Goal: Task Accomplishment & Management: Use online tool/utility

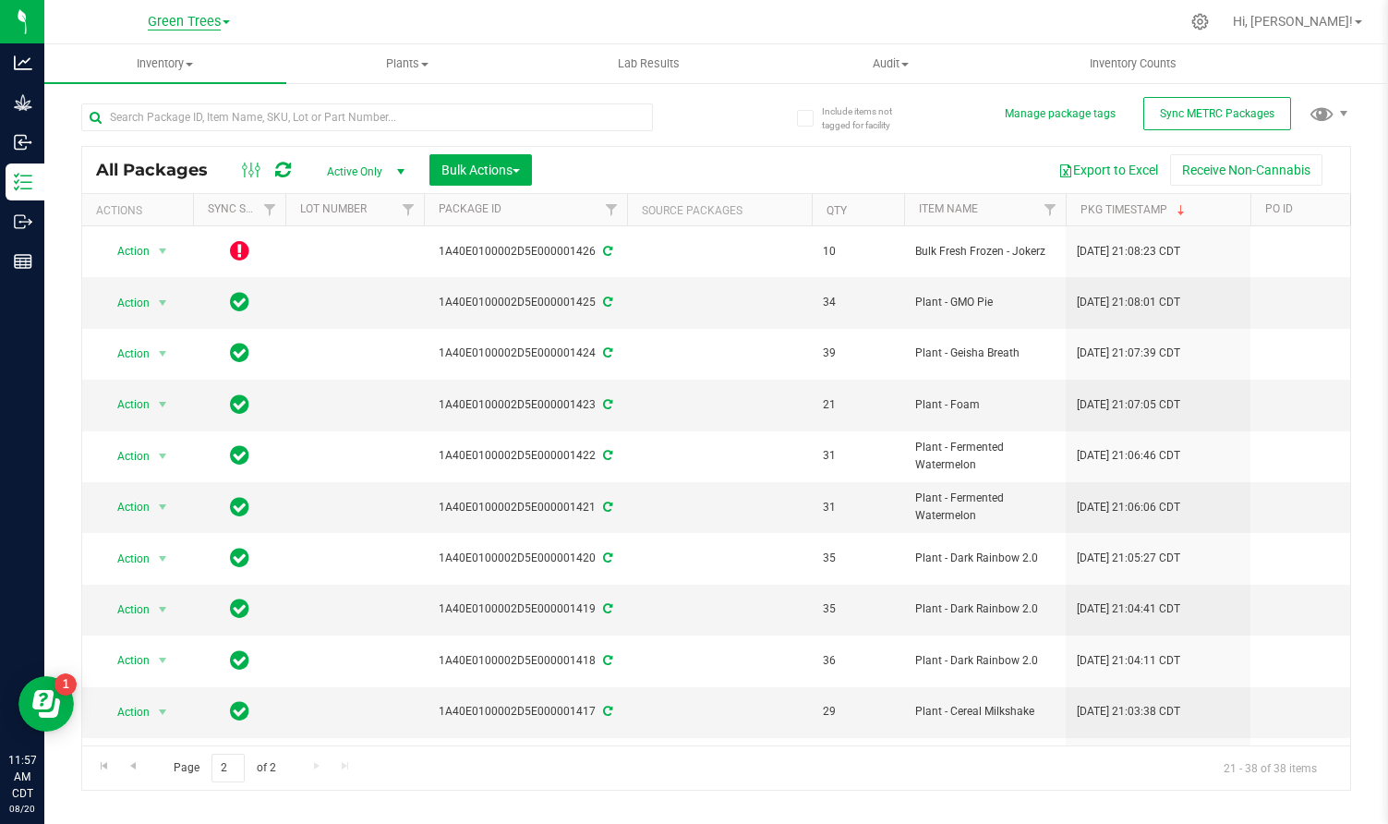
click at [187, 25] on span "Green Trees" at bounding box center [184, 22] width 73 height 17
click at [172, 88] on link "Green Trees Lab" at bounding box center [189, 90] width 270 height 25
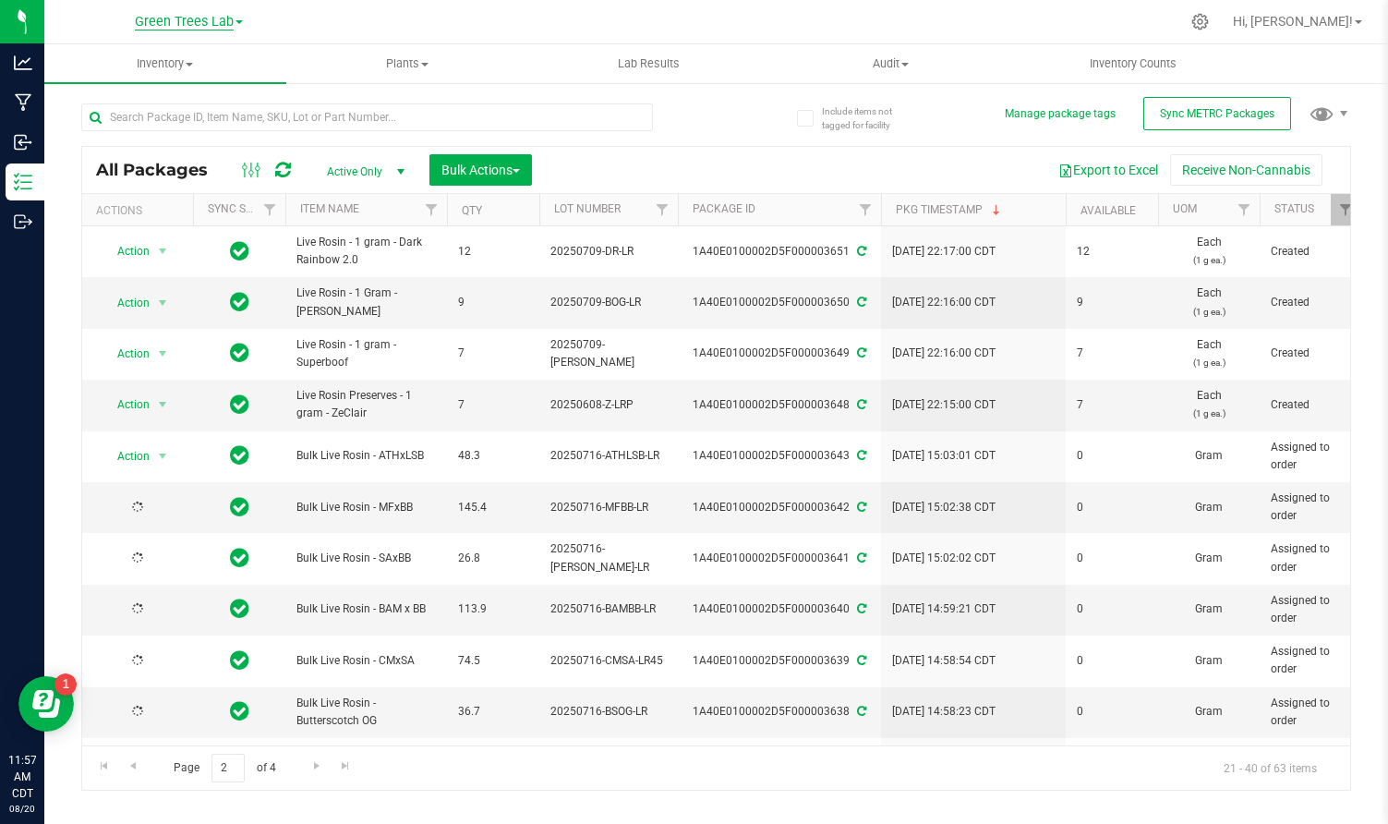
click at [191, 28] on span "Green Trees Lab" at bounding box center [184, 22] width 99 height 17
click at [183, 58] on link "Green Trees" at bounding box center [189, 65] width 270 height 25
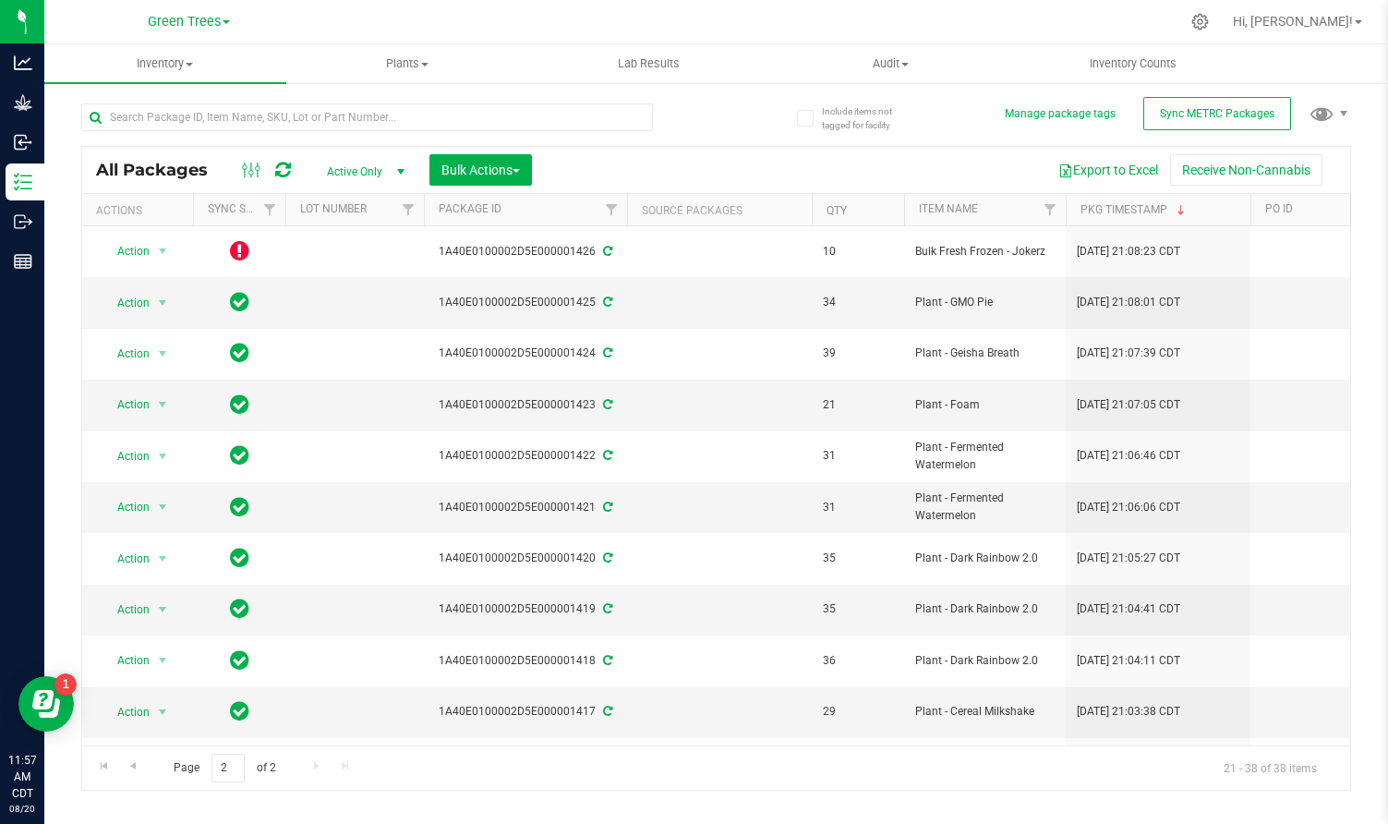
click at [523, 218] on th "Package ID" at bounding box center [525, 210] width 203 height 32
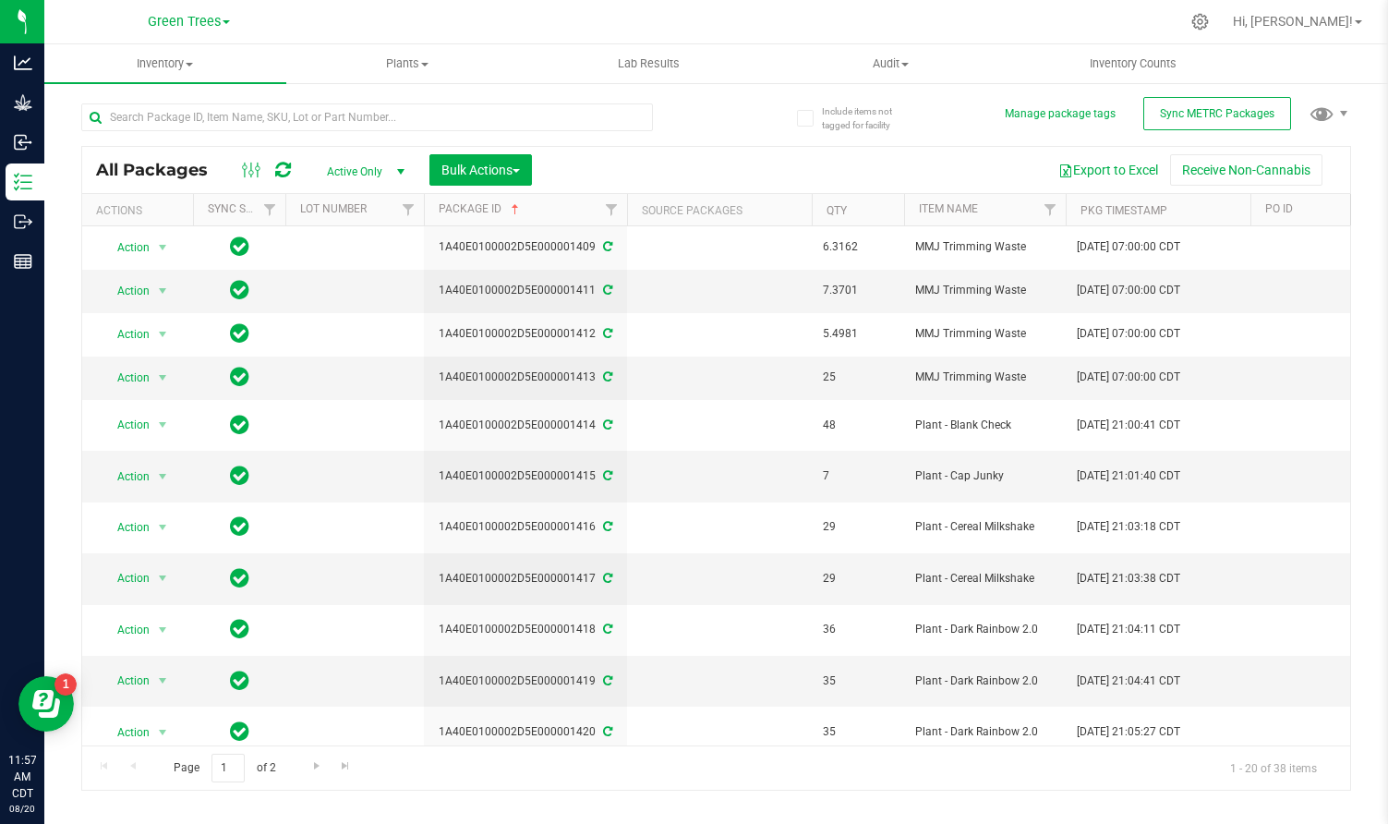
click at [523, 218] on th "Package ID" at bounding box center [525, 210] width 203 height 32
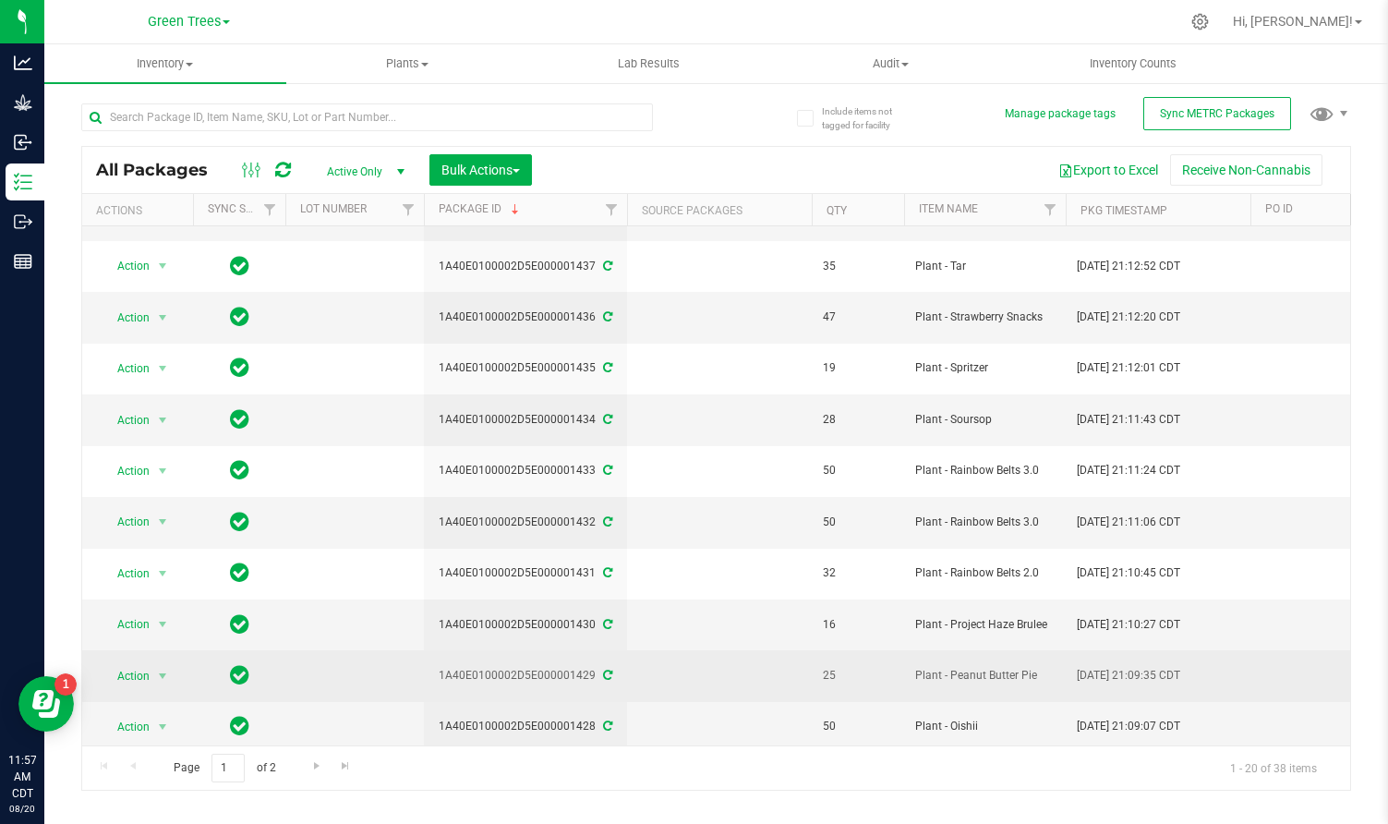
scroll to position [496, 0]
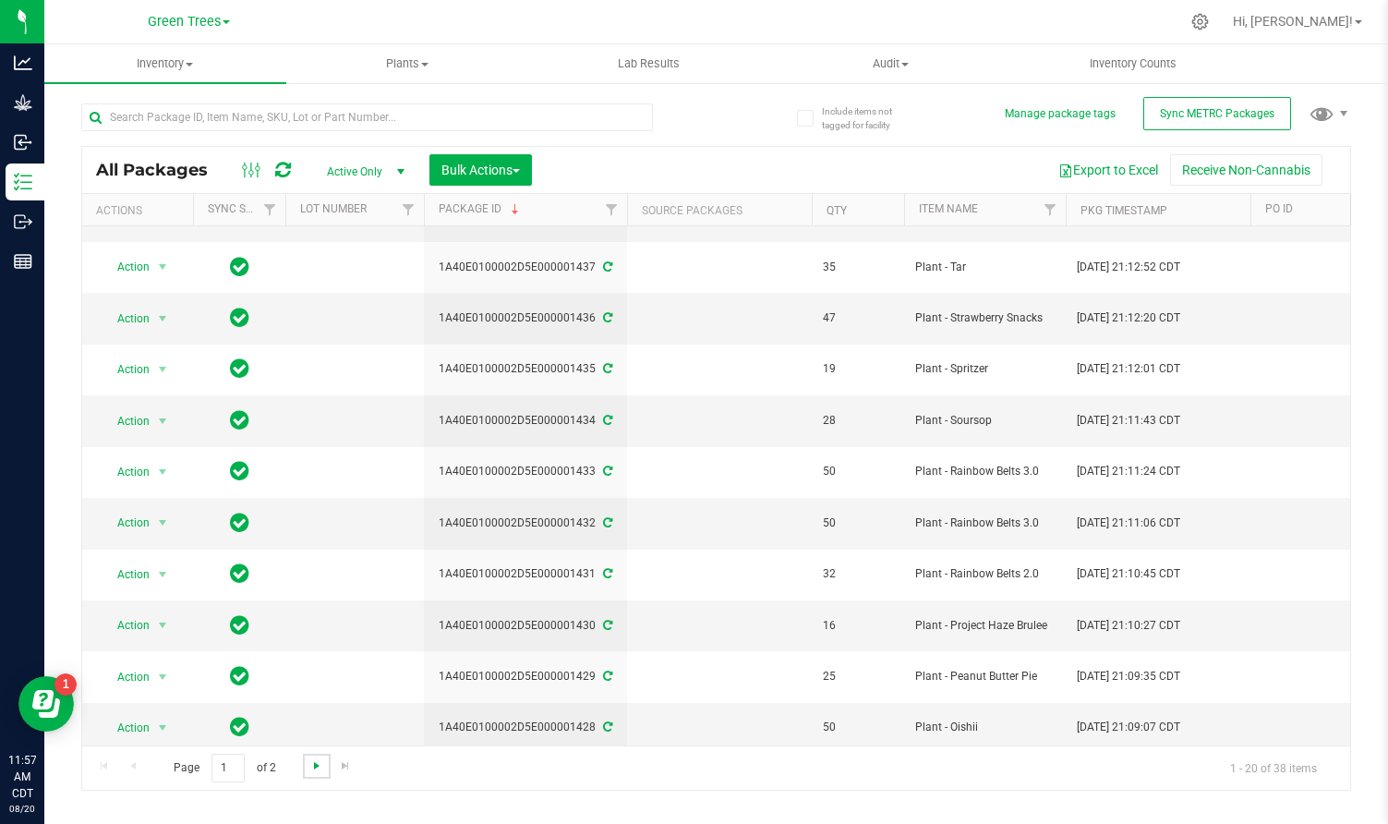
click at [310, 762] on span "Go to the next page" at bounding box center [316, 765] width 15 height 15
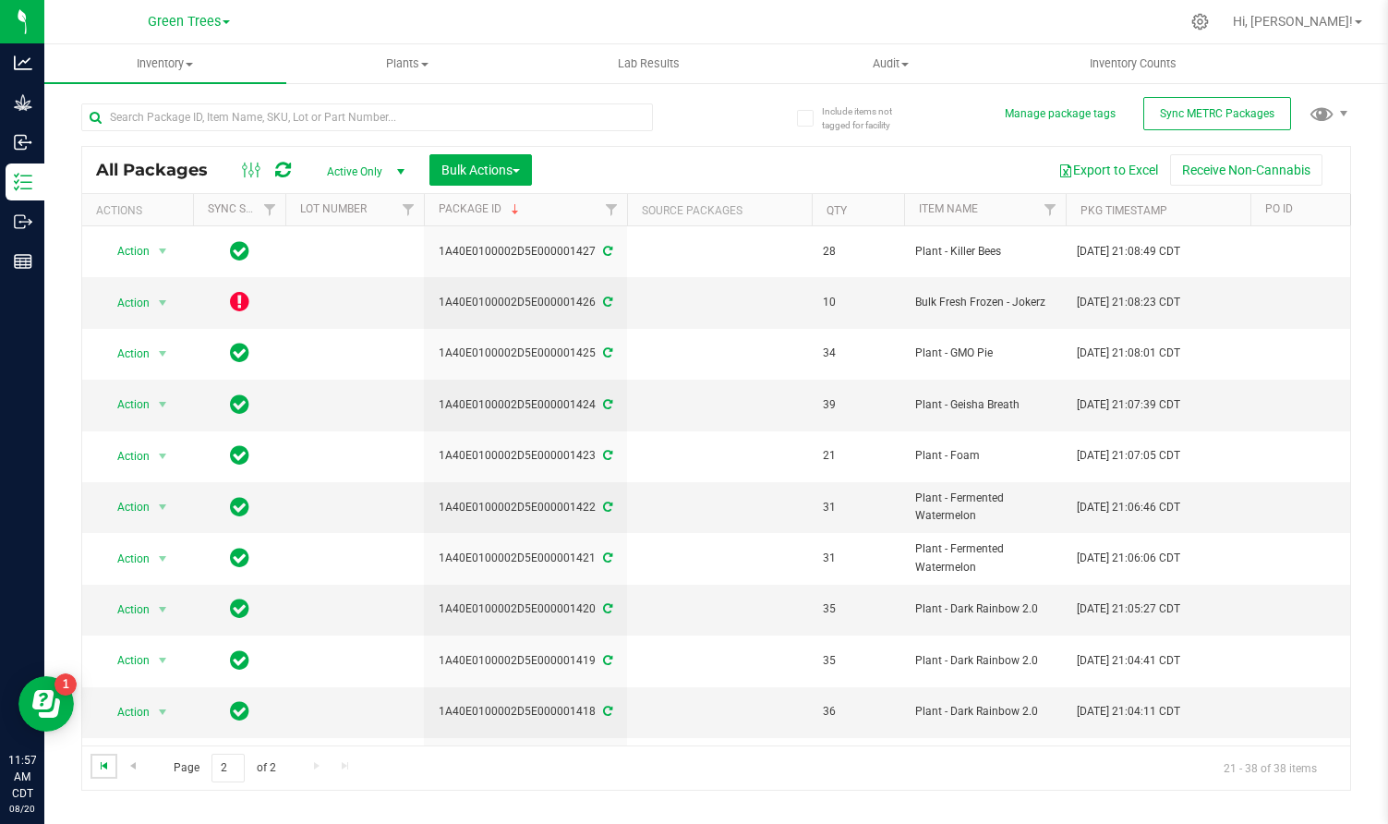
click at [98, 772] on span "Go to the first page" at bounding box center [104, 765] width 15 height 15
click at [166, 25] on span "Green Trees" at bounding box center [184, 22] width 73 height 17
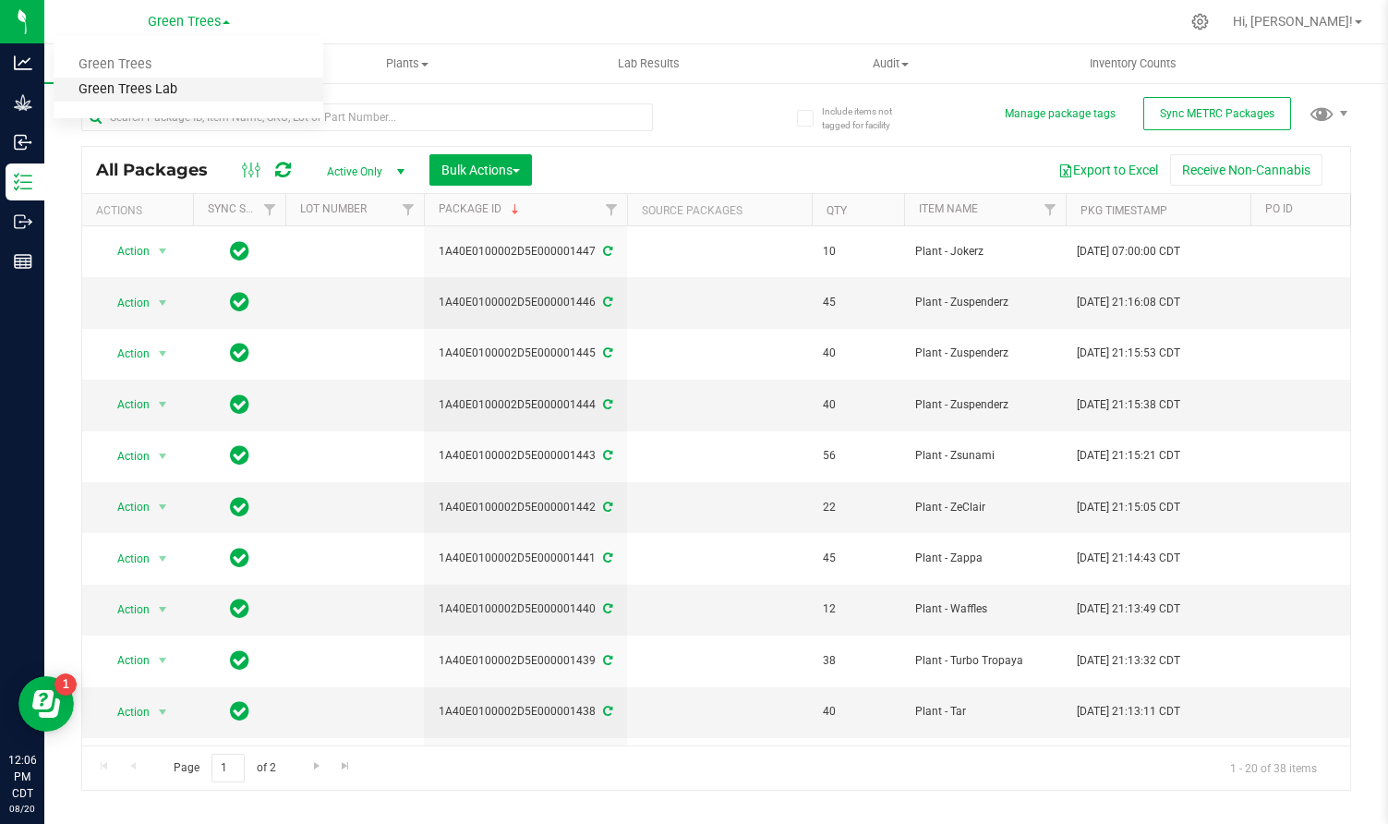
click at [167, 93] on link "Green Trees Lab" at bounding box center [189, 90] width 270 height 25
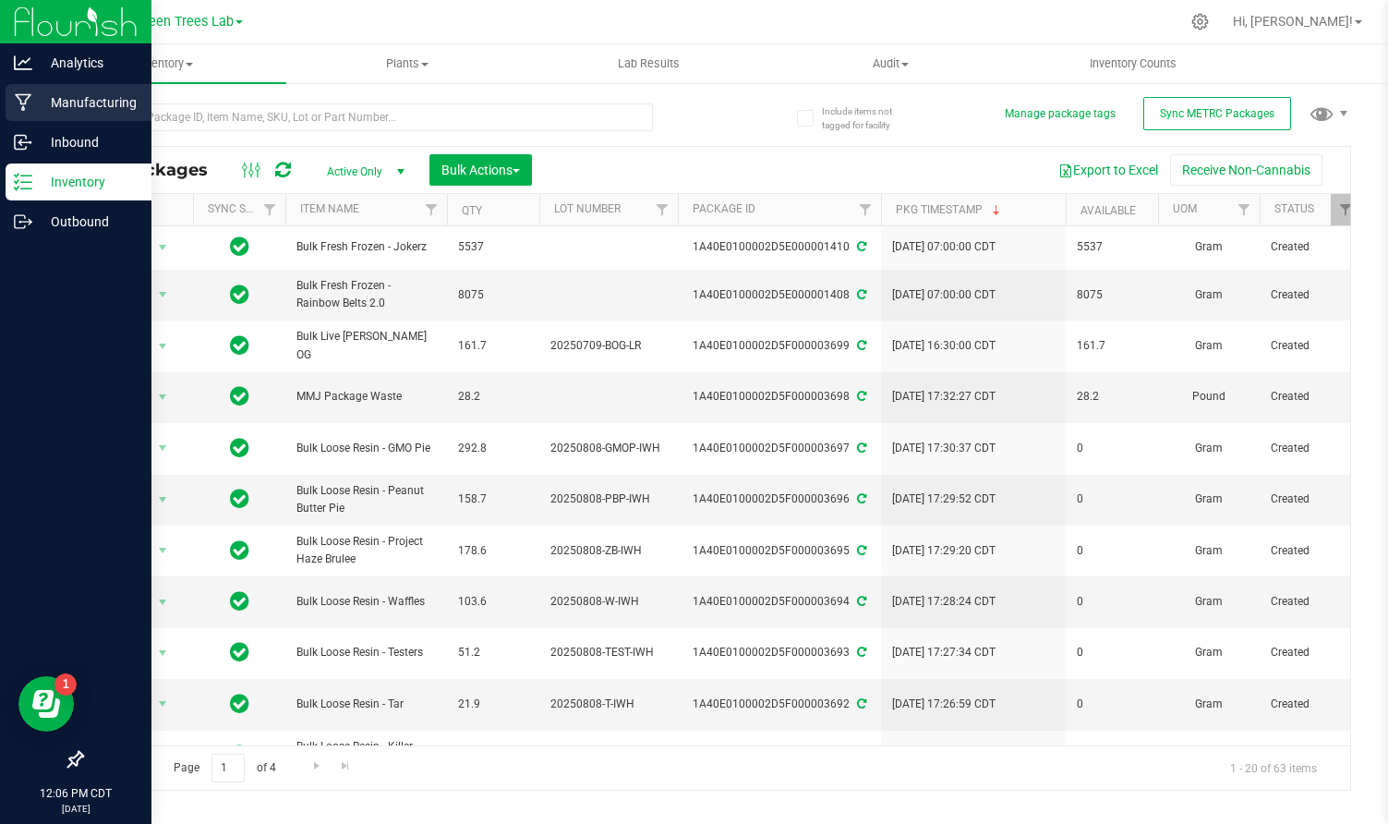
click at [74, 104] on p "Manufacturing" at bounding box center [87, 102] width 111 height 22
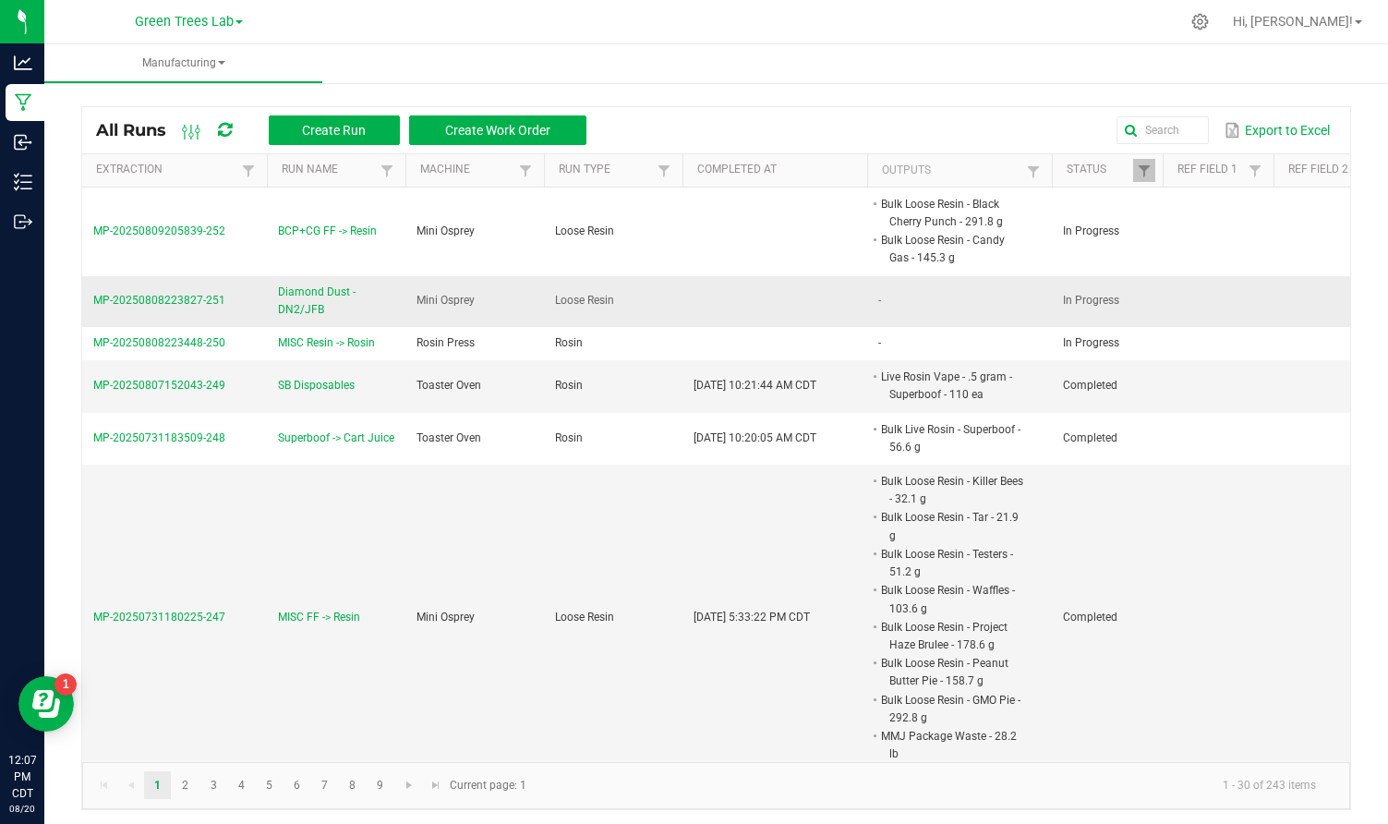
click at [195, 299] on span "MP-20250808223827-251" at bounding box center [159, 300] width 132 height 13
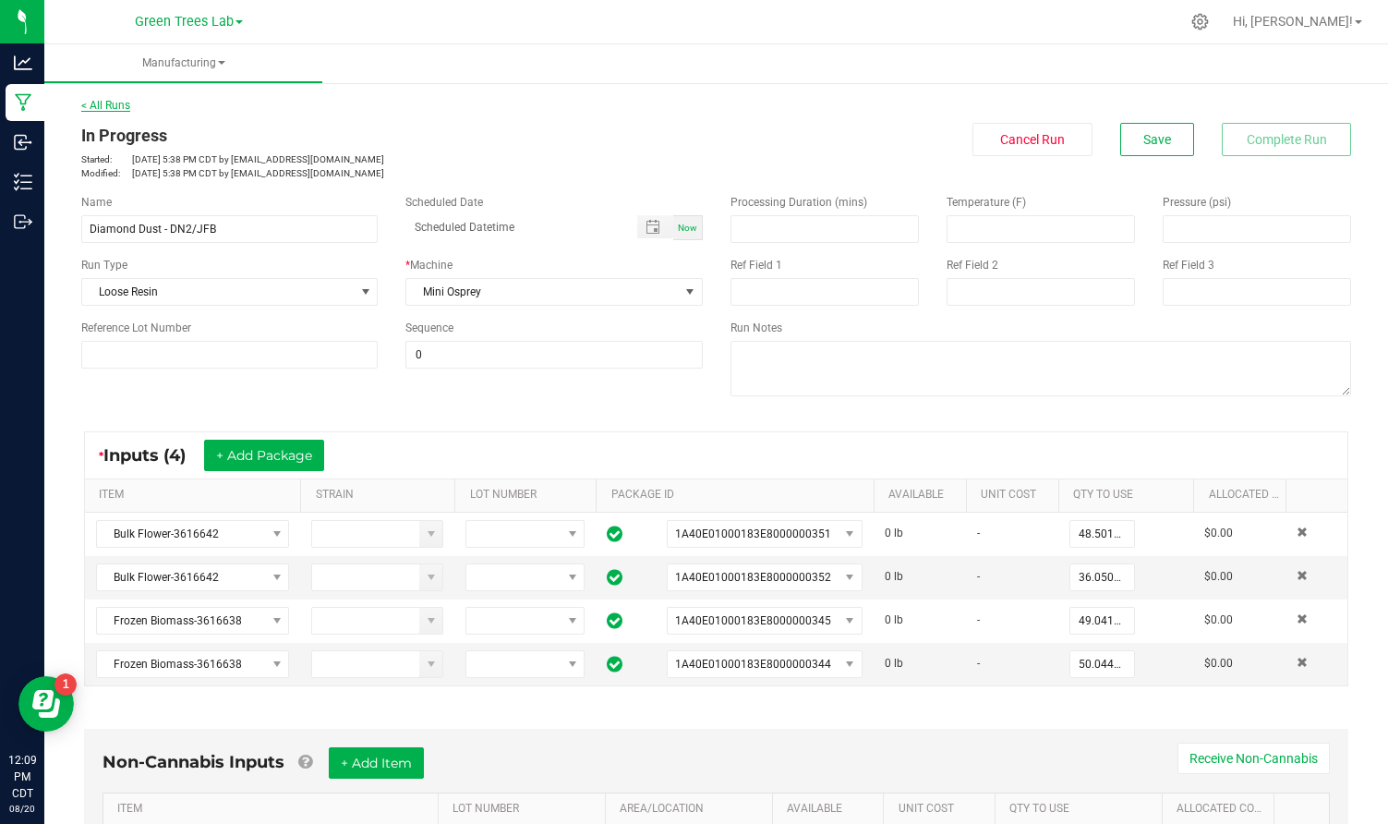
click at [113, 103] on link "< All Runs" at bounding box center [105, 105] width 49 height 13
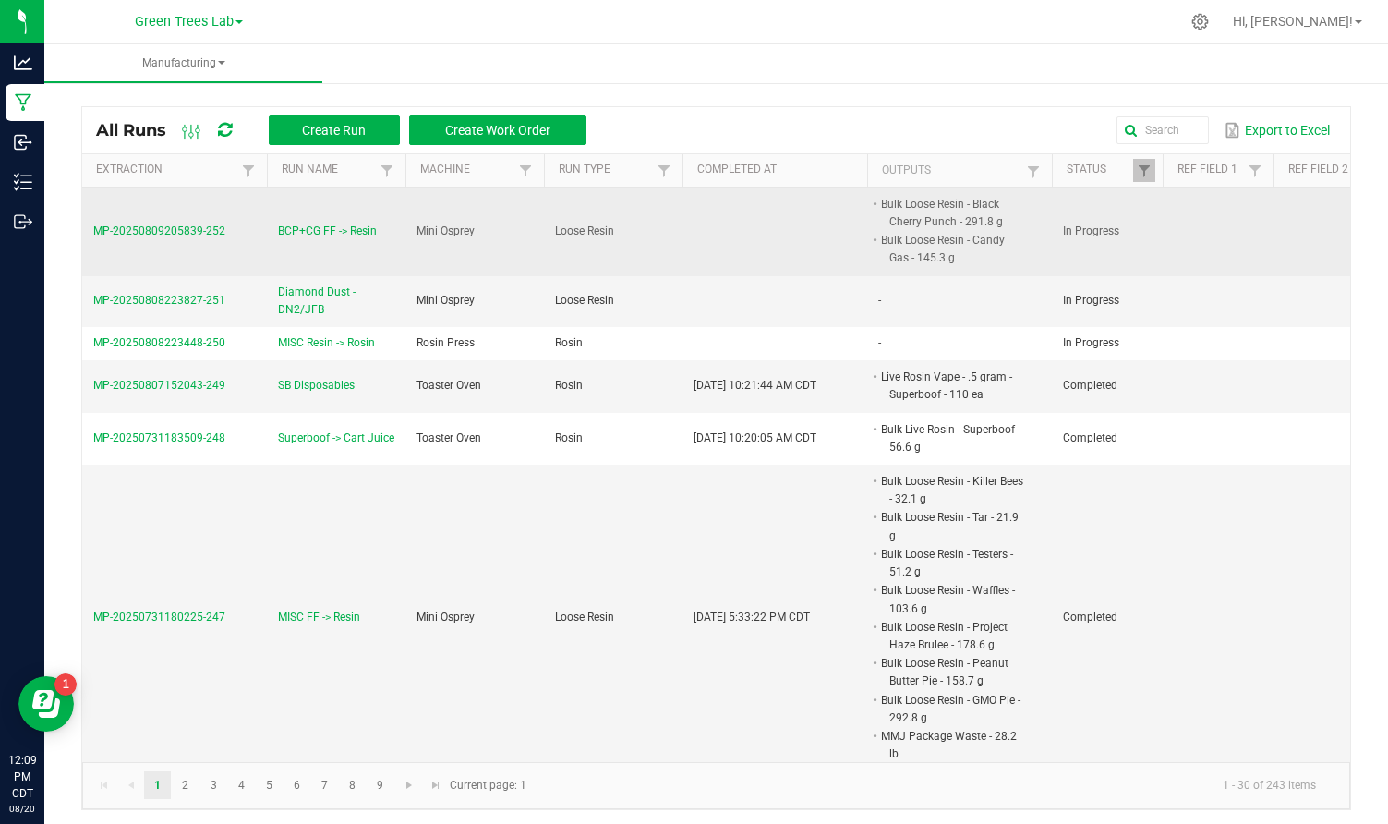
click at [190, 229] on span "MP-20250809205839-252" at bounding box center [159, 230] width 132 height 13
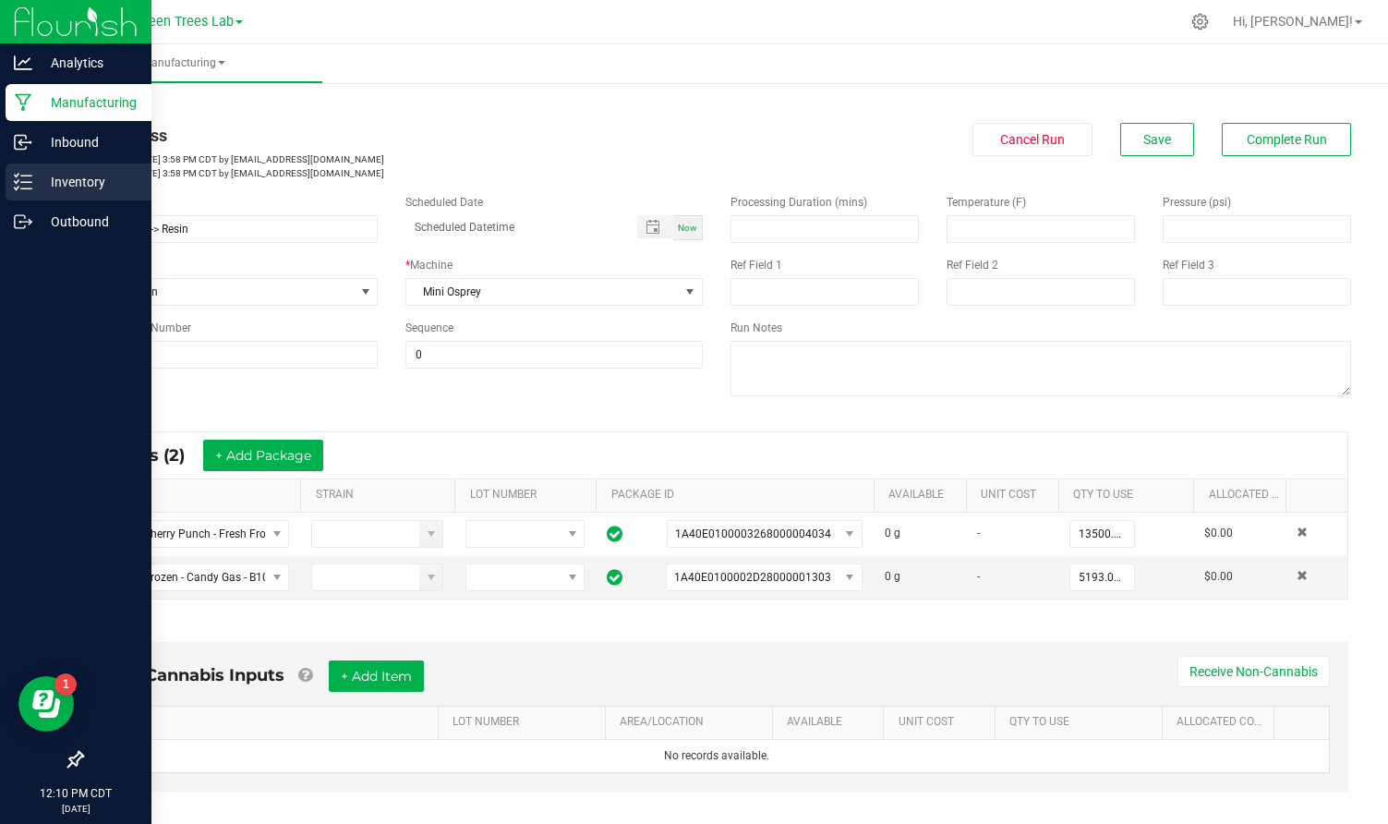
click at [71, 174] on p "Inventory" at bounding box center [87, 182] width 111 height 22
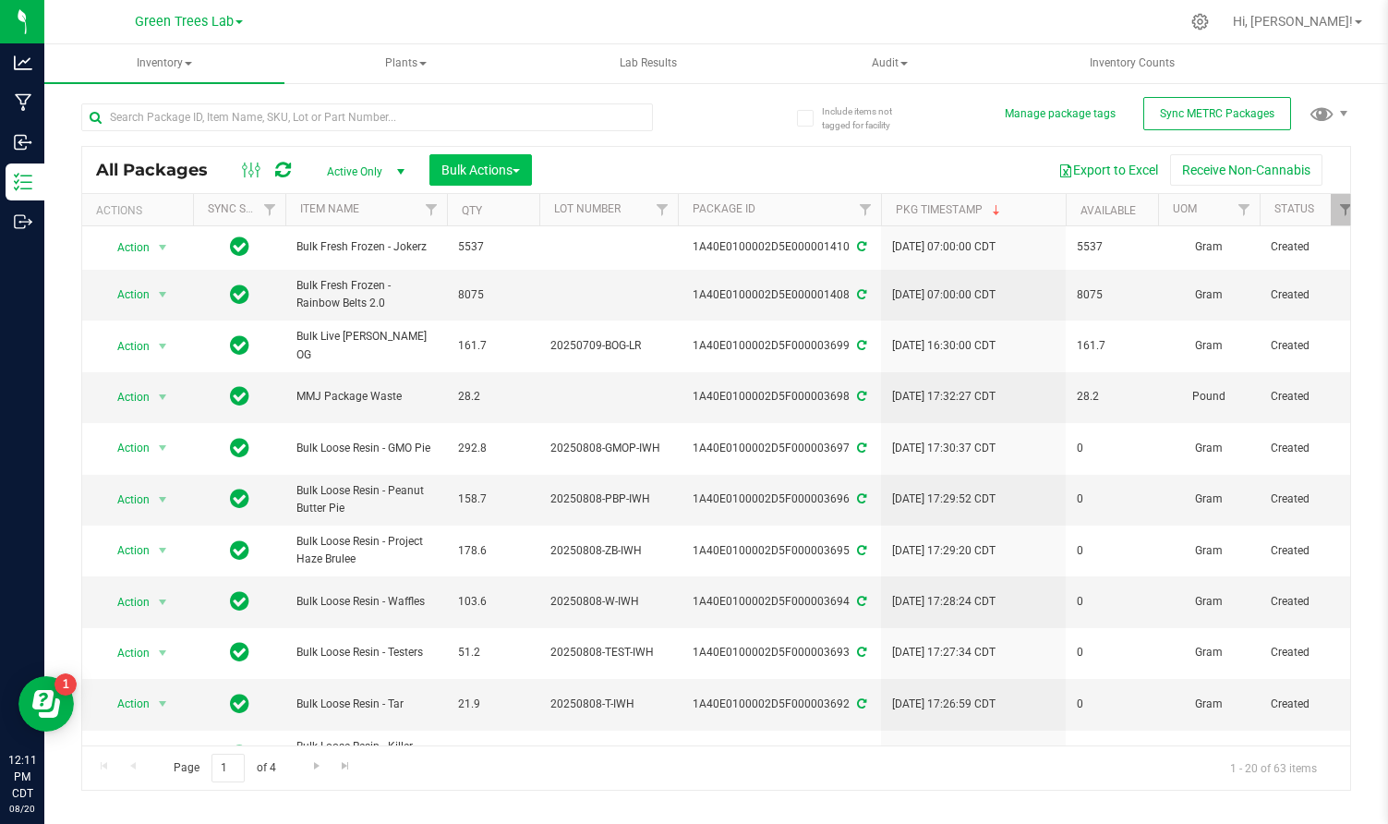
click at [526, 167] on button "Bulk Actions" at bounding box center [480, 169] width 103 height 31
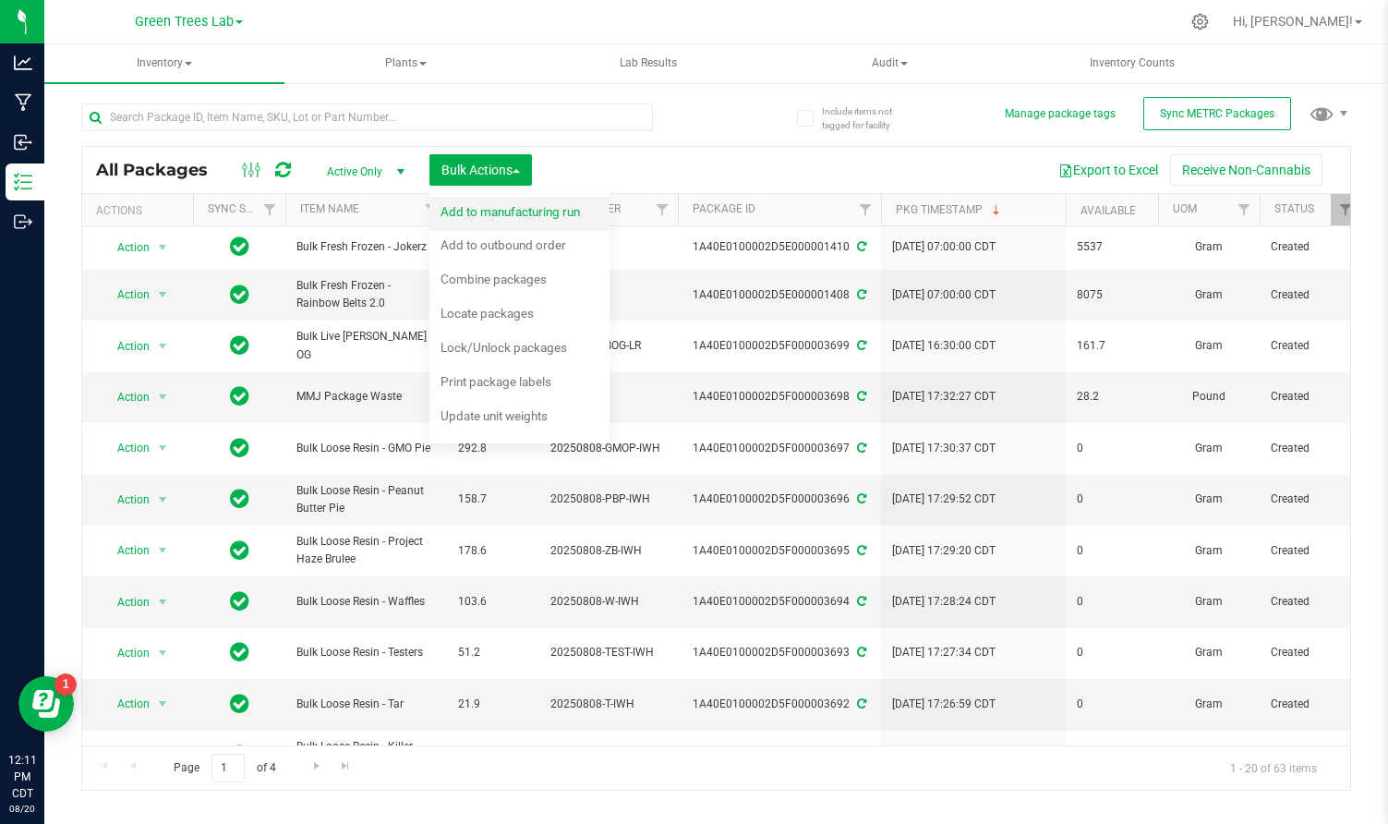
click at [519, 204] on span "Add to manufacturing run" at bounding box center [509, 211] width 139 height 15
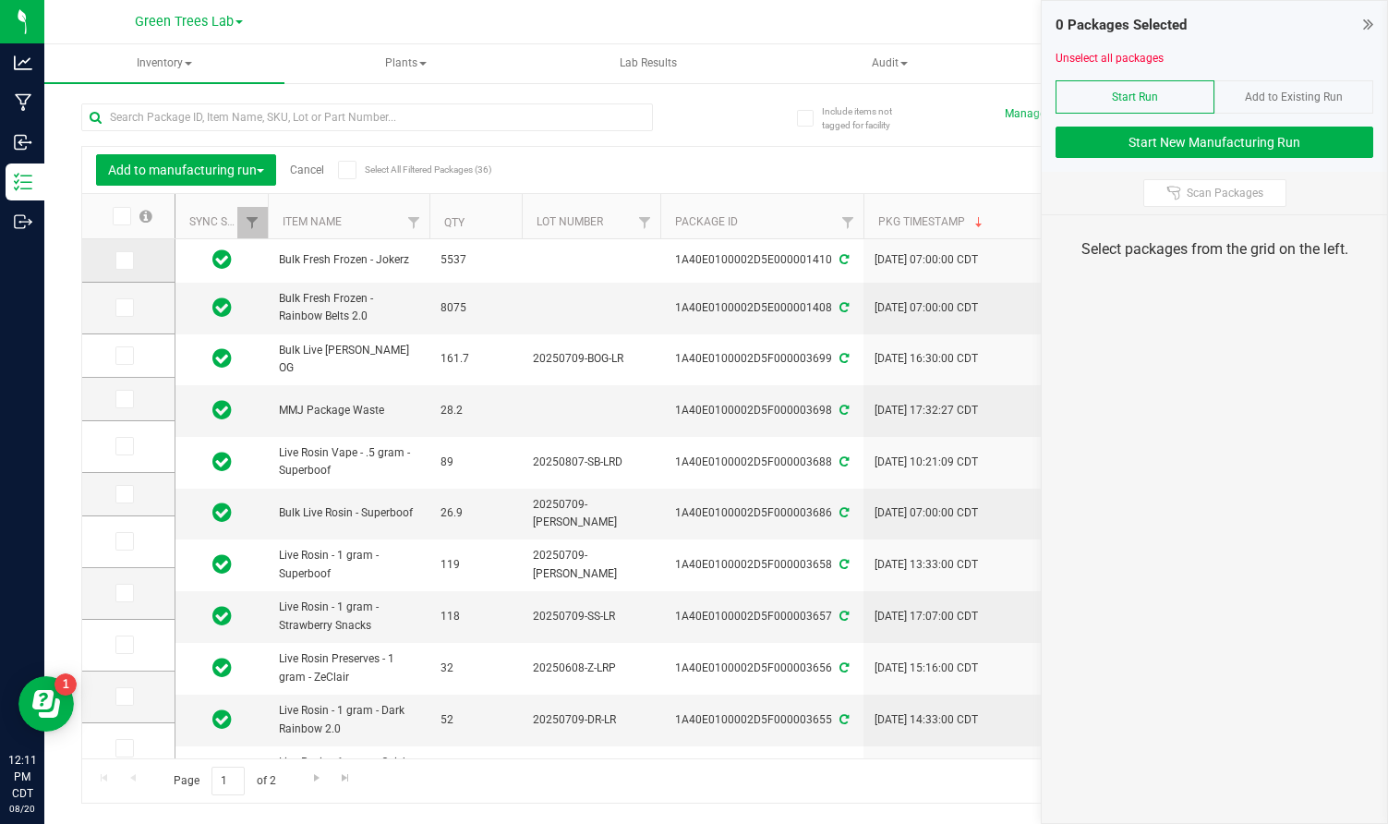
click at [117, 260] on icon at bounding box center [123, 260] width 12 height 0
click at [0, 0] on input "checkbox" at bounding box center [0, 0] width 0 height 0
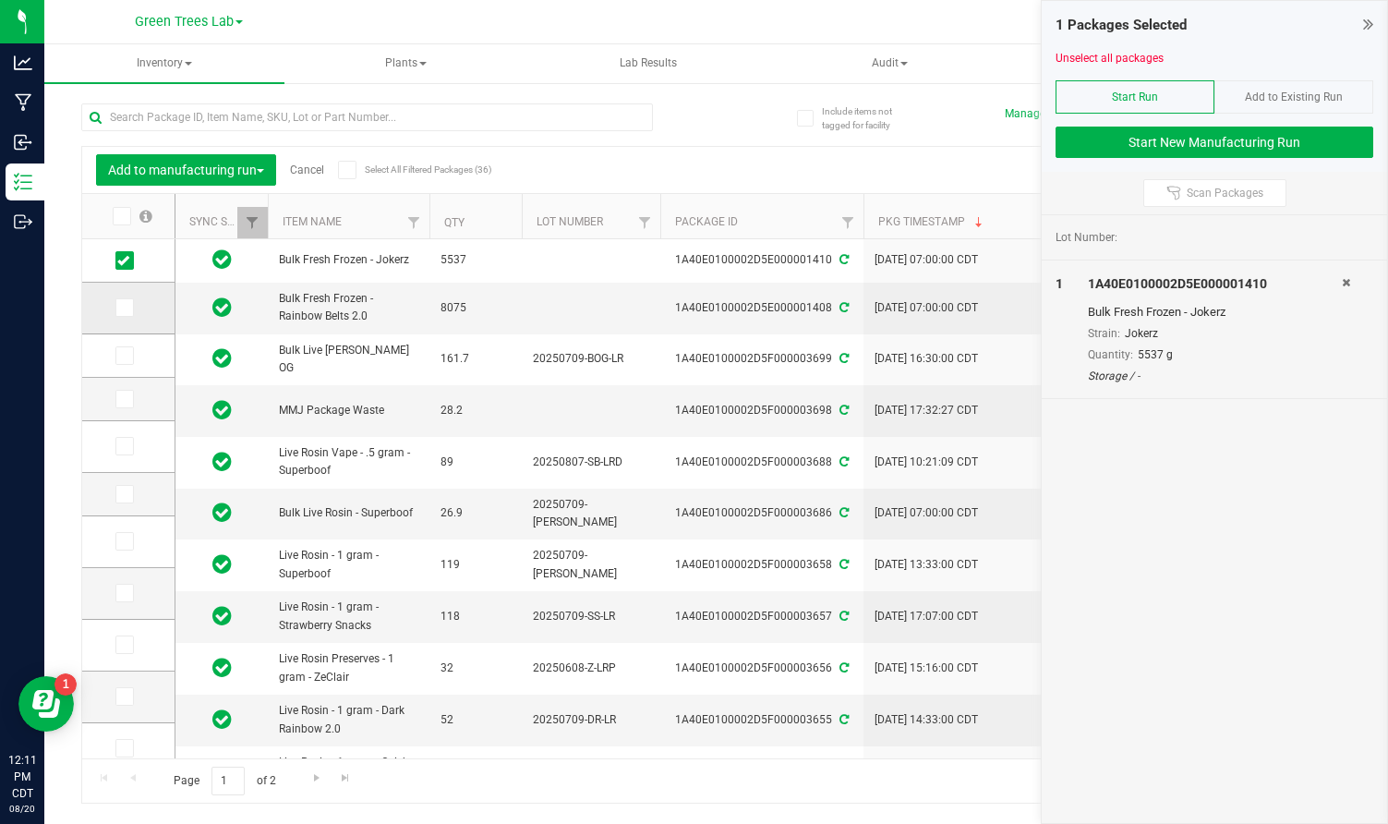
click at [117, 308] on icon at bounding box center [123, 308] width 12 height 0
click at [0, 0] on input "checkbox" at bounding box center [0, 0] width 0 height 0
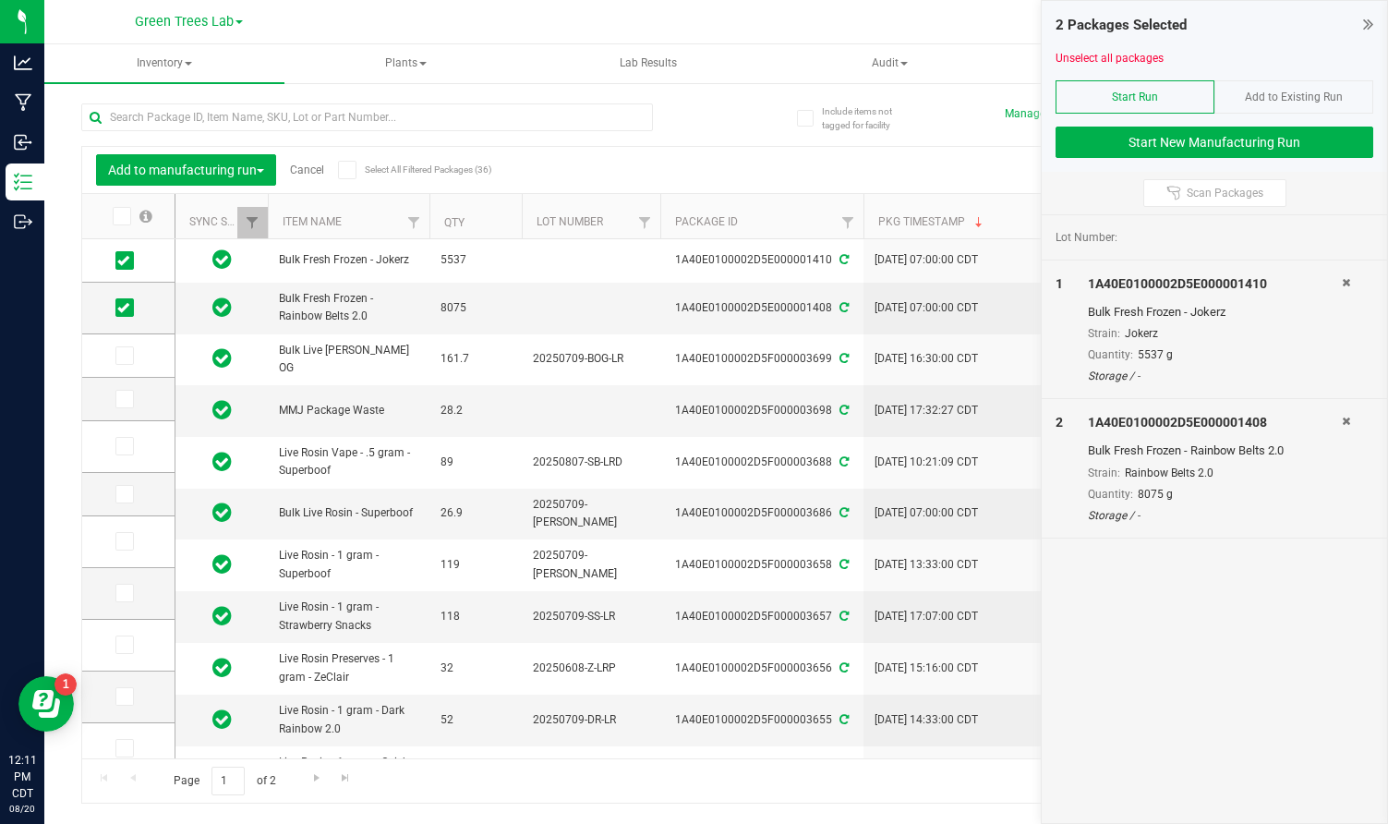
click at [1227, 166] on div "2 Packages Selected Unselect all packages Start Run Add to Existing Run Start N…" at bounding box center [1214, 86] width 345 height 171
click at [1227, 140] on button "Start New Manufacturing Run" at bounding box center [1214, 142] width 318 height 31
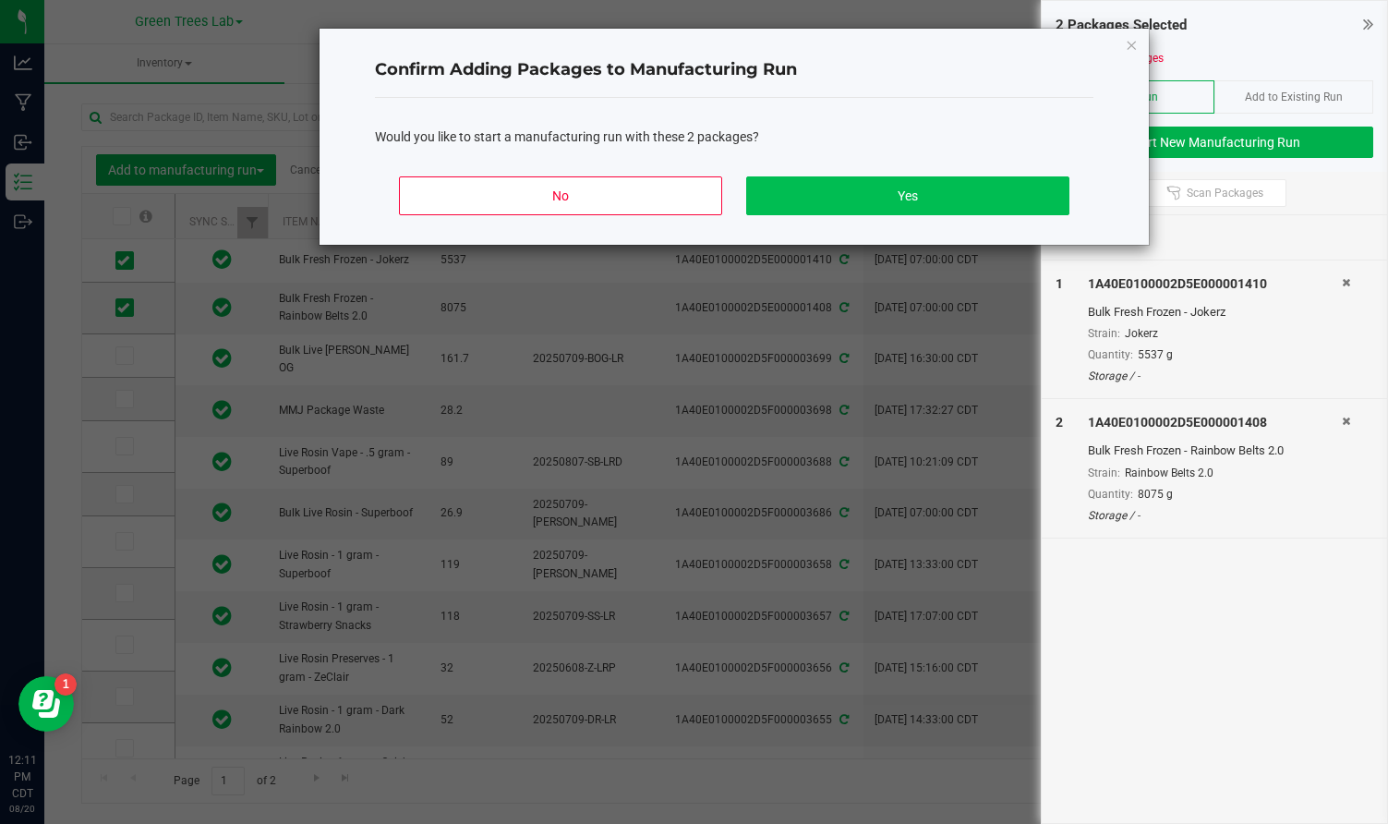
click at [994, 186] on button "Yes" at bounding box center [907, 195] width 323 height 39
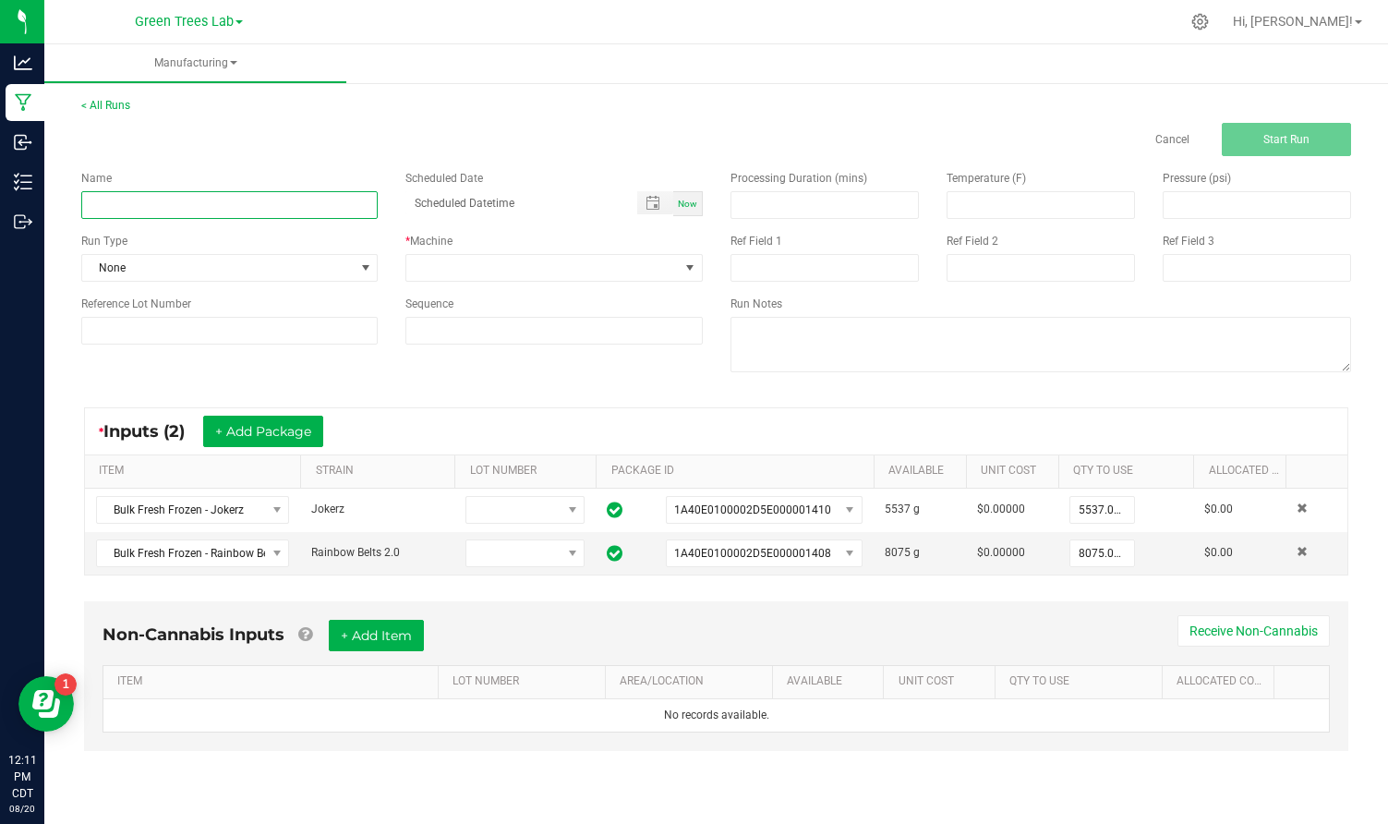
click at [132, 196] on input at bounding box center [229, 205] width 296 height 28
type input "RB/J FF -> Resin"
click at [124, 256] on span "None" at bounding box center [217, 268] width 271 height 26
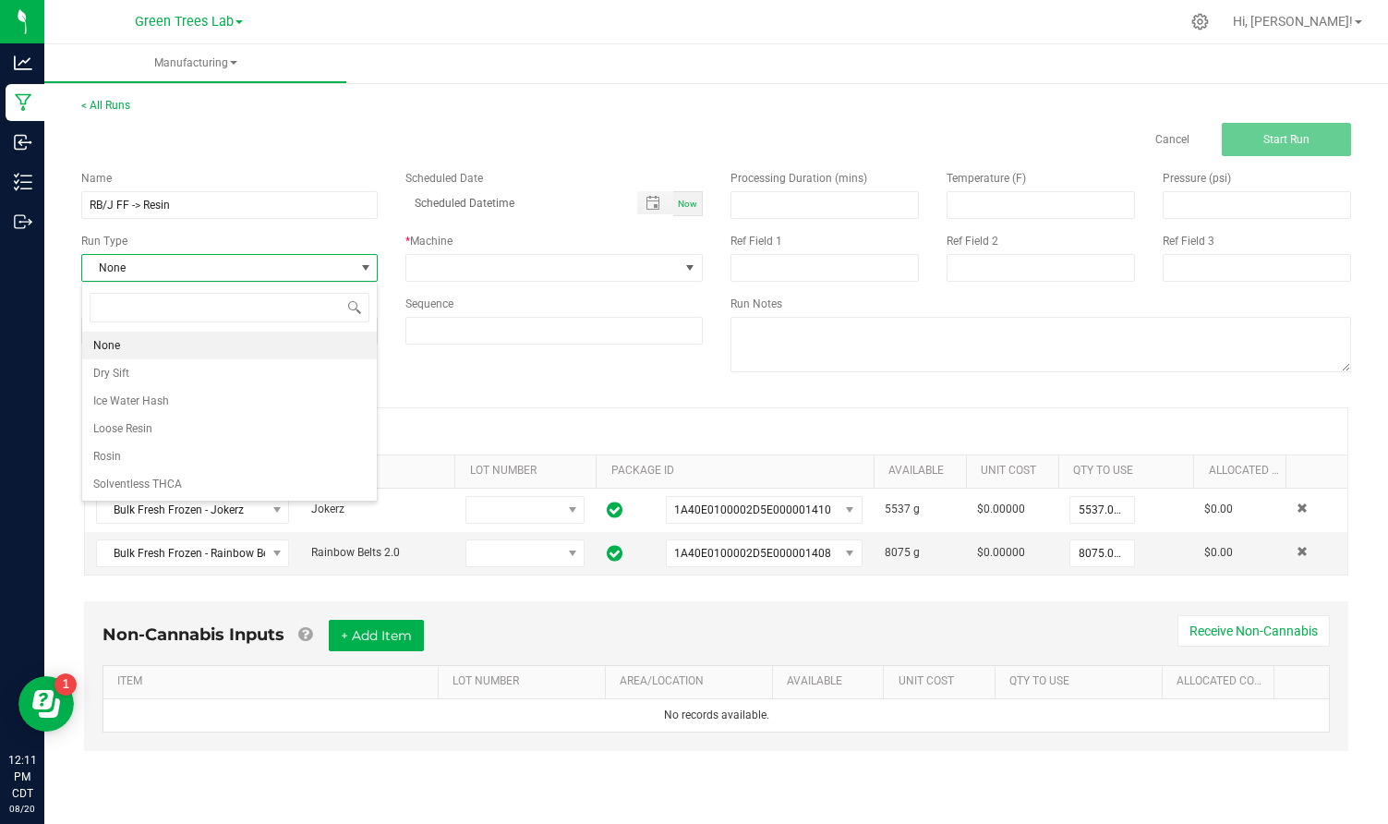
scroll to position [28, 297]
click at [132, 429] on span "Loose Resin" at bounding box center [122, 428] width 59 height 18
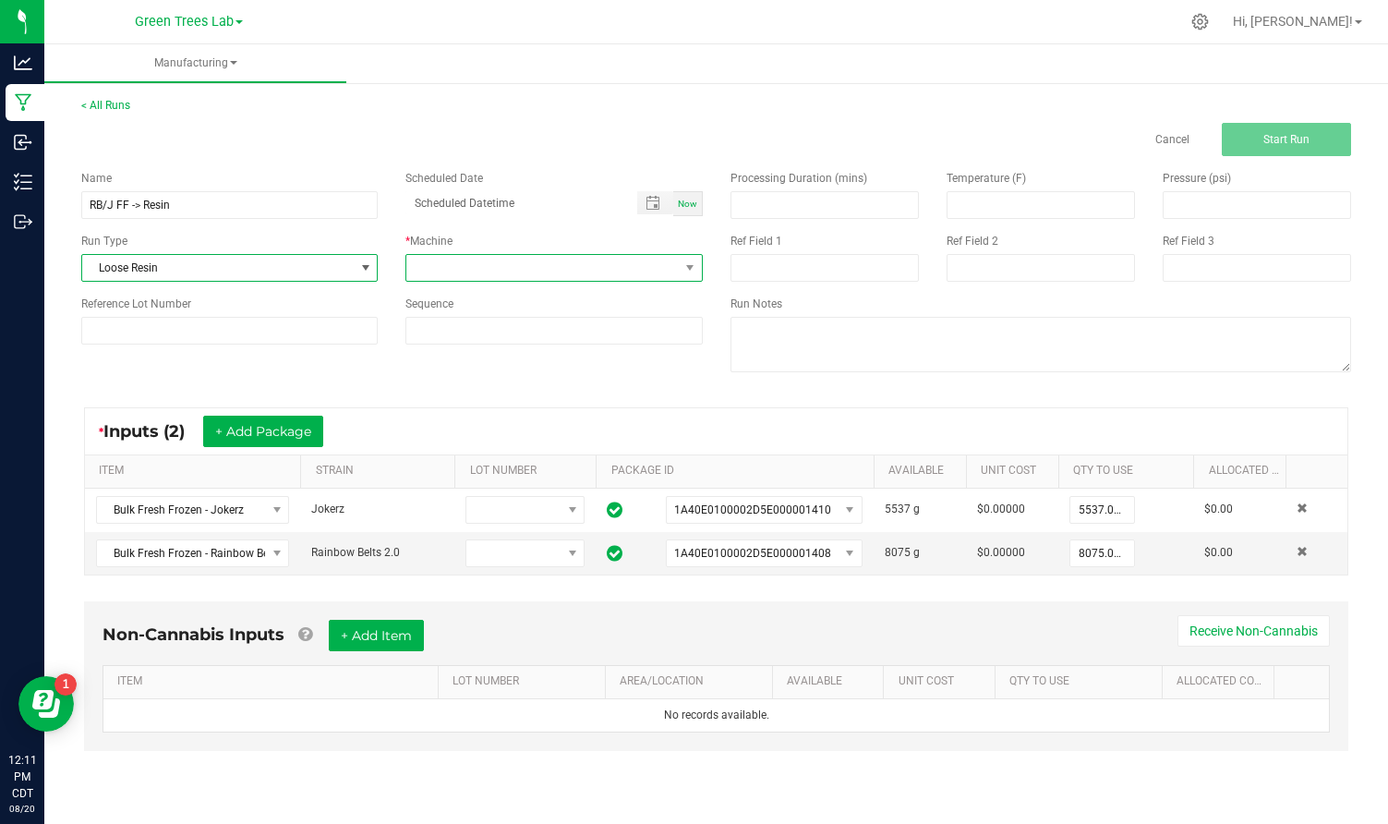
click at [436, 277] on span at bounding box center [541, 268] width 271 height 26
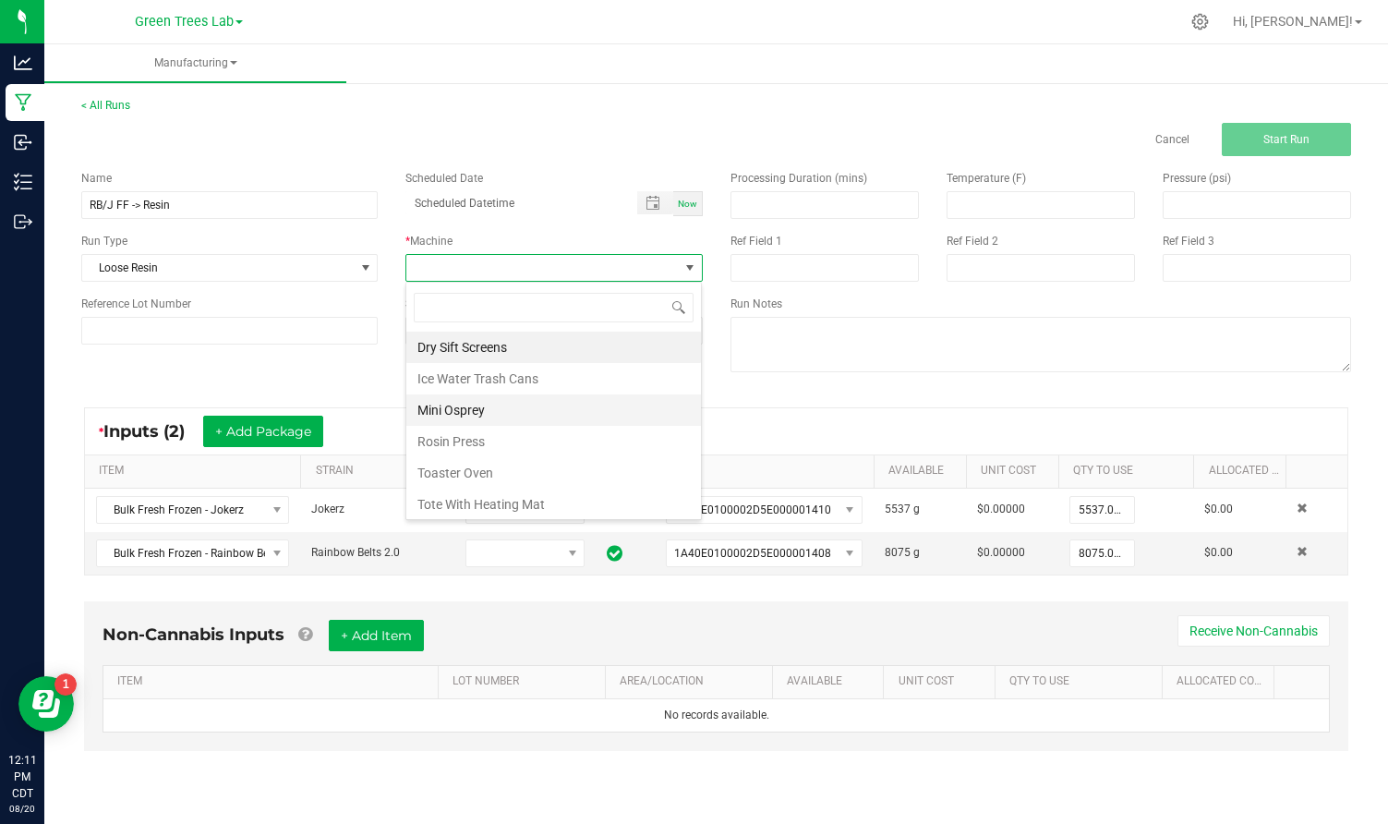
click at [454, 409] on li "Mini Osprey" at bounding box center [553, 409] width 295 height 31
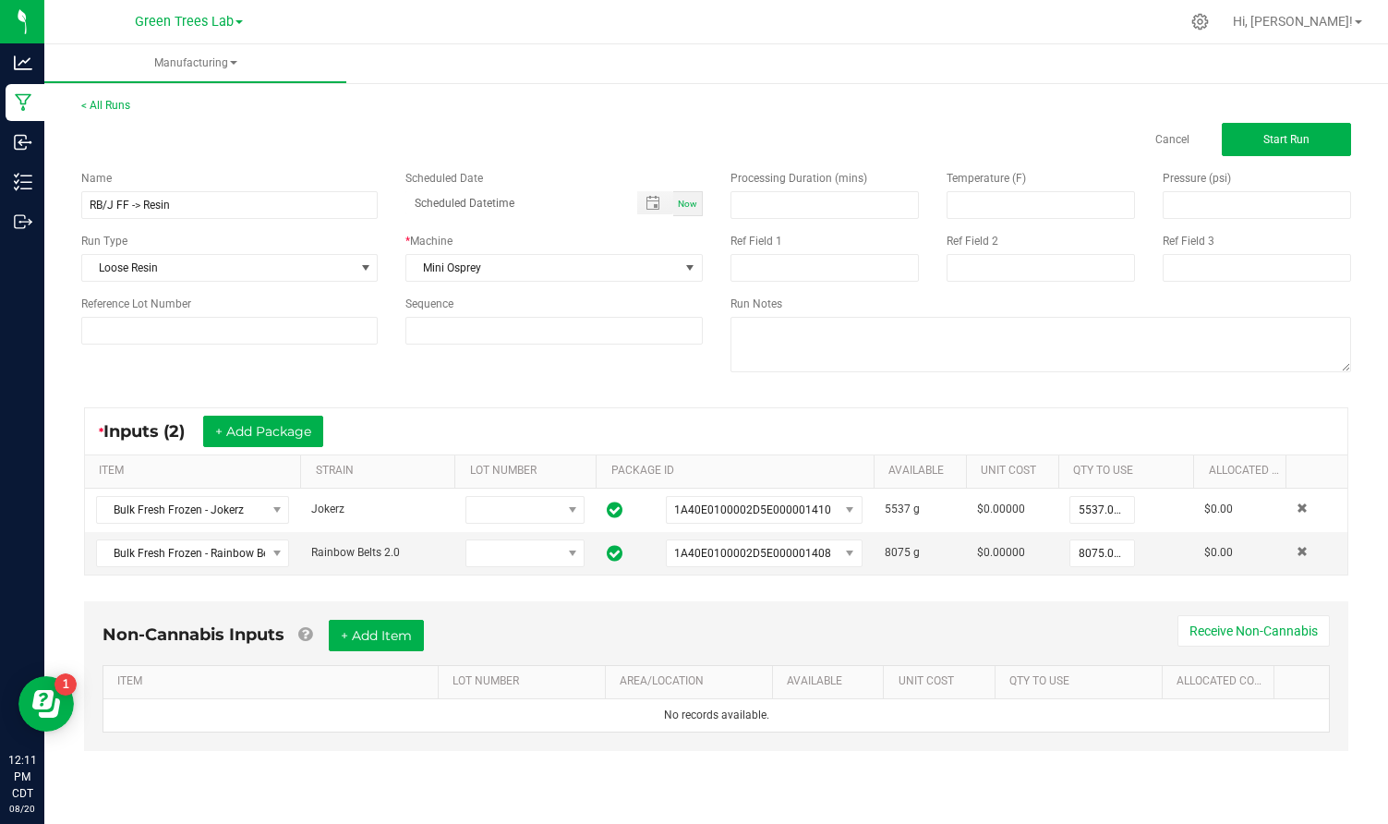
click at [466, 407] on kendo-grid "* Inputs (2) + Add Package ITEM STRAIN LOT NUMBER PACKAGE ID AVAILABLE Unit Cos…" at bounding box center [716, 491] width 1264 height 168
click at [1309, 142] on span "Start Run" at bounding box center [1286, 139] width 46 height 13
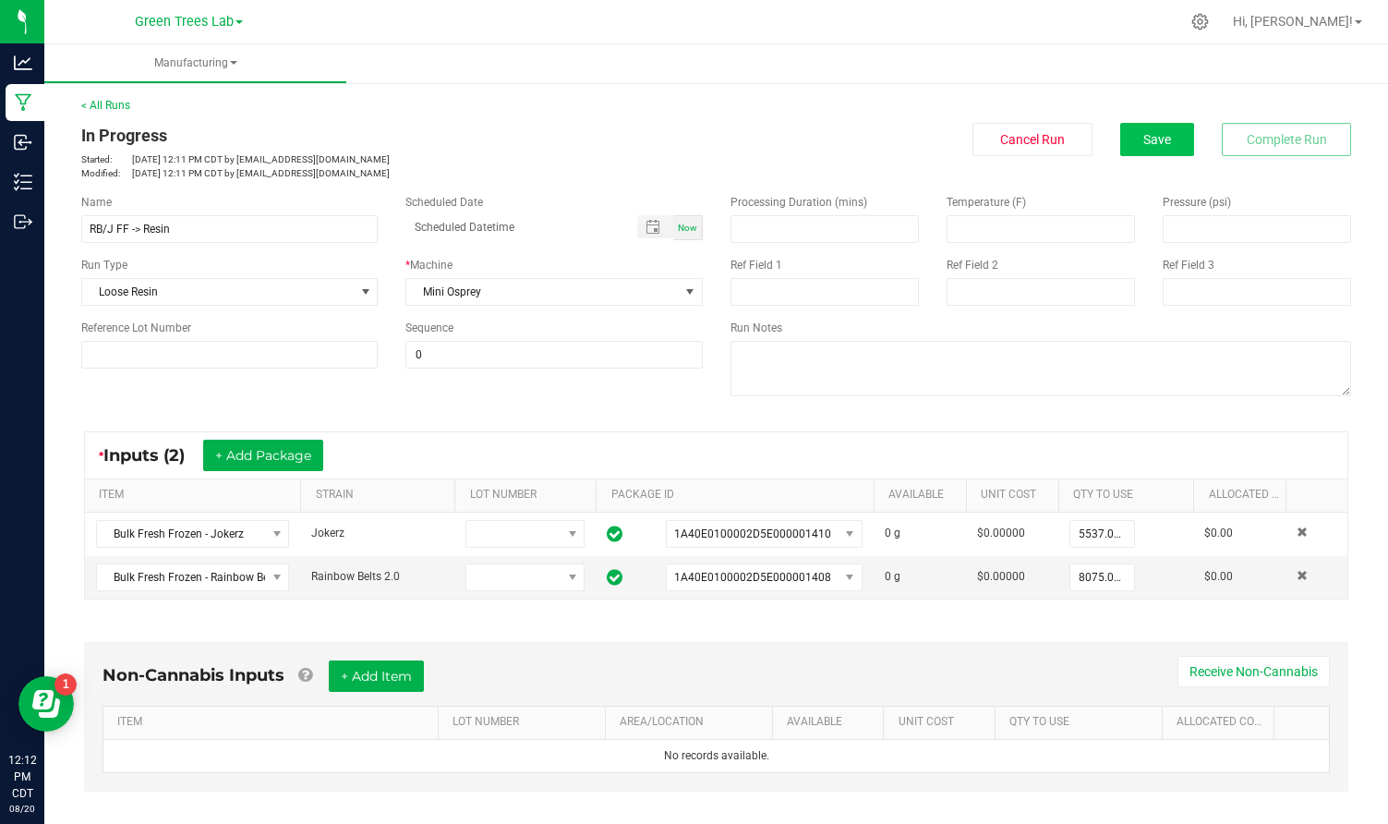
click at [1155, 141] on span "Save" at bounding box center [1157, 139] width 28 height 15
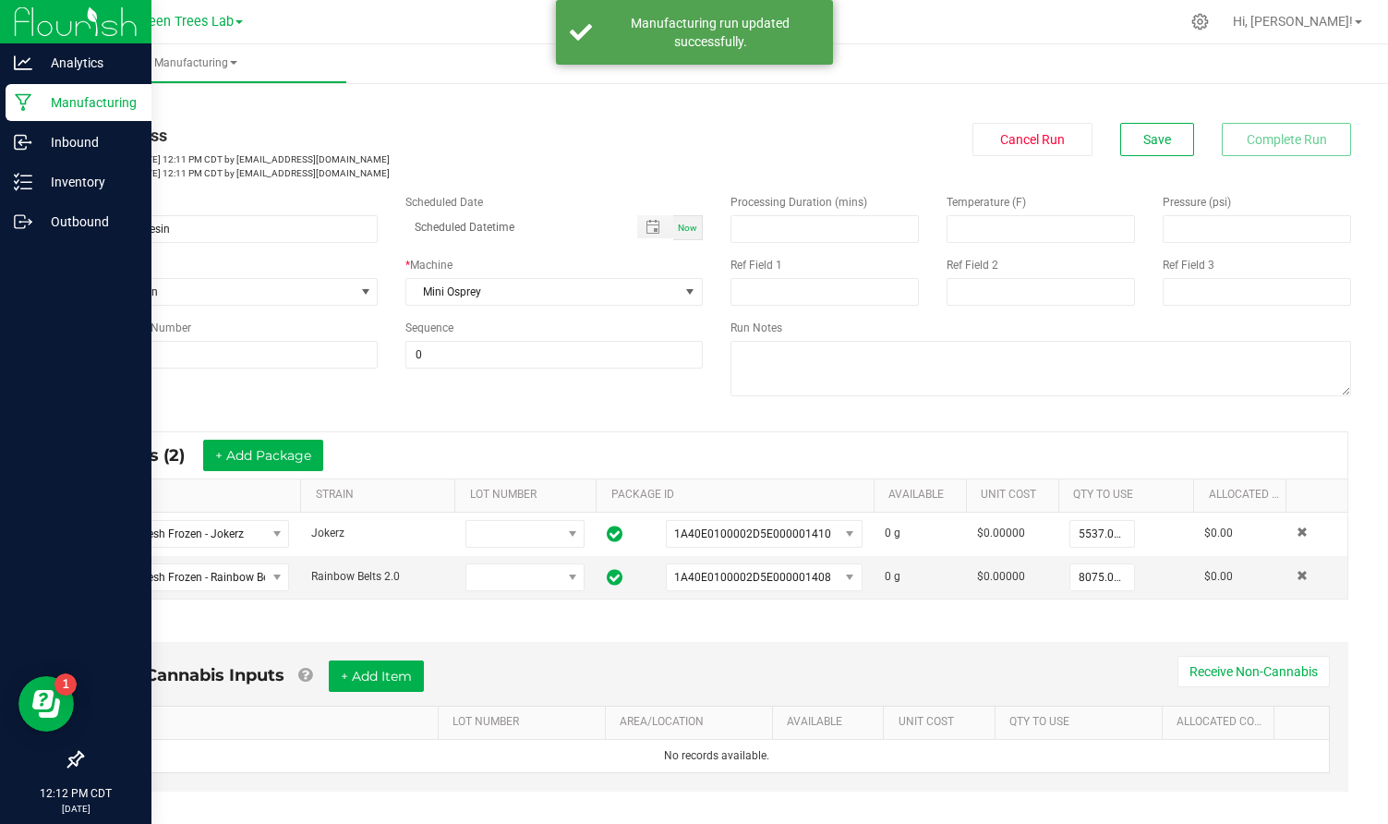
click at [78, 98] on p "Manufacturing" at bounding box center [87, 102] width 111 height 22
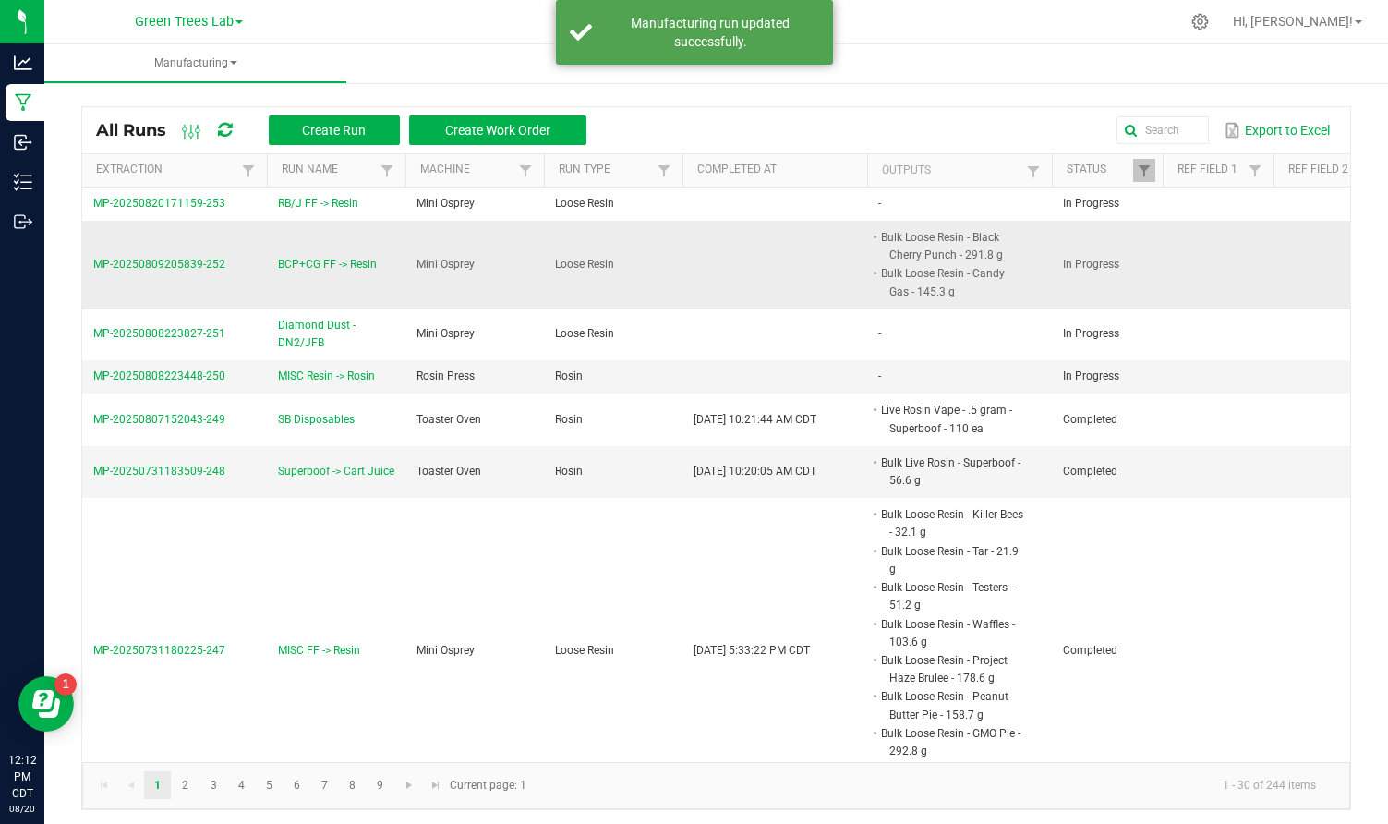
click at [137, 266] on span "MP-20250809205839-252" at bounding box center [159, 264] width 132 height 13
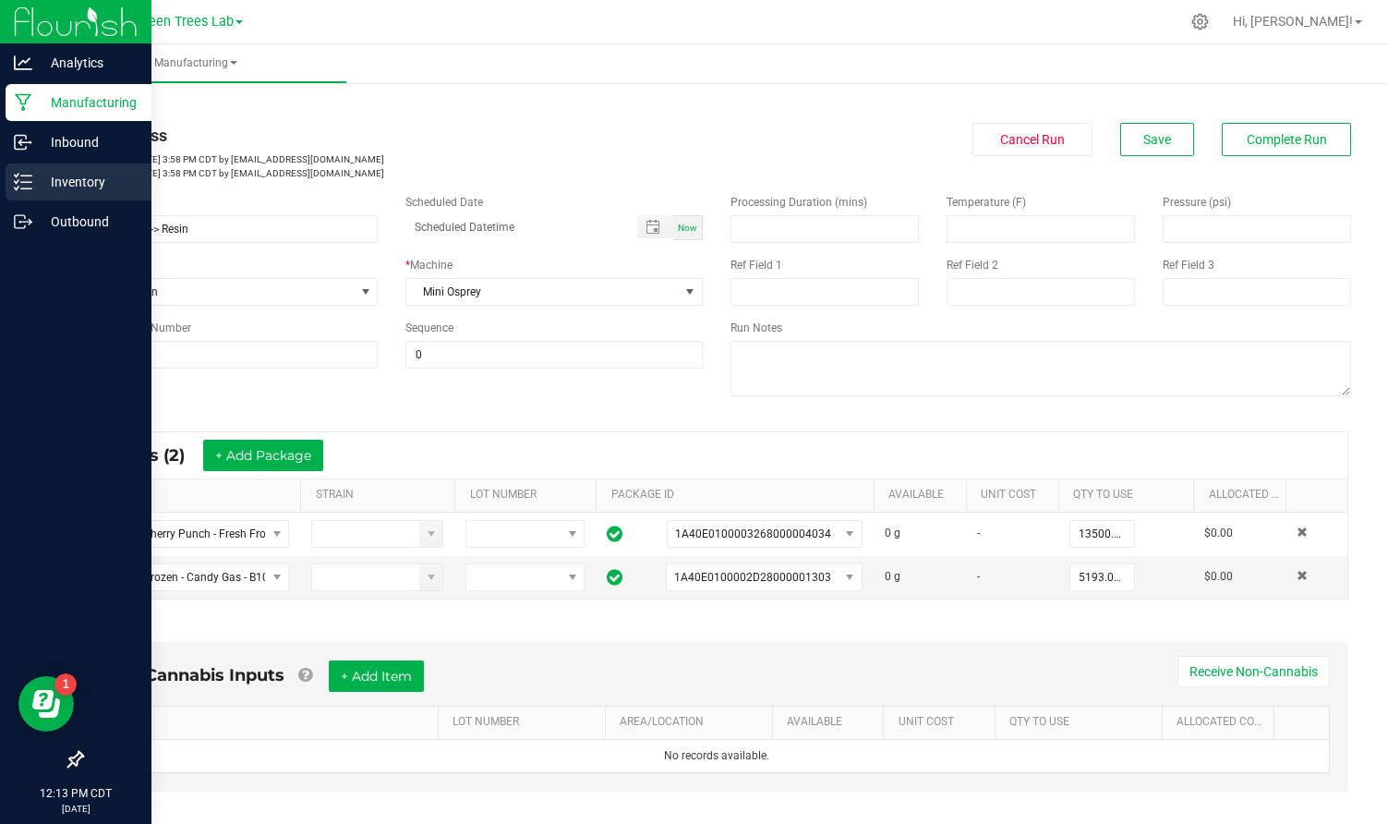
click at [100, 179] on p "Inventory" at bounding box center [87, 182] width 111 height 22
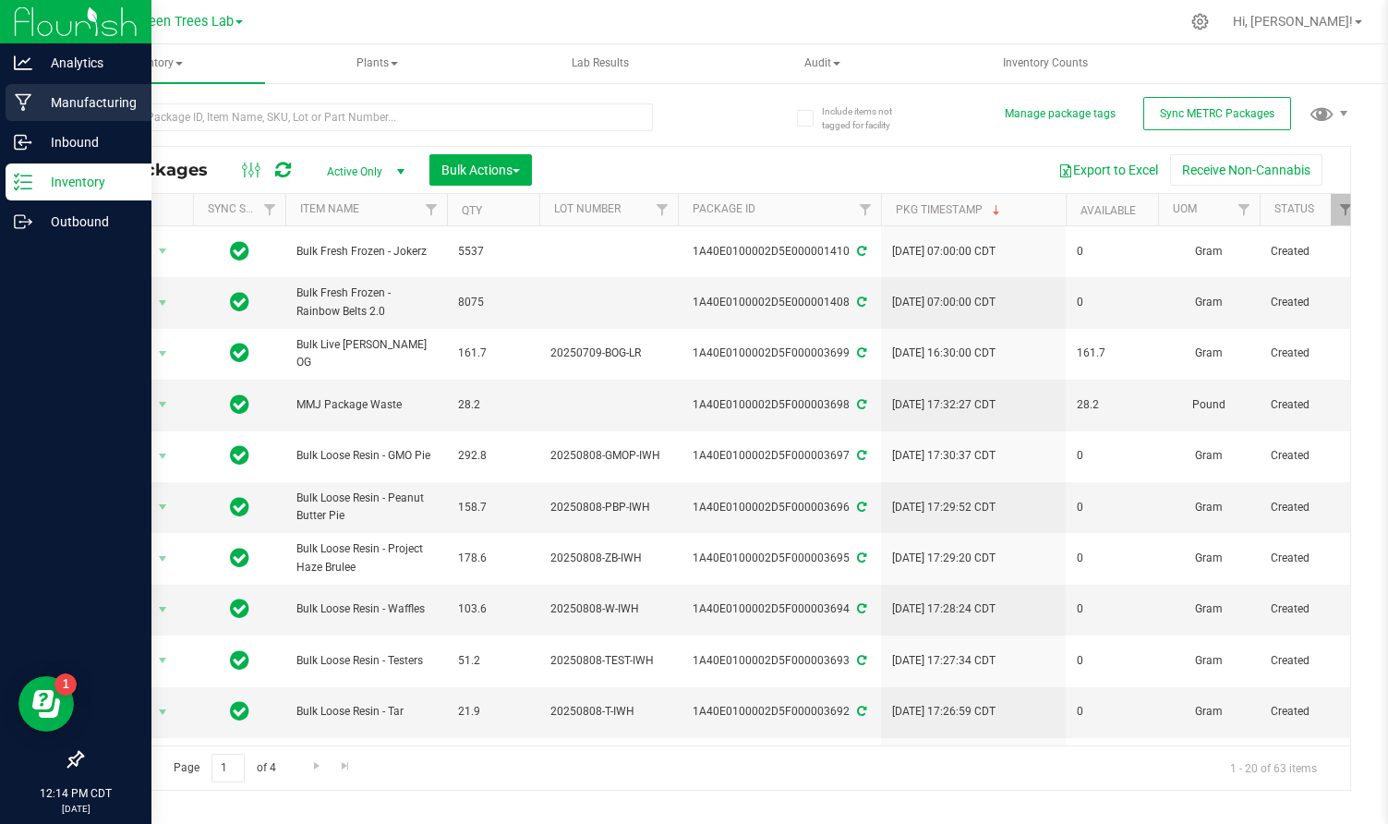
click at [82, 107] on p "Manufacturing" at bounding box center [87, 102] width 111 height 22
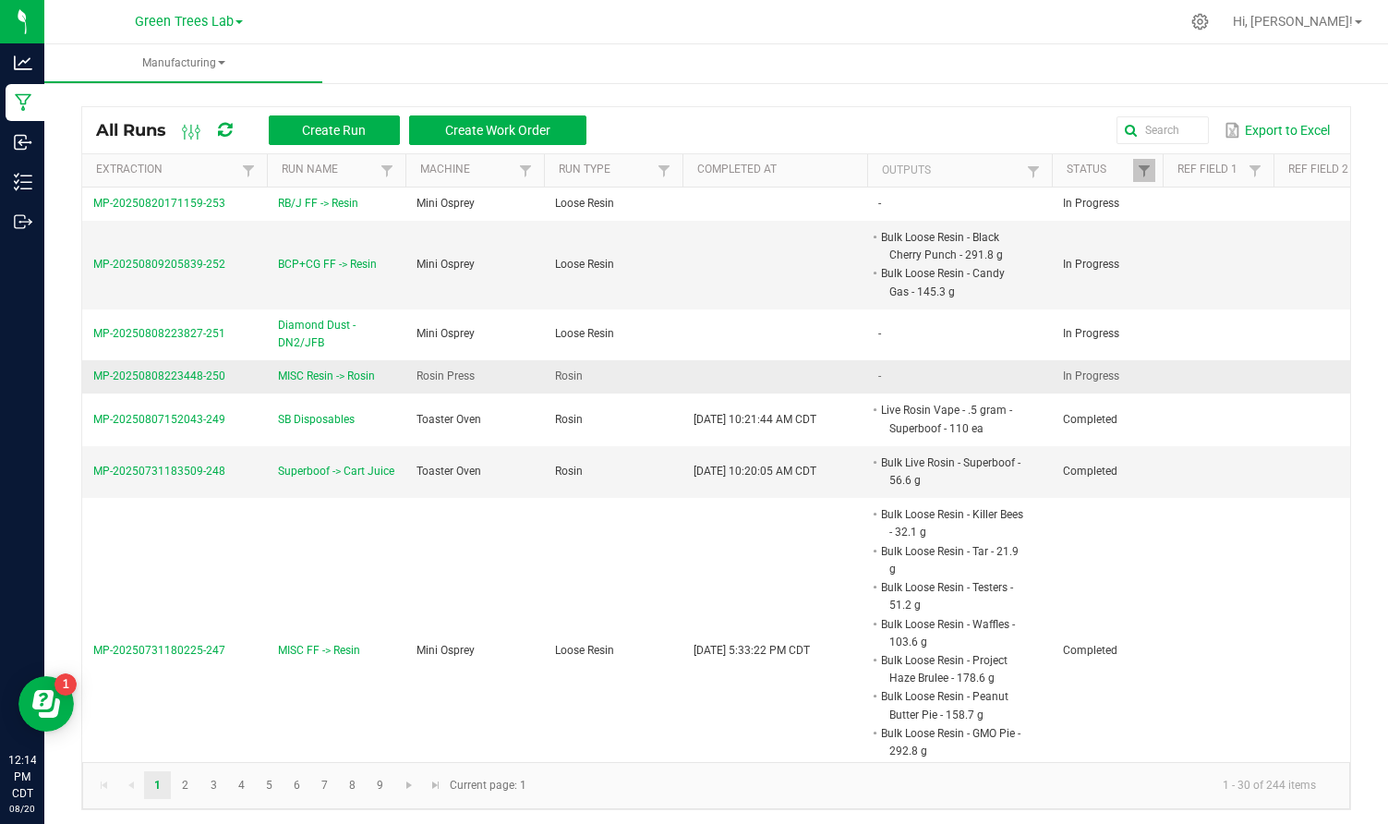
click at [183, 375] on span "MP-20250808223448-250" at bounding box center [159, 375] width 132 height 13
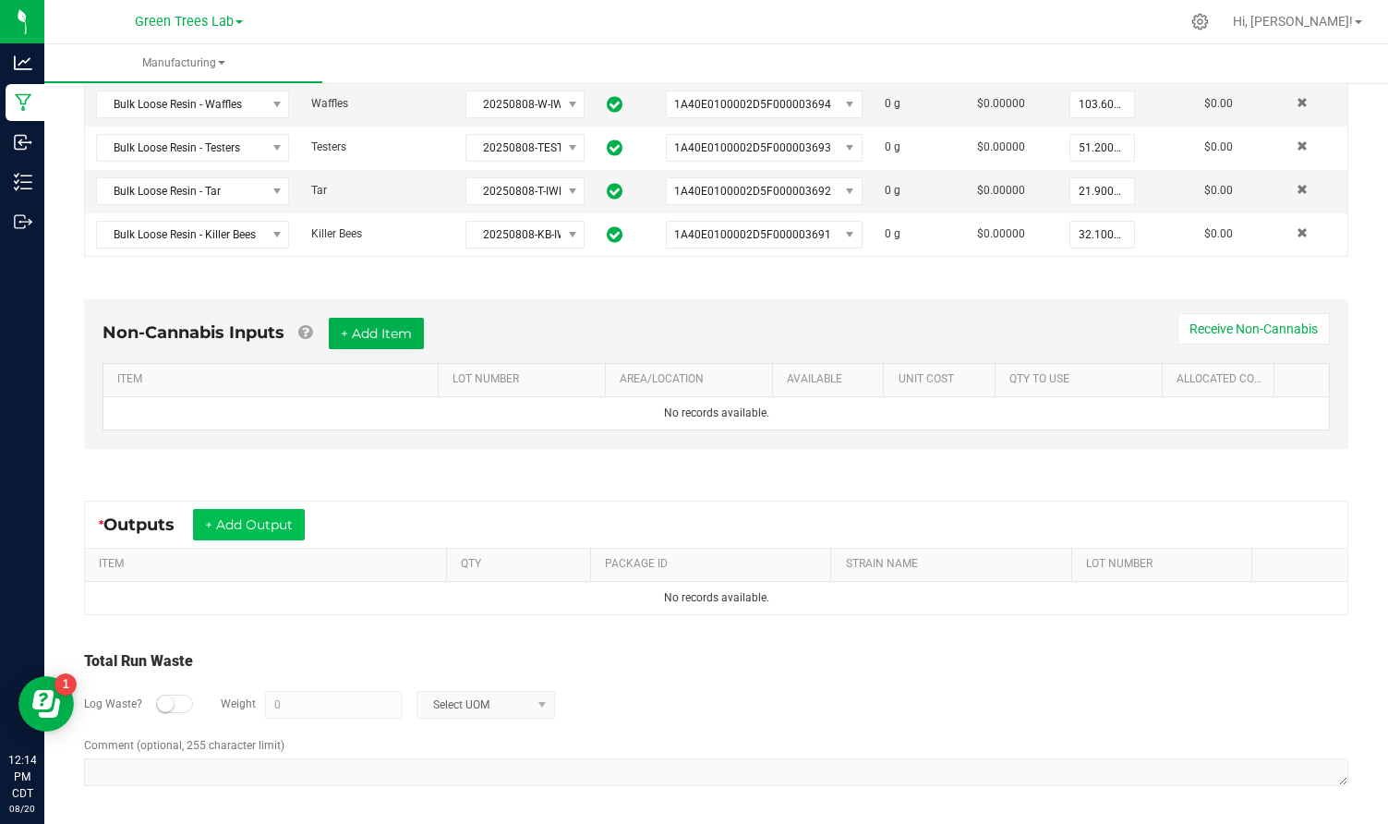
scroll to position [559, 0]
click at [283, 518] on button "+ Add Output" at bounding box center [249, 525] width 112 height 31
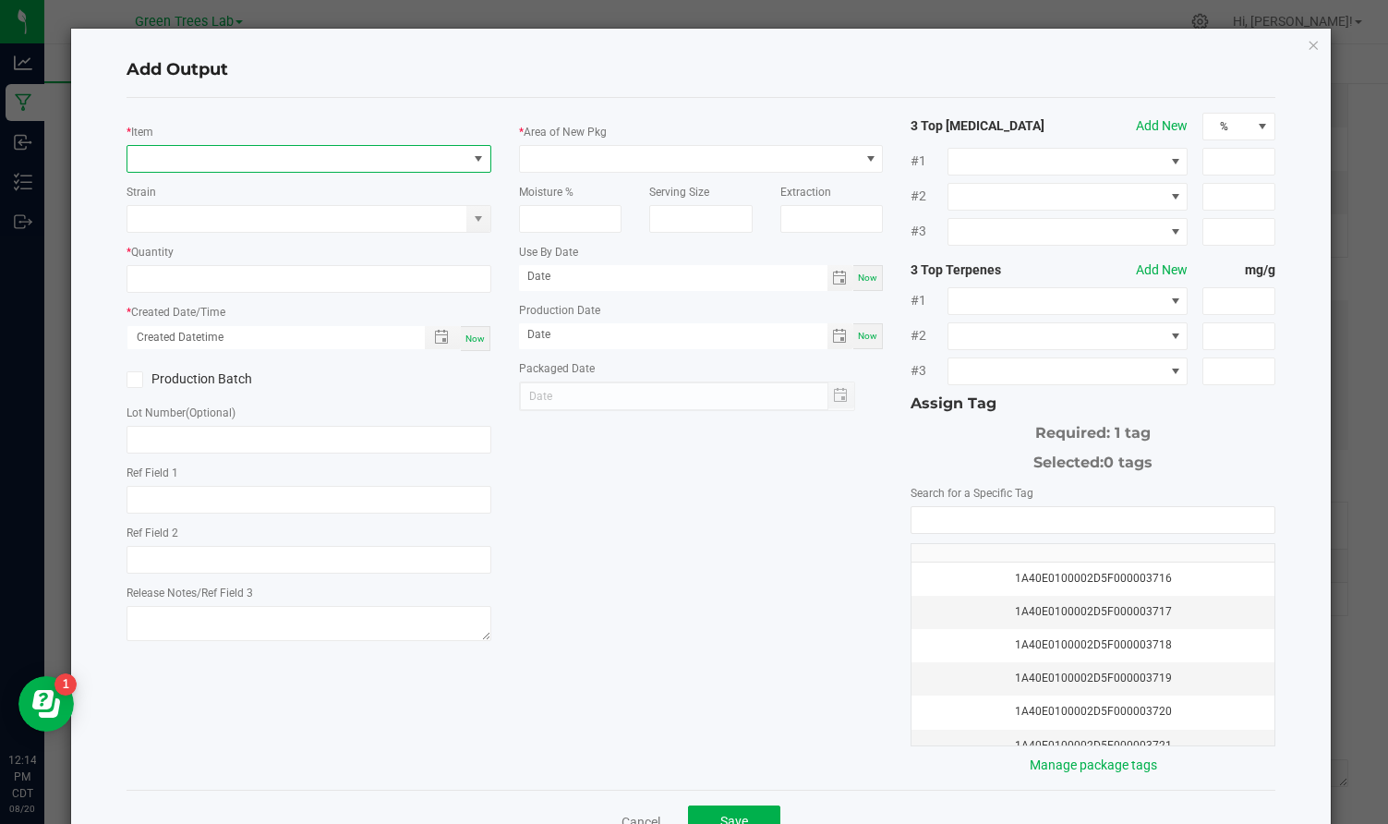
click at [189, 165] on span "NO DATA FOUND" at bounding box center [297, 159] width 340 height 26
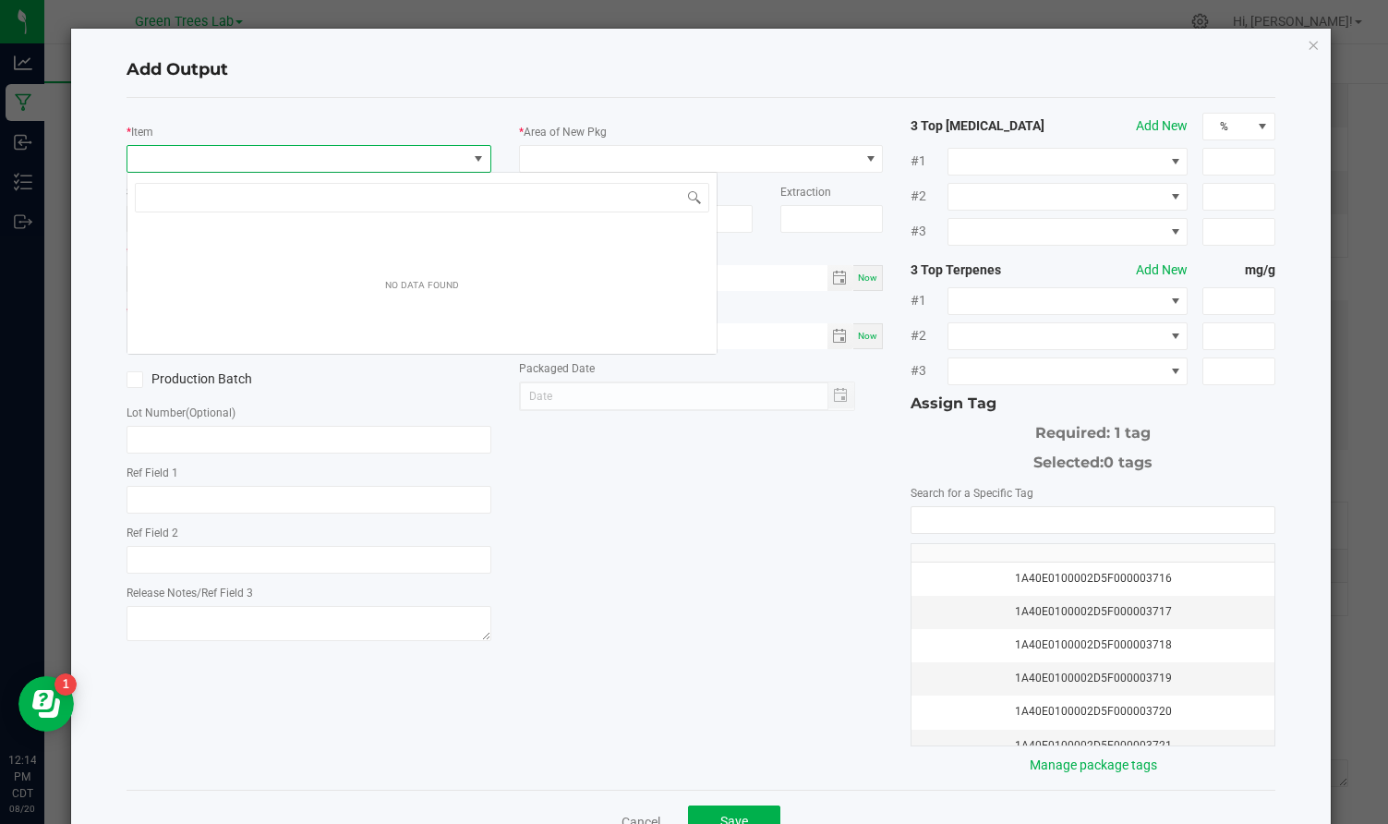
scroll to position [28, 364]
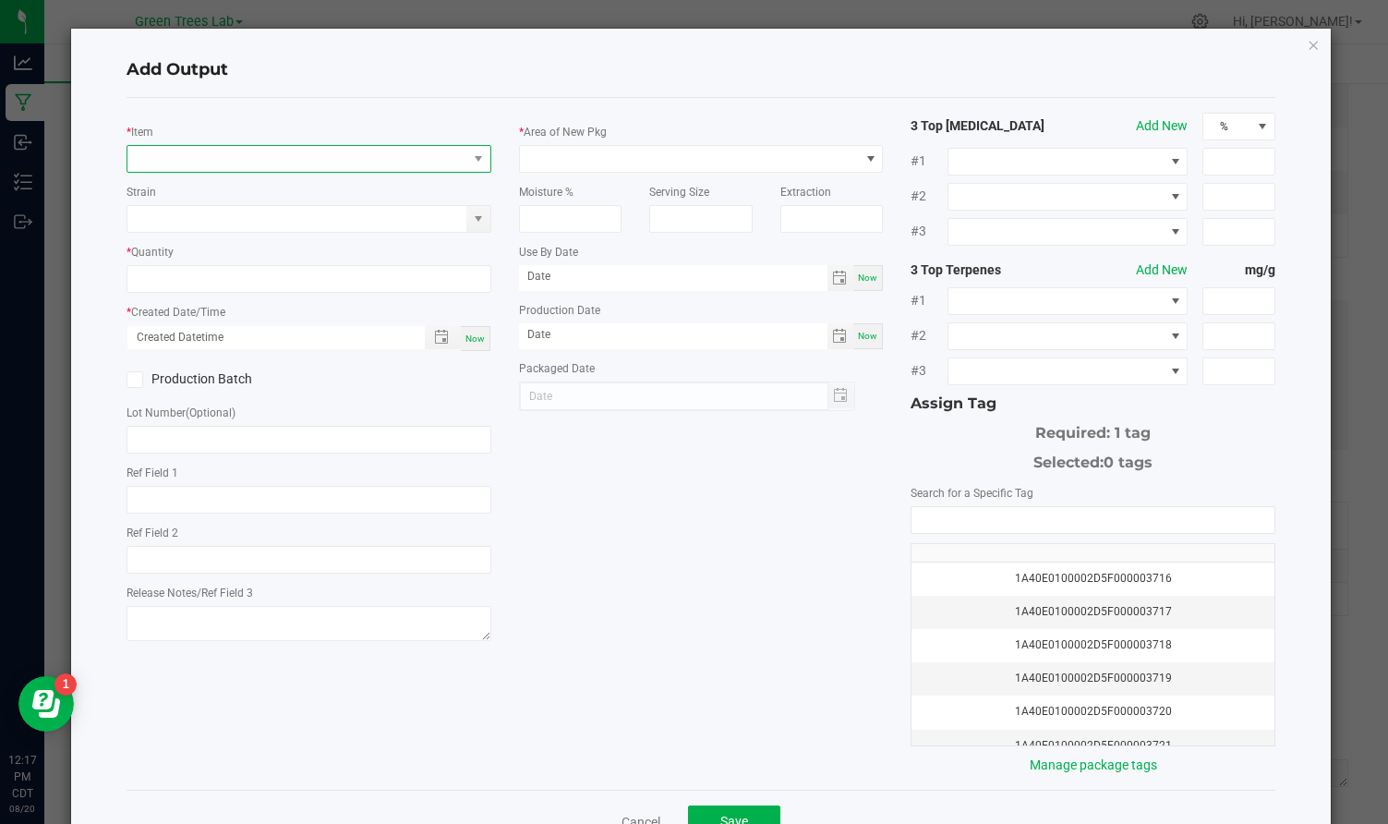
click at [189, 163] on span "NO DATA FOUND" at bounding box center [297, 159] width 340 height 26
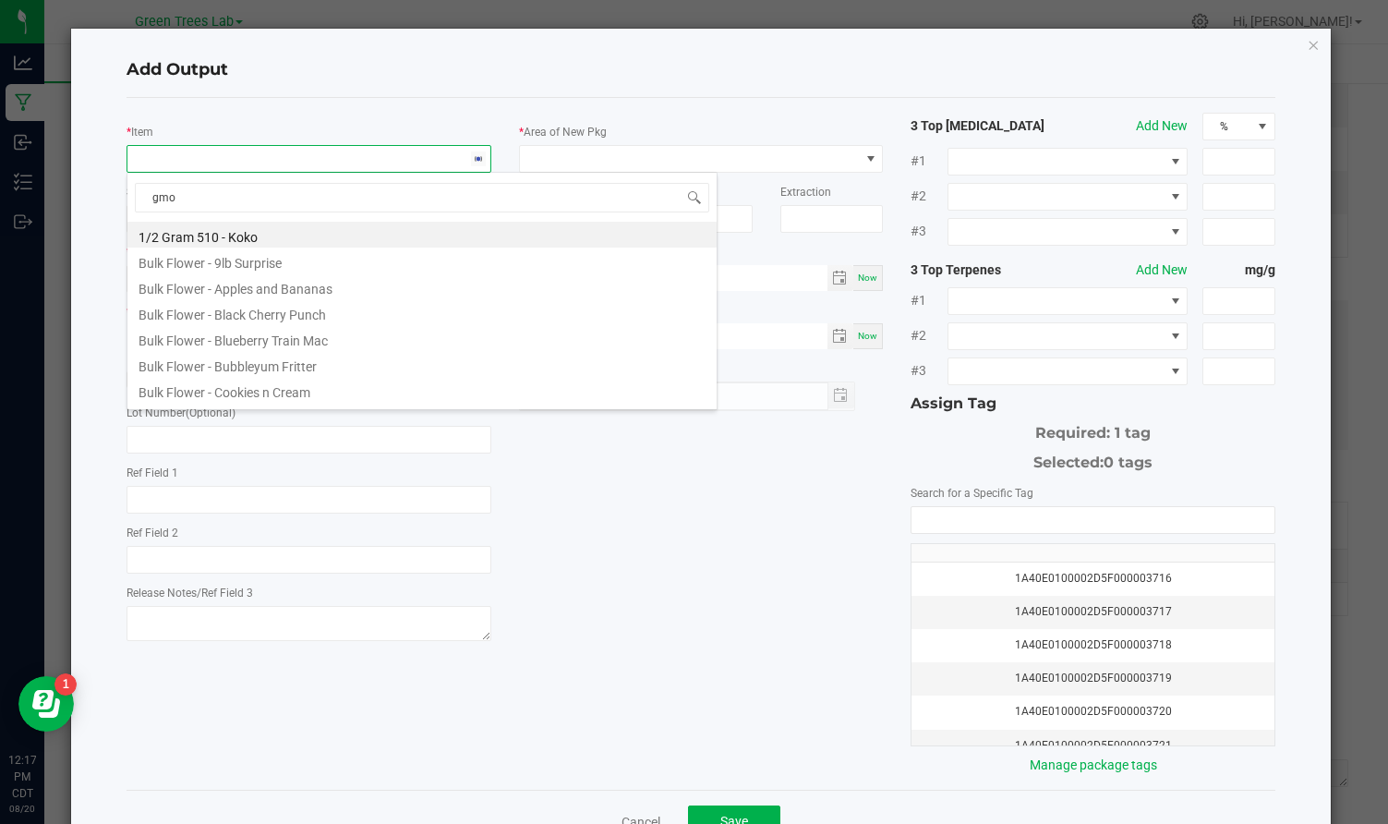
type input "gmo p"
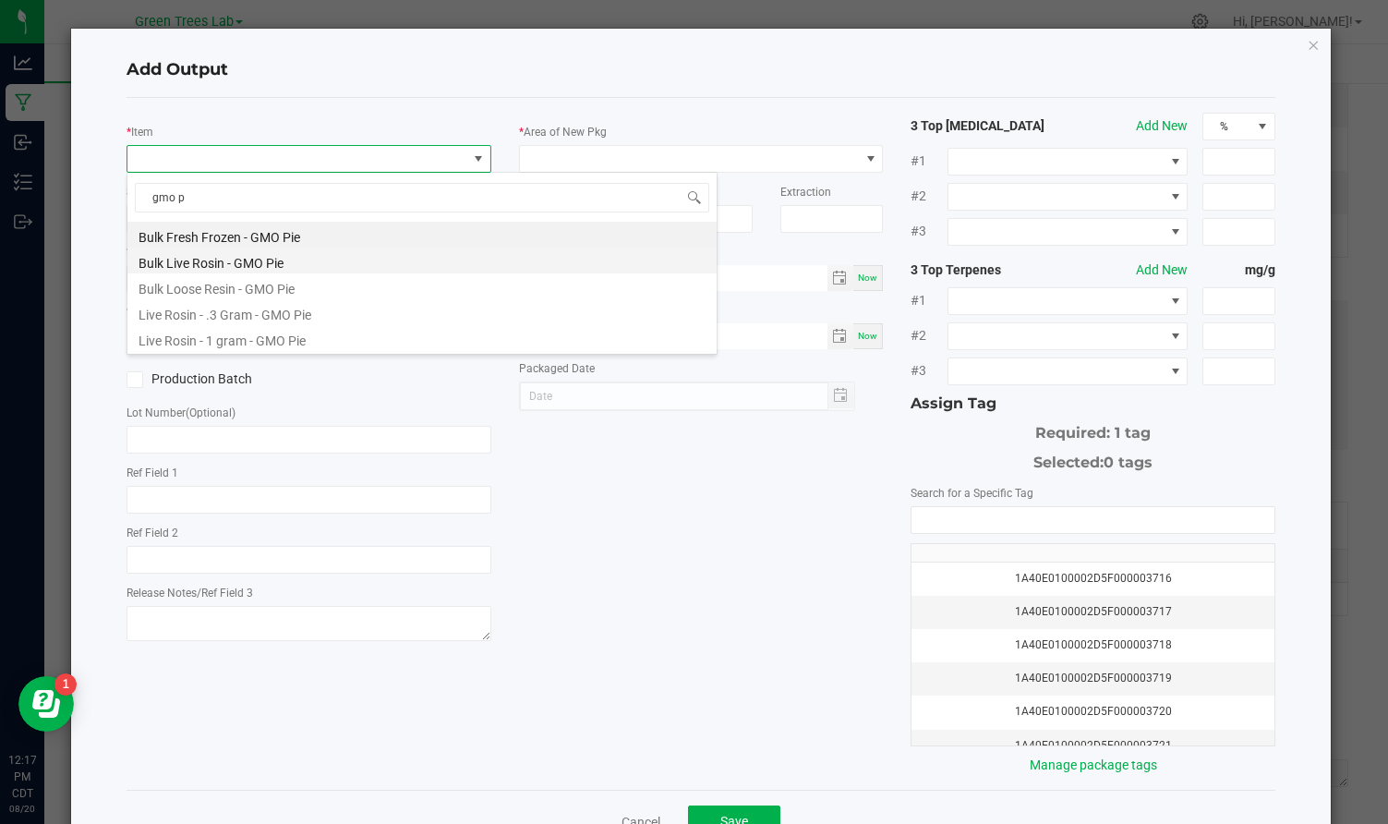
click at [203, 265] on li "Bulk Live Rosin - GMO Pie" at bounding box center [421, 260] width 589 height 26
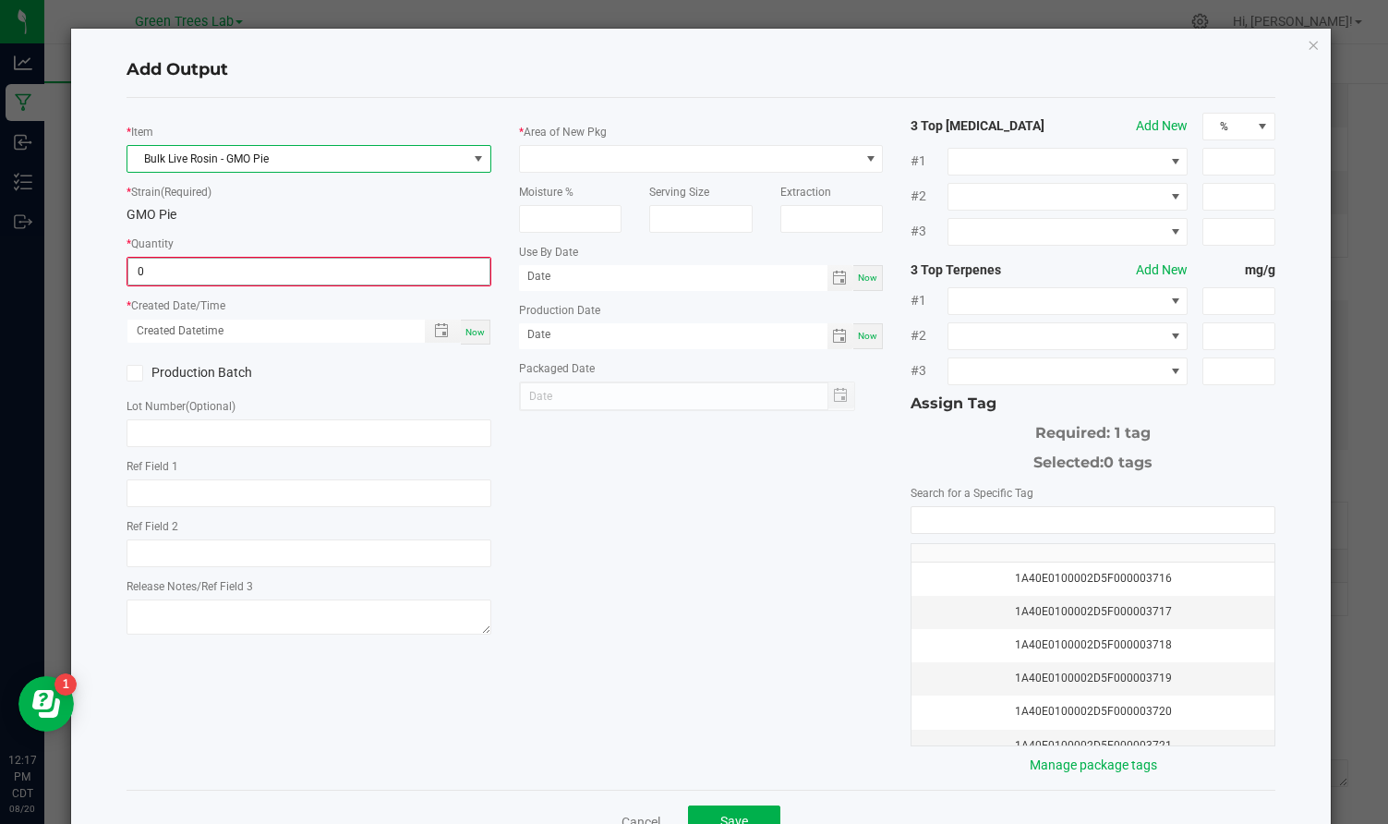
click at [159, 271] on input "0" at bounding box center [308, 272] width 361 height 26
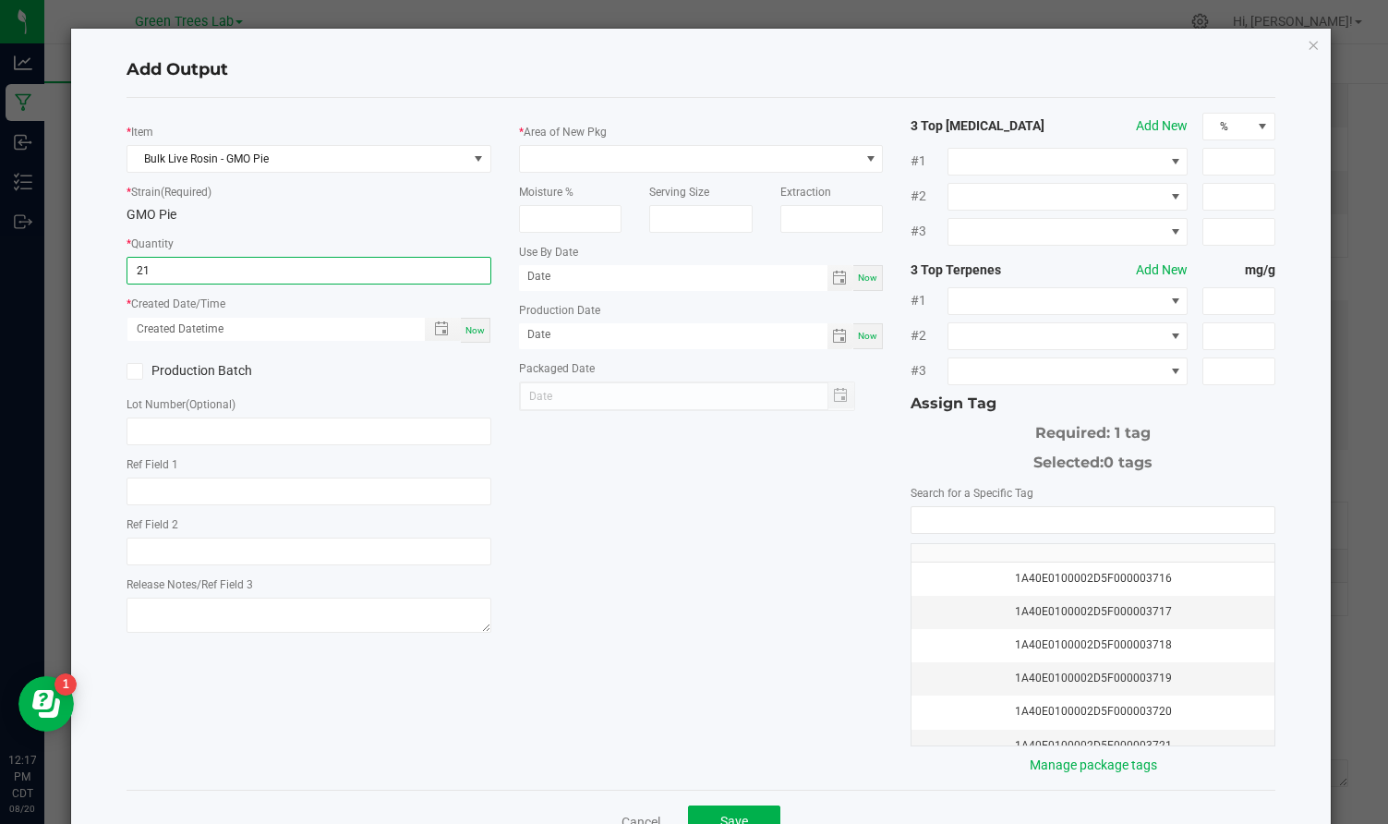
type input "2"
type input "217.6000 g"
click at [470, 323] on div "Now" at bounding box center [476, 330] width 30 height 25
type input "[DATE] 12:18 PM"
type input "[DATE]"
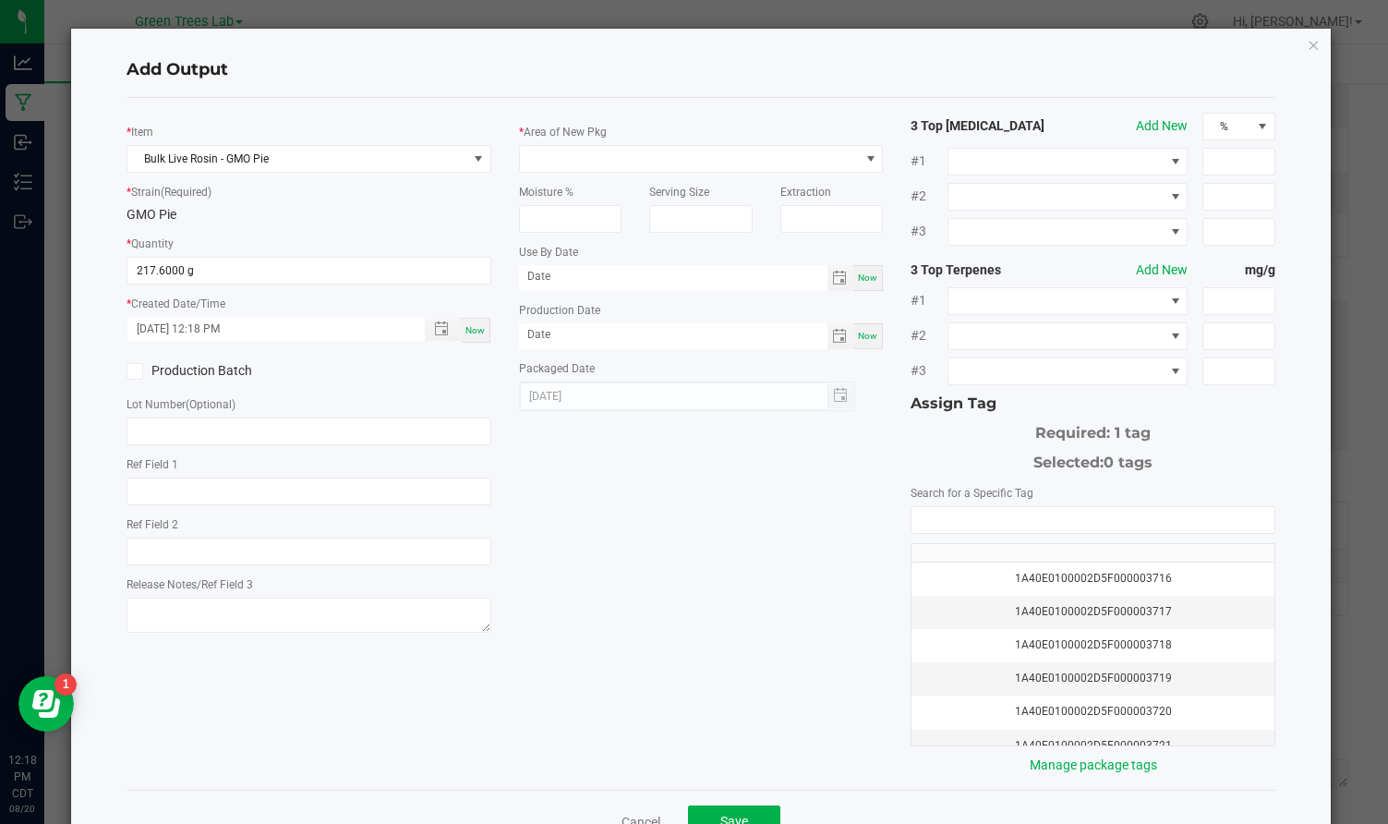
click at [129, 363] on span at bounding box center [135, 371] width 17 height 17
click at [0, 0] on input "Production Batch" at bounding box center [0, 0] width 0 height 0
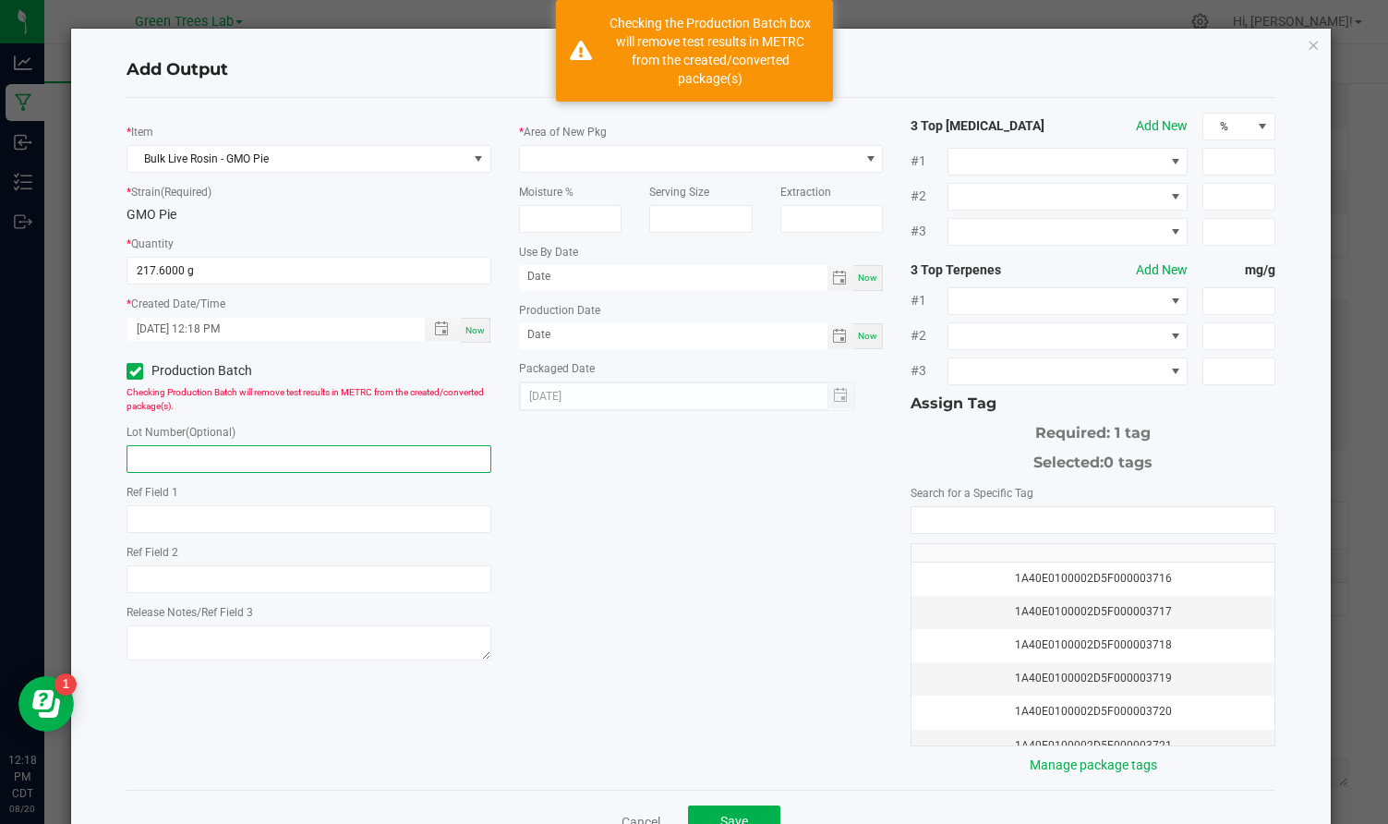
click at [157, 464] on input "text" at bounding box center [309, 459] width 365 height 28
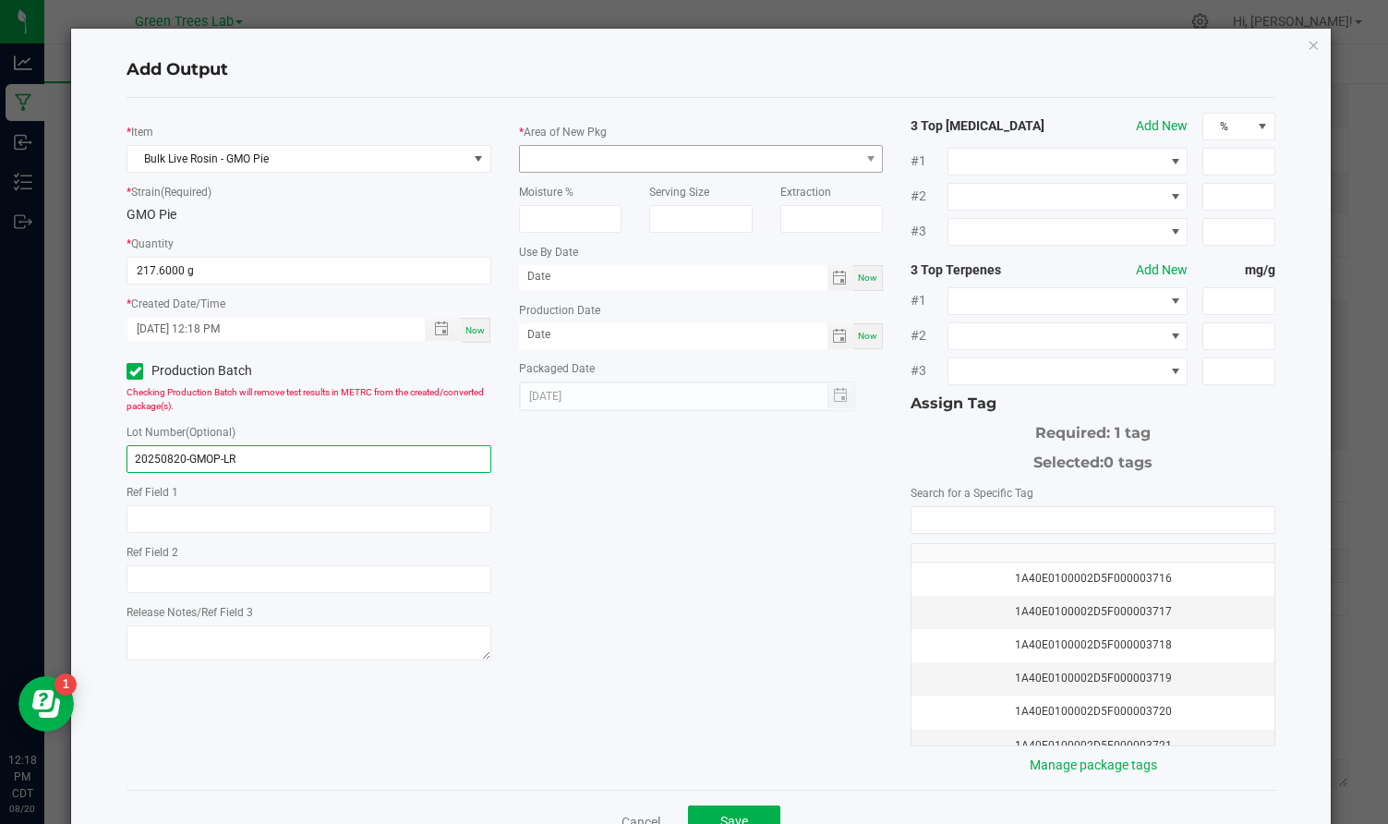
type input "20250820-GMOP-LR"
click at [571, 157] on span at bounding box center [690, 159] width 340 height 26
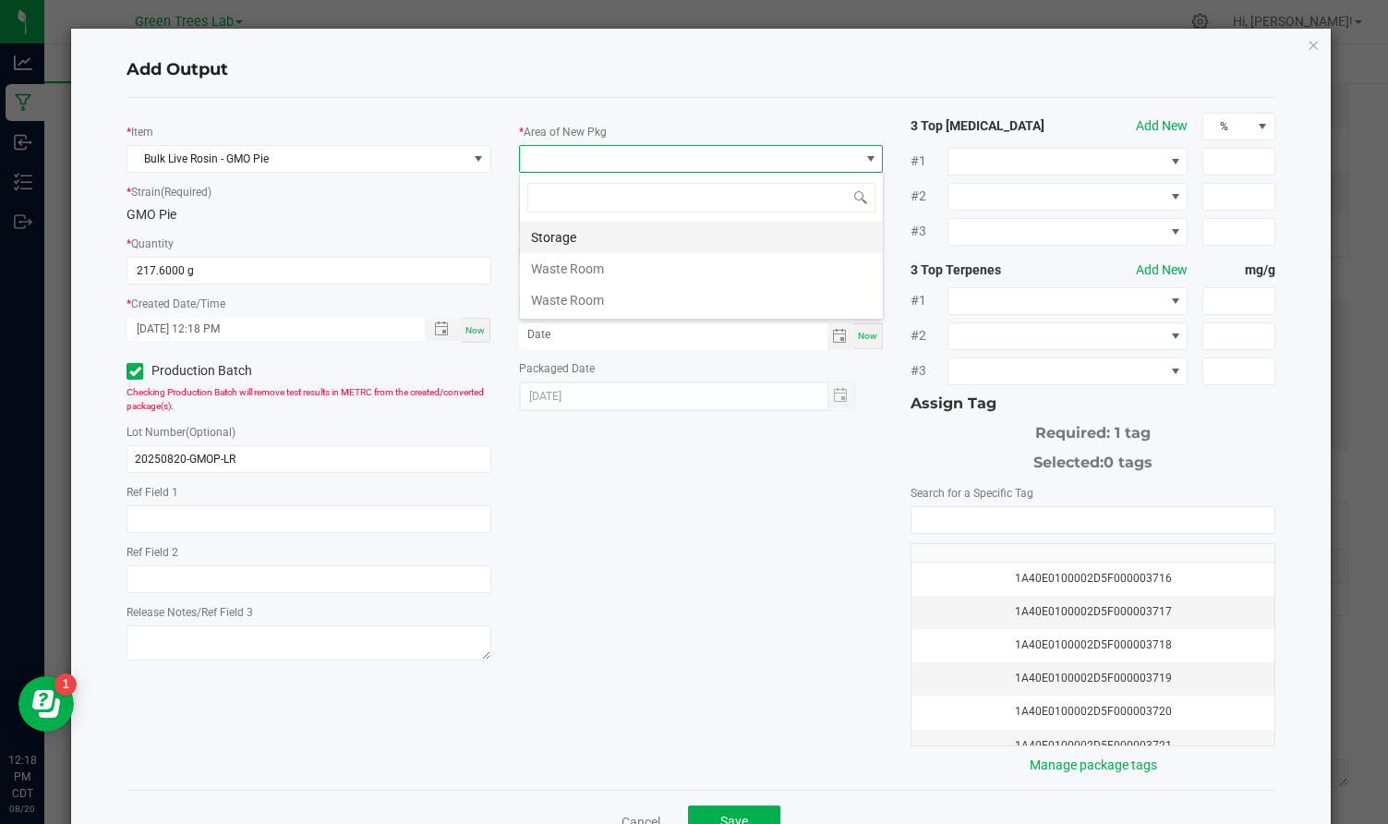
click at [570, 235] on li "Storage" at bounding box center [701, 237] width 363 height 31
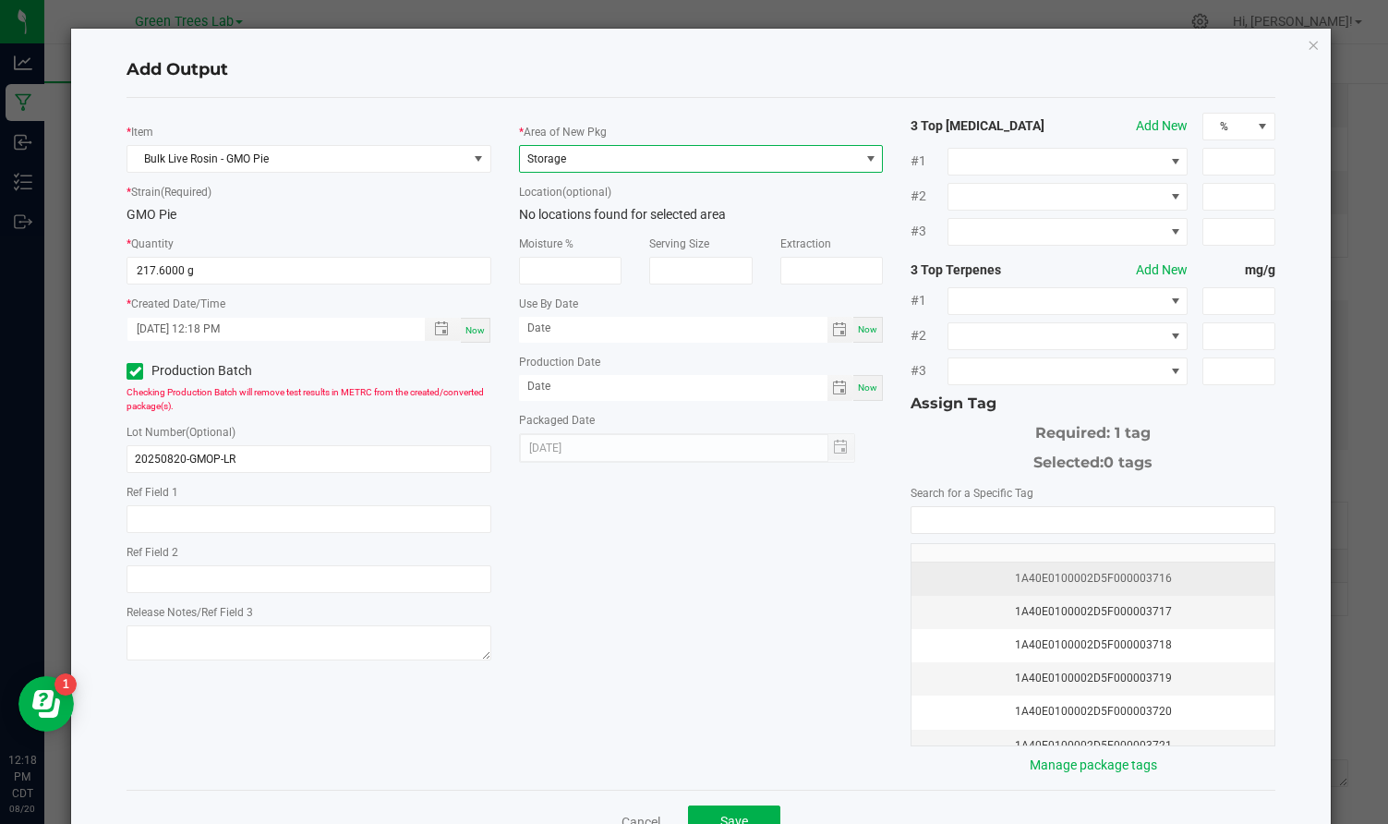
click at [1109, 579] on div "1A40E0100002D5F000003716" at bounding box center [1093, 579] width 341 height 18
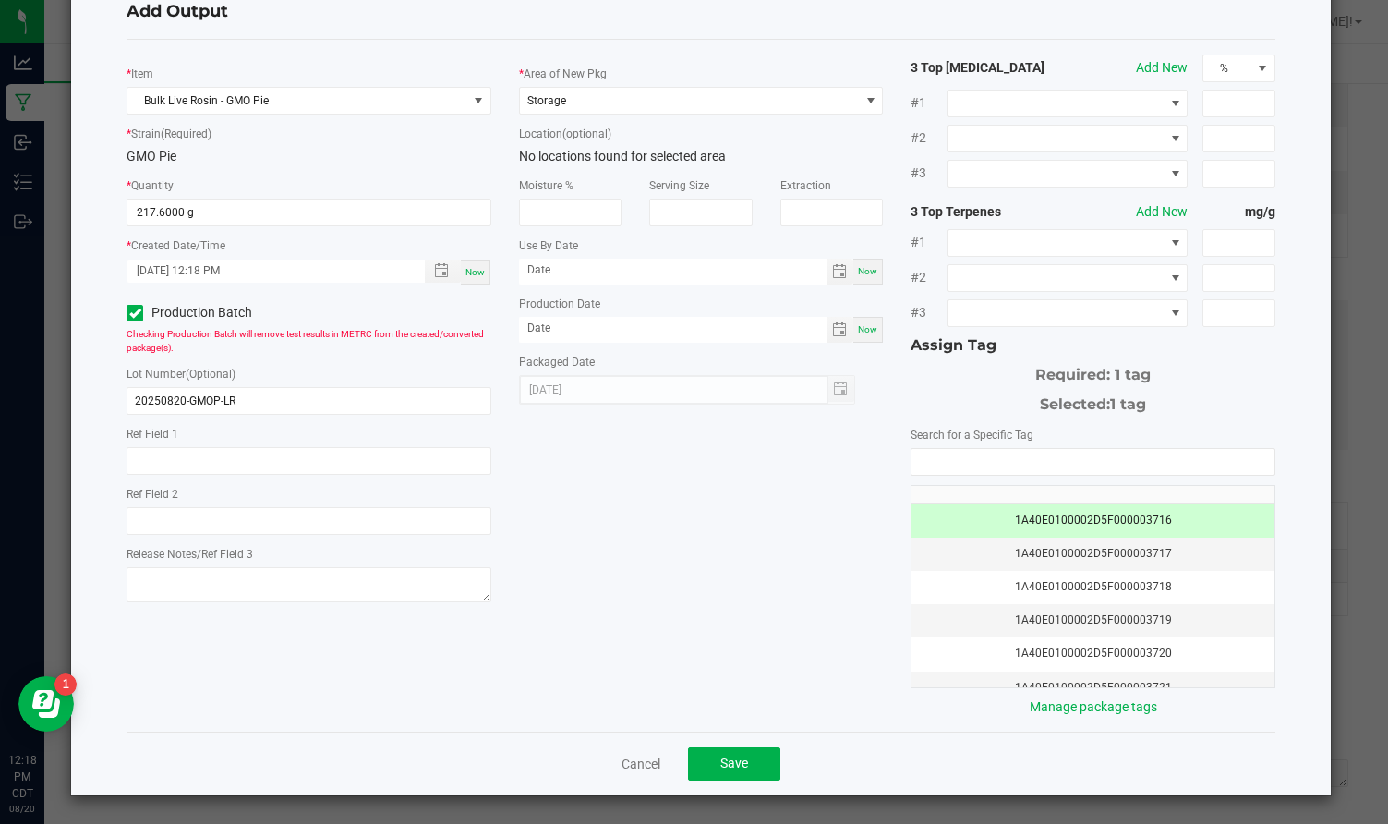
scroll to position [57, 0]
click at [745, 764] on span "Save" at bounding box center [734, 763] width 28 height 15
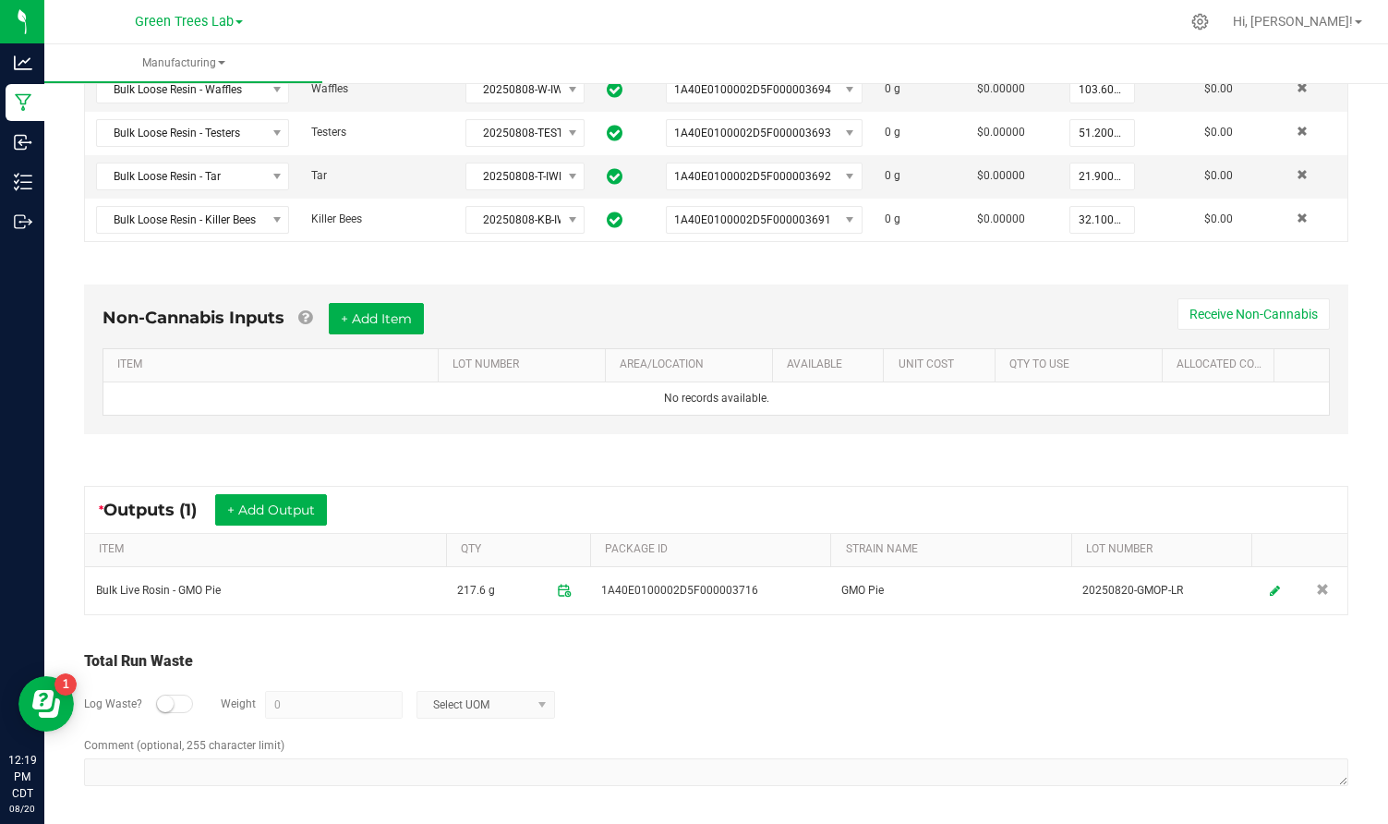
scroll to position [573, 0]
click at [308, 518] on button "+ Add Output" at bounding box center [271, 510] width 112 height 31
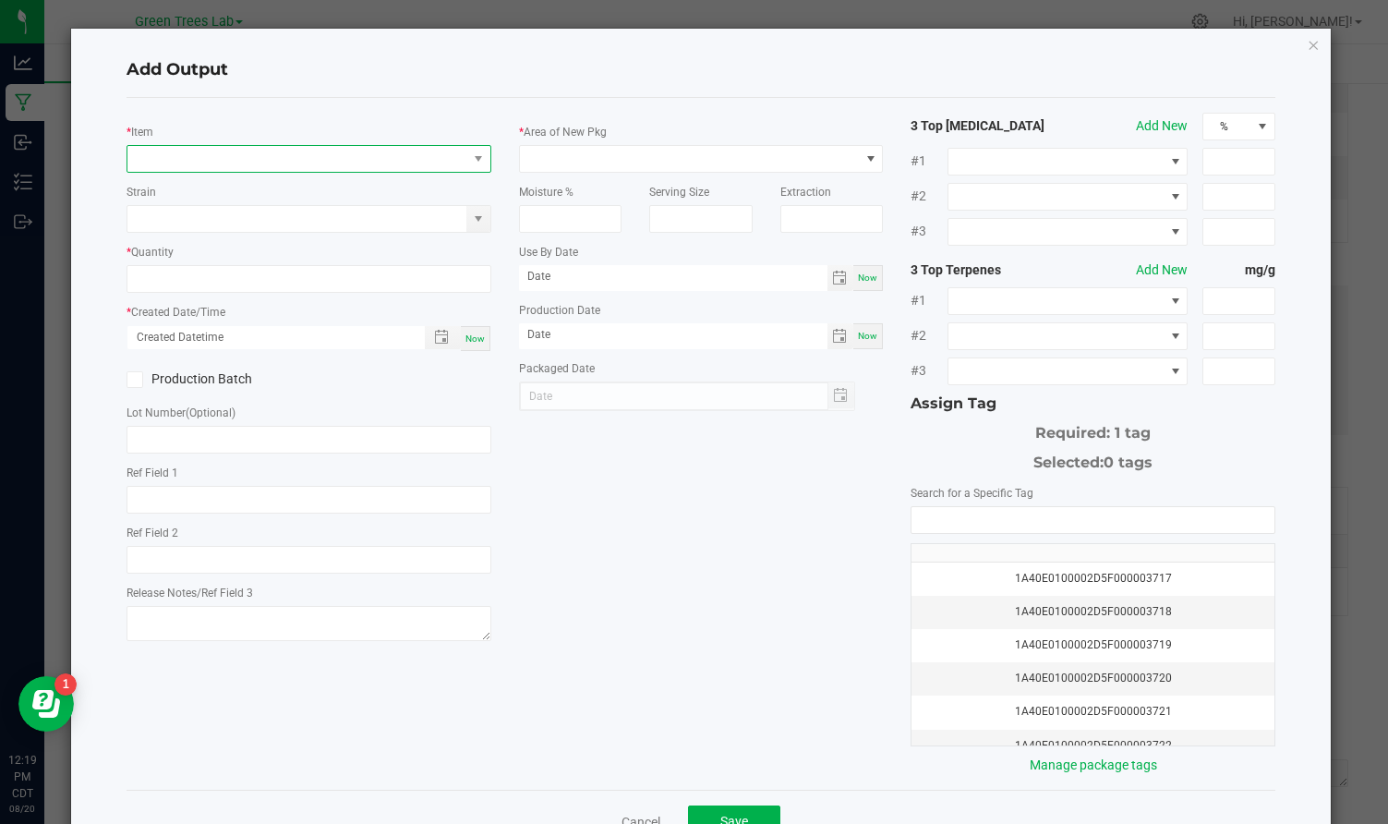
click at [245, 158] on span "NO DATA FOUND" at bounding box center [297, 159] width 340 height 26
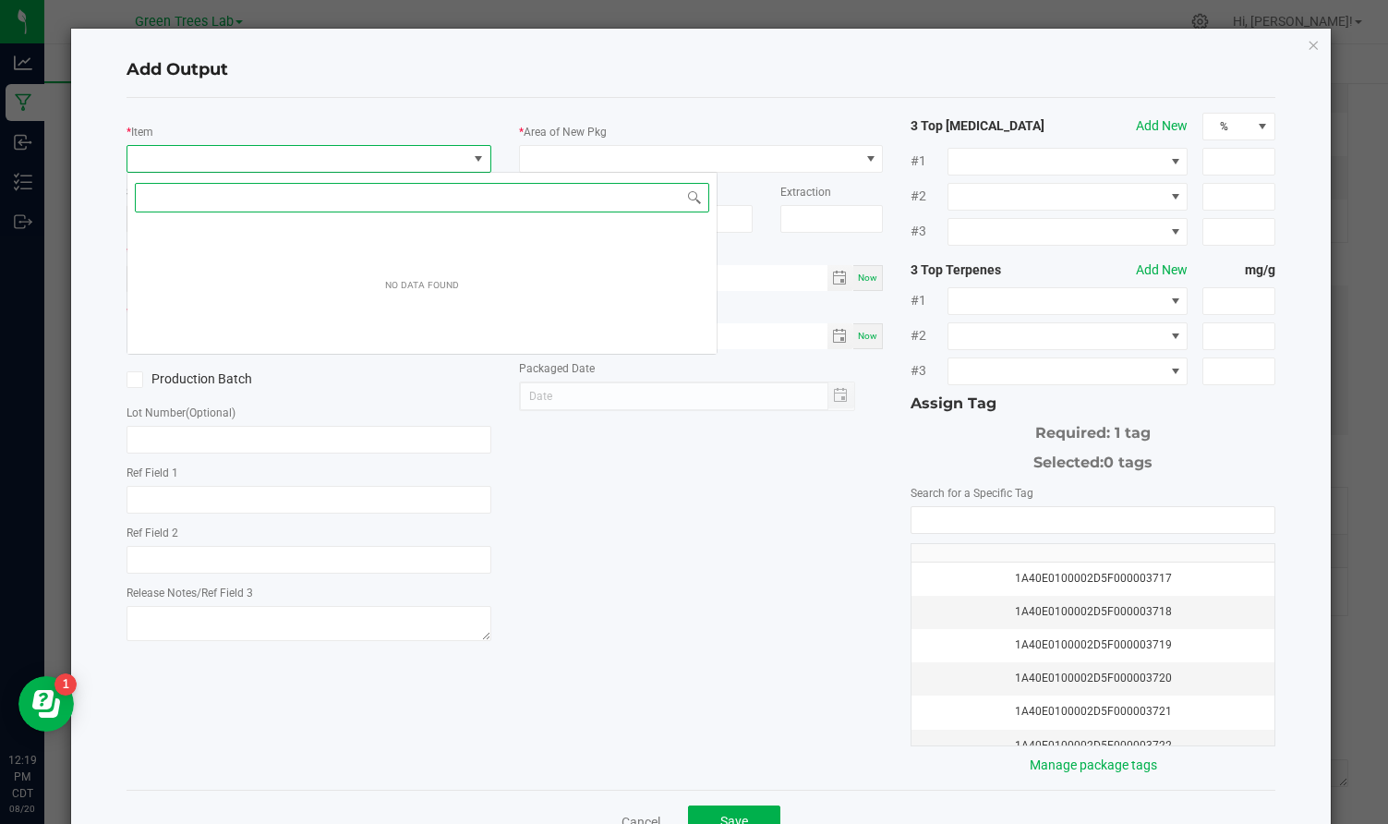
scroll to position [28, 364]
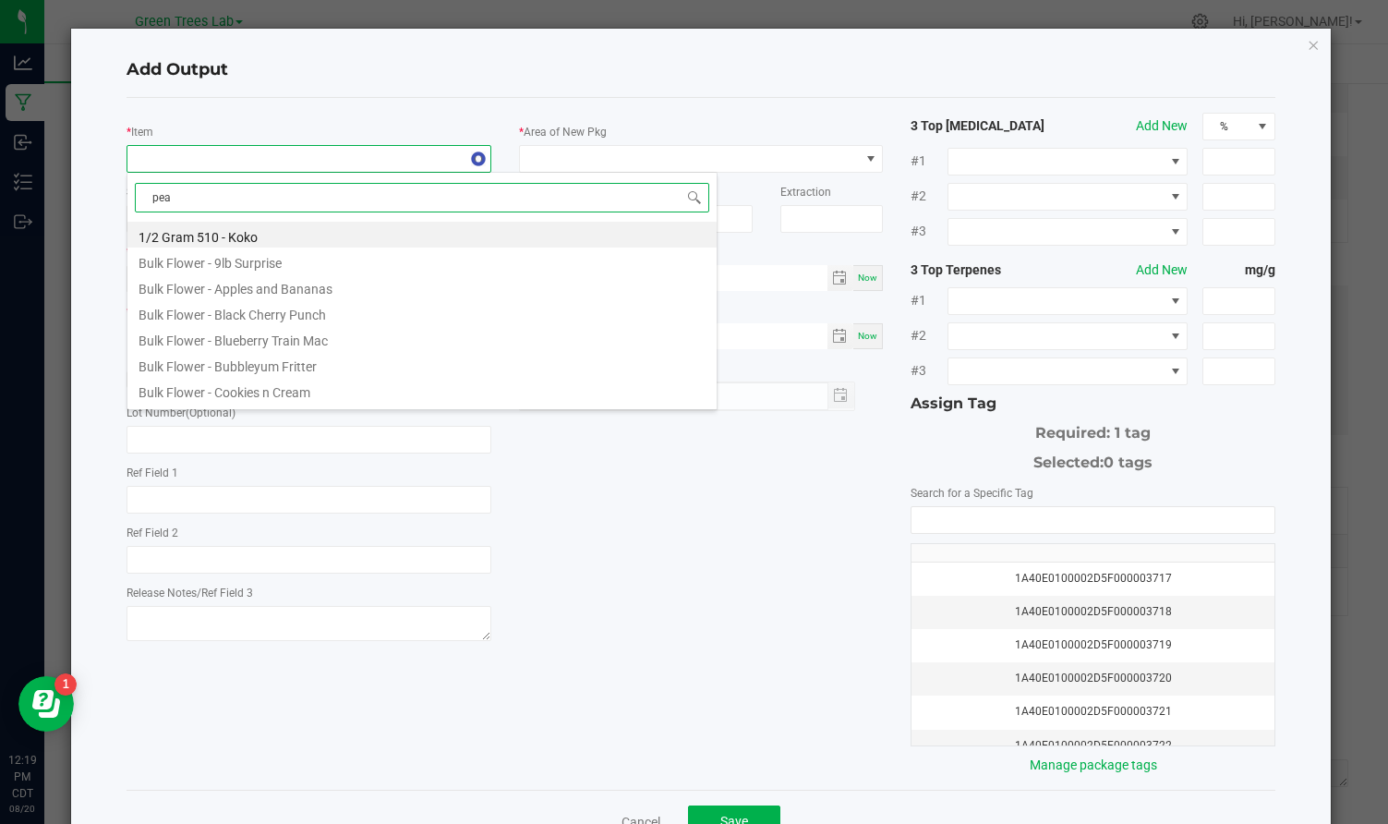
type input "pean"
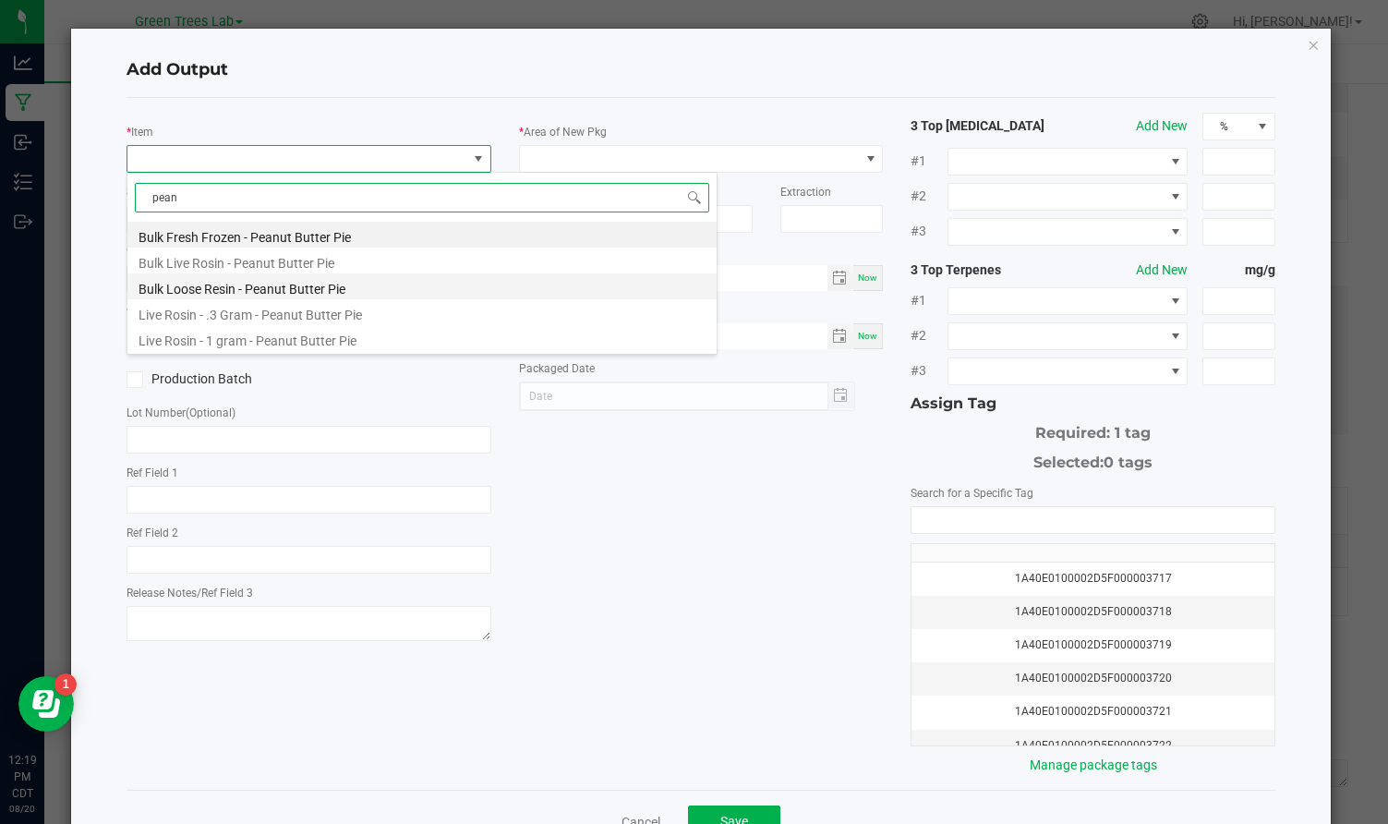
click at [224, 291] on li "Bulk Loose Resin - Peanut Butter Pie" at bounding box center [421, 286] width 589 height 26
type input "0.0000 g"
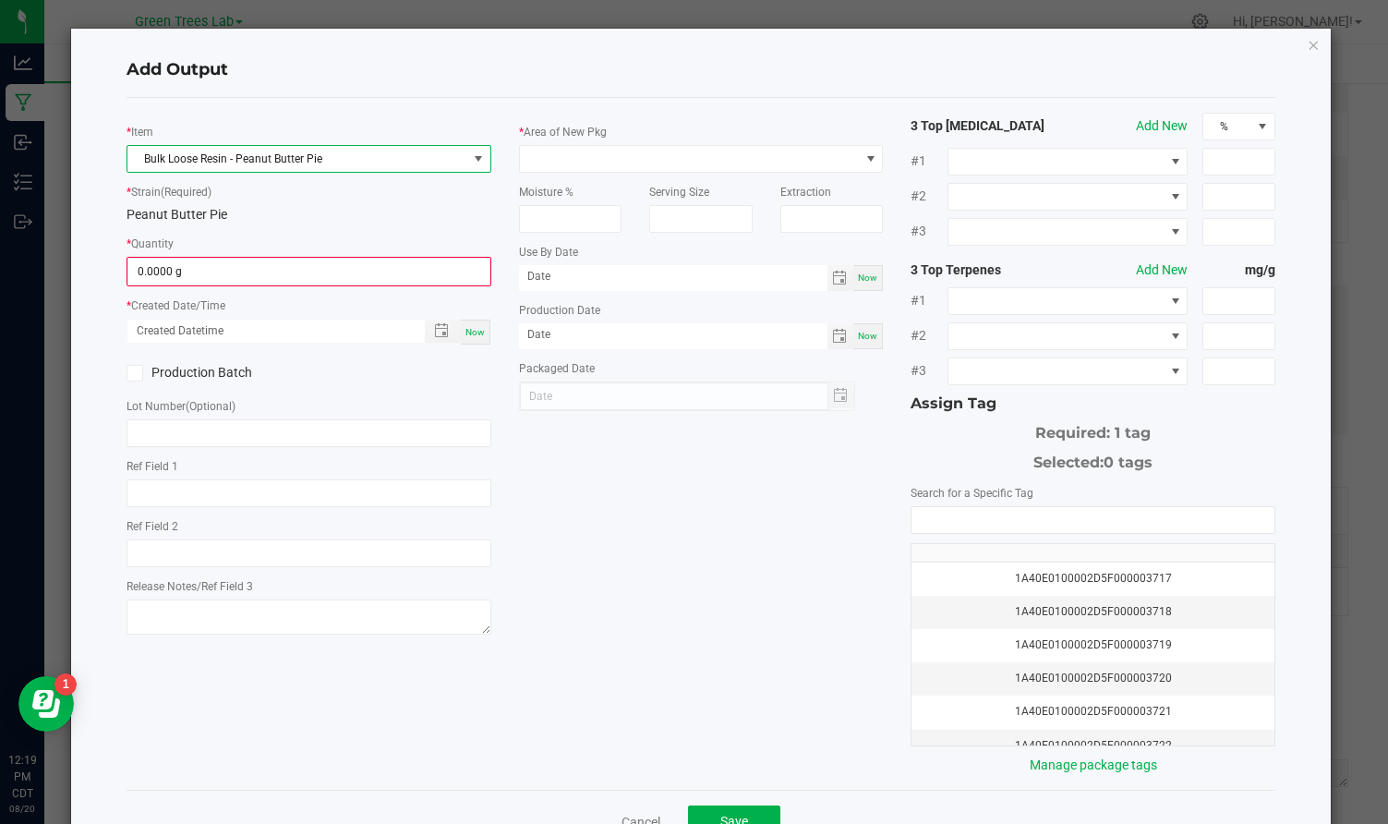
click at [256, 148] on span "Bulk Loose Resin - Peanut Butter Pie" at bounding box center [297, 159] width 340 height 26
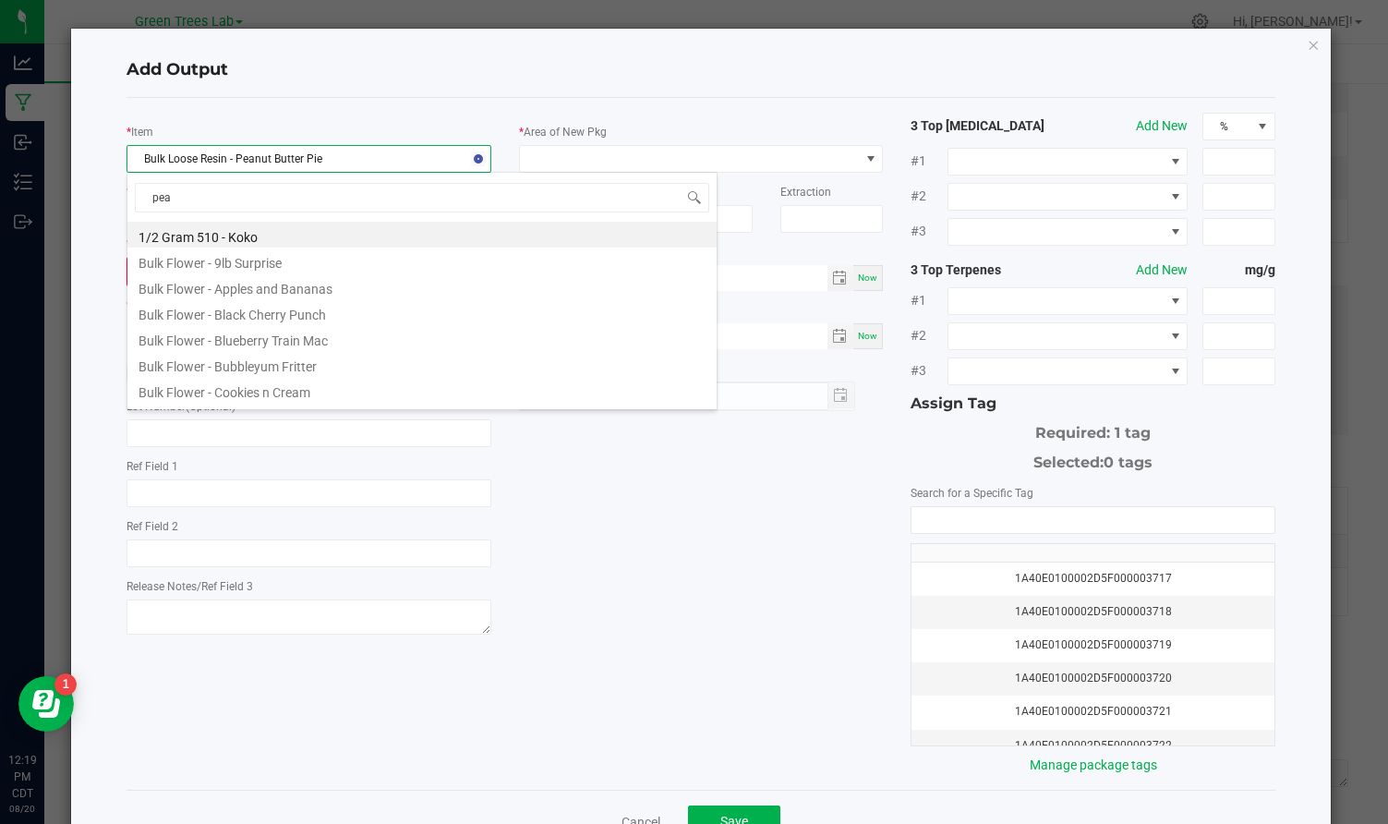
type input "pean"
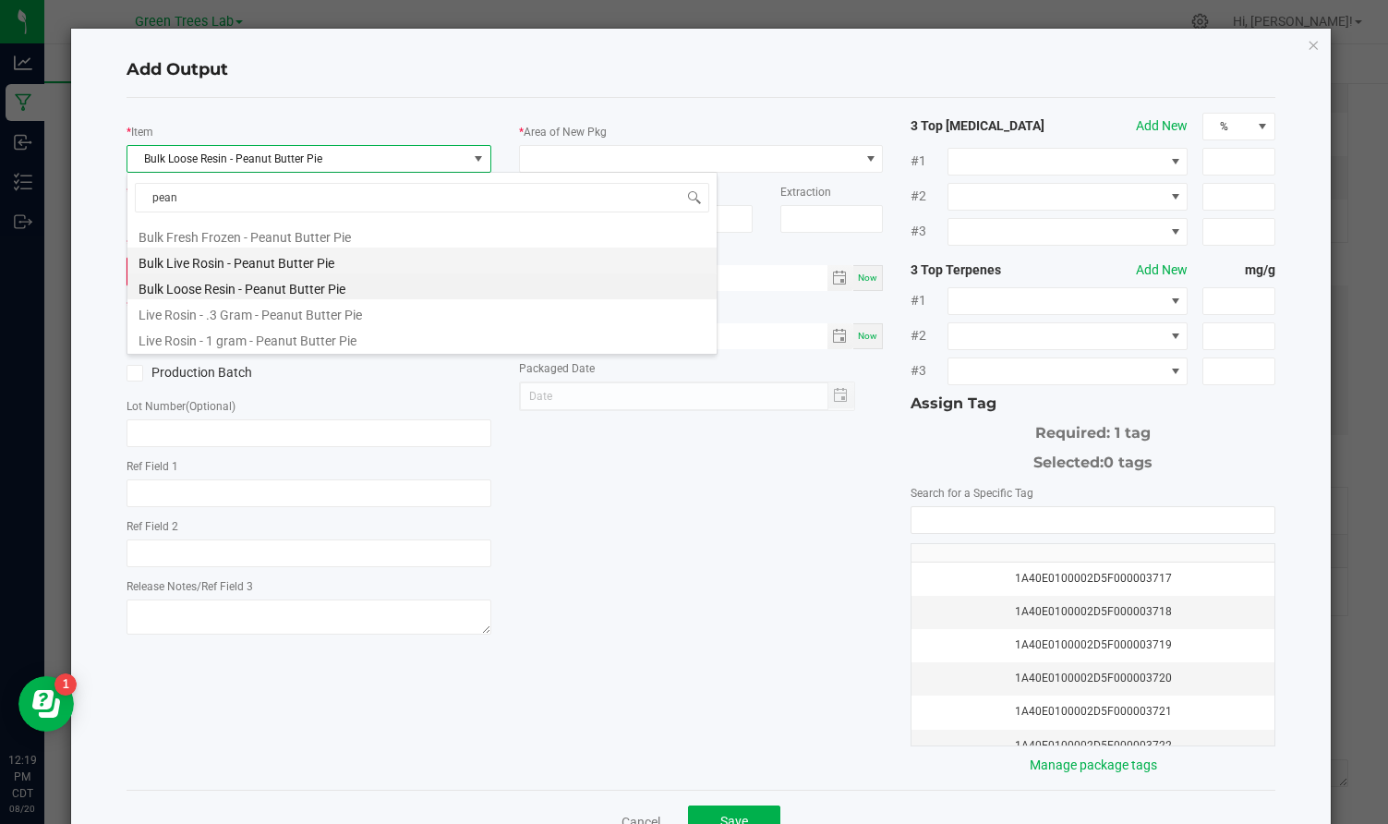
click at [229, 262] on li "Bulk Live Rosin - Peanut Butter Pie" at bounding box center [421, 260] width 589 height 26
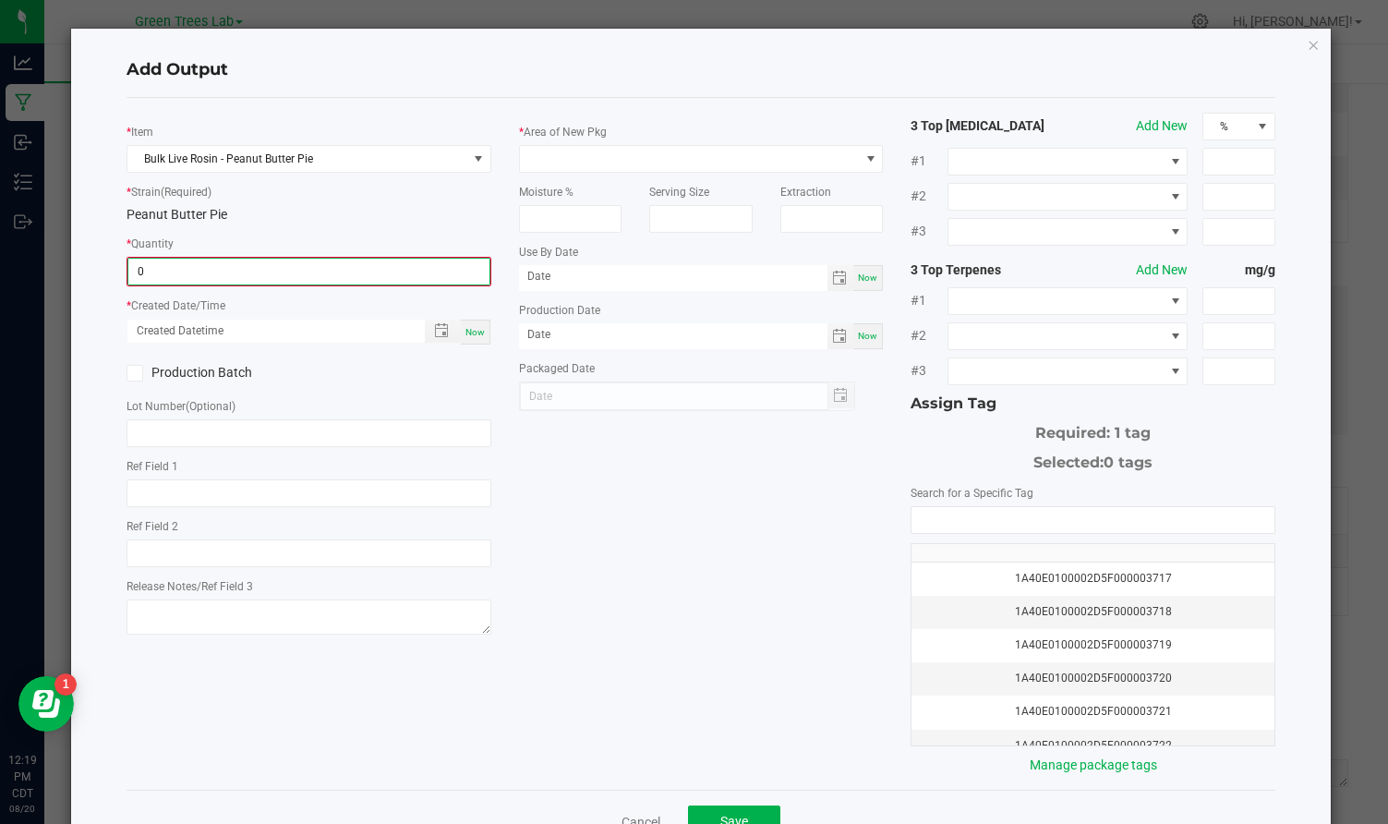
click at [203, 275] on input "0" at bounding box center [308, 272] width 361 height 26
type input "110.8000 g"
click at [482, 326] on span "Now" at bounding box center [474, 330] width 19 height 10
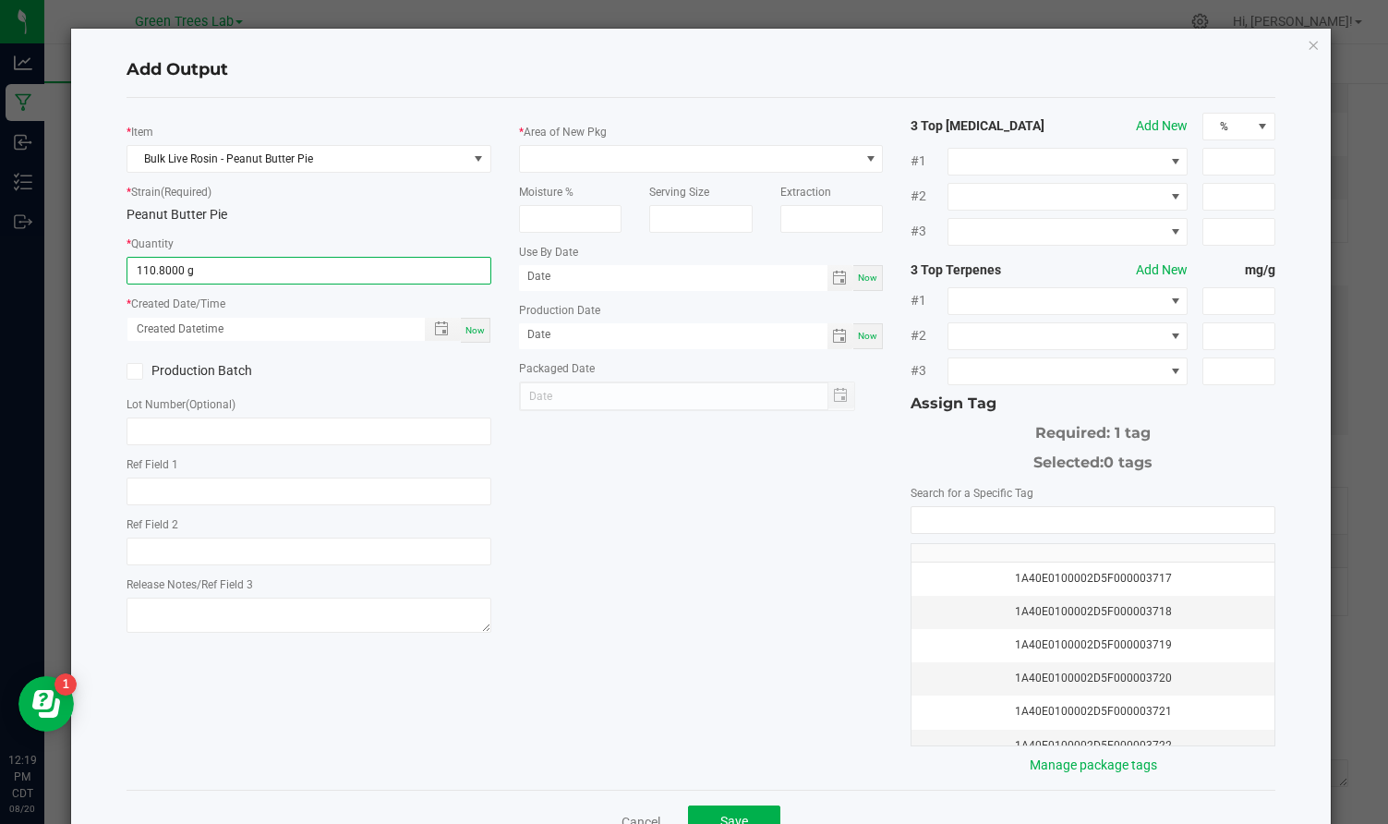
type input "[DATE] 12:19 PM"
type input "[DATE]"
click at [139, 371] on icon at bounding box center [135, 371] width 12 height 0
click at [0, 0] on input "Production Batch" at bounding box center [0, 0] width 0 height 0
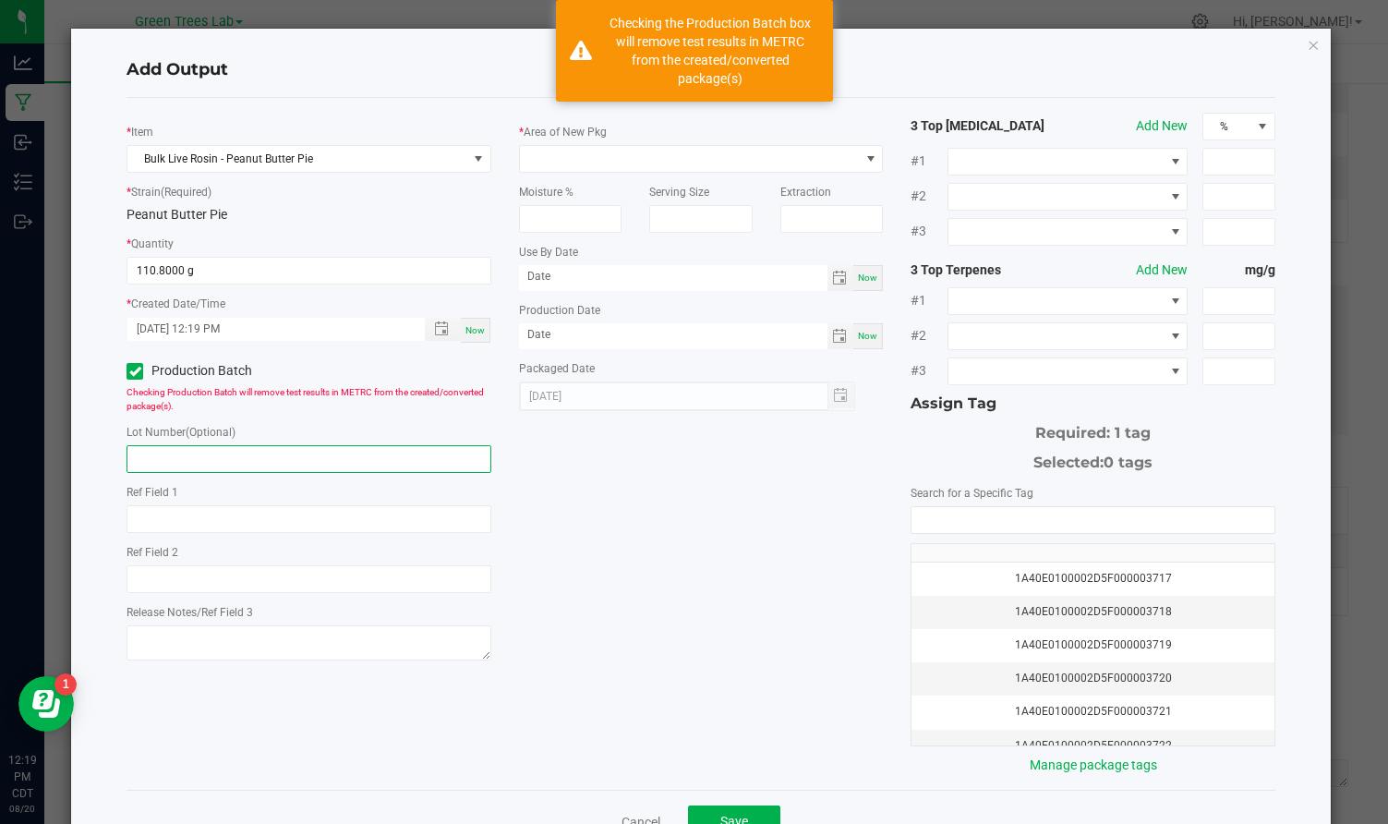
click at [150, 464] on input "text" at bounding box center [309, 459] width 365 height 28
paste input "20250820-GMOP-LR"
click at [218, 453] on input "20250820-GMOP-LR" at bounding box center [309, 459] width 365 height 28
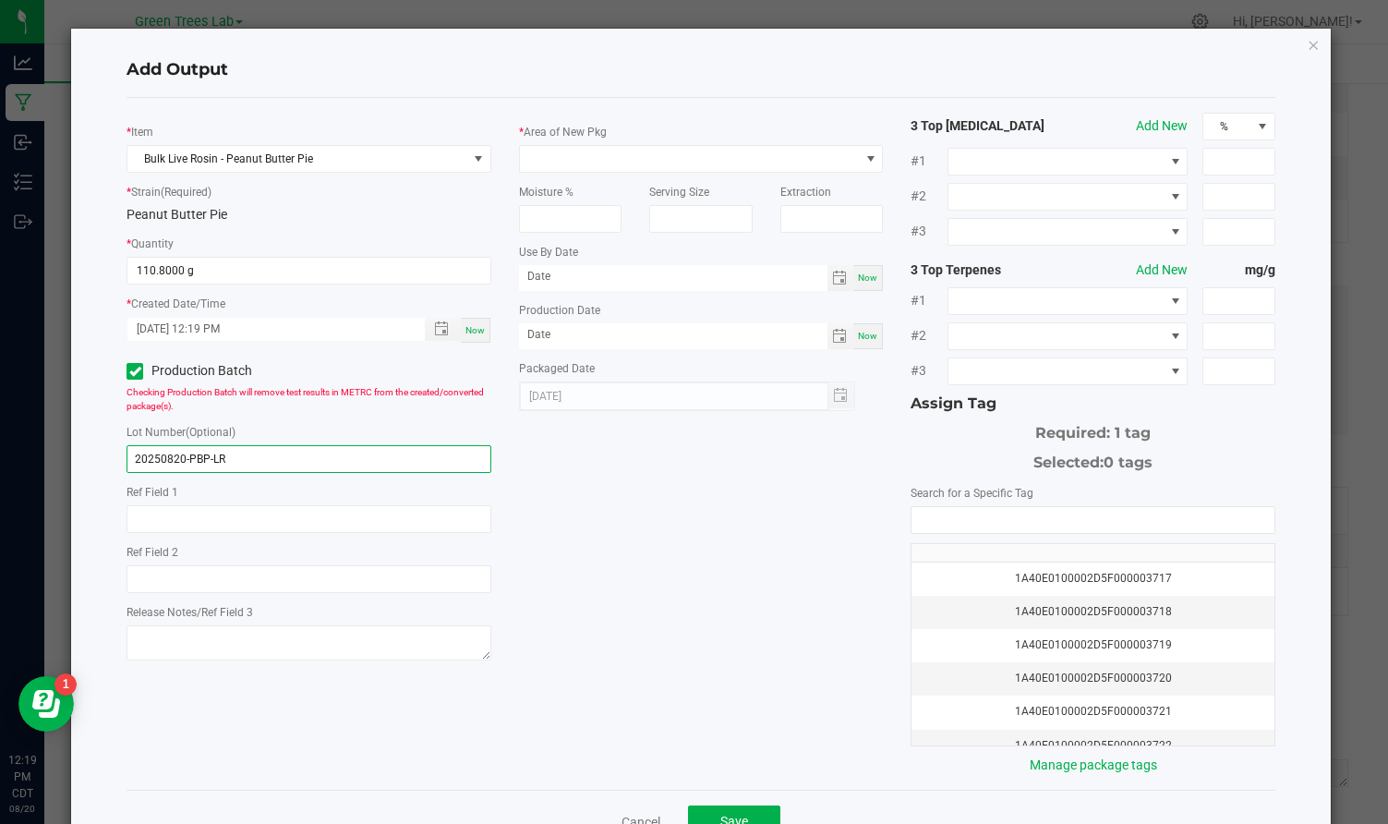
type input "20250820-PBP-LR"
click at [573, 137] on label "Area of New Pkg" at bounding box center [565, 132] width 83 height 17
click at [569, 147] on span at bounding box center [690, 159] width 340 height 26
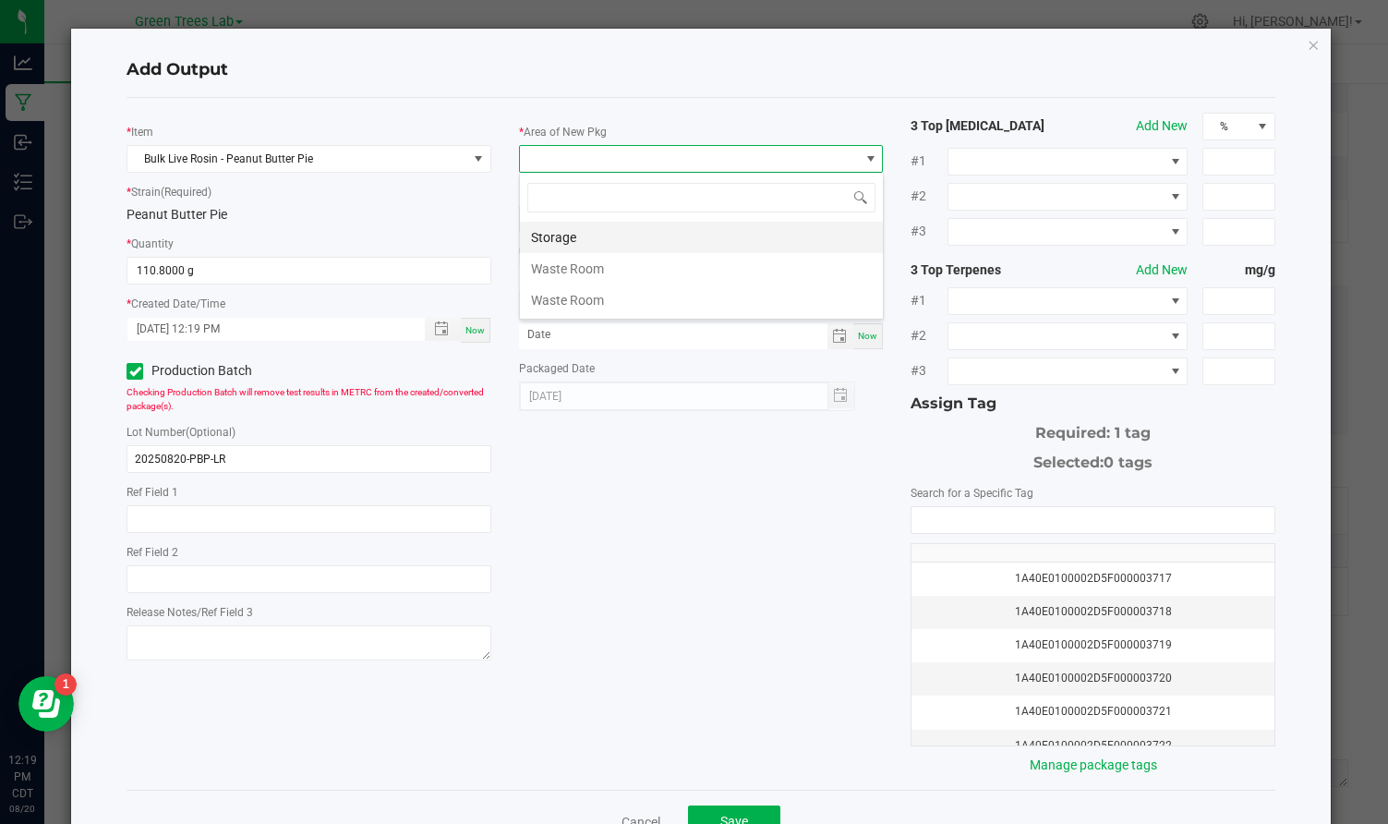
click at [563, 237] on li "Storage" at bounding box center [701, 237] width 363 height 31
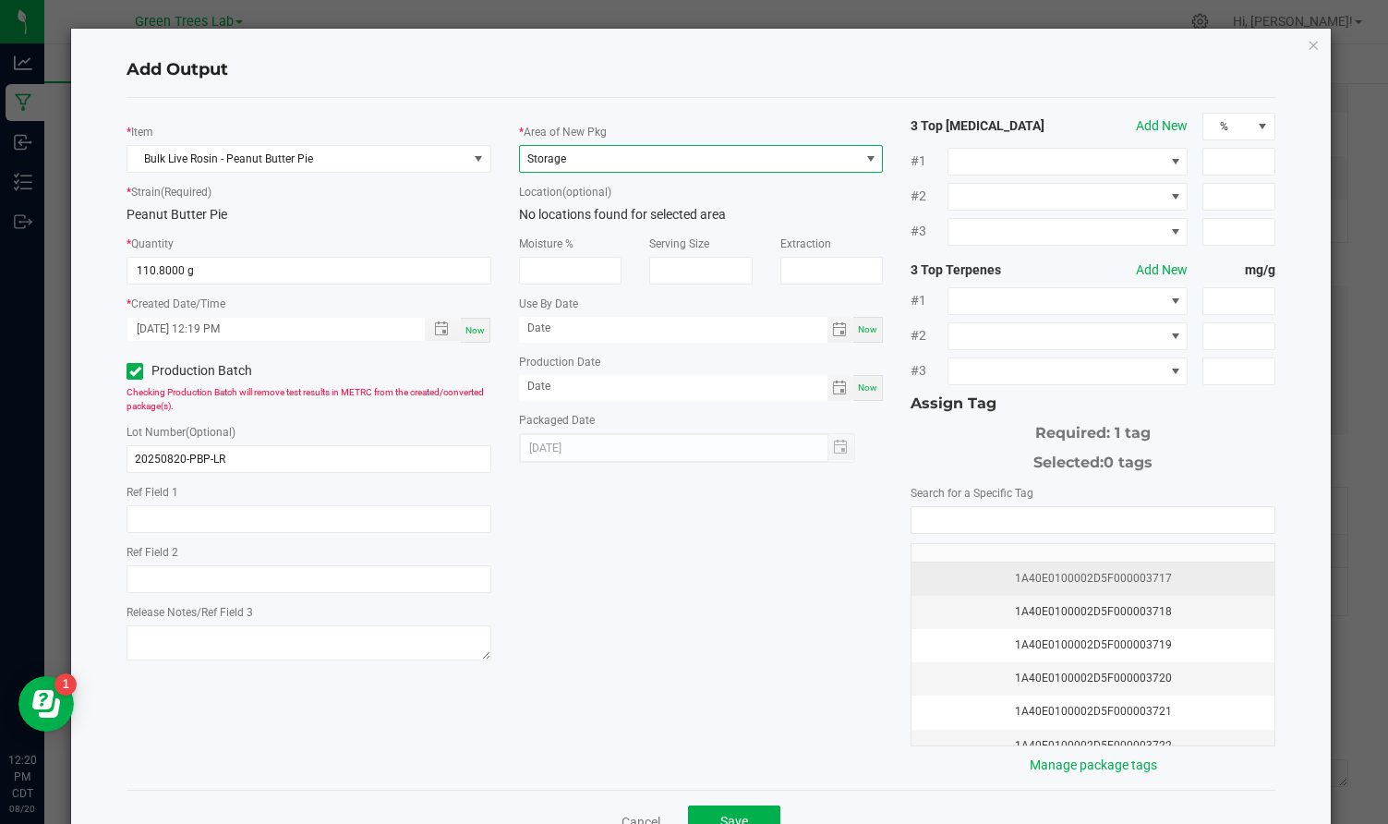
click at [1083, 576] on div "1A40E0100002D5F000003717" at bounding box center [1093, 579] width 341 height 18
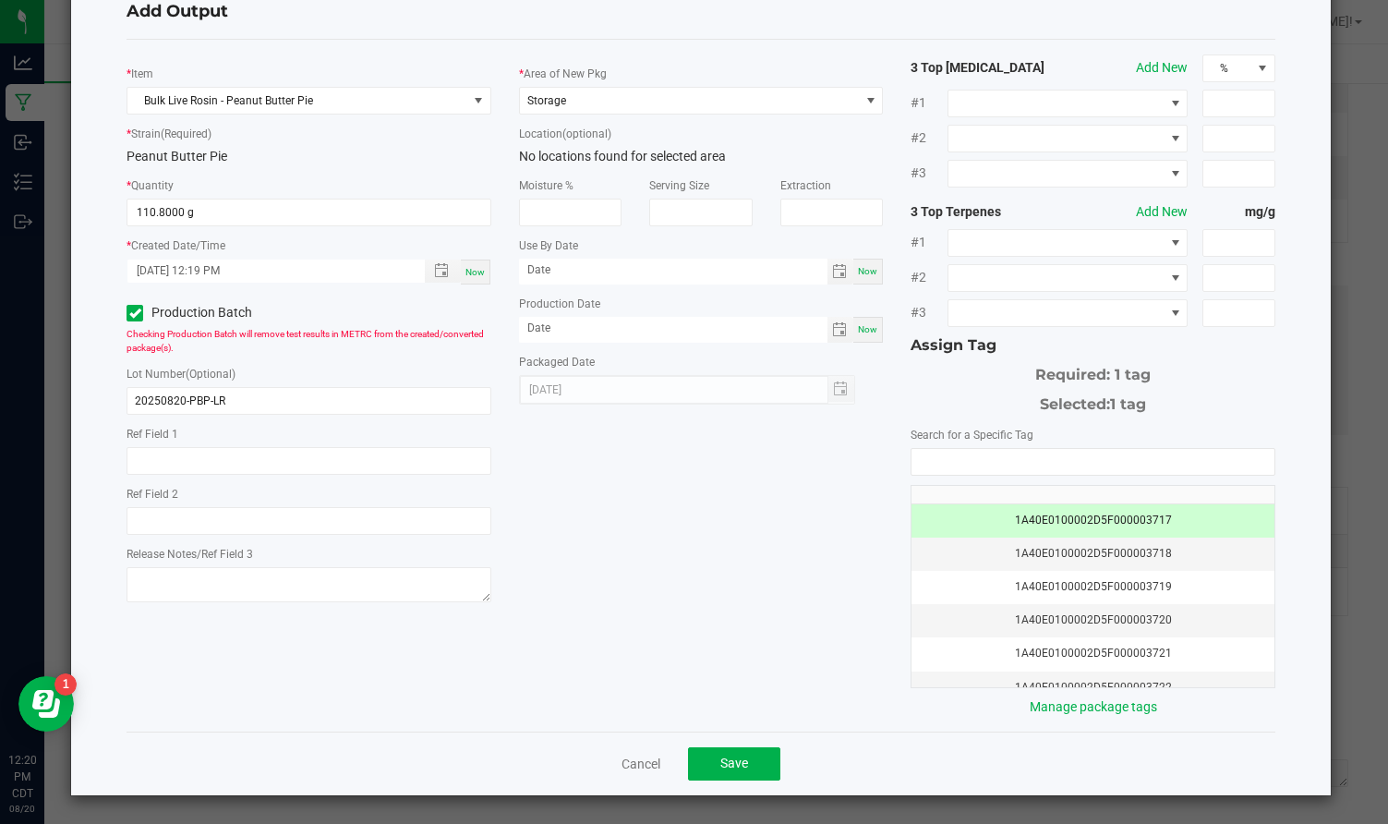
scroll to position [57, 0]
click at [759, 771] on button "Save" at bounding box center [734, 764] width 92 height 33
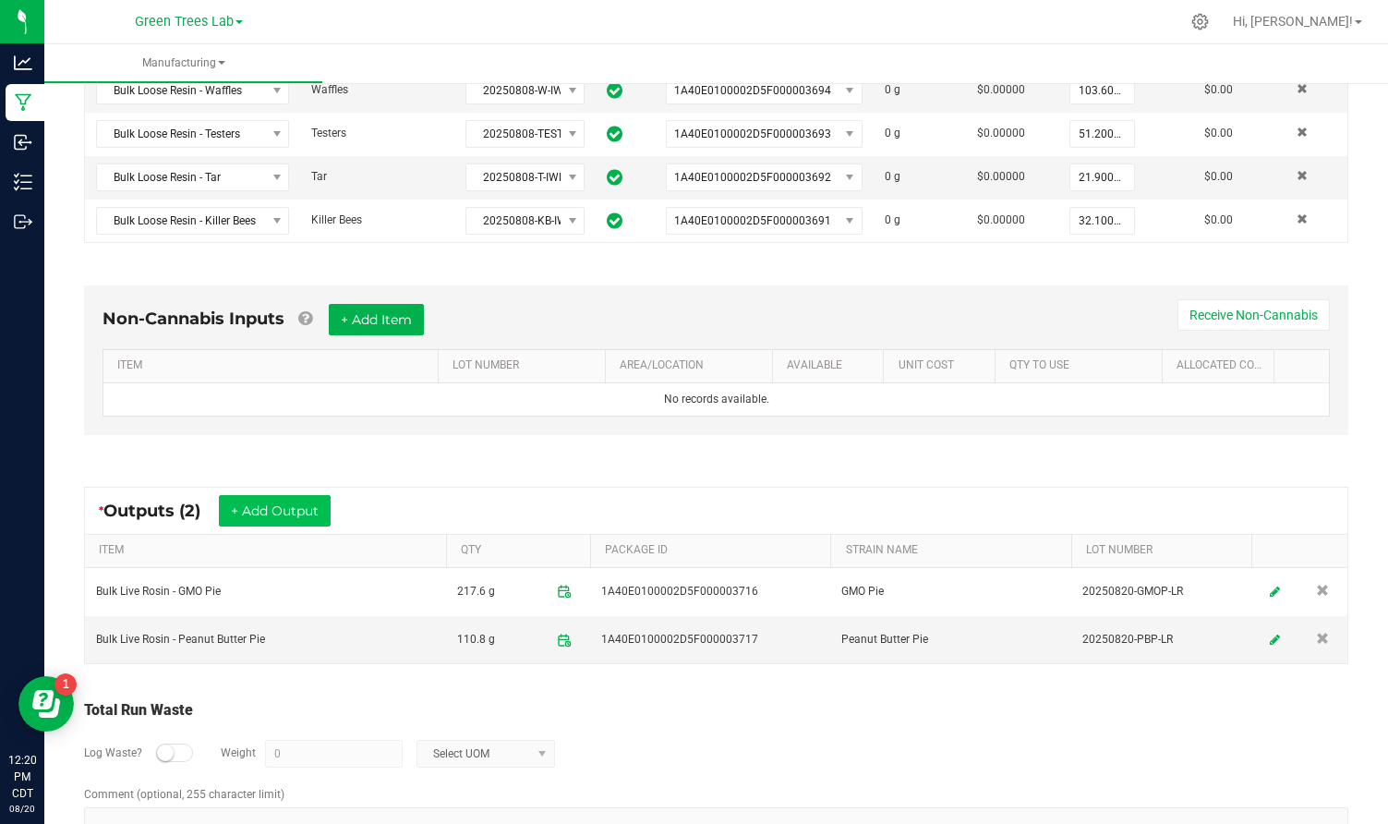
click at [290, 508] on button "+ Add Output" at bounding box center [275, 510] width 112 height 31
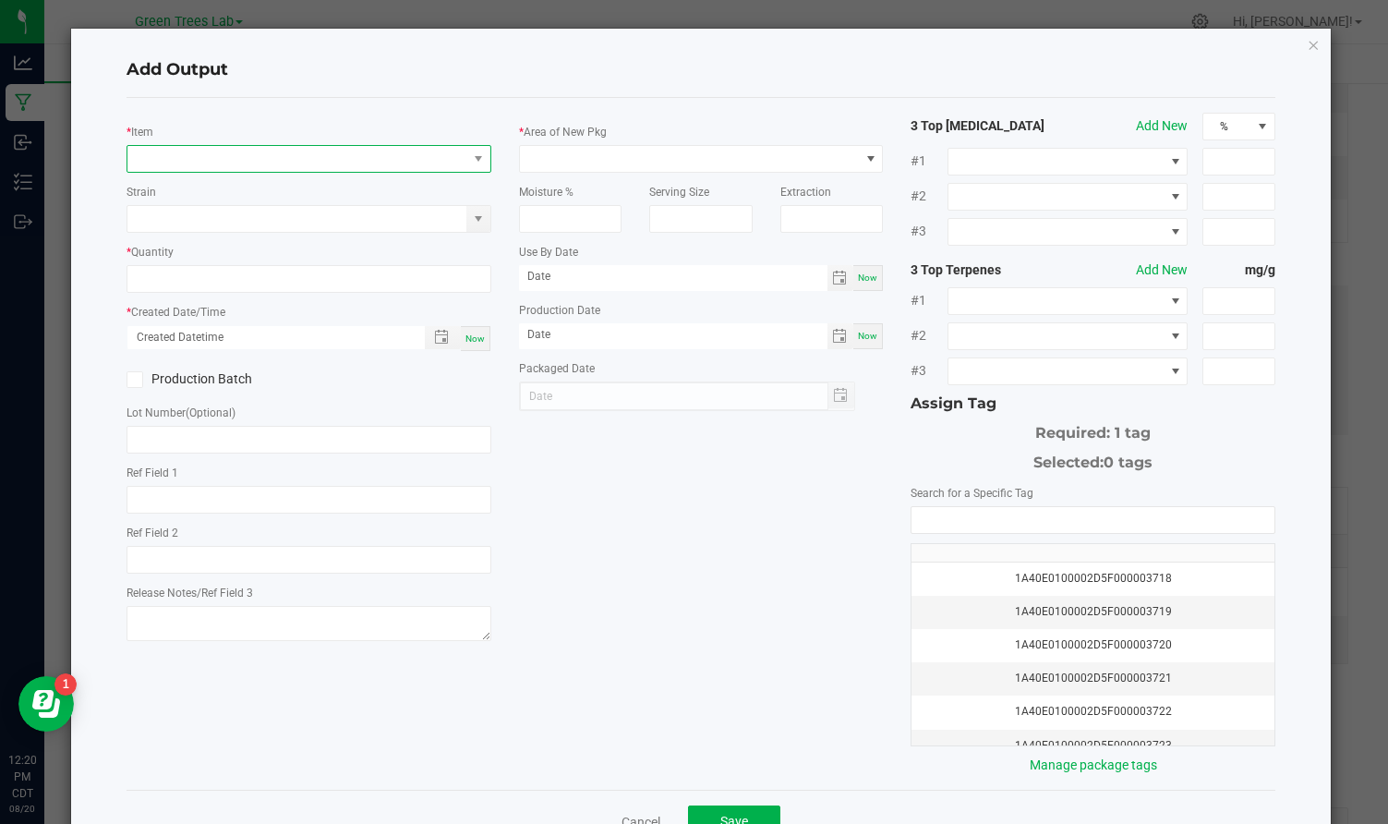
click at [248, 159] on span "NO DATA FOUND" at bounding box center [297, 159] width 340 height 26
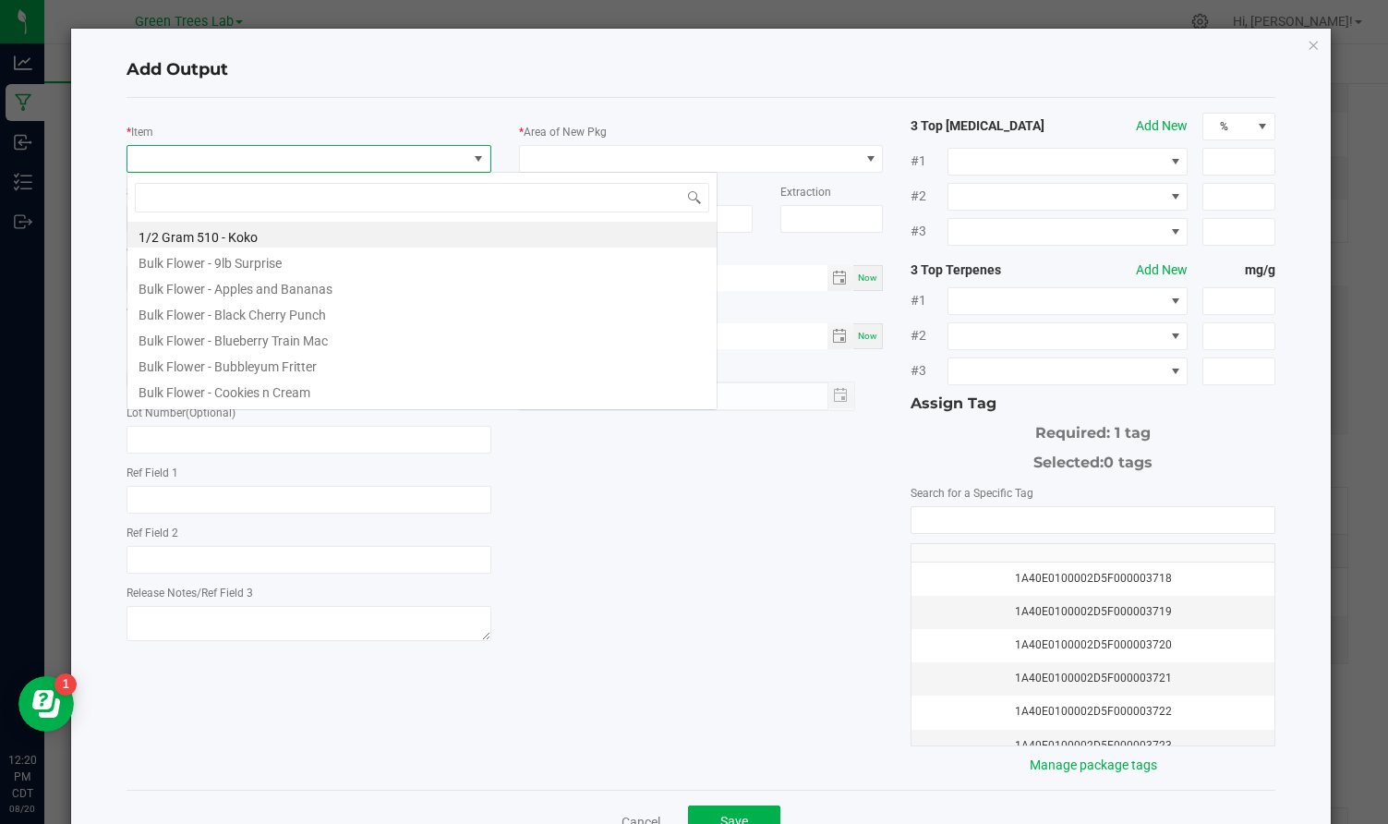
scroll to position [28, 364]
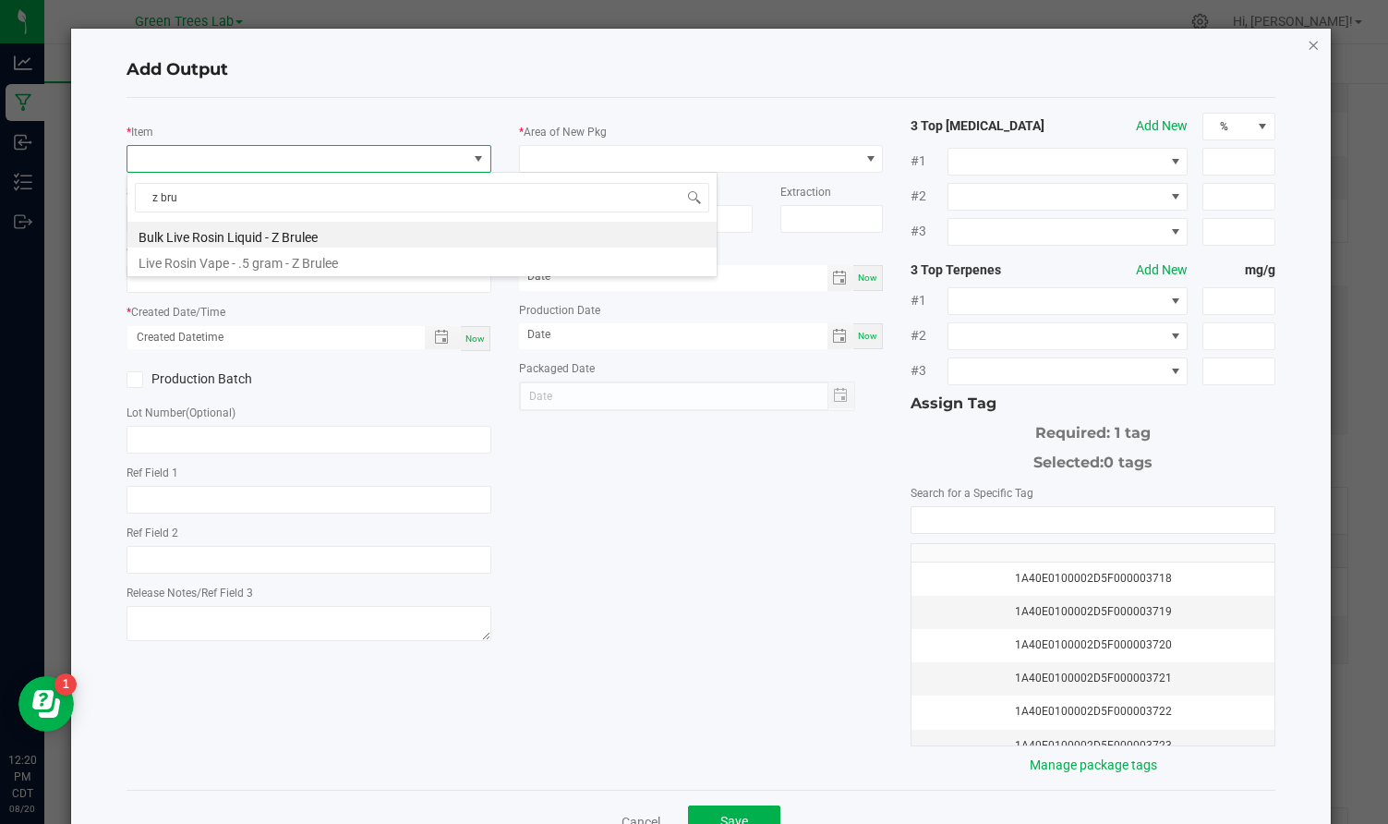
type input "z bru"
click at [1312, 47] on icon "button" at bounding box center [1314, 44] width 13 height 22
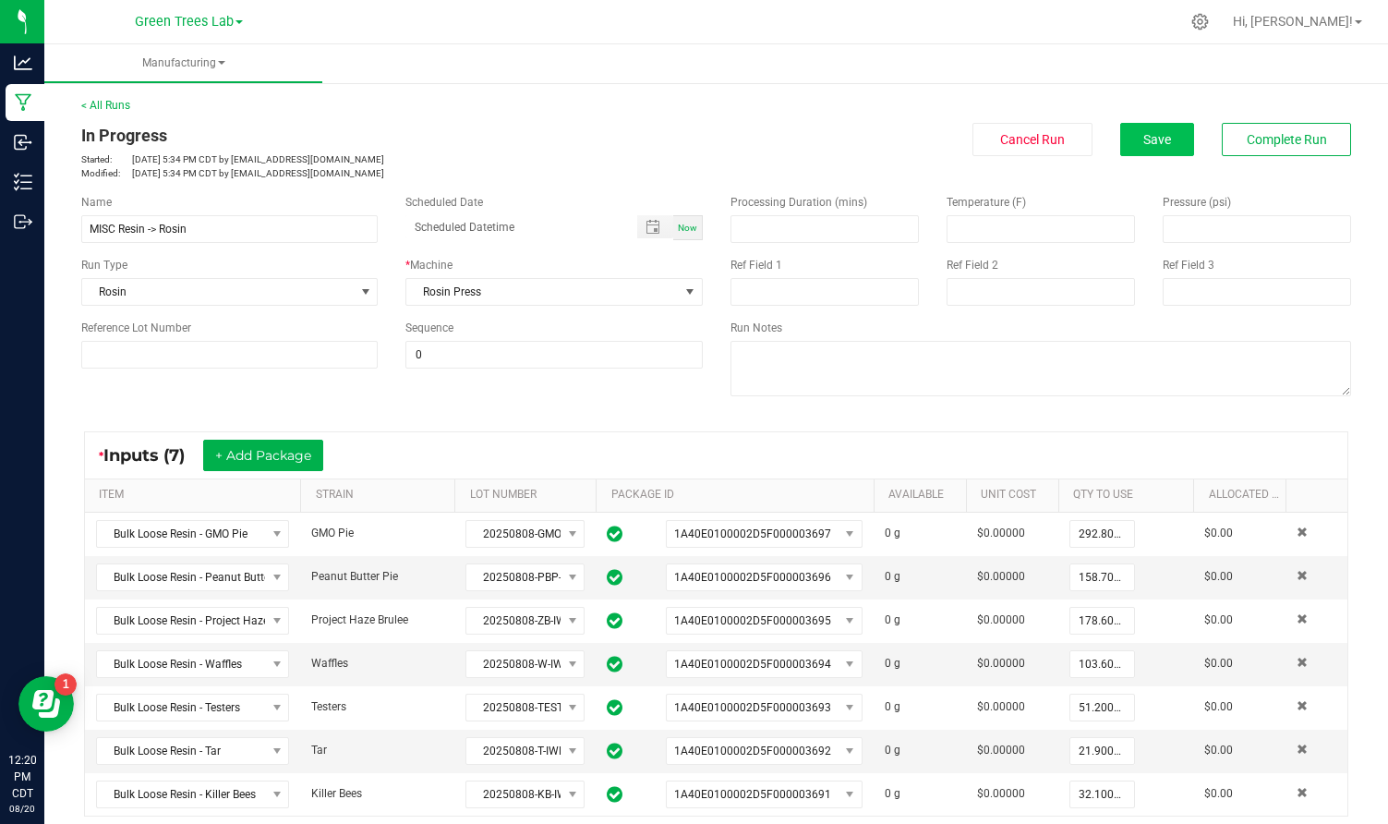
scroll to position [0, 0]
click at [1161, 135] on span "Save" at bounding box center [1157, 139] width 28 height 15
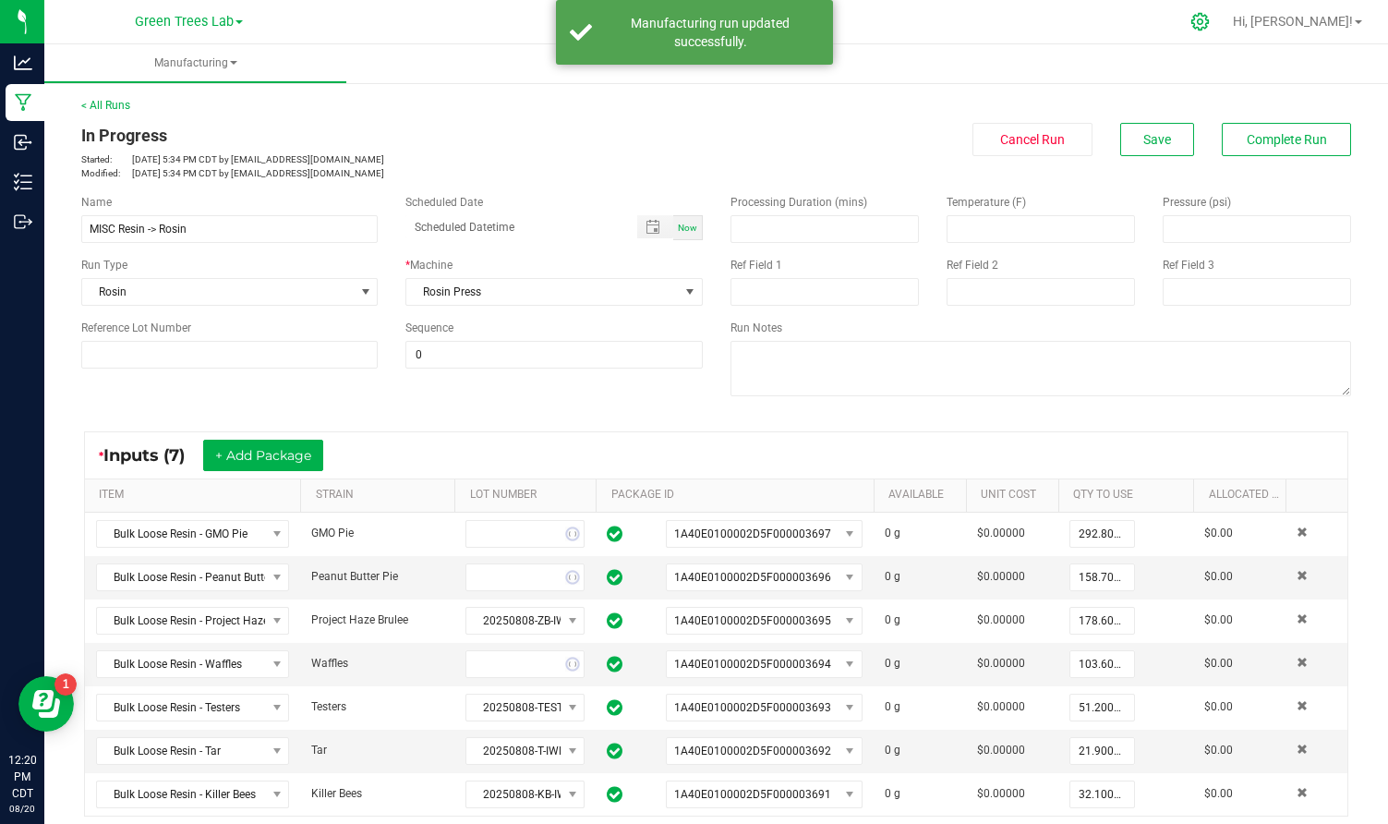
click at [1210, 22] on icon at bounding box center [1199, 21] width 19 height 19
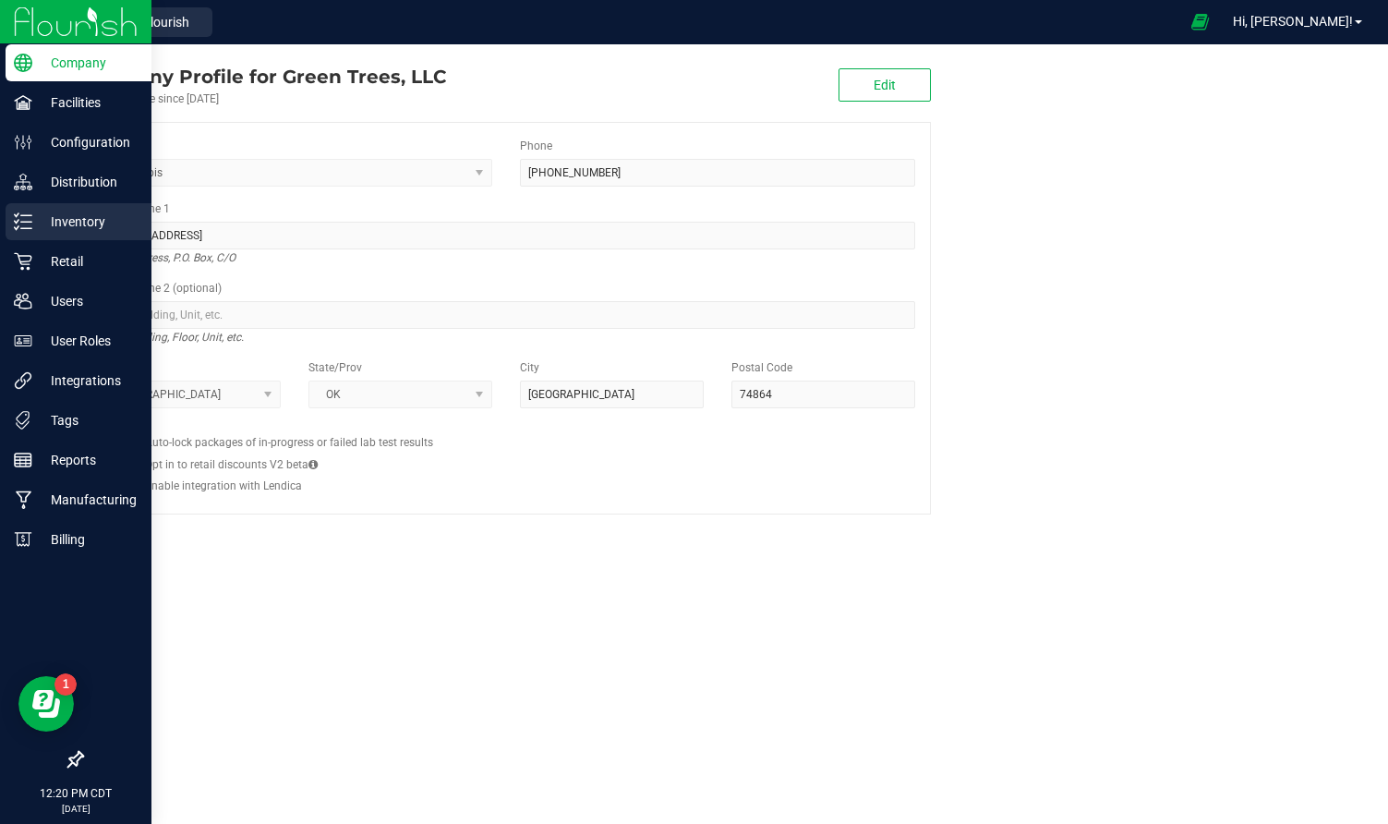
click at [54, 216] on p "Inventory" at bounding box center [87, 222] width 111 height 22
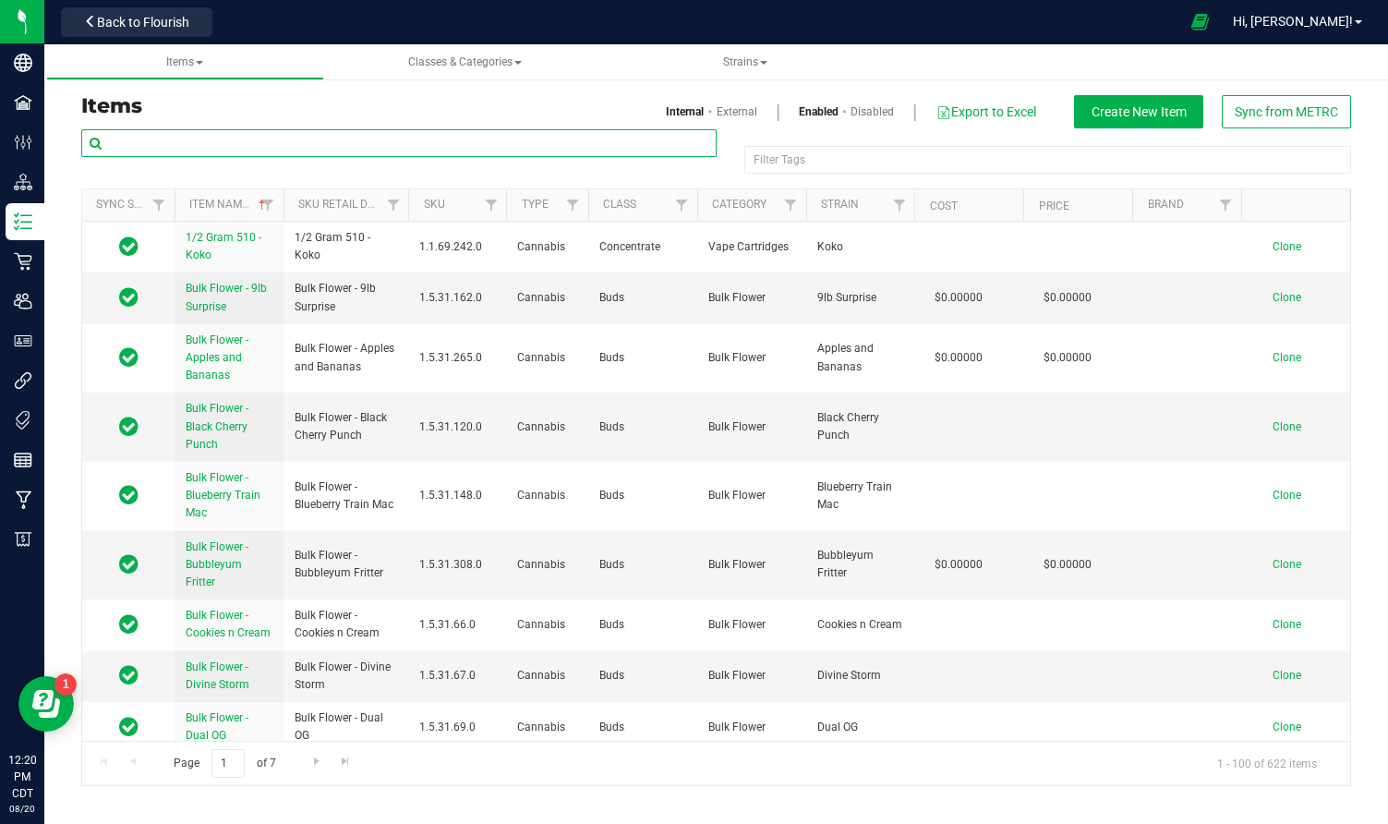
click at [213, 139] on input "text" at bounding box center [398, 143] width 635 height 28
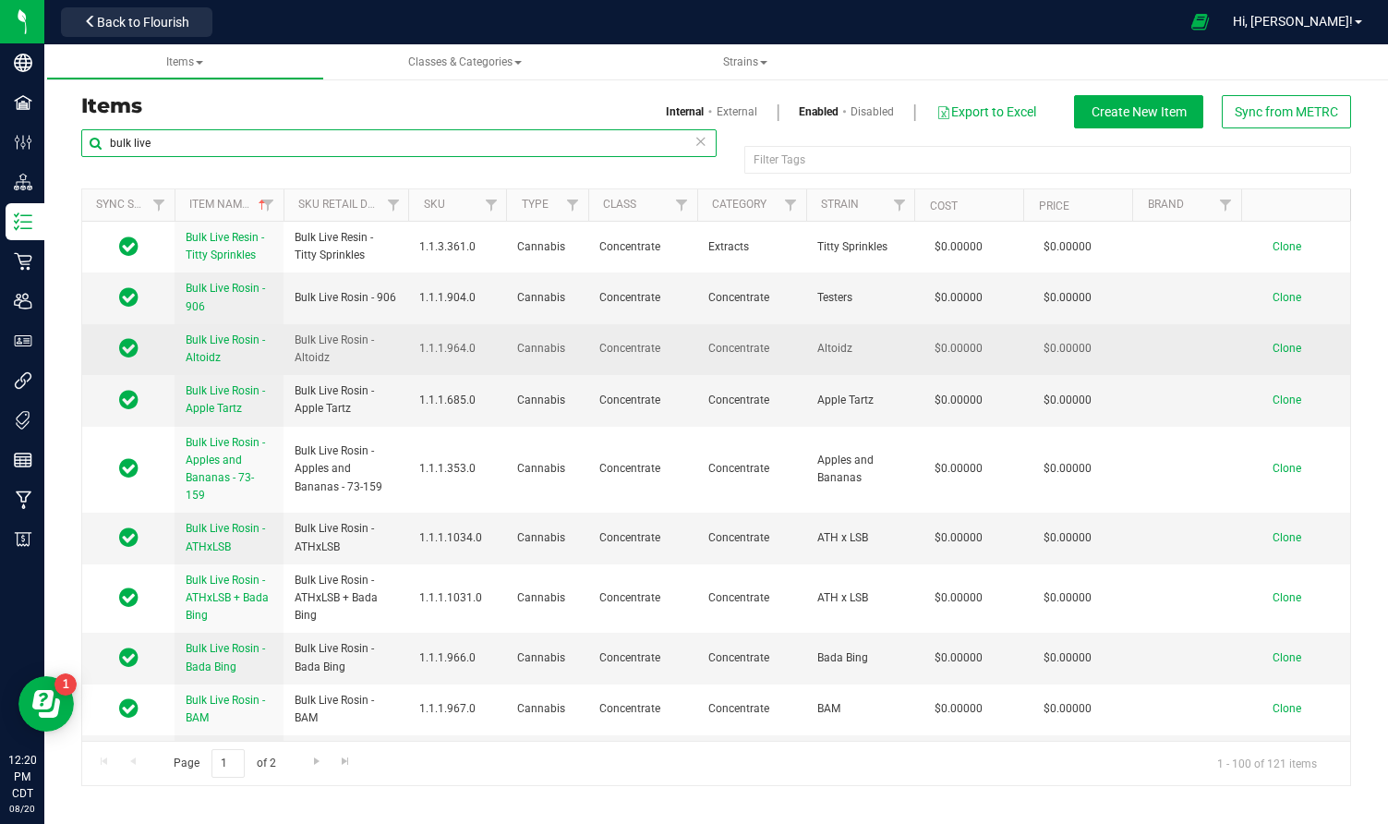
type input "bulk live"
drag, startPoint x: 294, startPoint y: 337, endPoint x: 354, endPoint y: 351, distance: 61.6
click at [355, 352] on span "Bulk Live Rosin - Altoidz" at bounding box center [346, 349] width 103 height 35
copy span "Bulk Live Rosin - Altoidz"
click at [1296, 344] on span "Clone" at bounding box center [1286, 348] width 29 height 13
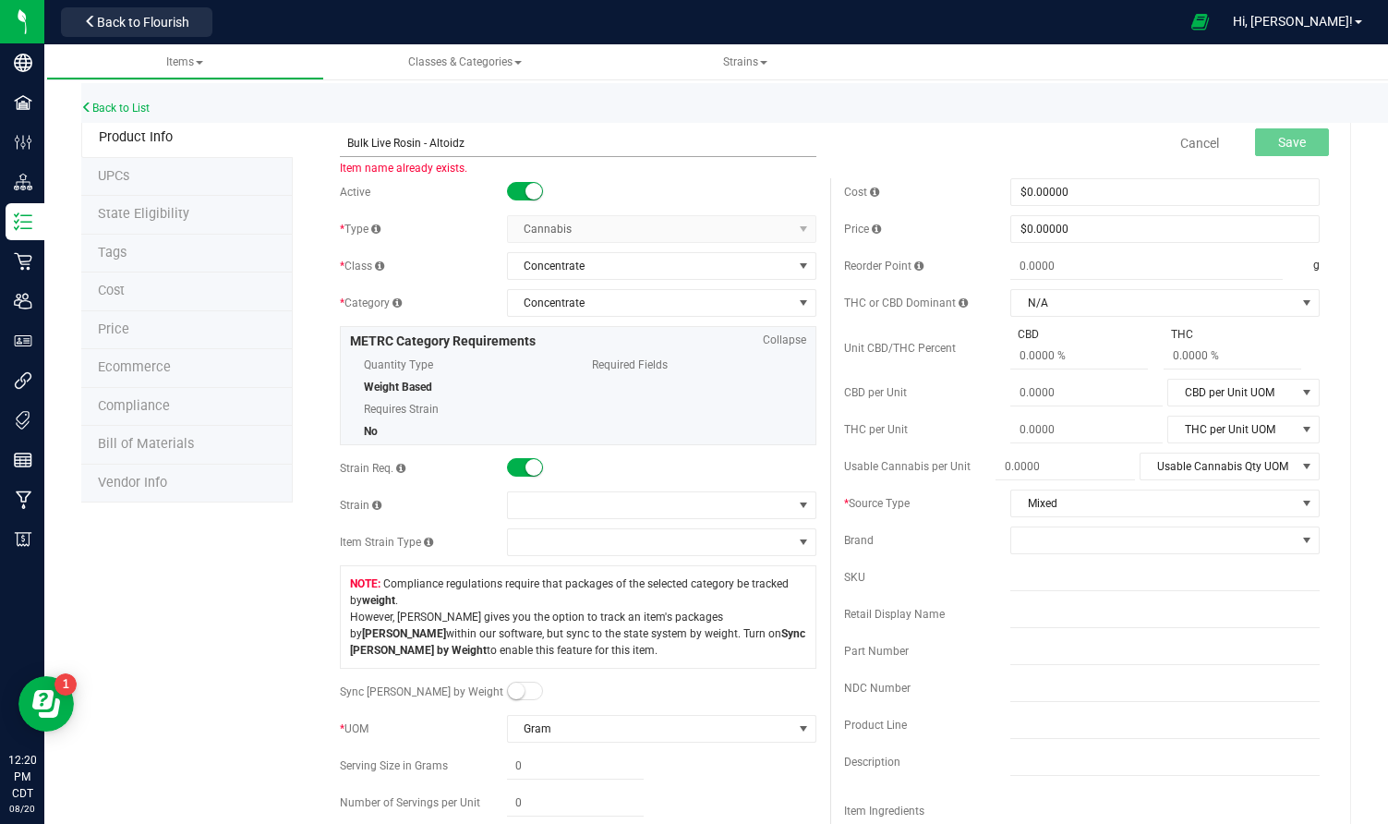
drag, startPoint x: 433, startPoint y: 140, endPoint x: 521, endPoint y: 145, distance: 87.8
click at [521, 145] on input "Bulk Live Rosin - Altoidz" at bounding box center [578, 143] width 476 height 28
type input "Bulk Live Rosin - Z Brulee"
click at [552, 499] on span at bounding box center [650, 505] width 284 height 26
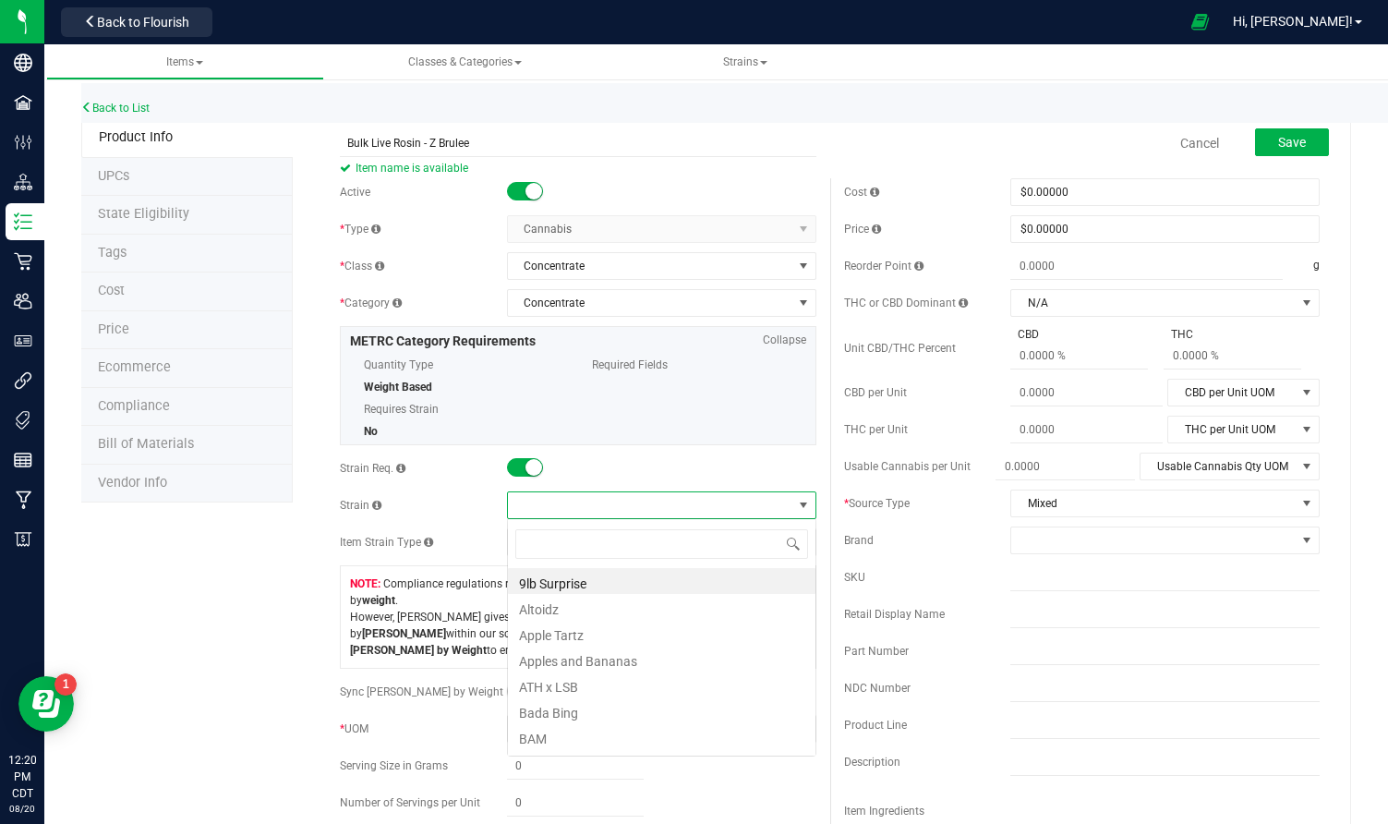
scroll to position [28, 309]
type input "z br"
click at [546, 580] on li "Z Brulee" at bounding box center [662, 581] width 308 height 26
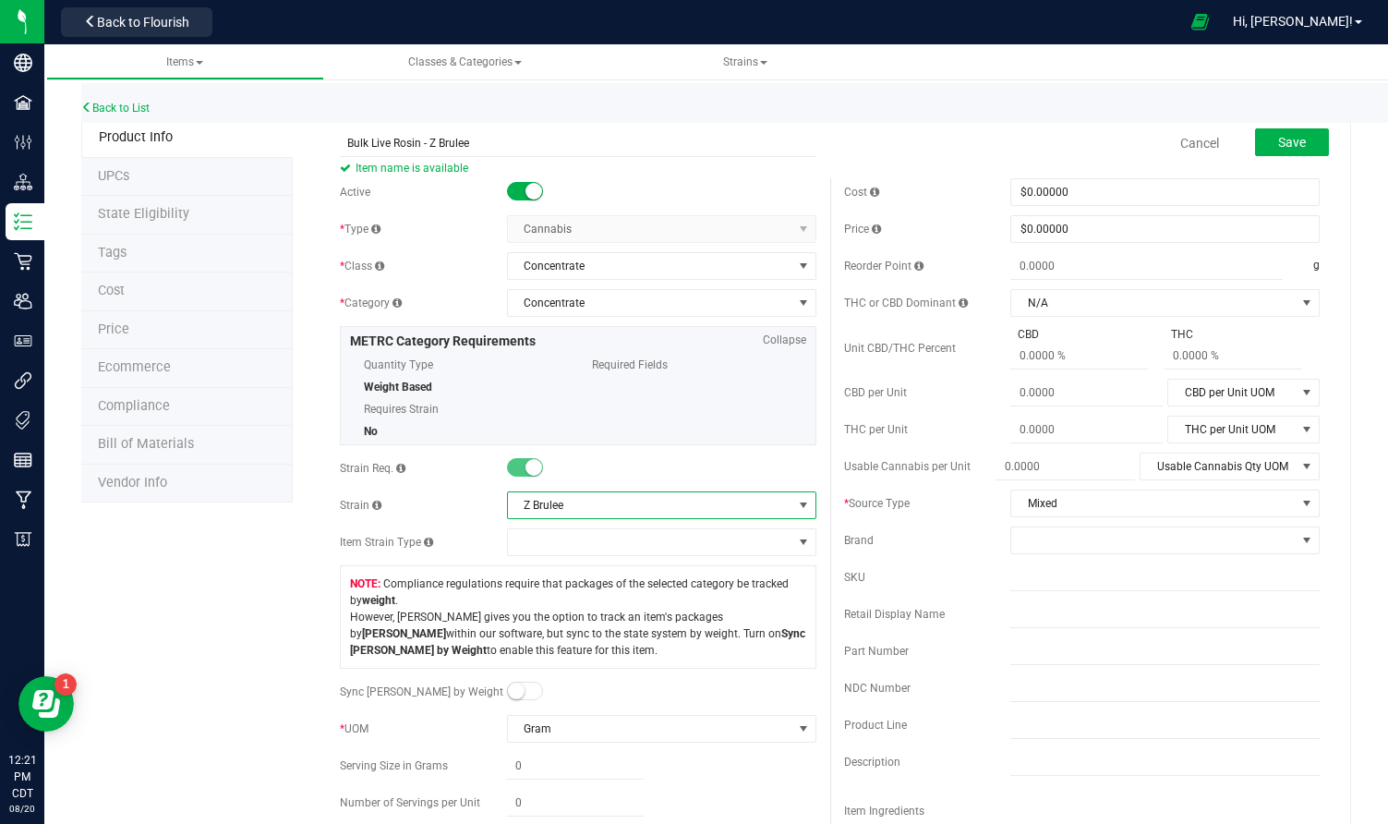
click at [1296, 145] on span "Save" at bounding box center [1292, 142] width 28 height 15
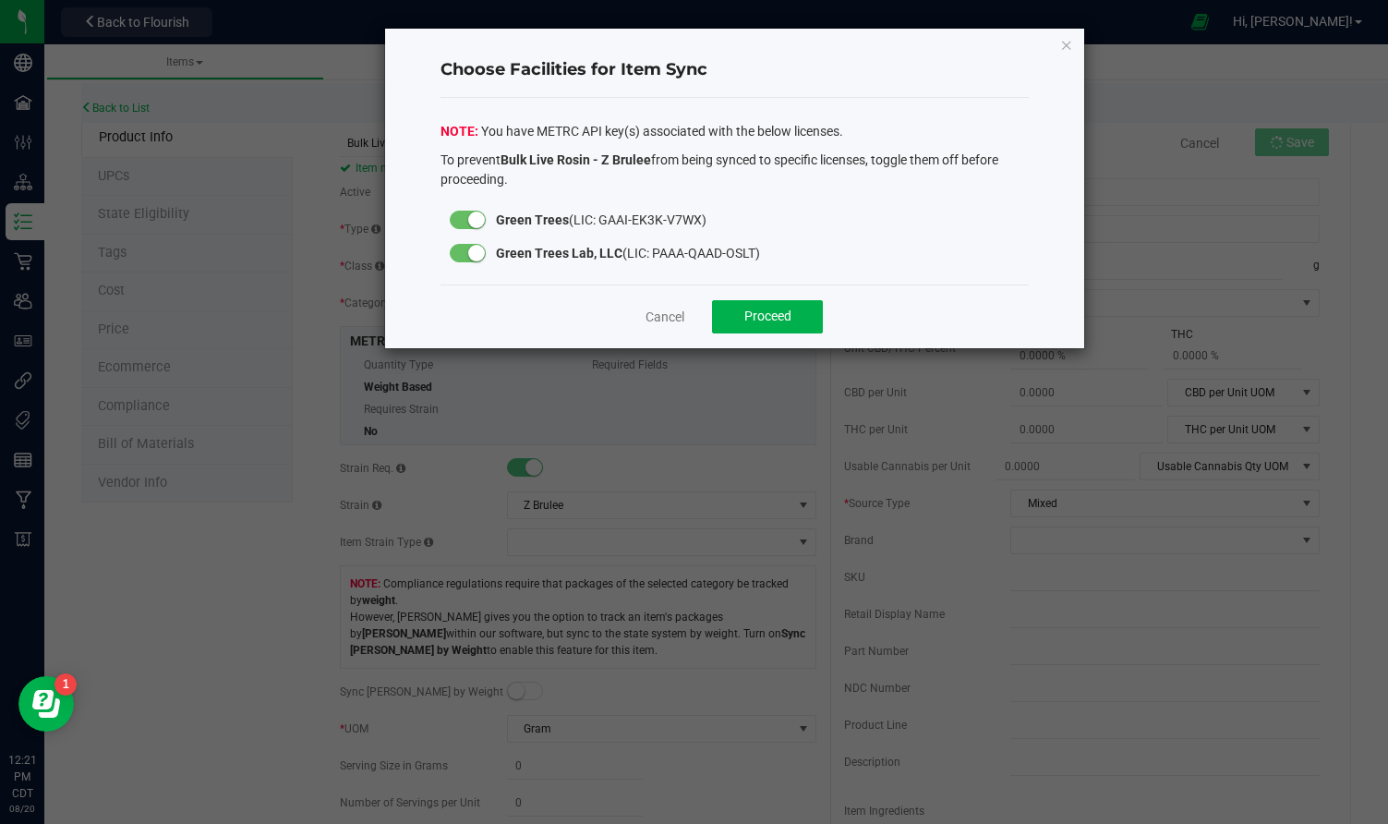
click at [476, 223] on small at bounding box center [476, 219] width 17 height 17
click at [761, 324] on button "Proceed" at bounding box center [767, 316] width 111 height 33
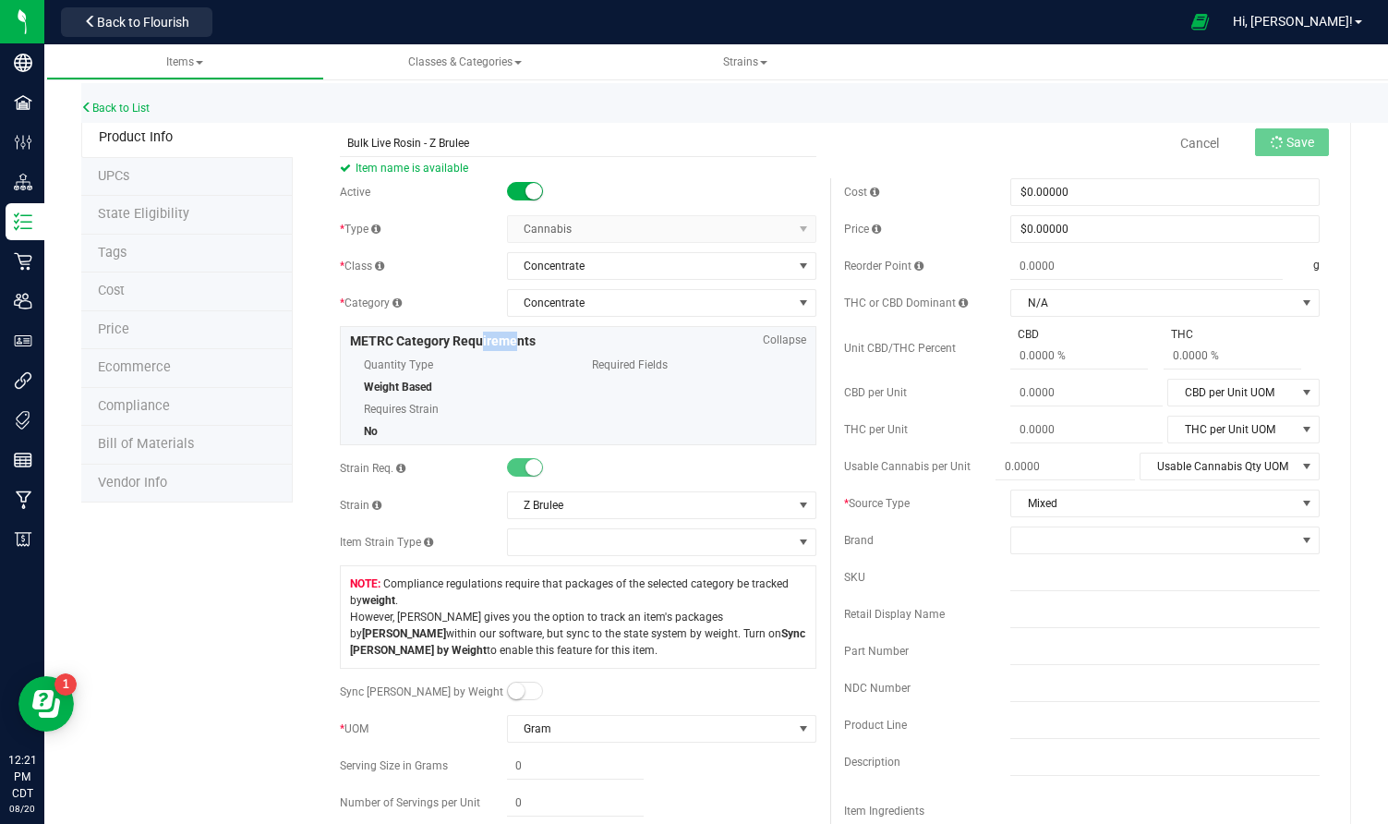
click at [761, 324] on div "Active * Type Cannabis Select type Cannabis Non-Inventory Raw Materials Supplie…" at bounding box center [577, 594] width 503 height 832
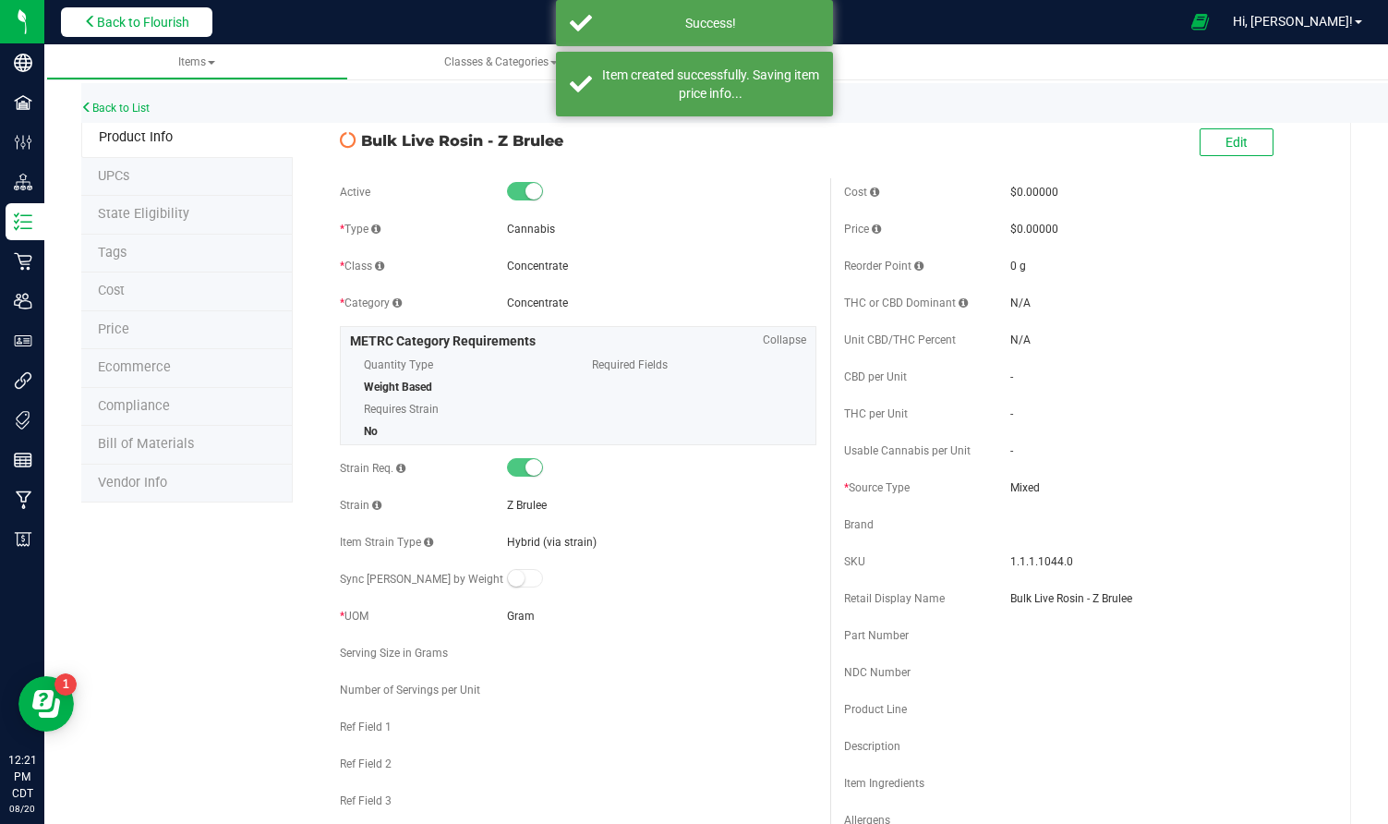
click at [131, 30] on button "Back to Flourish" at bounding box center [136, 22] width 151 height 30
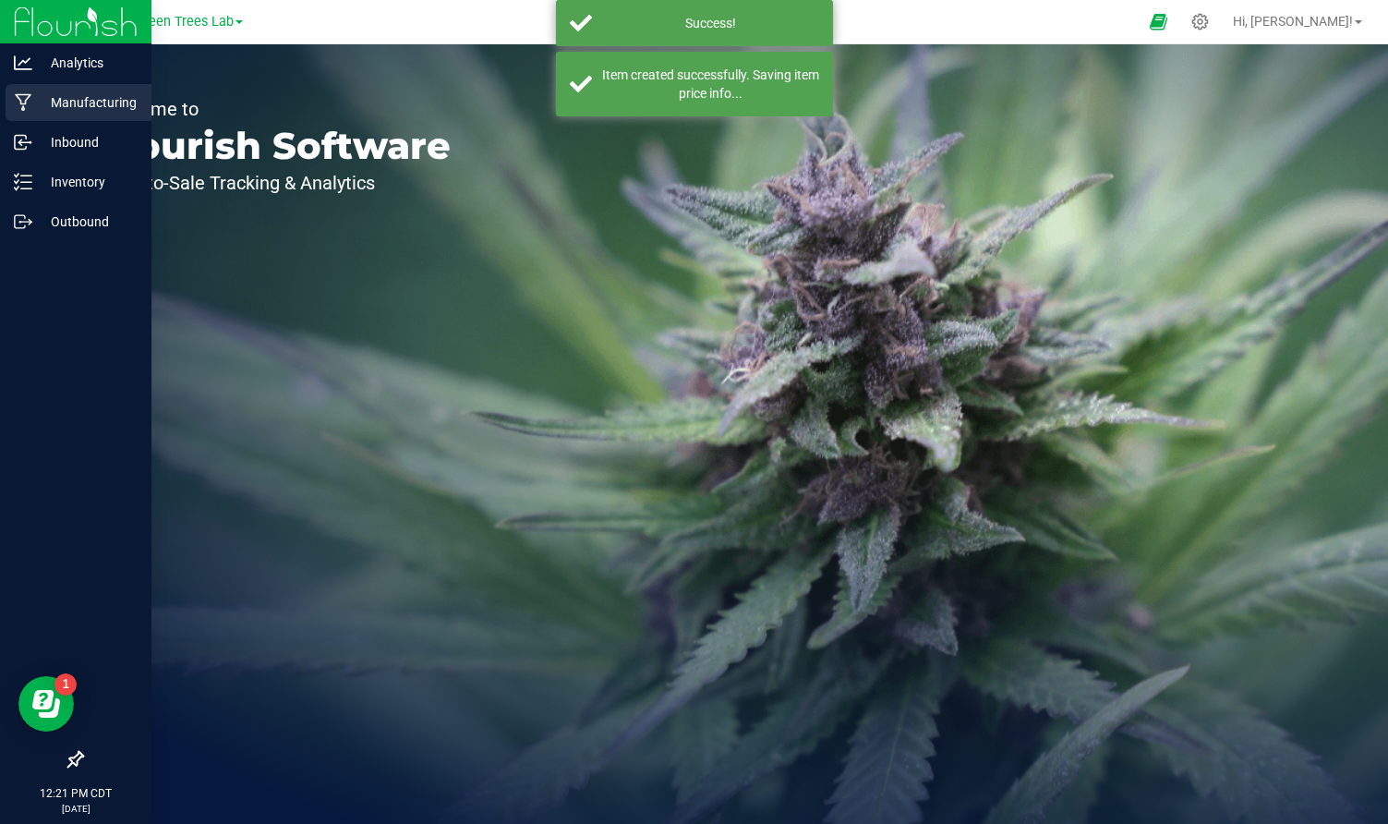
click at [67, 107] on p "Manufacturing" at bounding box center [87, 102] width 111 height 22
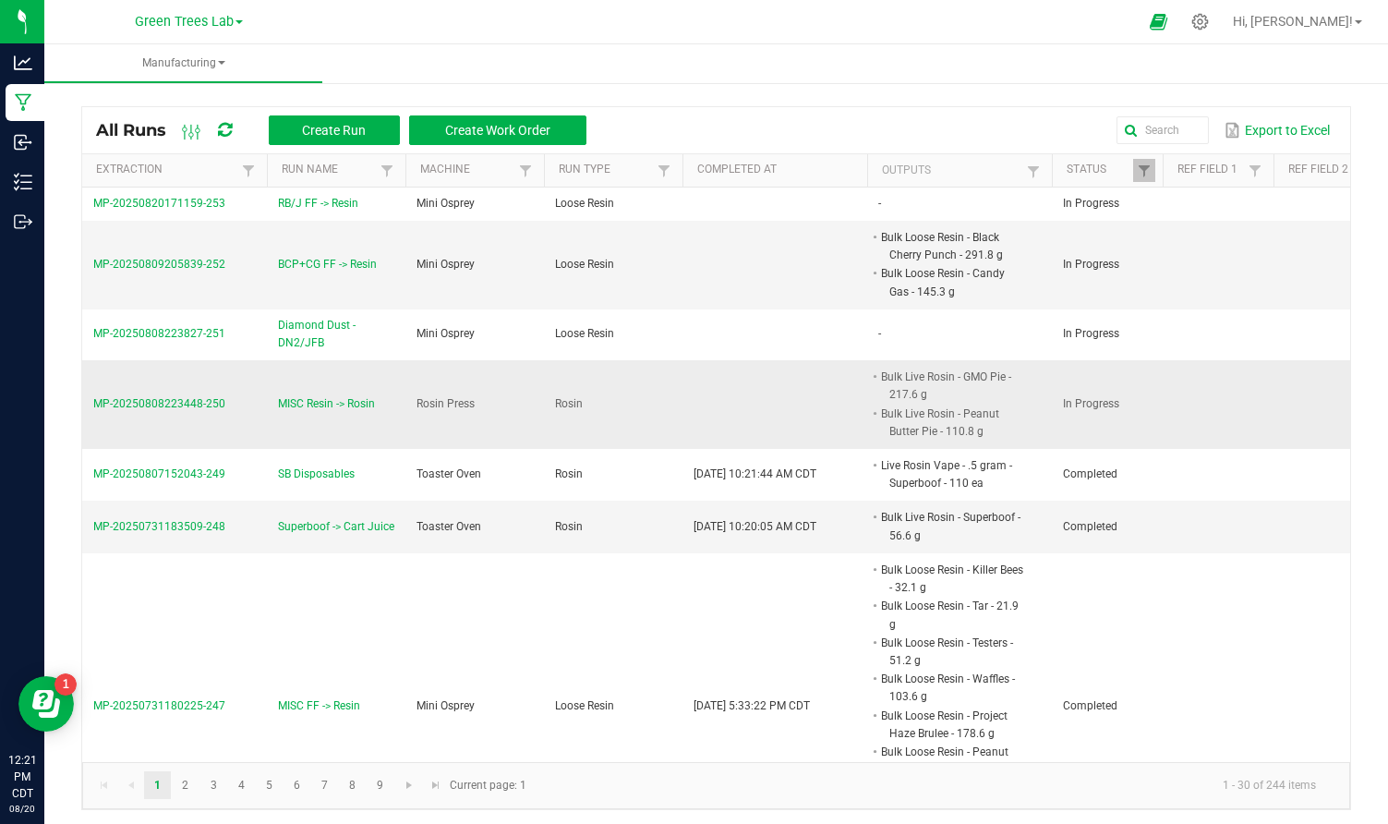
click at [202, 403] on span "MP-20250808223448-250" at bounding box center [159, 403] width 132 height 13
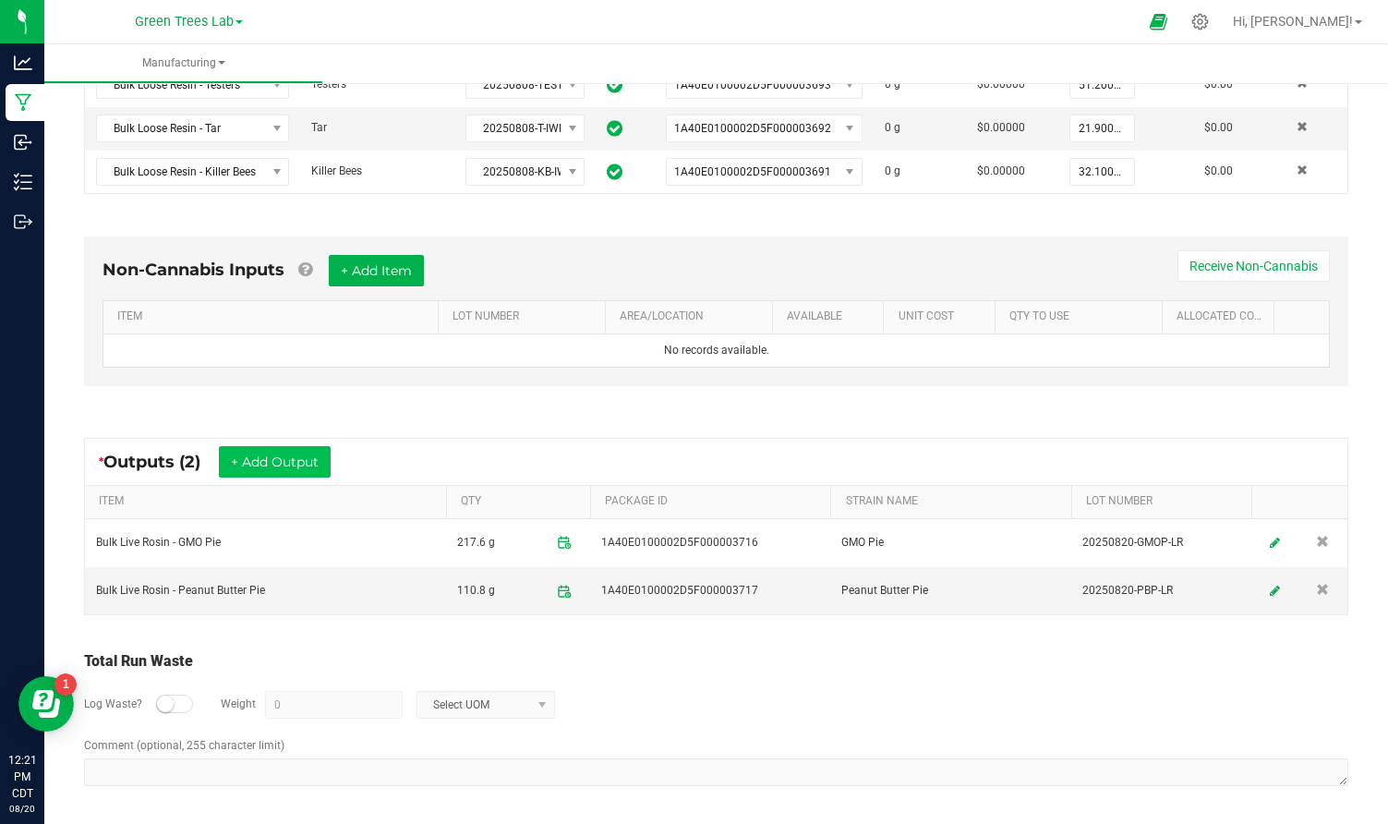
scroll to position [621, 0]
click at [281, 466] on button "+ Add Output" at bounding box center [275, 462] width 112 height 31
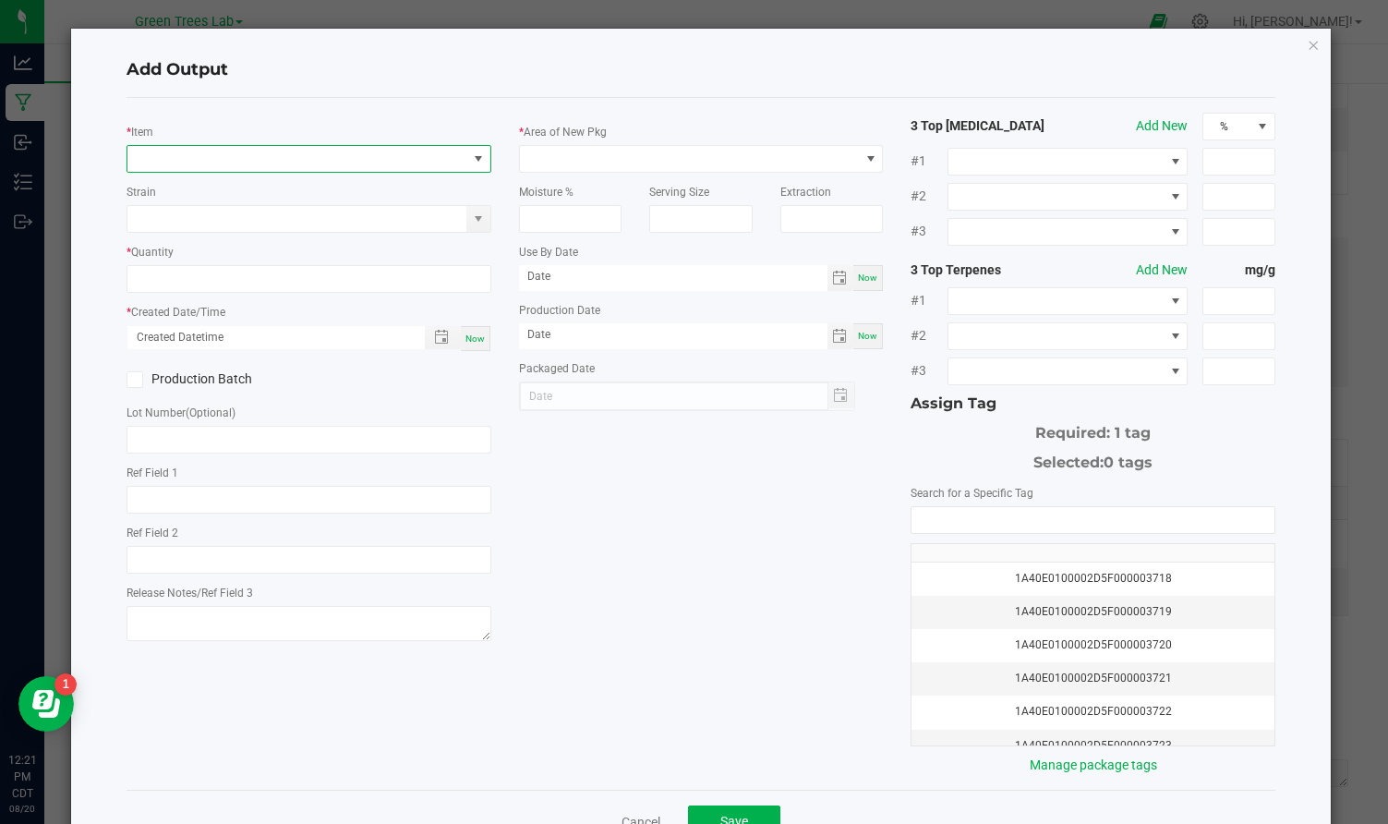
click at [261, 157] on span "NO DATA FOUND" at bounding box center [297, 159] width 340 height 26
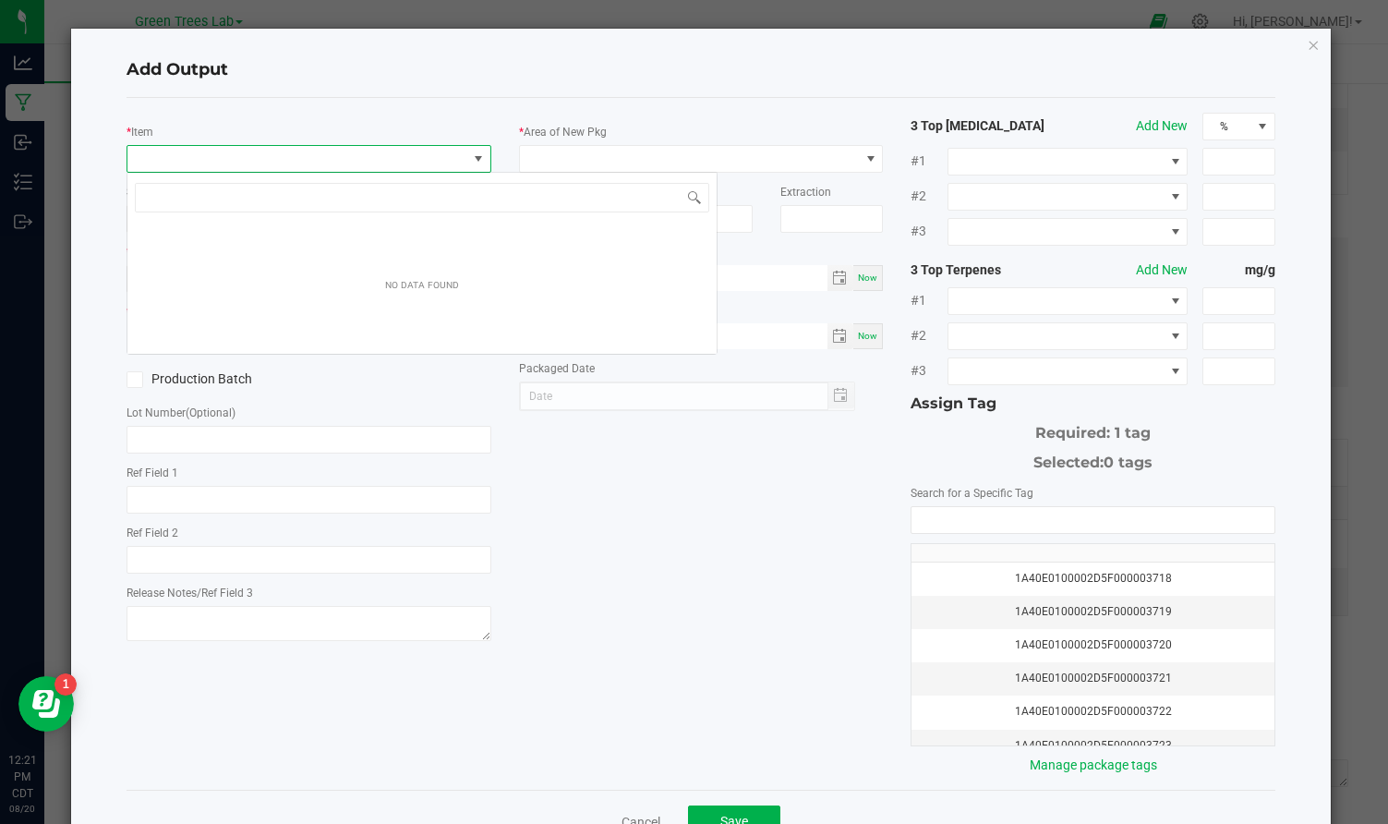
scroll to position [28, 364]
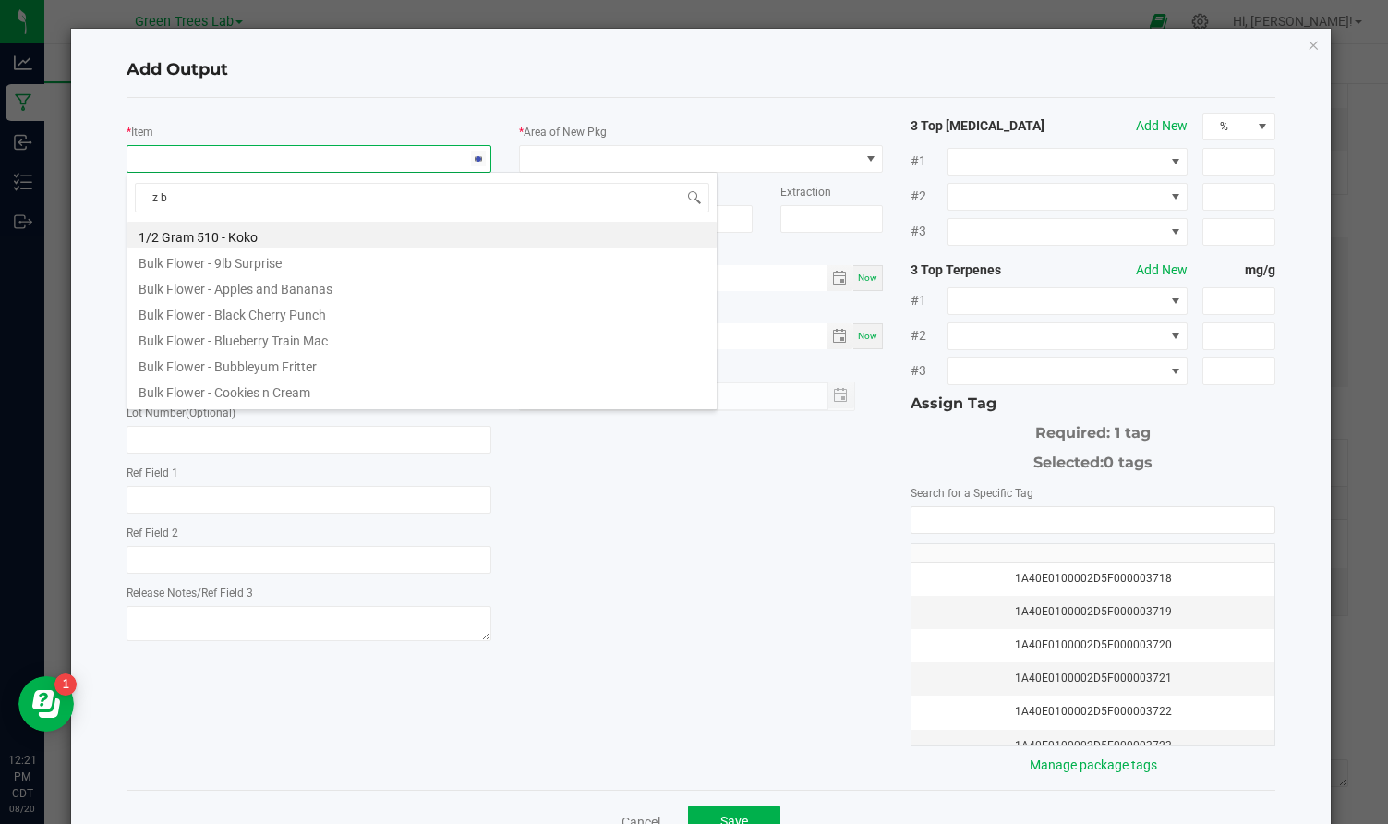
type input "z br"
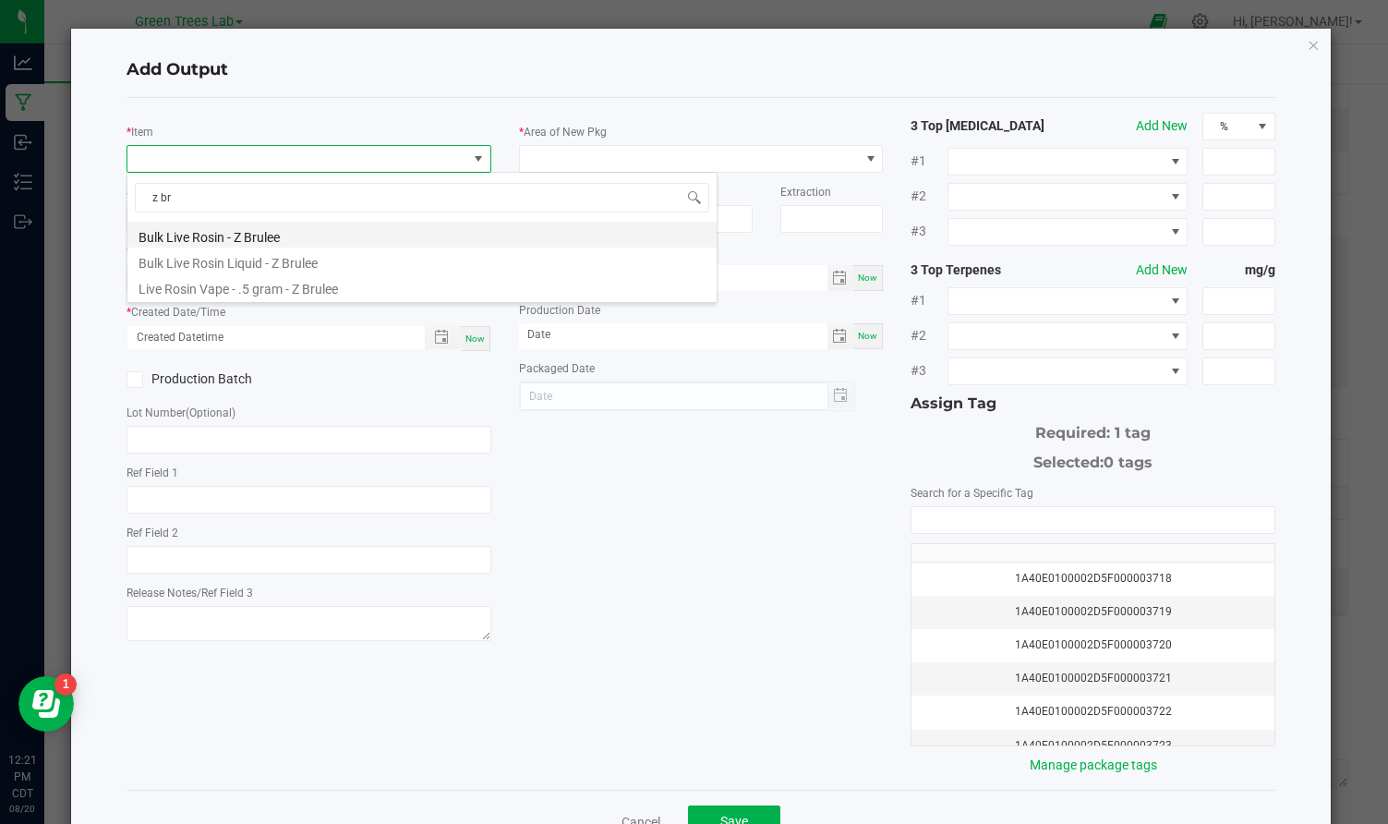
click at [230, 235] on li "Bulk Live Rosin - Z Brulee" at bounding box center [421, 235] width 589 height 26
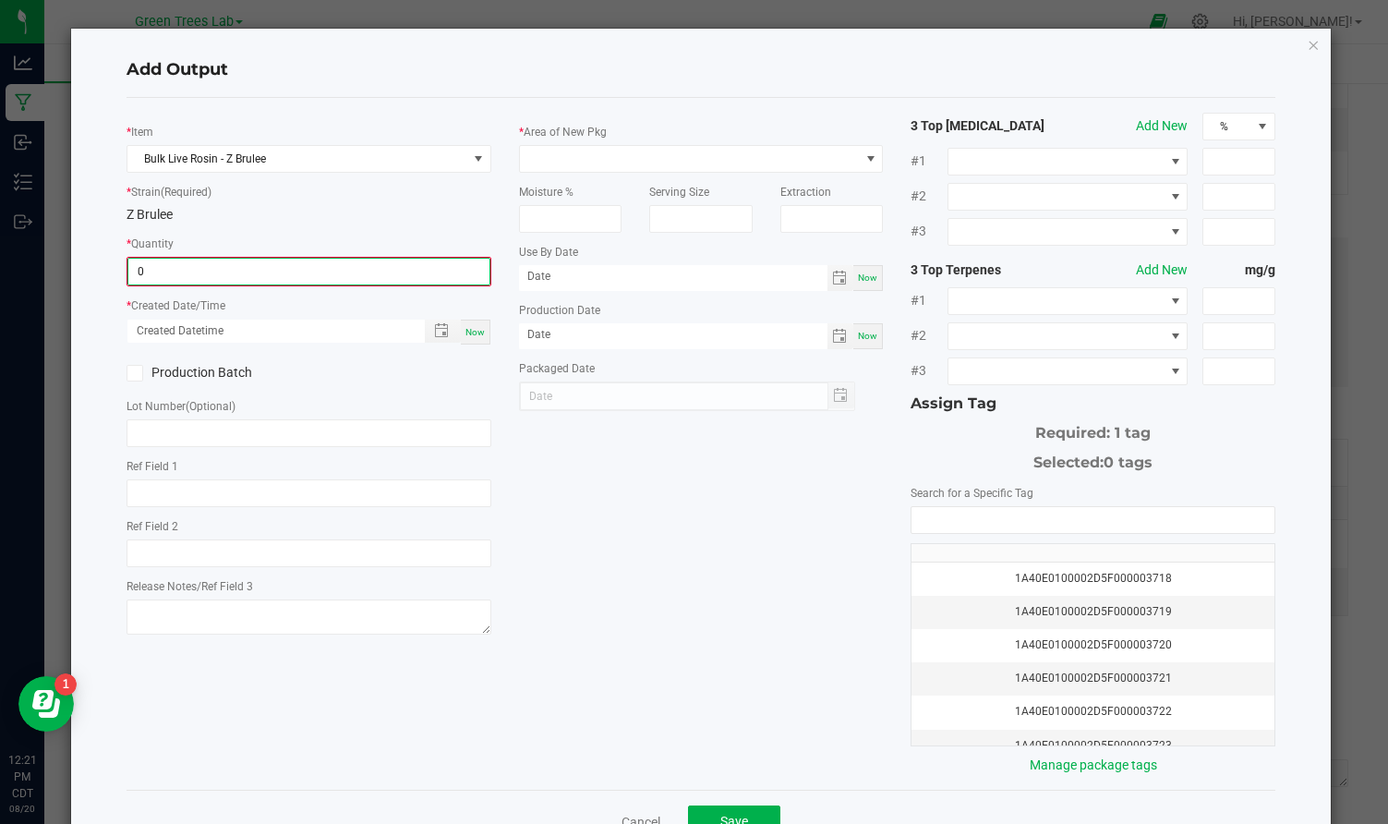
click at [207, 273] on input "0" at bounding box center [308, 272] width 361 height 26
type input "133.5000 g"
click at [475, 327] on span "Now" at bounding box center [474, 330] width 19 height 10
type input "[DATE] 12:21 PM"
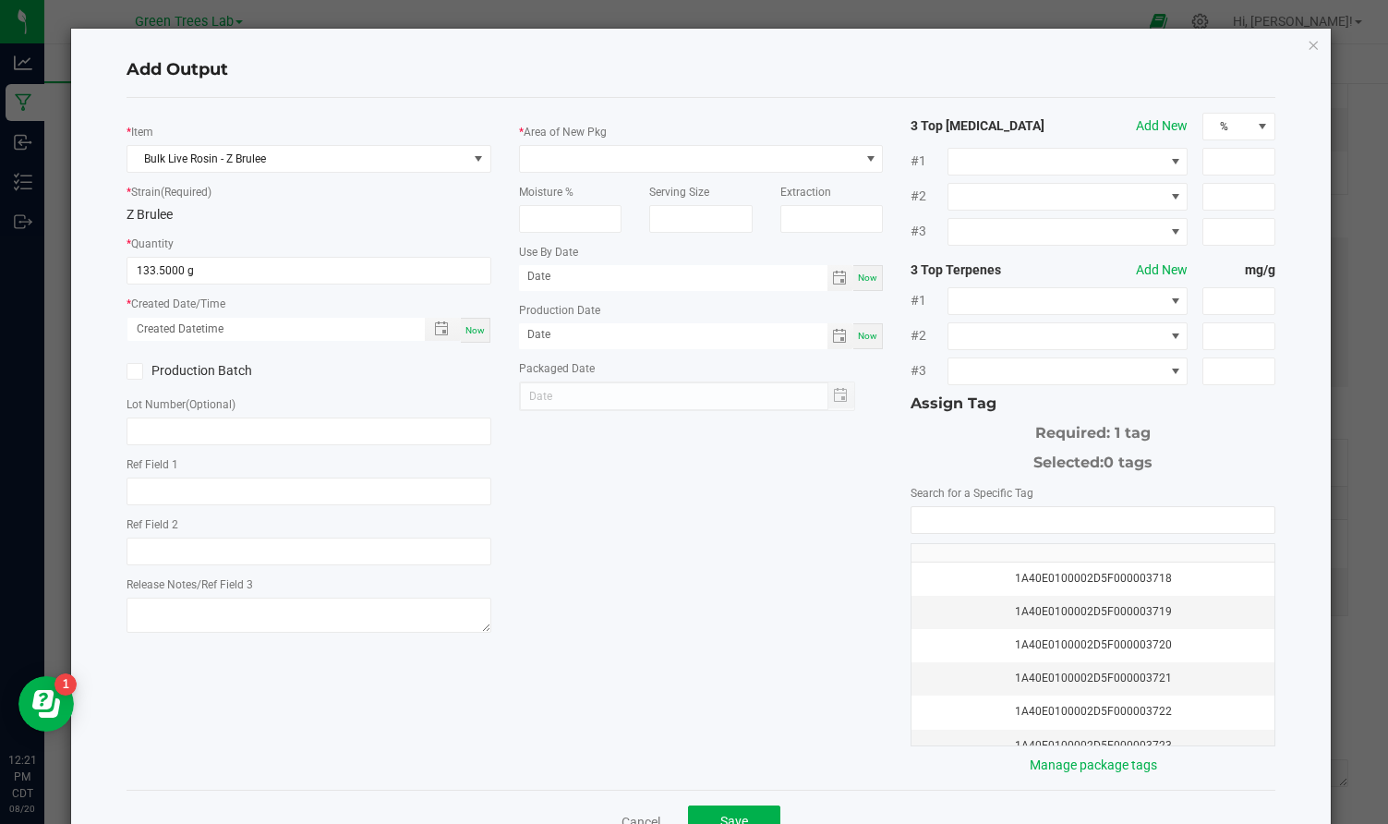
type input "[DATE]"
click at [138, 371] on icon at bounding box center [135, 371] width 12 height 0
click at [0, 0] on input "Production Batch" at bounding box center [0, 0] width 0 height 0
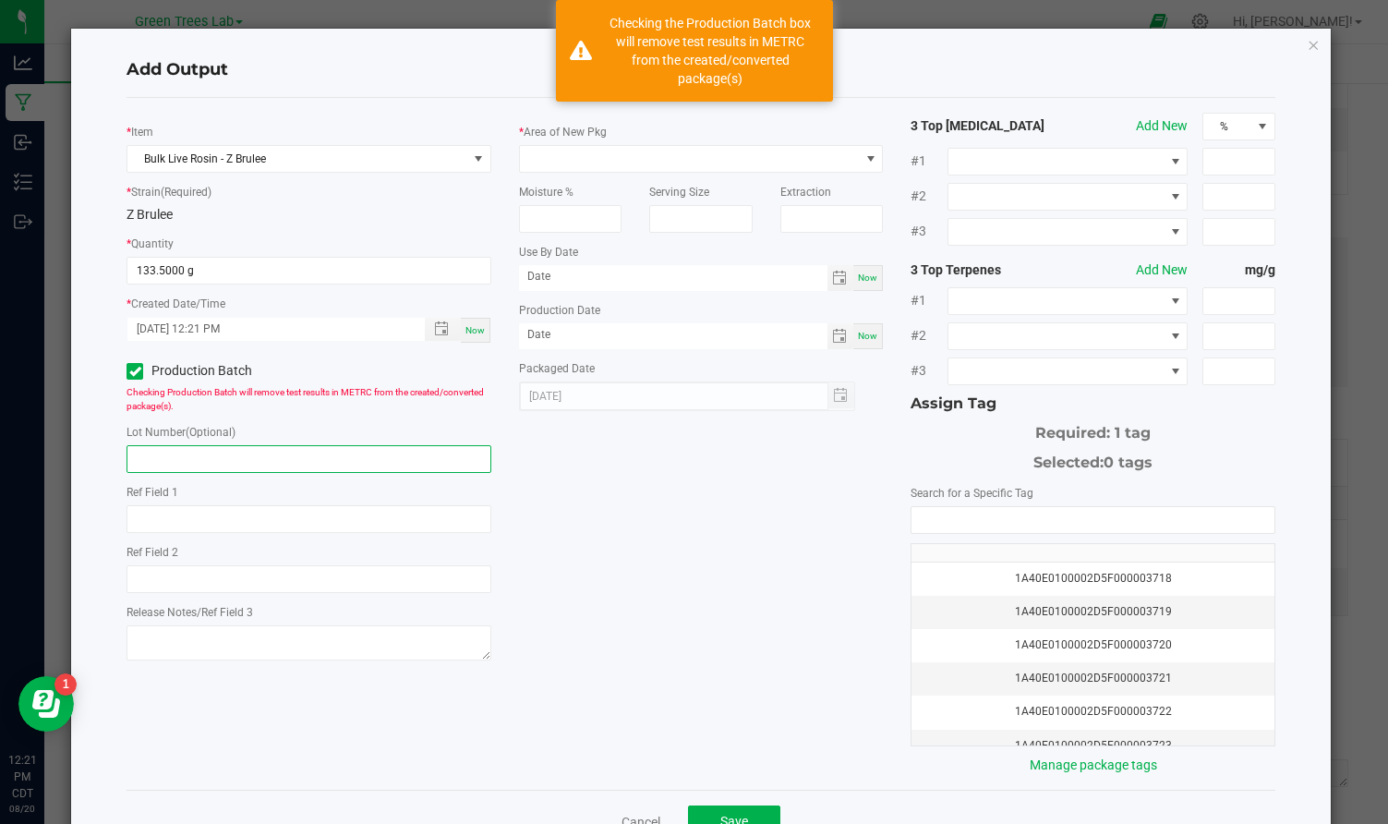
click at [143, 461] on input "text" at bounding box center [309, 459] width 365 height 28
paste input "Bulk Live Rosin - Altoidz"
type input "Bulk Live Rosin - Altoidz"
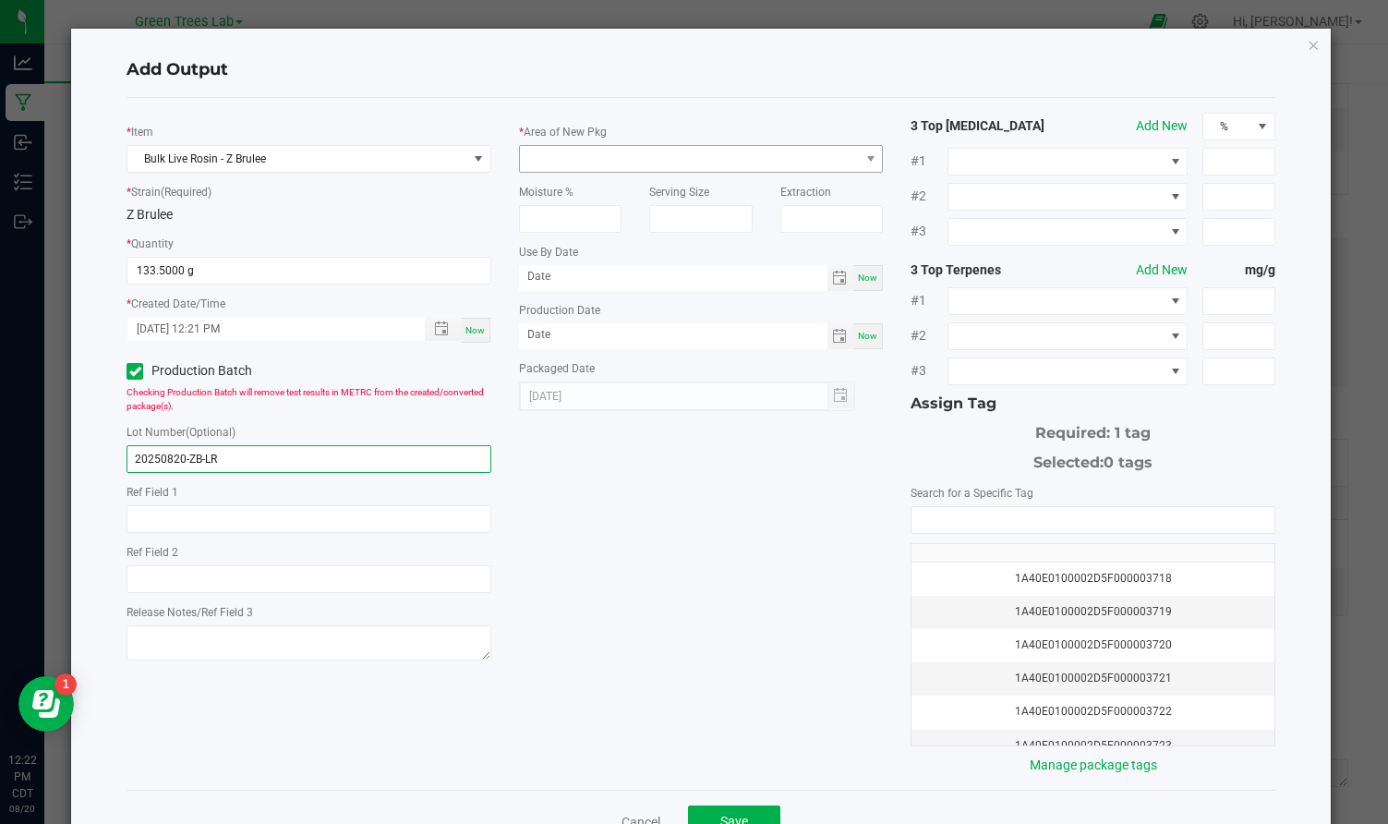
type input "20250820-ZB-LR"
click at [570, 146] on span at bounding box center [690, 159] width 340 height 26
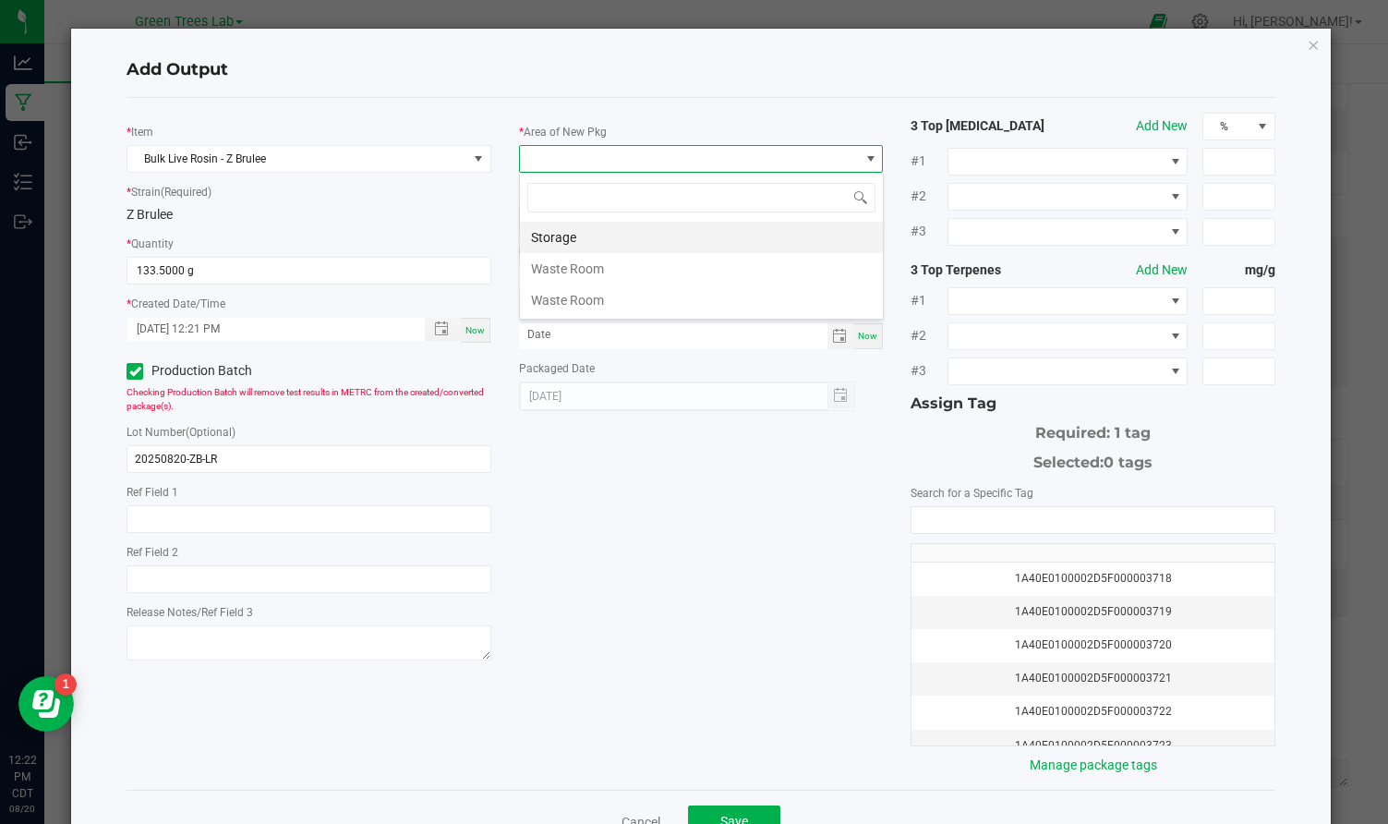
click at [569, 229] on li "Storage" at bounding box center [701, 237] width 363 height 31
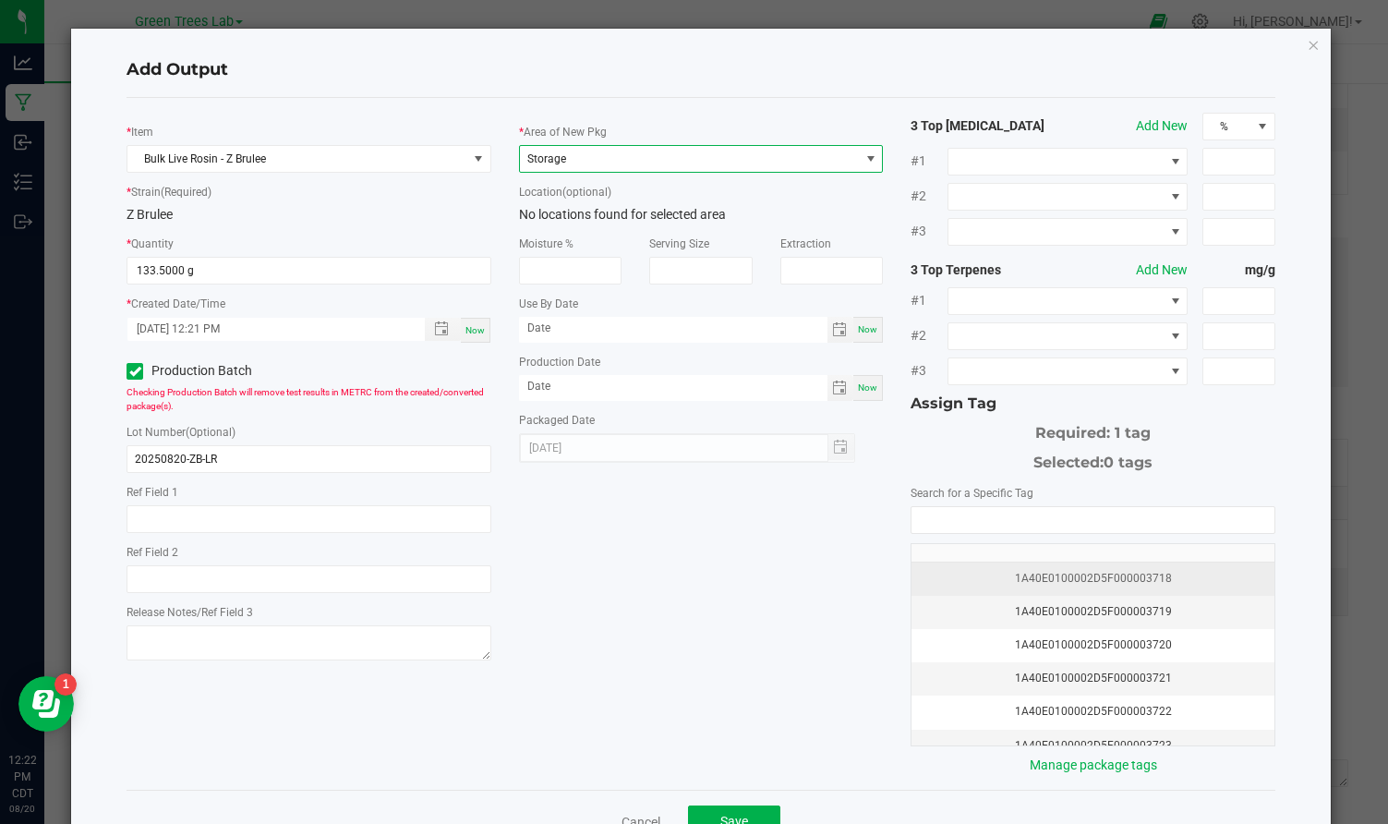
click at [1106, 571] on div "1A40E0100002D5F000003718" at bounding box center [1093, 579] width 341 height 18
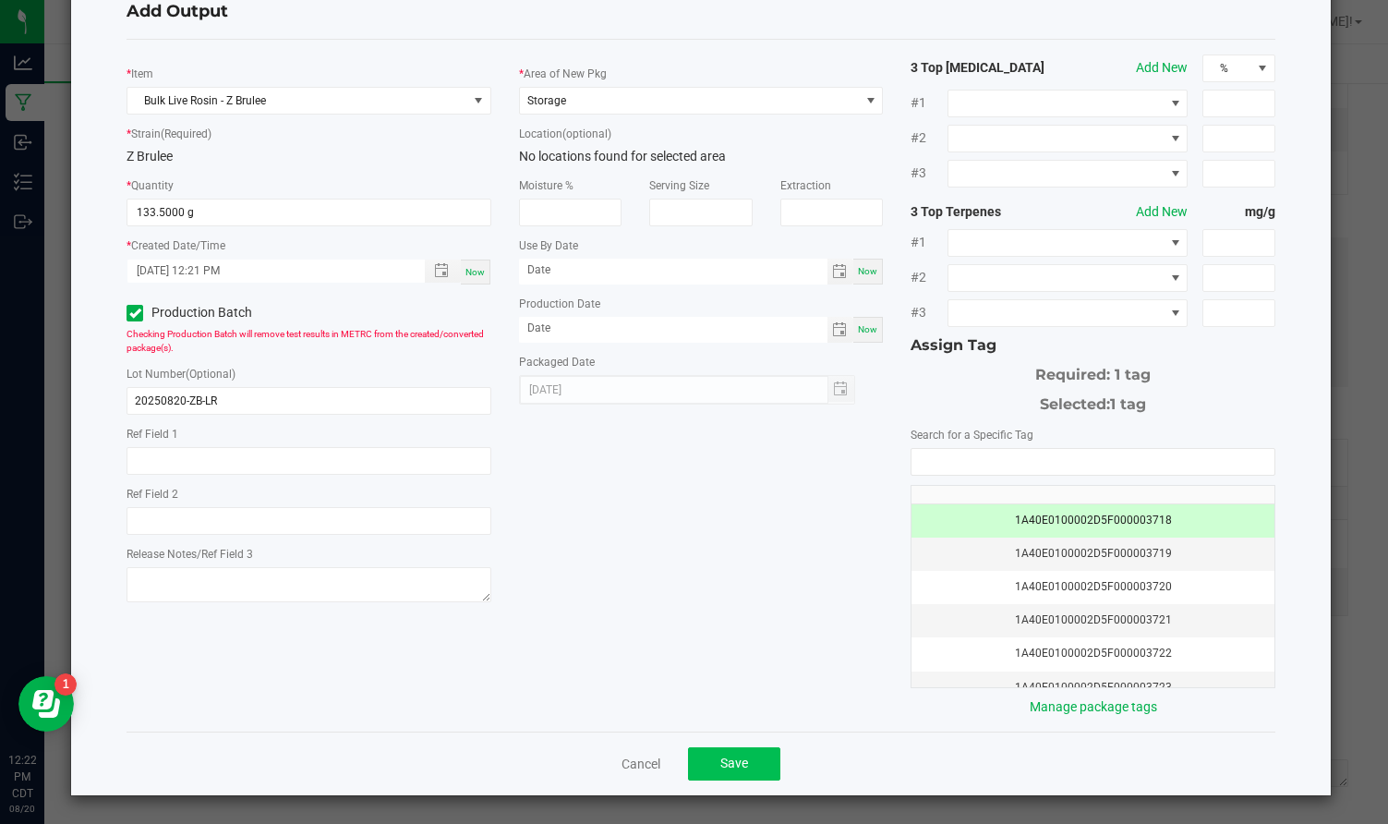
scroll to position [57, 0]
click at [724, 763] on span "Save" at bounding box center [734, 763] width 28 height 15
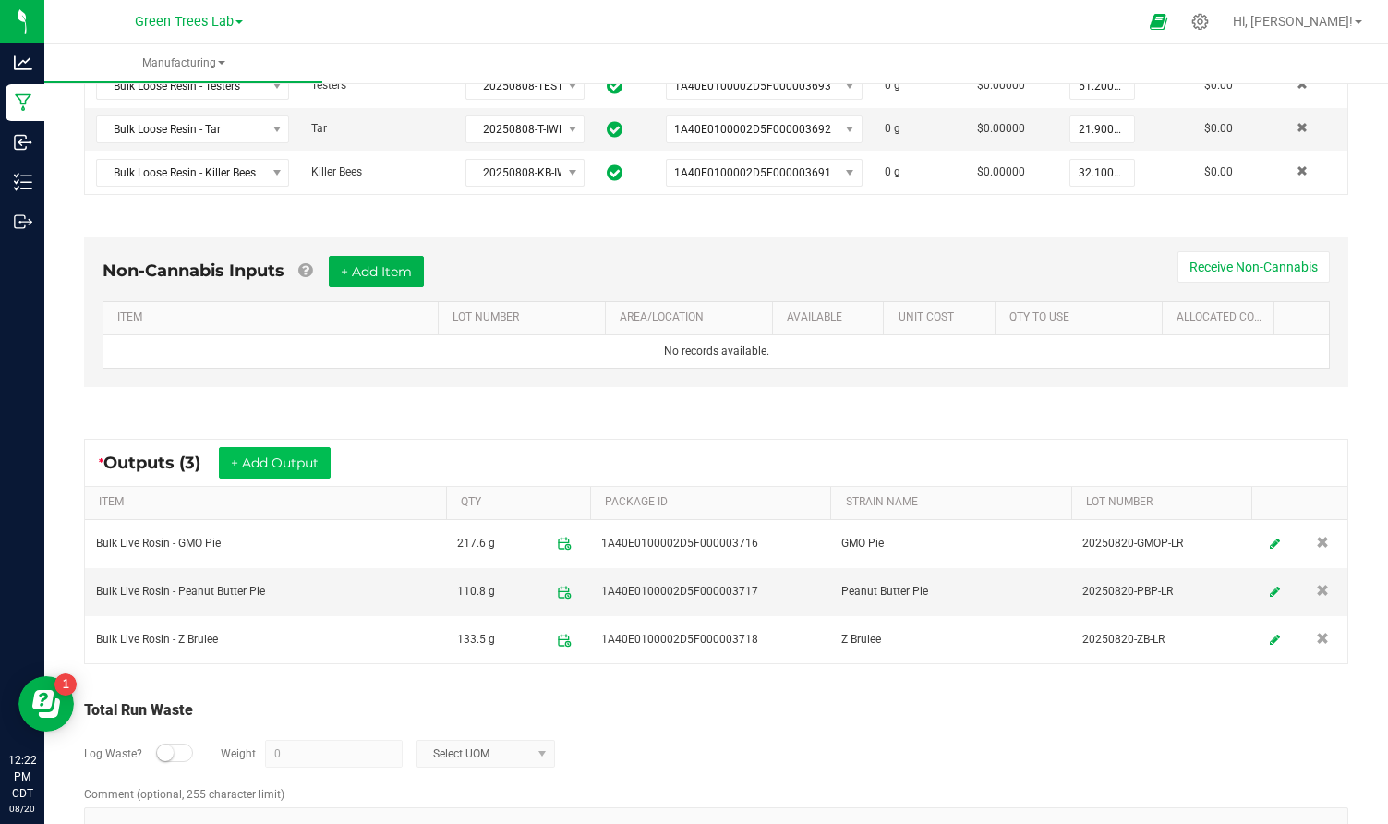
click at [257, 462] on button "+ Add Output" at bounding box center [275, 462] width 112 height 31
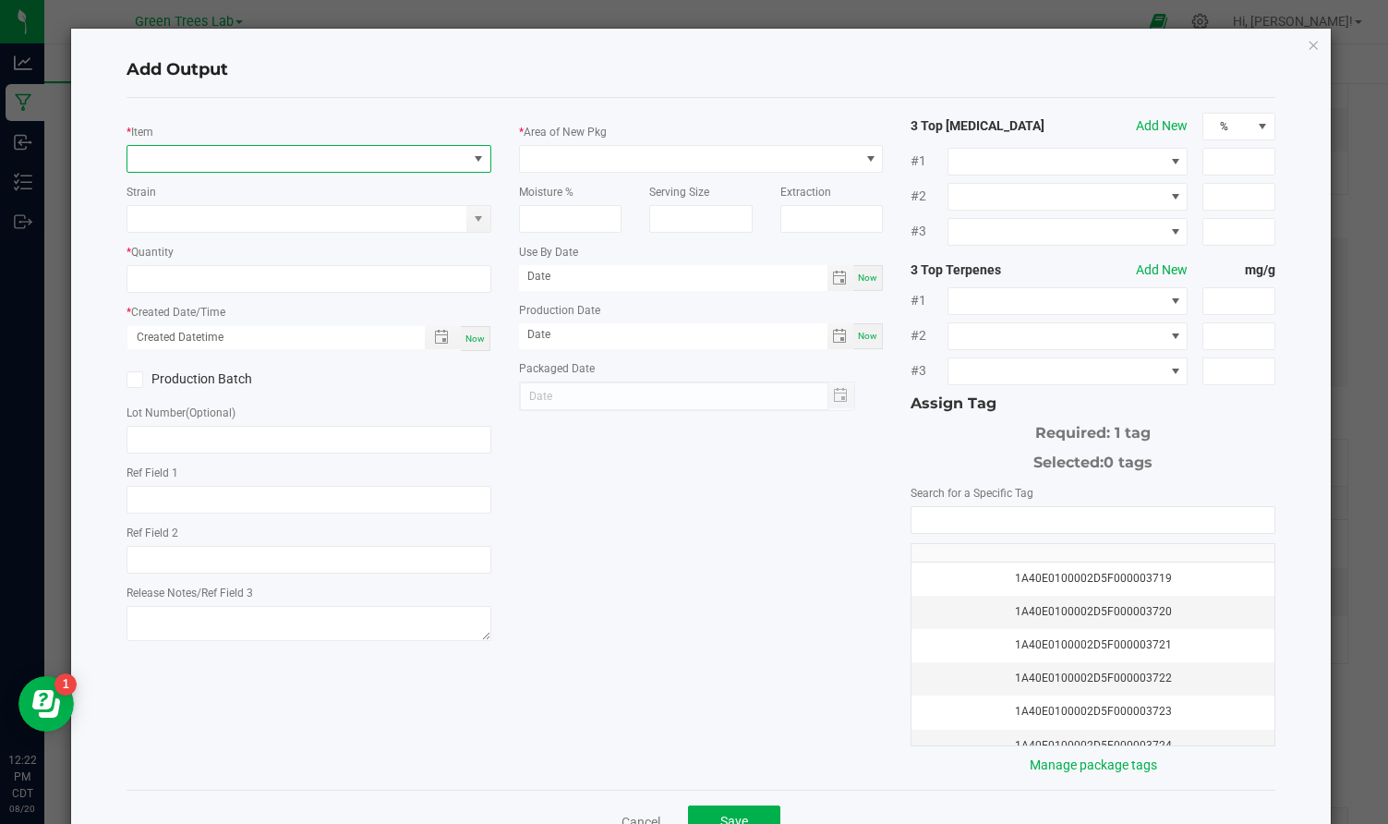
click at [254, 164] on span "NO DATA FOUND" at bounding box center [297, 159] width 340 height 26
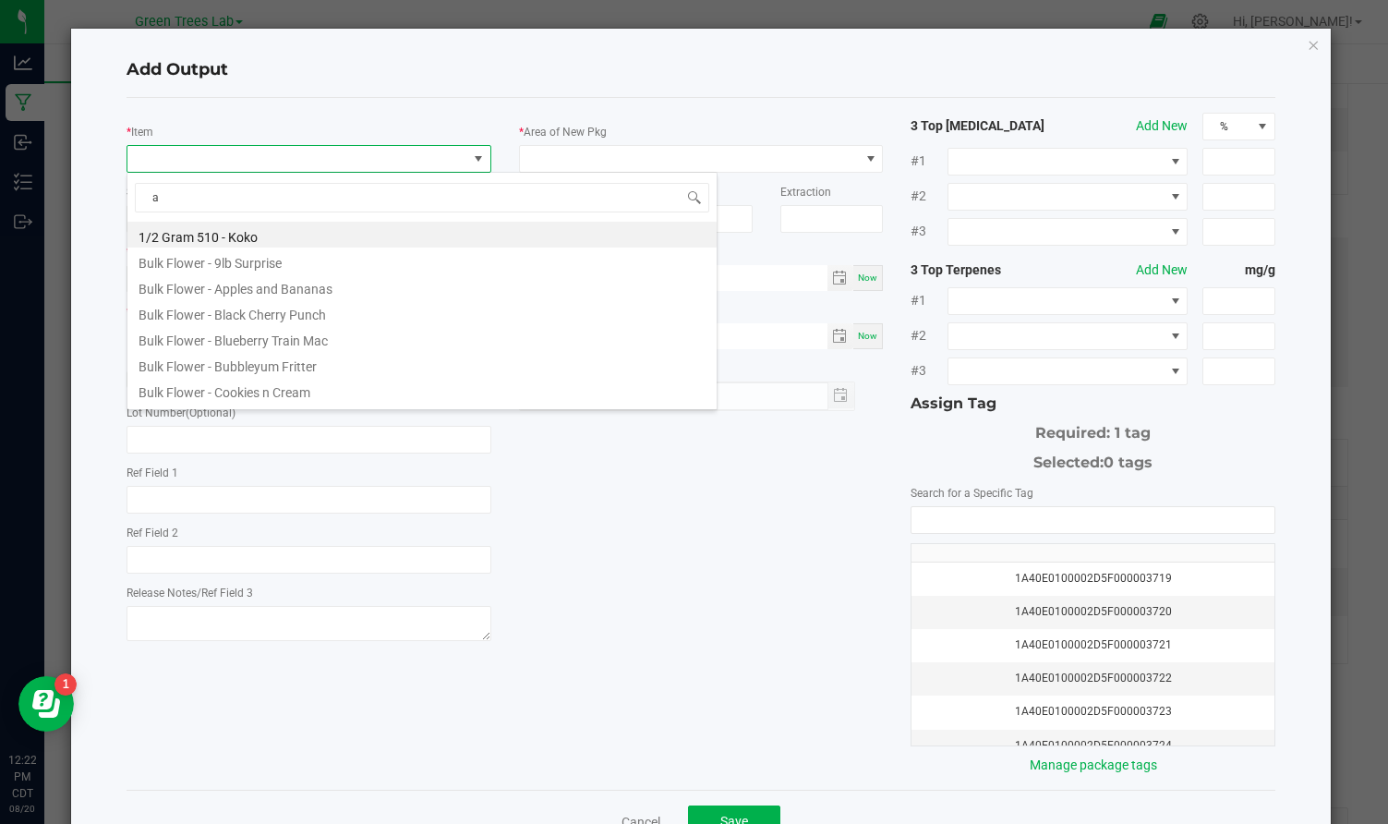
scroll to position [28, 364]
type input "af"
click at [230, 286] on li "Bulk Live Rosin - Waffles" at bounding box center [421, 286] width 589 height 26
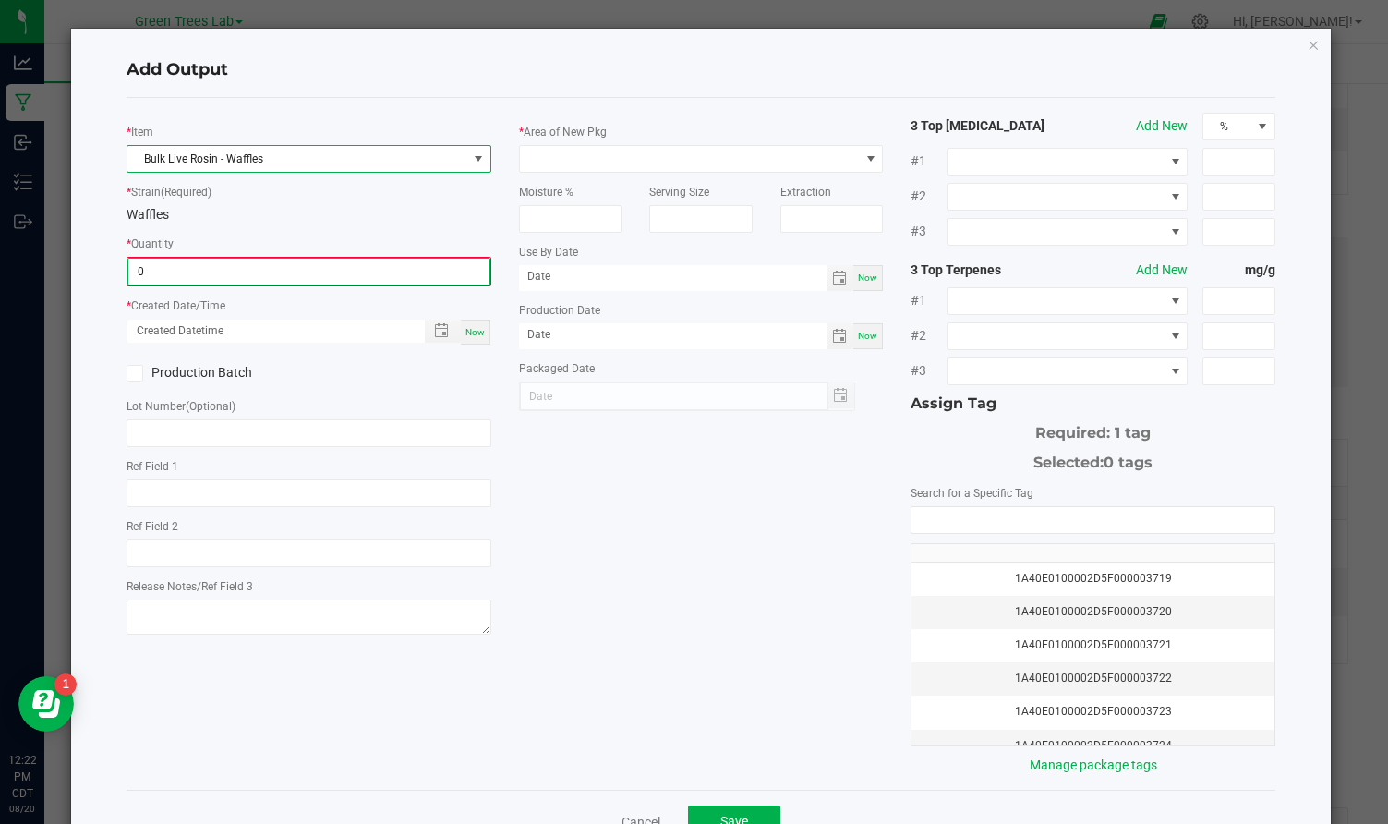
click at [190, 274] on input "0" at bounding box center [308, 272] width 361 height 26
type input "72.3000 g"
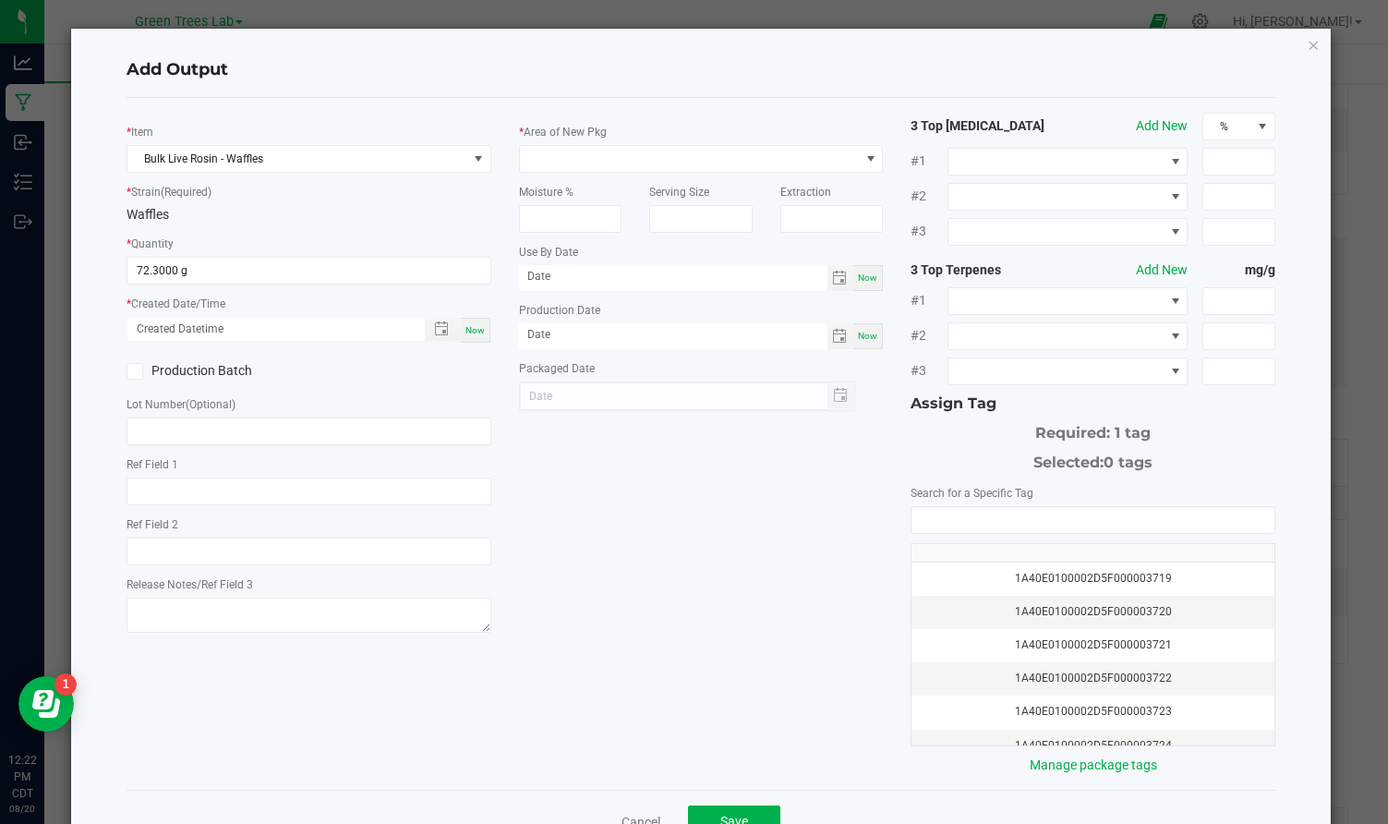
click at [470, 329] on span "Now" at bounding box center [474, 330] width 19 height 10
type input "[DATE] 12:22 PM"
type input "[DATE]"
click at [136, 371] on icon at bounding box center [135, 371] width 12 height 0
click at [0, 0] on input "Production Batch" at bounding box center [0, 0] width 0 height 0
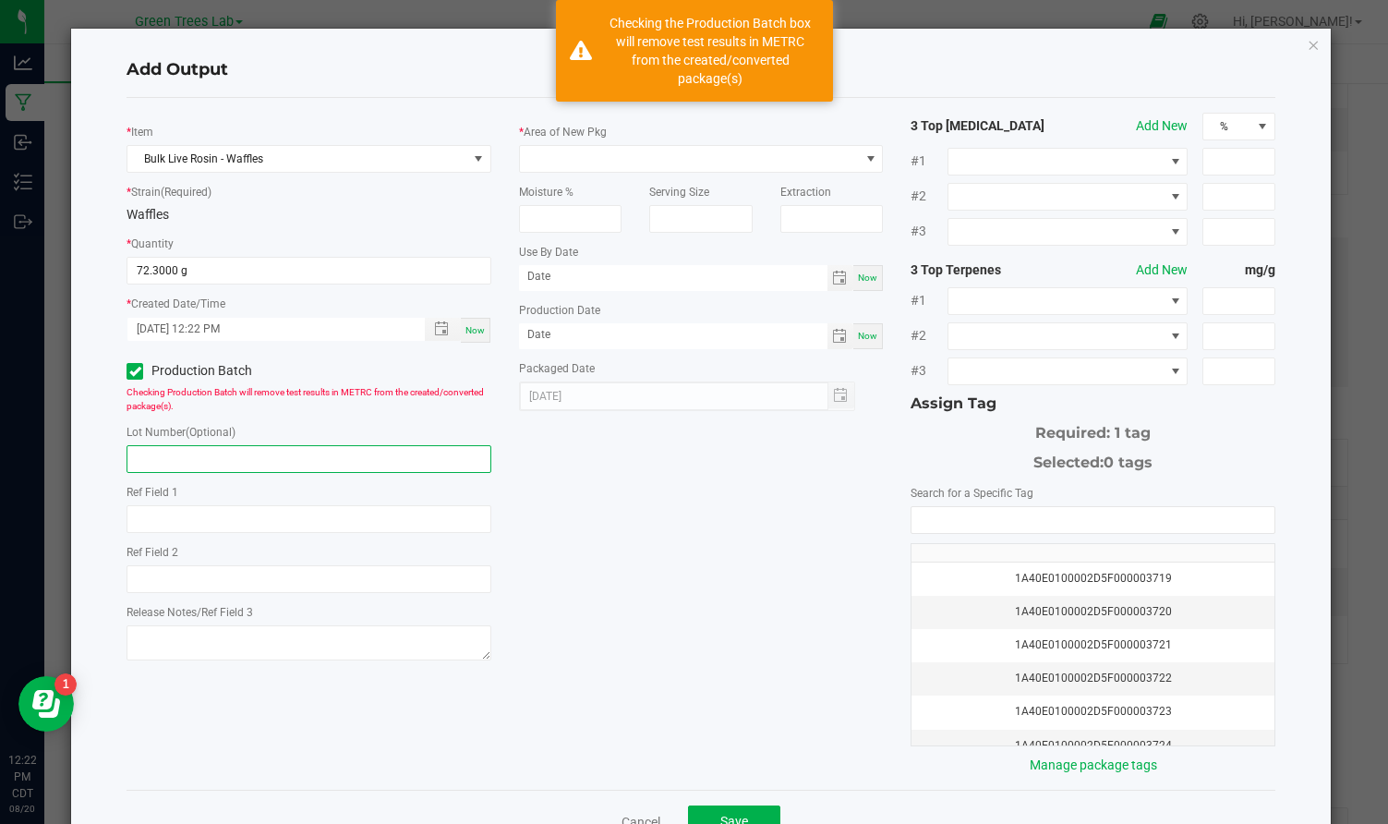
click at [149, 458] on input "text" at bounding box center [309, 459] width 365 height 28
paste input "20250820-ZB-LR"
click at [199, 457] on input "20250820-ZB-LR" at bounding box center [309, 459] width 365 height 28
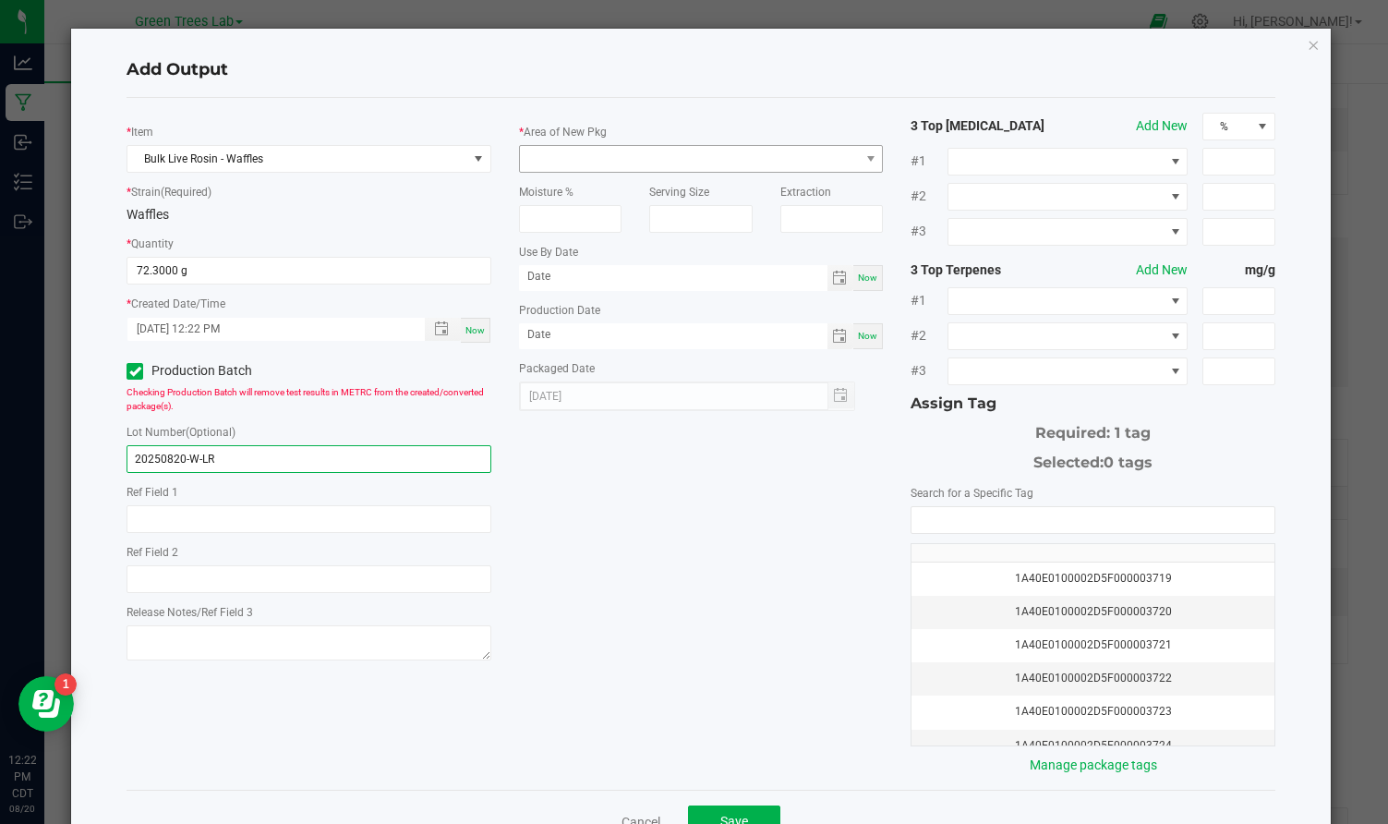
type input "20250820-W-LR"
click at [541, 154] on span at bounding box center [690, 159] width 340 height 26
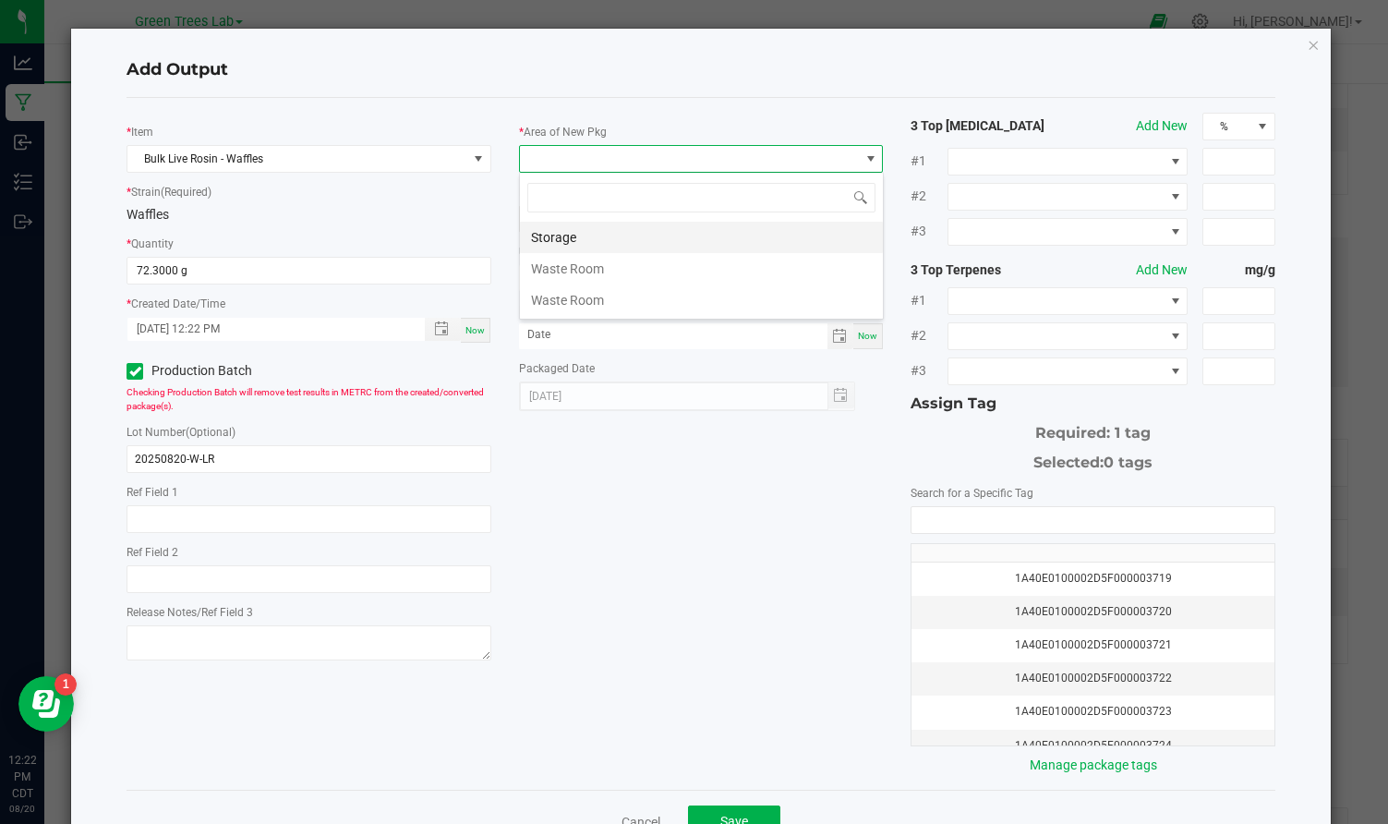
click at [543, 227] on li "Storage" at bounding box center [701, 237] width 363 height 31
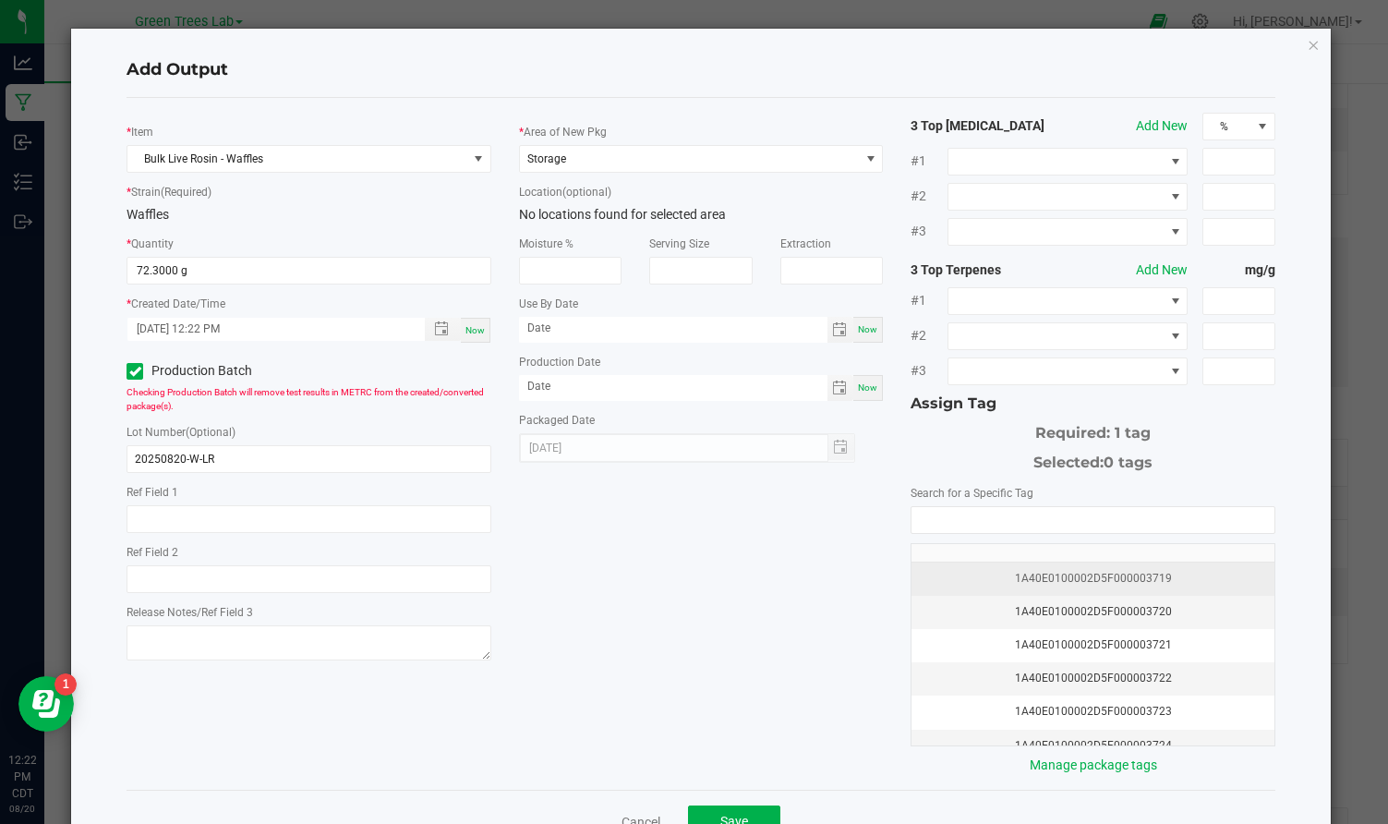
click at [1069, 573] on div "1A40E0100002D5F000003719" at bounding box center [1093, 579] width 341 height 18
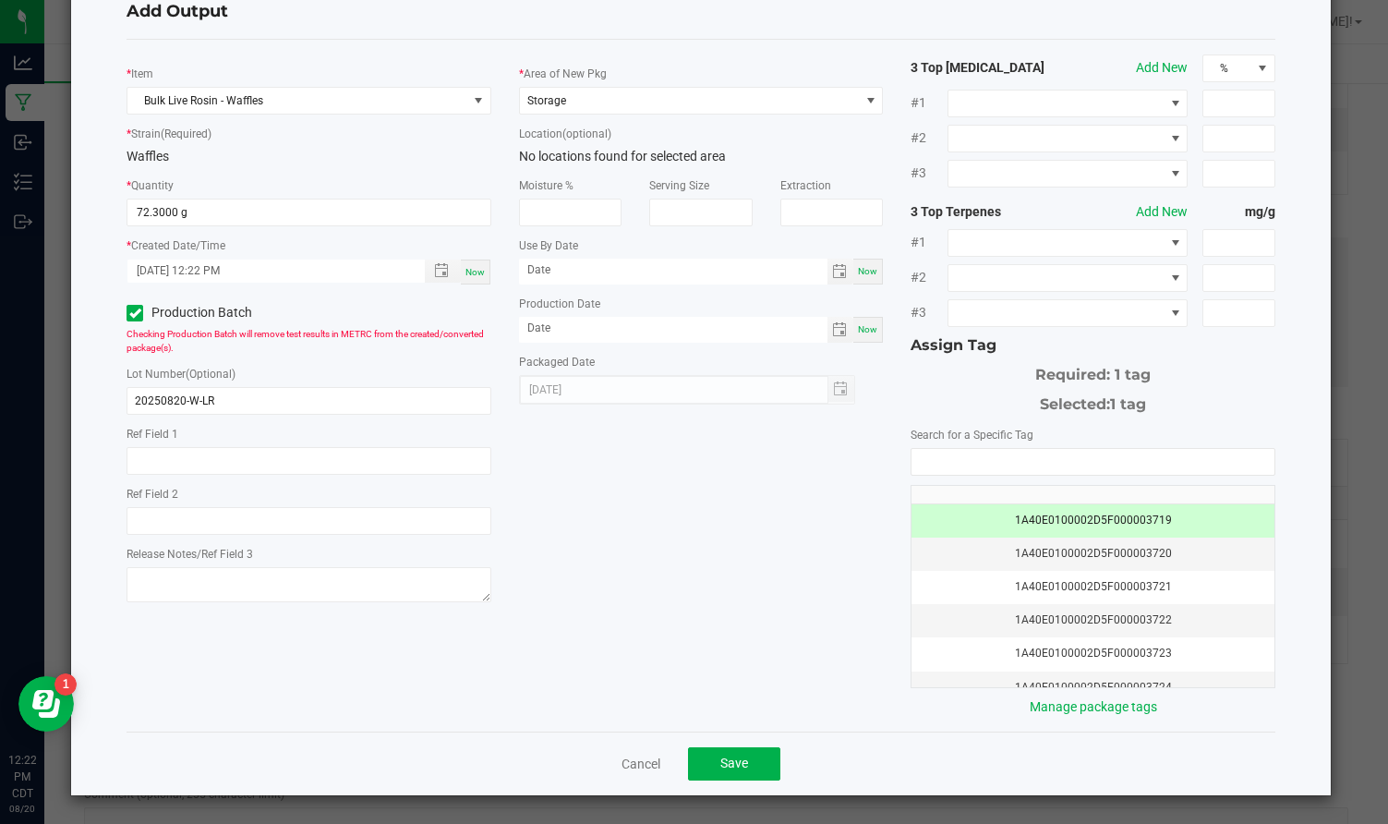
scroll to position [57, 0]
click at [758, 771] on button "Save" at bounding box center [734, 764] width 92 height 33
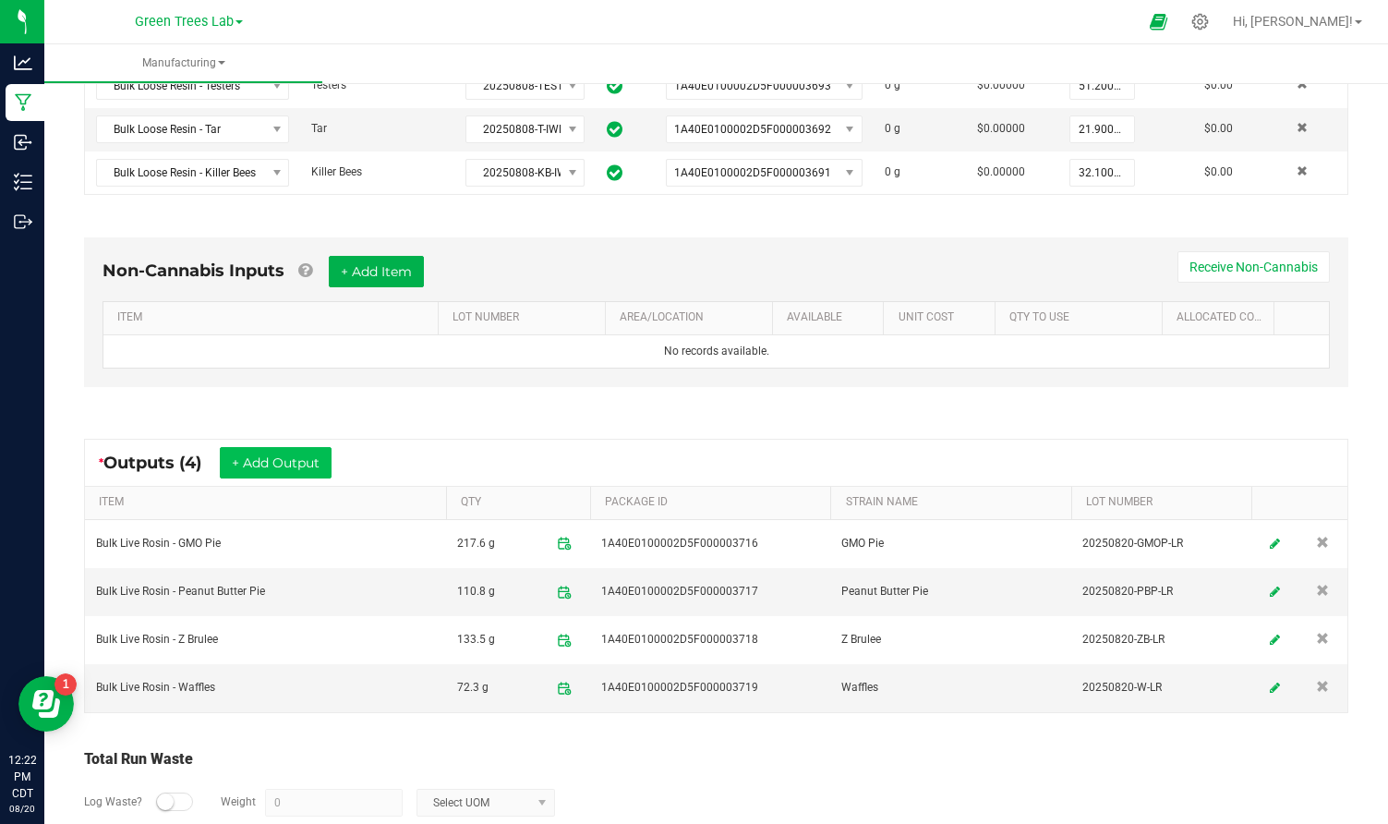
click at [286, 474] on button "+ Add Output" at bounding box center [276, 462] width 112 height 31
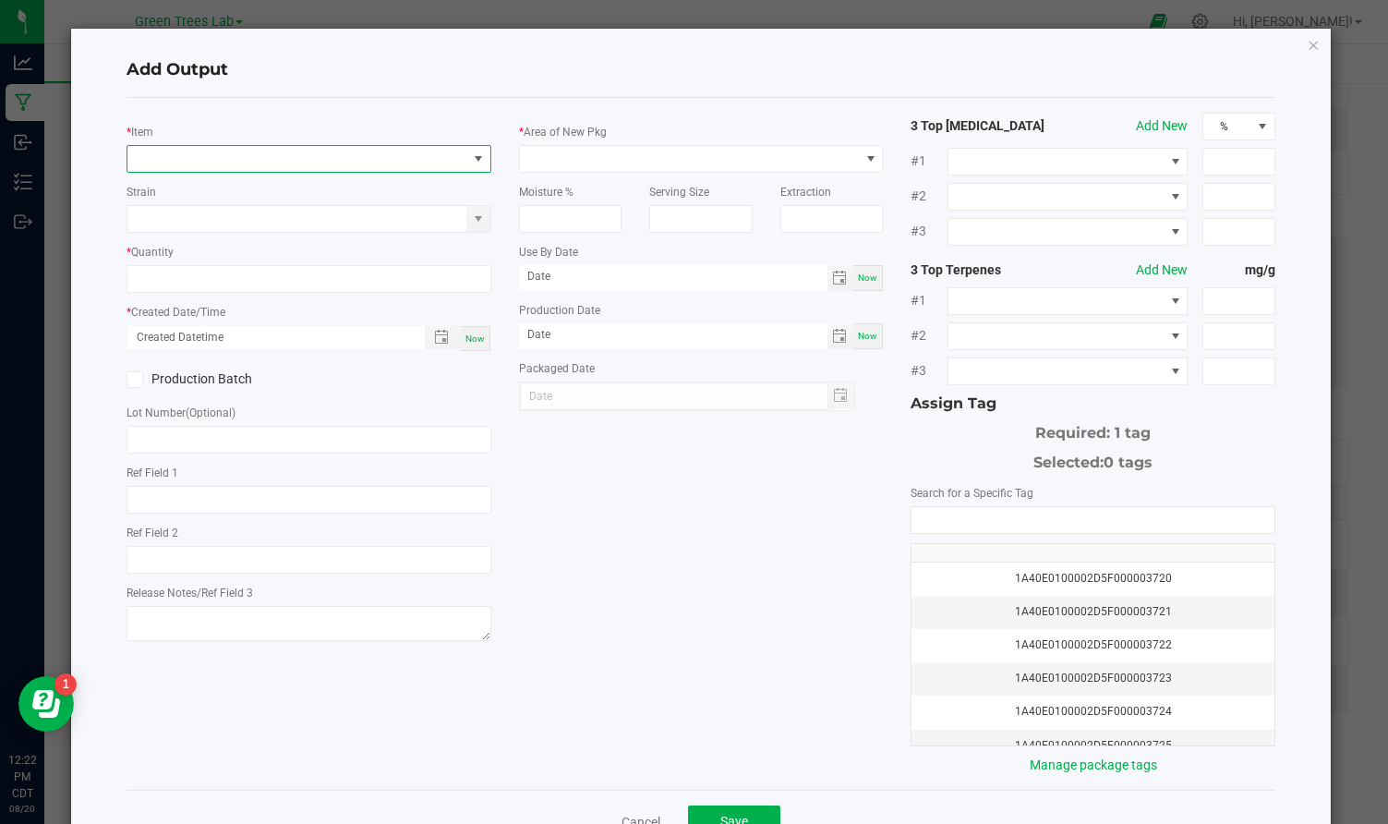
click at [267, 155] on span "NO DATA FOUND" at bounding box center [297, 159] width 340 height 26
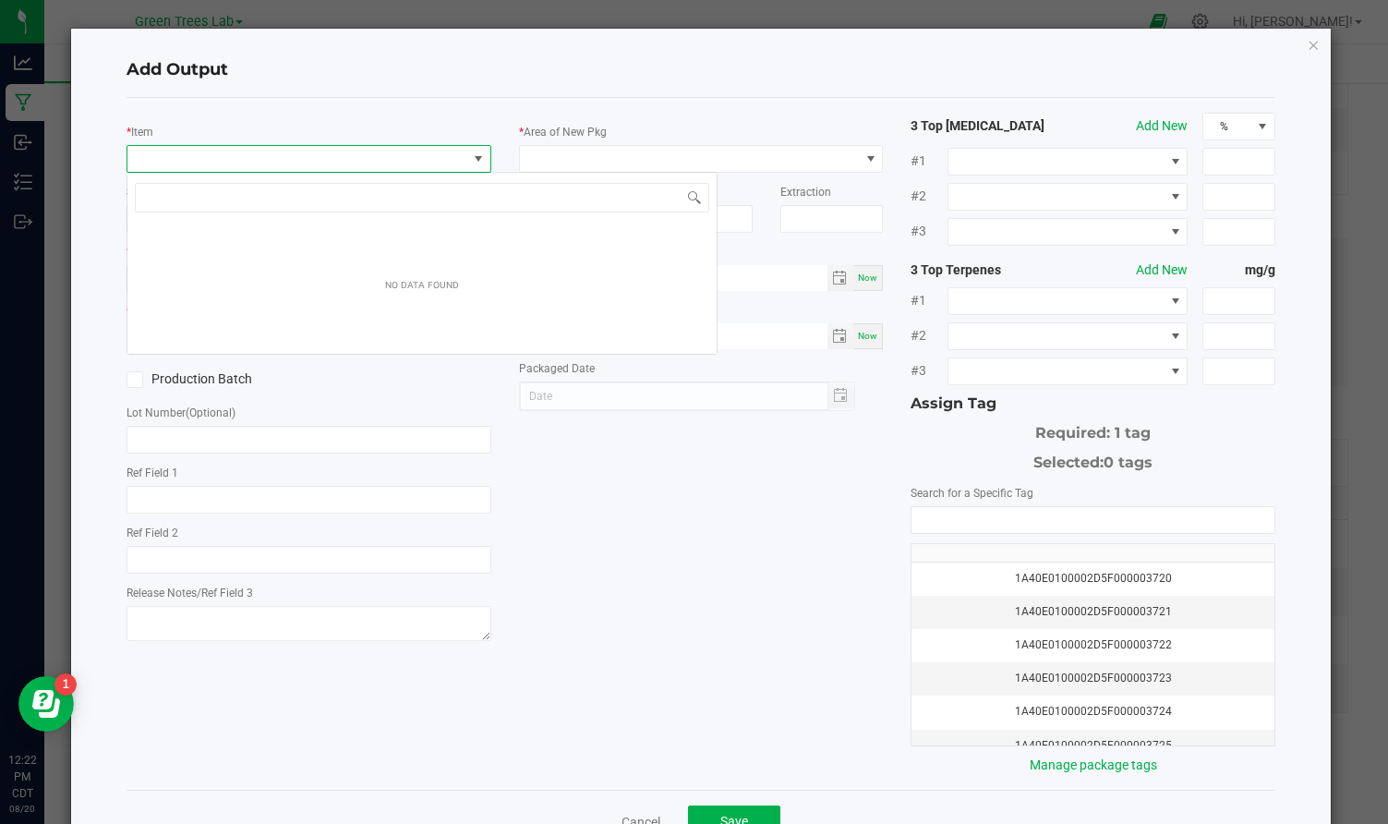
scroll to position [28, 364]
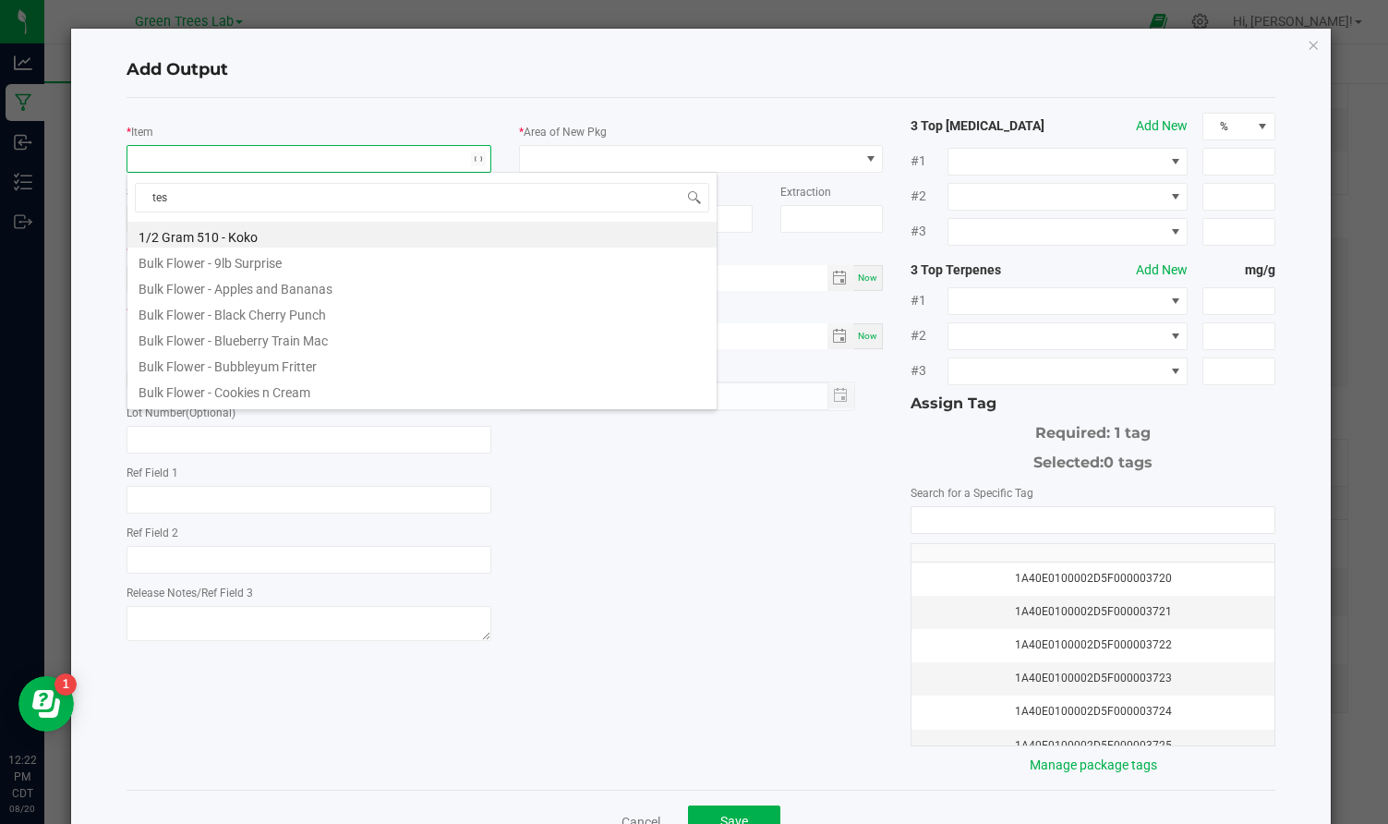
type input "test"
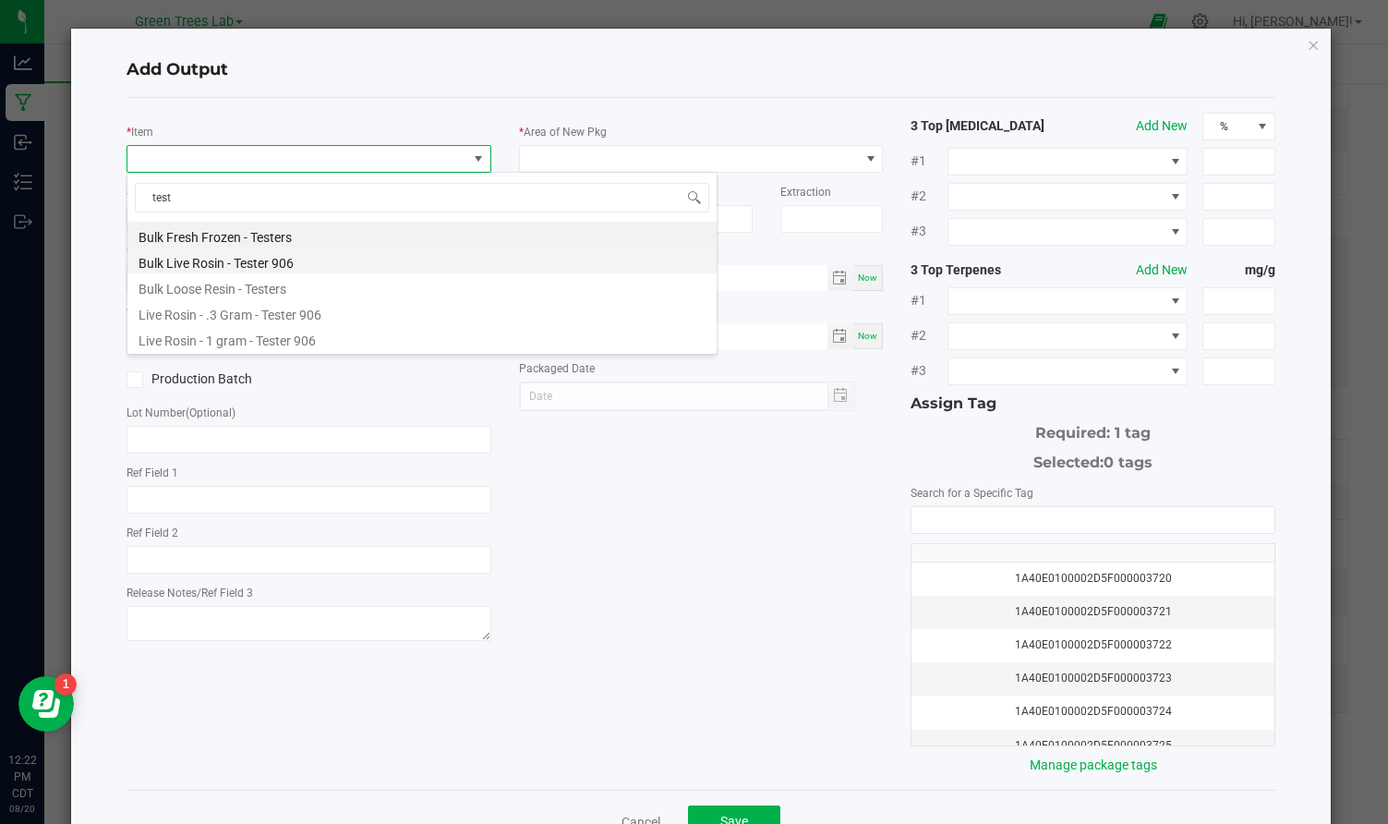
click at [231, 260] on li "Bulk Live Rosin - Tester 906" at bounding box center [421, 260] width 589 height 26
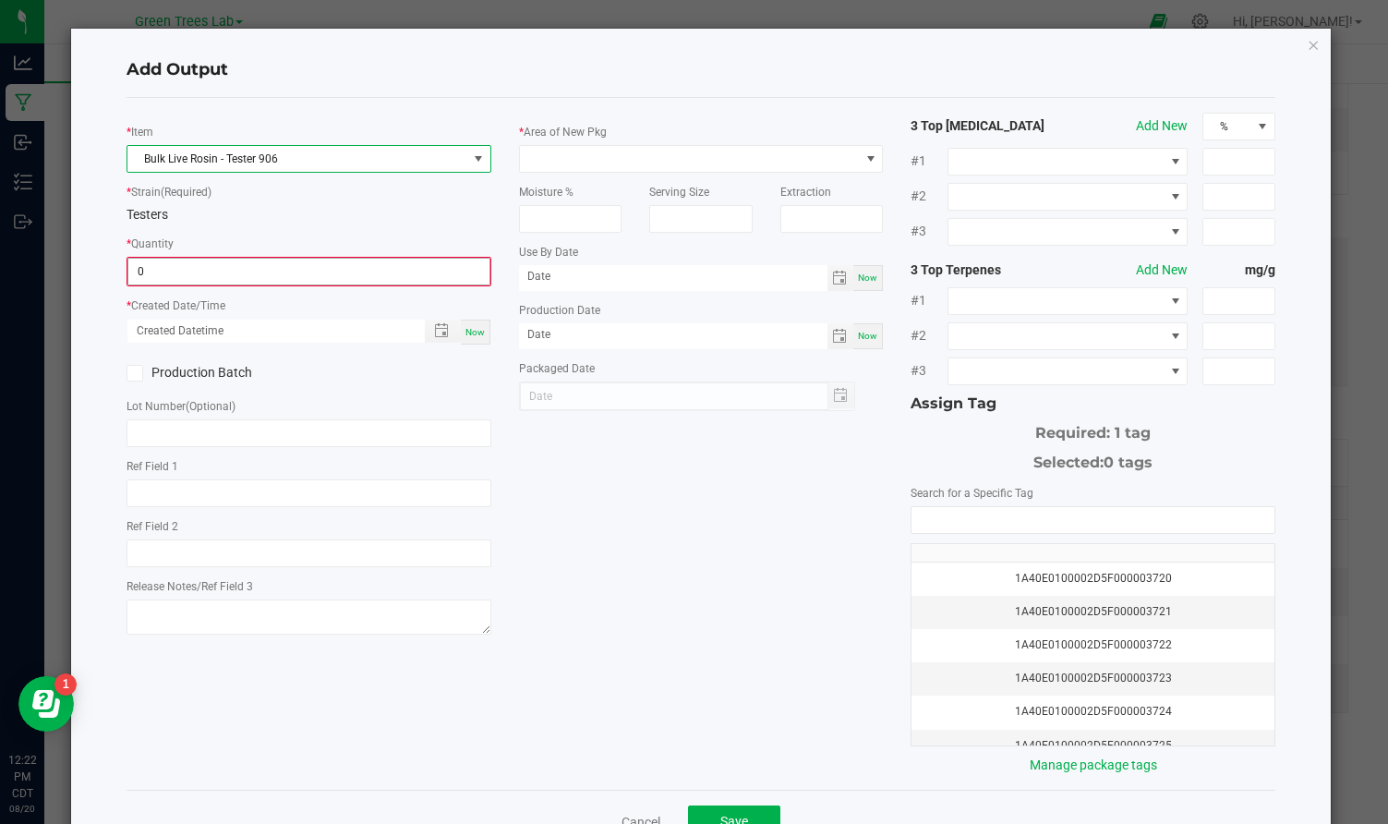
click at [205, 271] on input "0" at bounding box center [308, 272] width 361 height 26
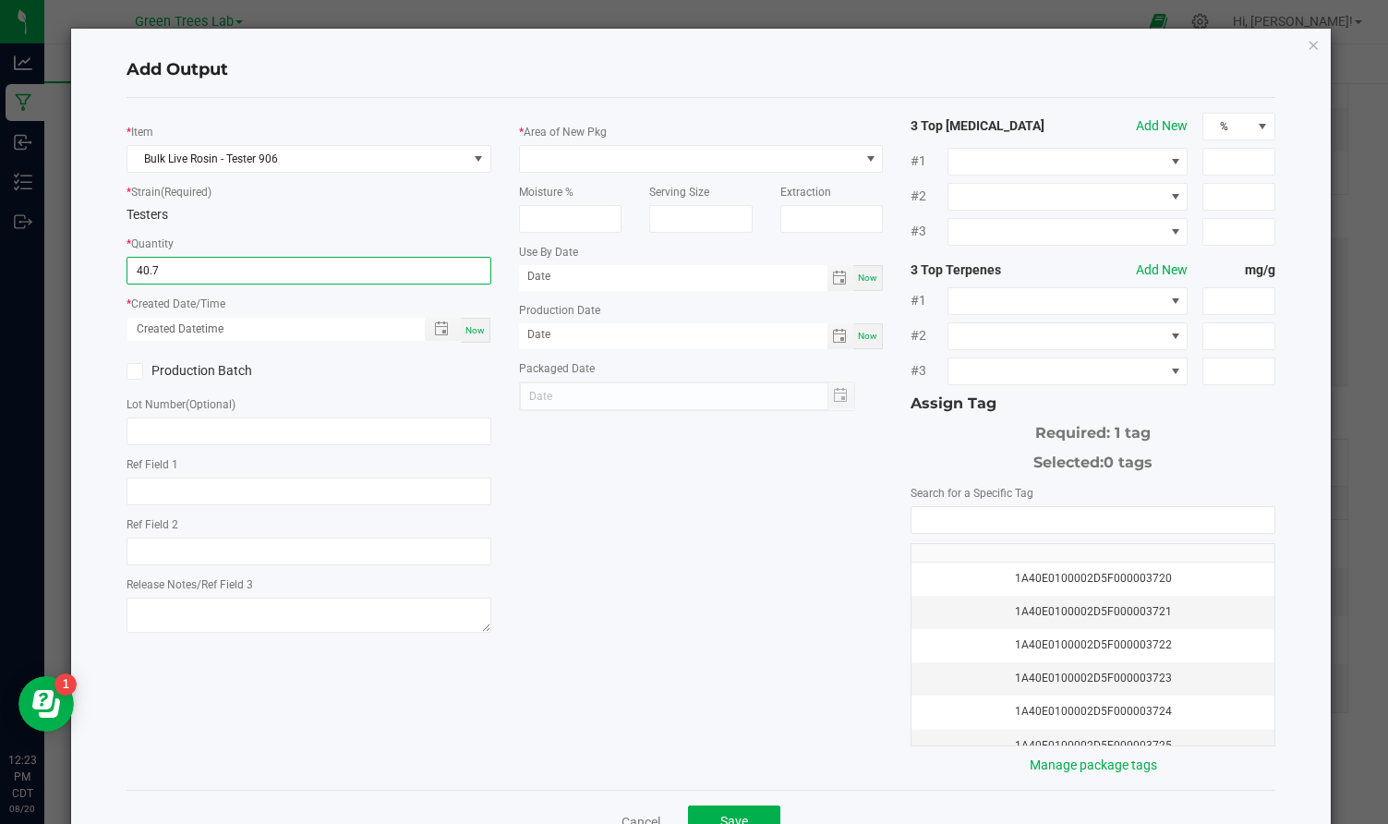
type input "40.7000 g"
click at [480, 325] on span "Now" at bounding box center [474, 330] width 19 height 10
type input "[DATE] 12:23 PM"
type input "[DATE]"
click at [131, 371] on icon at bounding box center [135, 371] width 12 height 0
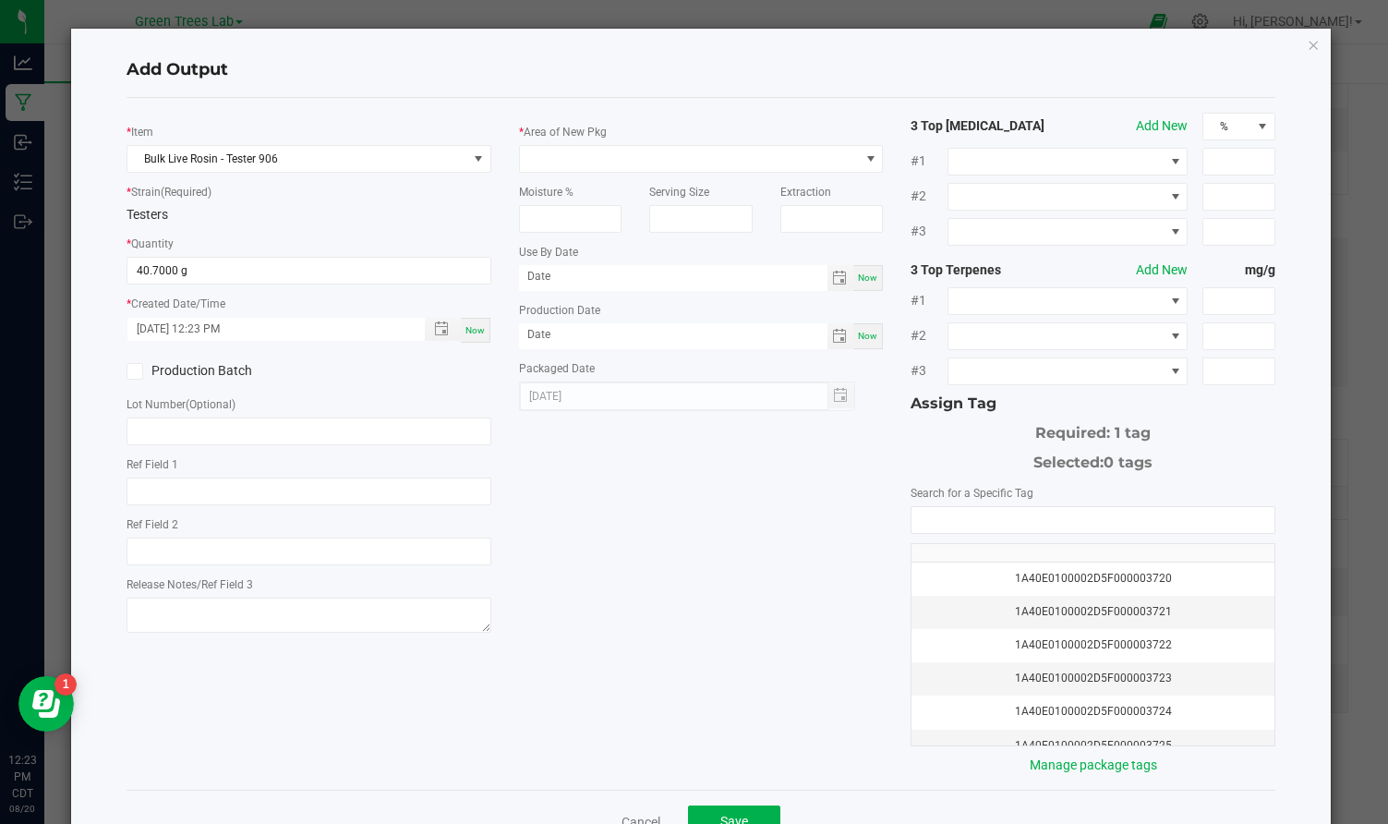
click at [0, 0] on input "Production Batch" at bounding box center [0, 0] width 0 height 0
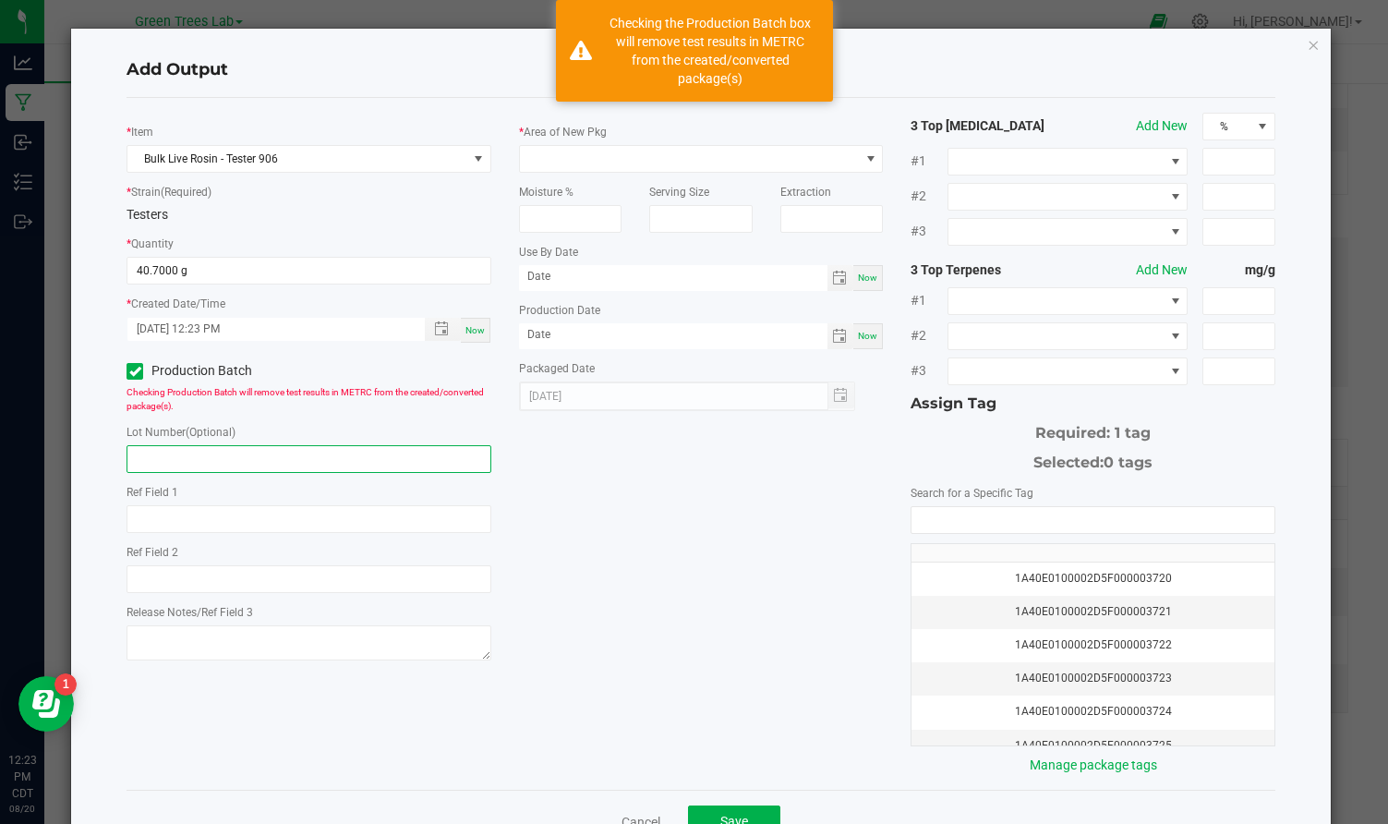
click at [151, 460] on input "text" at bounding box center [309, 459] width 365 height 28
paste input "20250820-ZB-LR"
click at [199, 458] on input "20250820-ZB-LR" at bounding box center [309, 459] width 365 height 28
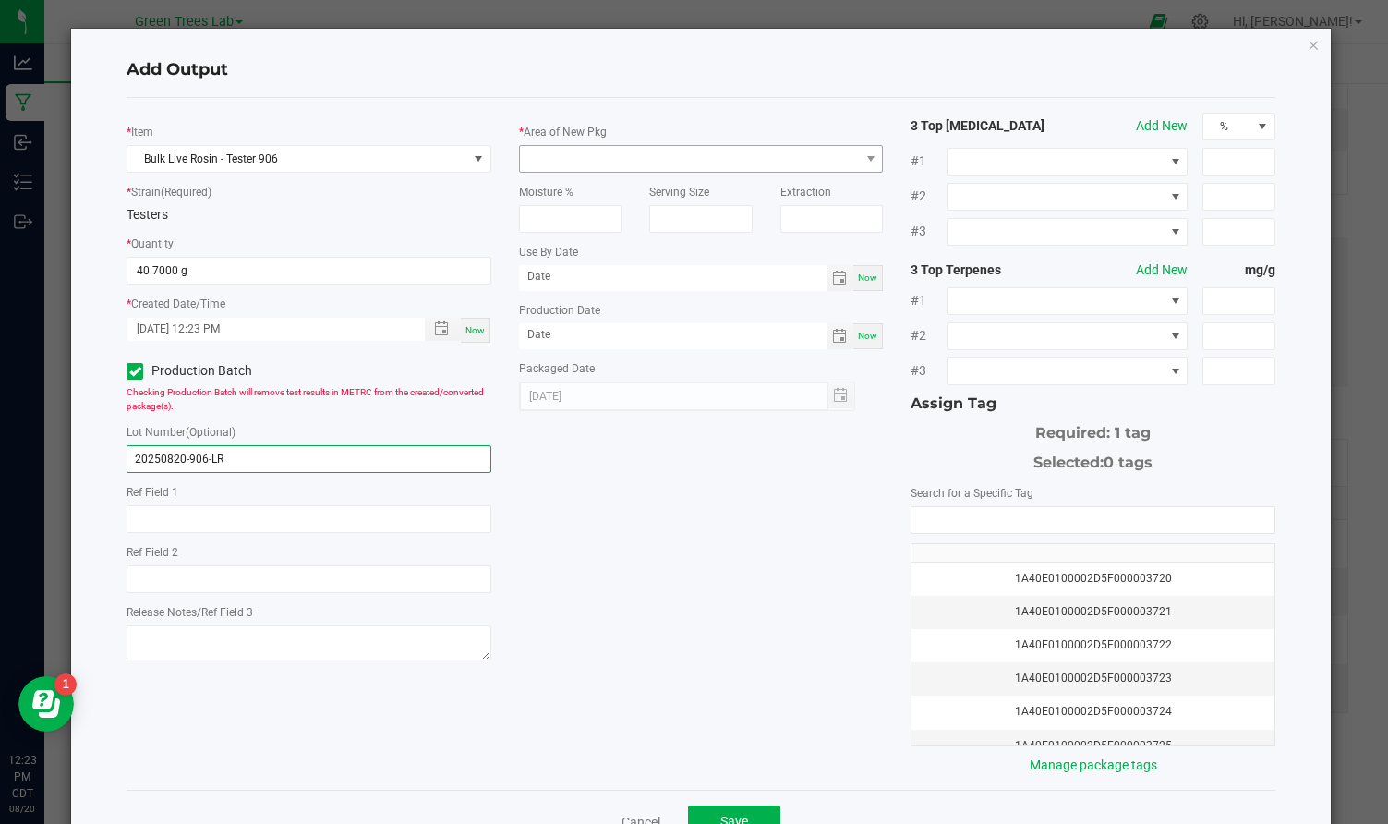
type input "20250820-906-LR"
click at [558, 153] on span at bounding box center [690, 159] width 340 height 26
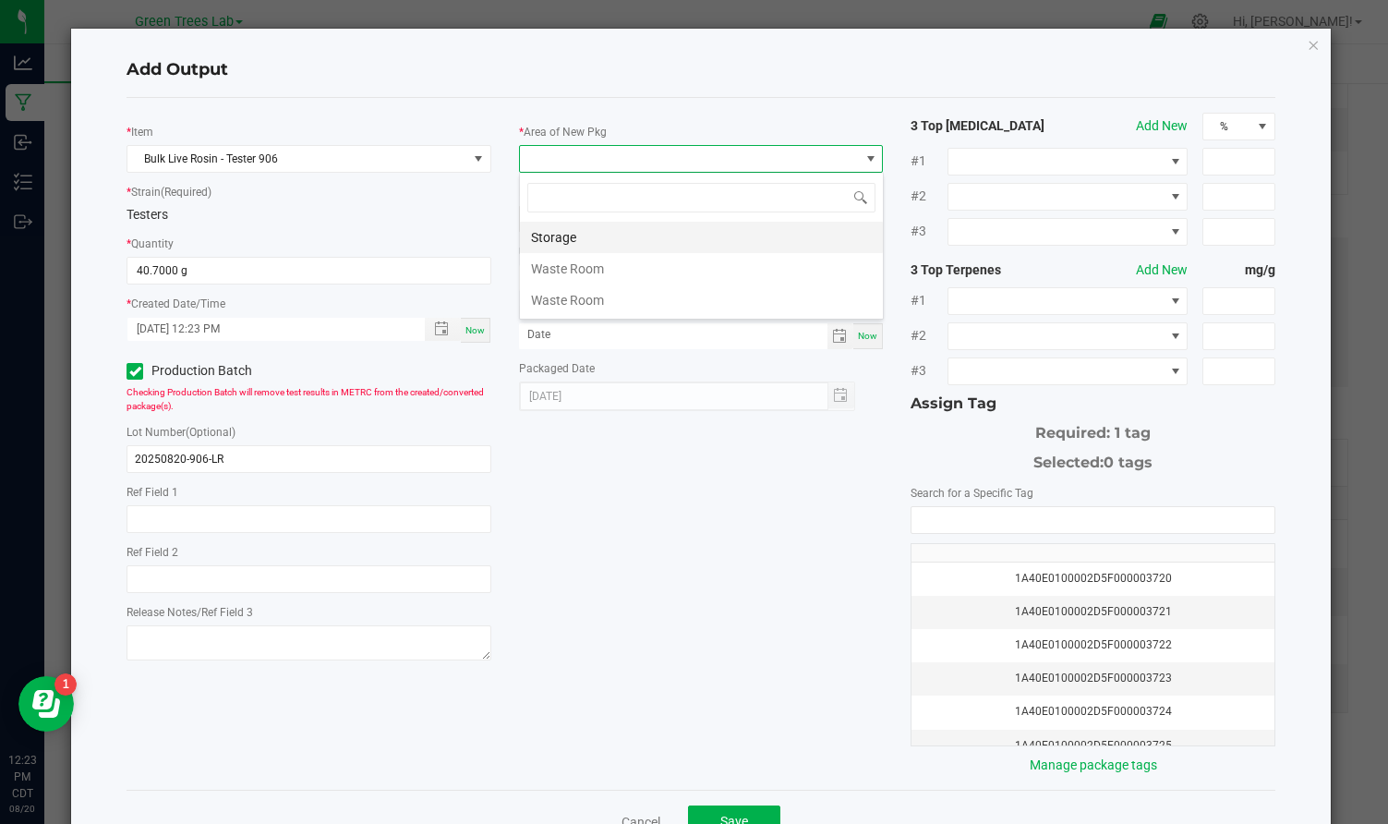
click at [565, 235] on li "Storage" at bounding box center [701, 237] width 363 height 31
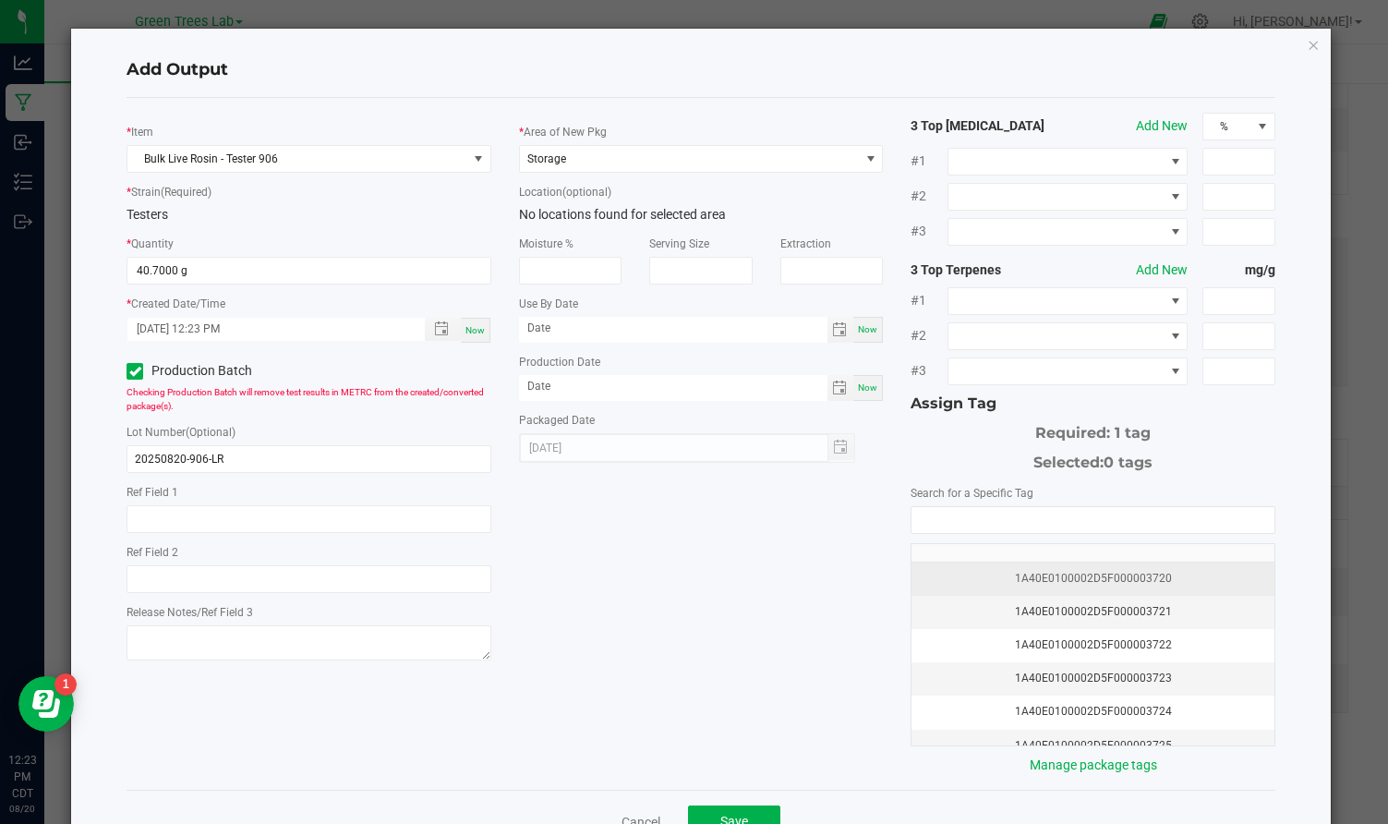
click at [1092, 577] on div "1A40E0100002D5F000003720" at bounding box center [1093, 579] width 341 height 18
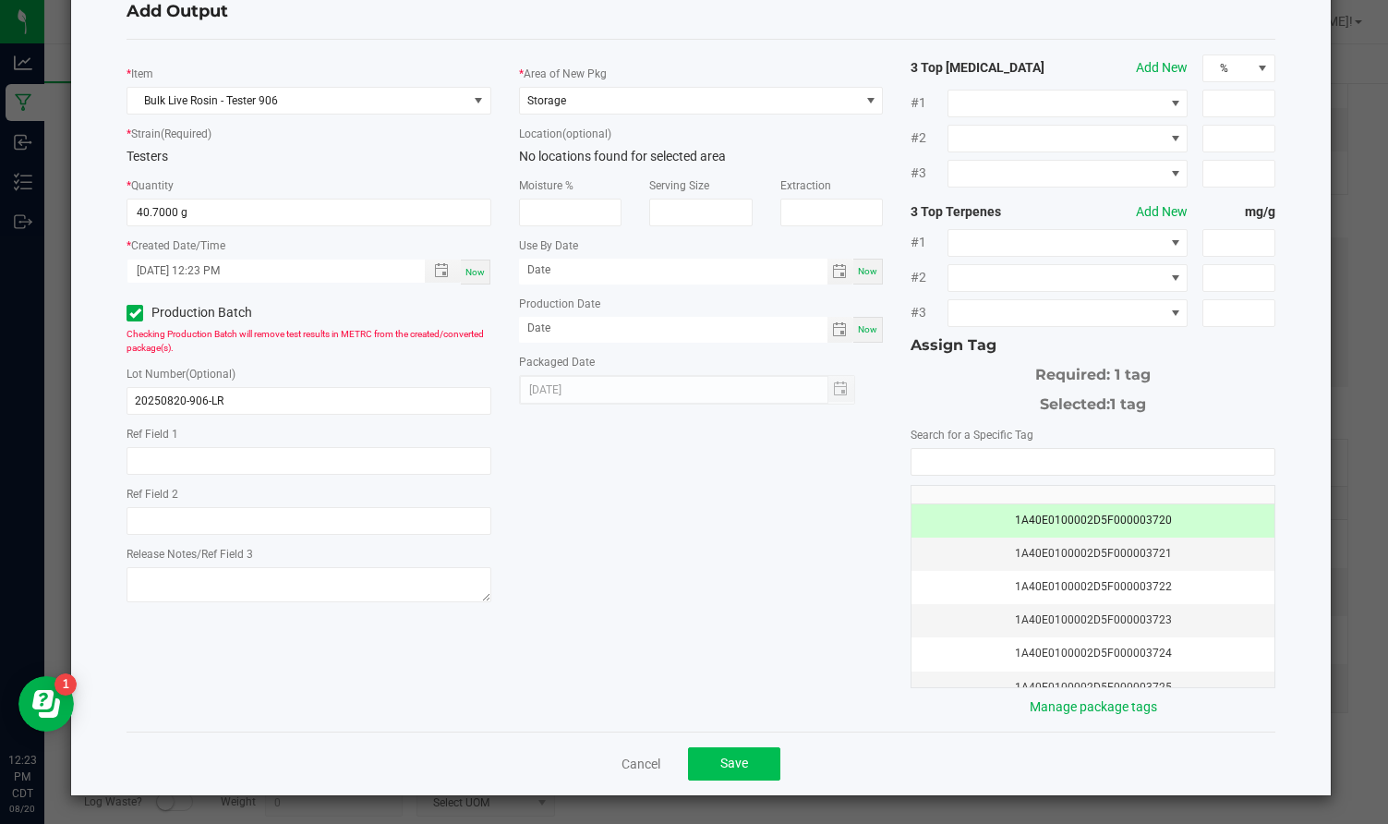
scroll to position [57, 0]
click at [766, 758] on button "Save" at bounding box center [734, 764] width 92 height 33
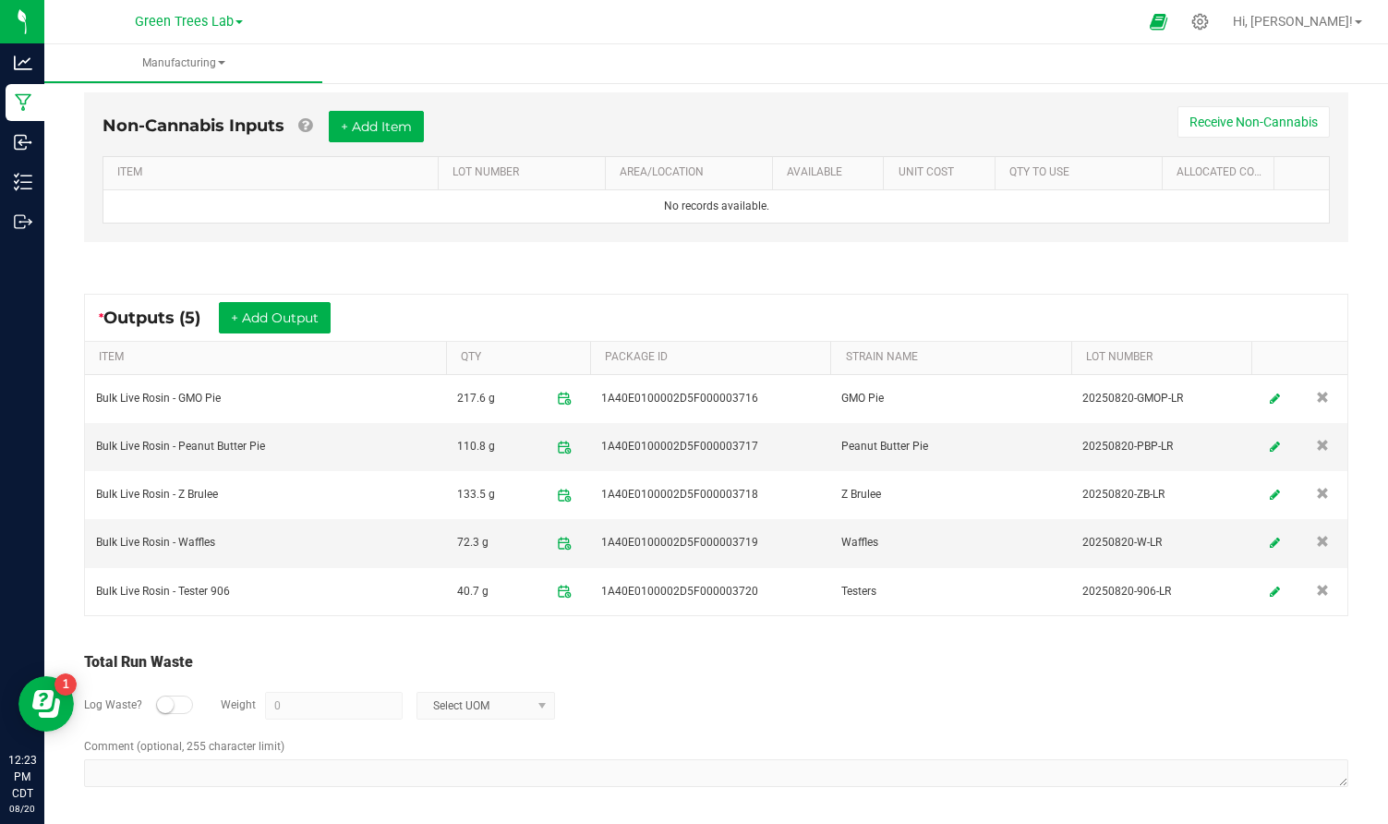
scroll to position [766, 0]
click at [289, 331] on button "+ Add Output" at bounding box center [275, 318] width 112 height 31
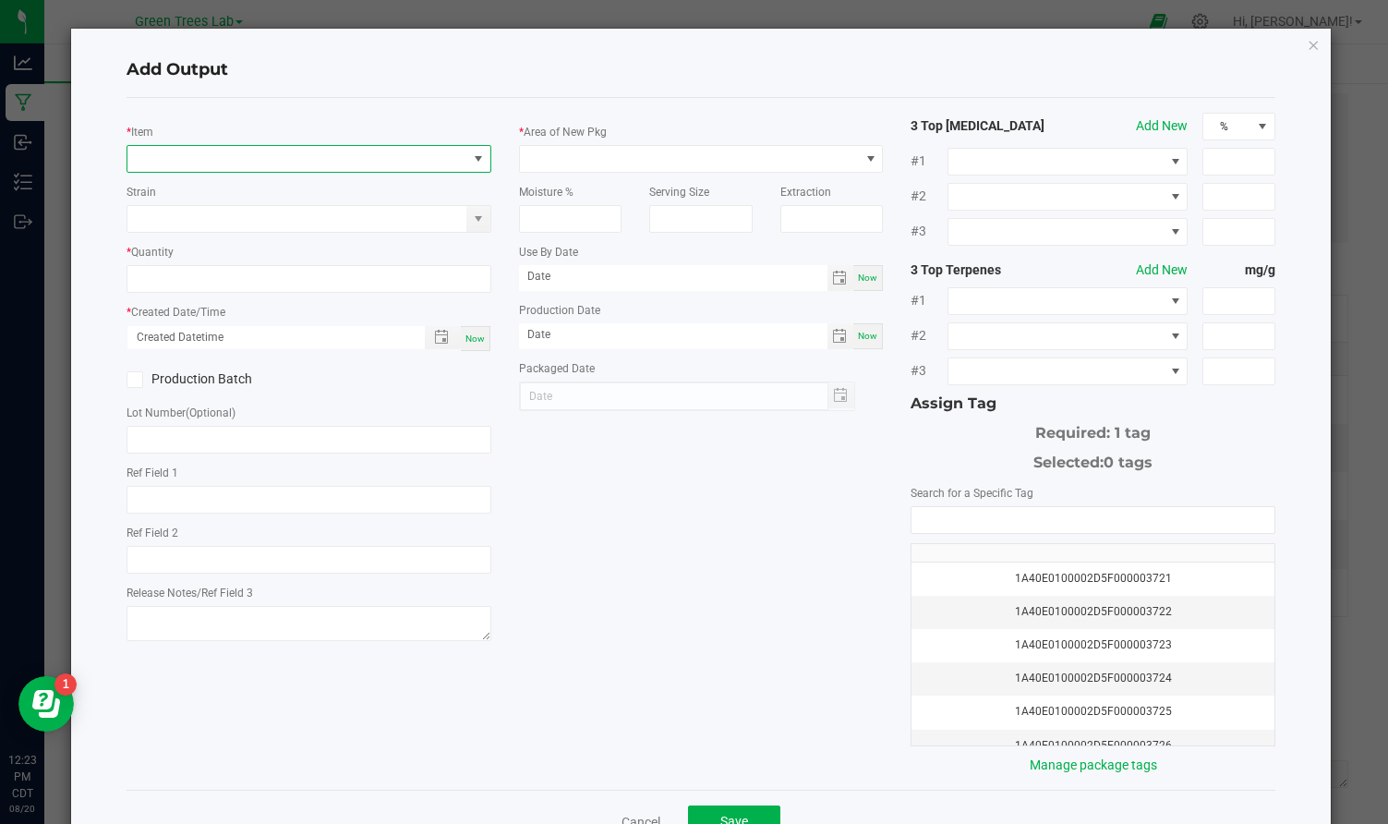
click at [261, 160] on span "NO DATA FOUND" at bounding box center [297, 159] width 340 height 26
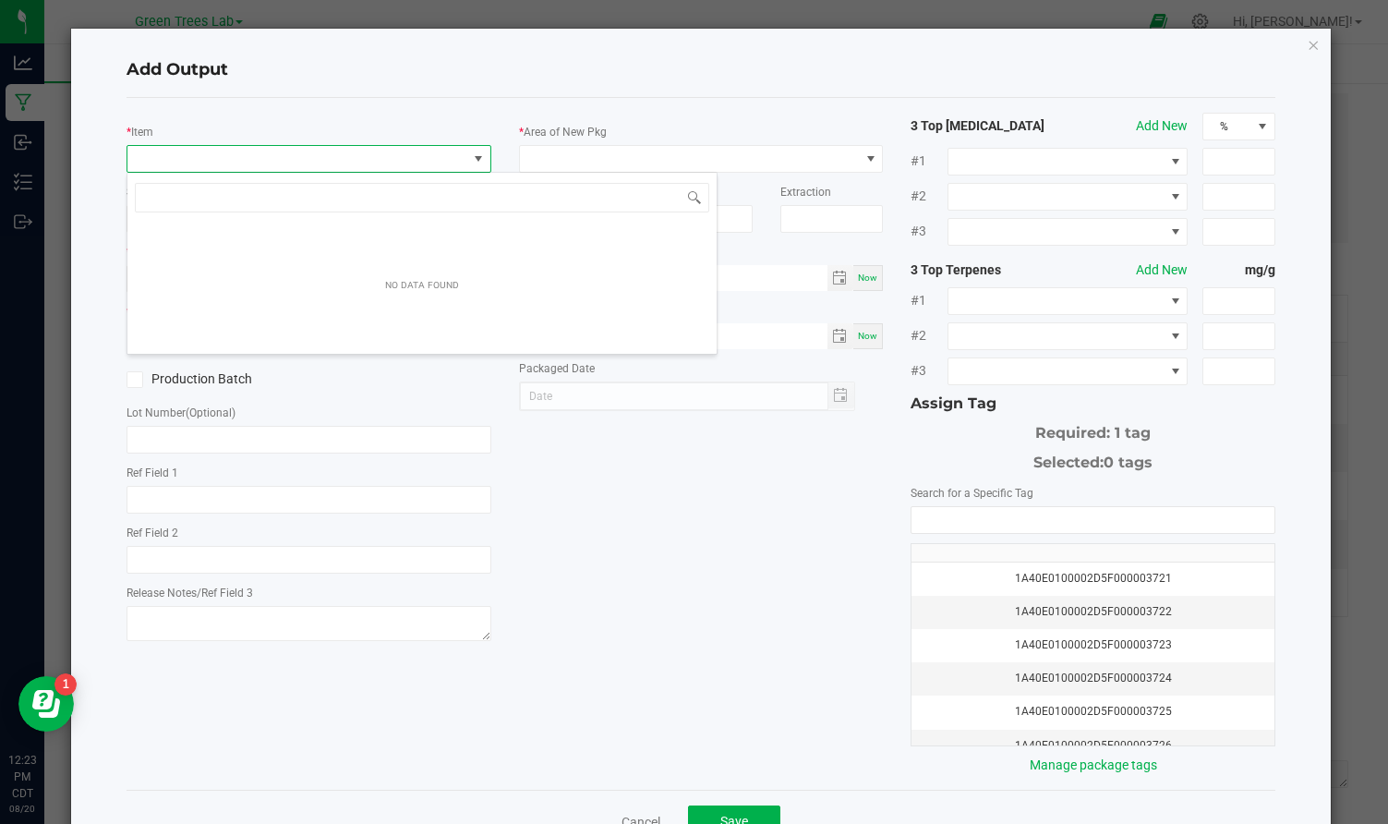
scroll to position [28, 364]
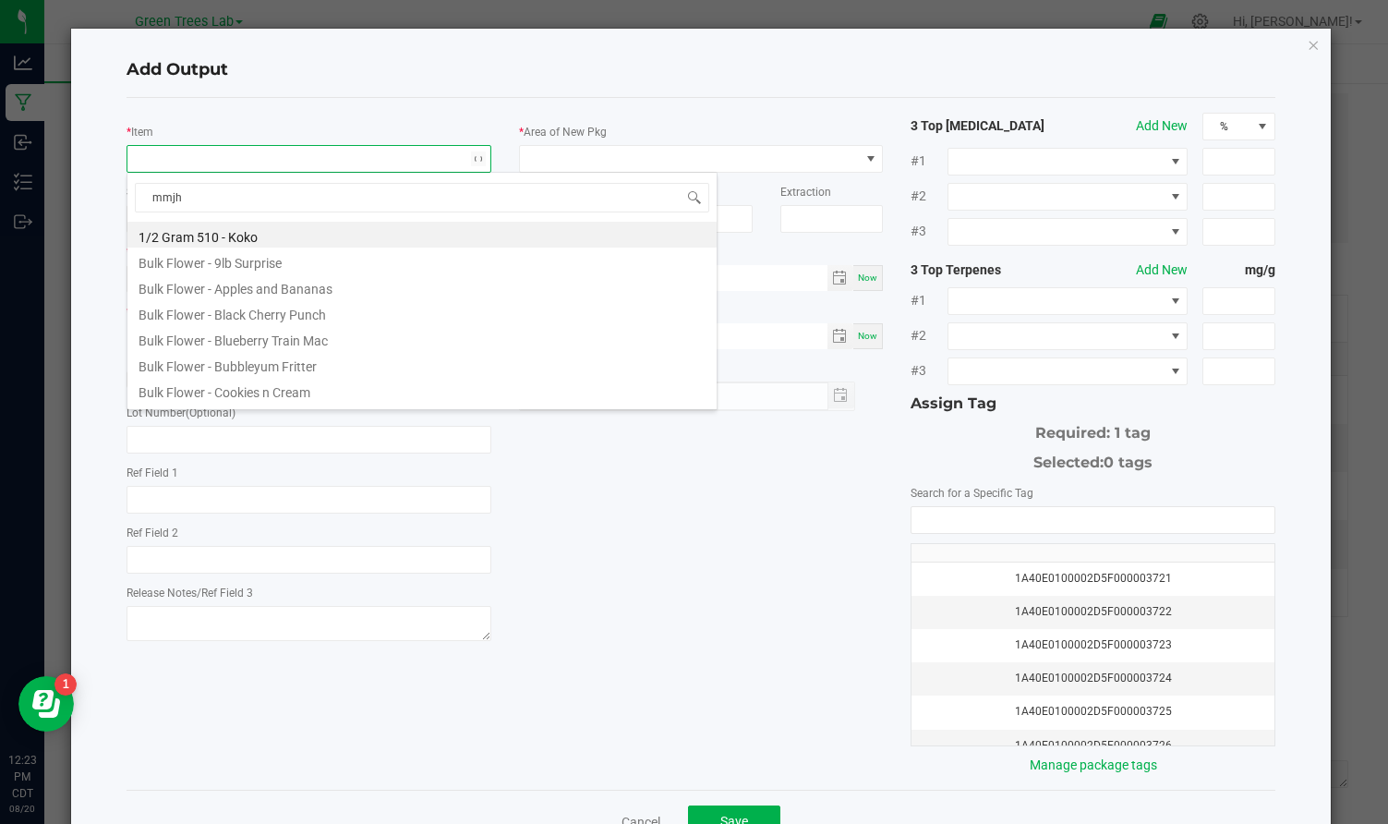
type input "mmj"
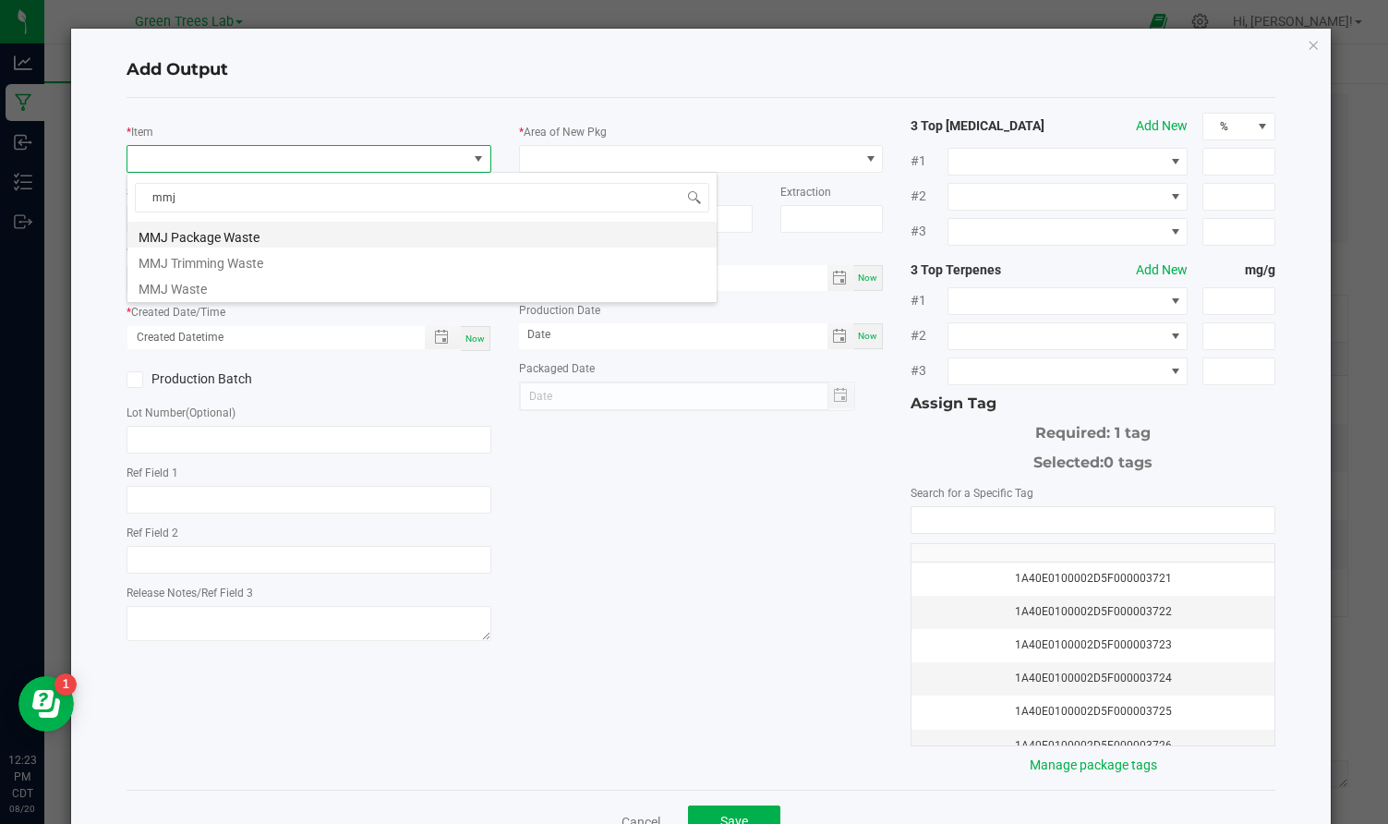
click at [234, 233] on li "MMJ Package Waste" at bounding box center [421, 235] width 589 height 26
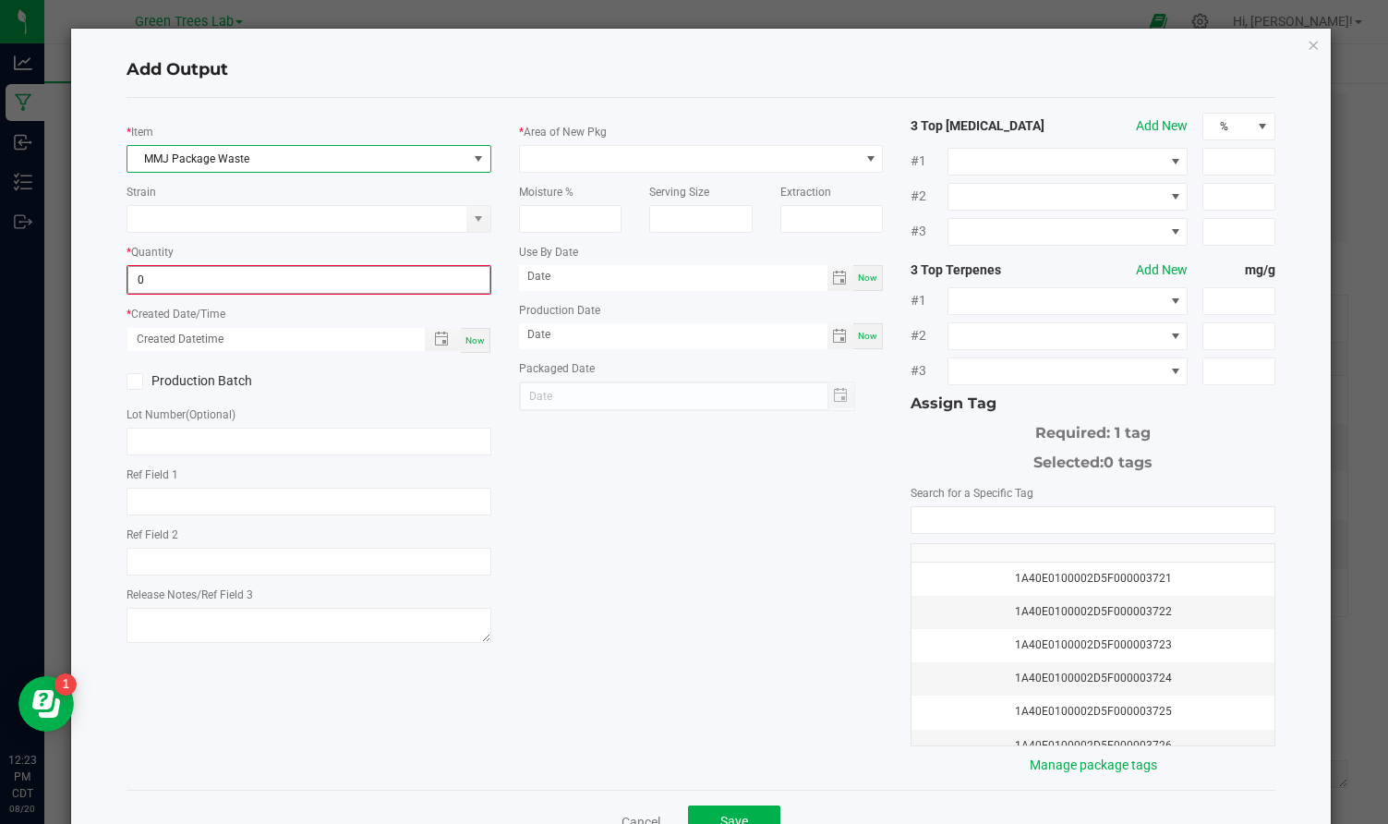
click at [185, 283] on input "0" at bounding box center [308, 280] width 361 height 26
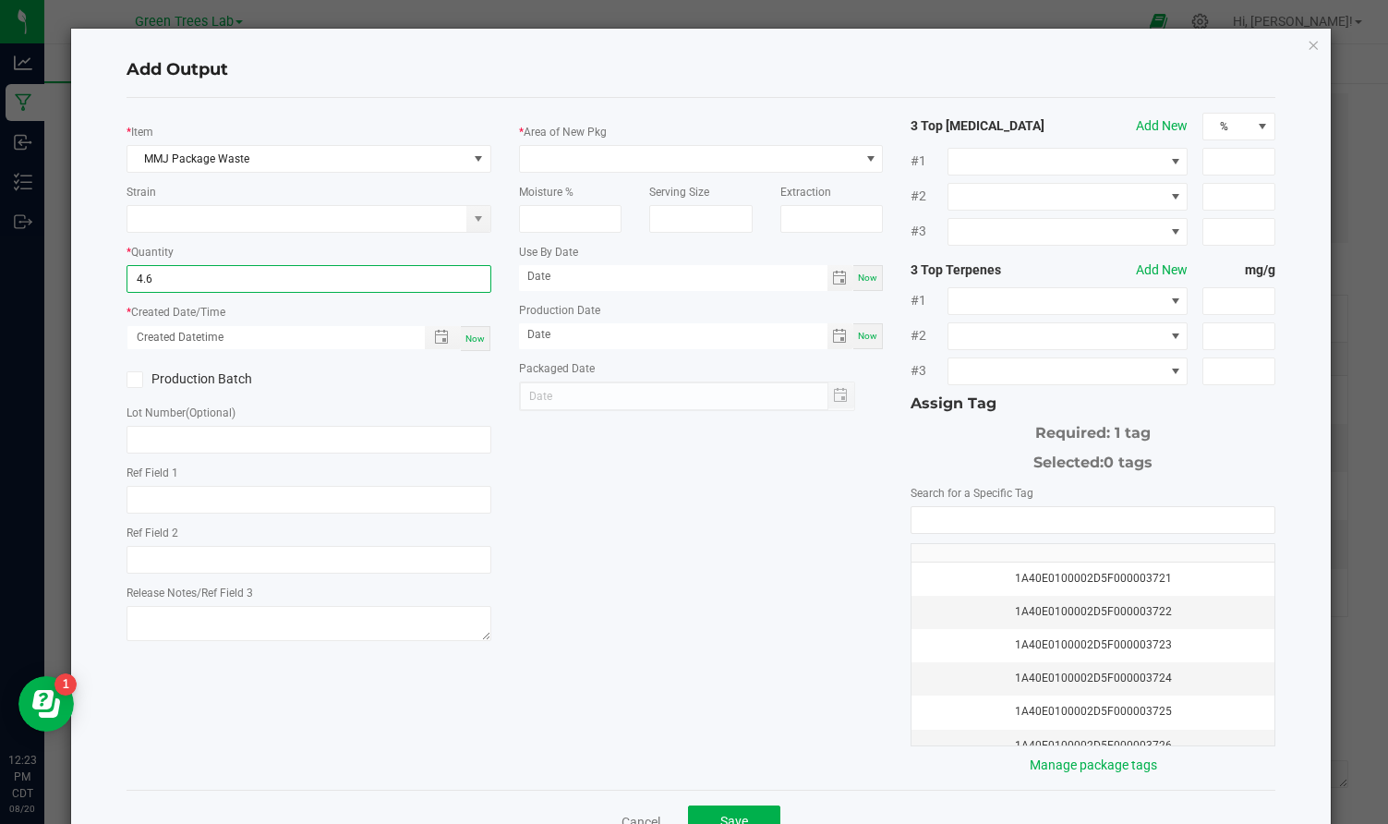
type input "4.6000 lb"
click at [476, 339] on span "Now" at bounding box center [474, 338] width 19 height 10
type input "[DATE] 12:23 PM"
type input "[DATE]"
click at [583, 151] on span at bounding box center [690, 159] width 340 height 26
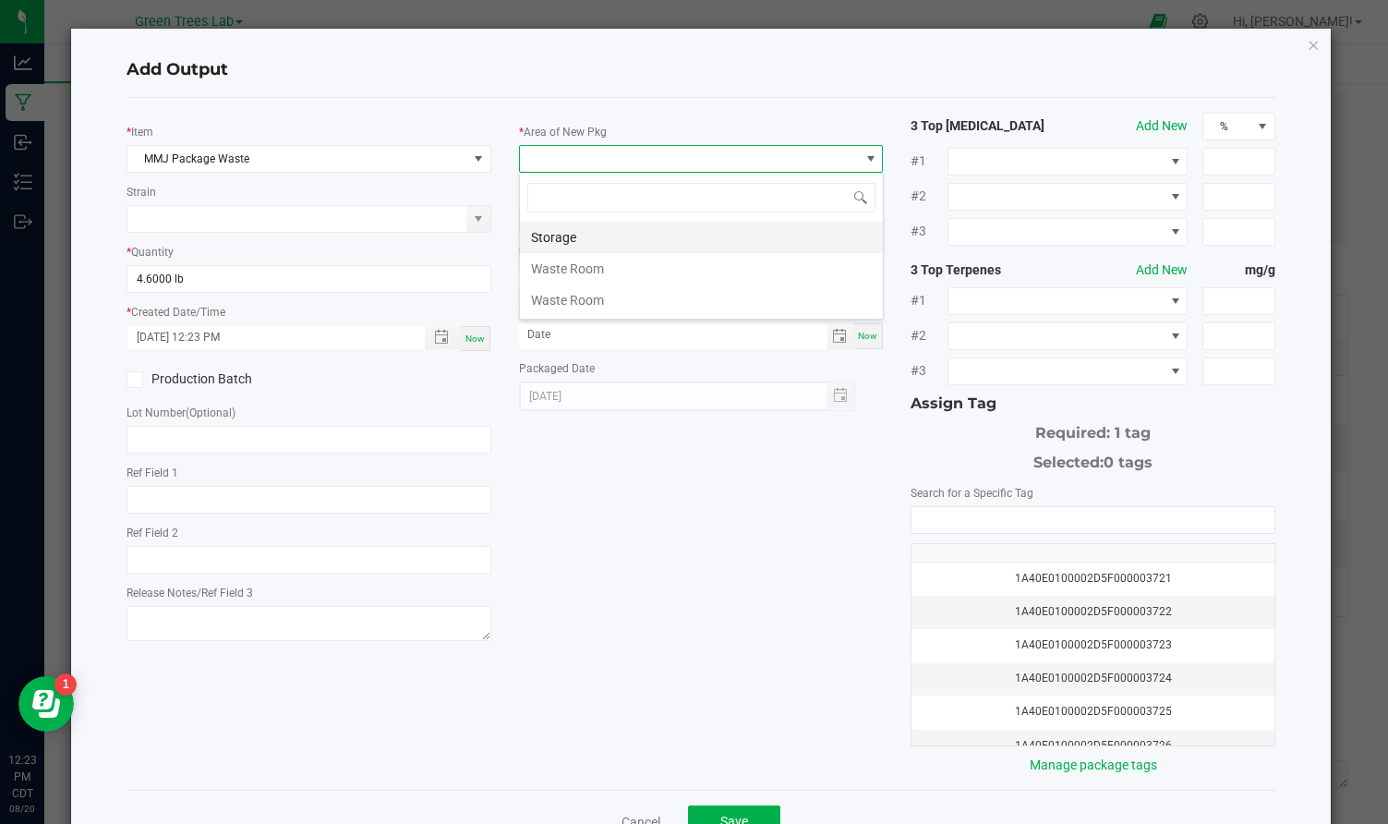
click at [575, 234] on li "Storage" at bounding box center [701, 237] width 363 height 31
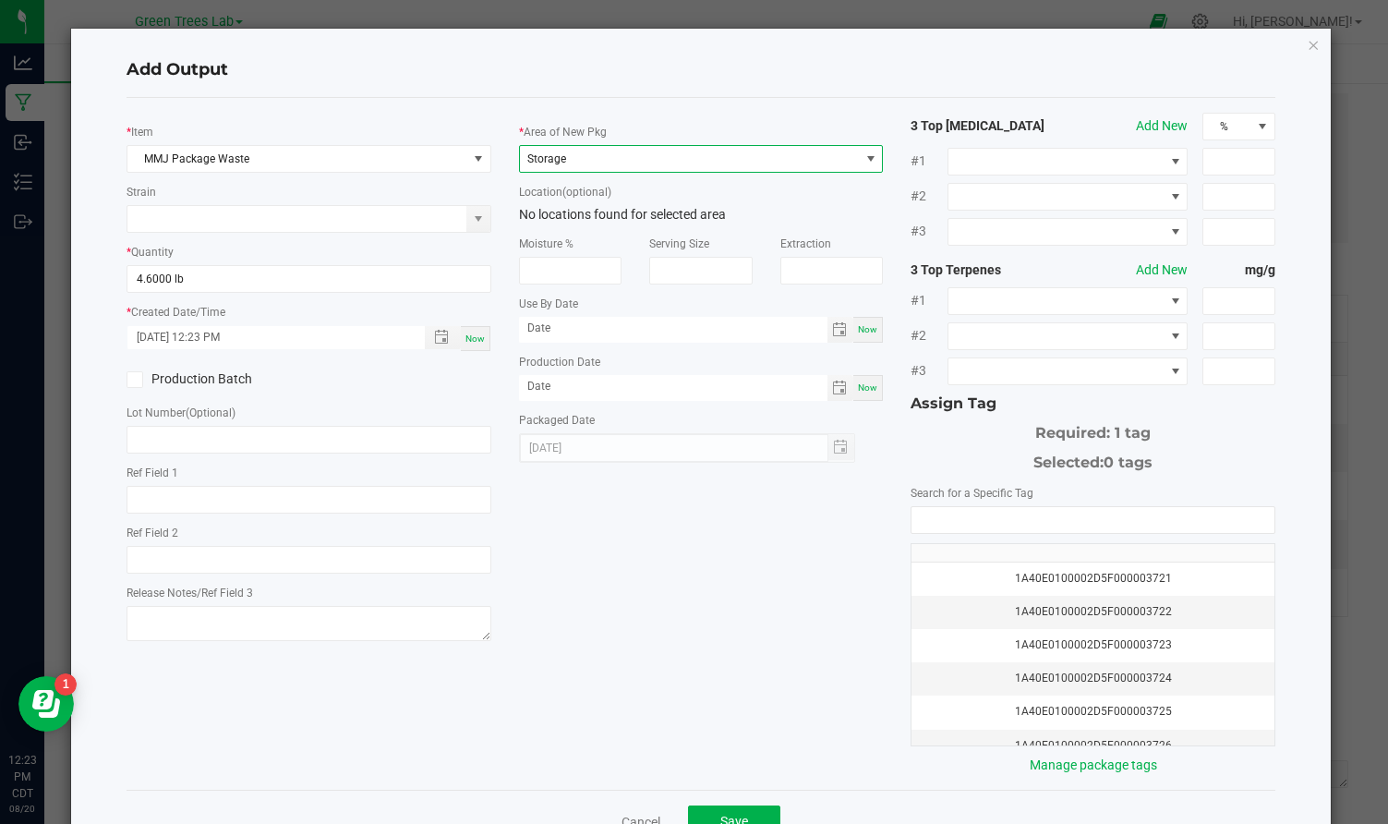
click at [584, 150] on span "Storage" at bounding box center [690, 159] width 340 height 26
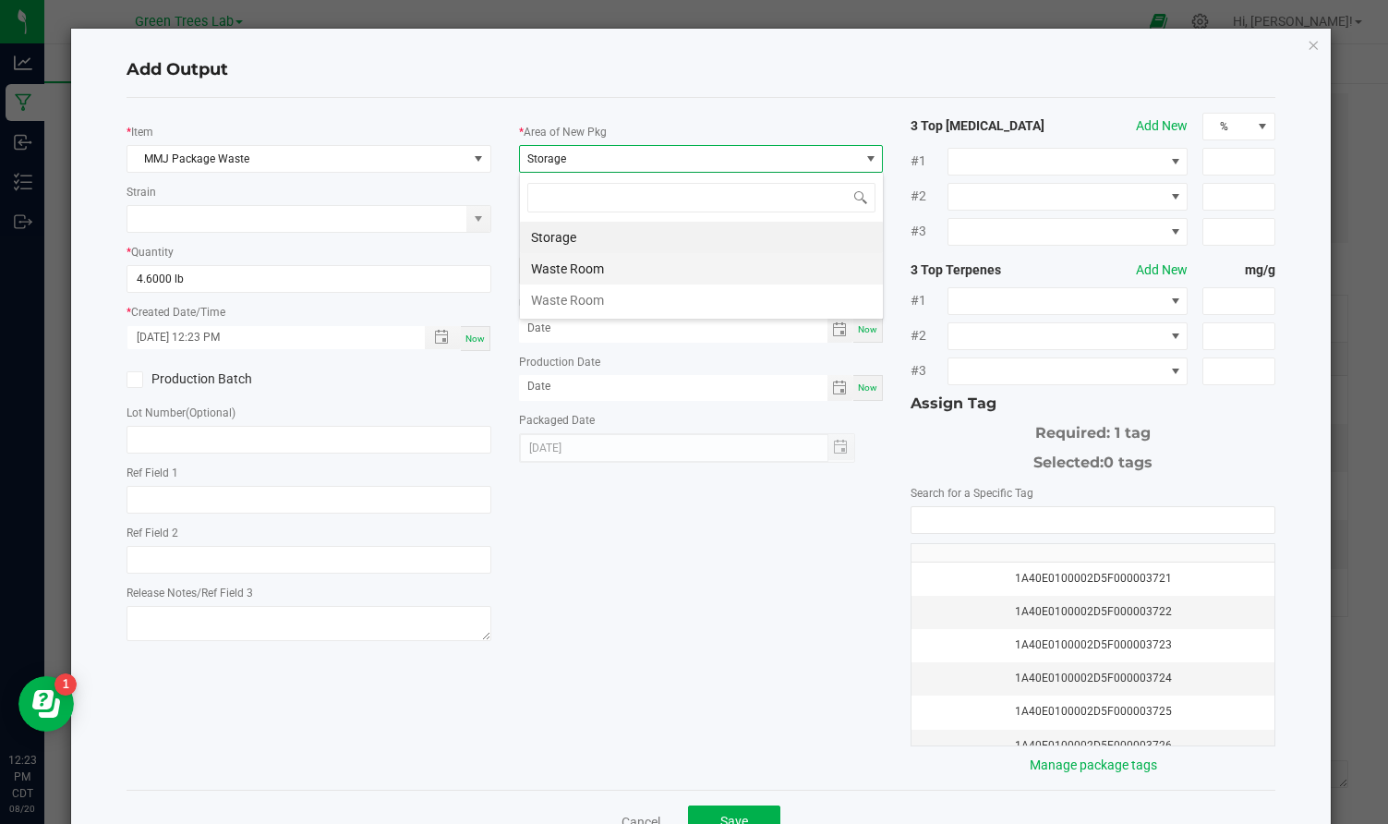
click at [573, 271] on li "Waste Room" at bounding box center [701, 268] width 363 height 31
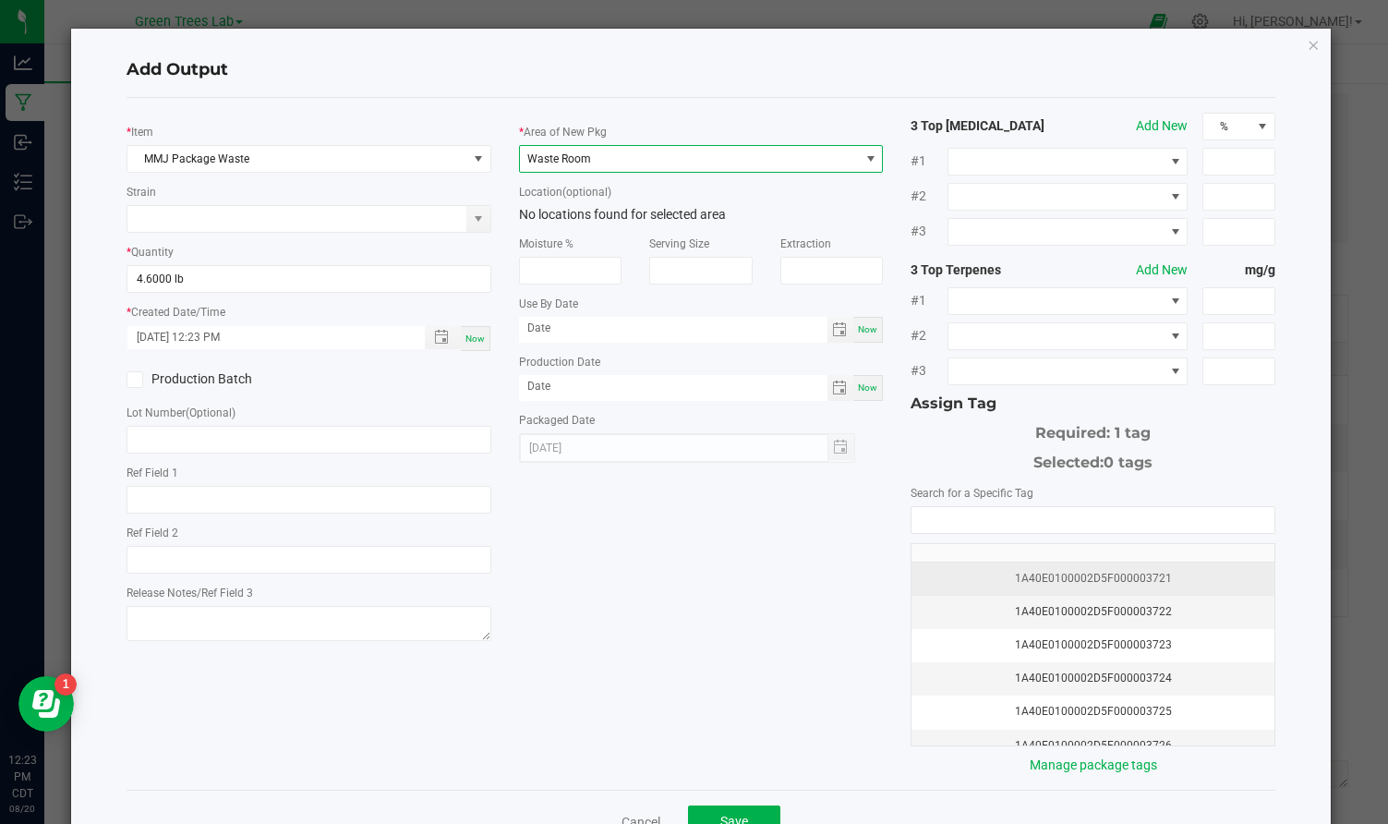
click at [1123, 588] on td "1A40E0100002D5F000003721" at bounding box center [1092, 578] width 363 height 33
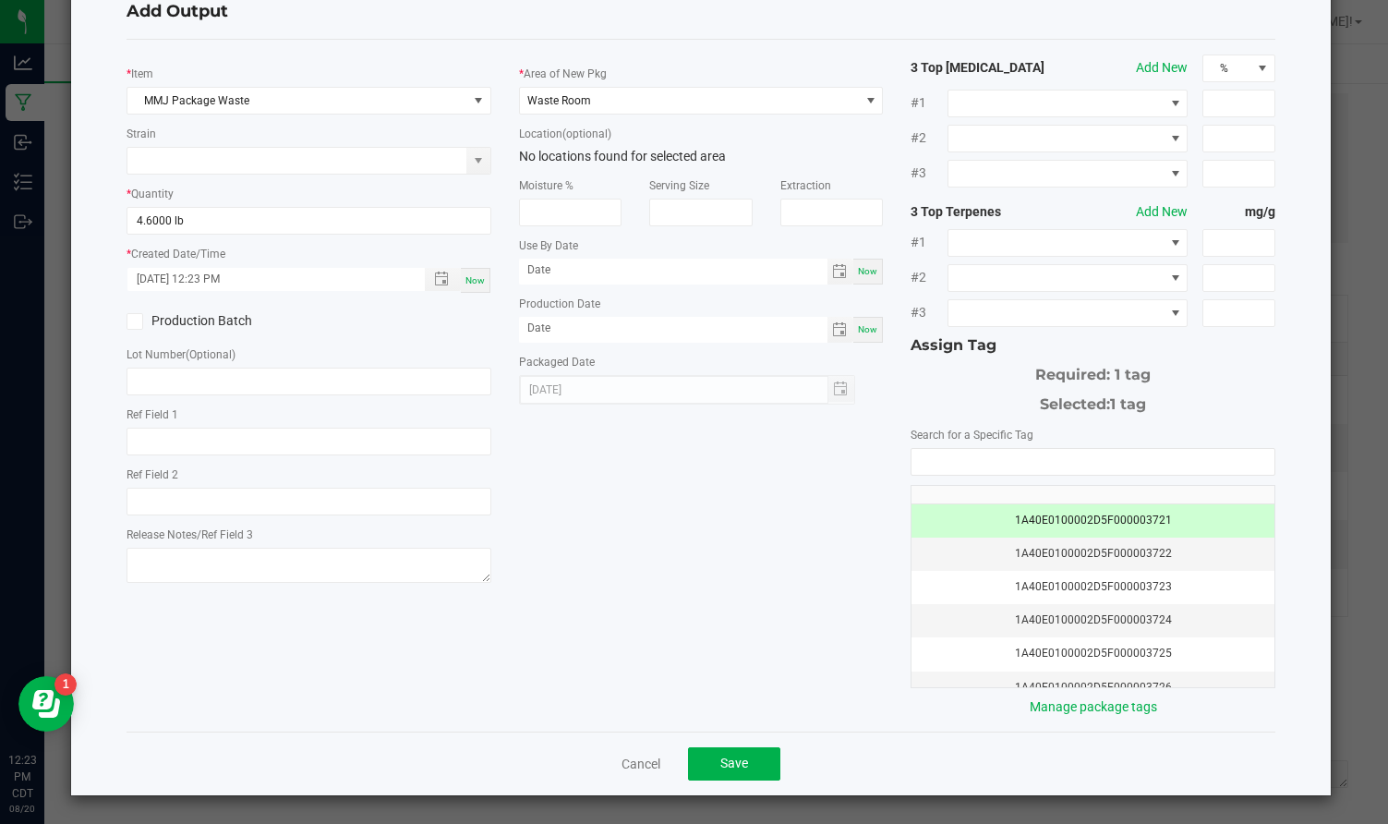
scroll to position [57, 0]
click at [742, 760] on span "Save" at bounding box center [734, 763] width 28 height 15
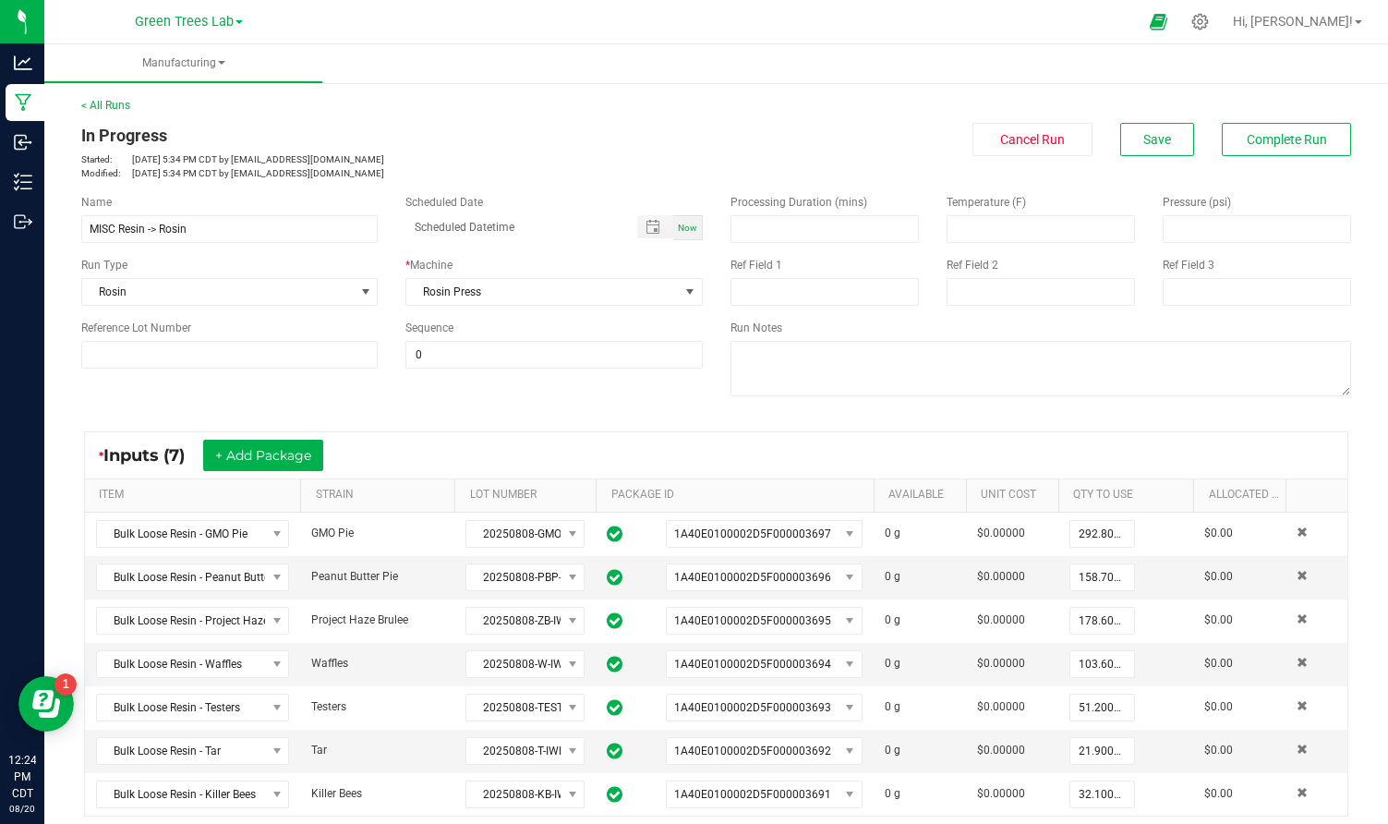
scroll to position [0, 0]
click at [1309, 132] on span "Complete Run" at bounding box center [1287, 139] width 80 height 15
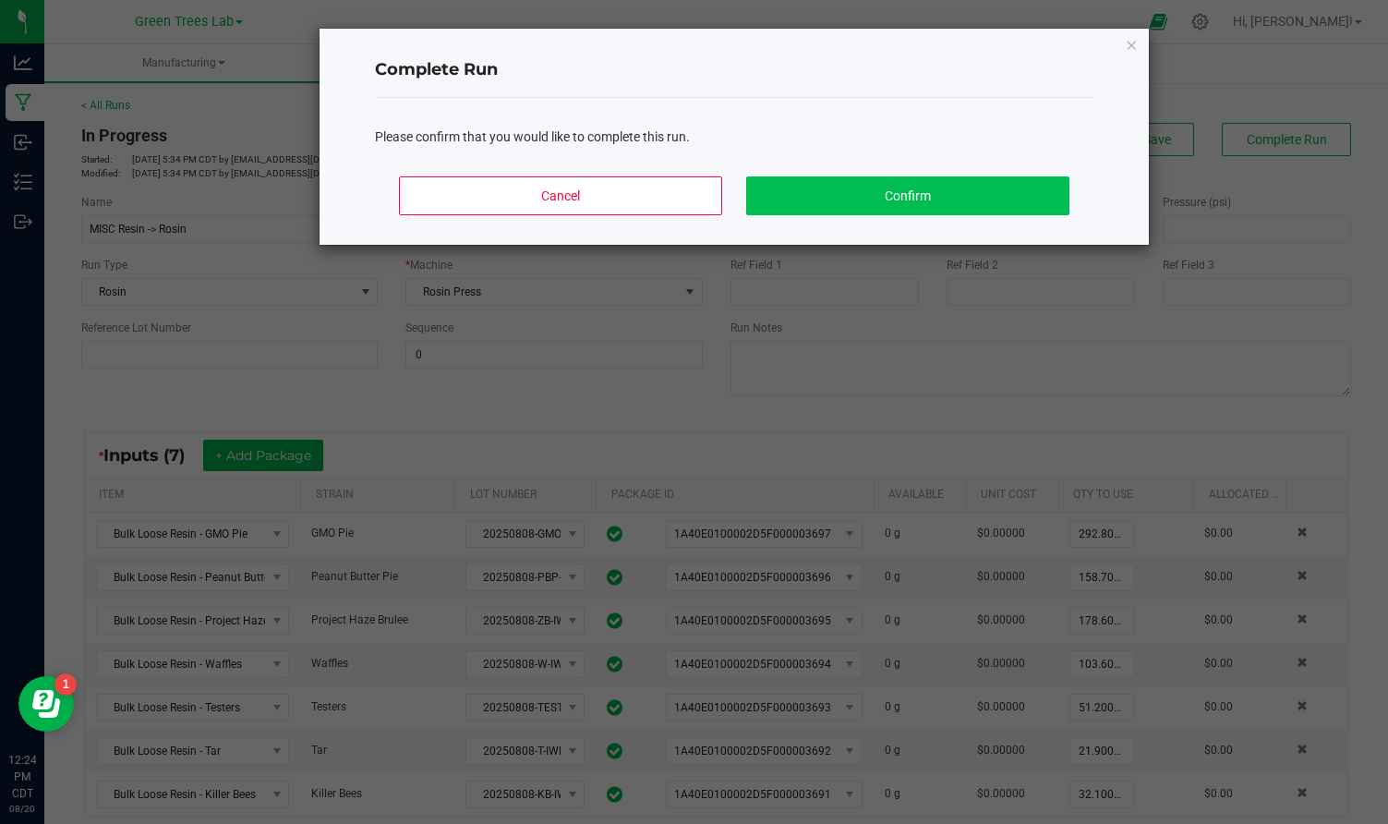
click at [954, 190] on button "Confirm" at bounding box center [907, 195] width 323 height 39
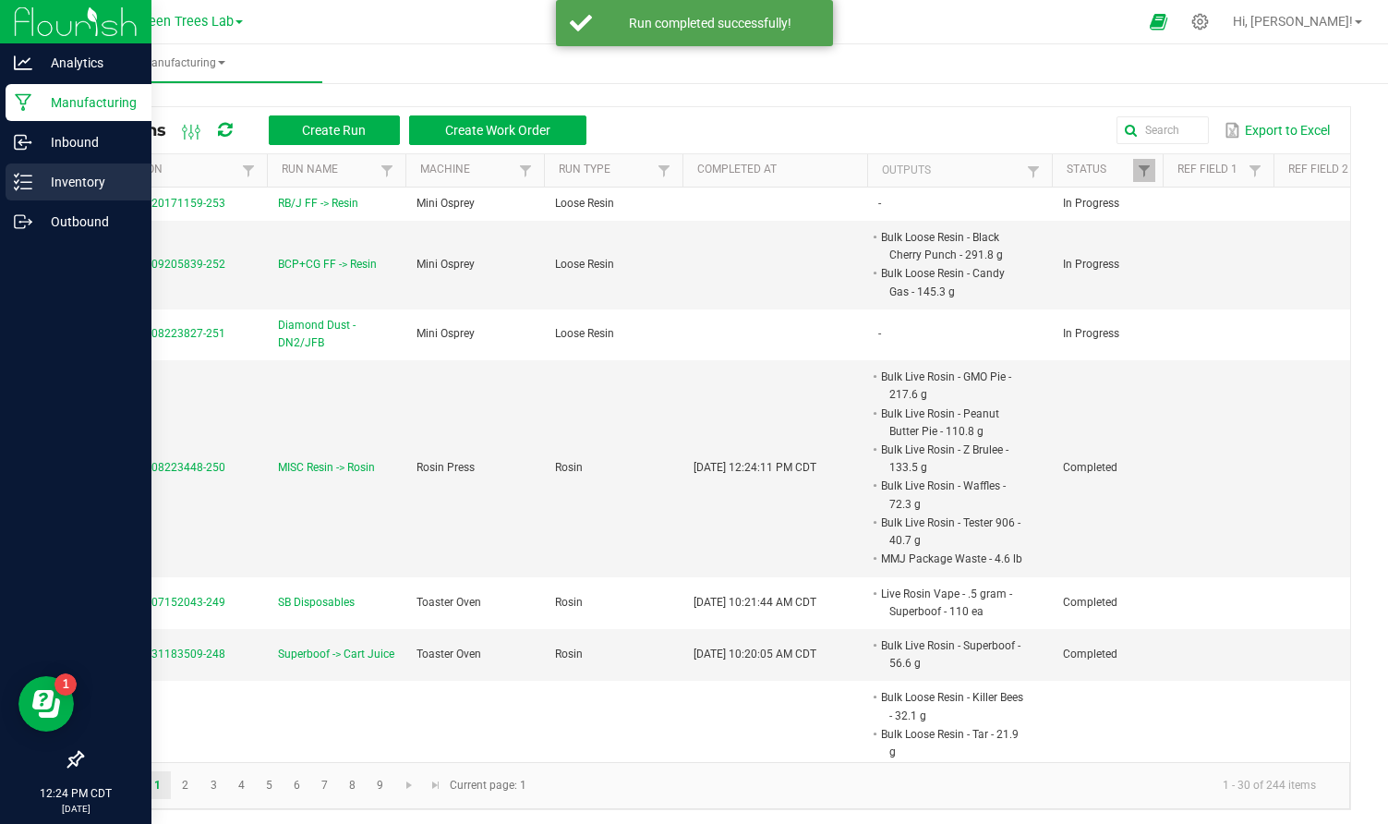
click at [52, 181] on p "Inventory" at bounding box center [87, 182] width 111 height 22
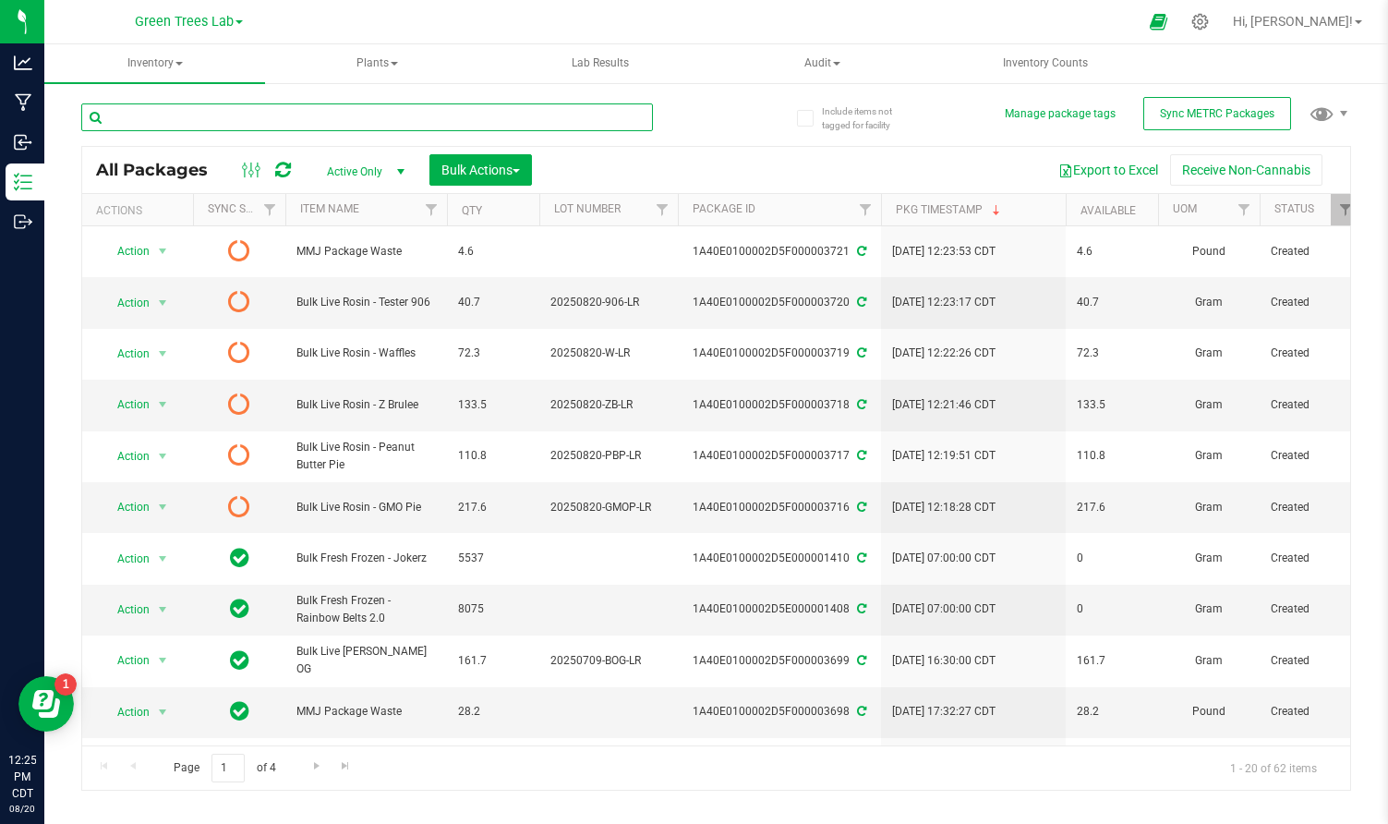
click at [245, 129] on input "text" at bounding box center [367, 117] width 572 height 28
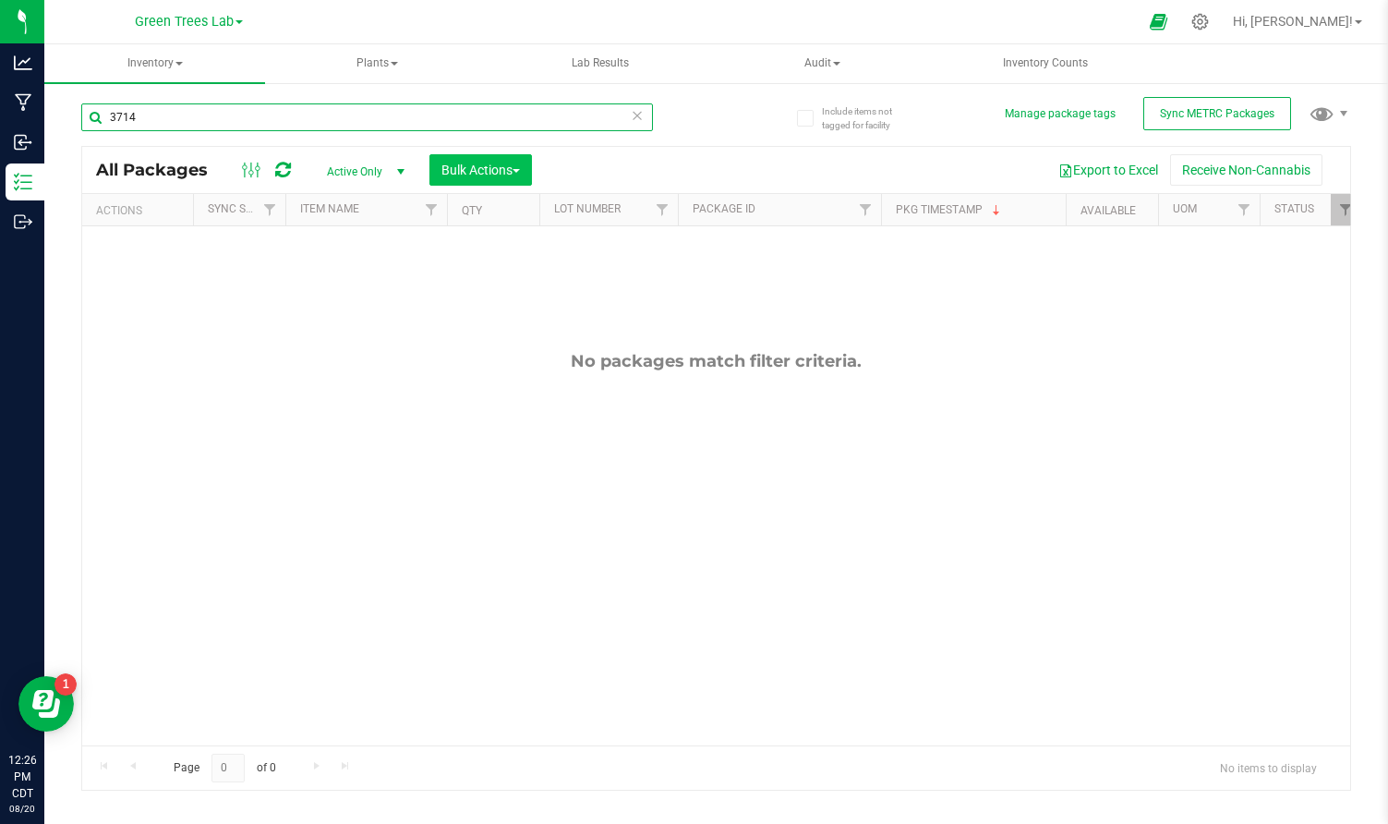
type input "3714"
click at [518, 171] on span "button" at bounding box center [516, 171] width 7 height 4
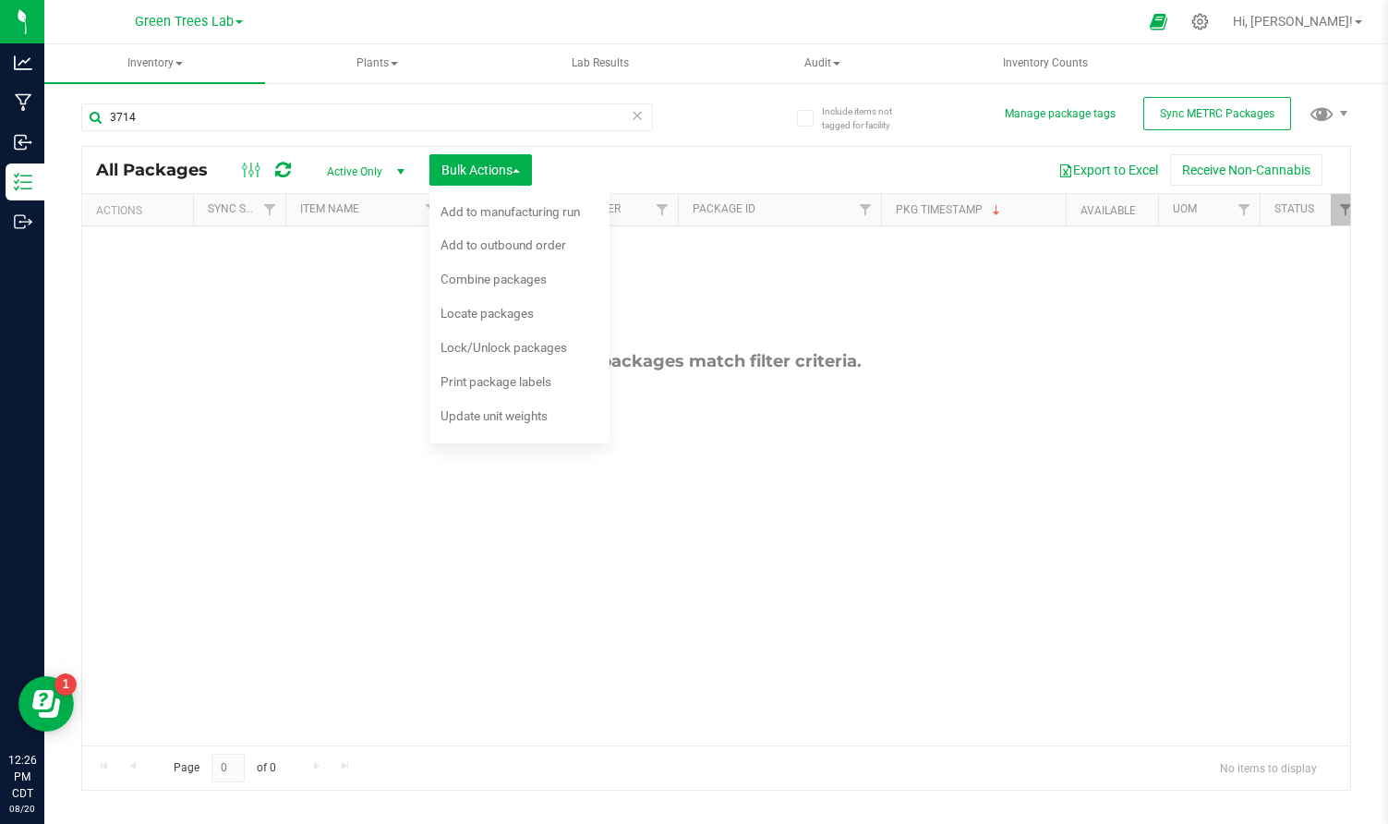
click at [337, 165] on span "Active Only" at bounding box center [362, 172] width 102 height 26
click at [337, 282] on li "All" at bounding box center [361, 285] width 100 height 28
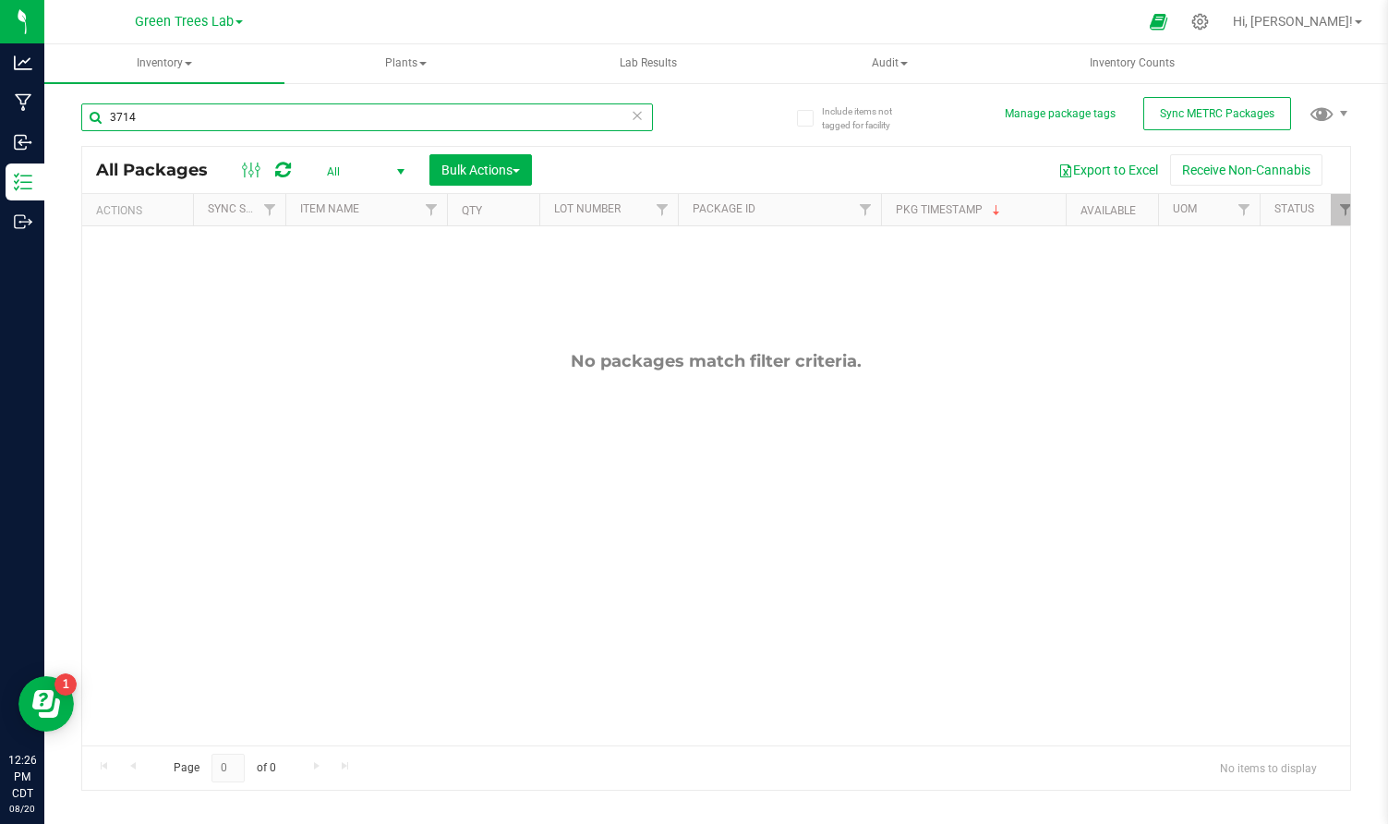
click at [188, 119] on input "3714" at bounding box center [367, 117] width 572 height 28
type input "3"
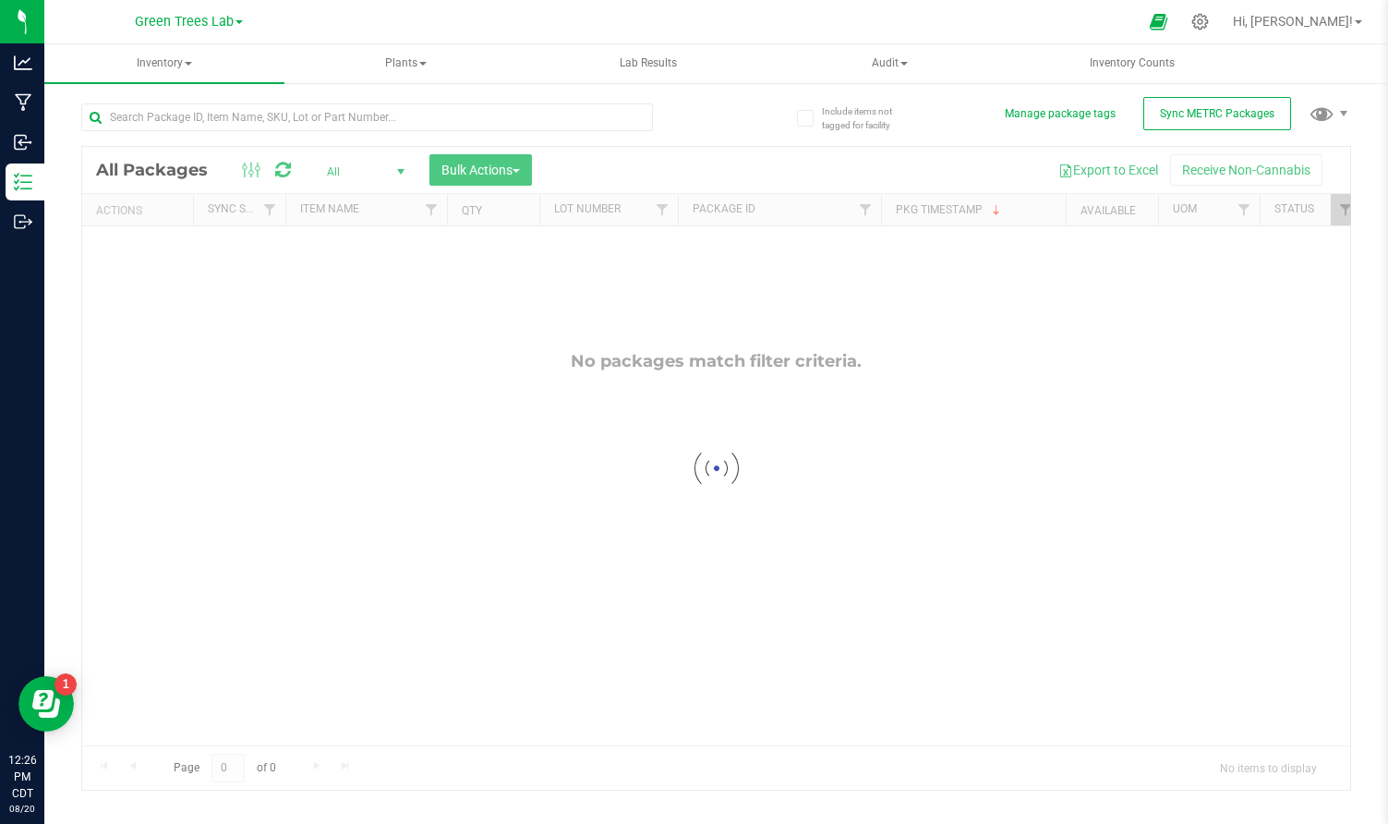
click at [329, 171] on div at bounding box center [716, 468] width 1268 height 643
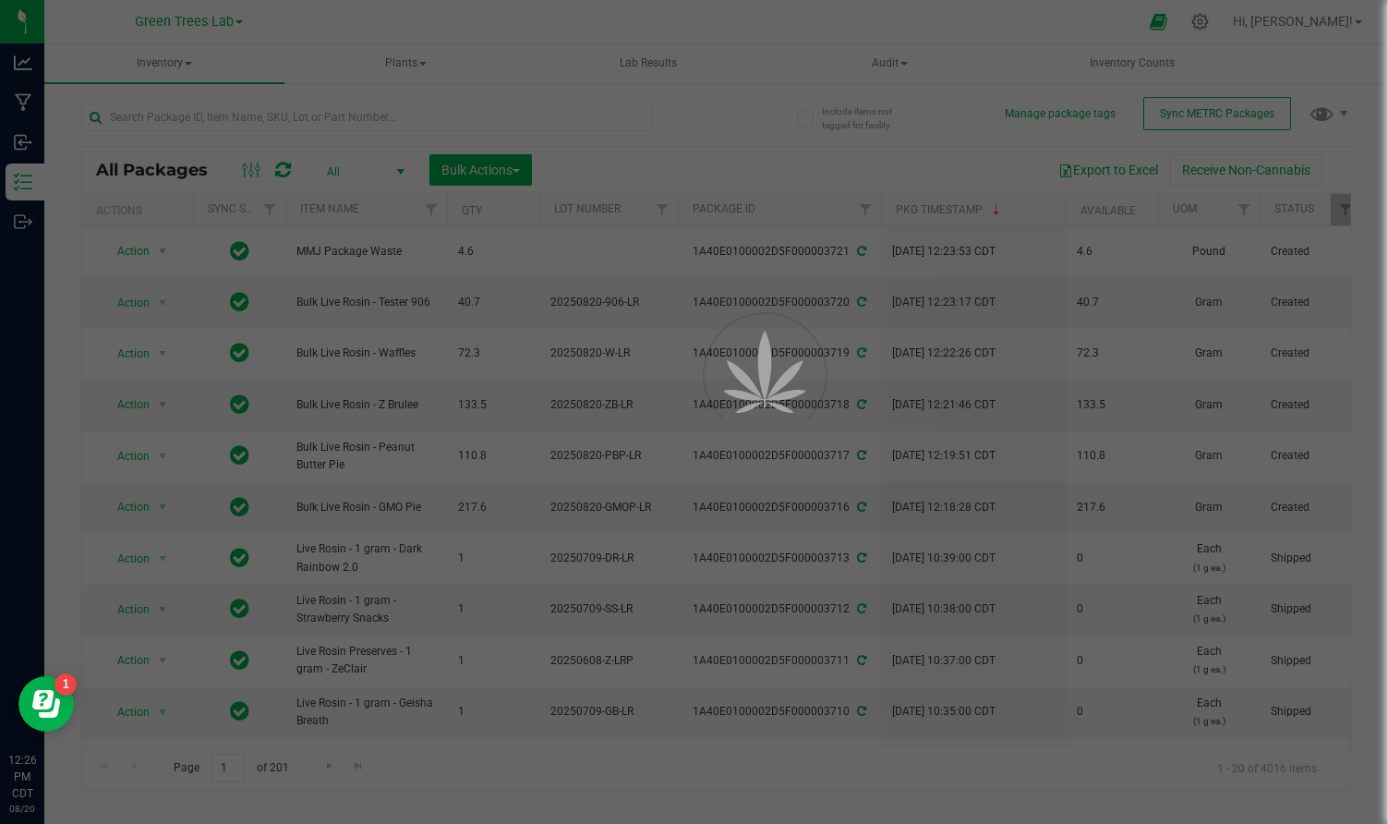
click at [327, 170] on div at bounding box center [694, 412] width 1388 height 824
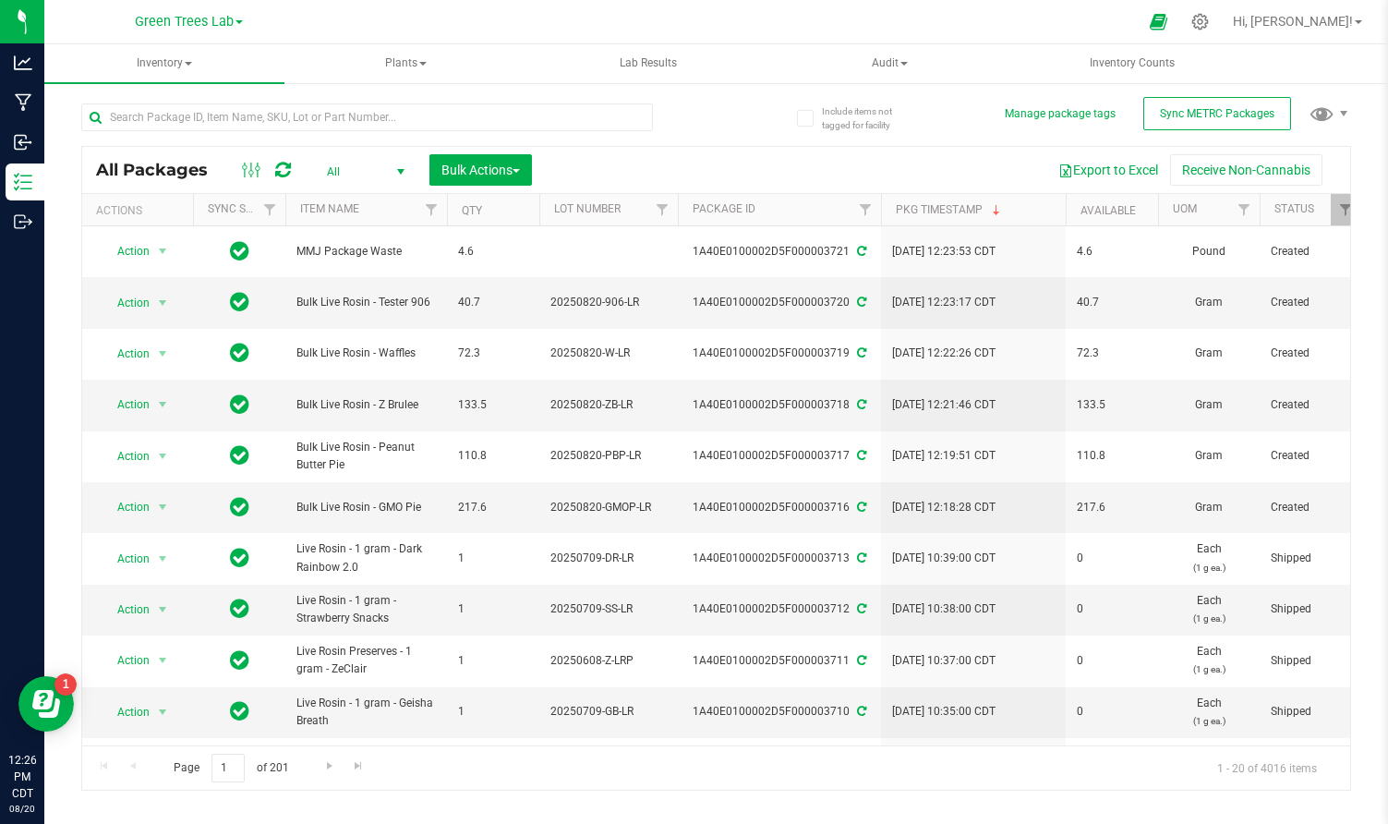
click at [327, 170] on span "All" at bounding box center [362, 172] width 102 height 26
click at [349, 204] on li "Active Only" at bounding box center [361, 202] width 100 height 28
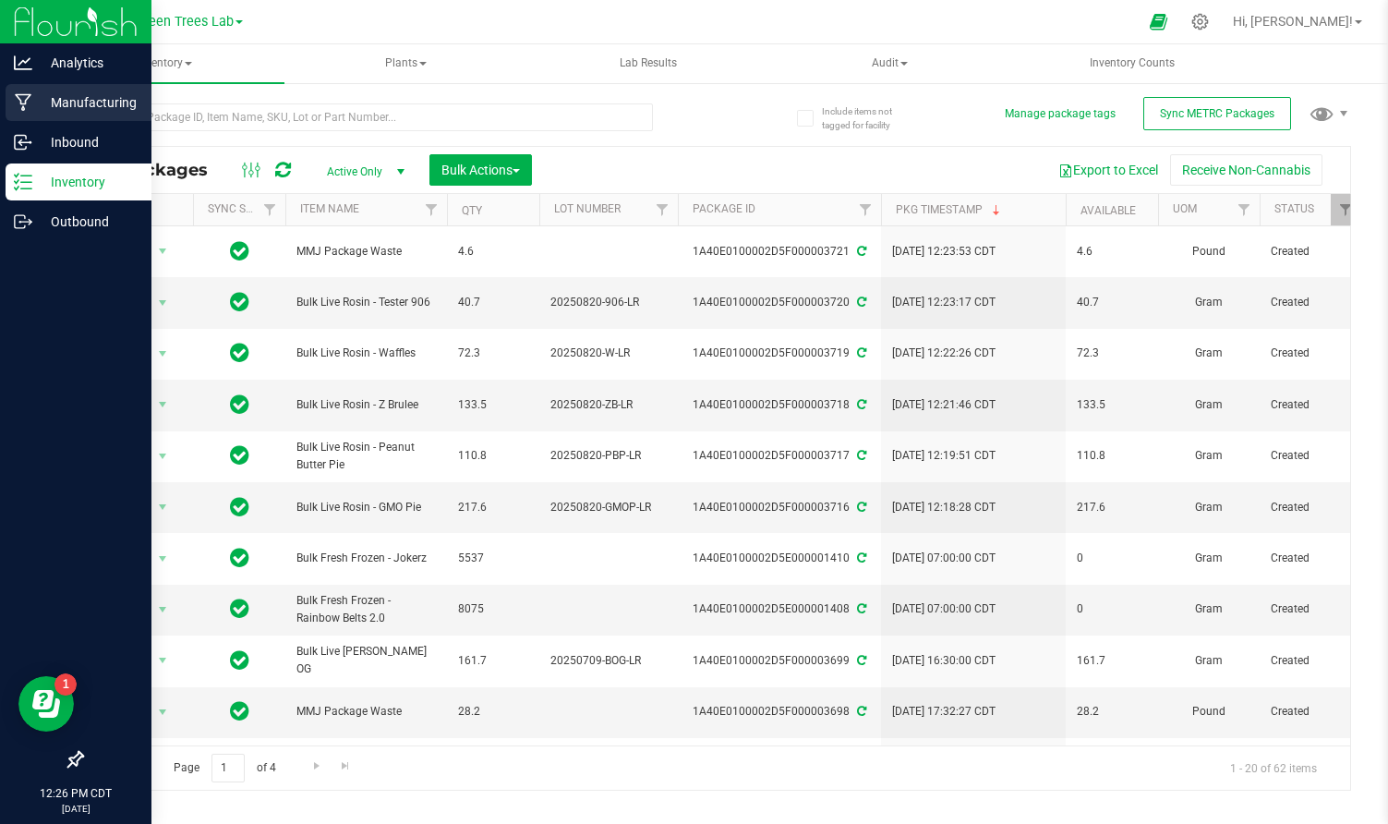
click at [47, 102] on p "Manufacturing" at bounding box center [87, 102] width 111 height 22
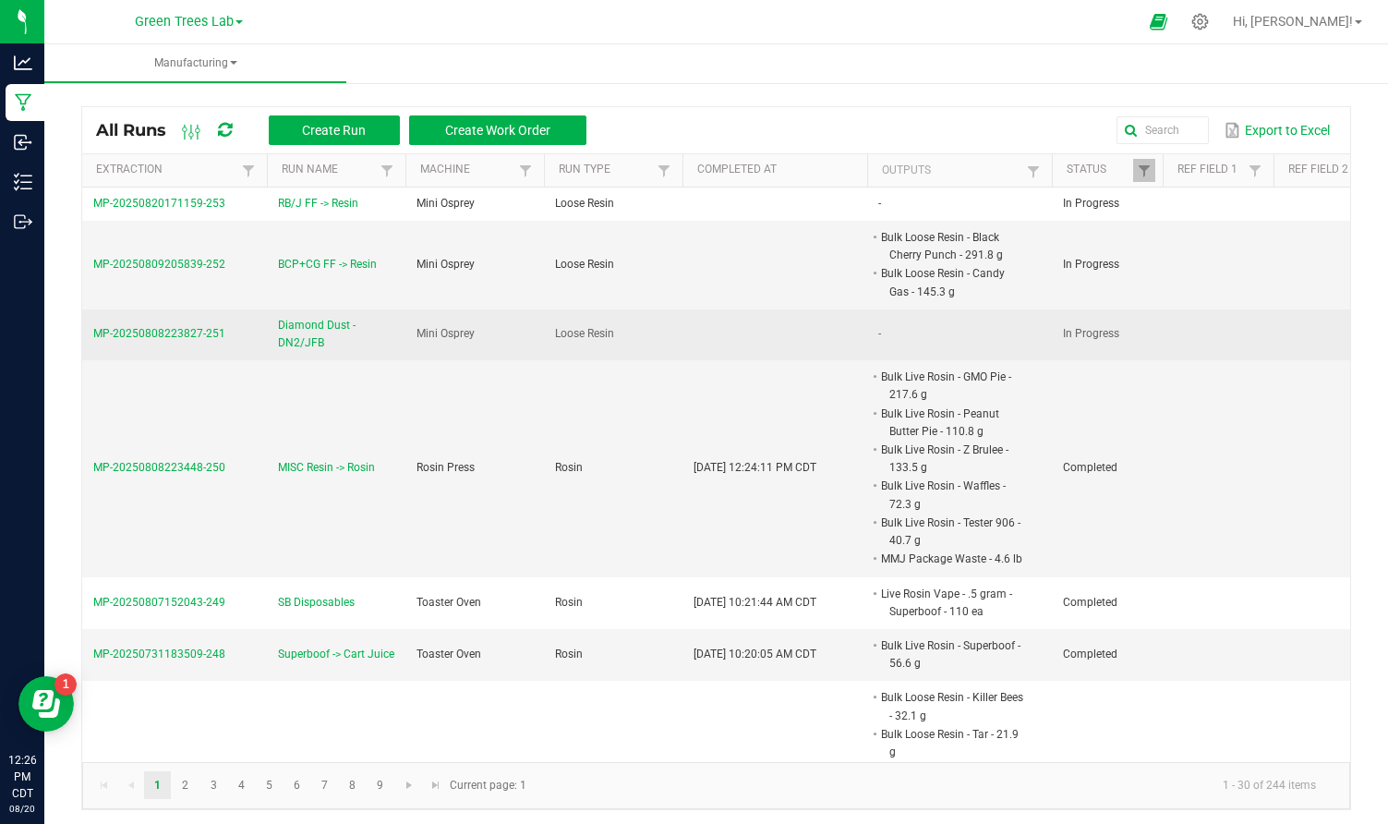
click at [151, 332] on span "MP-20250808223827-251" at bounding box center [159, 333] width 132 height 13
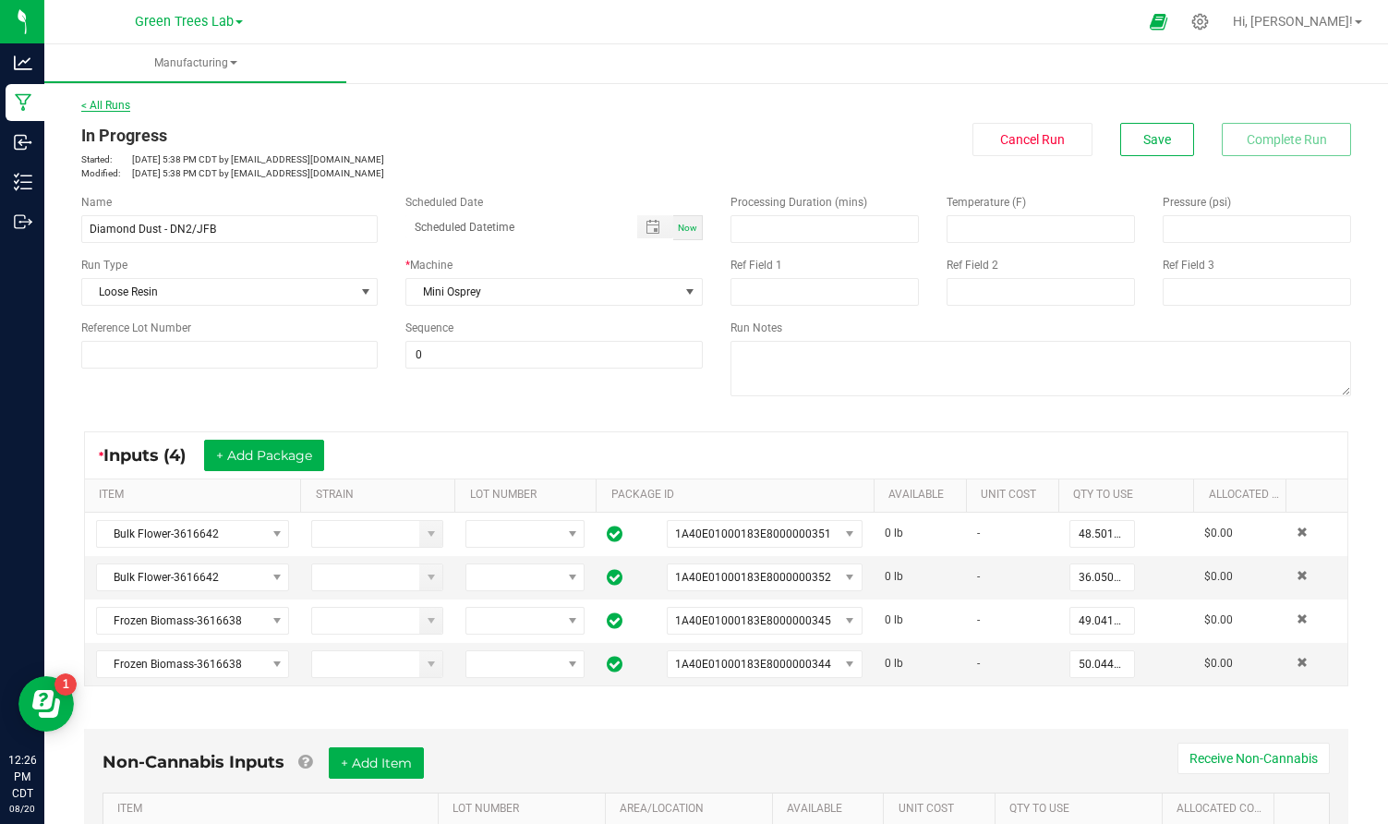
click at [112, 106] on link "< All Runs" at bounding box center [105, 105] width 49 height 13
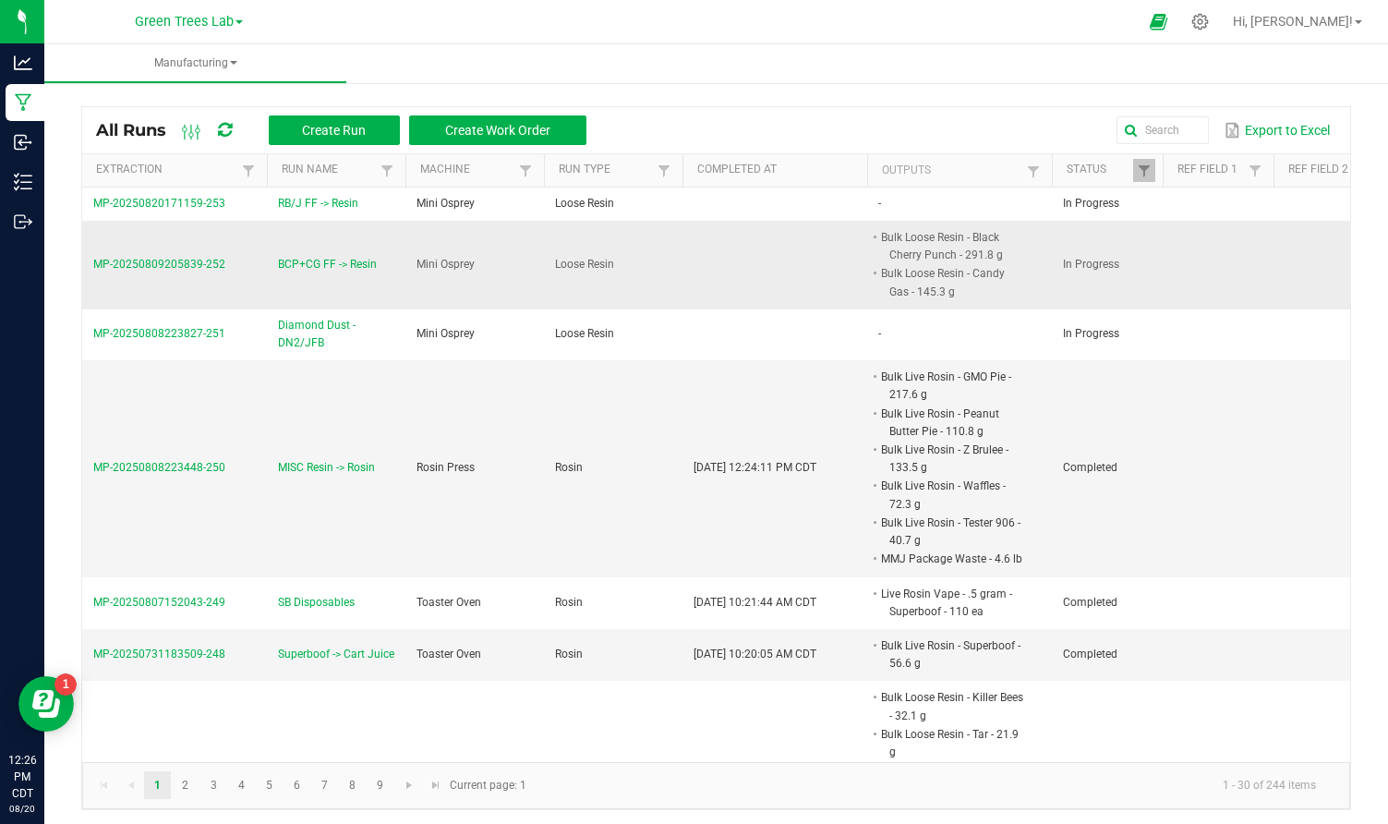
click at [163, 260] on span "MP-20250809205839-252" at bounding box center [159, 264] width 132 height 13
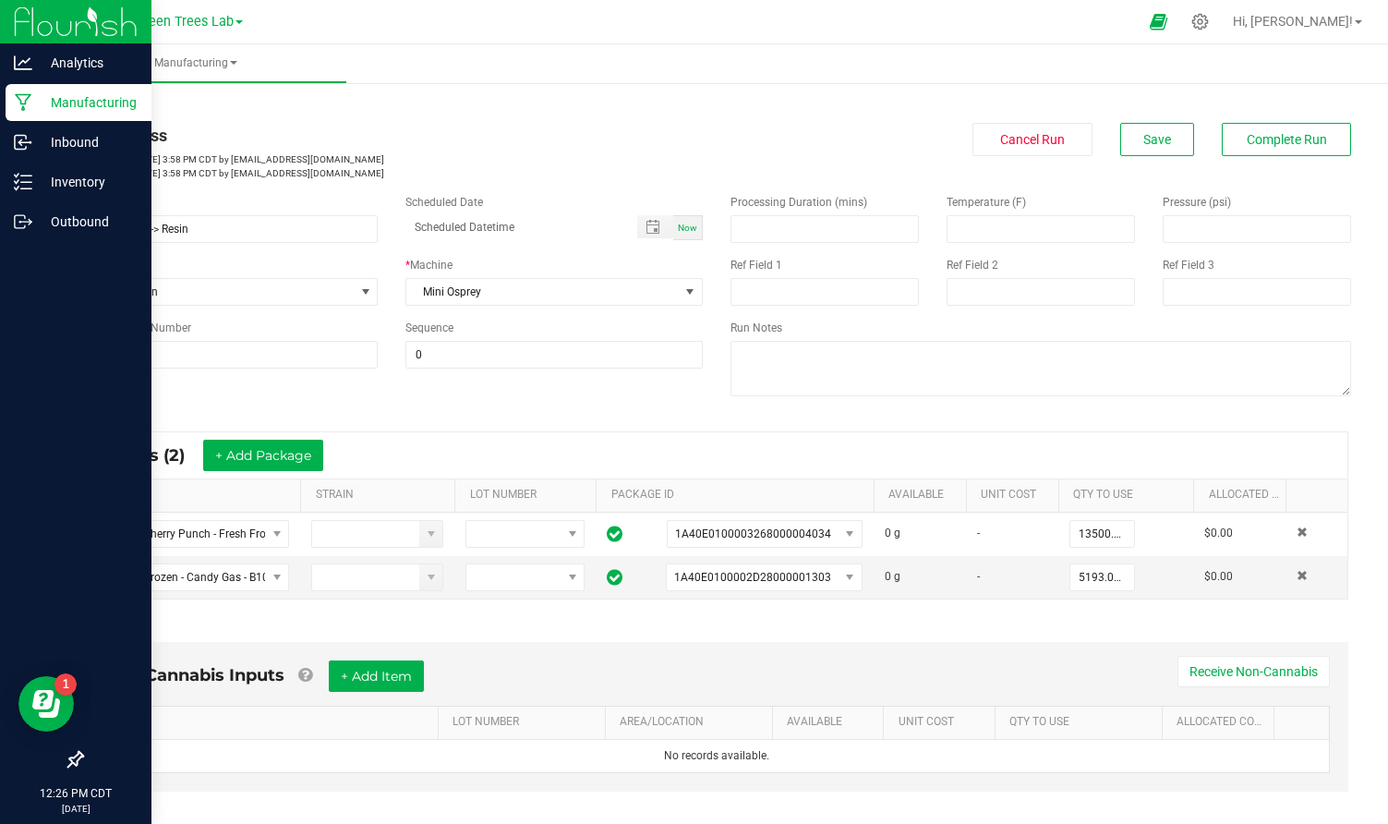
click at [81, 104] on p "Manufacturing" at bounding box center [87, 102] width 111 height 22
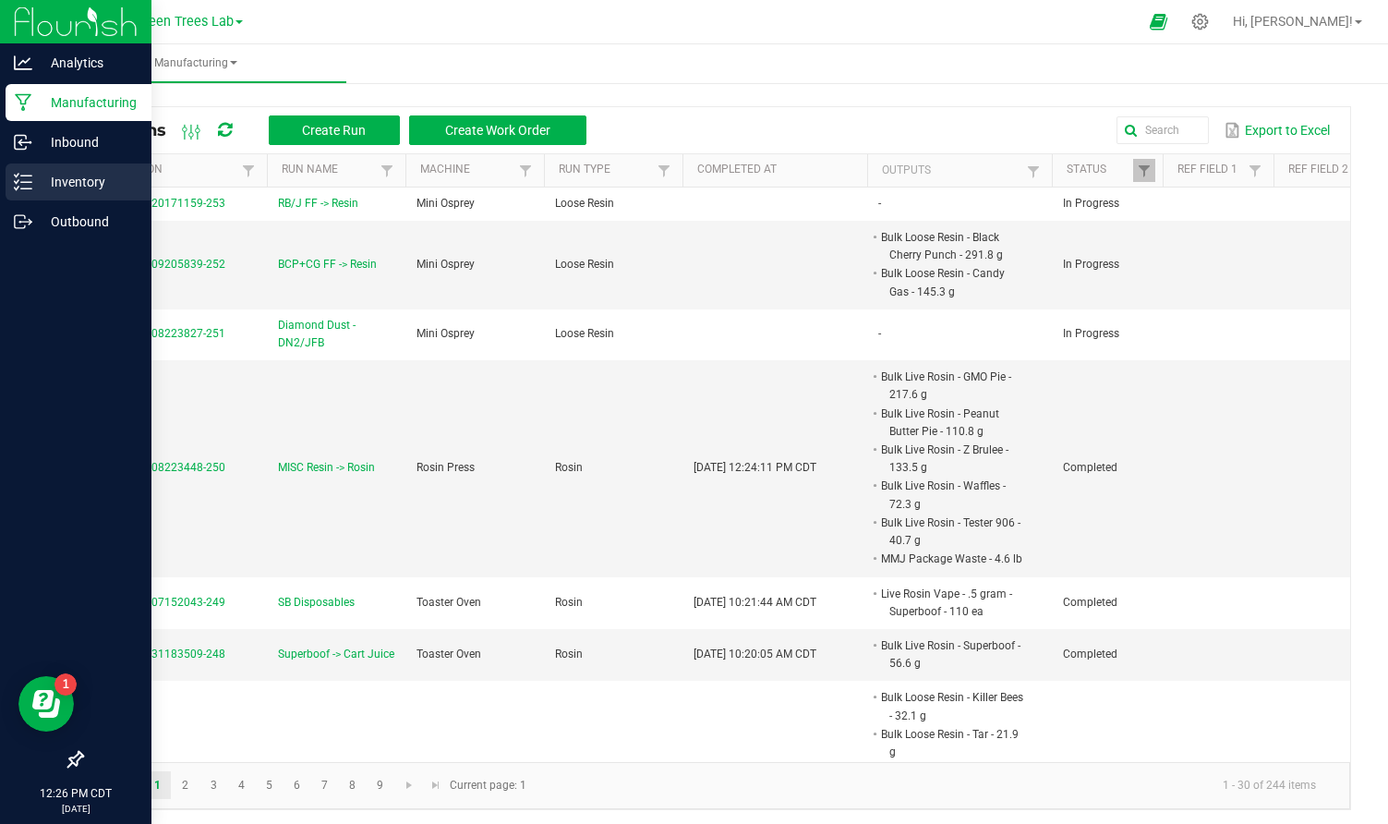
click at [85, 192] on p "Inventory" at bounding box center [87, 182] width 111 height 22
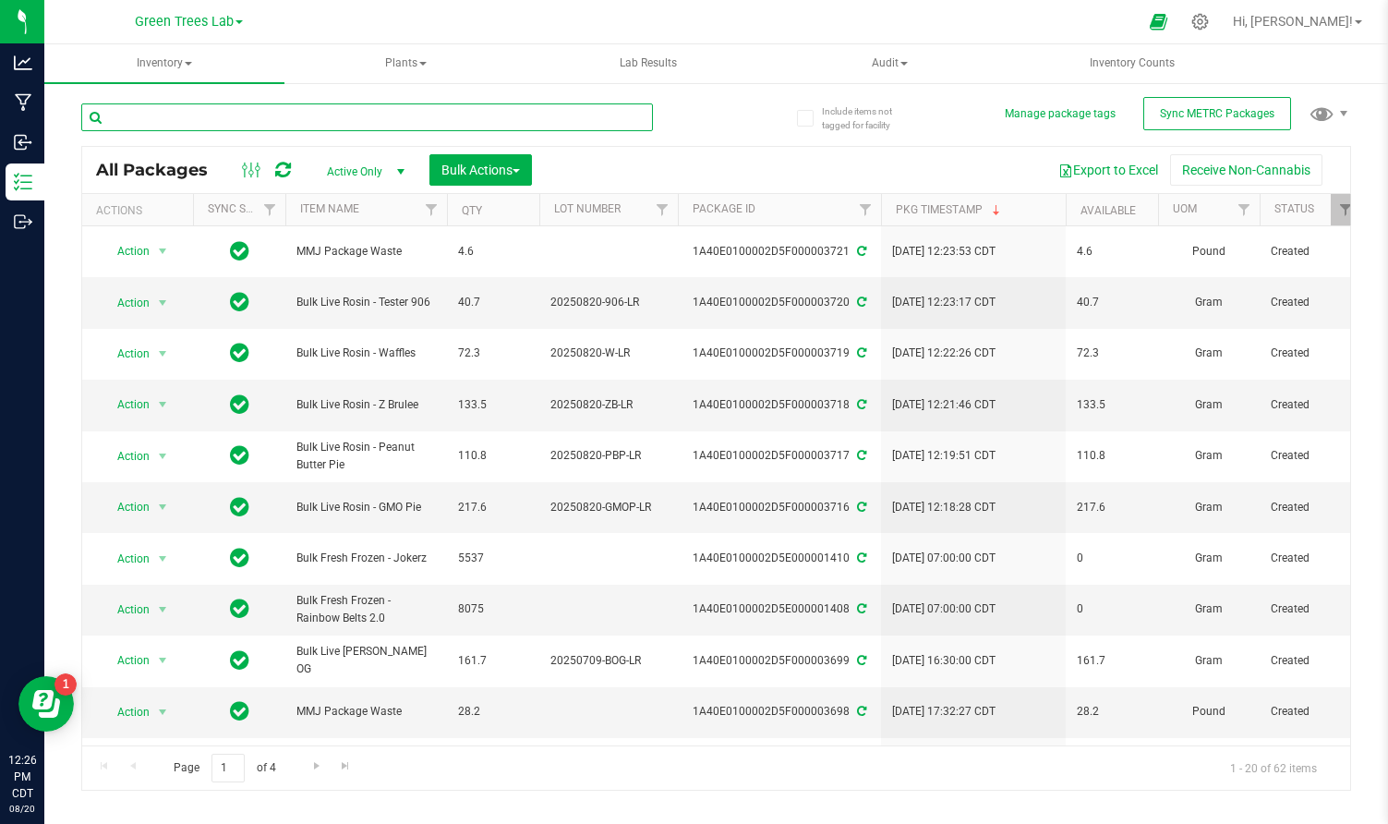
click at [275, 118] on input "text" at bounding box center [367, 117] width 572 height 28
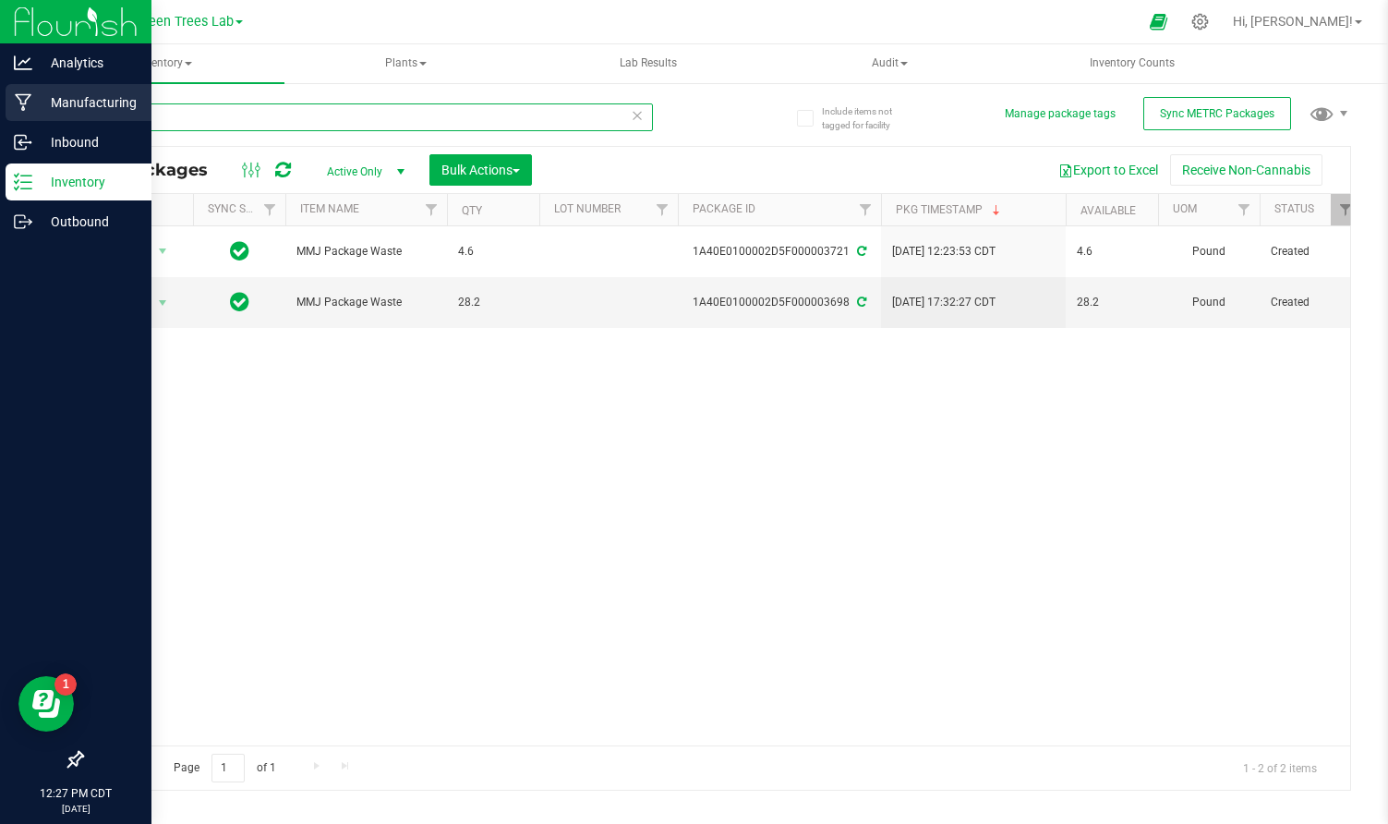
type input "waste"
click at [59, 121] on link "Manufacturing" at bounding box center [75, 104] width 151 height 40
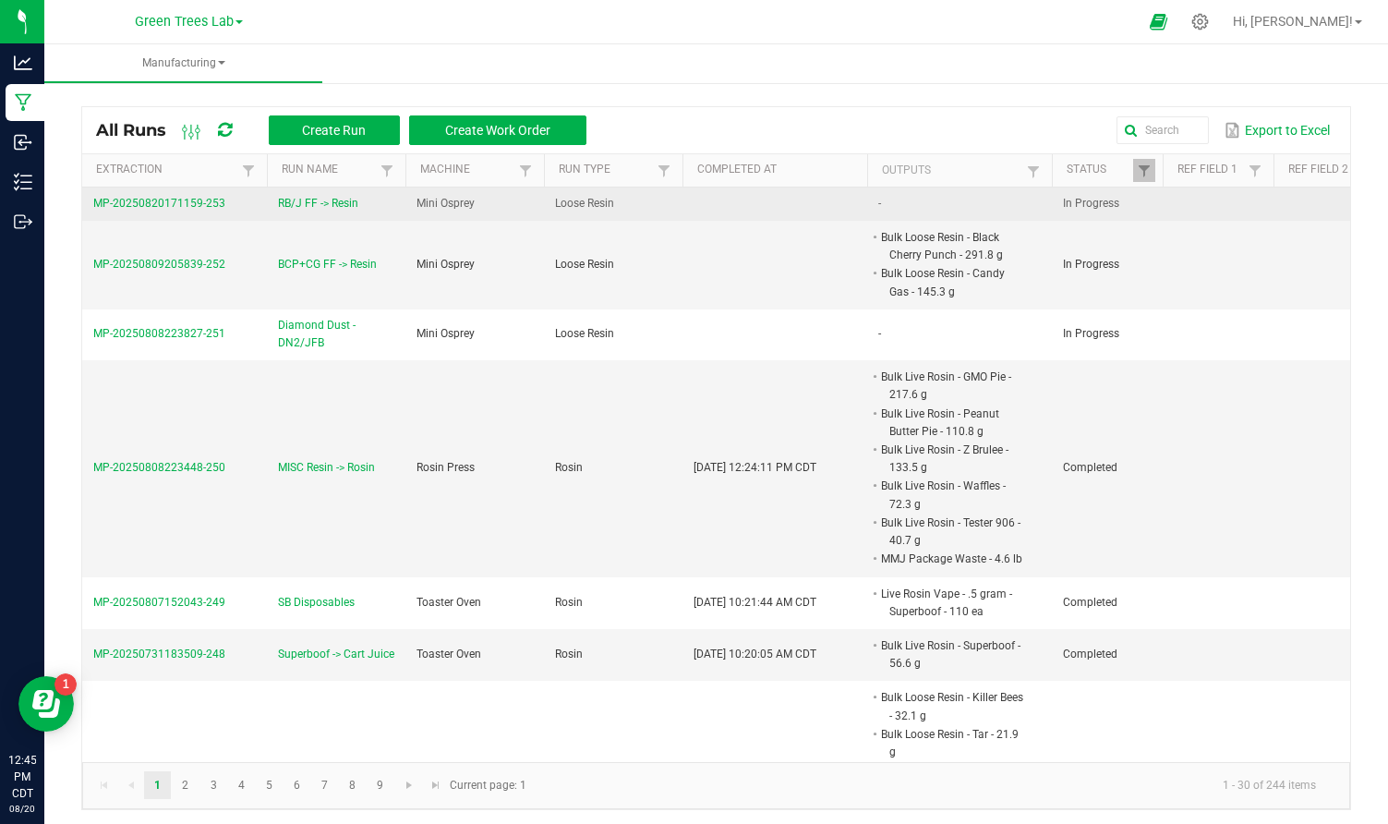
click at [174, 199] on span "MP-20250820171159-253" at bounding box center [159, 203] width 132 height 13
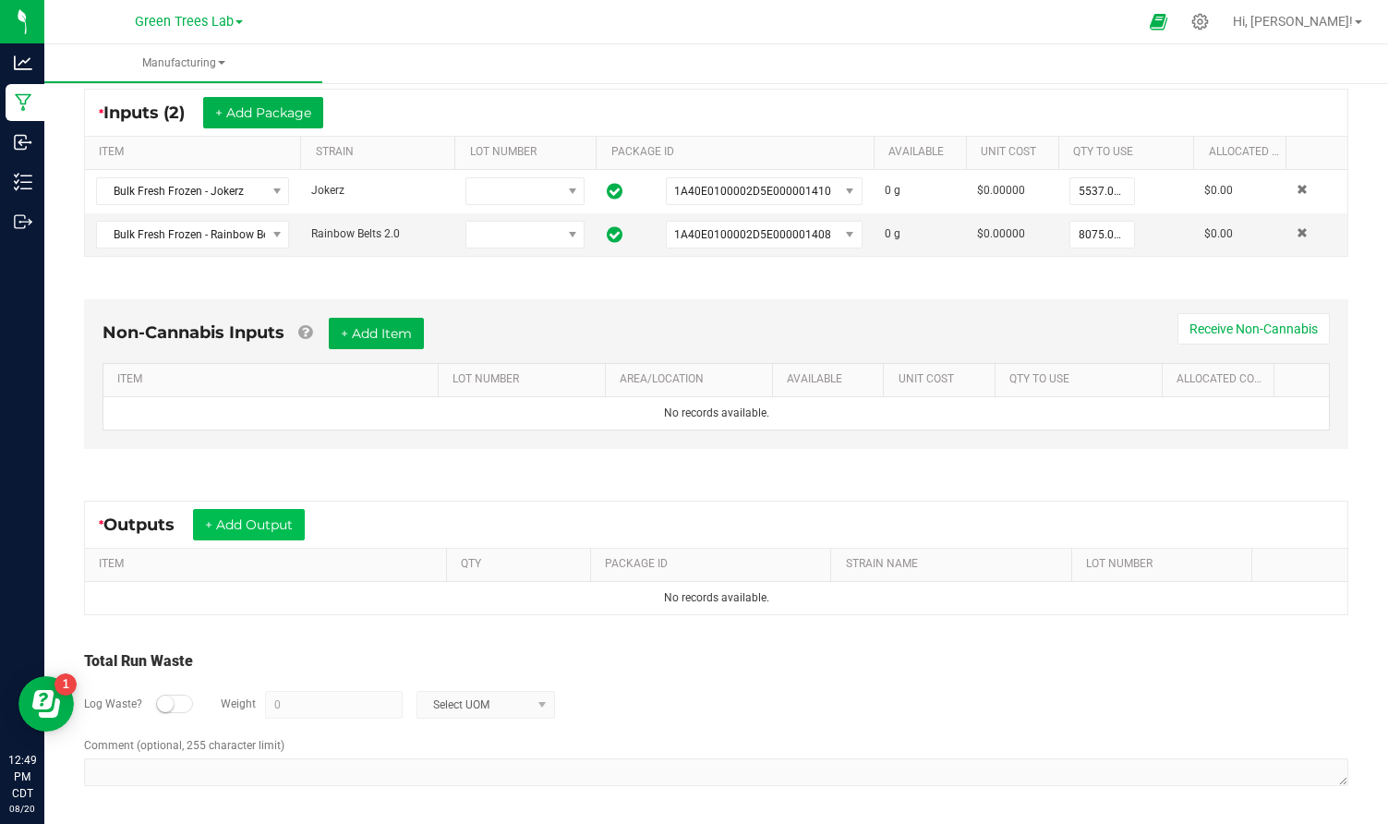
scroll to position [342, 0]
click at [275, 516] on button "+ Add Output" at bounding box center [249, 525] width 112 height 31
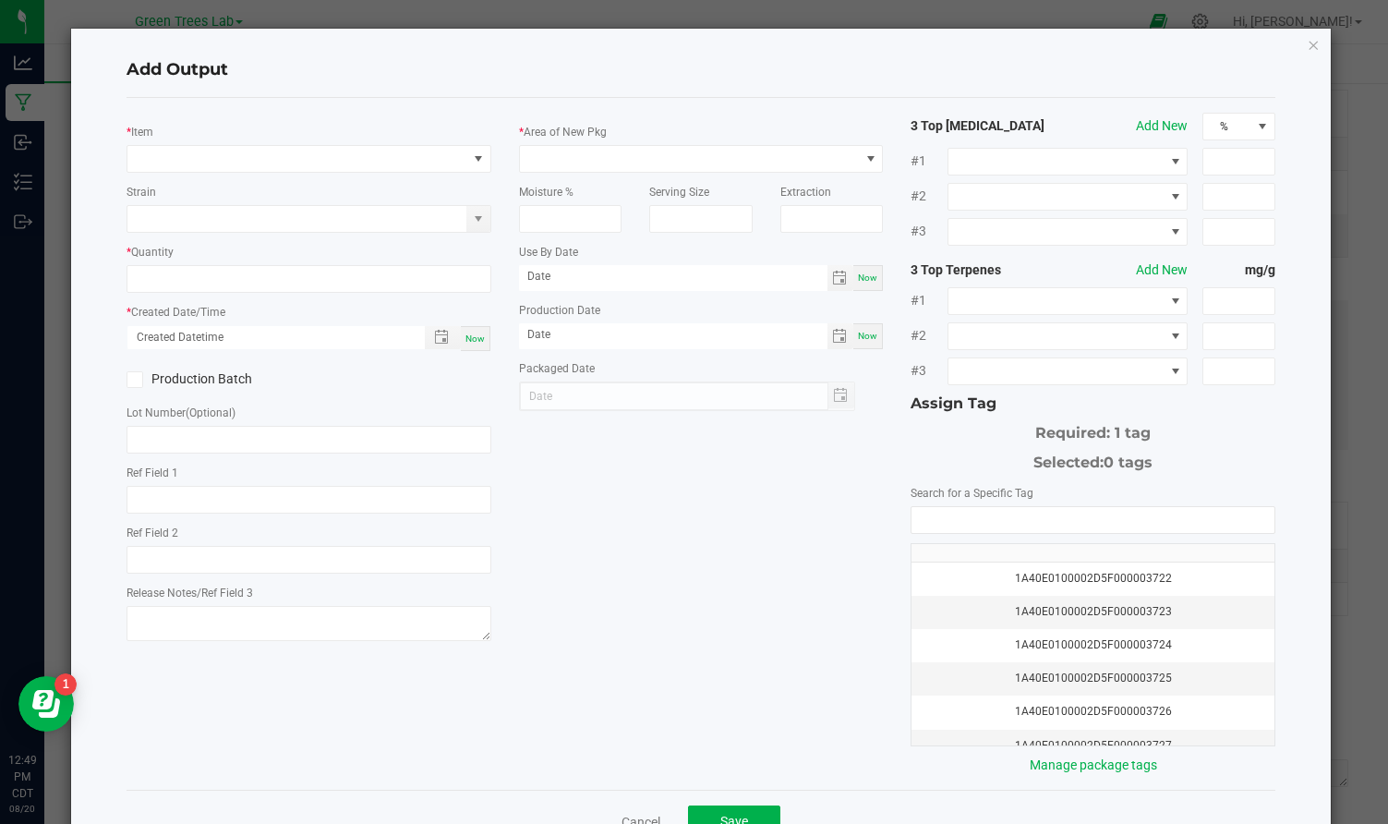
click at [315, 141] on div "* Item" at bounding box center [309, 147] width 365 height 51
click at [301, 161] on span "NO DATA FOUND" at bounding box center [297, 159] width 340 height 26
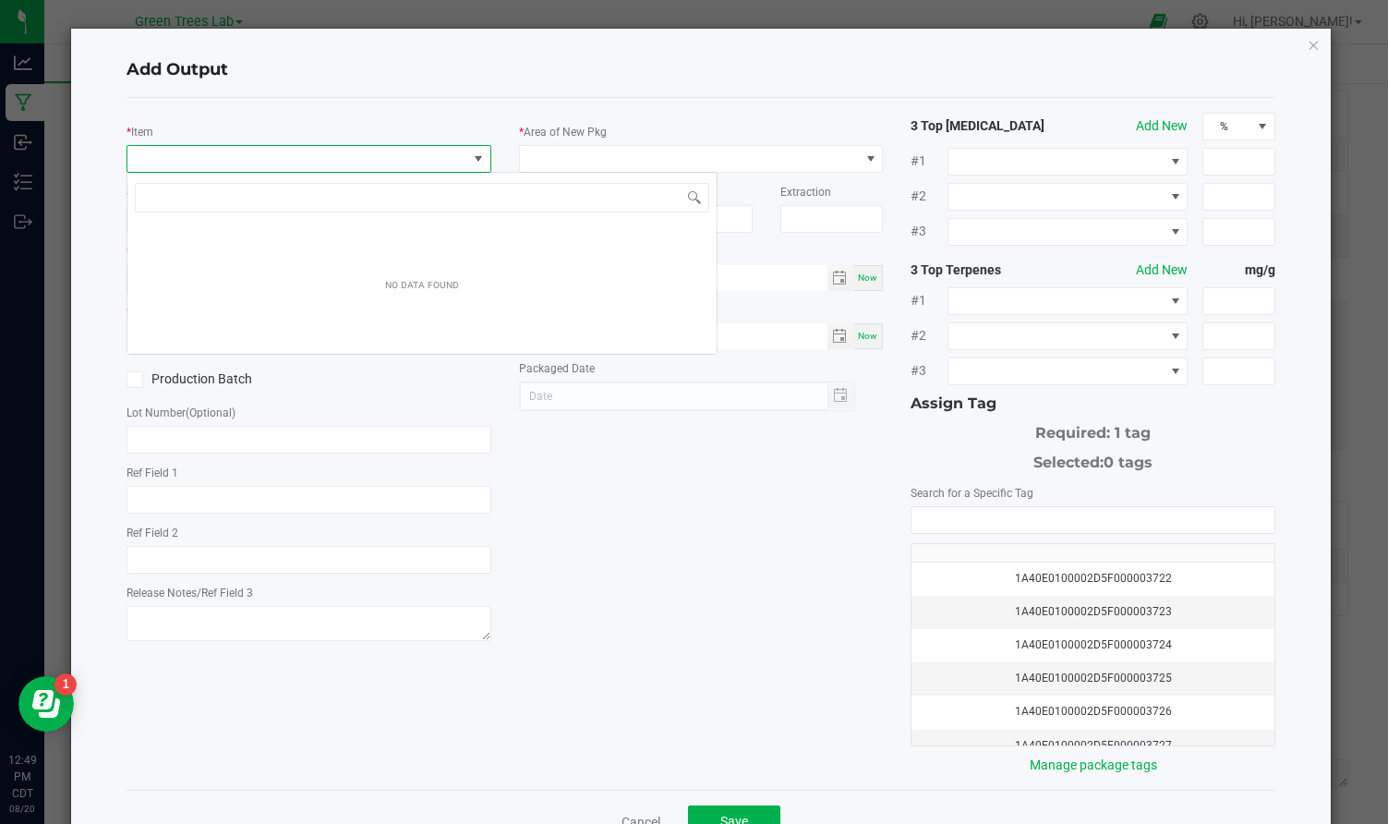
scroll to position [28, 364]
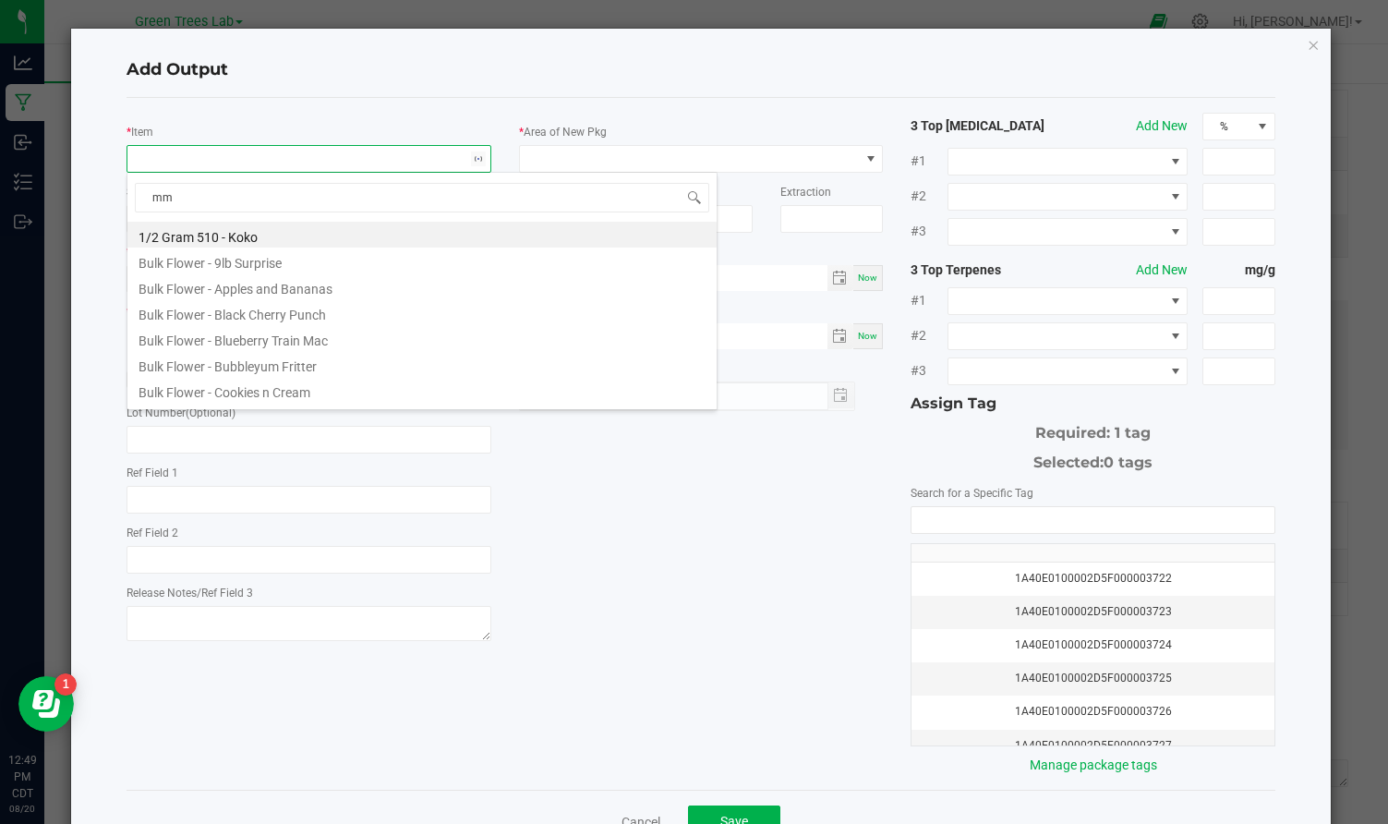
type input "mmj"
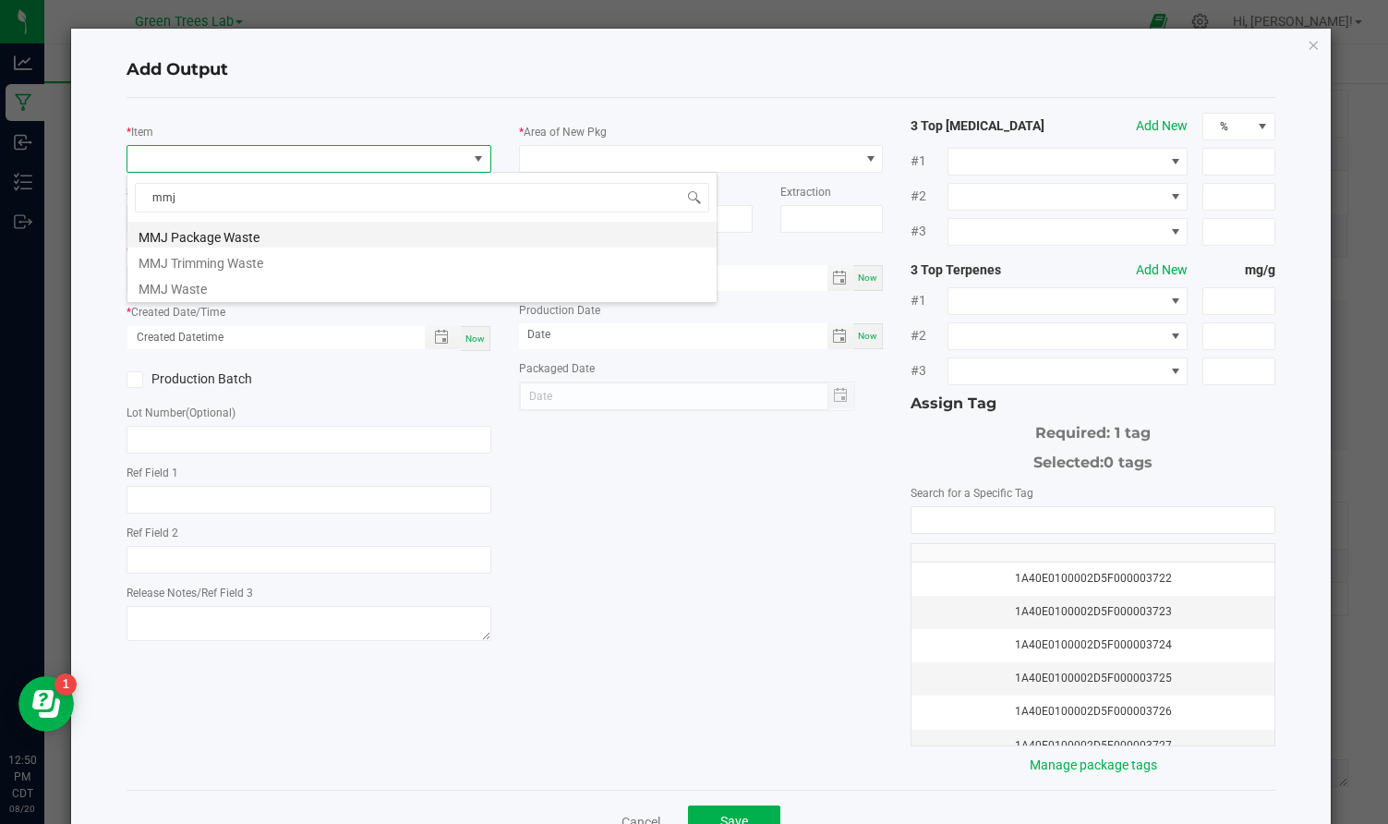
click at [237, 239] on li "MMJ Package Waste" at bounding box center [421, 235] width 589 height 26
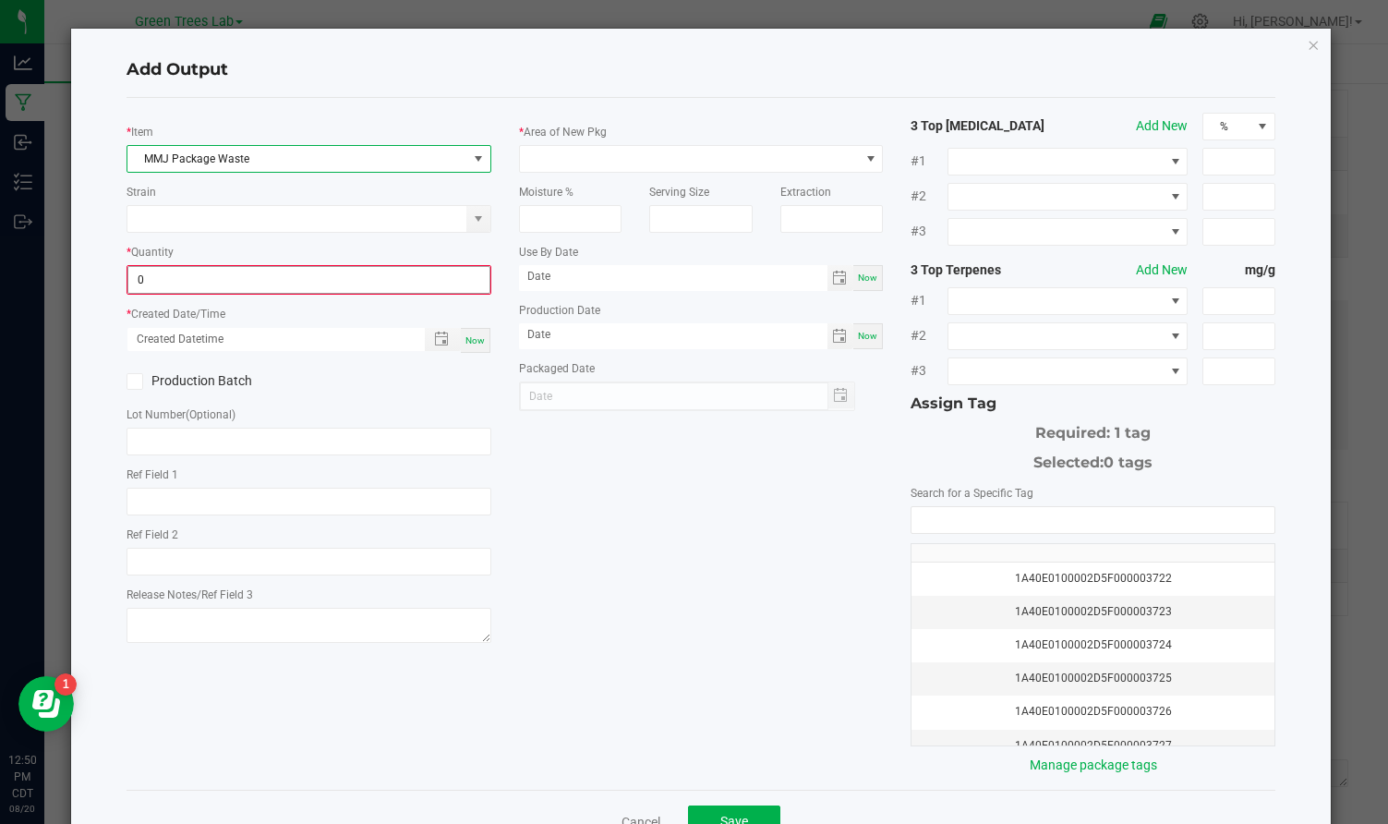
click at [204, 270] on input "0" at bounding box center [308, 280] width 361 height 26
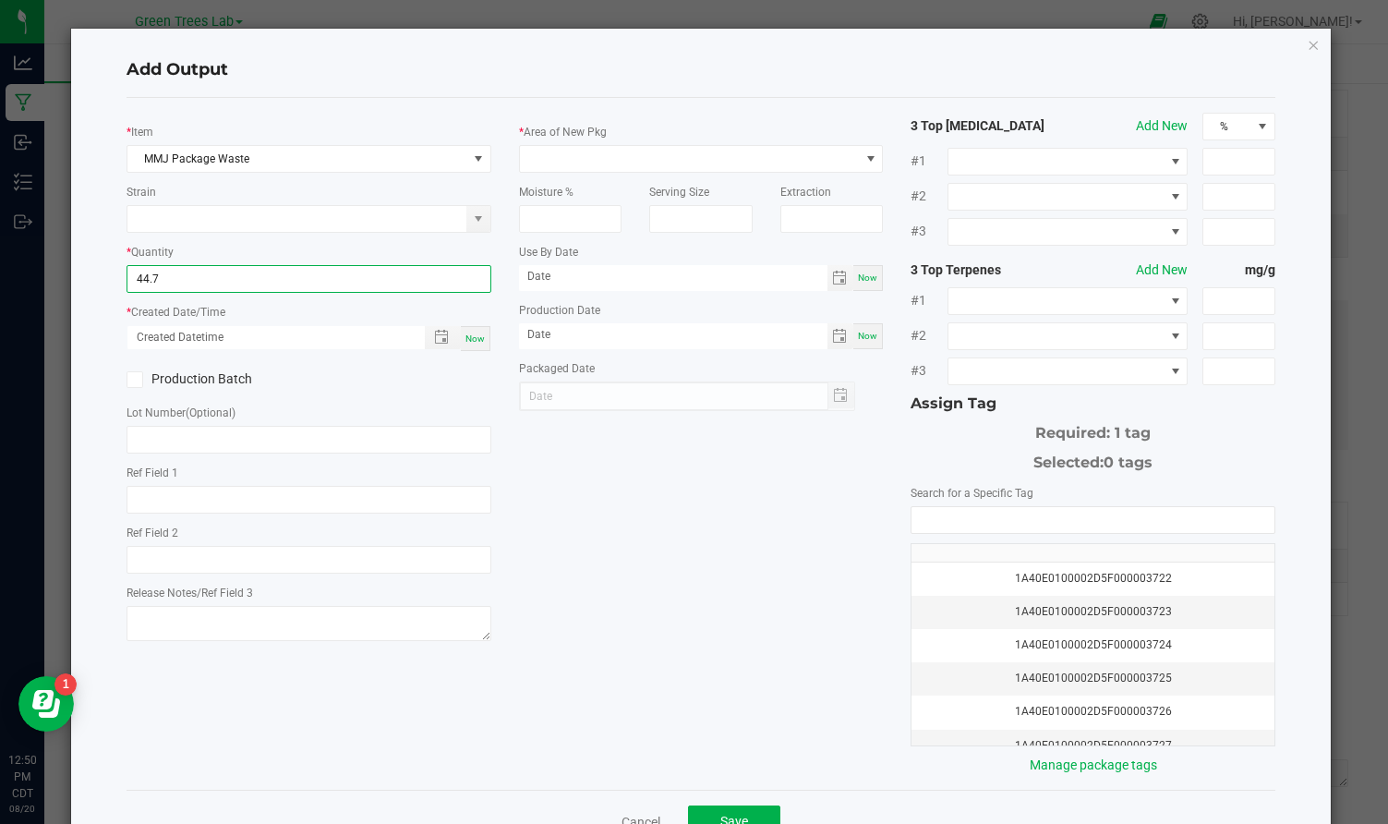
type input "44.7000 lb"
click at [479, 335] on span "Now" at bounding box center [474, 338] width 19 height 10
type input "[DATE] 12:50 PM"
type input "[DATE]"
click at [577, 154] on span at bounding box center [690, 159] width 340 height 26
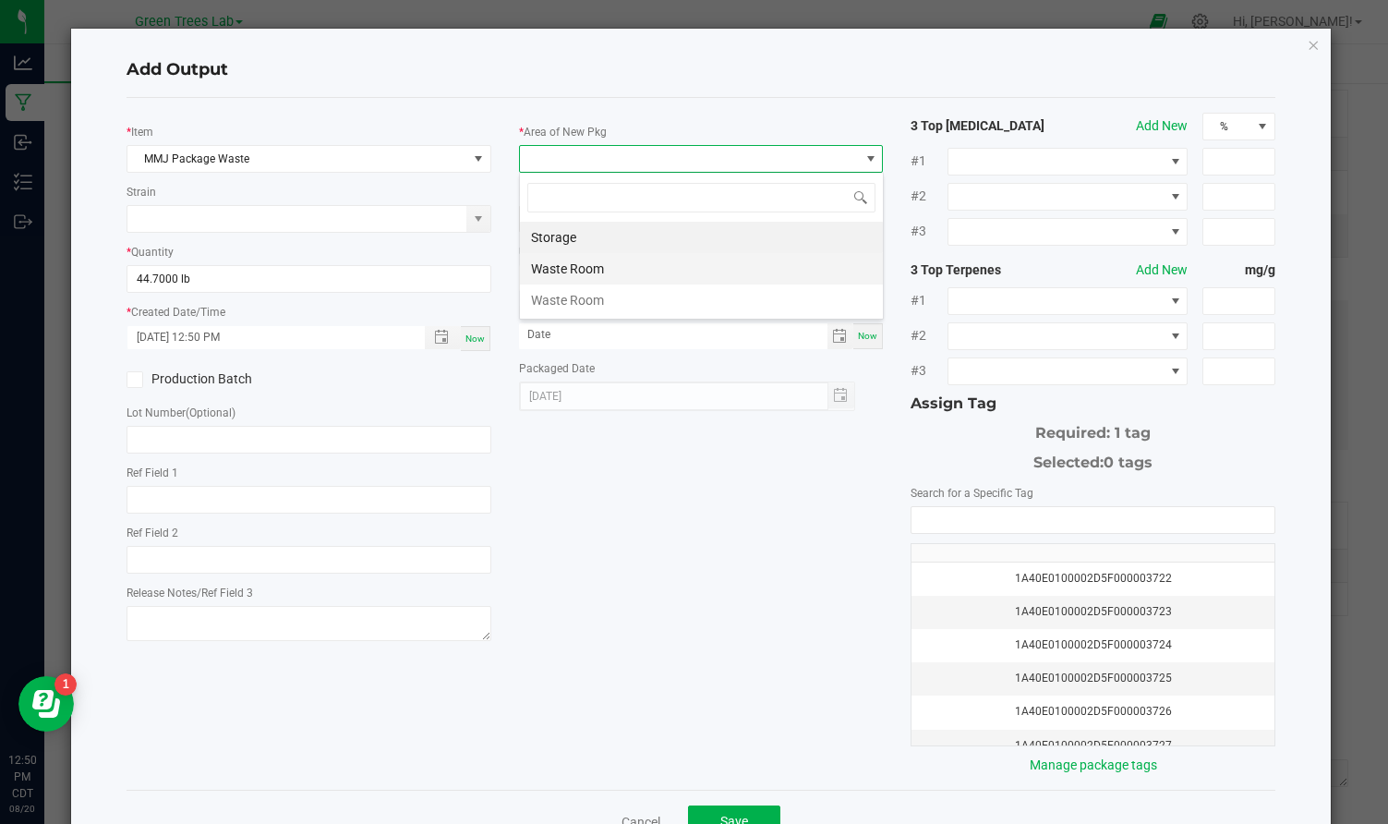
click at [561, 270] on li "Waste Room" at bounding box center [701, 268] width 363 height 31
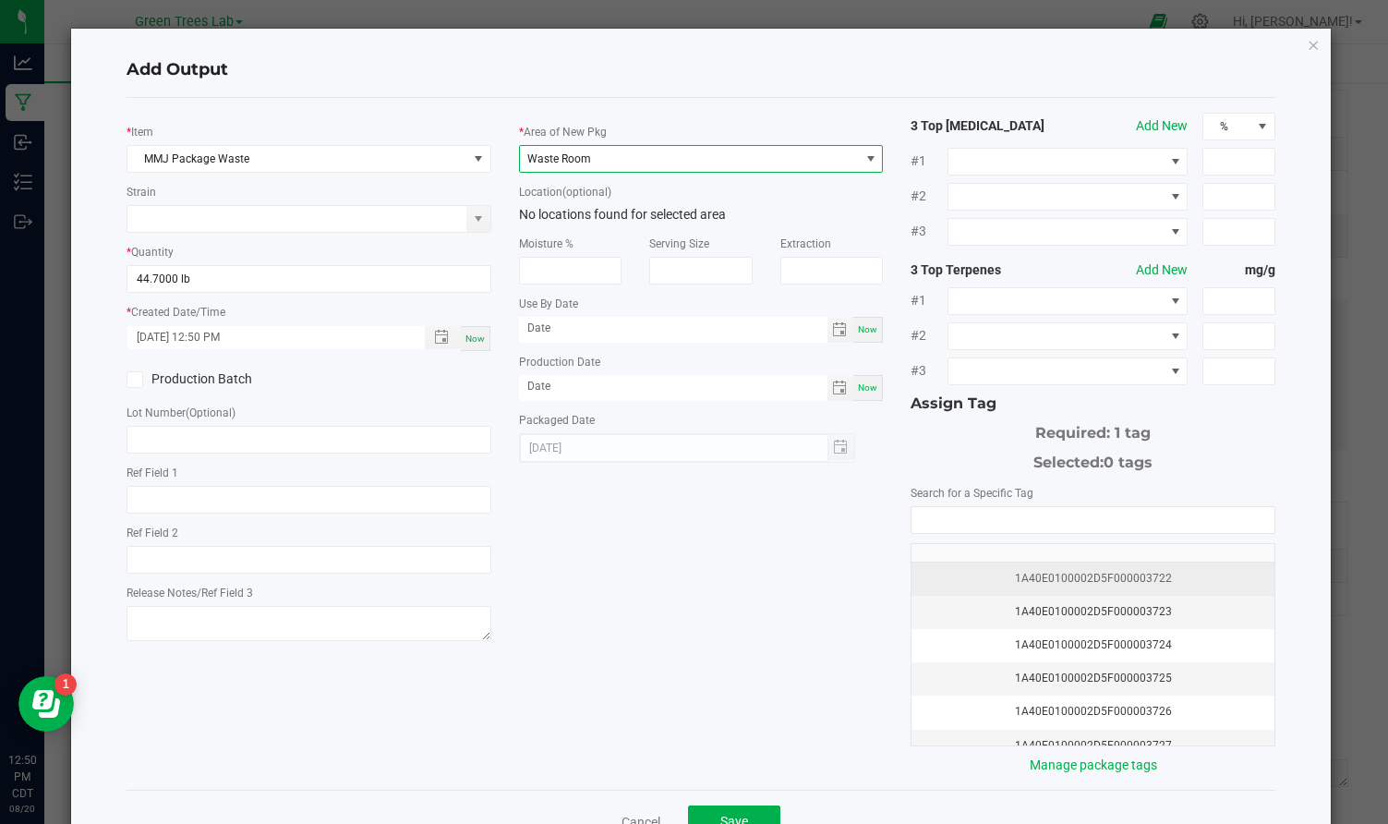
click at [1093, 591] on td "1A40E0100002D5F000003722" at bounding box center [1092, 578] width 363 height 33
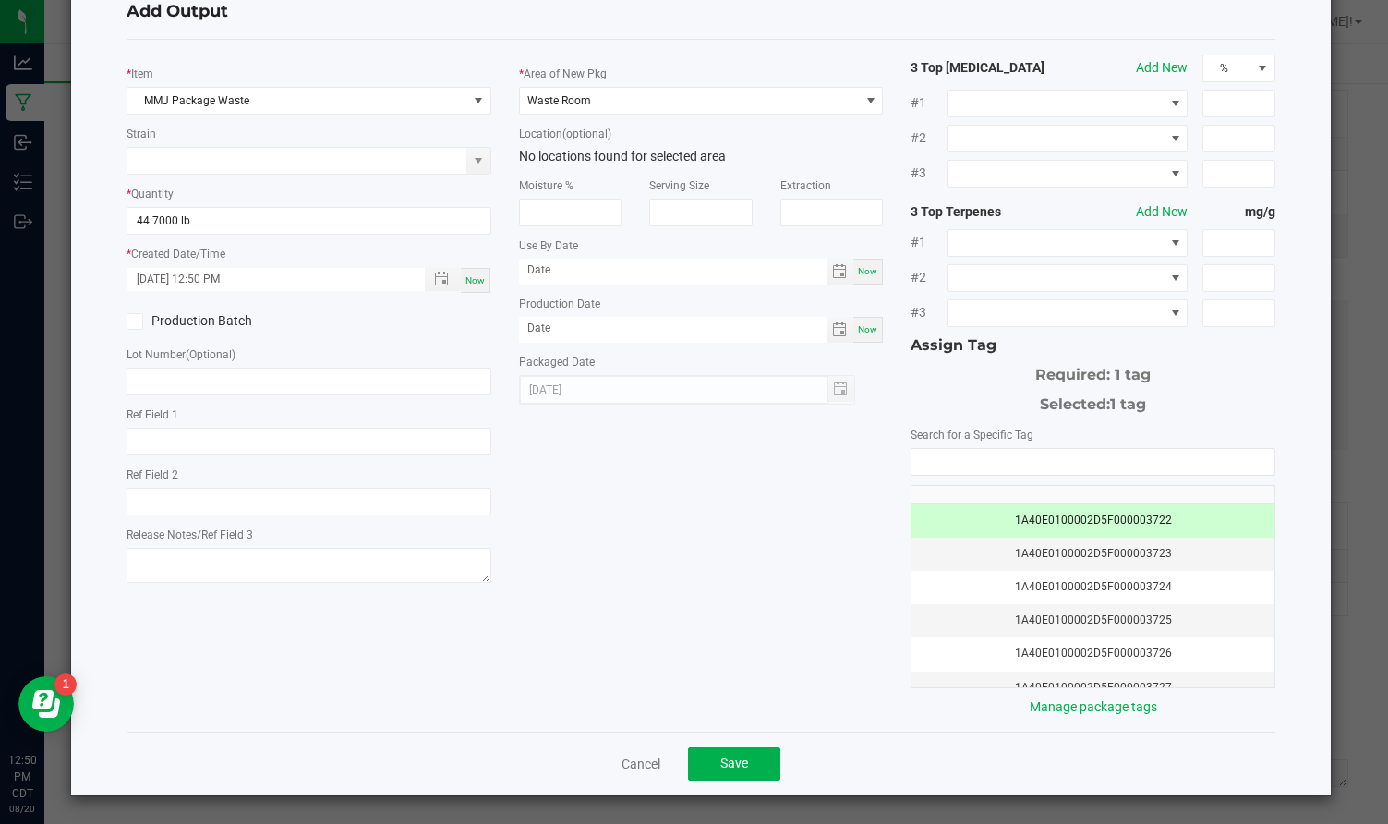
scroll to position [57, 0]
click at [726, 770] on span "Save" at bounding box center [734, 763] width 28 height 15
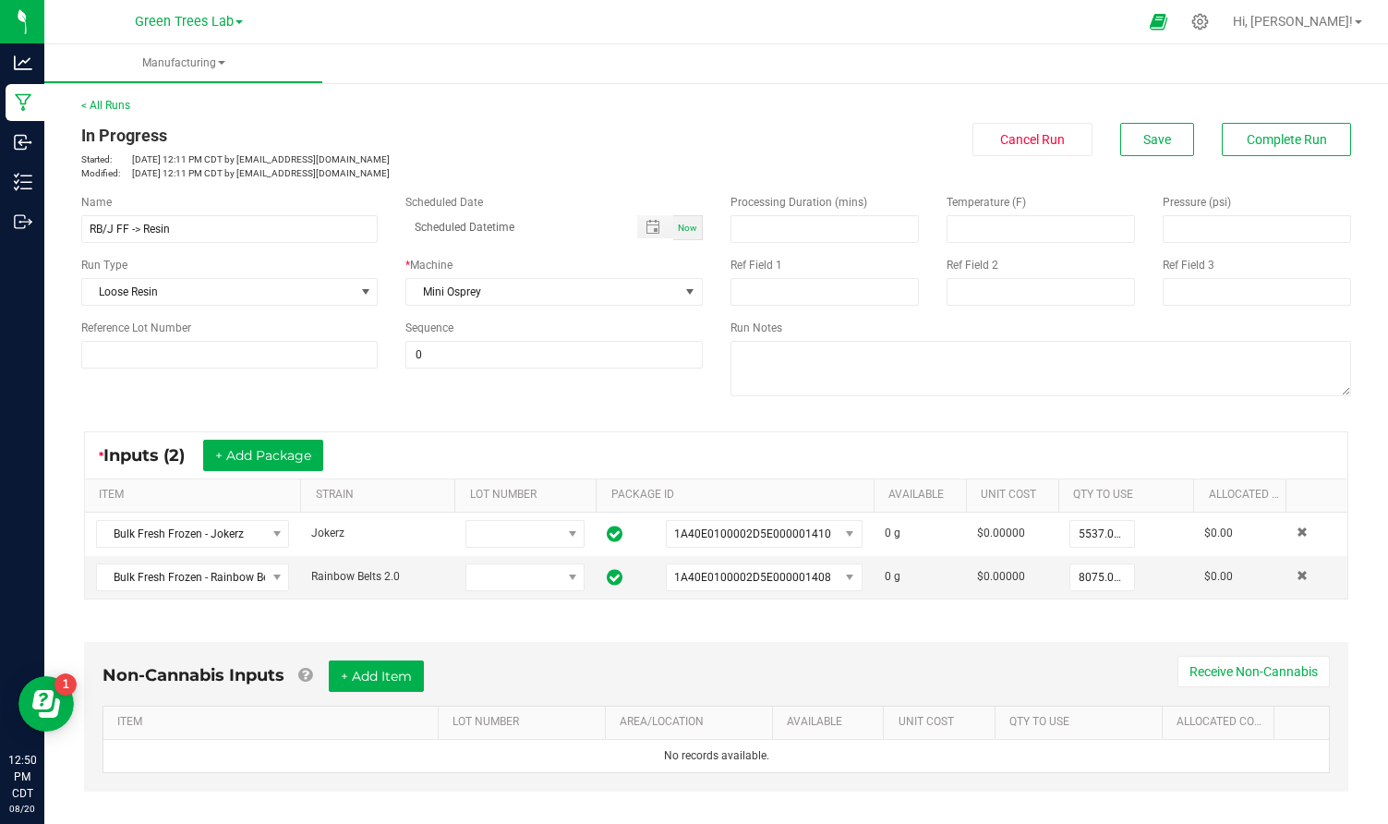
scroll to position [0, 0]
click at [1141, 166] on div "In Progress Started: [DATE] 12:11 PM CDT by [EMAIL_ADDRESS][DOMAIN_NAME] Modifi…" at bounding box center [715, 151] width 1297 height 57
click at [1141, 140] on button "Save" at bounding box center [1157, 139] width 74 height 33
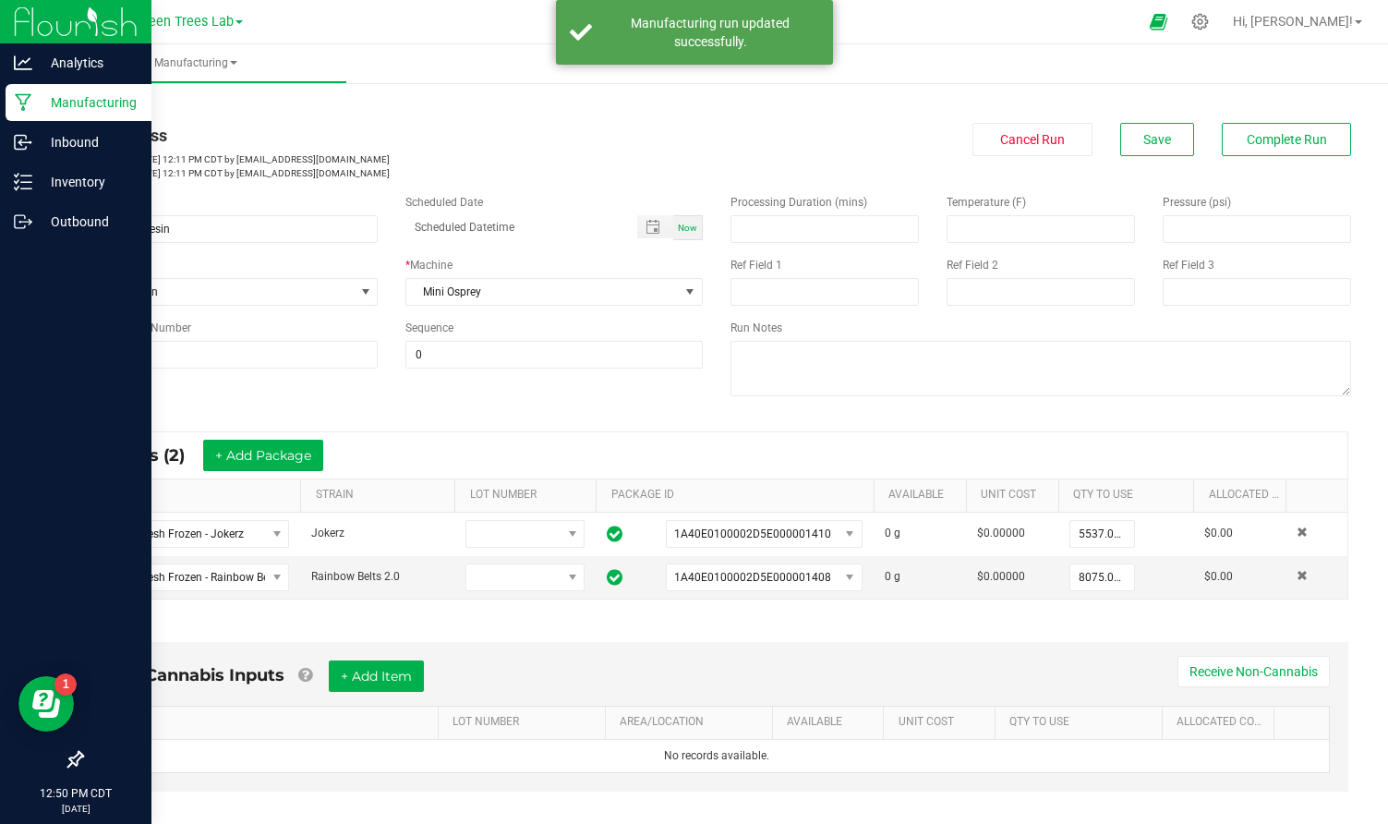
click at [78, 101] on p "Manufacturing" at bounding box center [87, 102] width 111 height 22
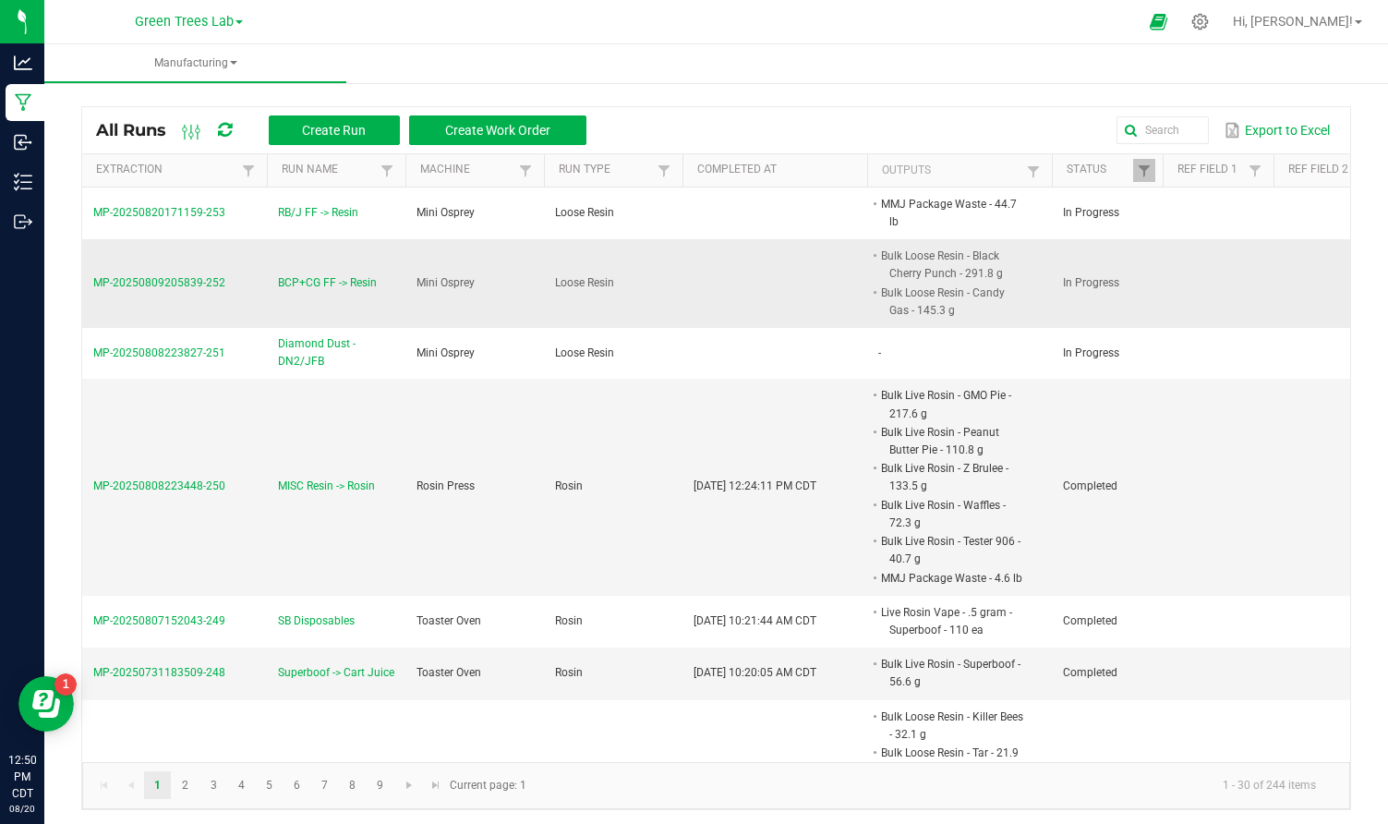
click at [136, 283] on span "MP-20250809205839-252" at bounding box center [159, 282] width 132 height 13
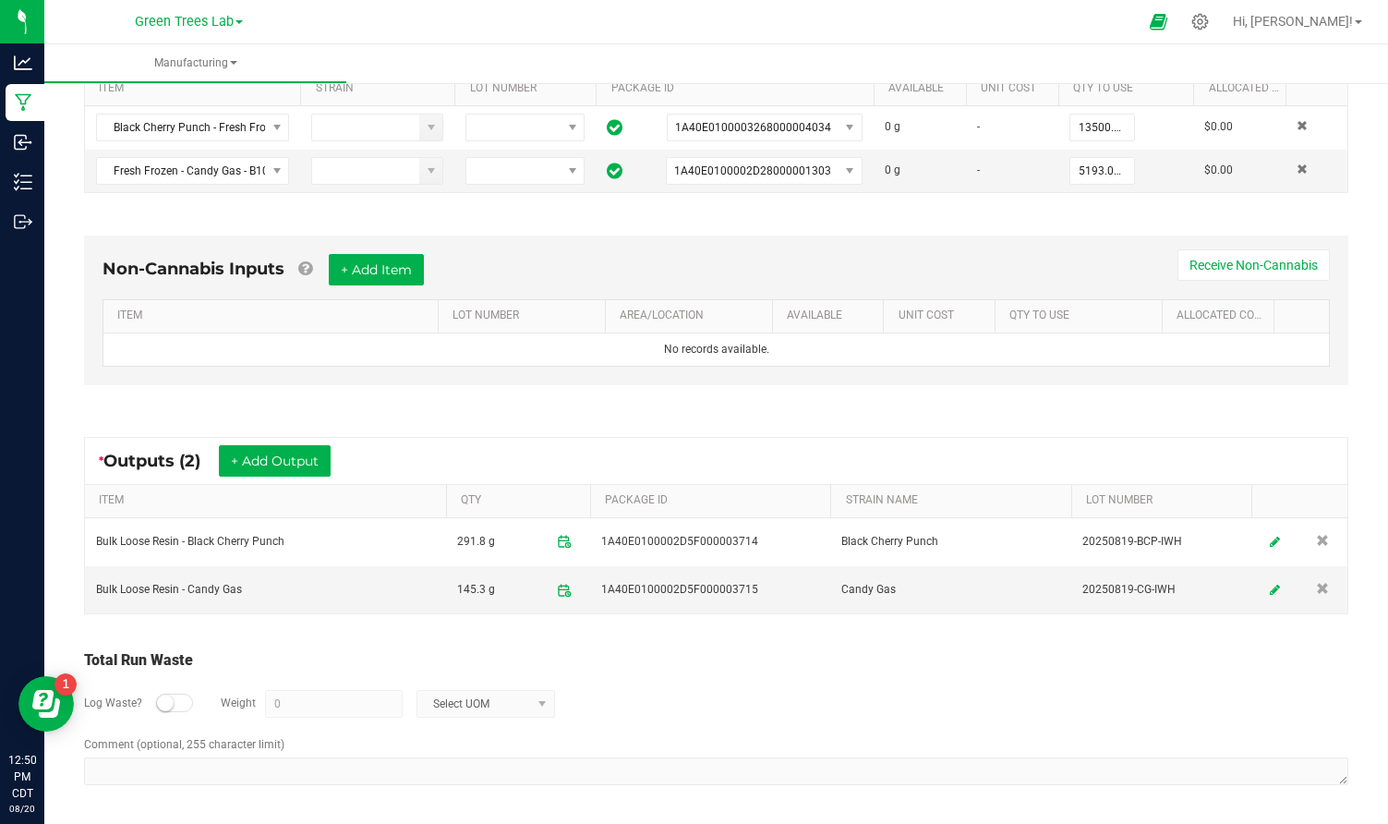
scroll to position [404, 0]
click at [296, 466] on button "+ Add Output" at bounding box center [275, 462] width 112 height 31
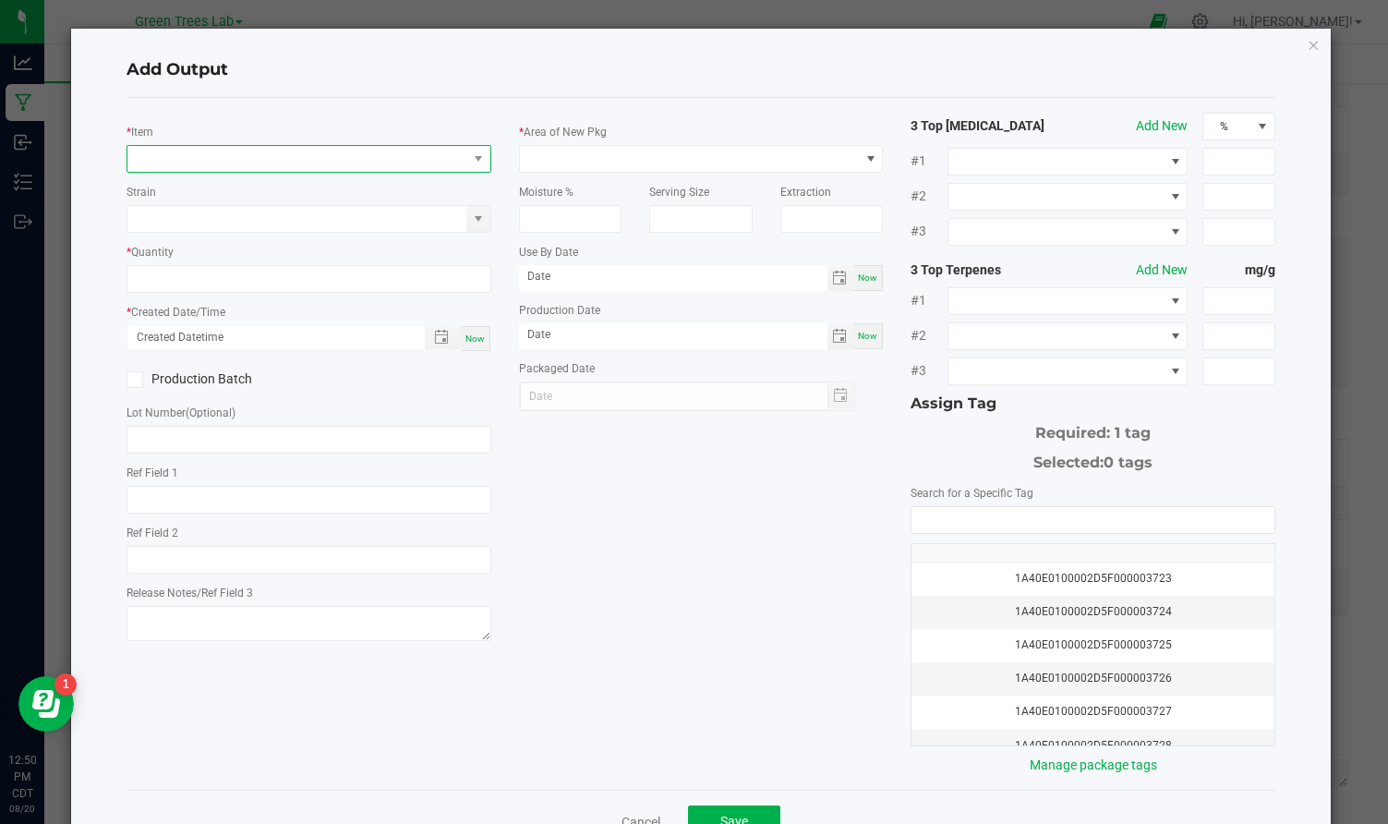
click at [303, 153] on span "NO DATA FOUND" at bounding box center [297, 159] width 340 height 26
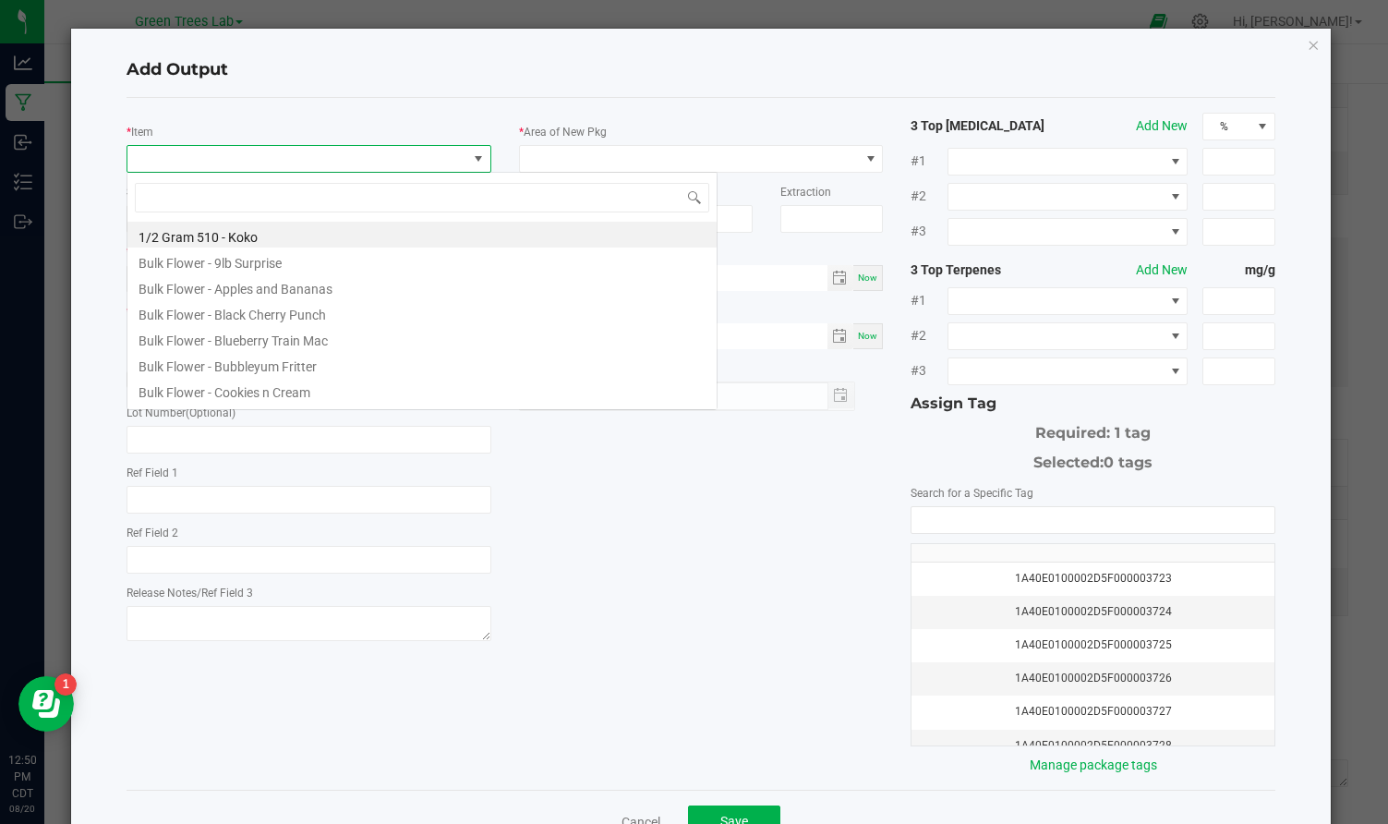
scroll to position [28, 364]
type input "mmj"
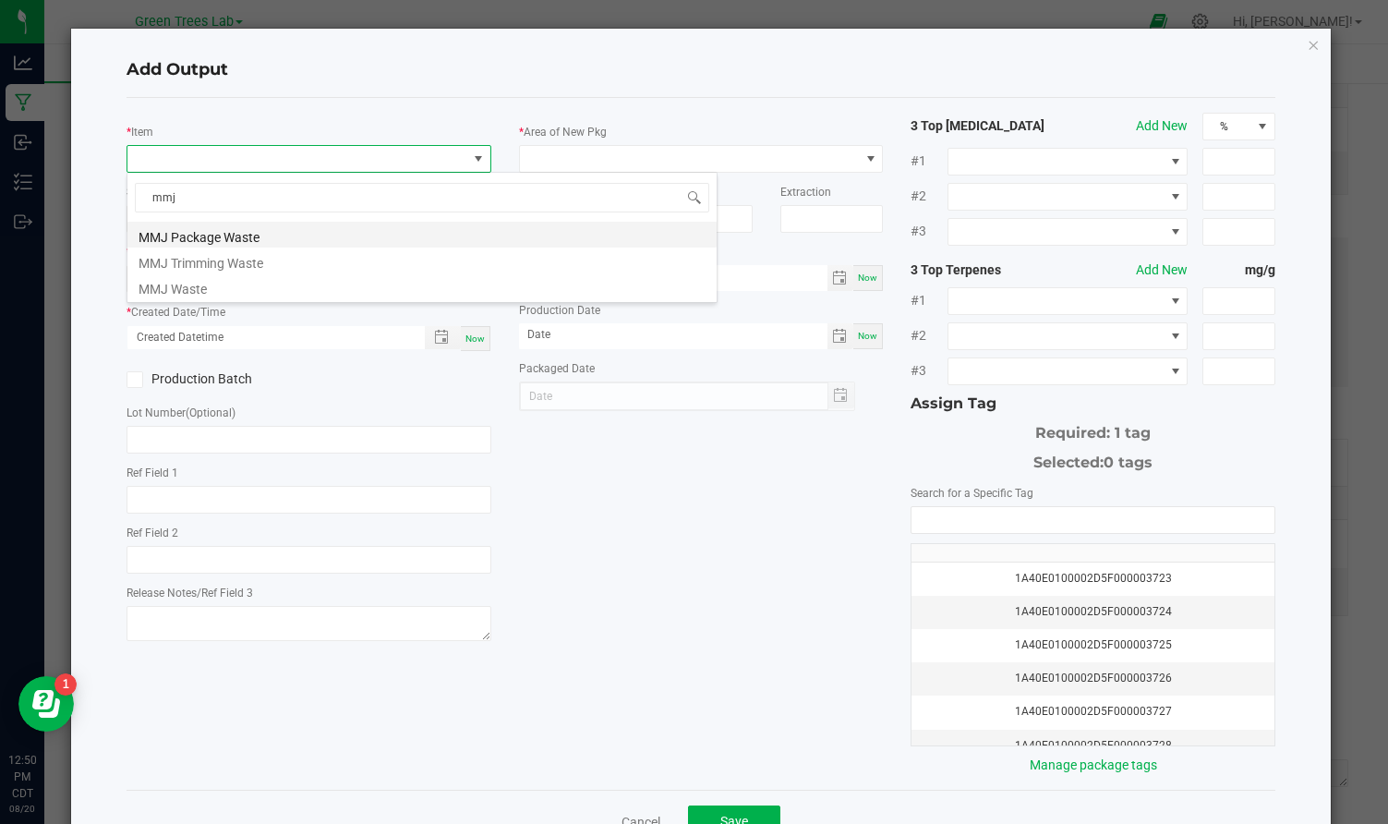
click at [275, 230] on li "MMJ Package Waste" at bounding box center [421, 235] width 589 height 26
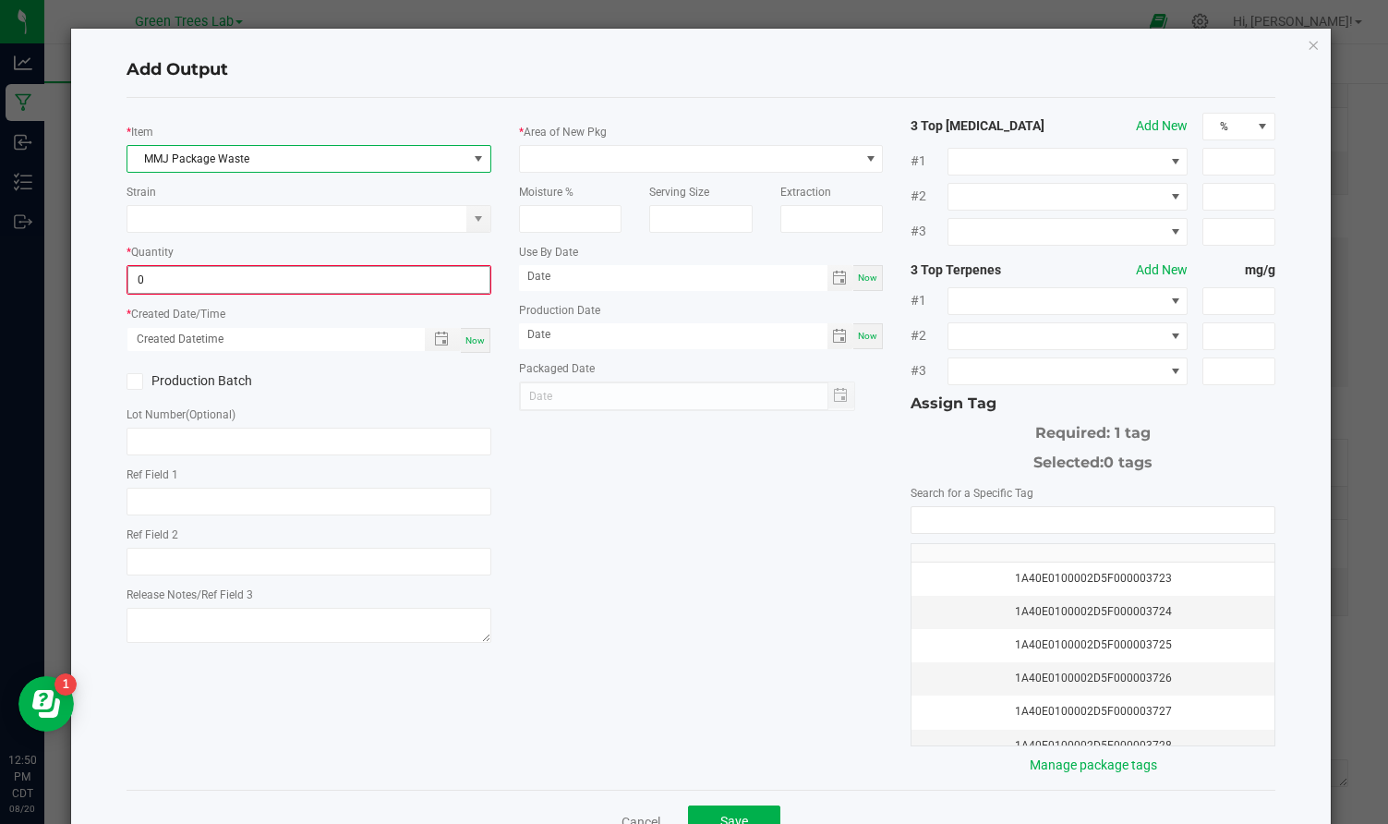
click at [200, 275] on input "0" at bounding box center [308, 280] width 361 height 26
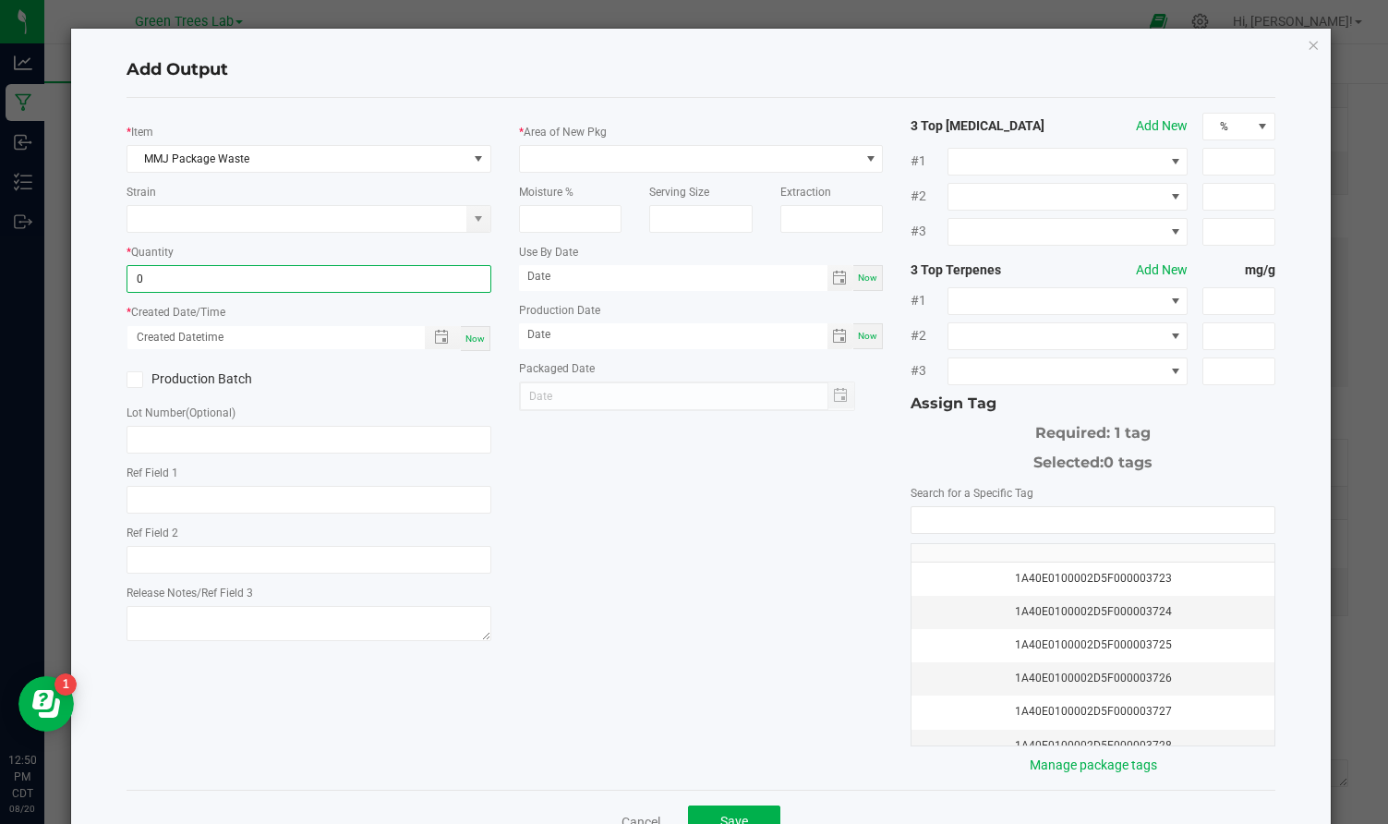
type input "3"
type input "44.7000 lb"
click at [477, 338] on span "Now" at bounding box center [474, 338] width 19 height 10
type input "[DATE] 12:51 PM"
type input "[DATE]"
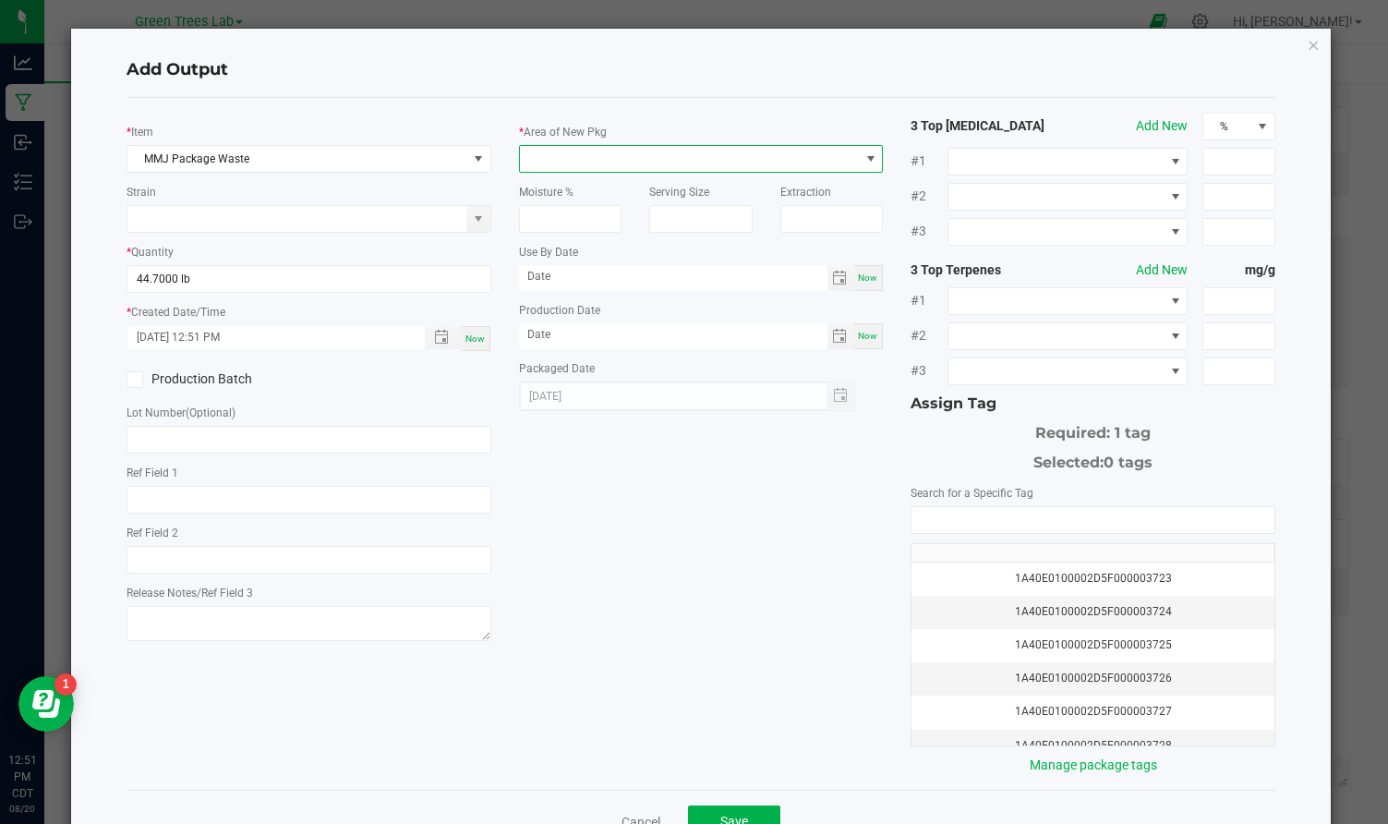
click at [584, 152] on span at bounding box center [690, 159] width 340 height 26
click at [569, 239] on li "Storage" at bounding box center [701, 237] width 363 height 31
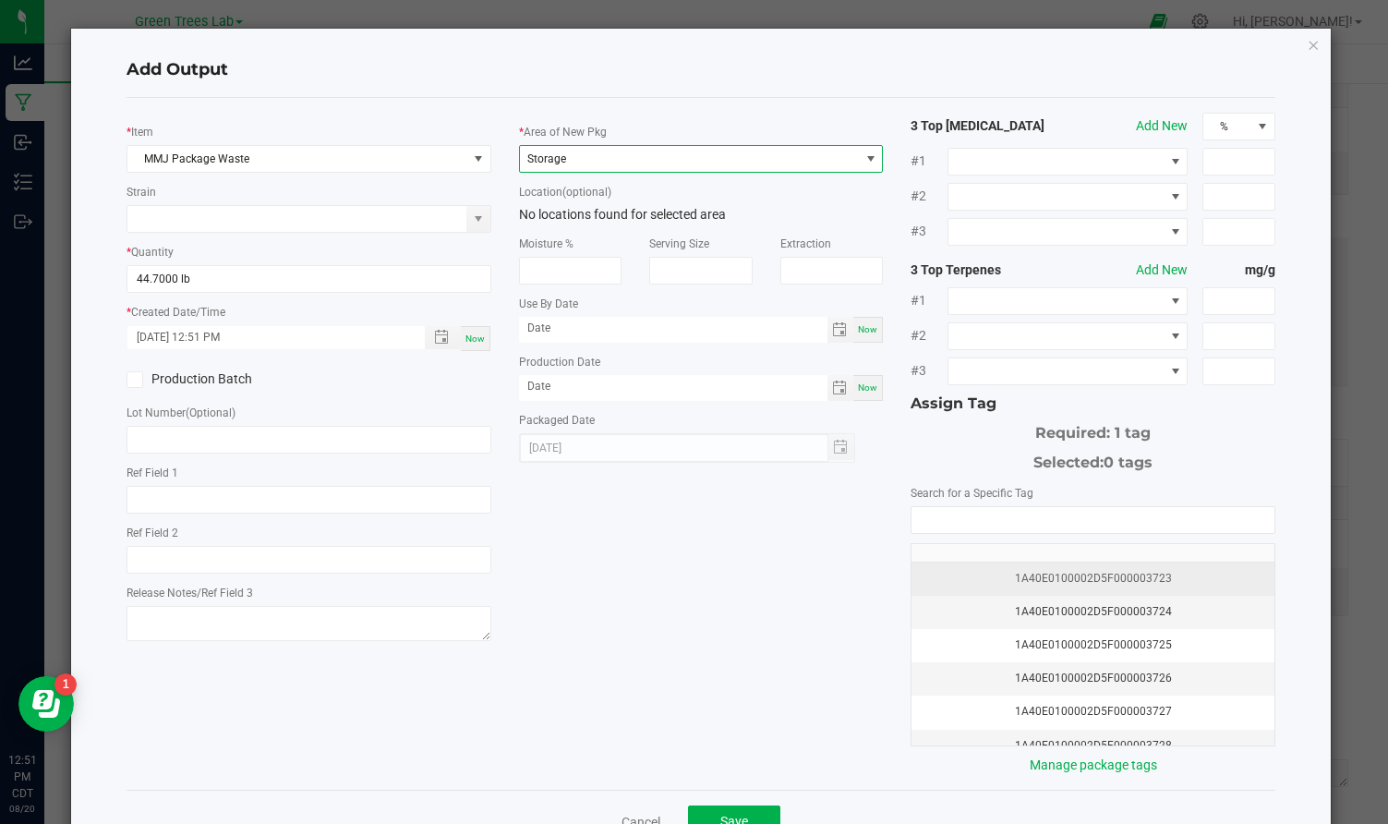
click at [1068, 570] on div "1A40E0100002D5F000003723" at bounding box center [1093, 579] width 341 height 18
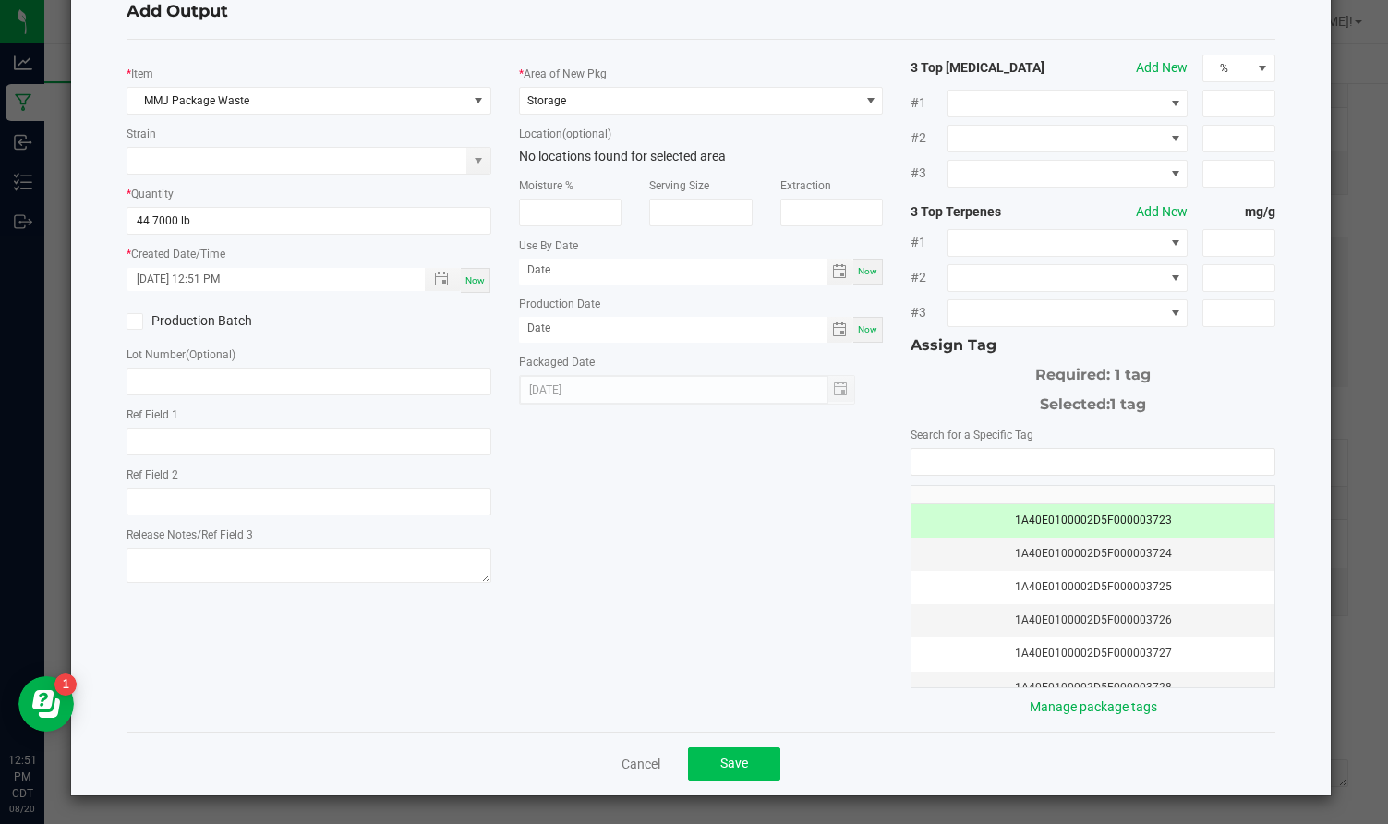
scroll to position [57, 0]
click at [710, 777] on button "Save" at bounding box center [734, 764] width 92 height 33
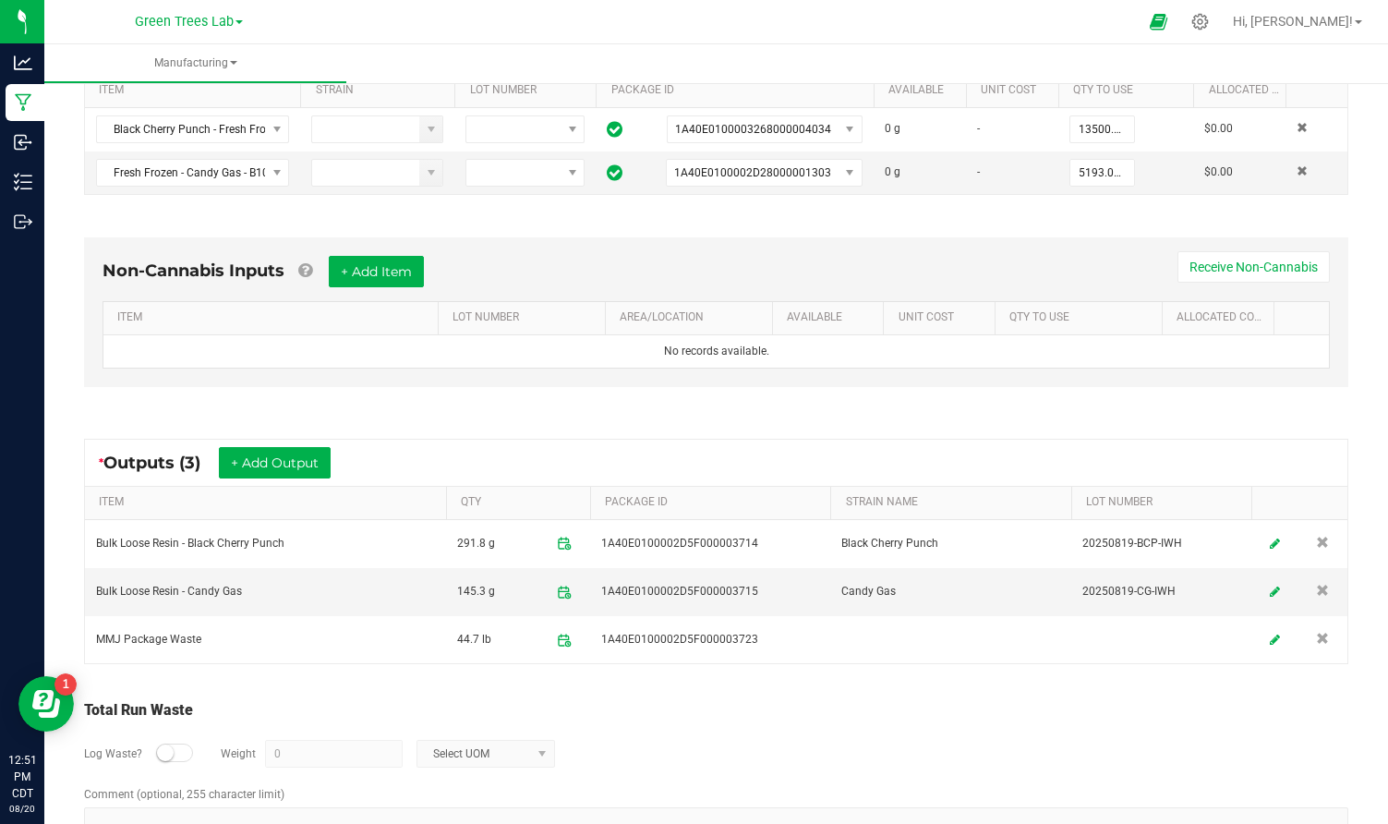
click at [710, 777] on div "Log Waste? Weight 0 Select UOM" at bounding box center [716, 753] width 1264 height 65
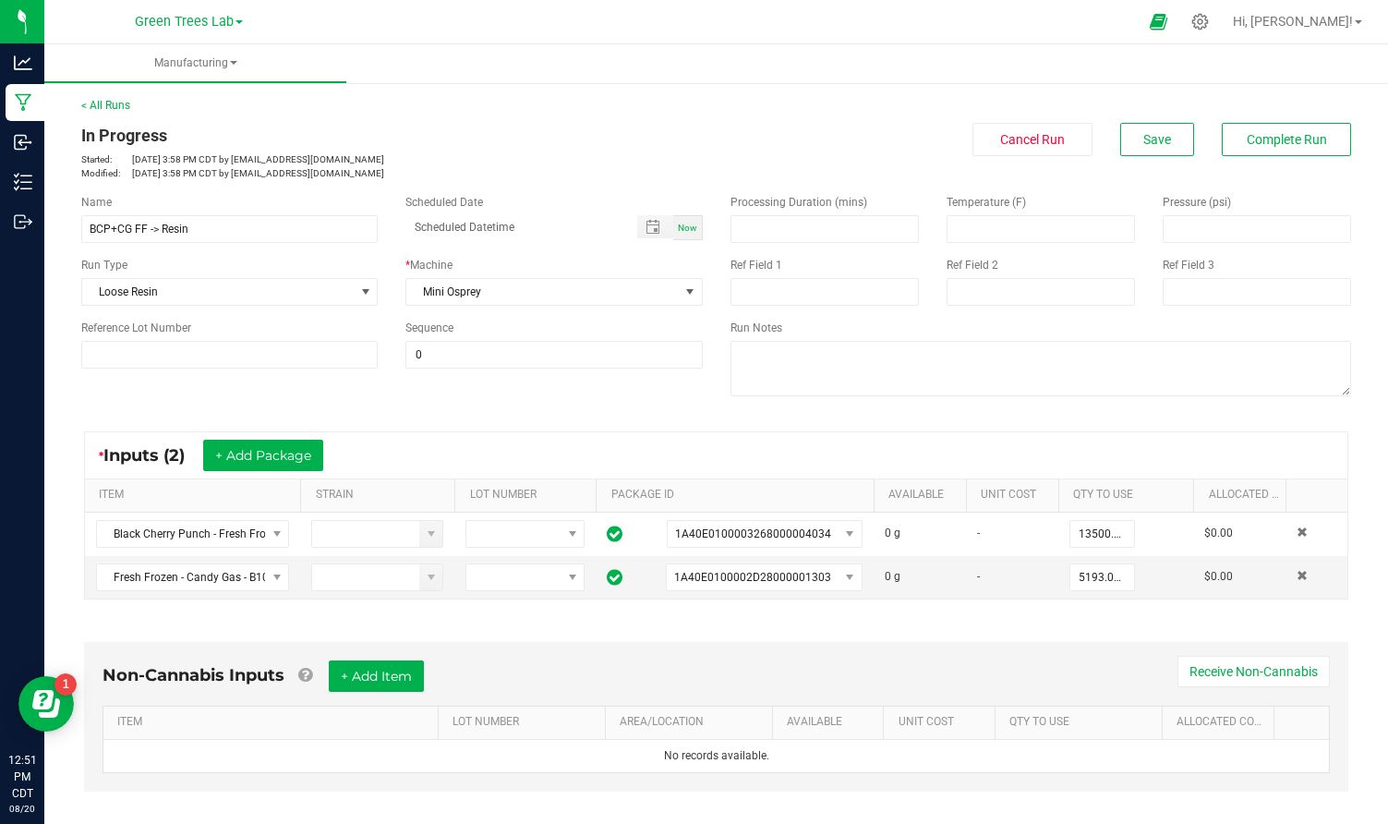
scroll to position [0, 0]
click at [1163, 149] on button "Save" at bounding box center [1157, 139] width 74 height 33
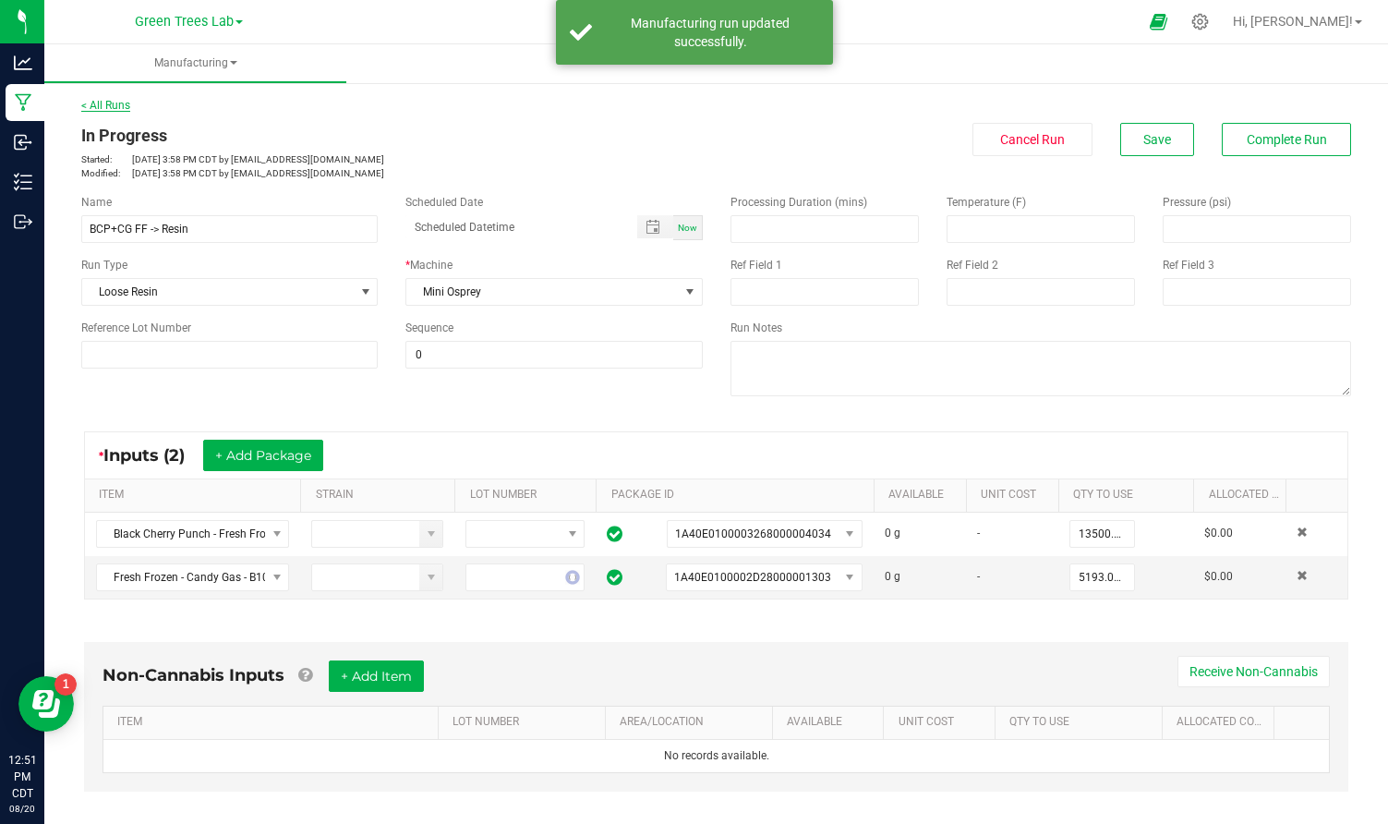
click at [121, 103] on link "< All Runs" at bounding box center [105, 105] width 49 height 13
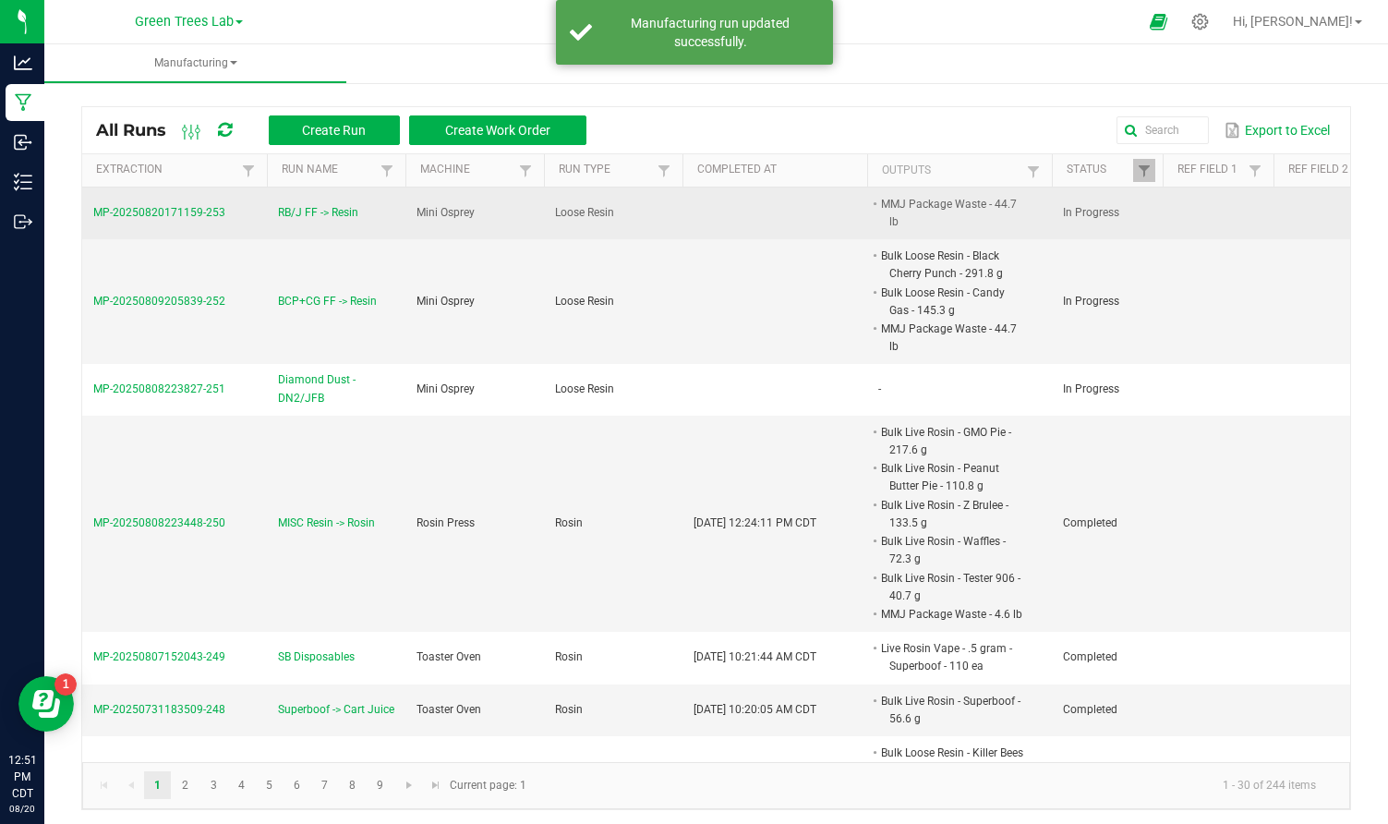
click at [199, 208] on span "MP-20250820171159-253" at bounding box center [159, 212] width 132 height 13
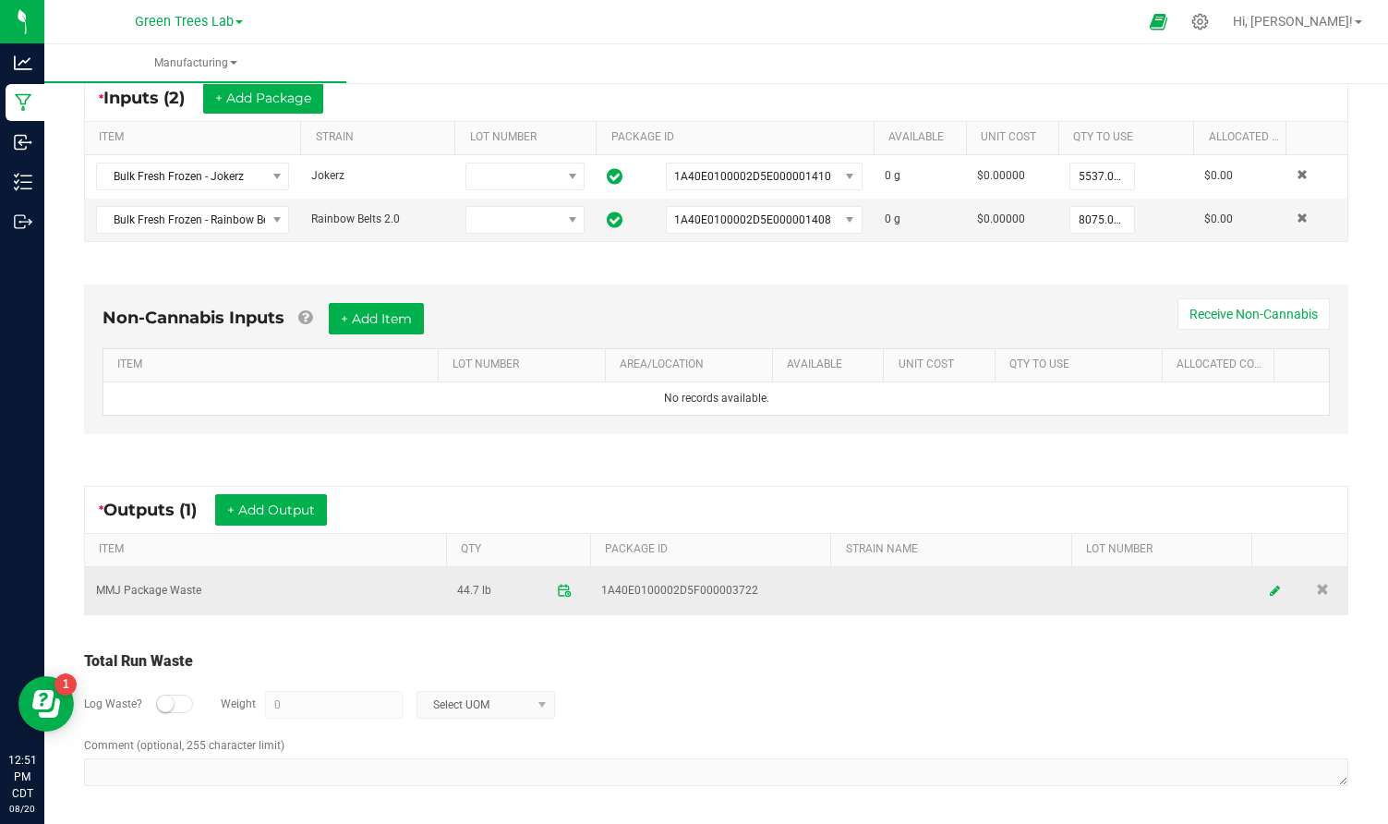
scroll to position [356, 0]
click at [1280, 580] on link at bounding box center [1274, 591] width 28 height 36
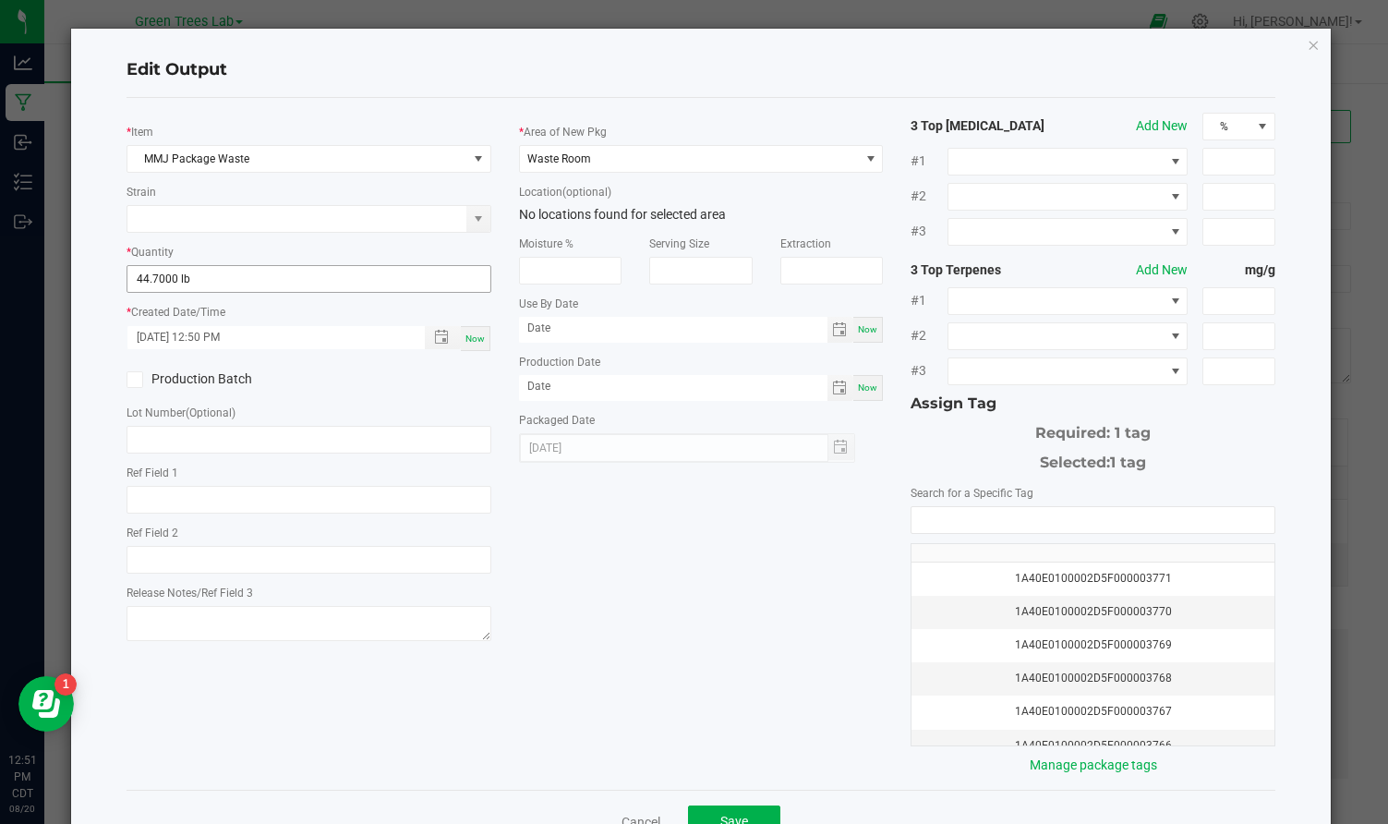
click at [165, 291] on span "44.7000 lb" at bounding box center [309, 279] width 365 height 28
click at [162, 275] on input "44.7" at bounding box center [308, 279] width 363 height 26
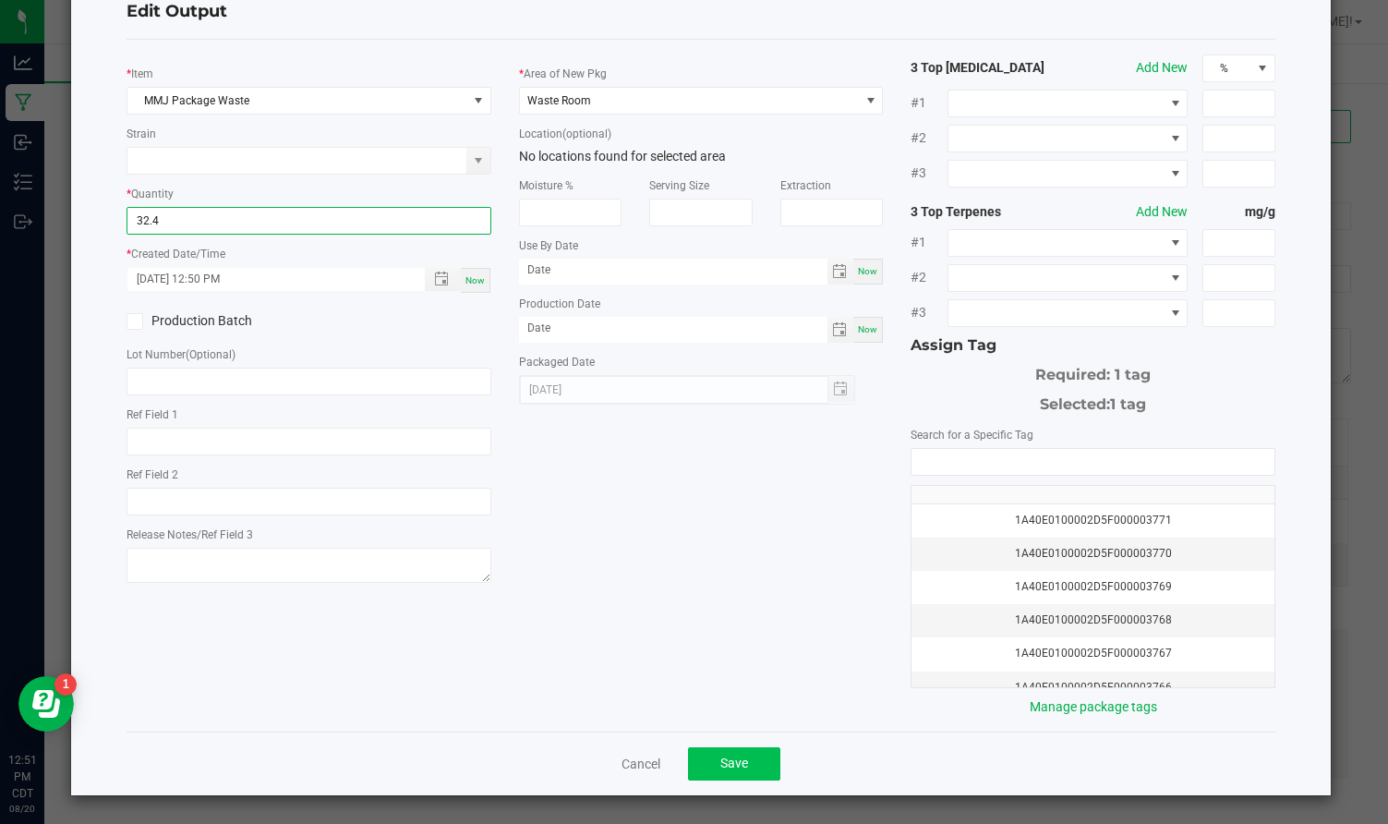
scroll to position [57, 0]
type input "32.4000 lb"
click at [741, 760] on span "Save" at bounding box center [734, 763] width 28 height 15
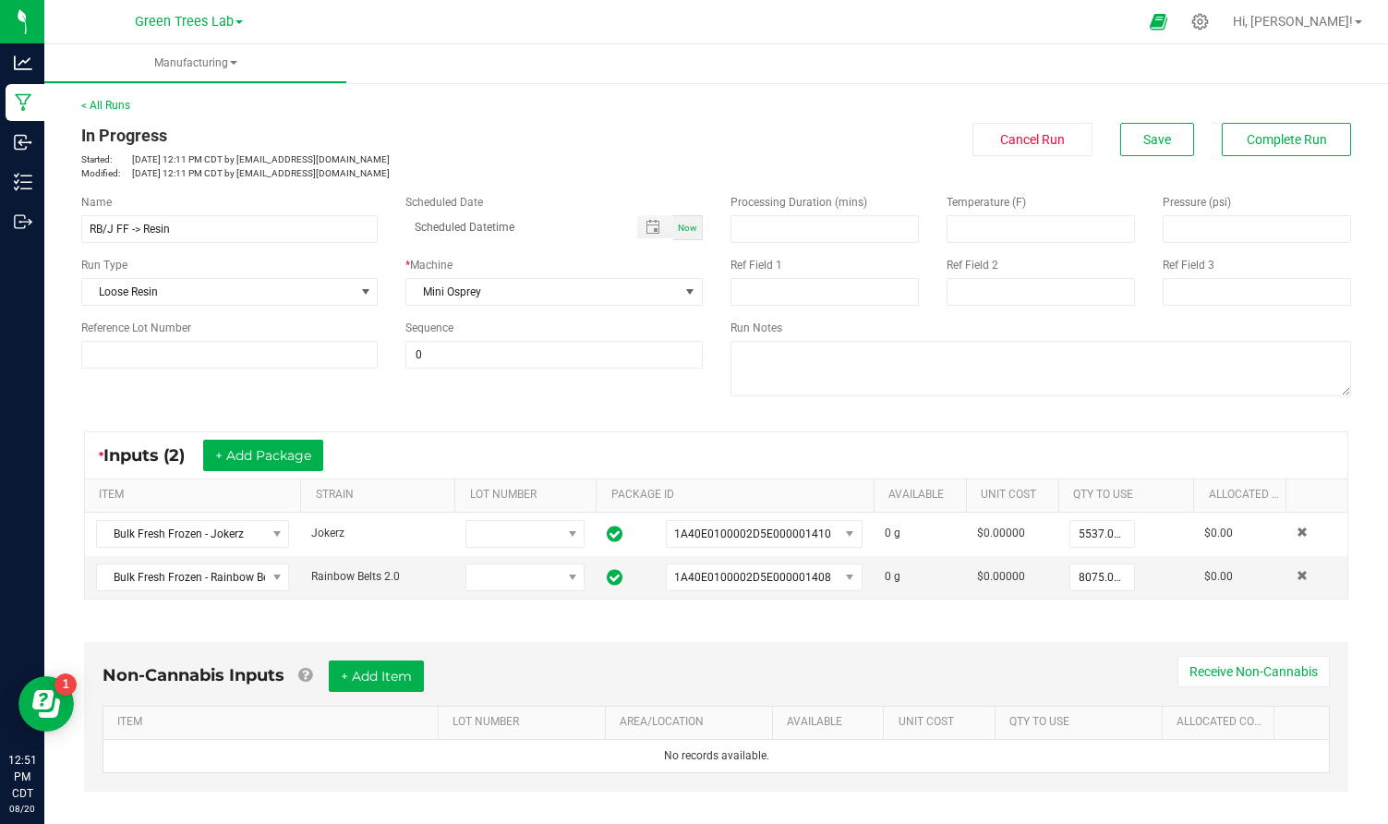
scroll to position [0, 0]
click at [1161, 138] on span "Save" at bounding box center [1157, 139] width 28 height 15
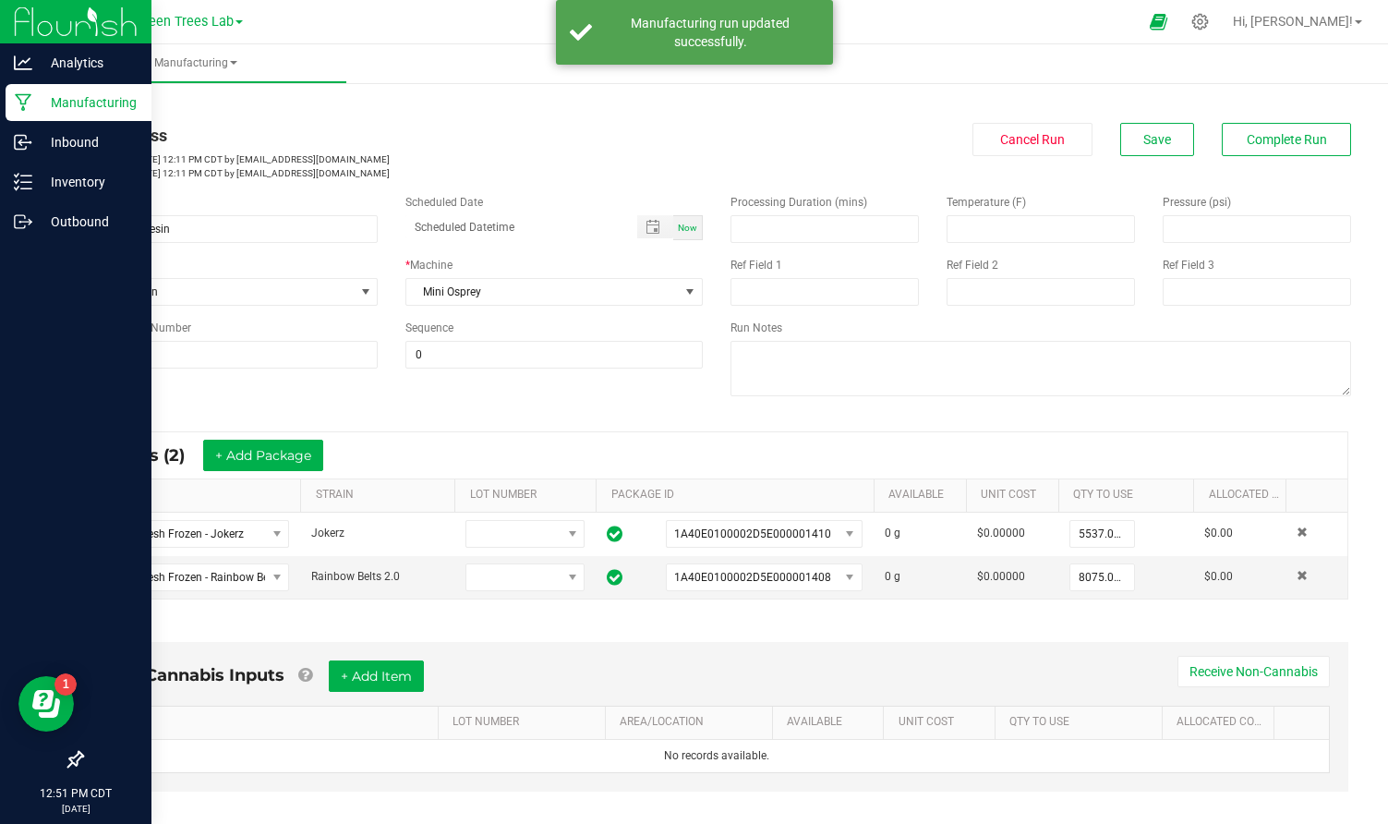
click at [75, 103] on p "Manufacturing" at bounding box center [87, 102] width 111 height 22
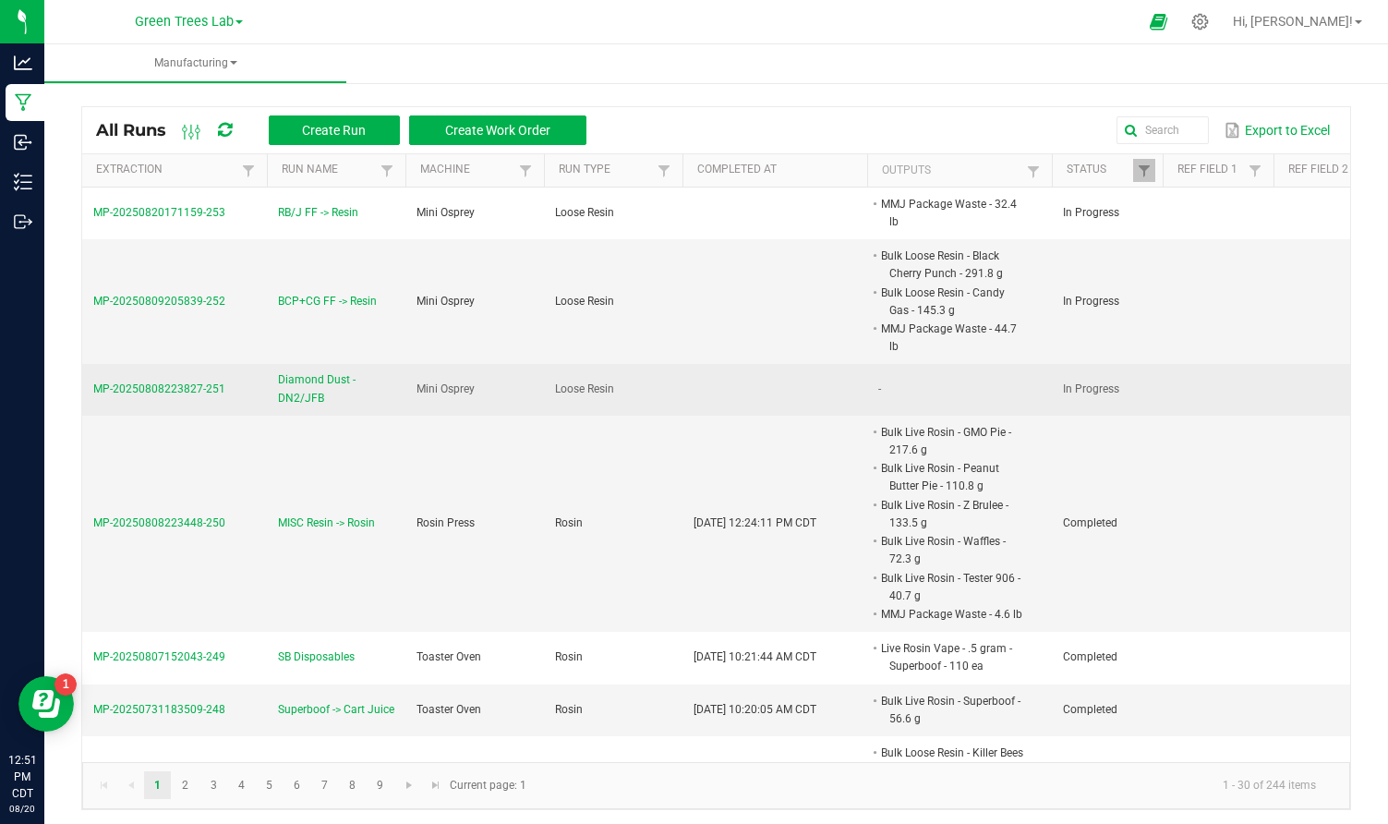
click at [147, 386] on span "MP-20250808223827-251" at bounding box center [159, 388] width 132 height 13
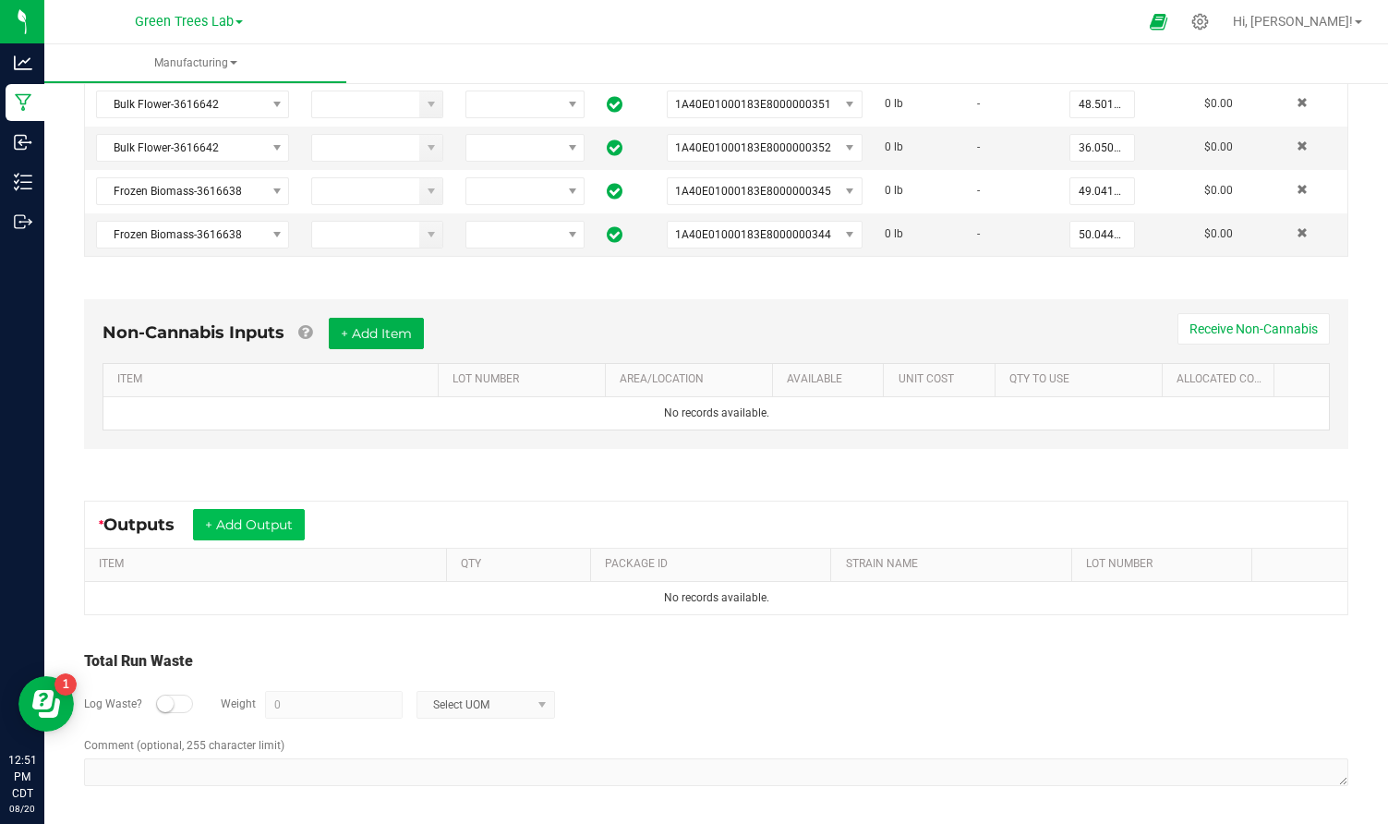
scroll to position [428, 0]
click at [287, 529] on button "+ Add Output" at bounding box center [249, 525] width 112 height 31
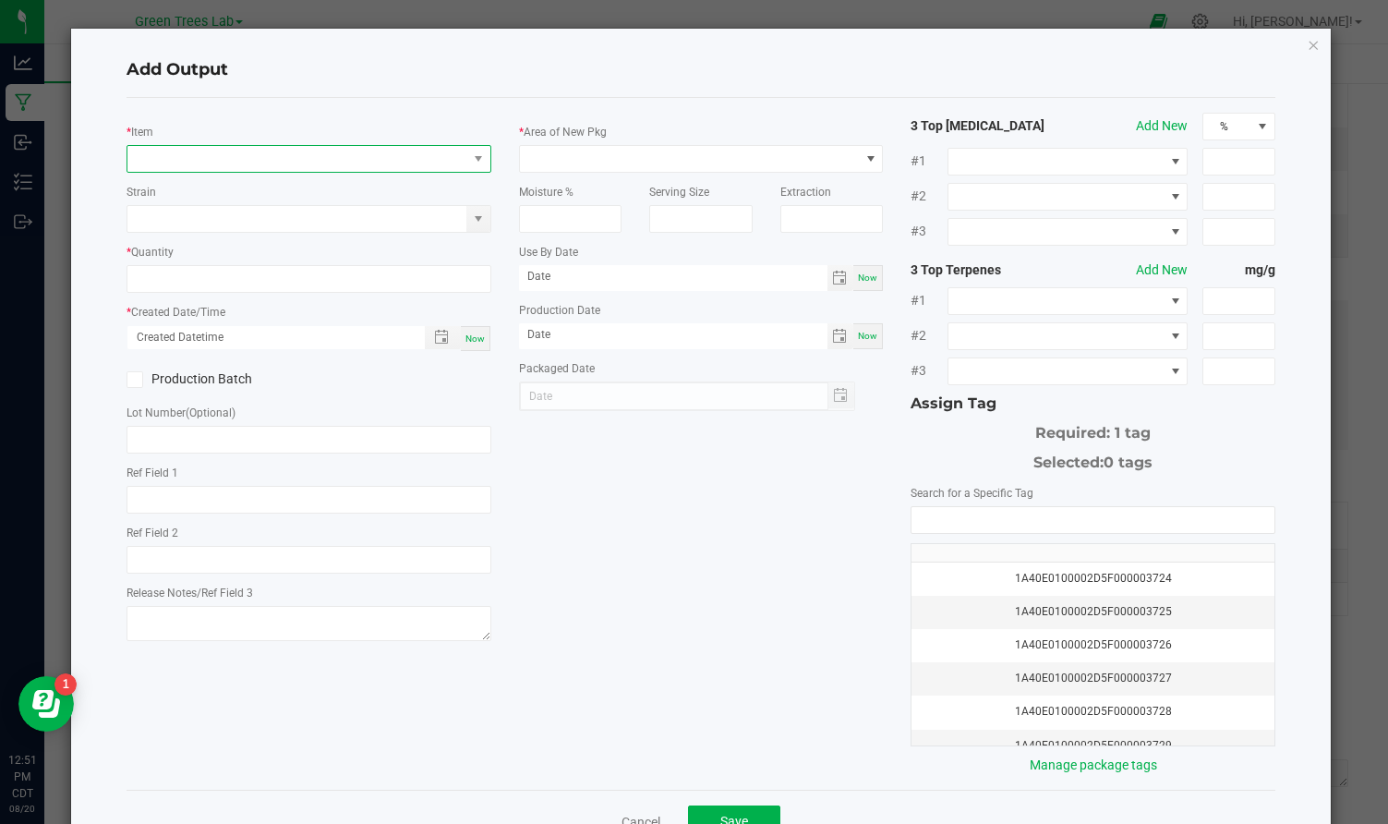
click at [259, 163] on span "NO DATA FOUND" at bounding box center [297, 159] width 340 height 26
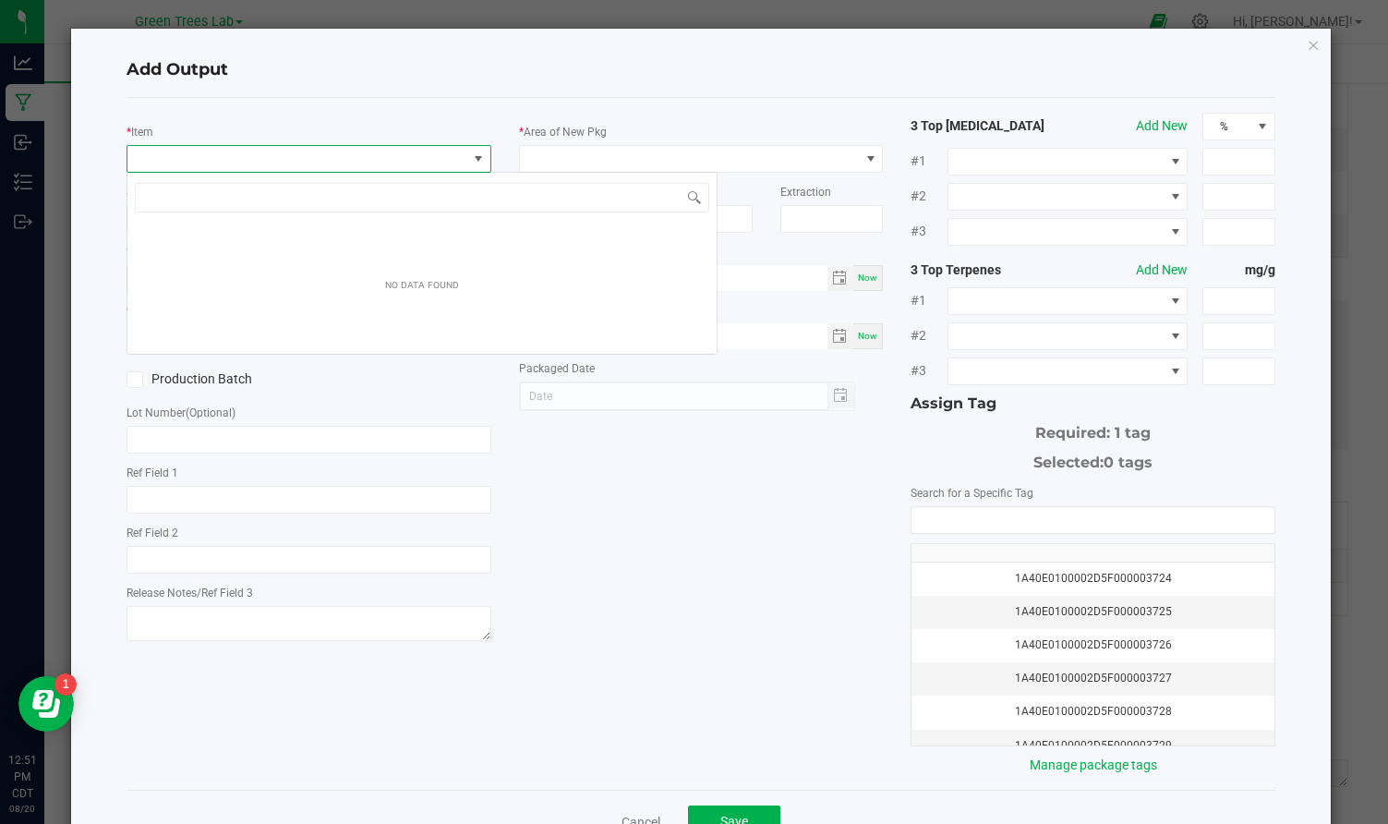
scroll to position [28, 364]
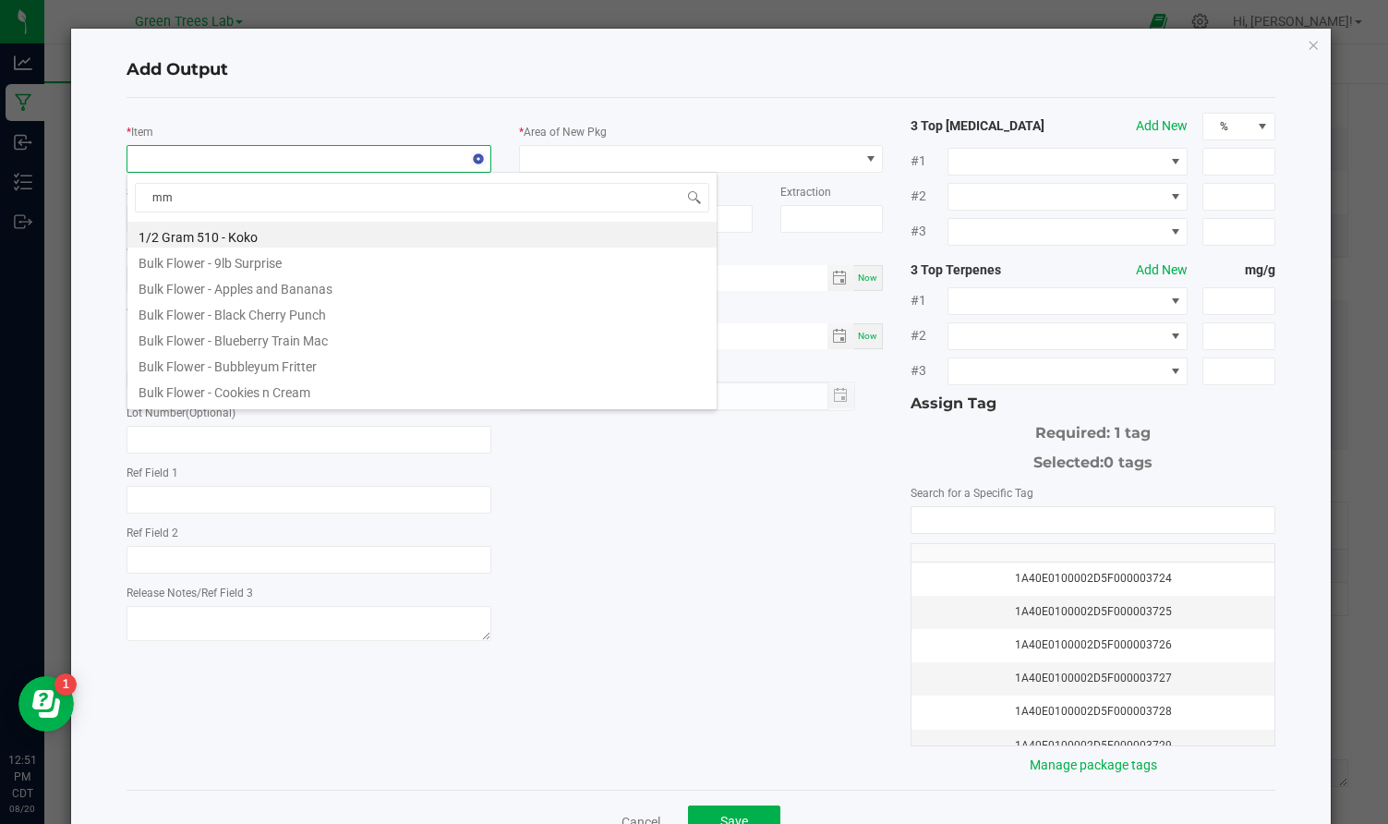
type input "mmj"
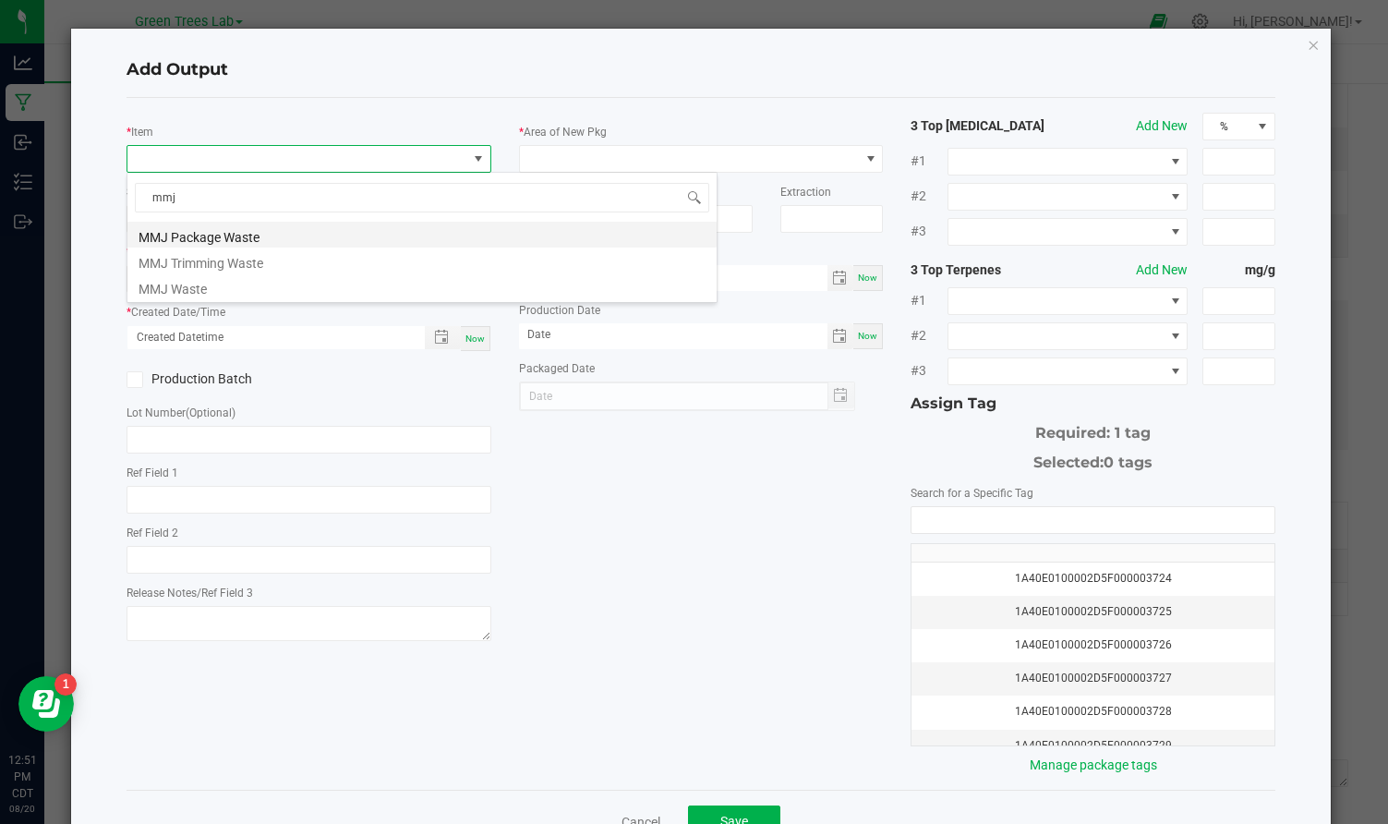
click at [250, 229] on li "MMJ Package Waste" at bounding box center [421, 235] width 589 height 26
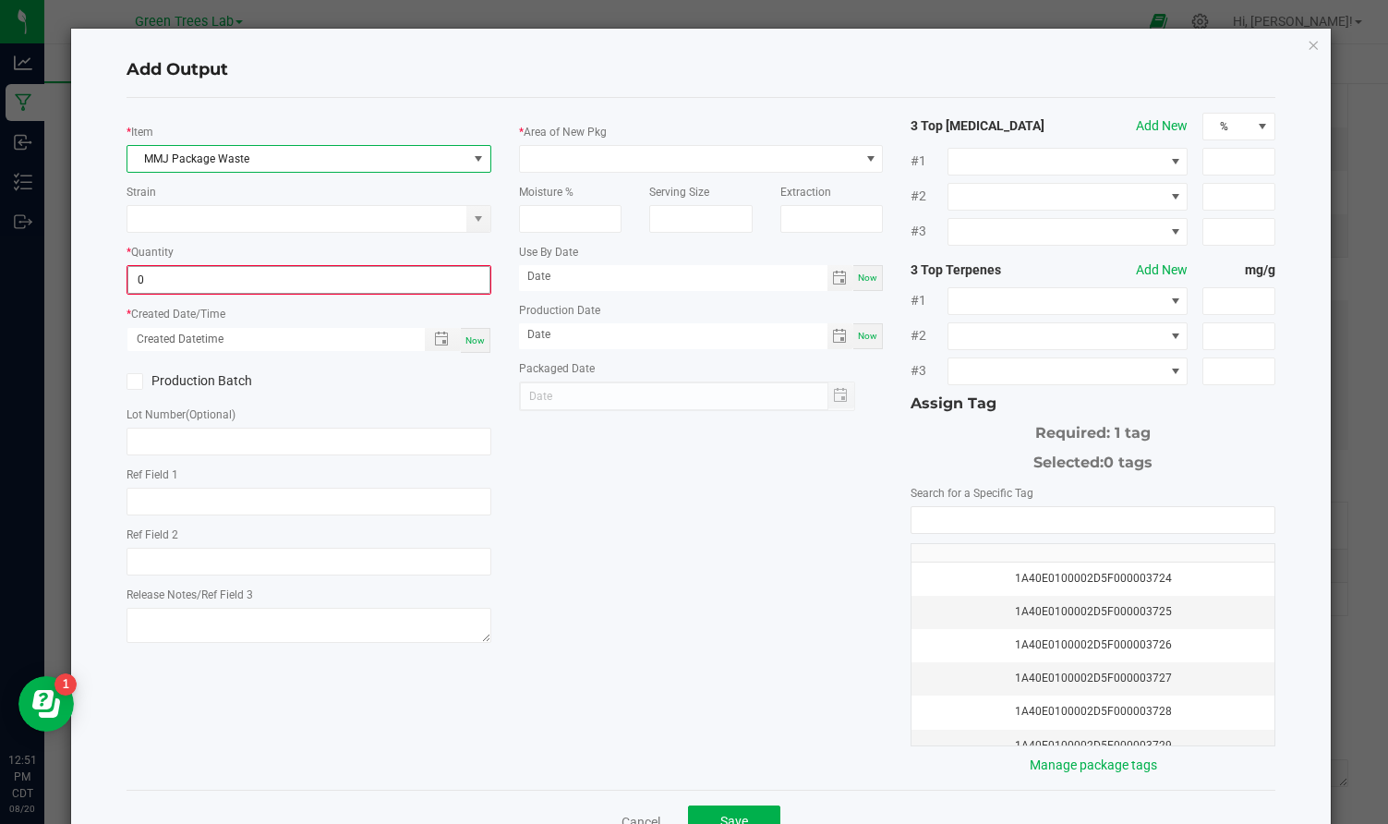
click at [211, 274] on input "0" at bounding box center [308, 280] width 361 height 26
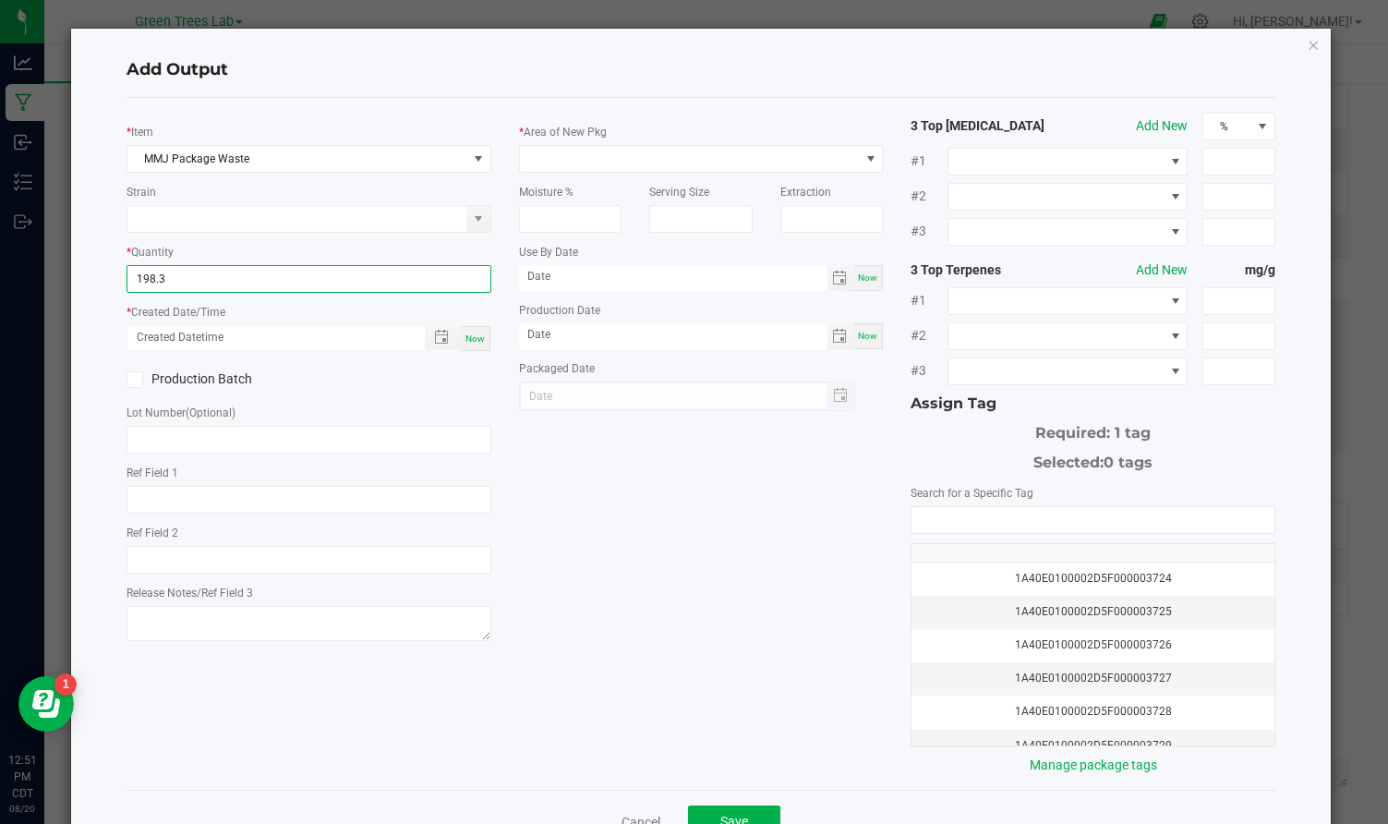
type input "198.3000 lb"
click at [470, 333] on span "Now" at bounding box center [474, 338] width 19 height 10
type input "[DATE] 12:52 PM"
type input "[DATE]"
click at [588, 160] on span at bounding box center [690, 159] width 340 height 26
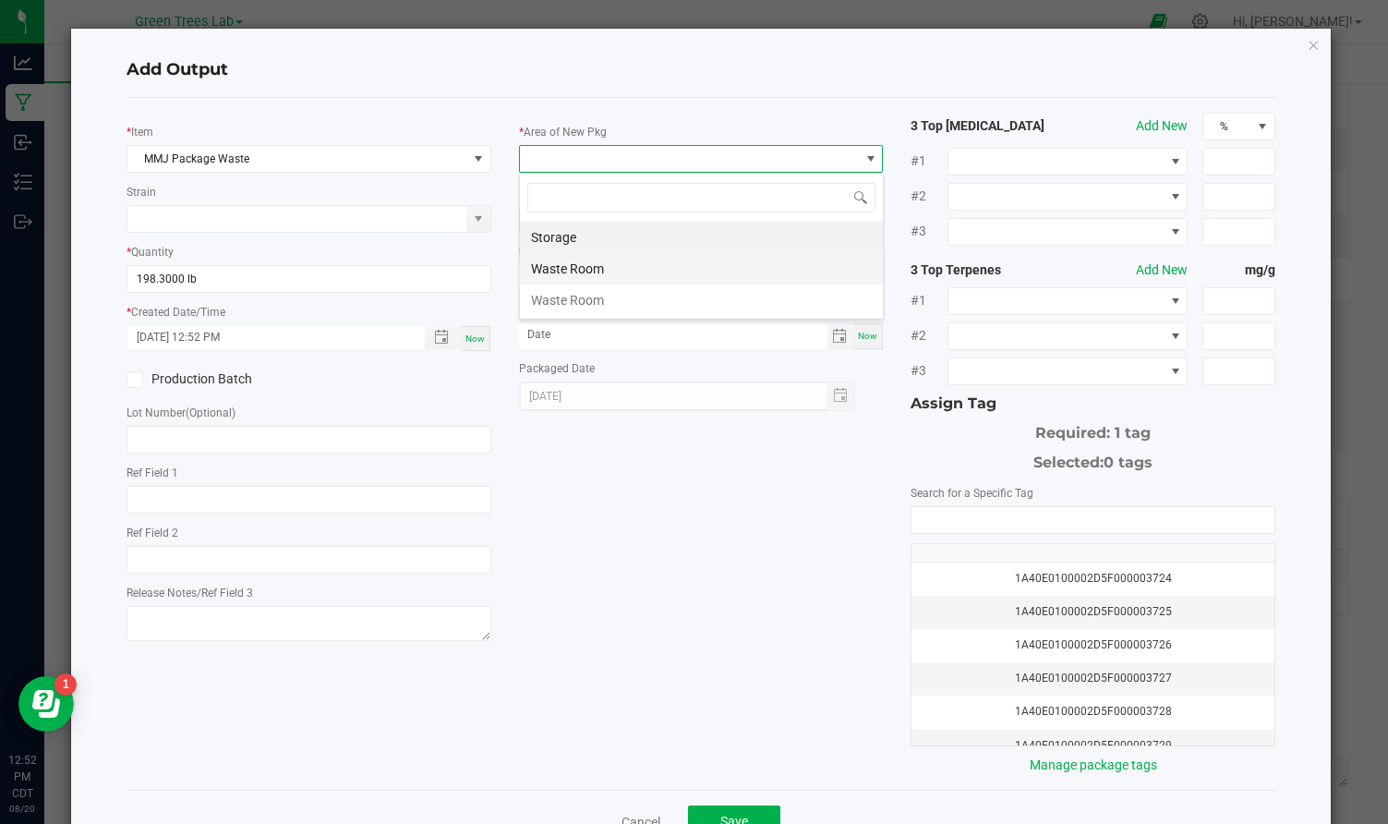
click at [570, 268] on li "Waste Room" at bounding box center [701, 268] width 363 height 31
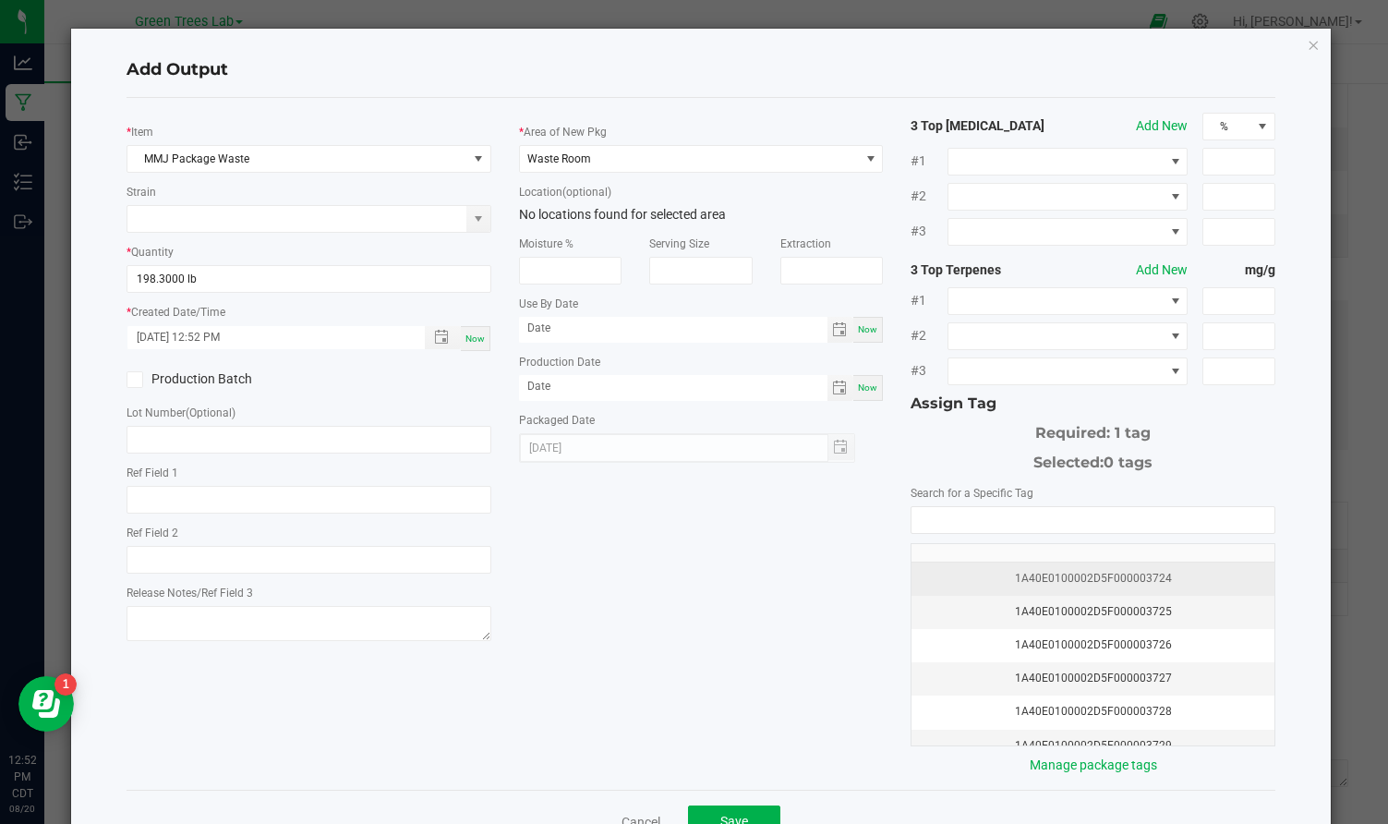
click at [1142, 570] on div "1A40E0100002D5F000003724" at bounding box center [1093, 579] width 341 height 18
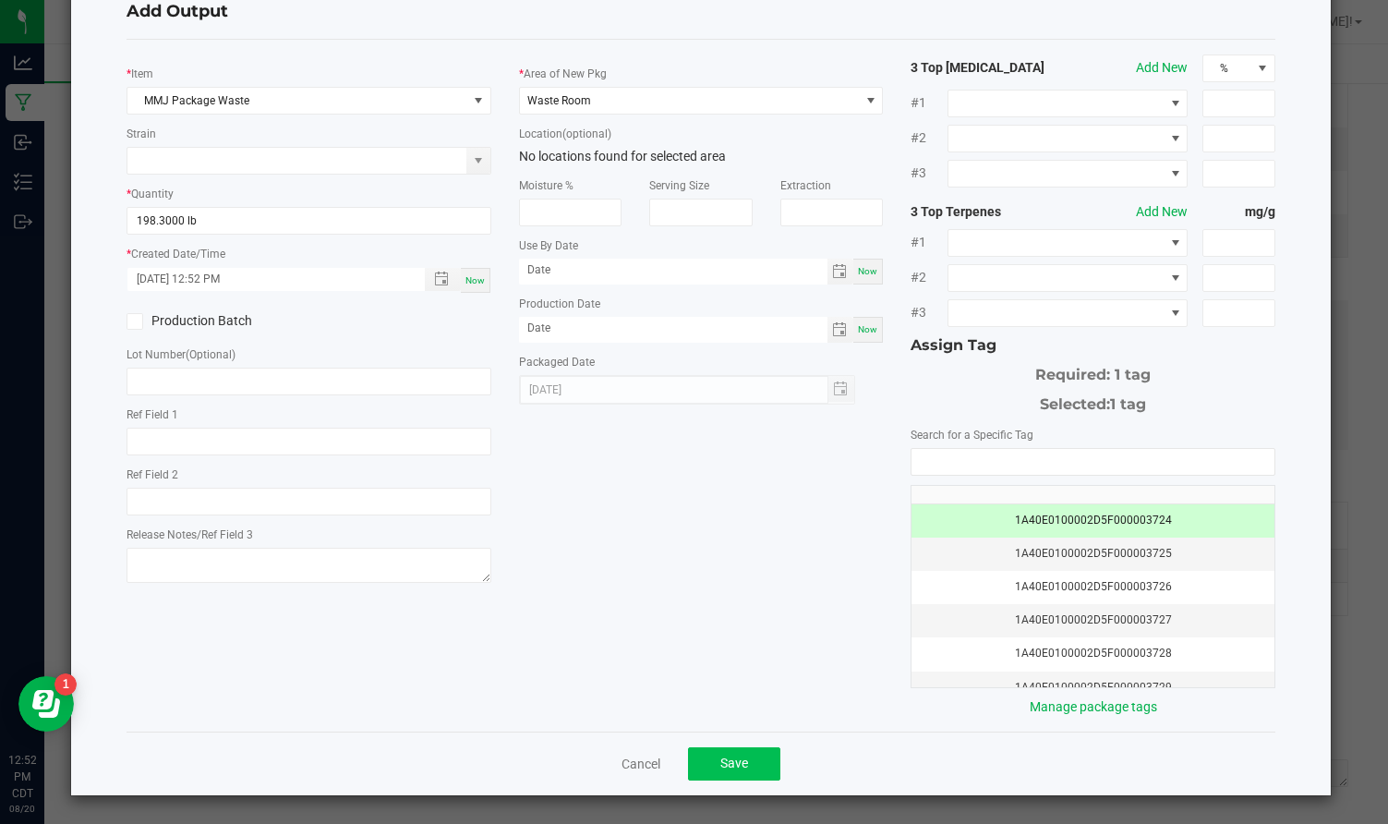
scroll to position [57, 0]
click at [744, 754] on button "Save" at bounding box center [734, 764] width 92 height 33
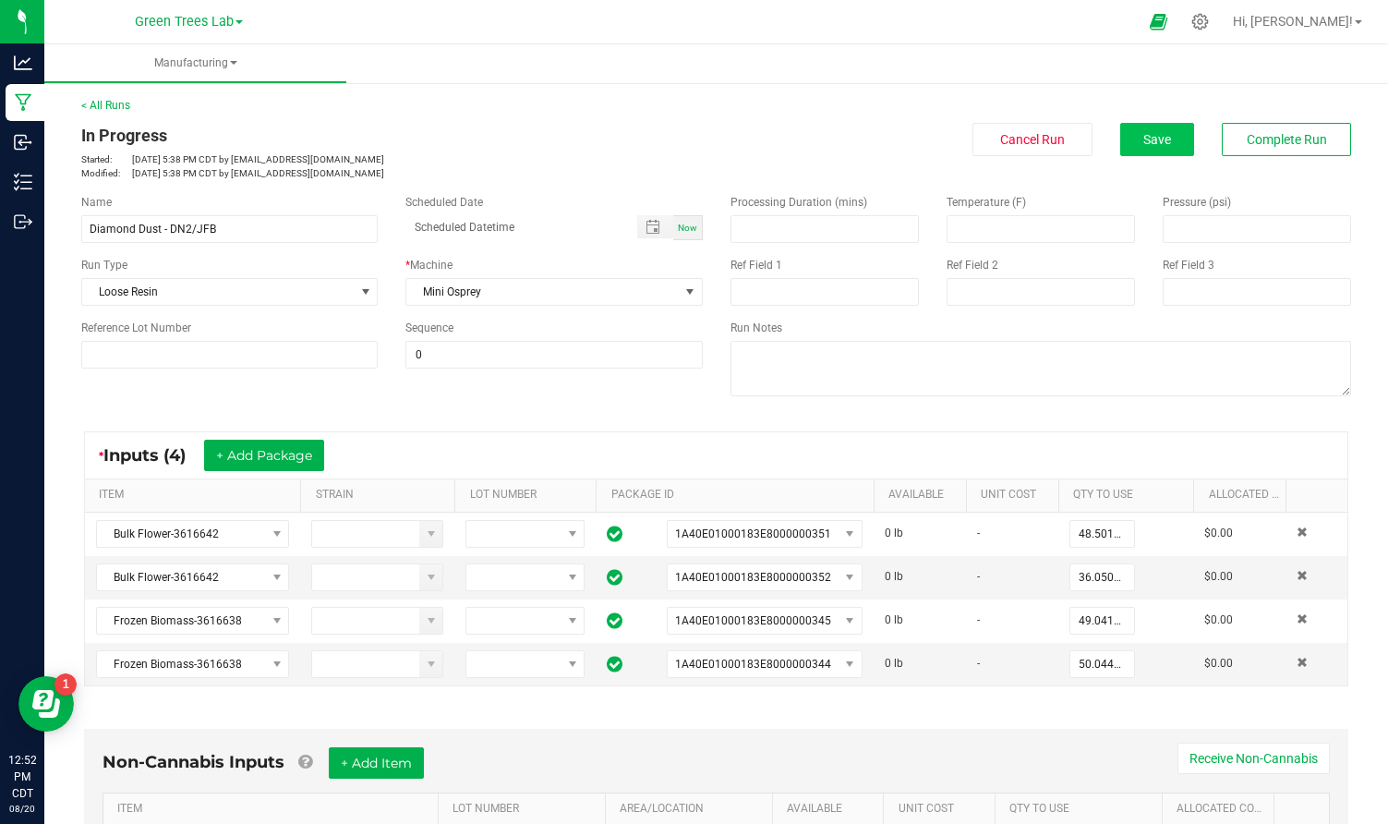
scroll to position [0, 0]
click at [1159, 134] on span "Save" at bounding box center [1157, 139] width 28 height 15
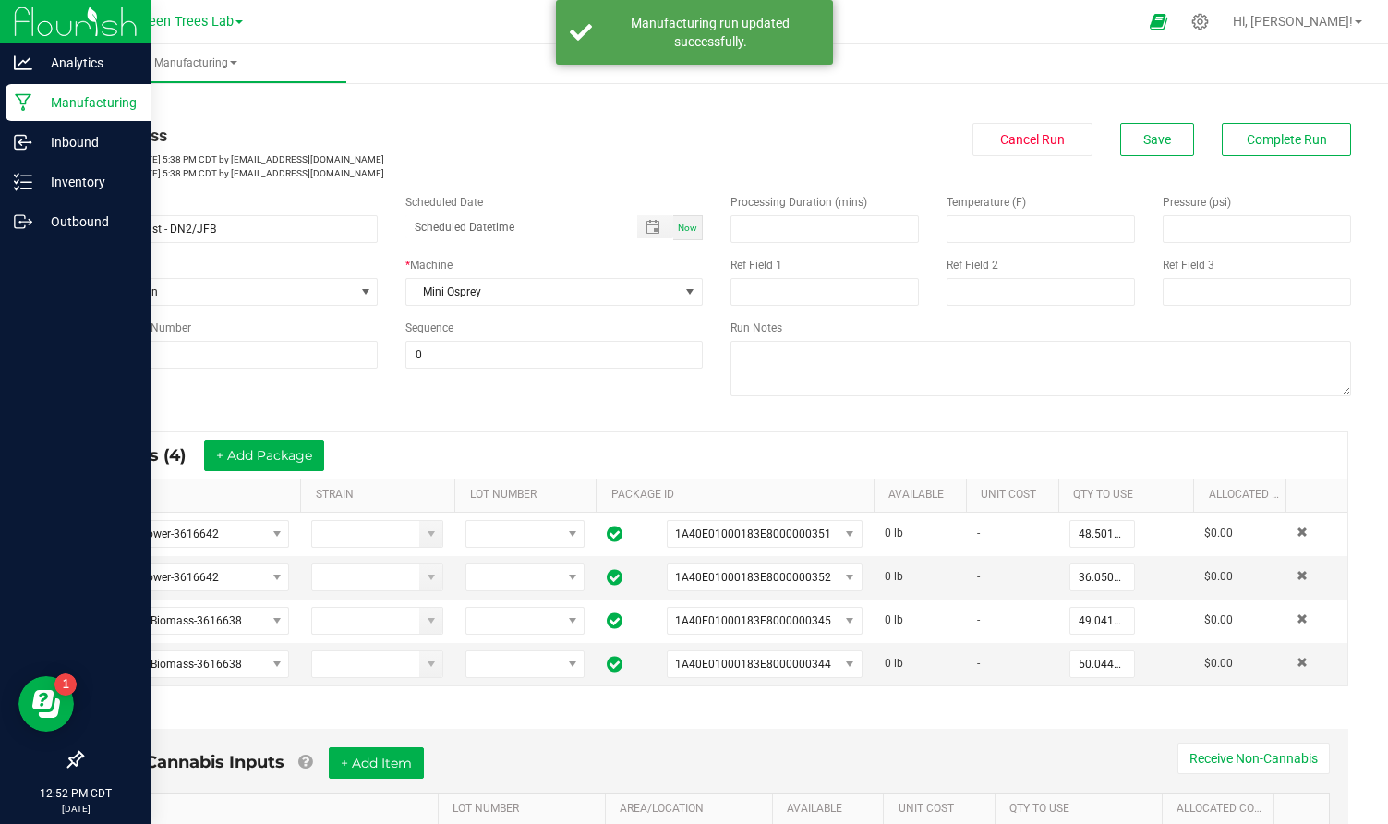
click at [89, 100] on p "Manufacturing" at bounding box center [87, 102] width 111 height 22
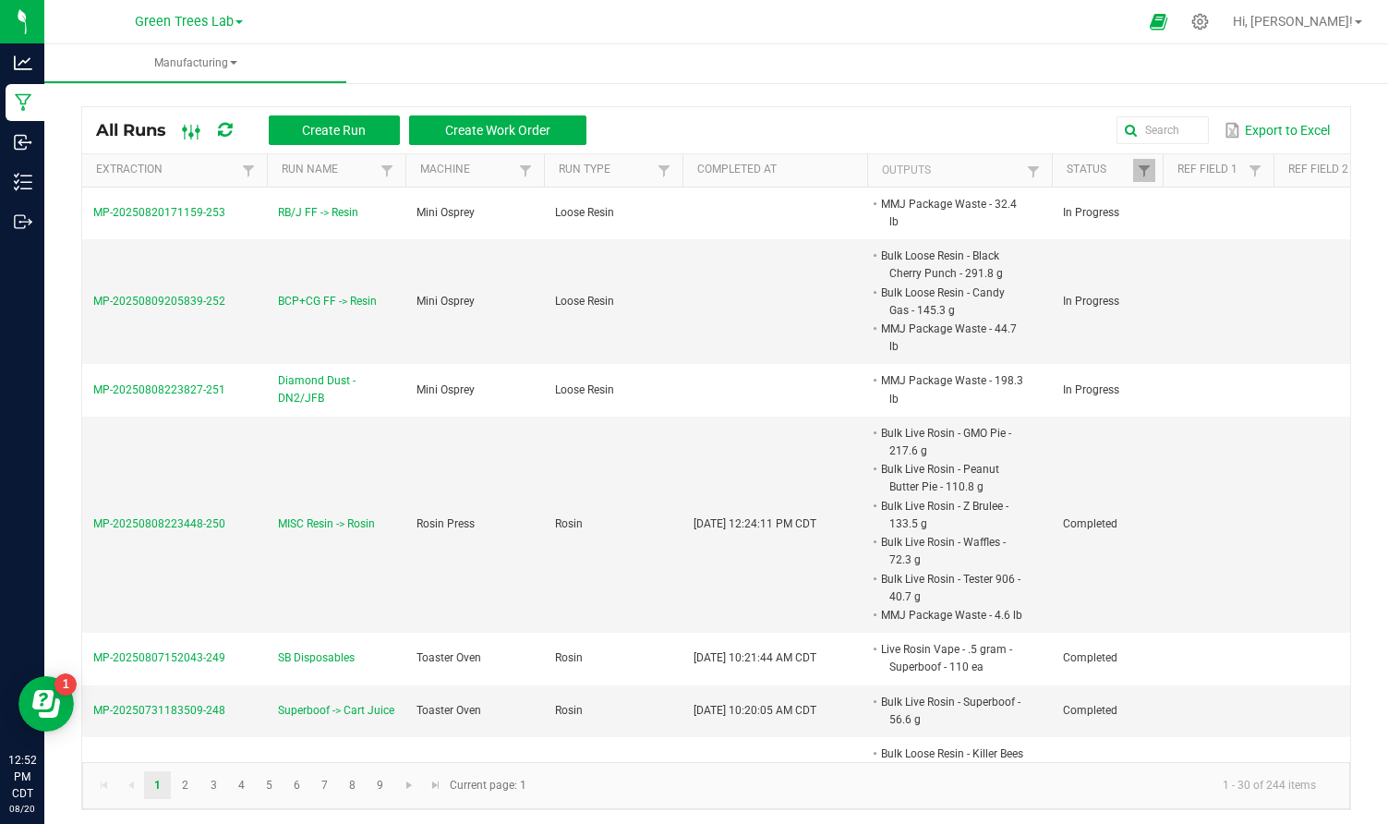
click at [188, 132] on icon at bounding box center [192, 132] width 20 height 22
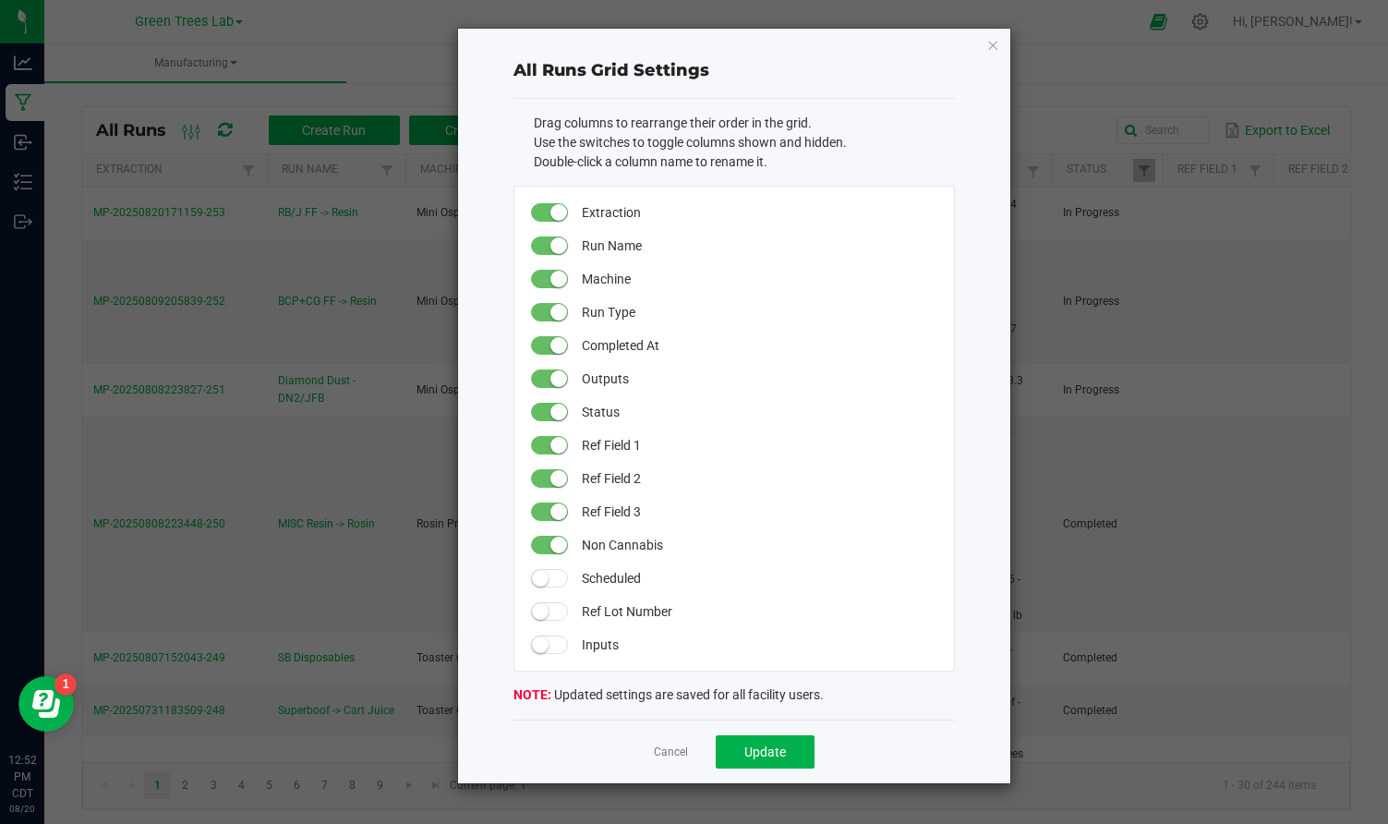
click at [188, 132] on ngb-modal-window "All Runs Grid Settings Drag columns to rearrange their order in the grid. Use t…" at bounding box center [701, 412] width 1402 height 824
click at [991, 47] on icon "button" at bounding box center [992, 44] width 13 height 22
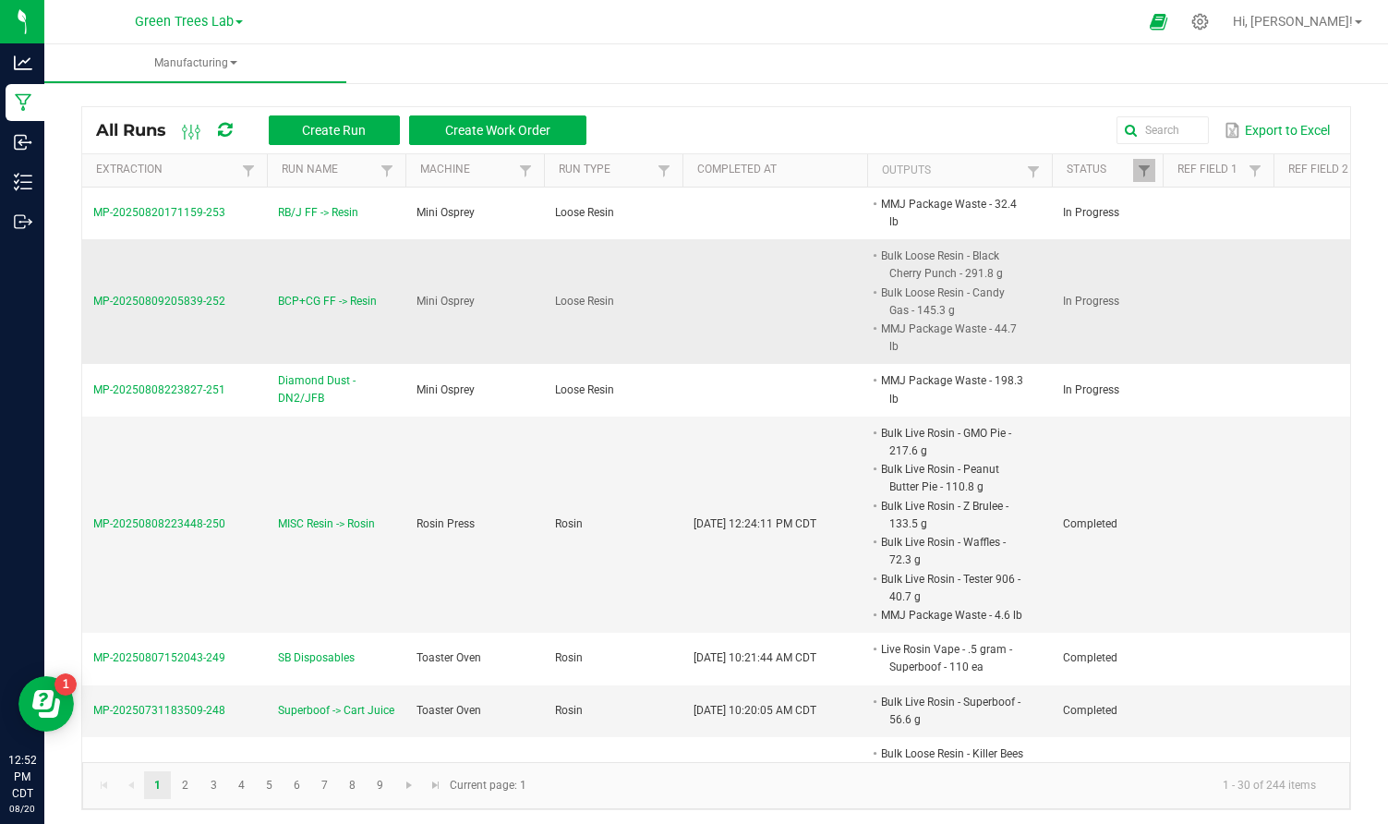
click at [181, 297] on span "MP-20250809205839-252" at bounding box center [159, 301] width 132 height 13
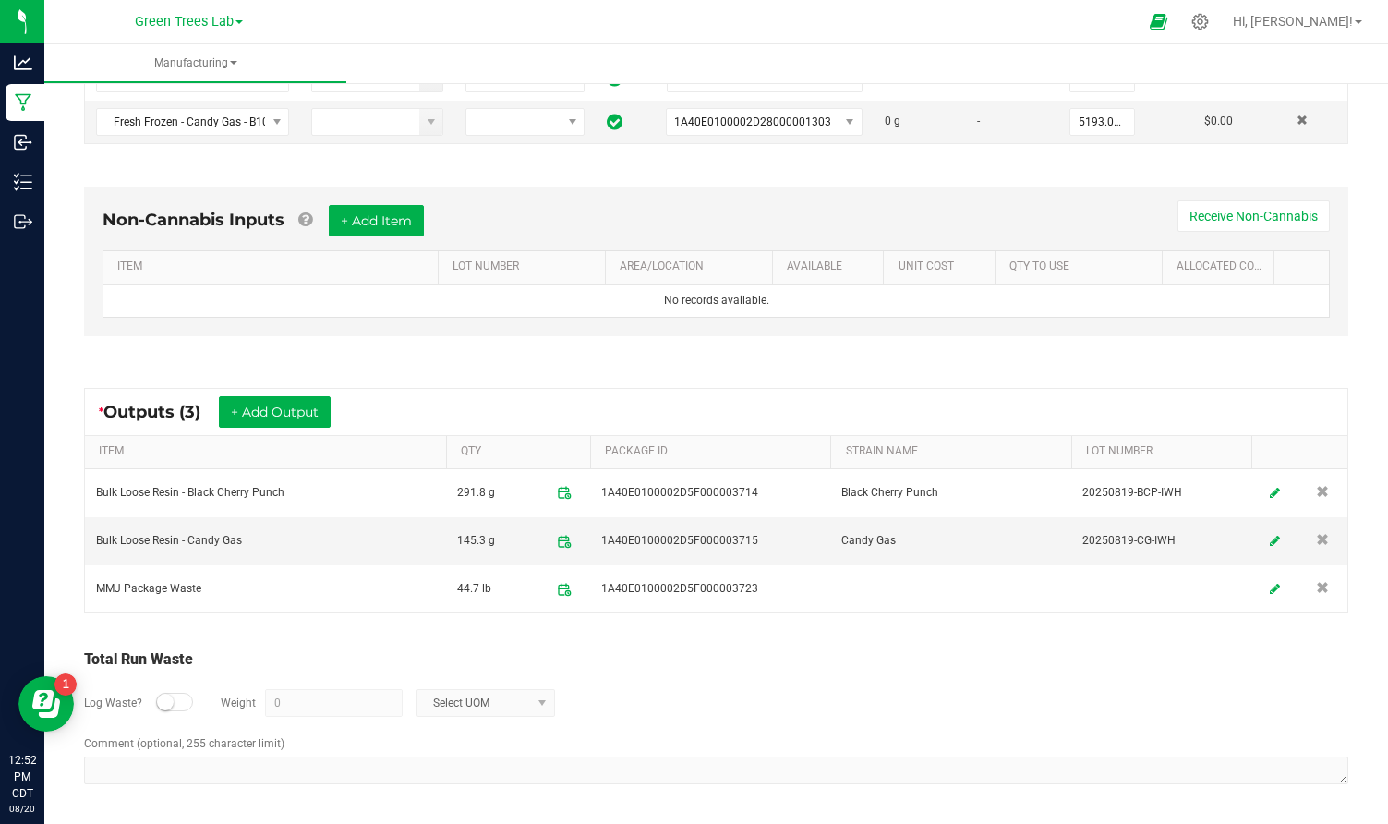
scroll to position [452, 0]
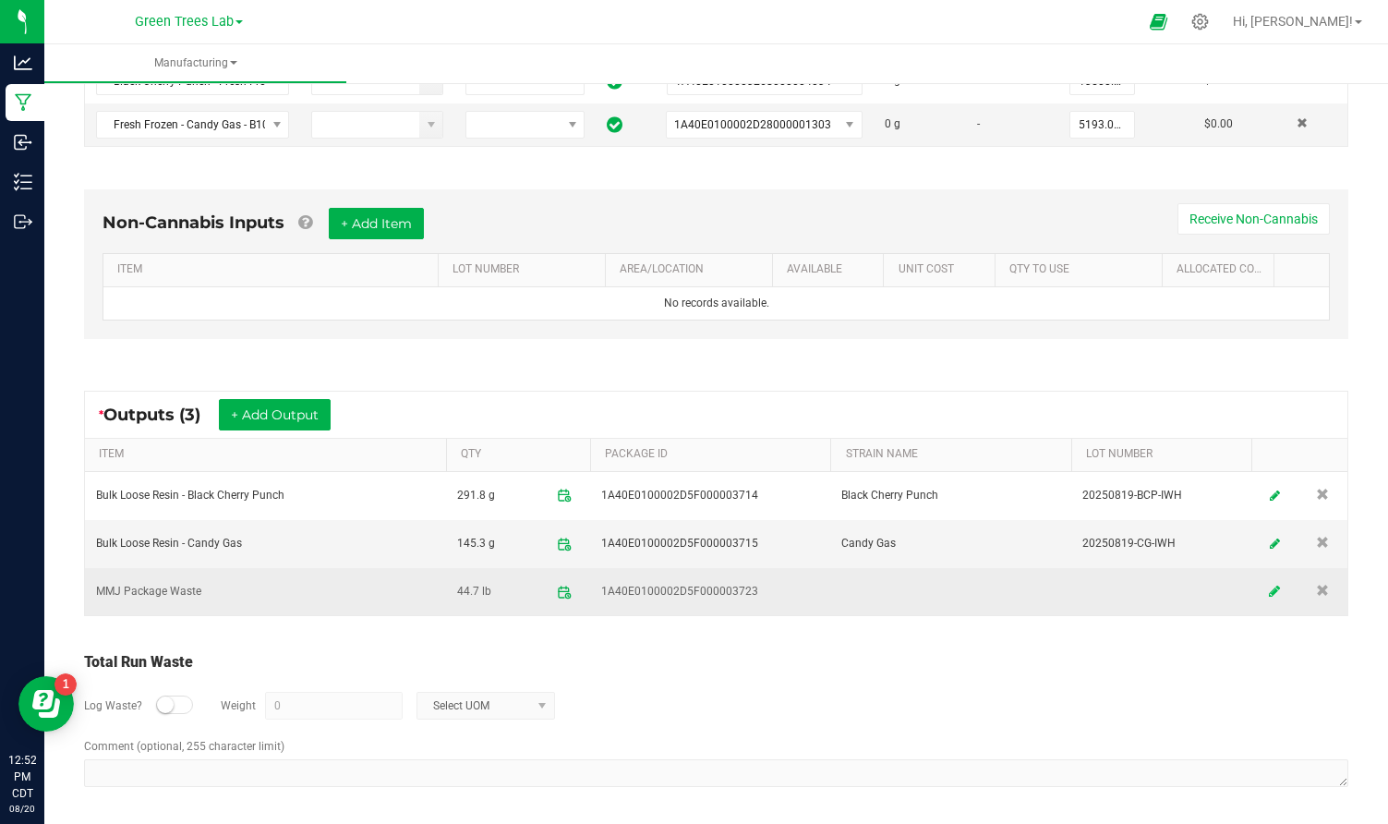
click at [1271, 583] on link at bounding box center [1274, 591] width 28 height 36
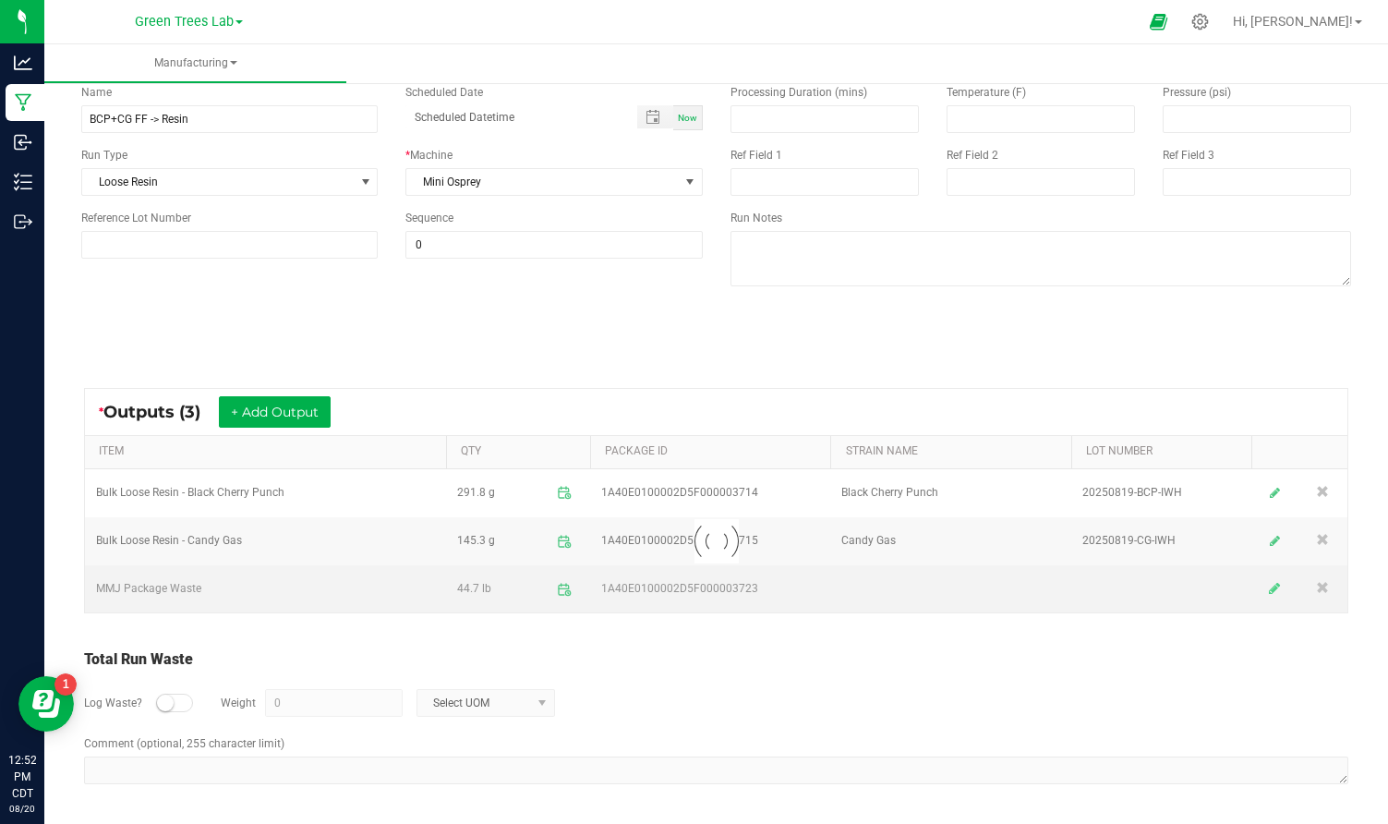
scroll to position [109, 0]
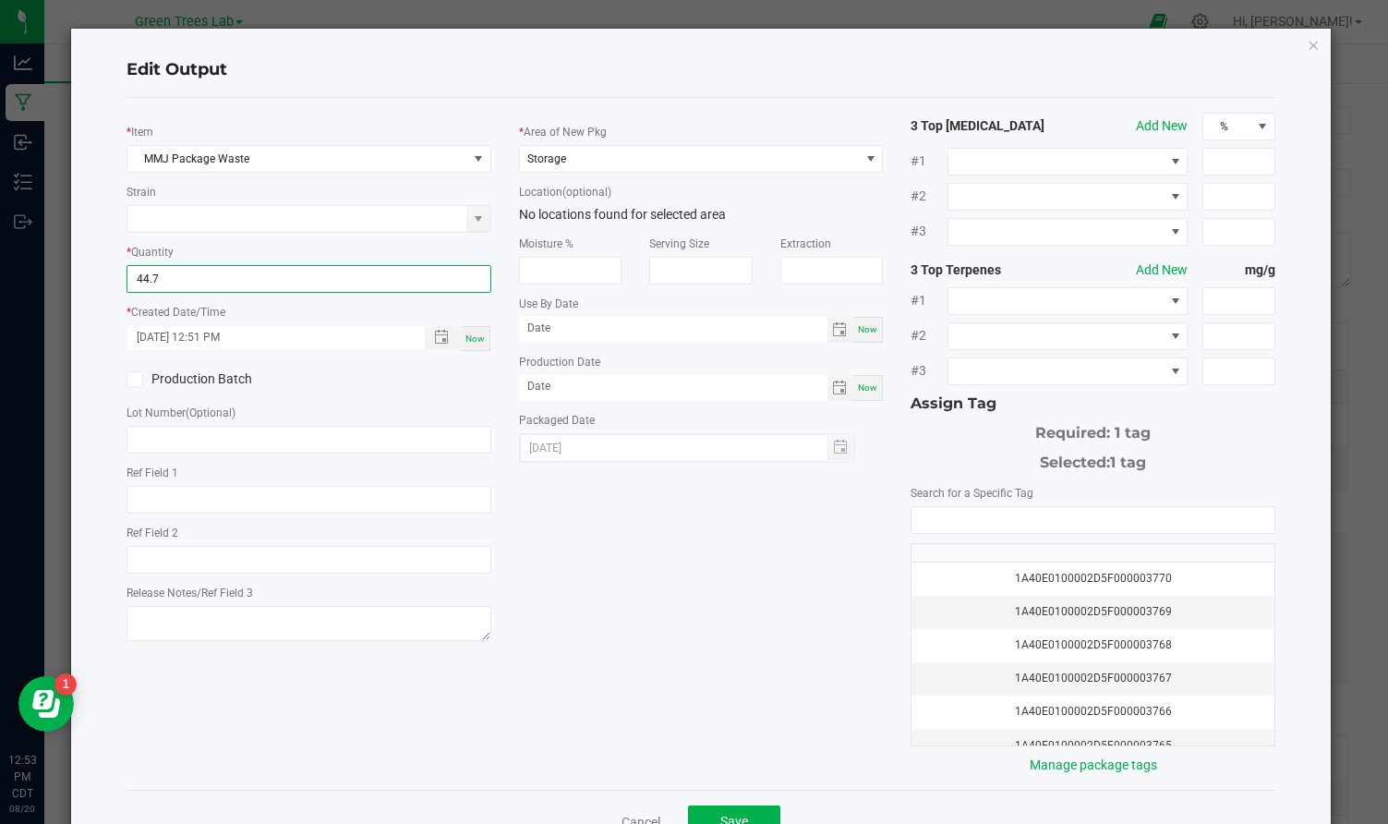
click at [160, 280] on input "44.7" at bounding box center [308, 279] width 363 height 26
type input "43.0000 lb"
click at [693, 539] on div "* Item MMJ Package Waste Strain * Quantity 43.0000 lb * Created Date/Time [DATE…" at bounding box center [701, 444] width 1176 height 662
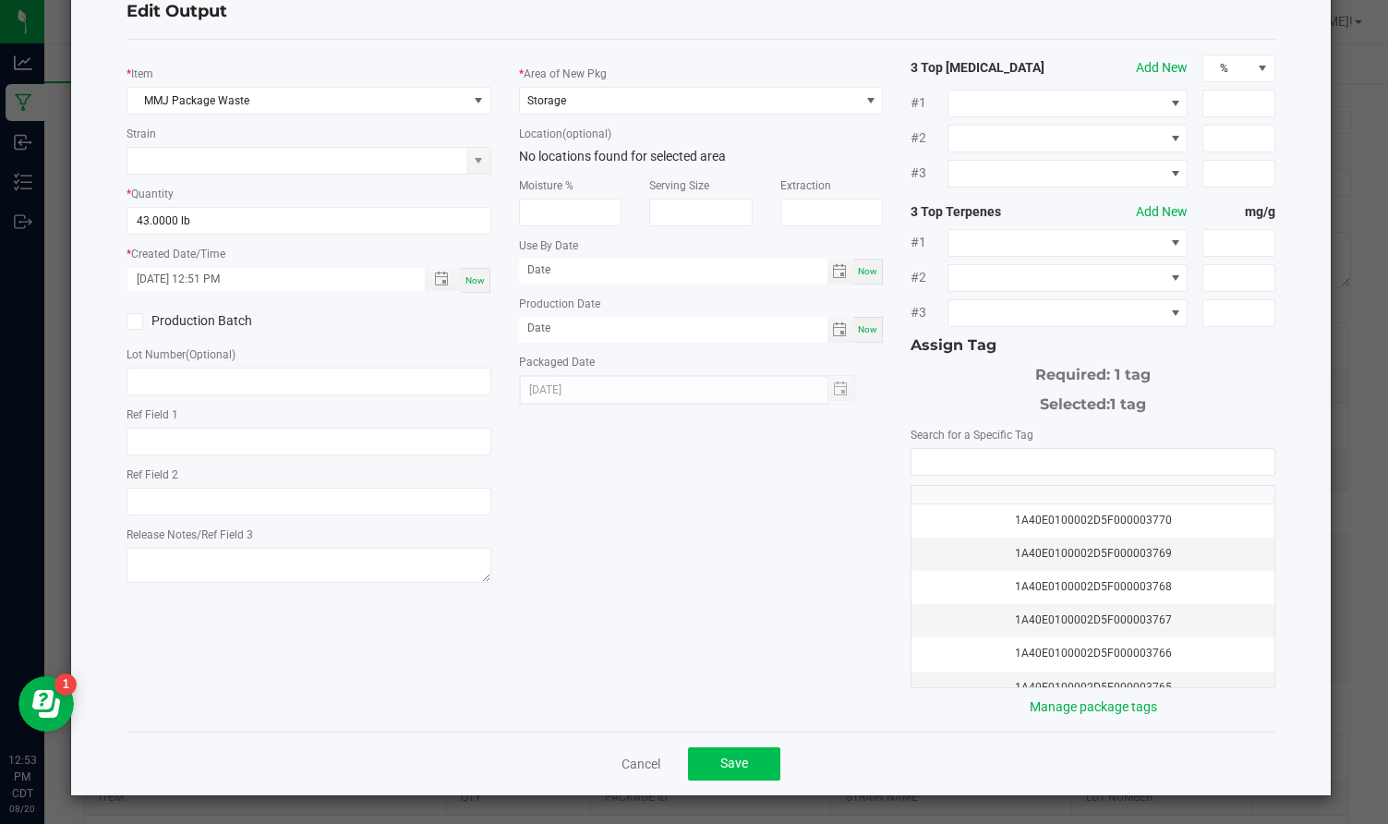
scroll to position [57, 0]
click at [742, 757] on span "Save" at bounding box center [734, 763] width 28 height 15
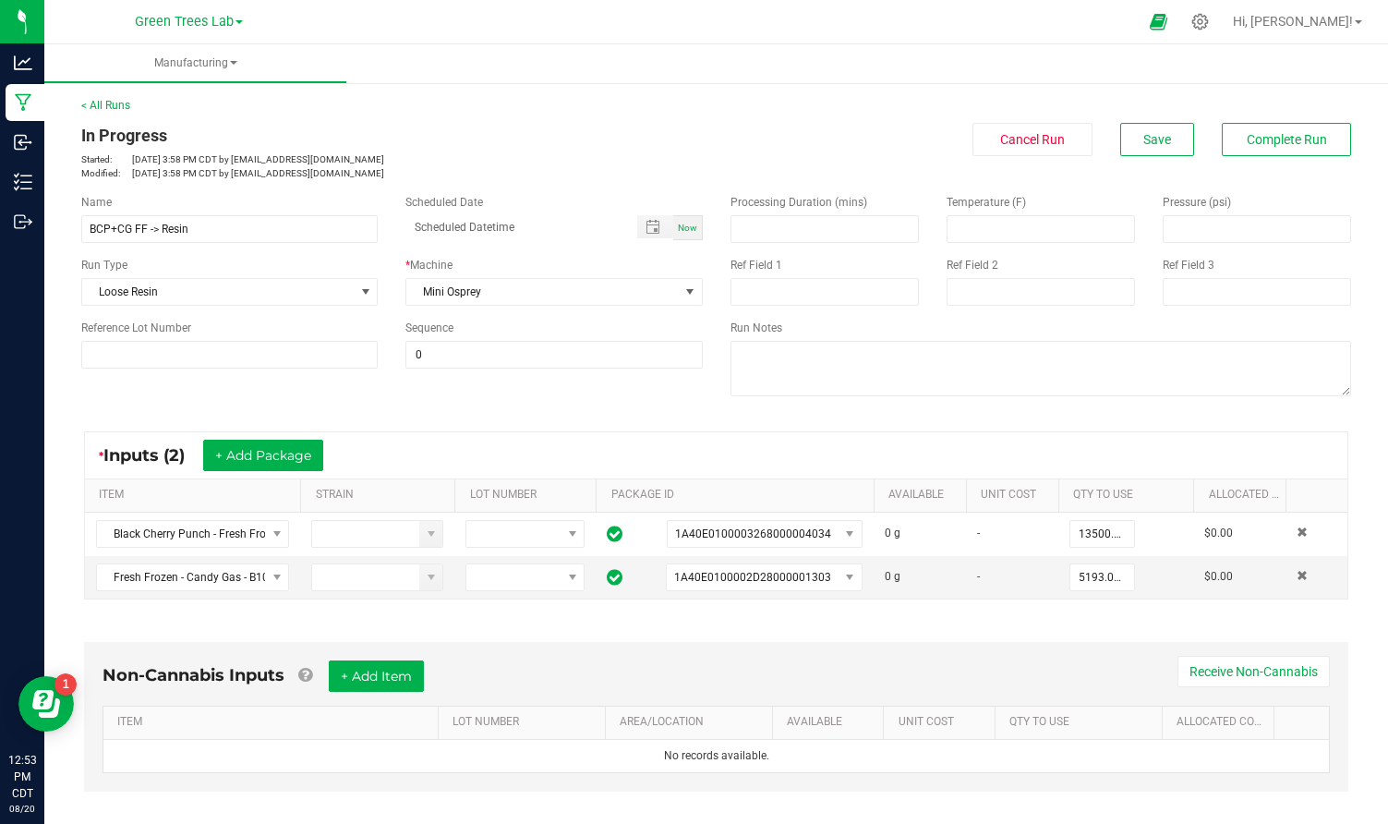
scroll to position [0, 0]
click at [1303, 142] on span "Complete Run" at bounding box center [1287, 139] width 80 height 15
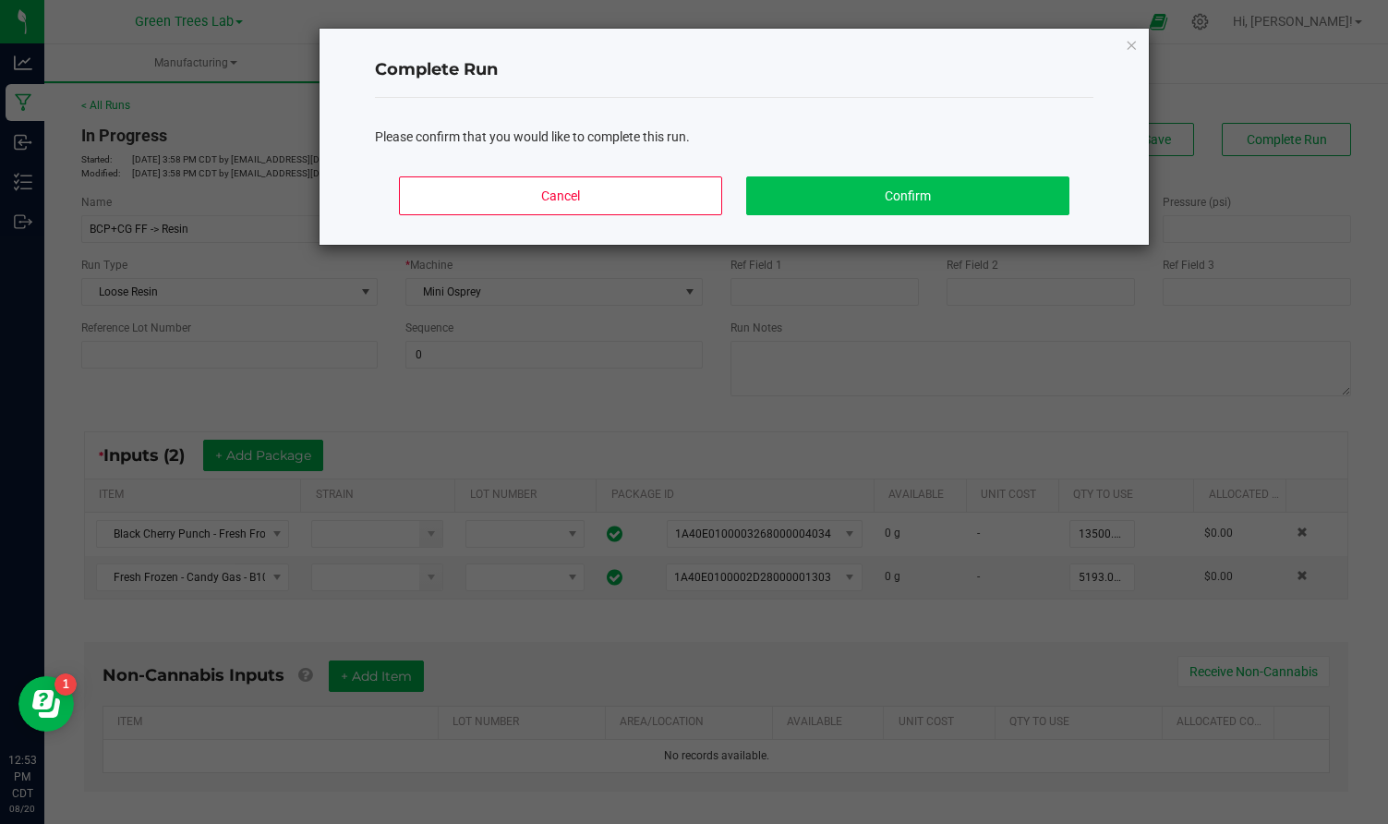
click at [977, 204] on button "Confirm" at bounding box center [907, 195] width 323 height 39
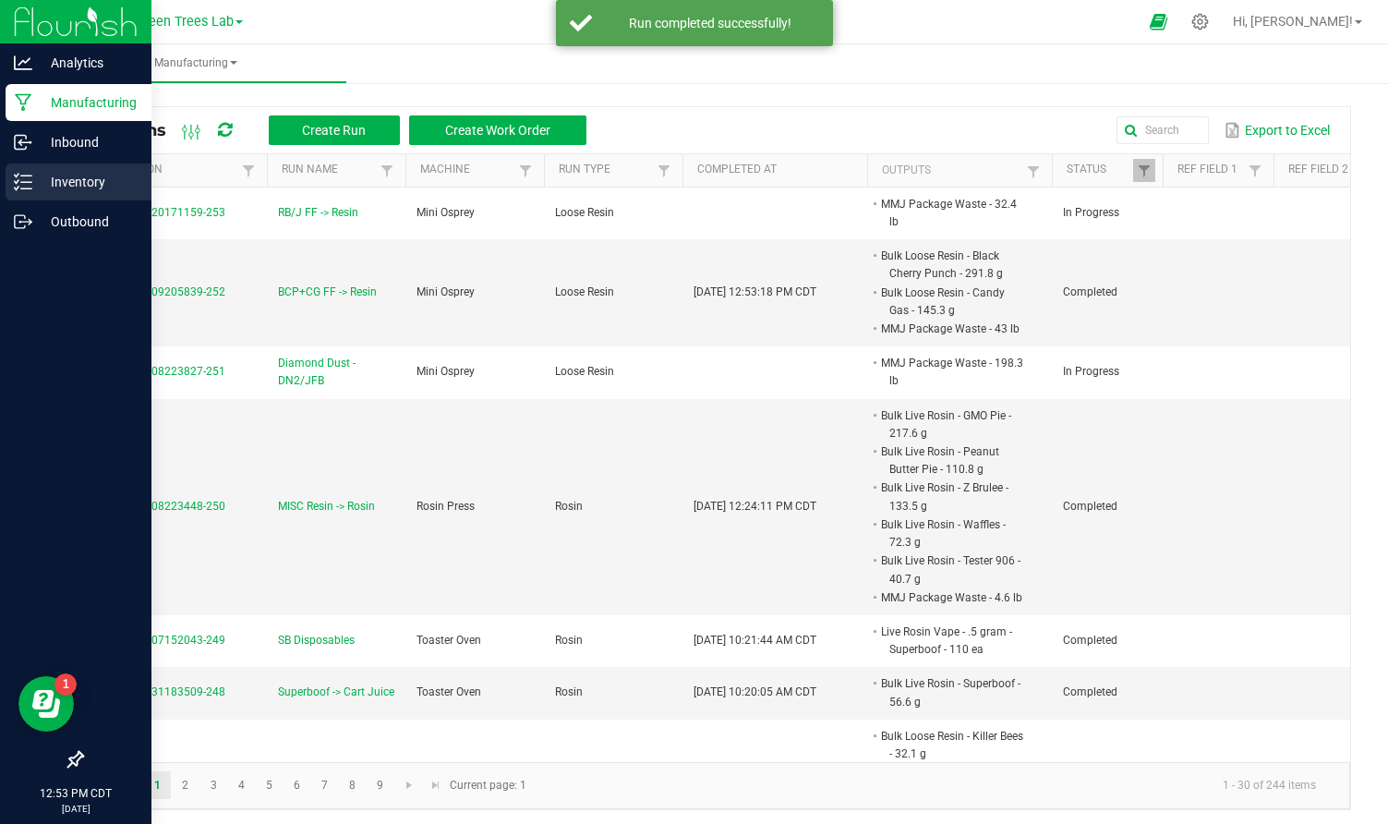
click at [50, 179] on p "Inventory" at bounding box center [87, 182] width 111 height 22
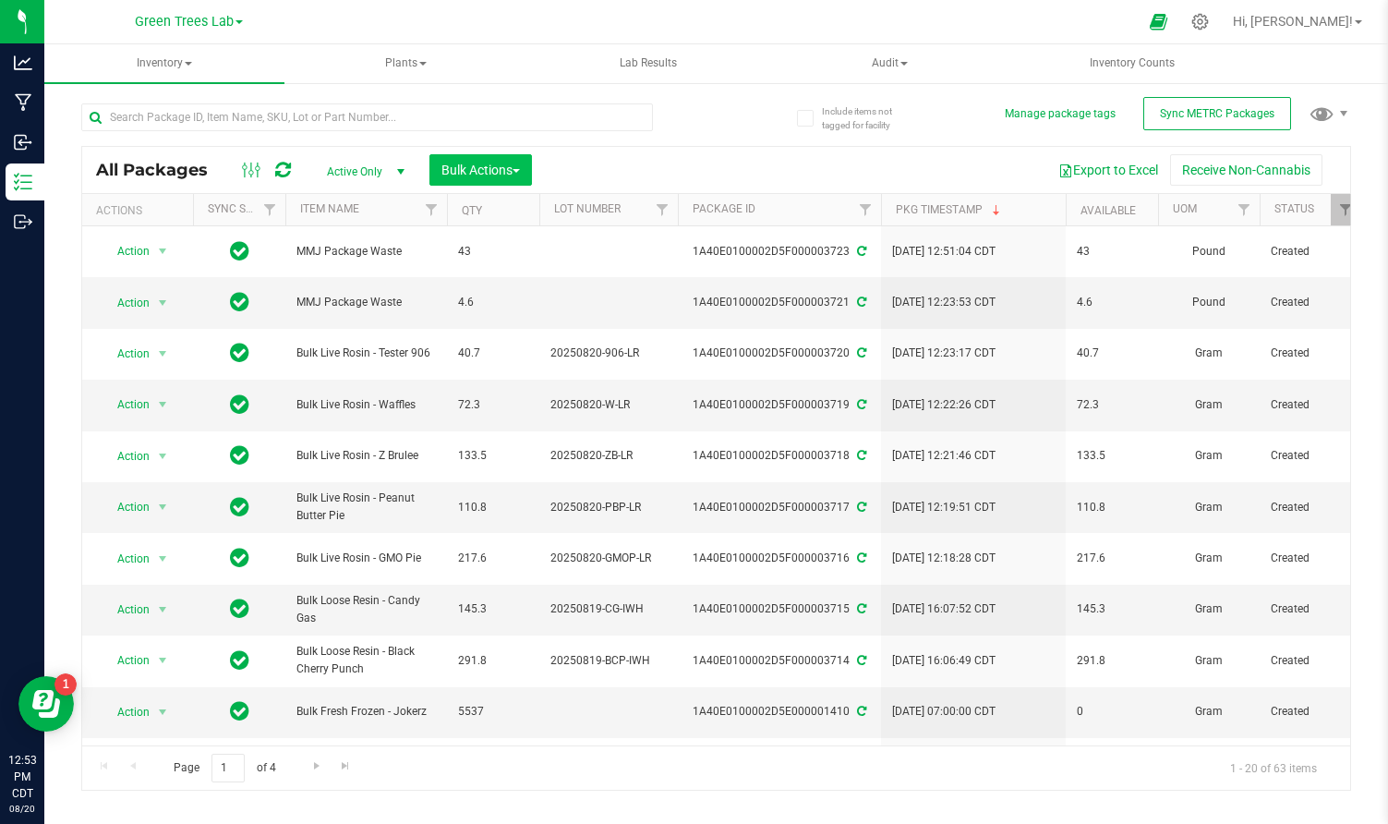
click at [515, 172] on span "button" at bounding box center [516, 171] width 7 height 4
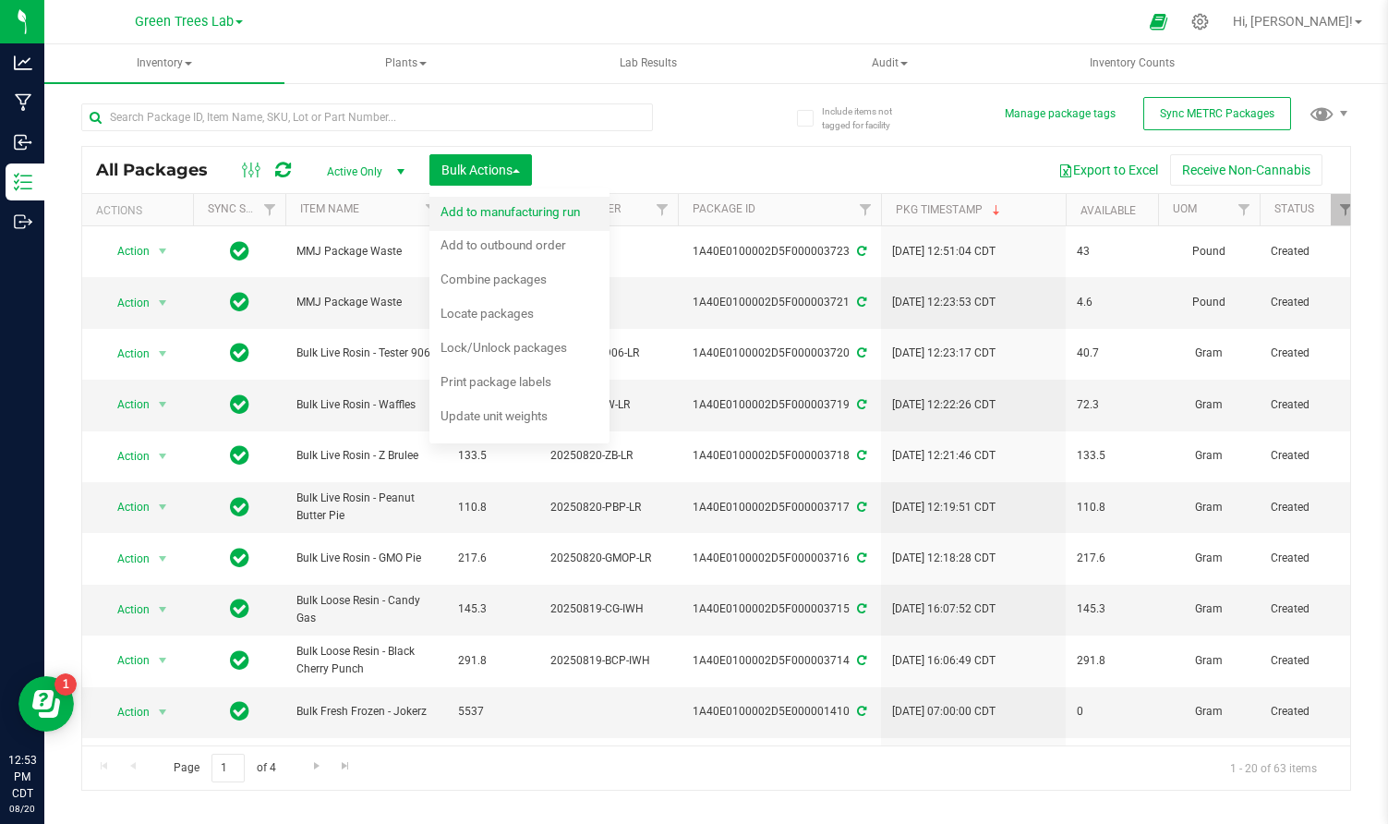
click at [513, 216] on span "Add to manufacturing run" at bounding box center [509, 211] width 139 height 15
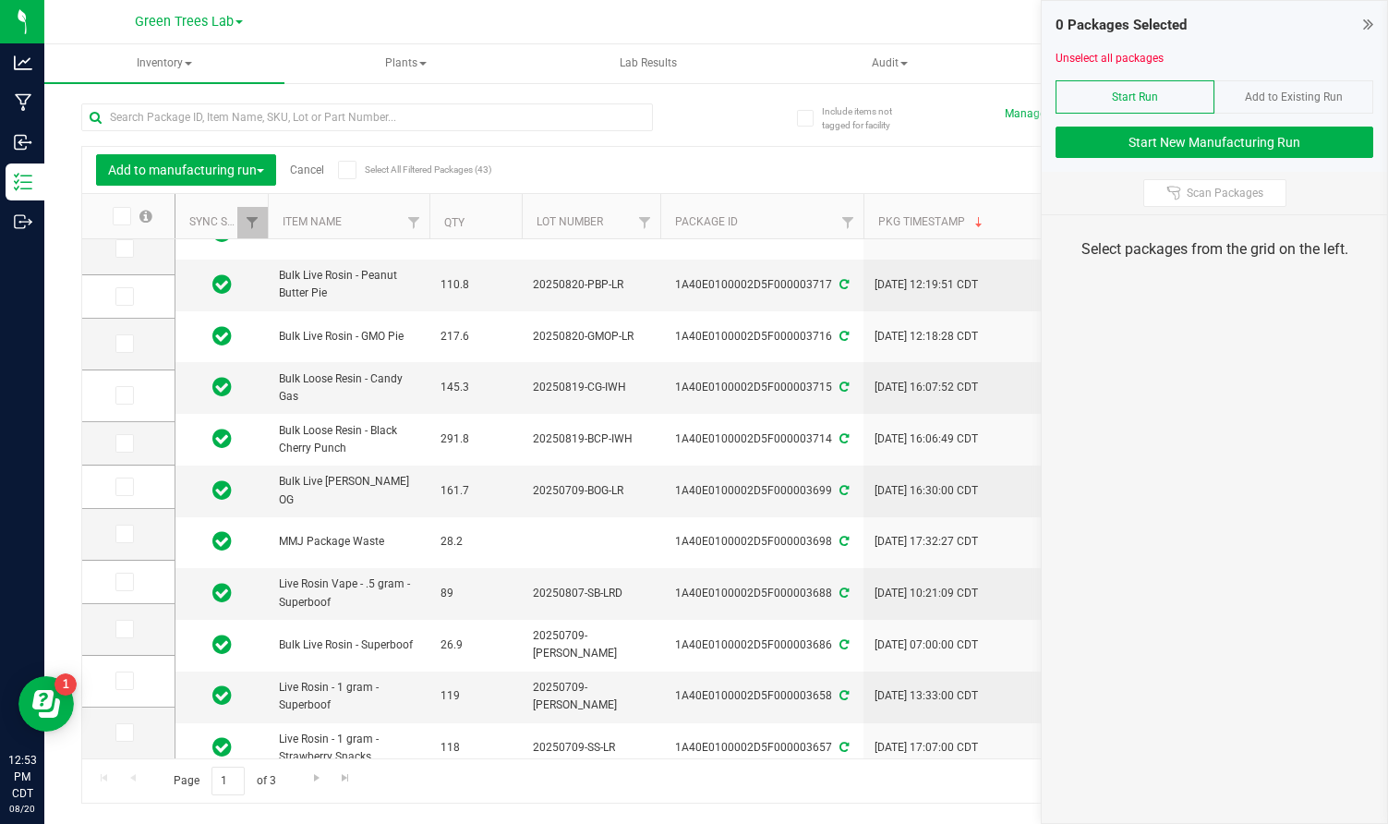
scroll to position [241, 0]
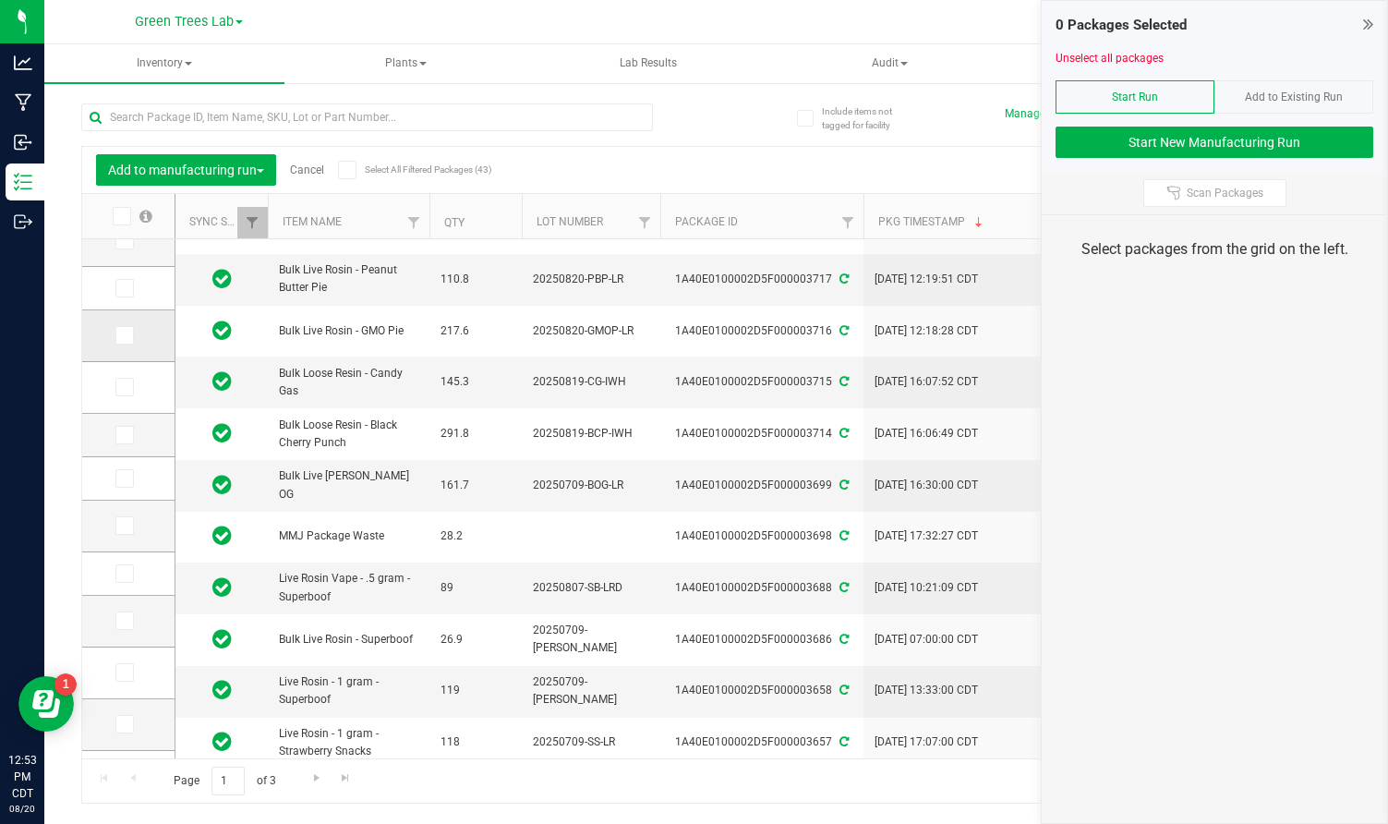
click at [117, 335] on icon at bounding box center [123, 335] width 12 height 0
click at [0, 0] on input "checkbox" at bounding box center [0, 0] width 0 height 0
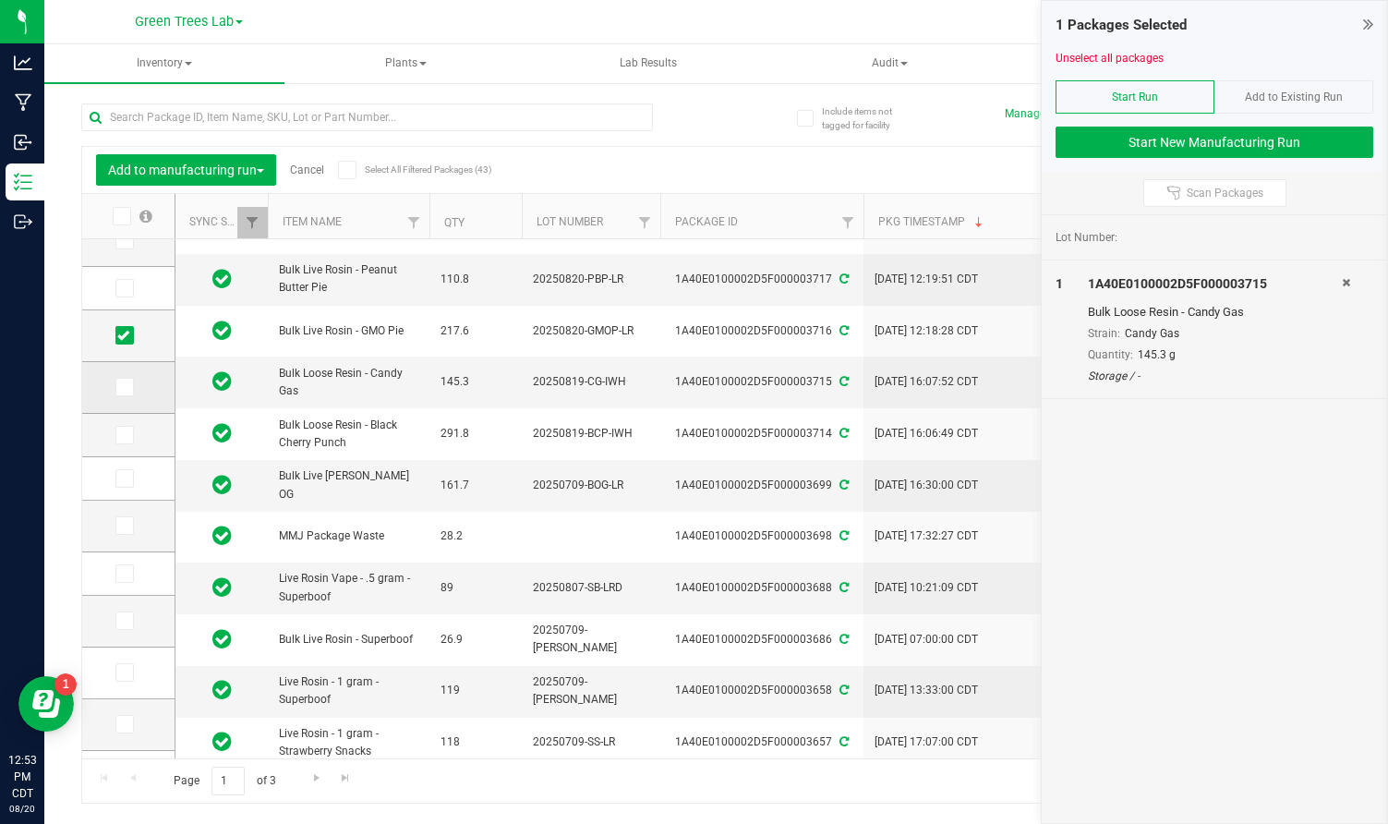
click at [117, 387] on icon at bounding box center [123, 387] width 12 height 0
click at [0, 0] on input "checkbox" at bounding box center [0, 0] width 0 height 0
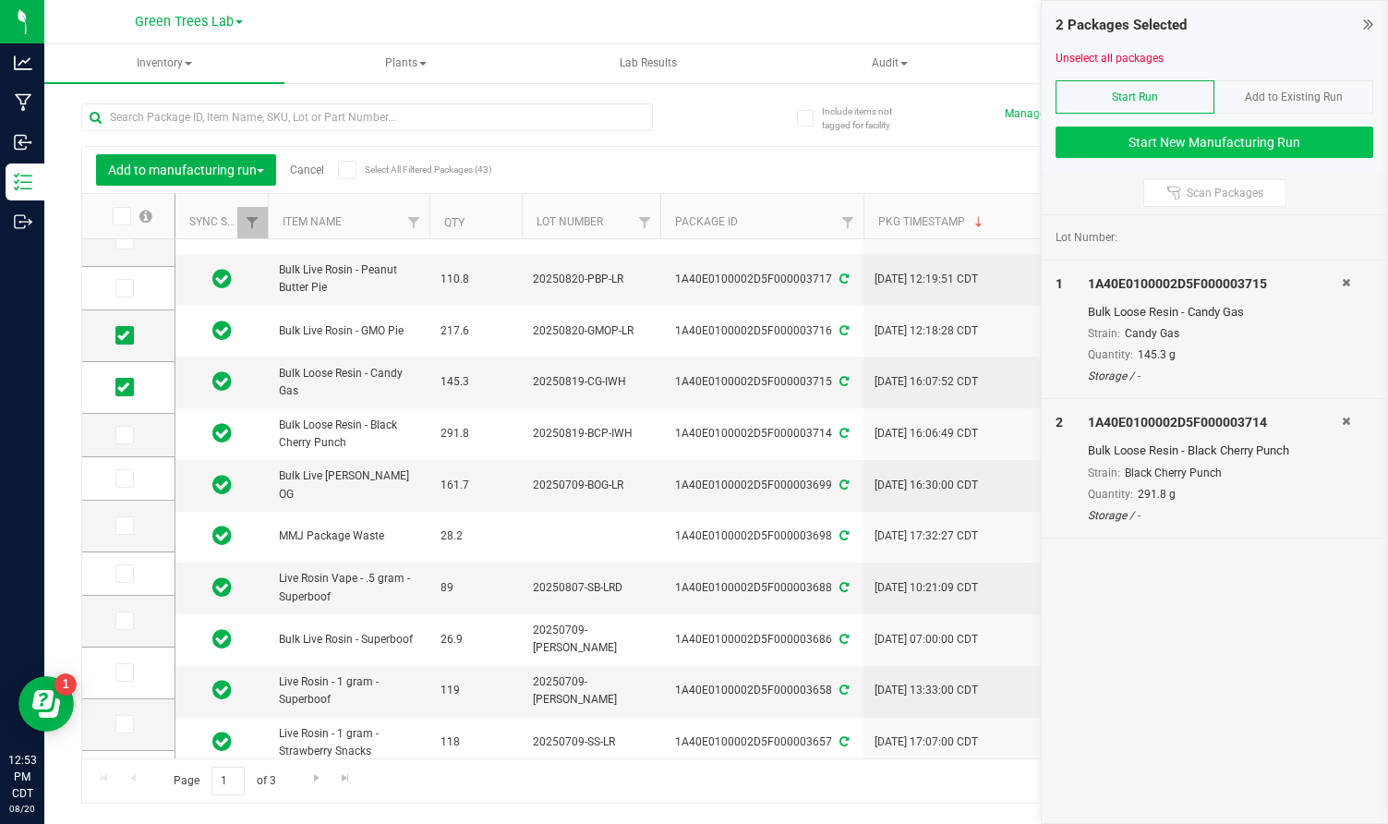
click at [1274, 151] on button "Start New Manufacturing Run" at bounding box center [1214, 142] width 318 height 31
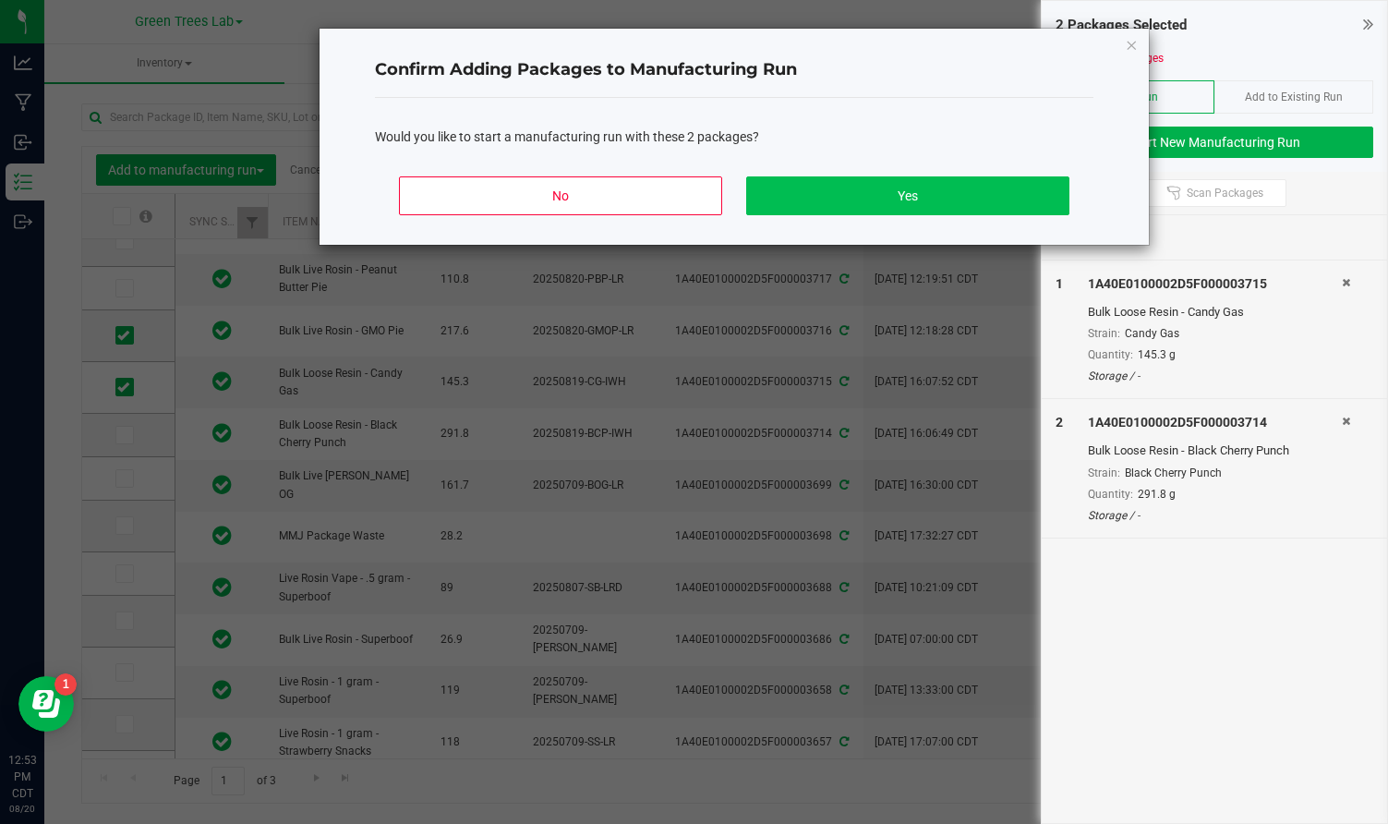
click at [945, 177] on button "Yes" at bounding box center [907, 195] width 323 height 39
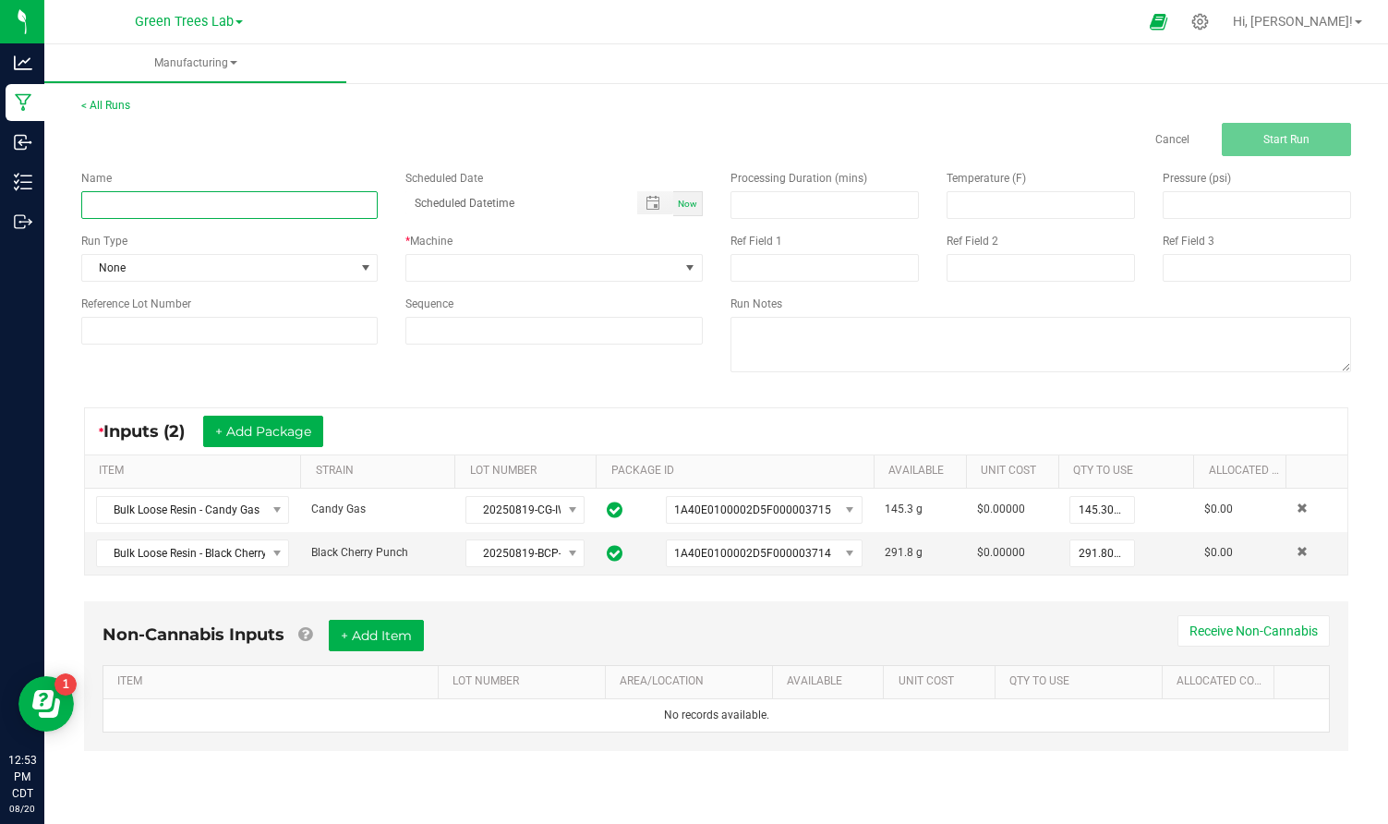
click at [105, 211] on input at bounding box center [229, 205] width 296 height 28
type input "BCP/CG Resin -> Rosin"
click at [215, 352] on div "Name BCP/CG Resin -> Rosin Scheduled Date Now Run Type None * Machine Reference…" at bounding box center [391, 257] width 649 height 202
click at [235, 260] on span "None" at bounding box center [217, 268] width 271 height 26
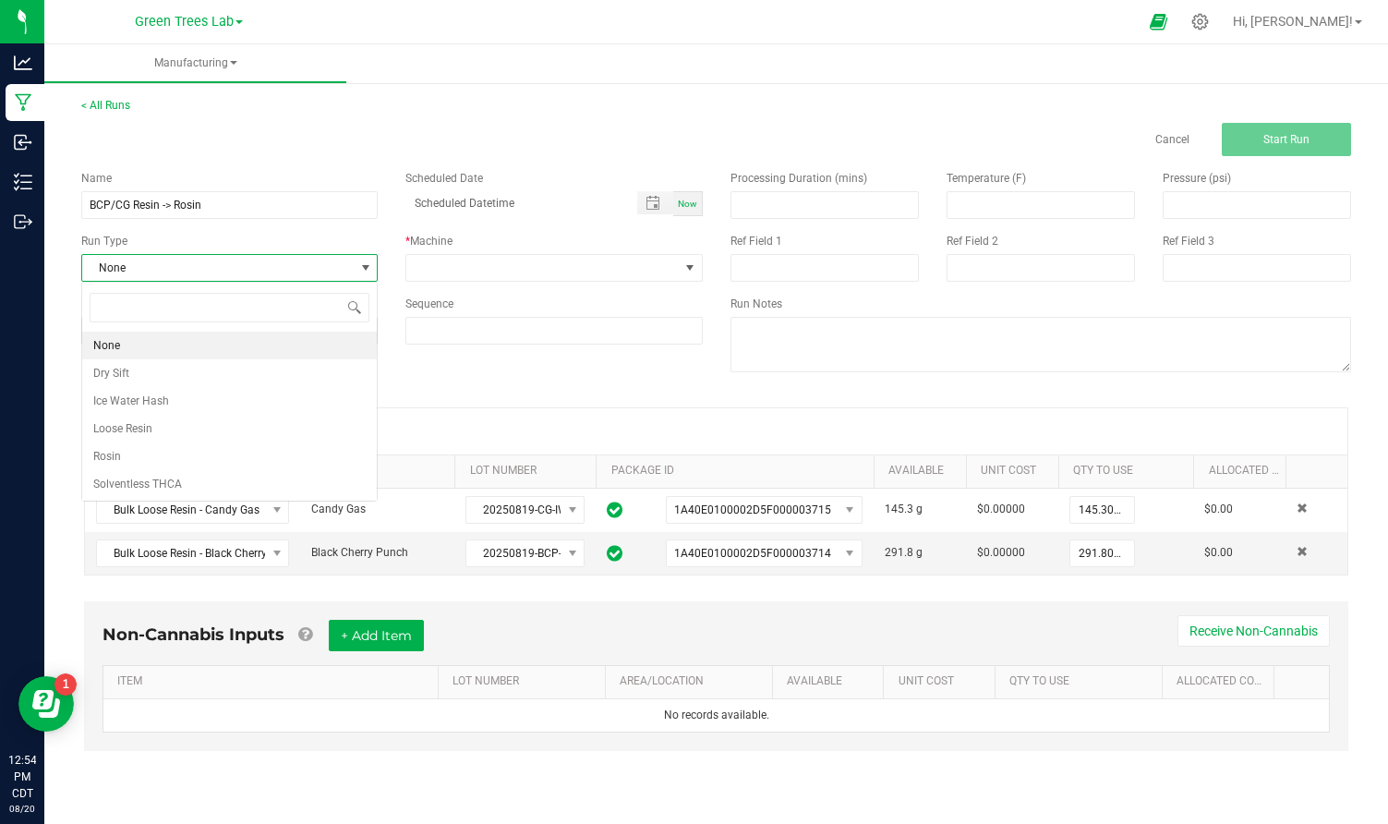
scroll to position [28, 297]
click at [197, 452] on li "Rosin" at bounding box center [229, 456] width 295 height 28
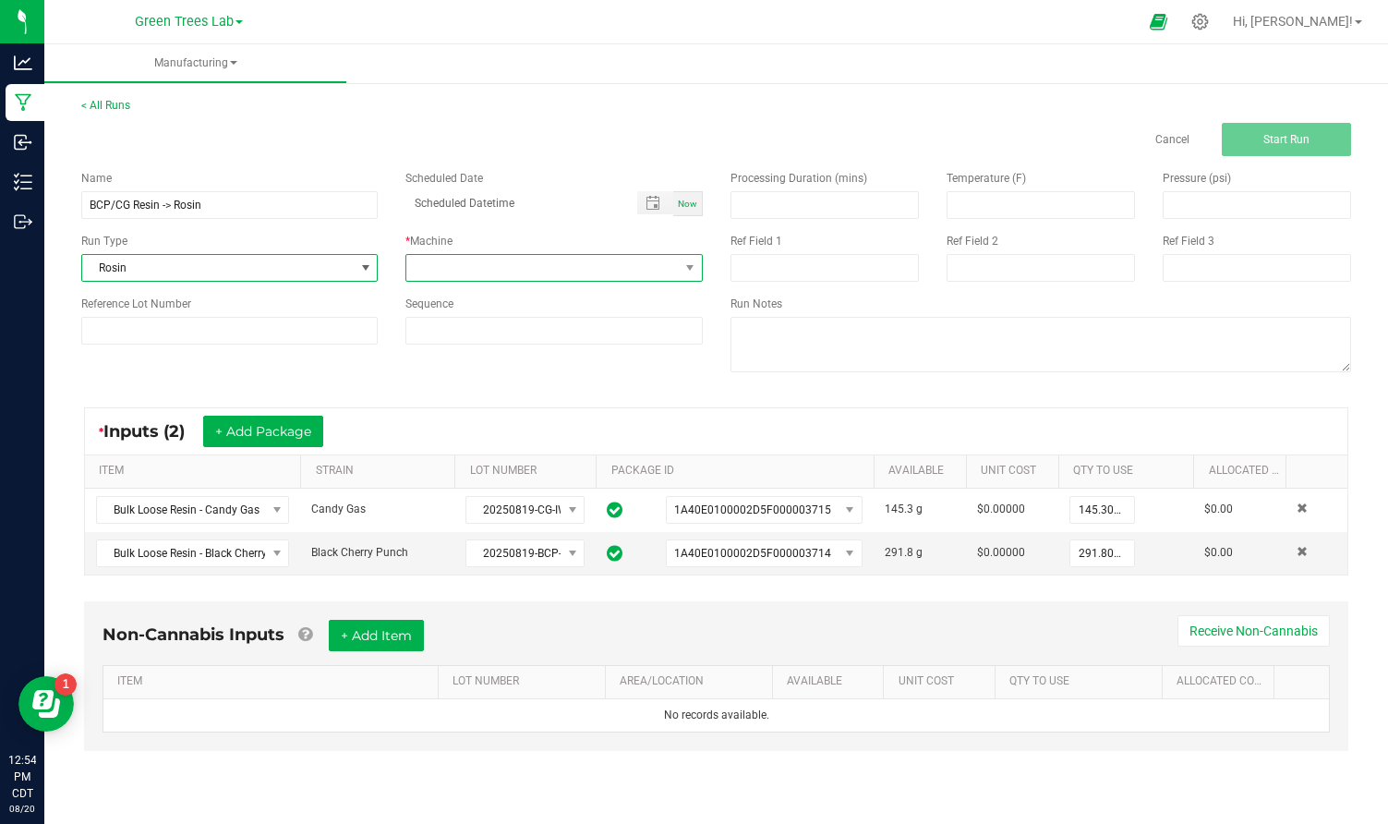
click at [456, 271] on span at bounding box center [541, 268] width 271 height 26
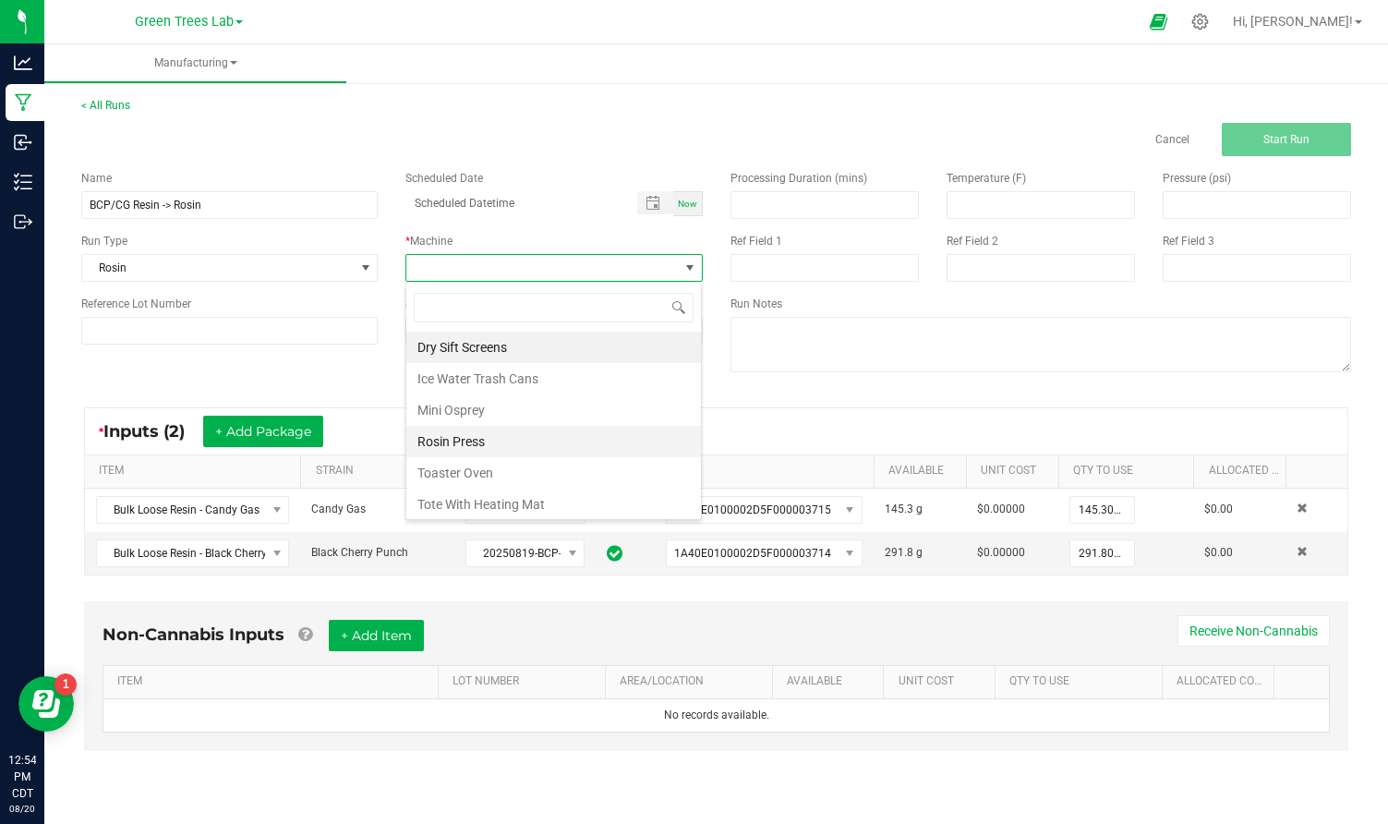
click at [471, 433] on li "Rosin Press" at bounding box center [553, 441] width 295 height 31
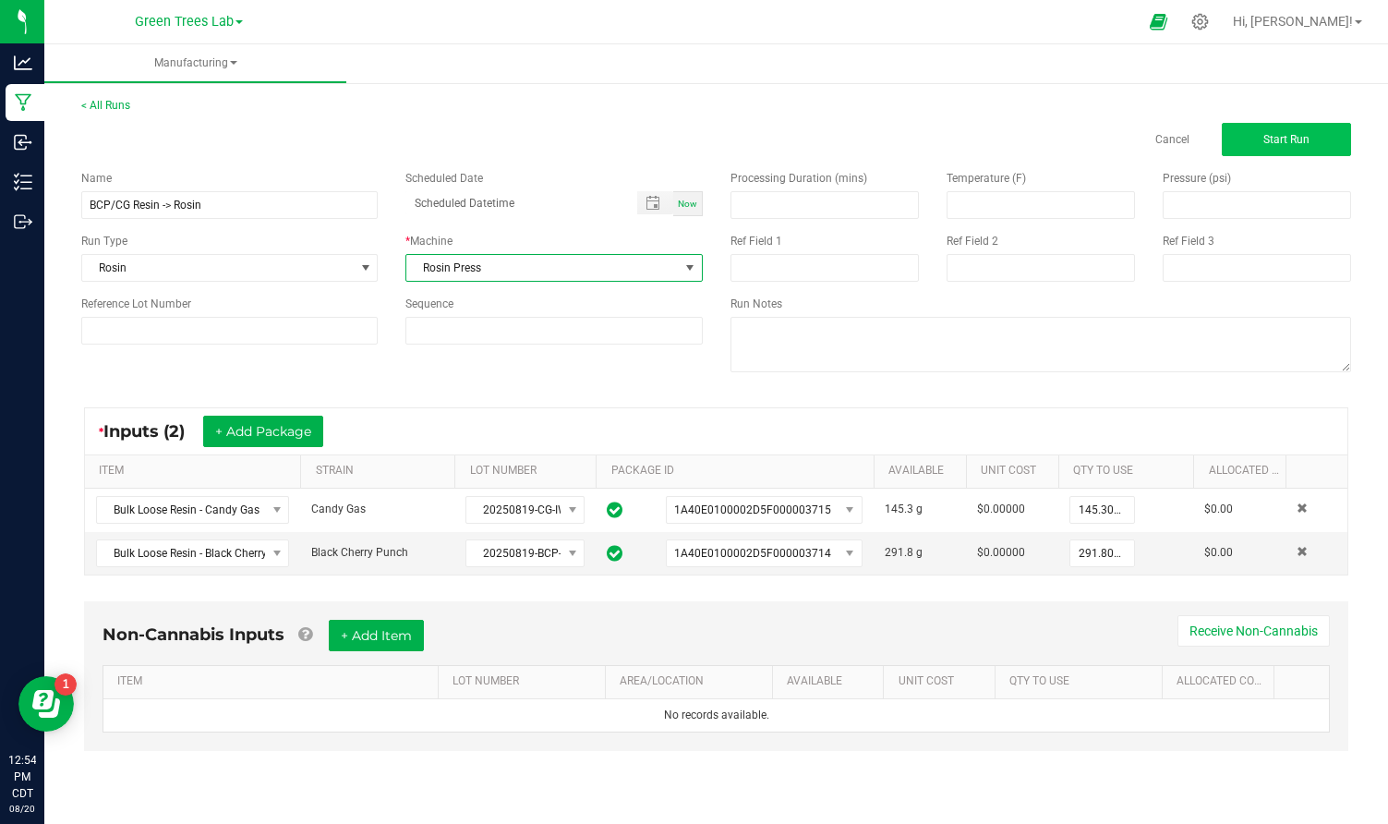
click at [1316, 137] on button "Start Run" at bounding box center [1286, 139] width 129 height 33
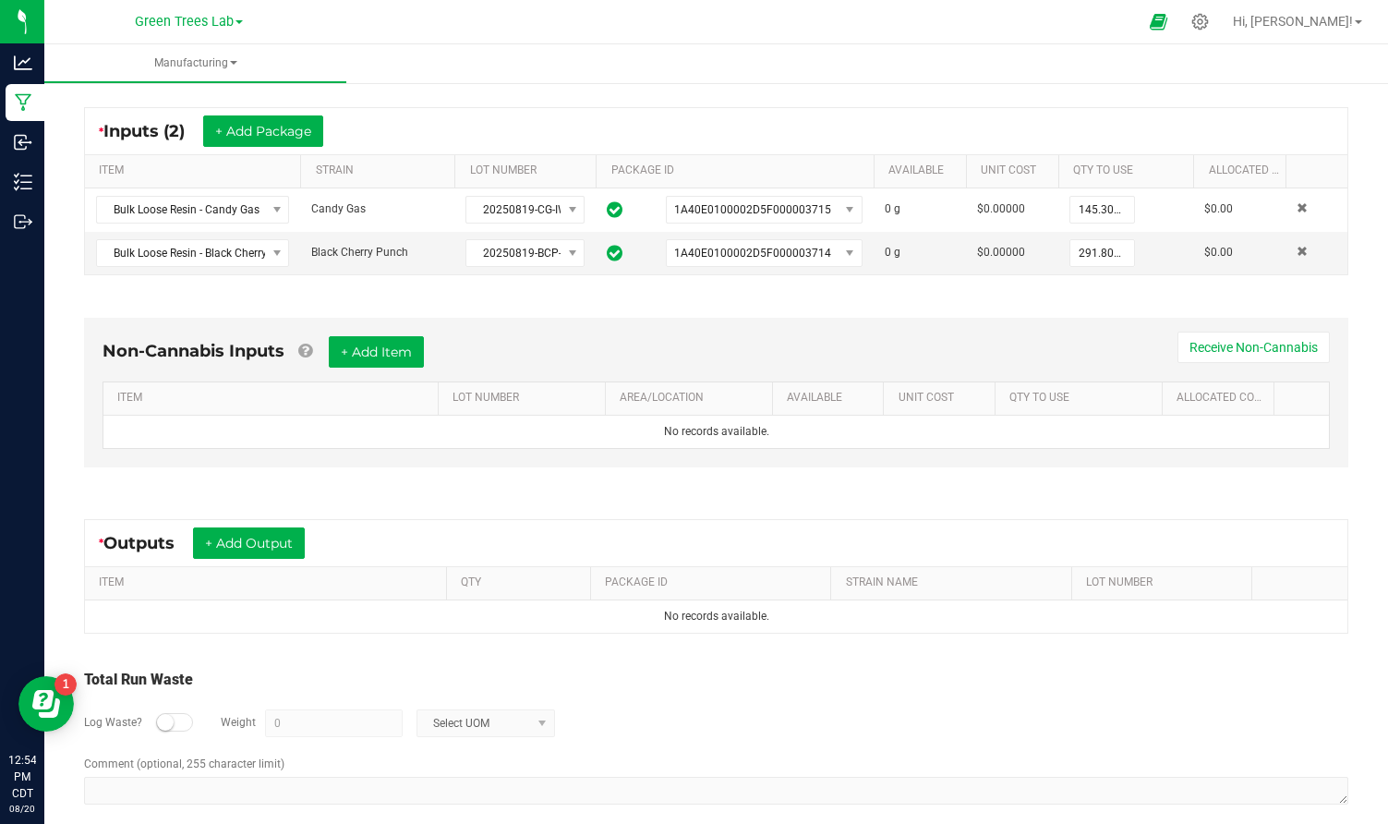
scroll to position [319, 0]
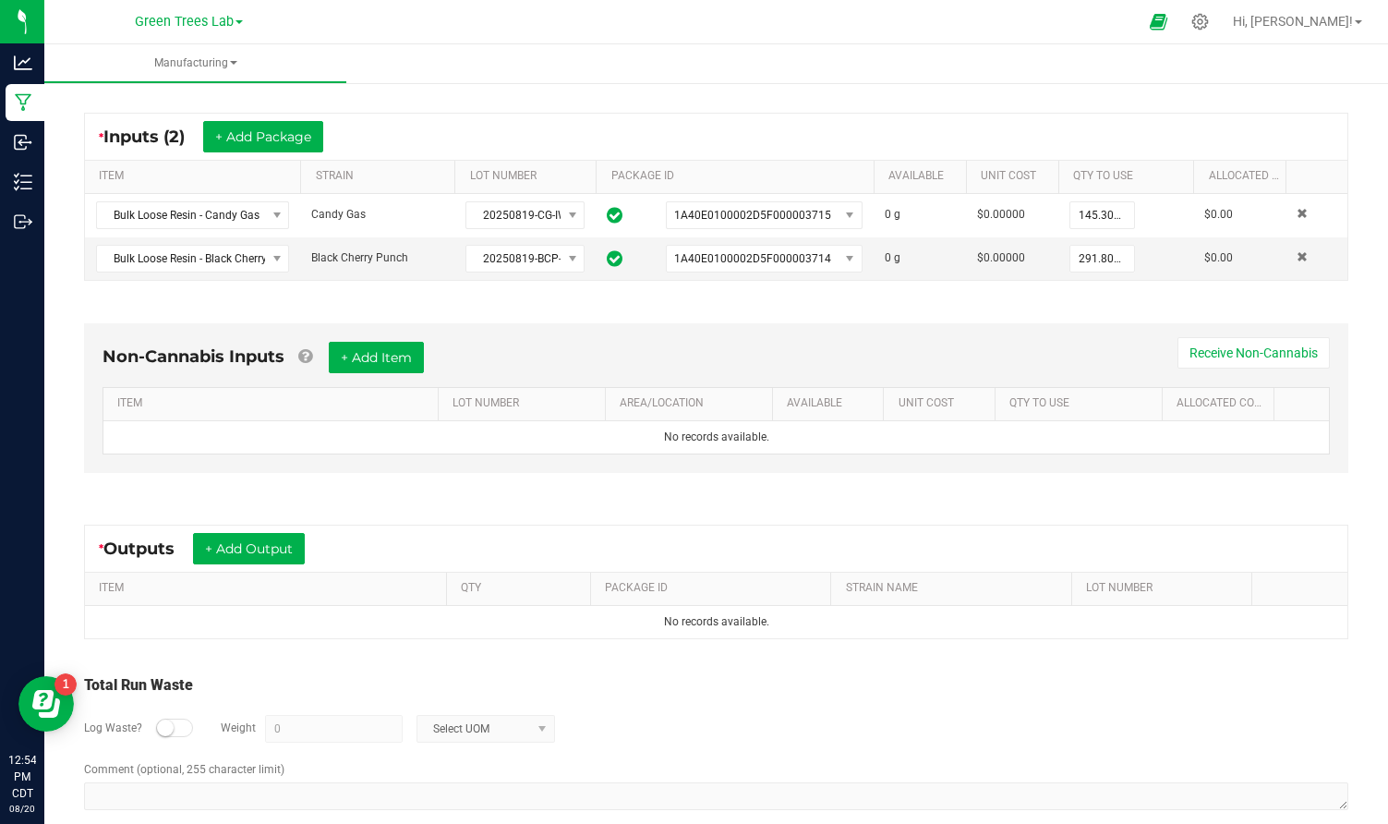
click at [266, 526] on div "* Outputs + Add Output" at bounding box center [716, 548] width 1262 height 46
click at [259, 548] on button "+ Add Output" at bounding box center [249, 548] width 112 height 31
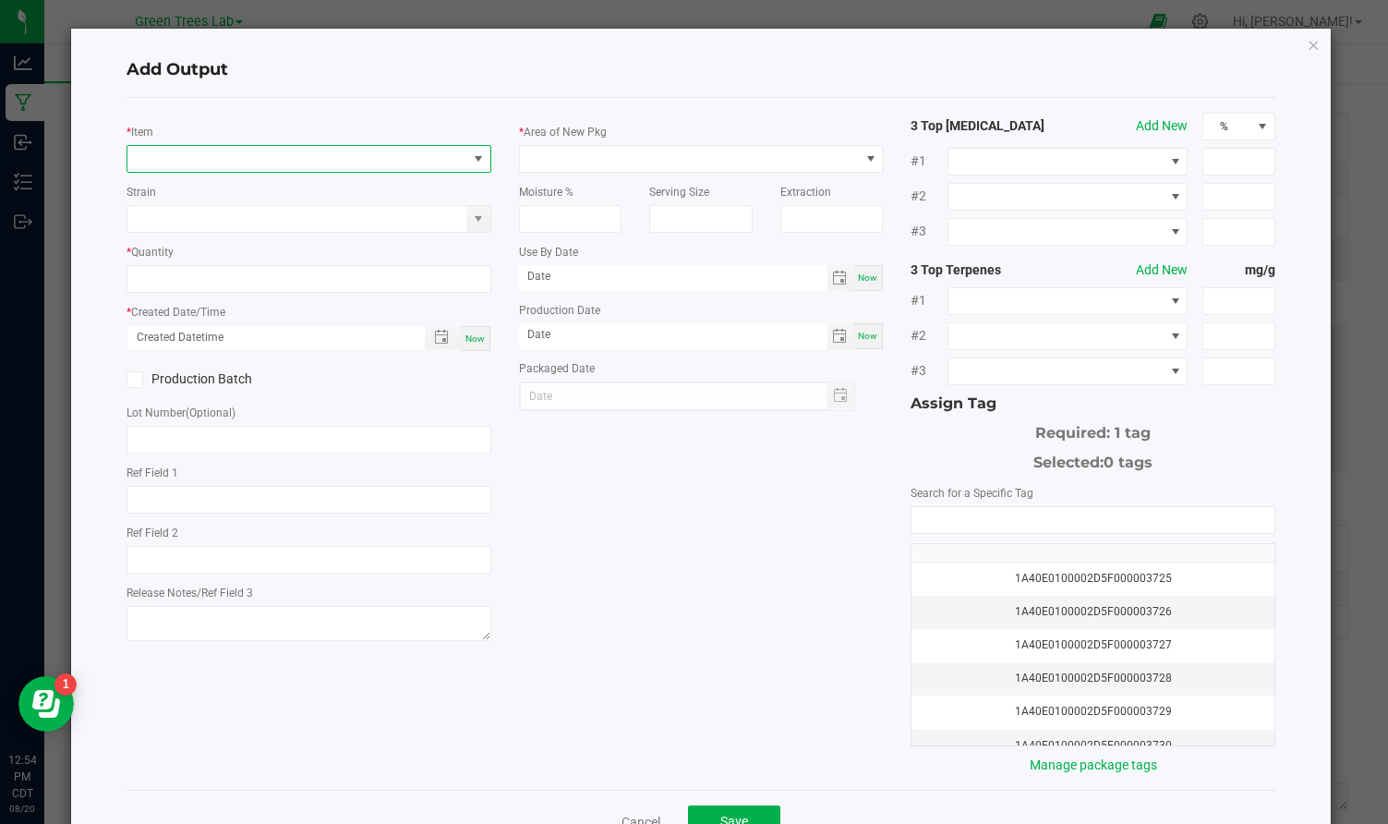
click at [281, 162] on span "NO DATA FOUND" at bounding box center [297, 159] width 340 height 26
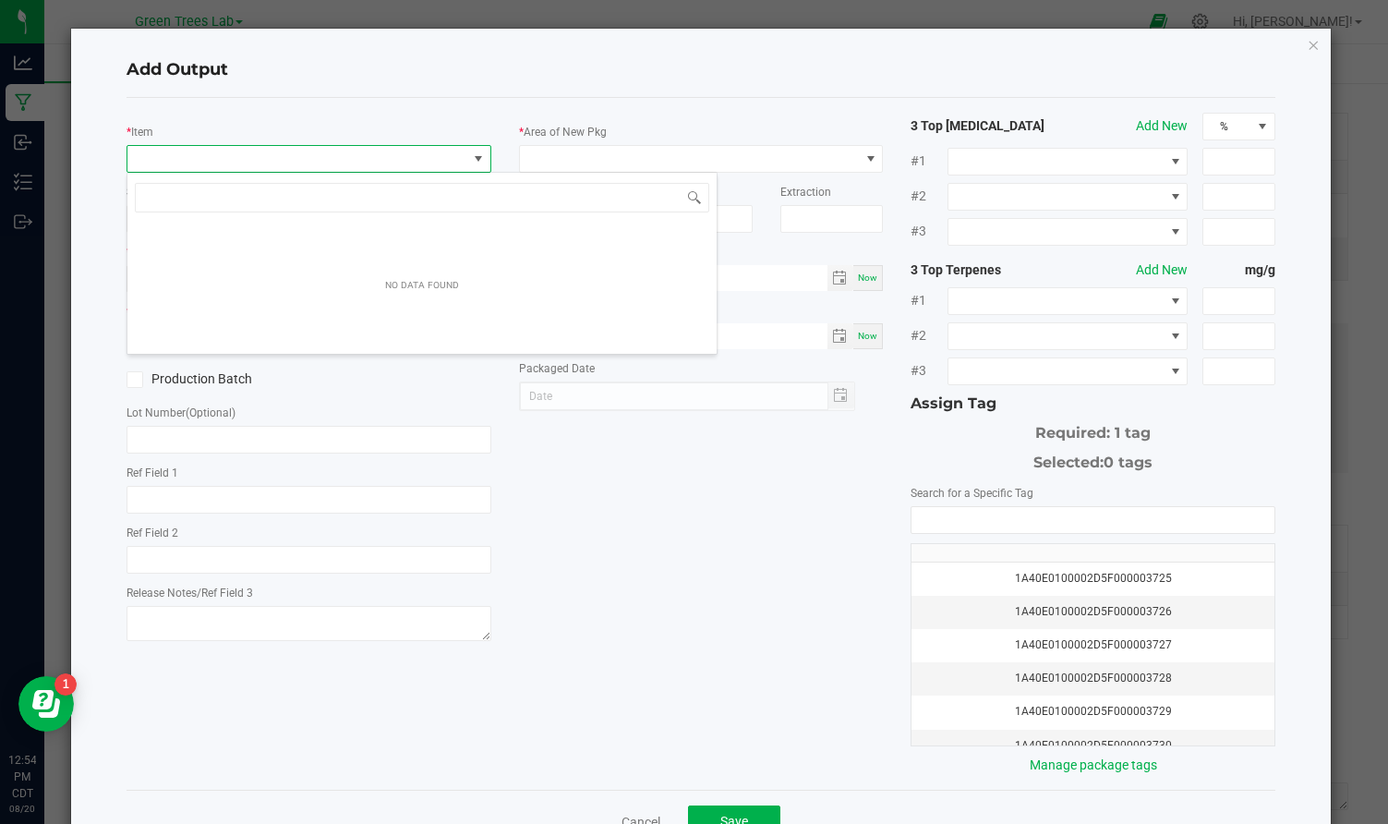
scroll to position [28, 364]
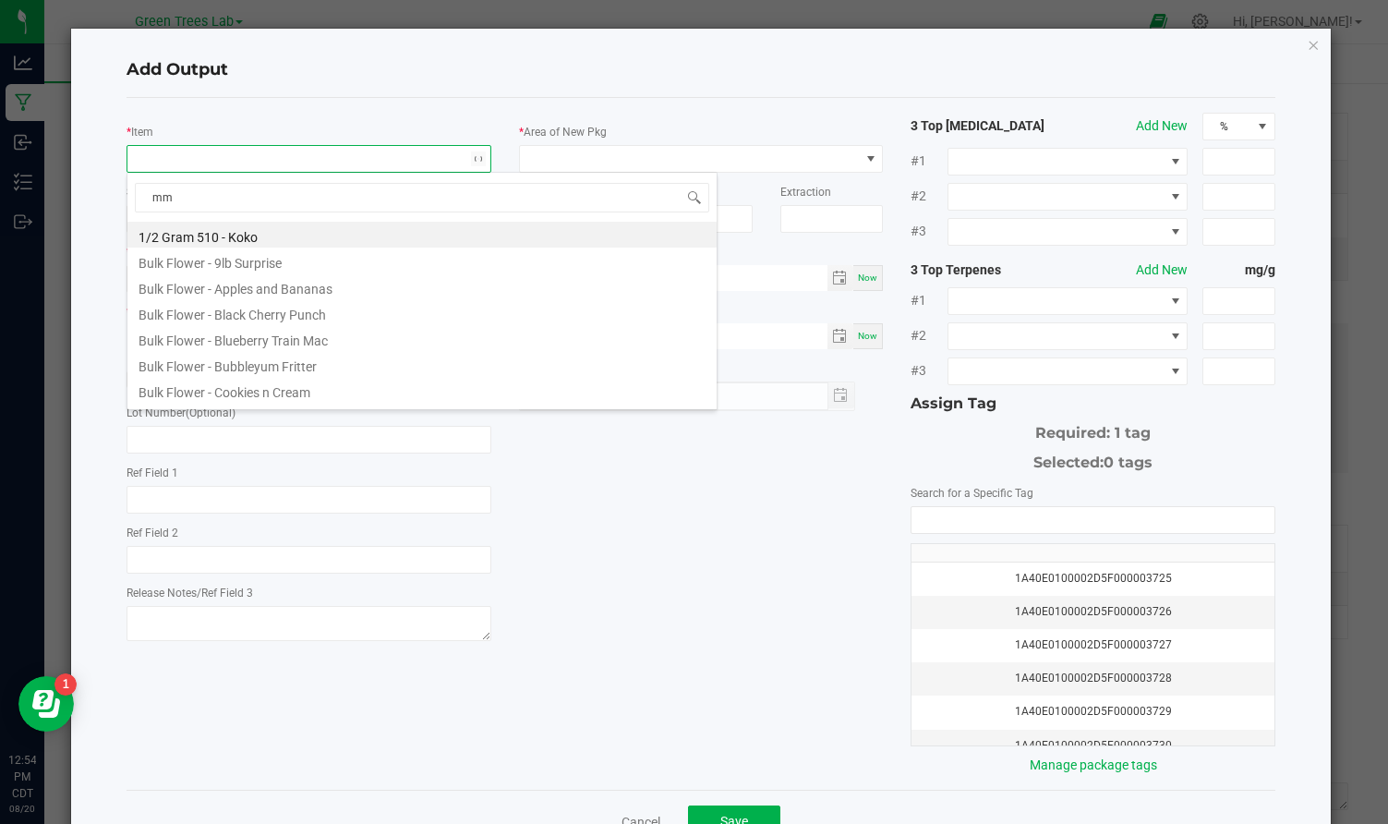
type input "mmj"
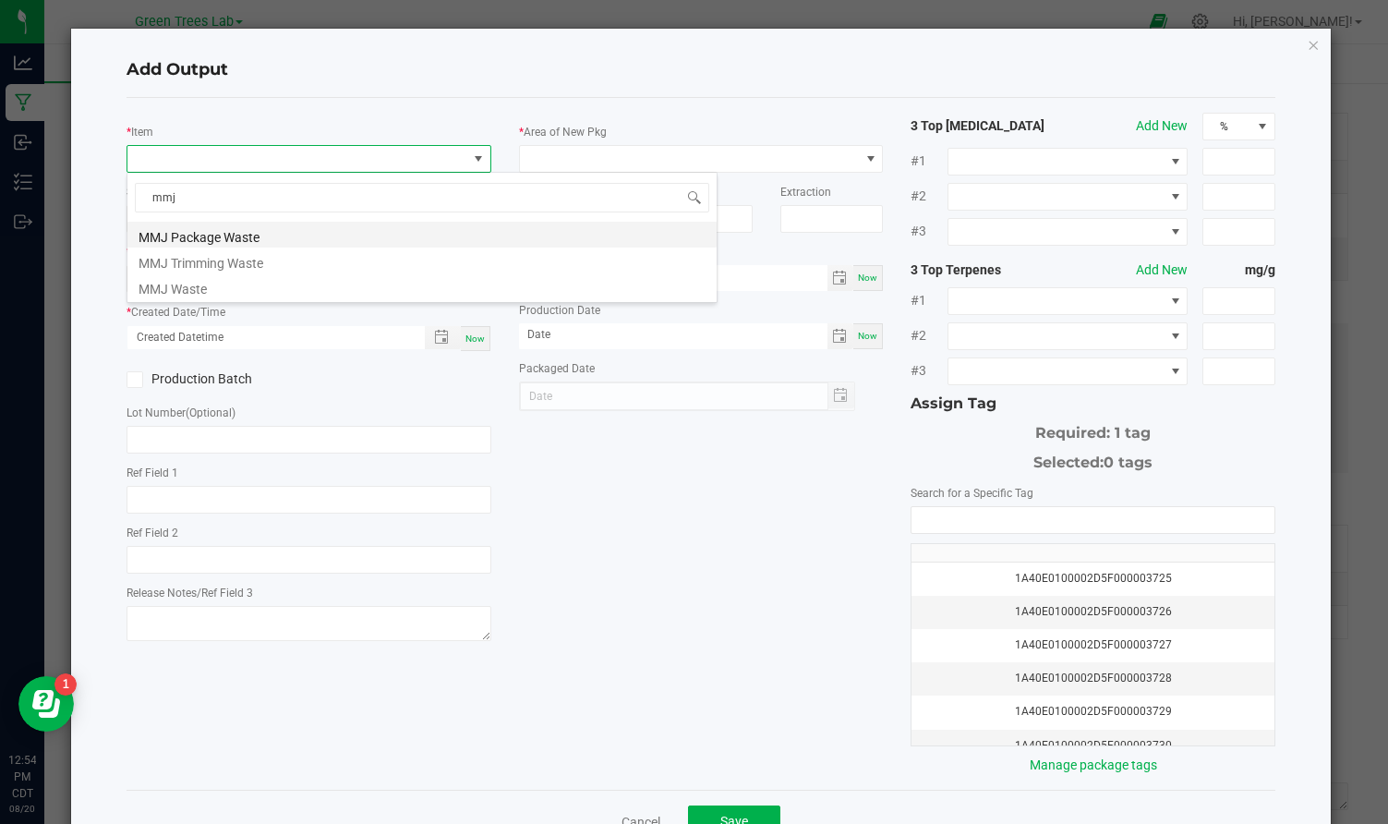
click at [253, 235] on li "MMJ Package Waste" at bounding box center [421, 235] width 589 height 26
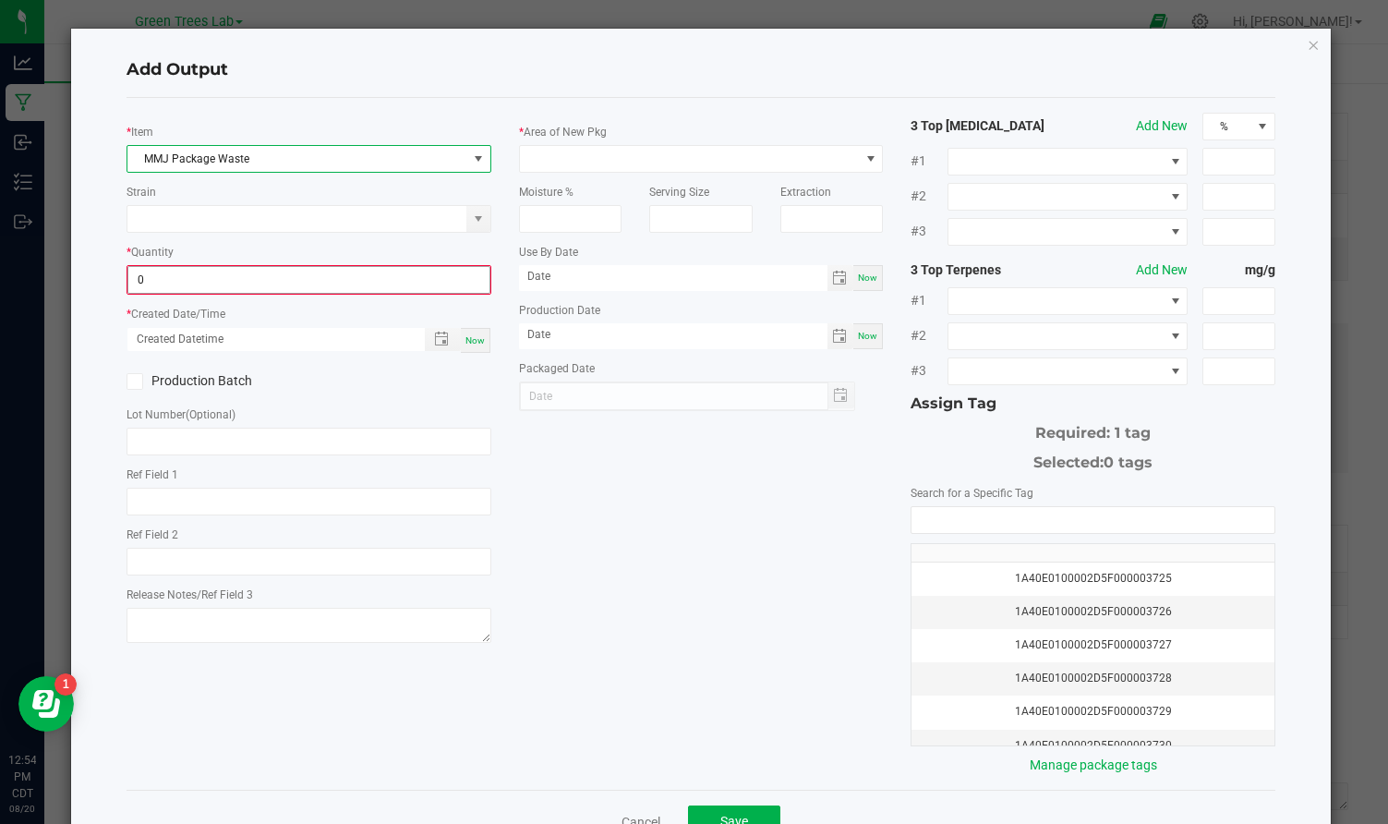
click at [214, 274] on input "0" at bounding box center [308, 280] width 361 height 26
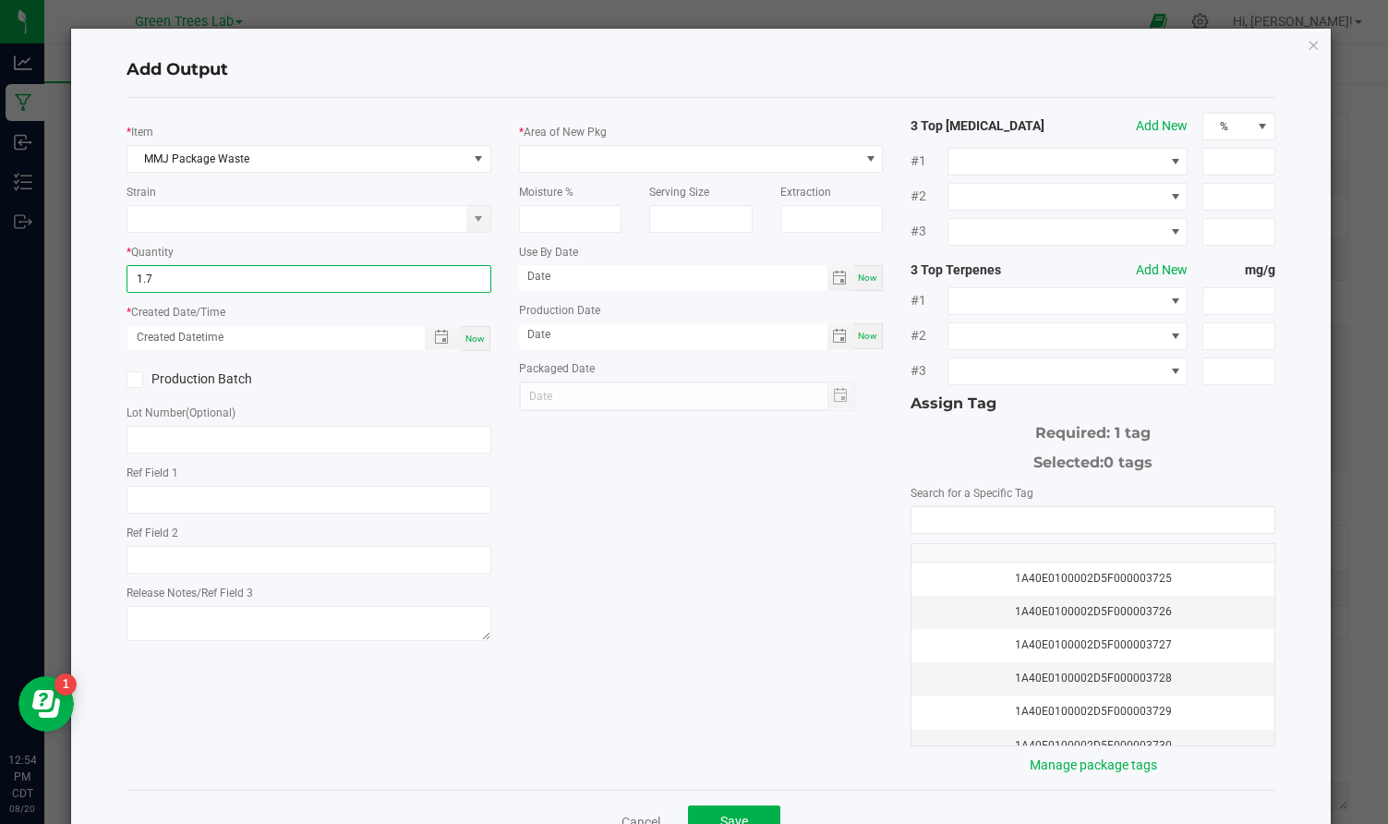
type input "1.7000 lb"
click at [476, 341] on span "Now" at bounding box center [474, 338] width 19 height 10
type input "[DATE] 12:54 PM"
type input "[DATE]"
click at [575, 162] on span at bounding box center [690, 159] width 340 height 26
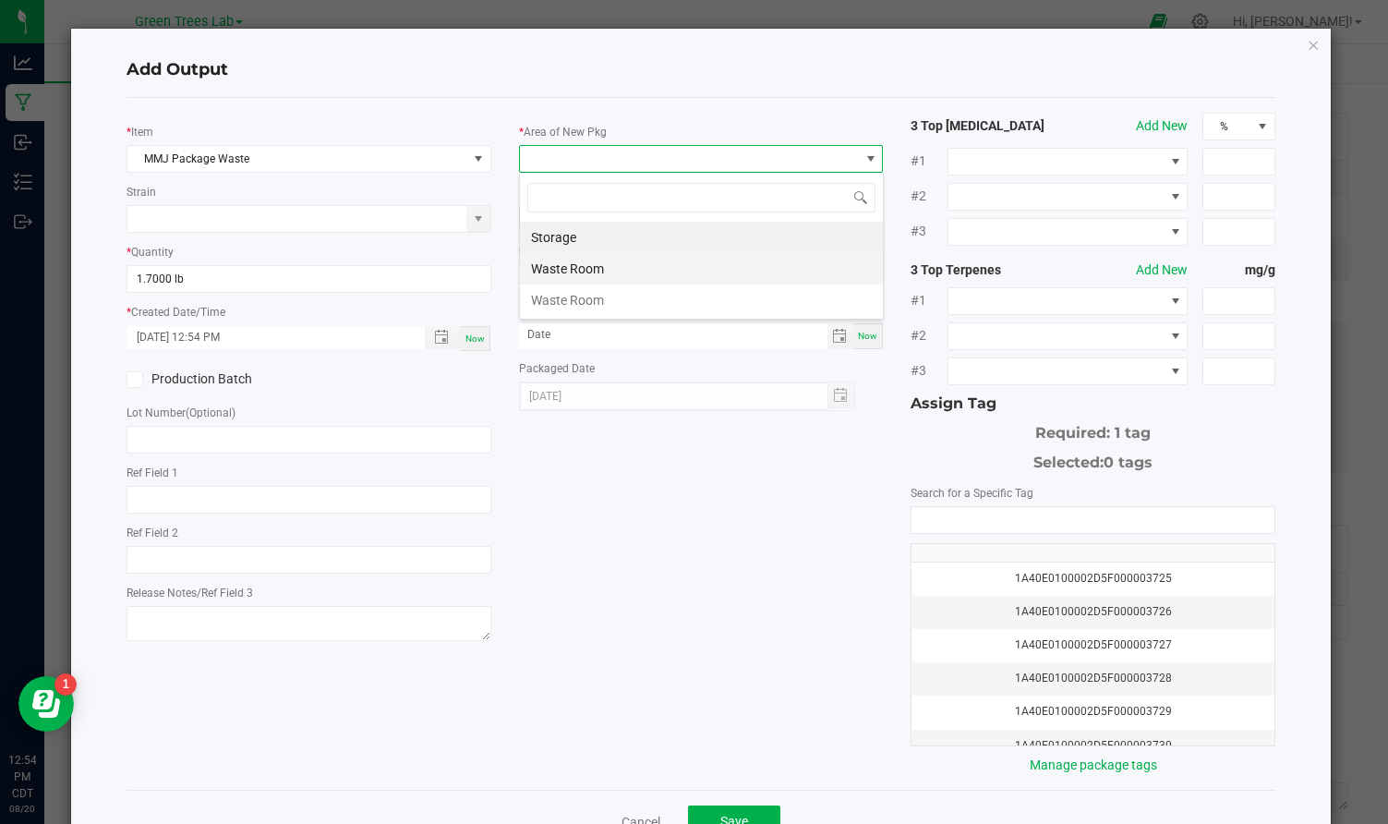
click at [573, 274] on li "Waste Room" at bounding box center [701, 268] width 363 height 31
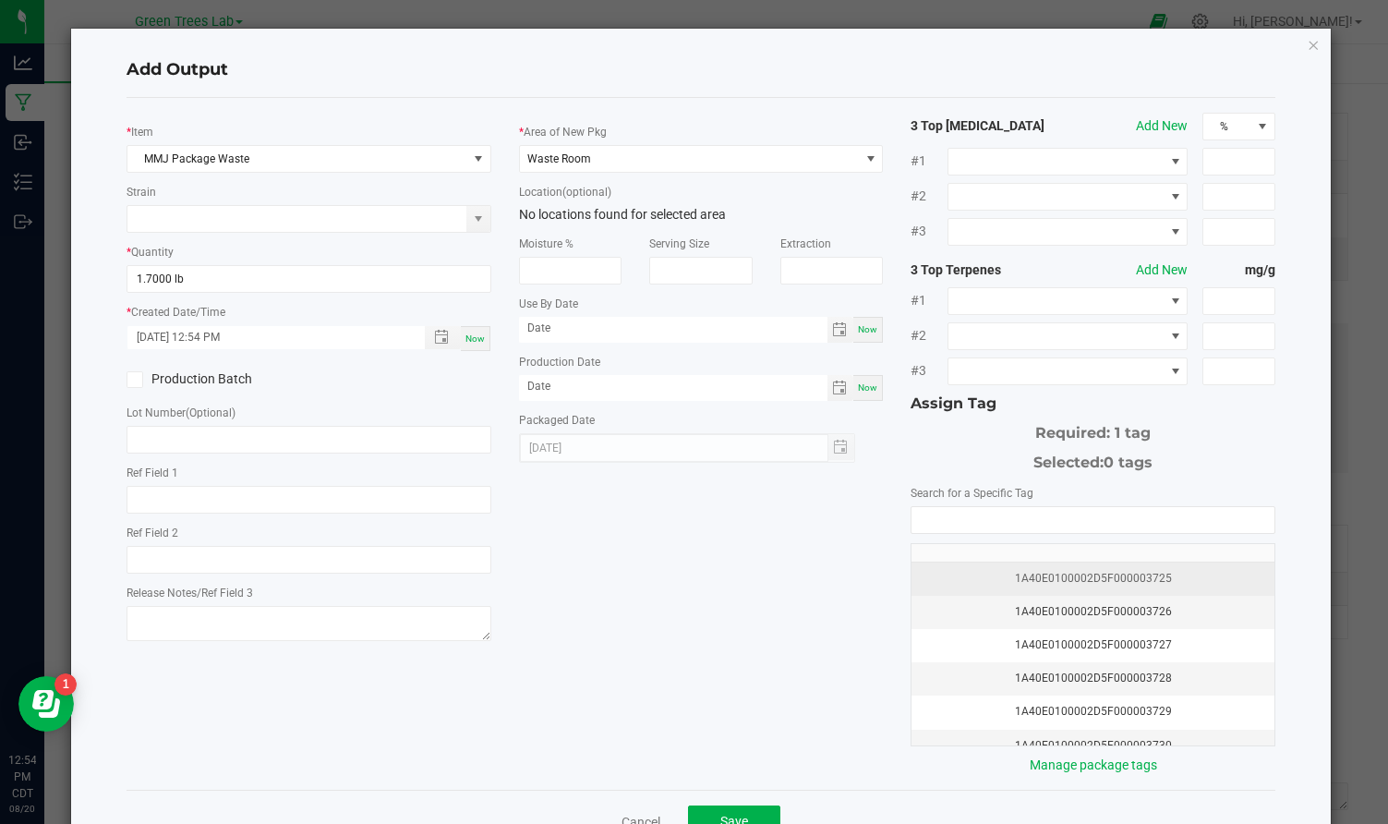
click at [1133, 575] on div "1A40E0100002D5F000003725" at bounding box center [1093, 579] width 341 height 18
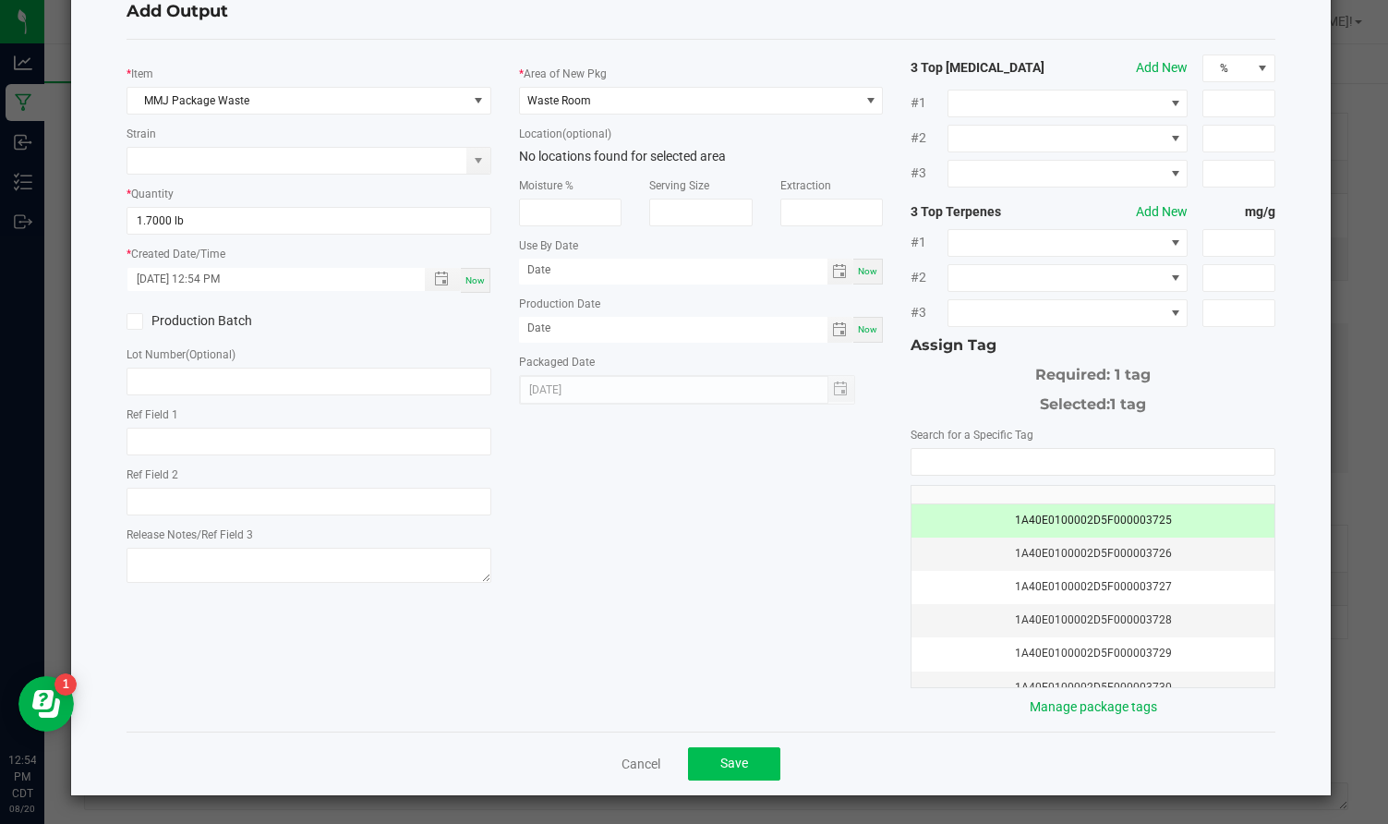
scroll to position [57, 0]
click at [736, 777] on button "Save" at bounding box center [734, 764] width 92 height 33
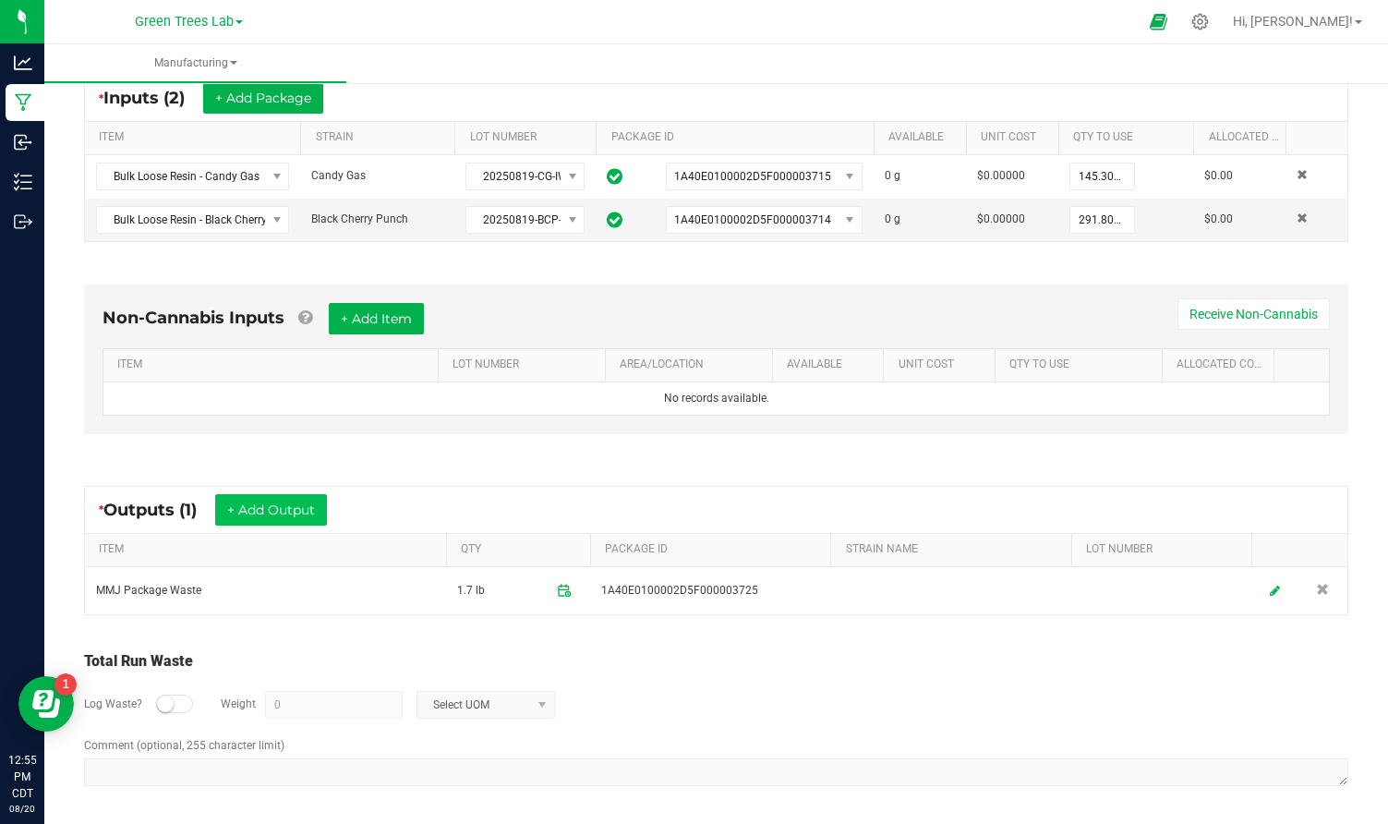
scroll to position [356, 0]
click at [303, 512] on button "+ Add Output" at bounding box center [271, 510] width 112 height 31
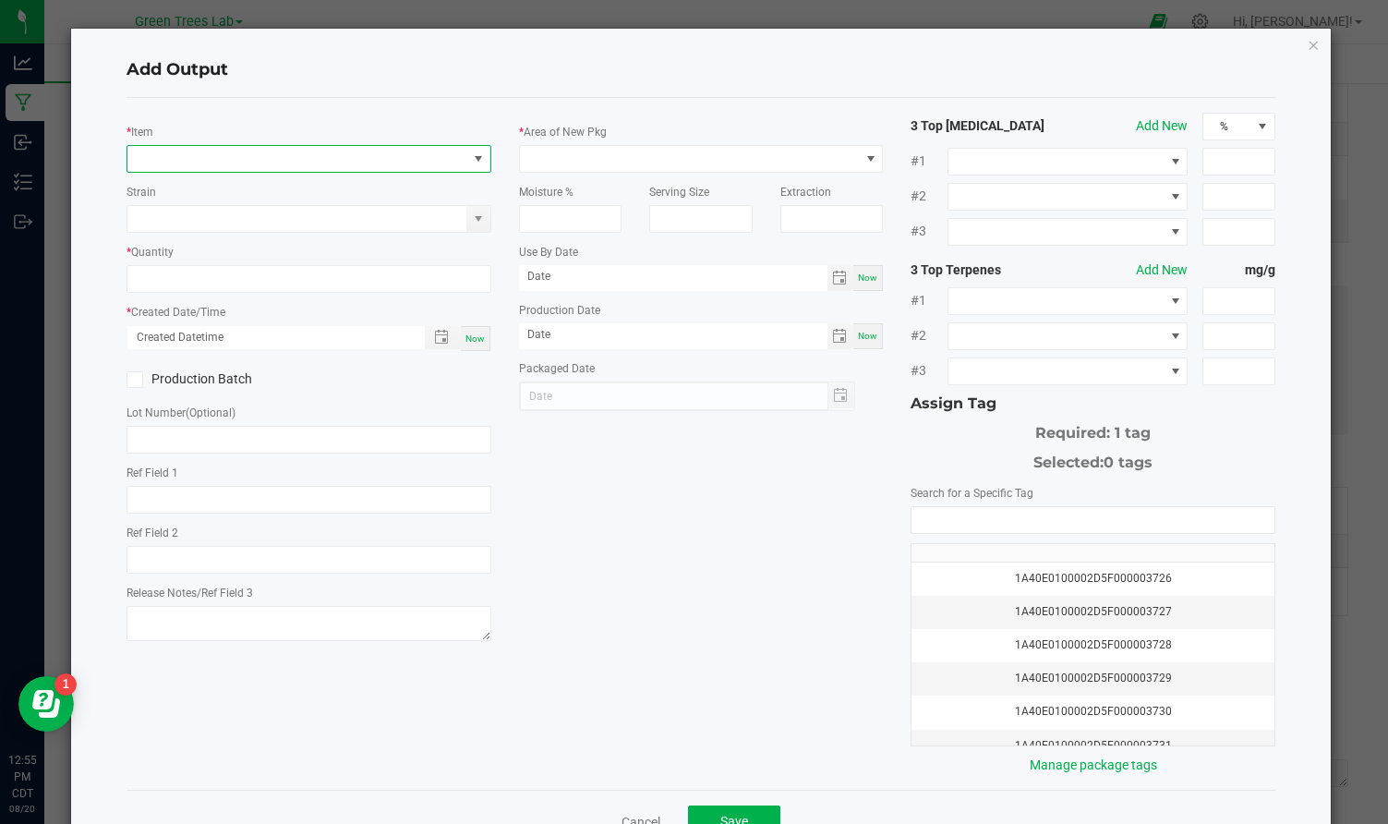
click at [293, 157] on span "NO DATA FOUND" at bounding box center [297, 159] width 340 height 26
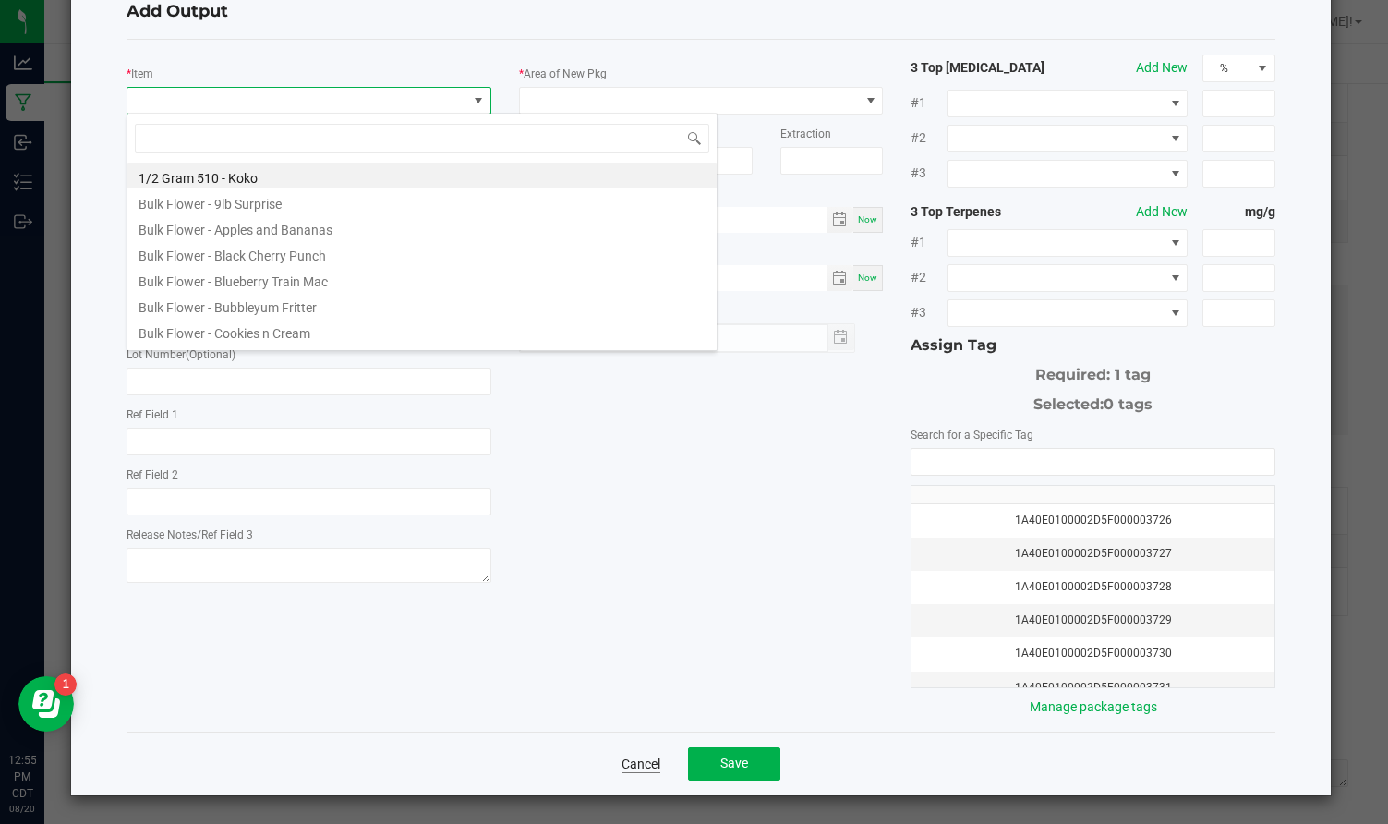
scroll to position [57, 0]
click at [645, 757] on link "Cancel" at bounding box center [640, 764] width 39 height 18
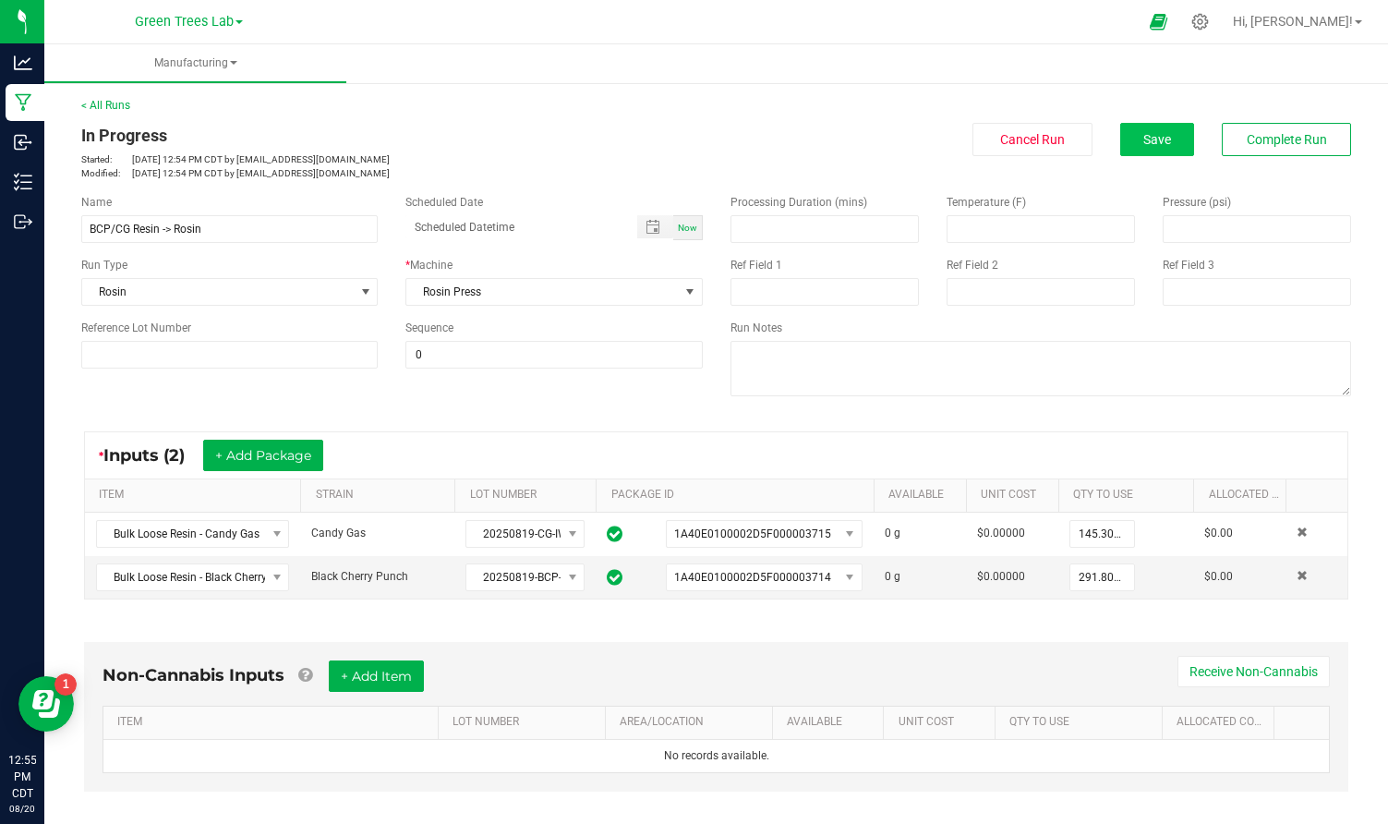
scroll to position [0, 0]
click at [1165, 133] on span "Save" at bounding box center [1157, 139] width 28 height 15
click at [1210, 29] on icon at bounding box center [1199, 21] width 19 height 19
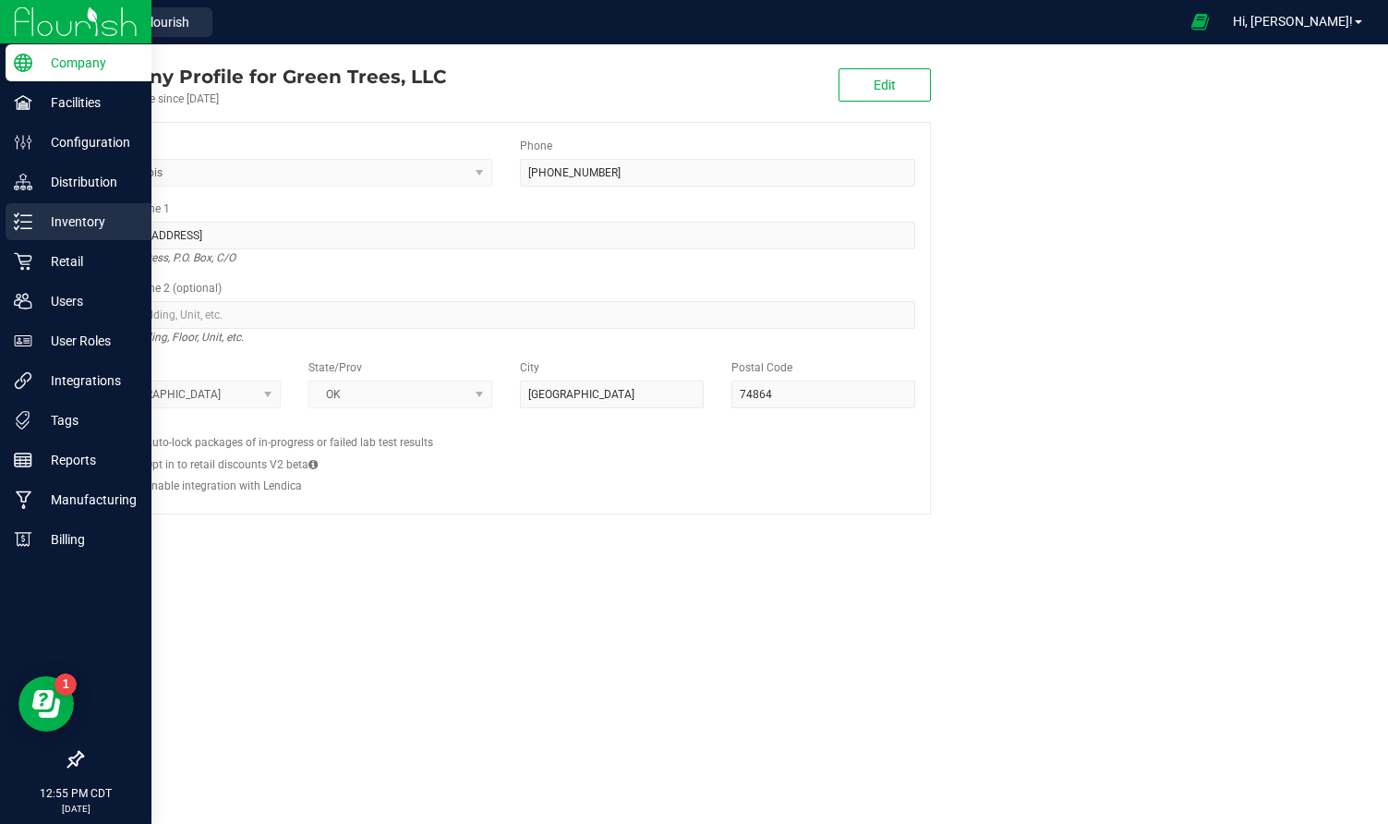
click at [85, 233] on div "Inventory" at bounding box center [79, 221] width 146 height 37
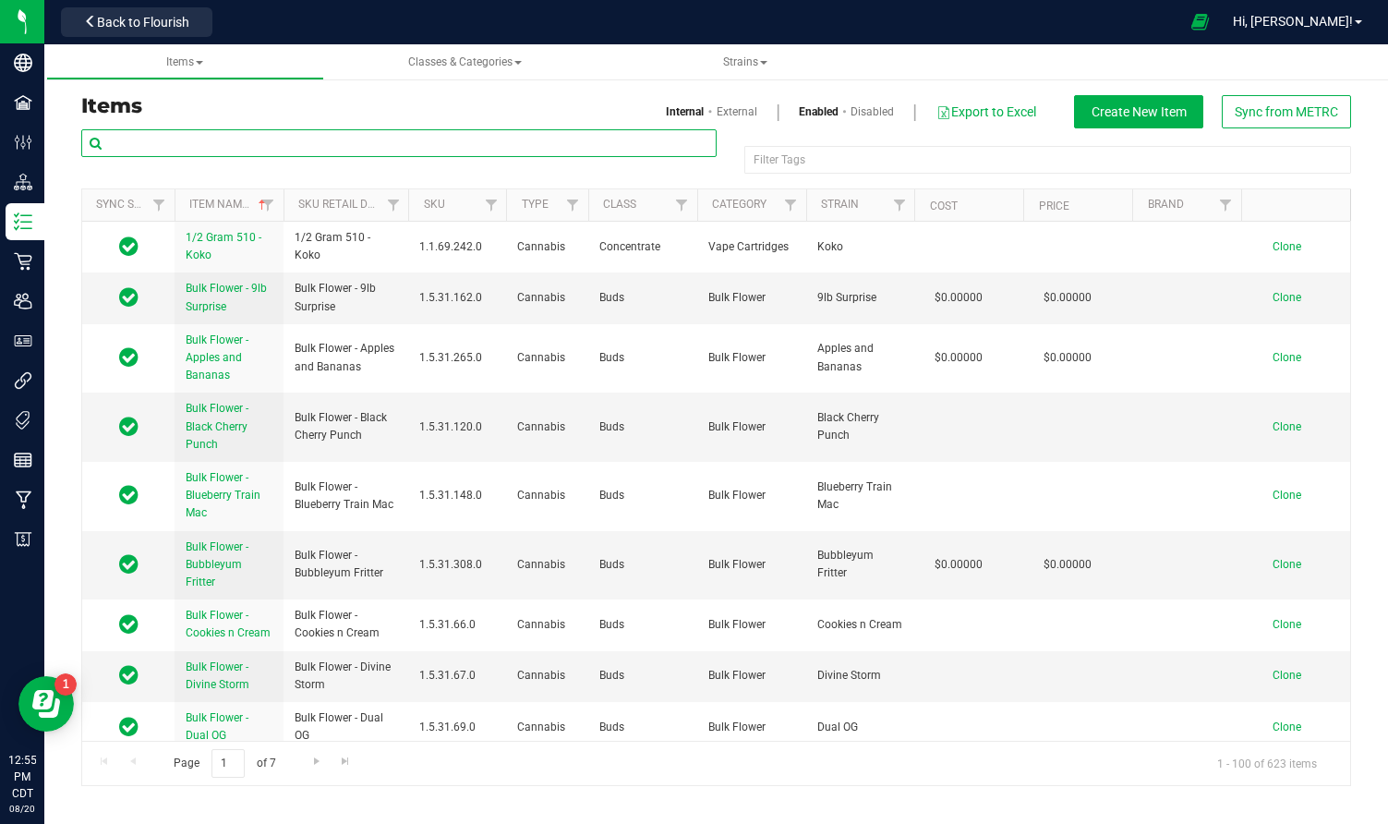
click at [307, 151] on input "text" at bounding box center [398, 143] width 635 height 28
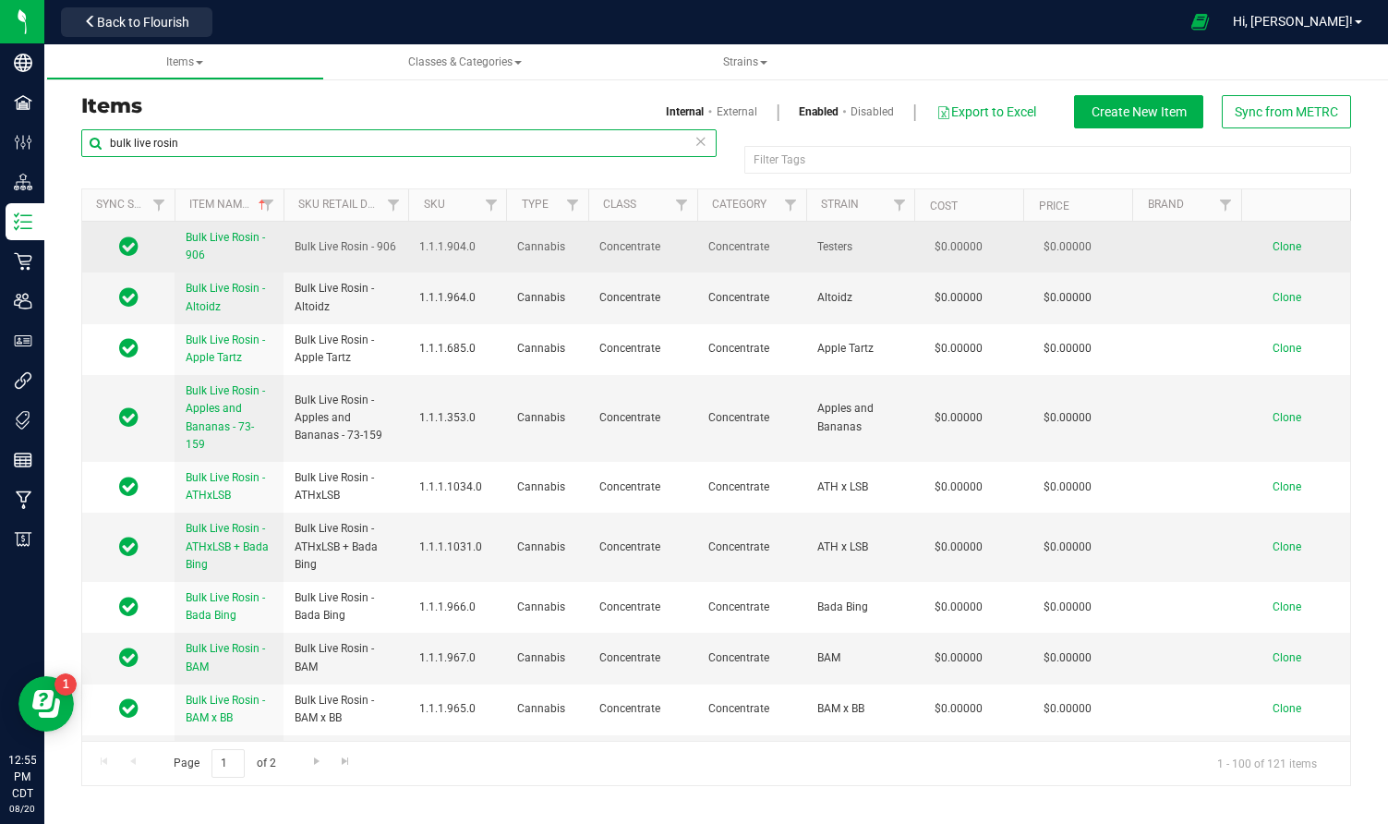
type input "bulk live rosin"
drag, startPoint x: 295, startPoint y: 245, endPoint x: 399, endPoint y: 235, distance: 103.8
click at [399, 235] on td "Bulk Live Rosin - 906" at bounding box center [346, 247] width 126 height 51
click at [1284, 243] on span "Clone" at bounding box center [1286, 246] width 29 height 13
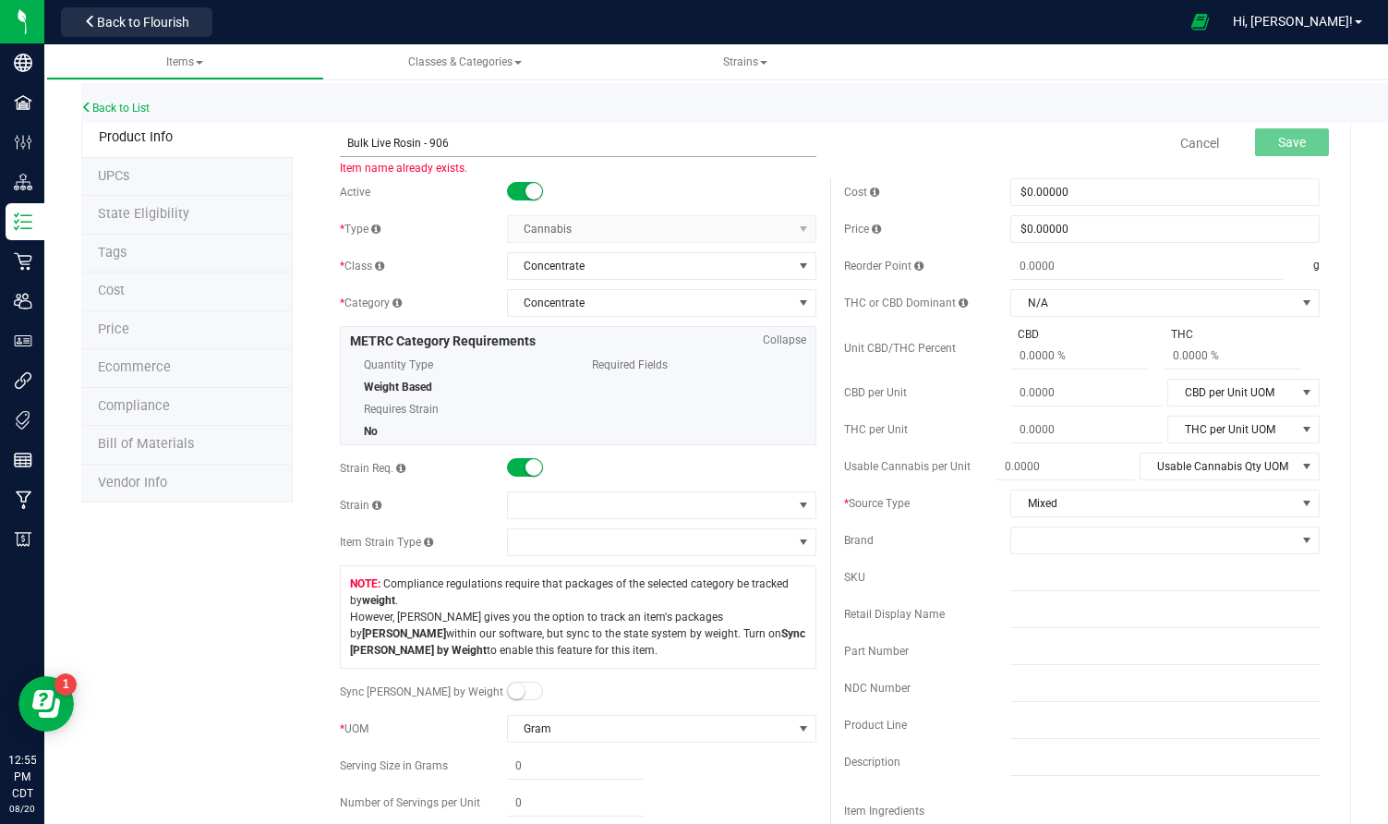
drag, startPoint x: 430, startPoint y: 140, endPoint x: 488, endPoint y: 136, distance: 58.4
click at [488, 136] on input "Bulk Live Rosin - 906" at bounding box center [578, 143] width 476 height 28
type input "Bulk Live Rosin - Black Cherry Punch"
click at [525, 497] on span at bounding box center [650, 505] width 284 height 26
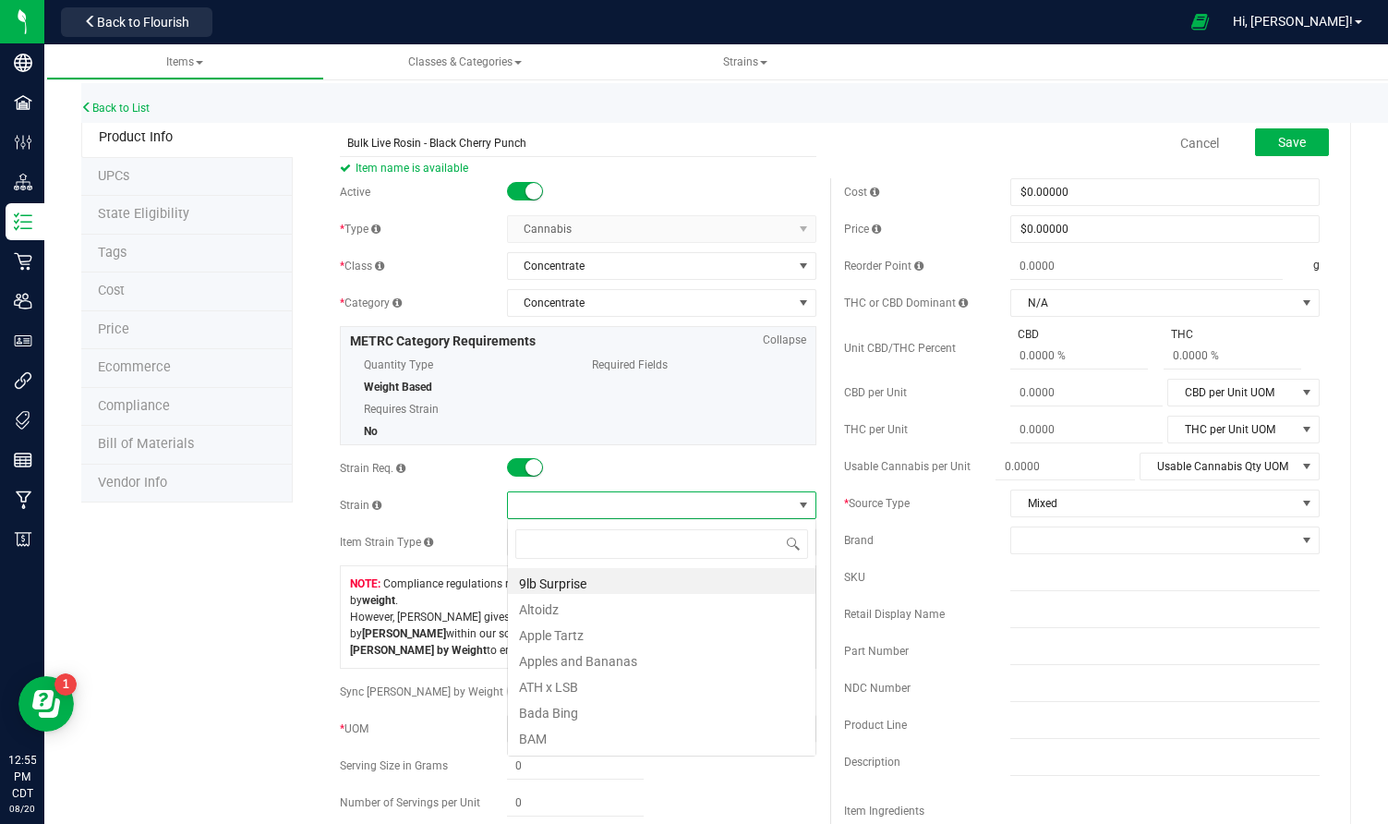
scroll to position [28, 309]
type input "black"
click at [556, 578] on li "Black Cherry Punch" at bounding box center [662, 581] width 308 height 26
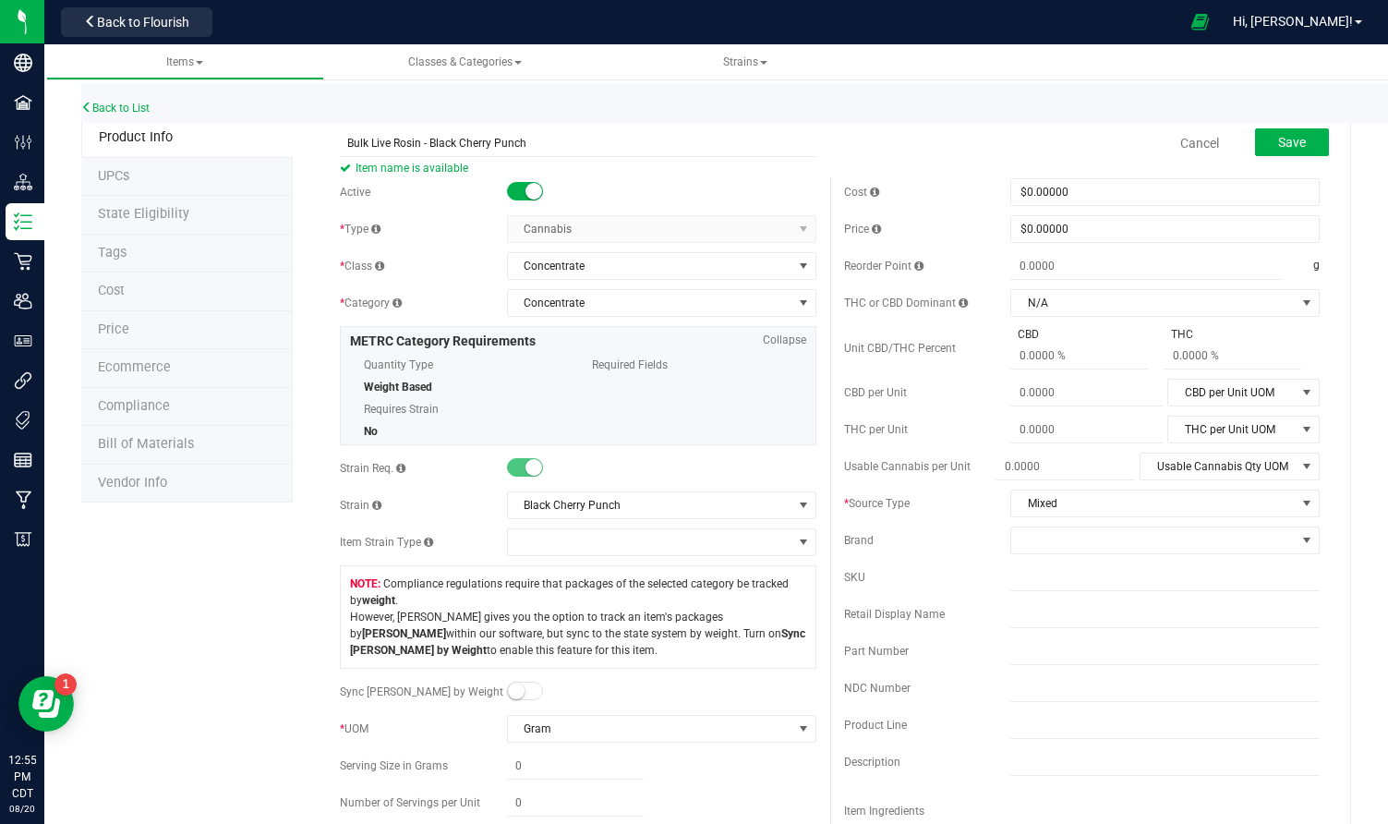
click at [1298, 103] on div "Back to List" at bounding box center [775, 103] width 1388 height 40
click at [1297, 135] on span "Save" at bounding box center [1292, 142] width 28 height 15
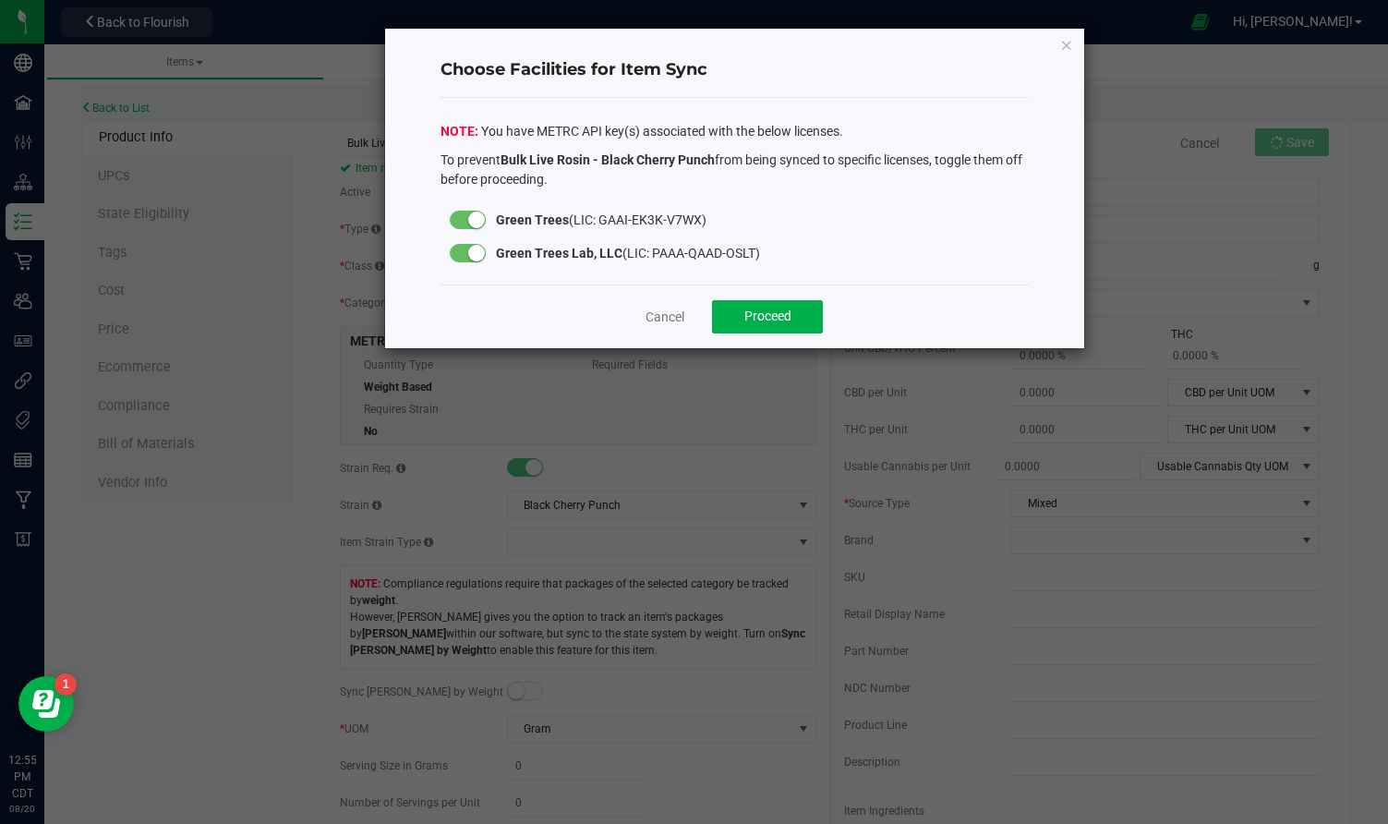
click at [465, 227] on div at bounding box center [468, 220] width 37 height 18
click at [771, 322] on span "Proceed" at bounding box center [767, 315] width 47 height 15
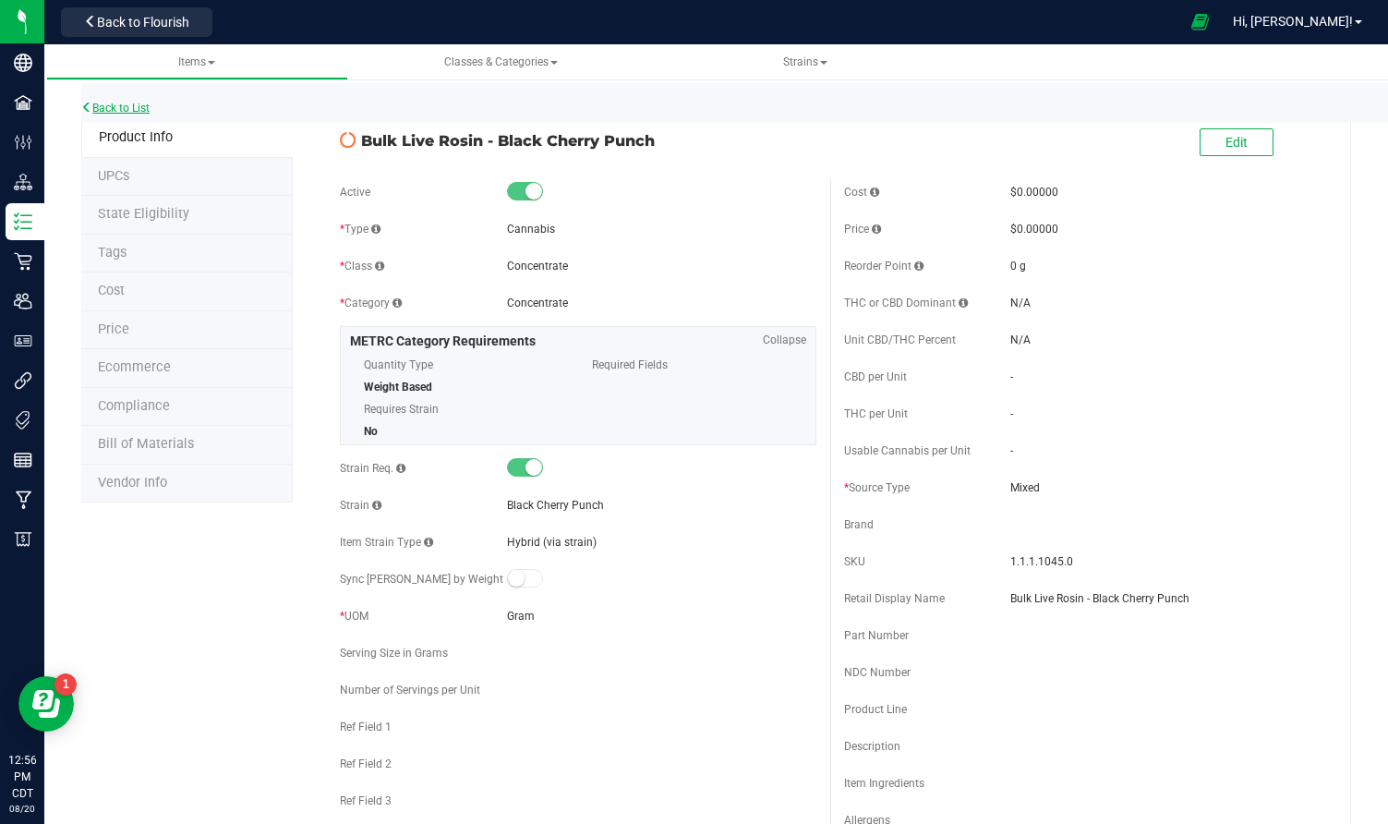
click at [126, 103] on link "Back to List" at bounding box center [115, 108] width 68 height 13
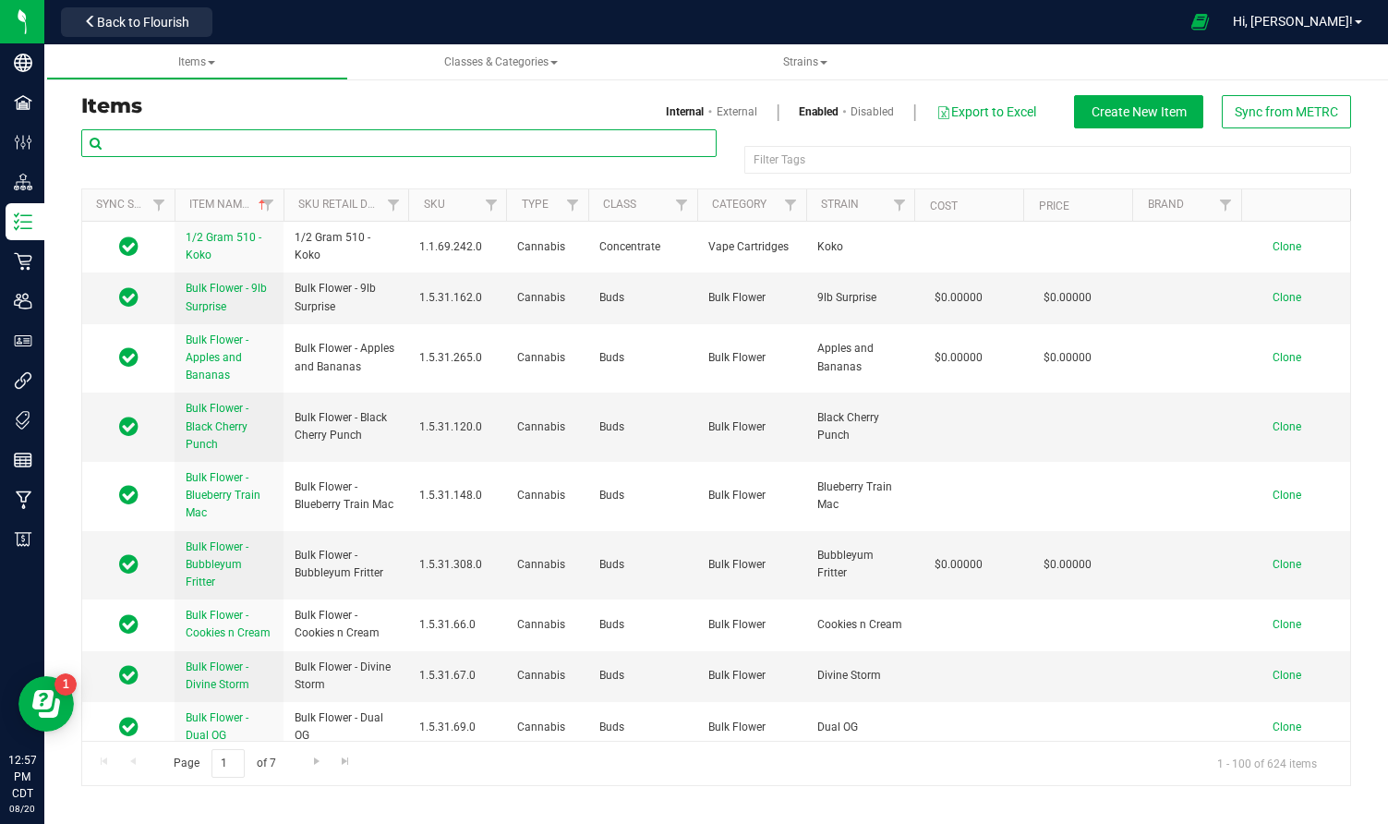
click at [231, 143] on input "text" at bounding box center [398, 143] width 635 height 28
paste input "Bulk Live Rosin - 906"
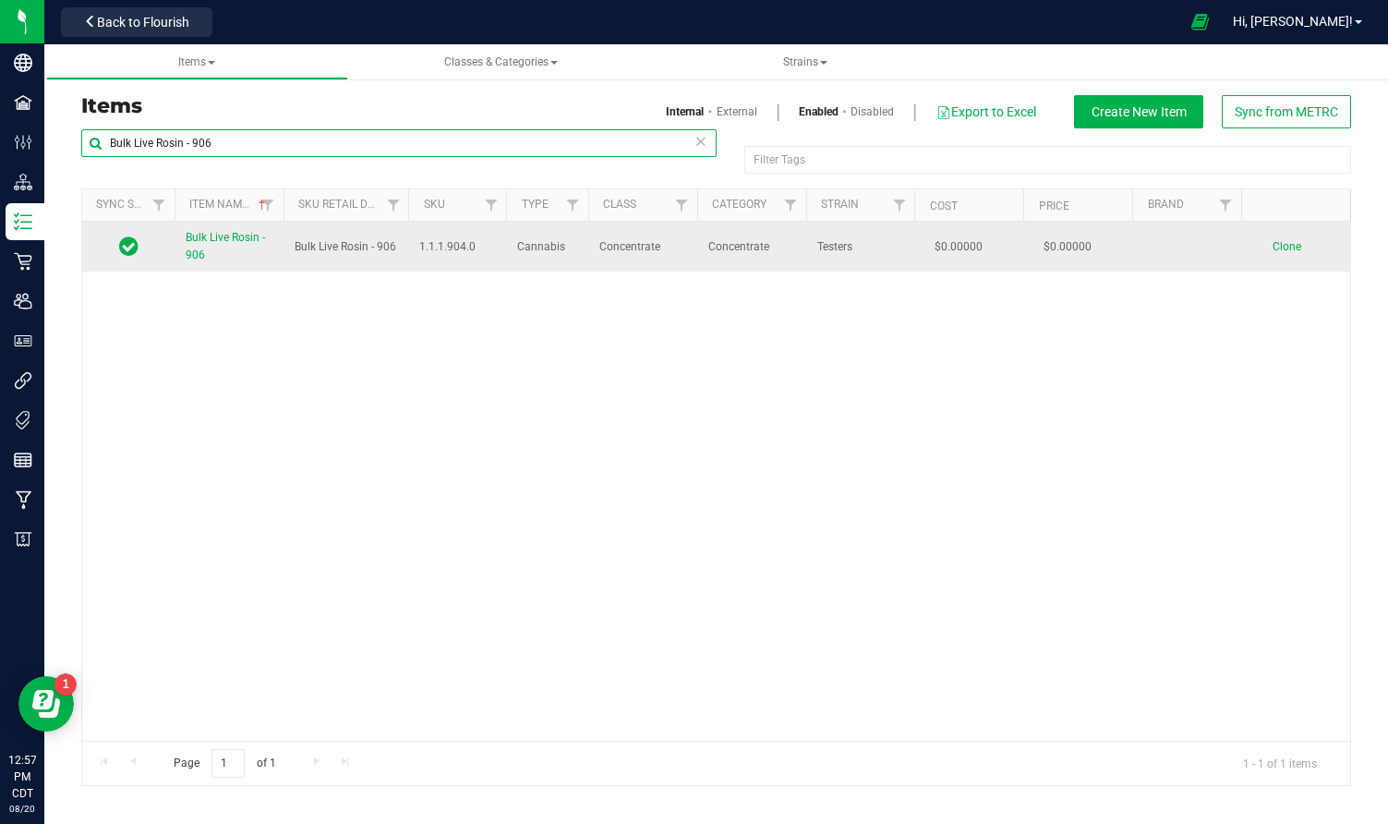
type input "Bulk Live Rosin - 906"
click at [1288, 241] on span "Clone" at bounding box center [1286, 246] width 29 height 13
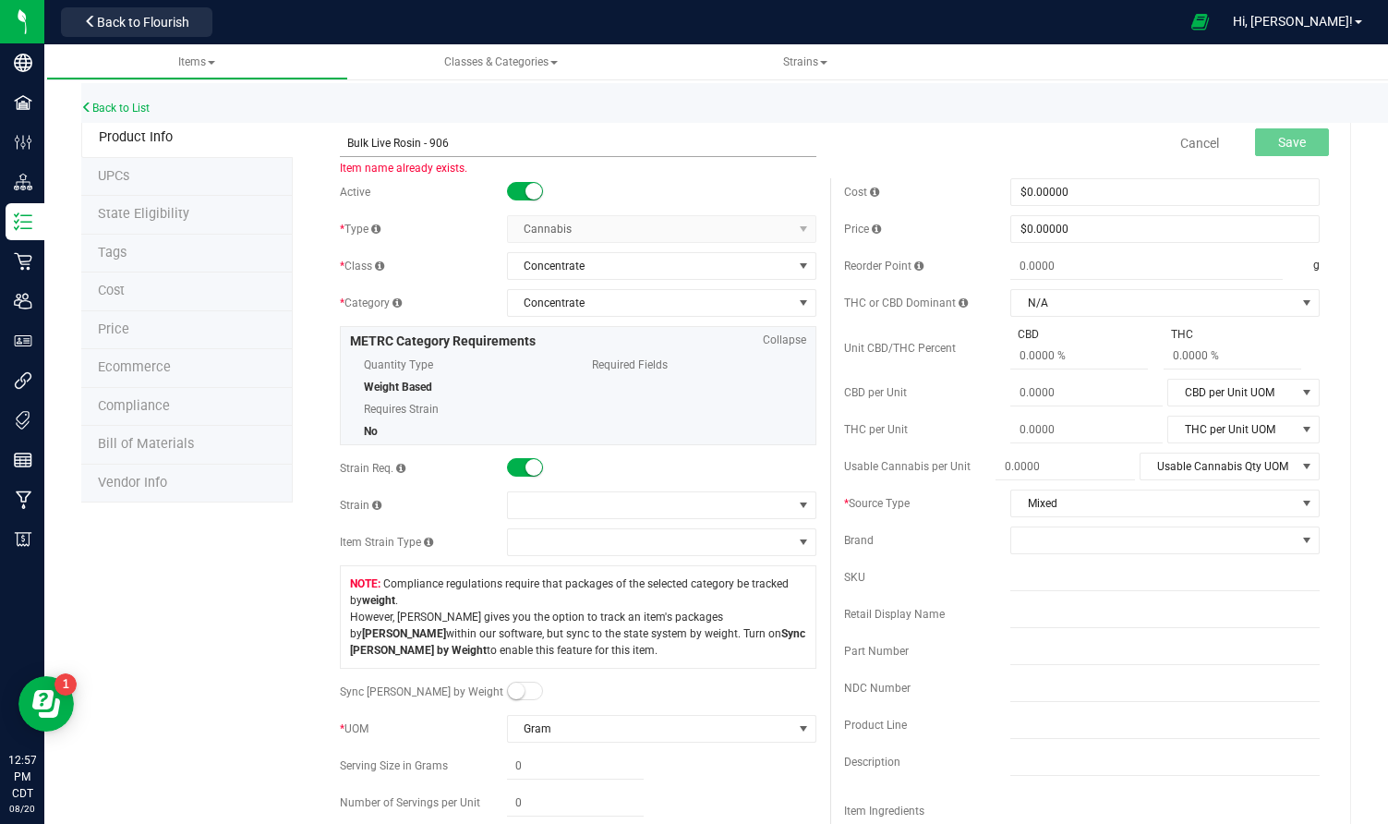
drag, startPoint x: 431, startPoint y: 139, endPoint x: 491, endPoint y: 141, distance: 60.1
click at [491, 141] on input "Bulk Live Rosin - 906" at bounding box center [578, 143] width 476 height 28
type input "Bulk Live Rosin - Candy Gas"
click at [548, 511] on span at bounding box center [650, 505] width 284 height 26
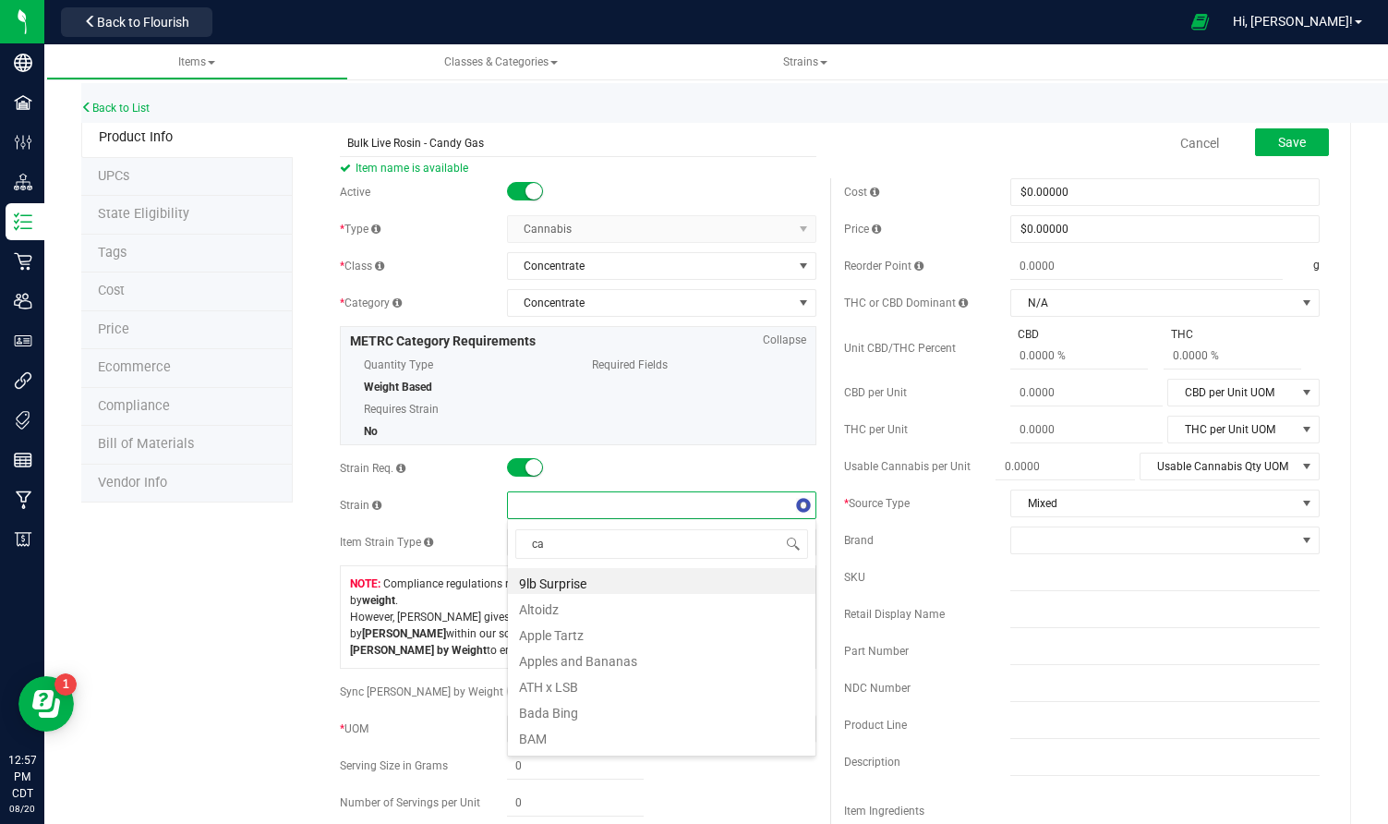
scroll to position [28, 309]
type input "candy"
click at [543, 604] on li "Candy Gas" at bounding box center [662, 607] width 308 height 26
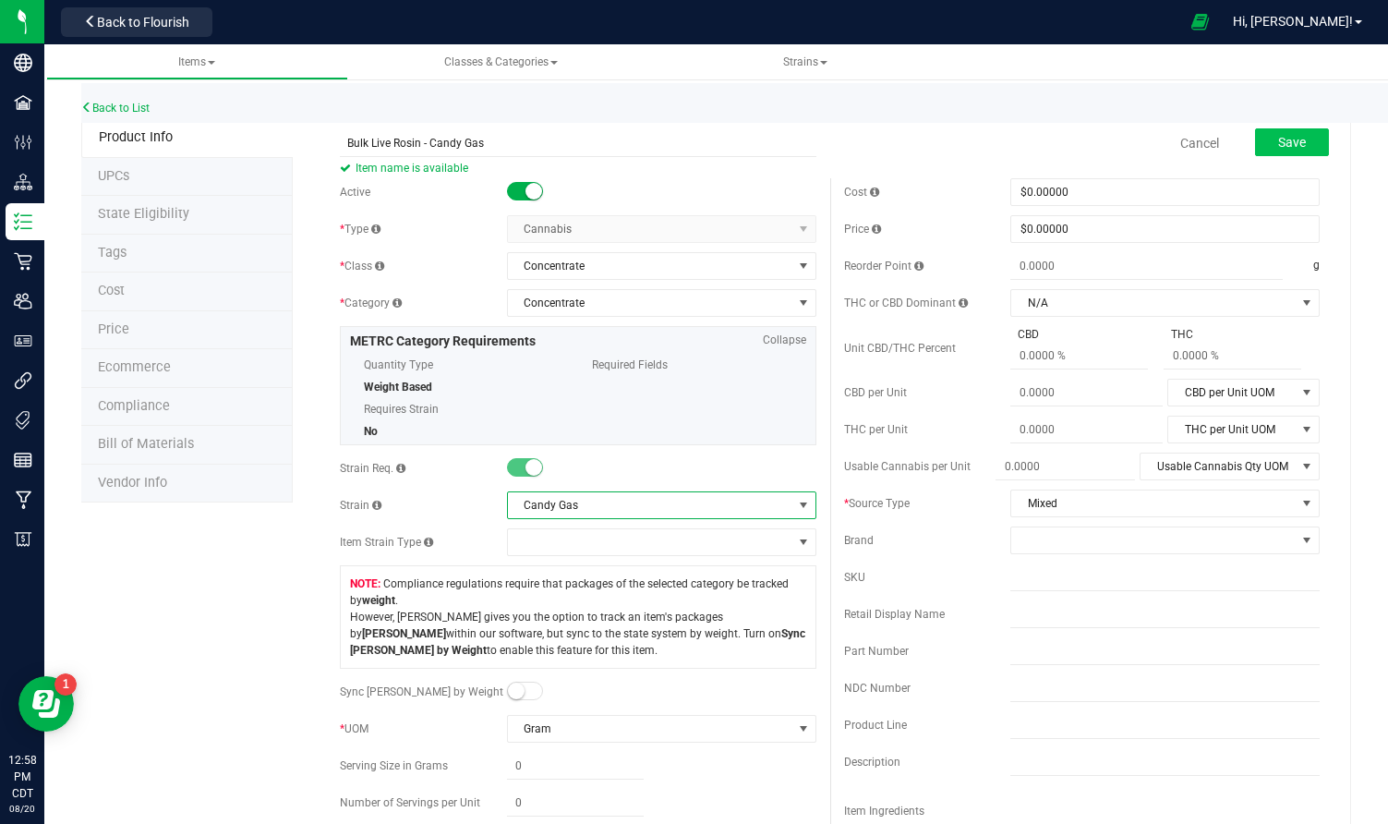
click at [1317, 139] on button "Save" at bounding box center [1292, 142] width 74 height 28
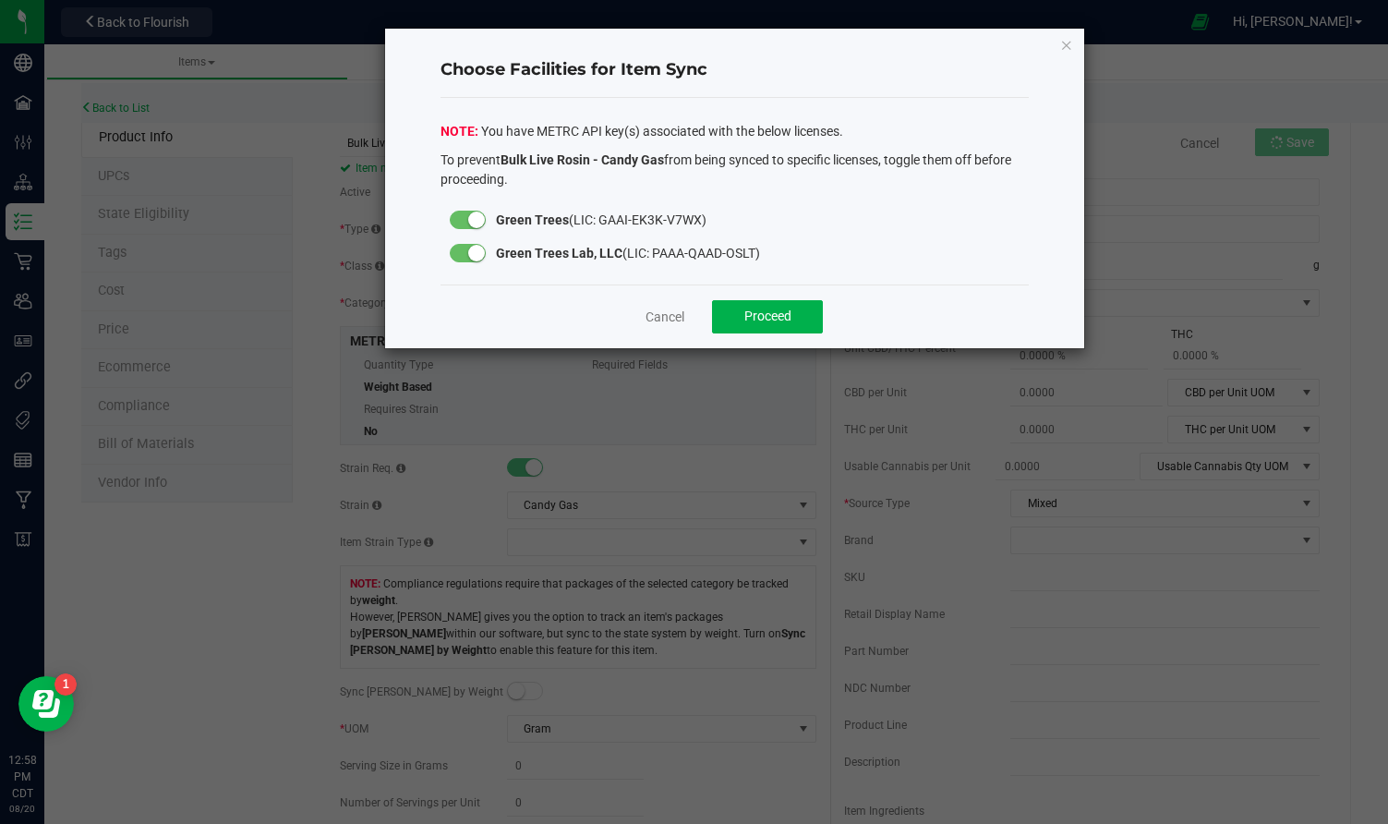
click at [477, 223] on small at bounding box center [476, 219] width 17 height 17
click at [760, 315] on span "Proceed" at bounding box center [767, 315] width 47 height 15
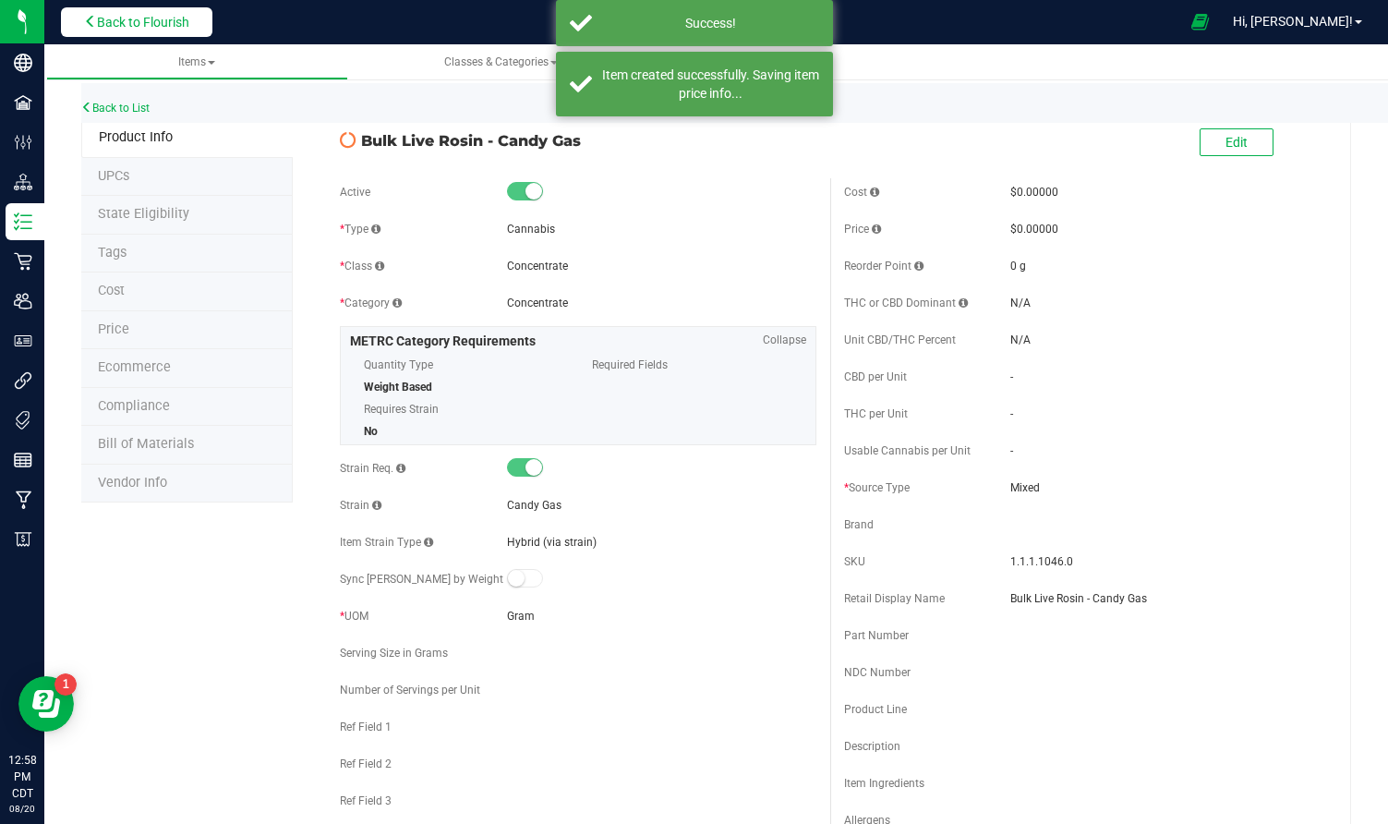
click at [135, 26] on span "Back to Flourish" at bounding box center [143, 22] width 92 height 15
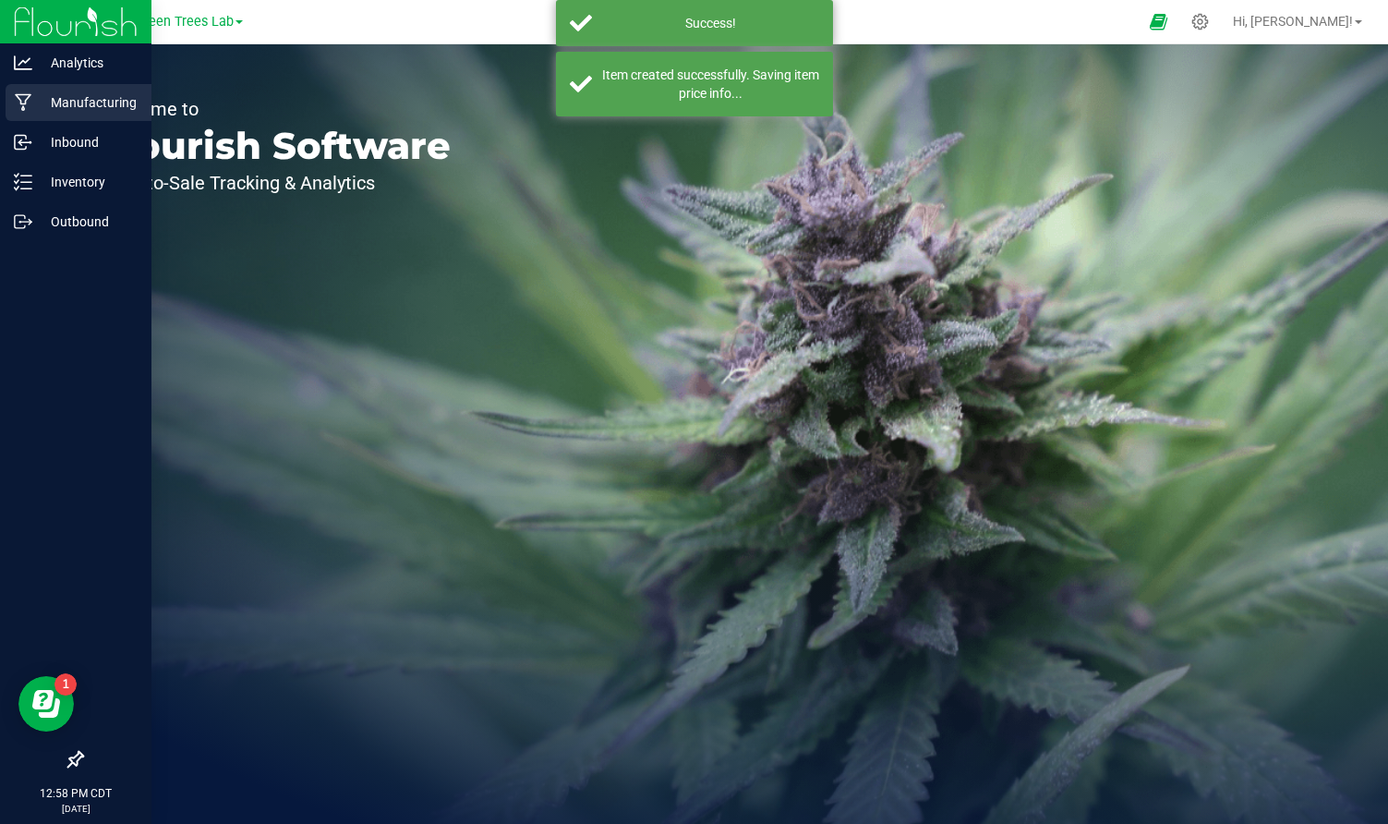
click at [61, 102] on p "Manufacturing" at bounding box center [87, 102] width 111 height 22
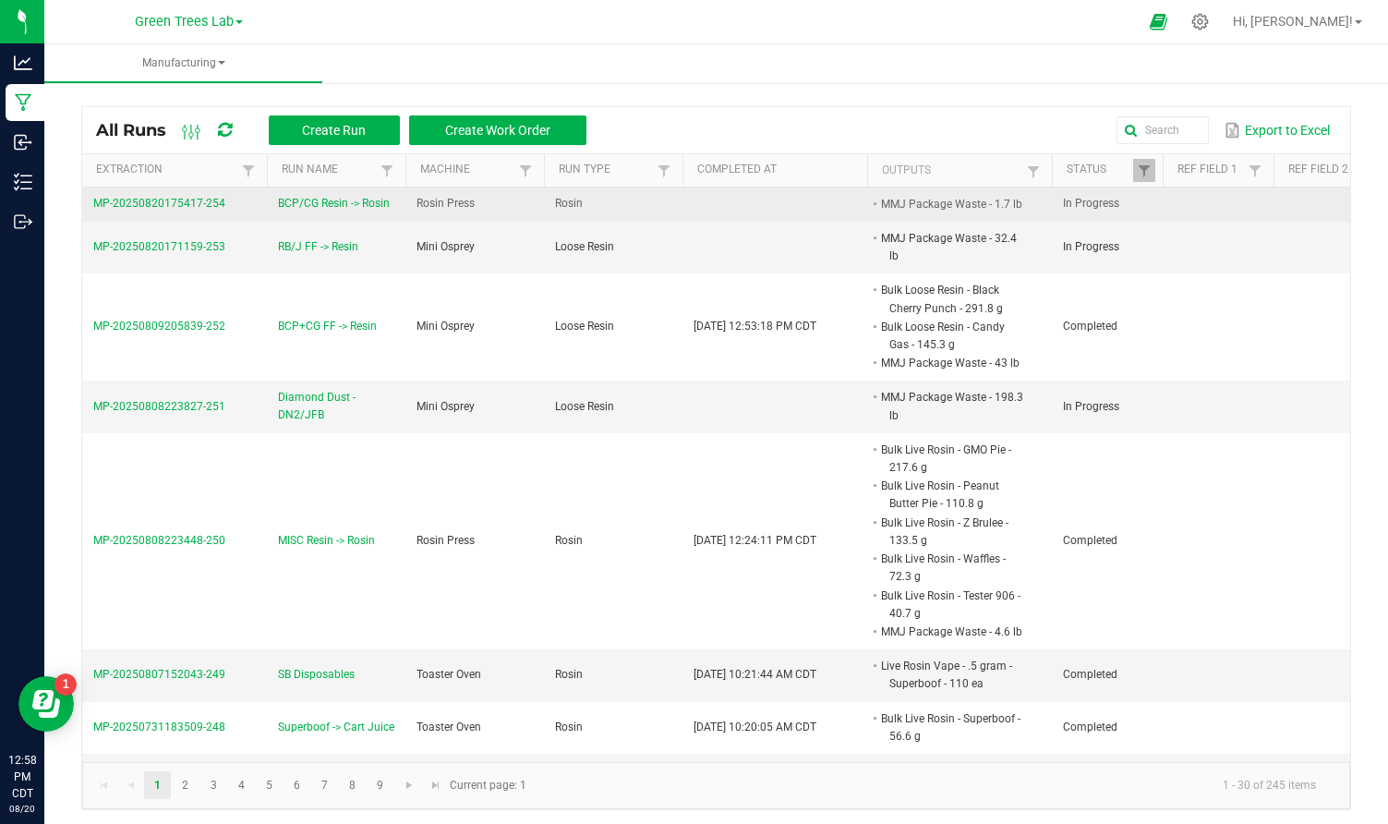
click at [179, 199] on span "MP-20250820175417-254" at bounding box center [159, 203] width 132 height 13
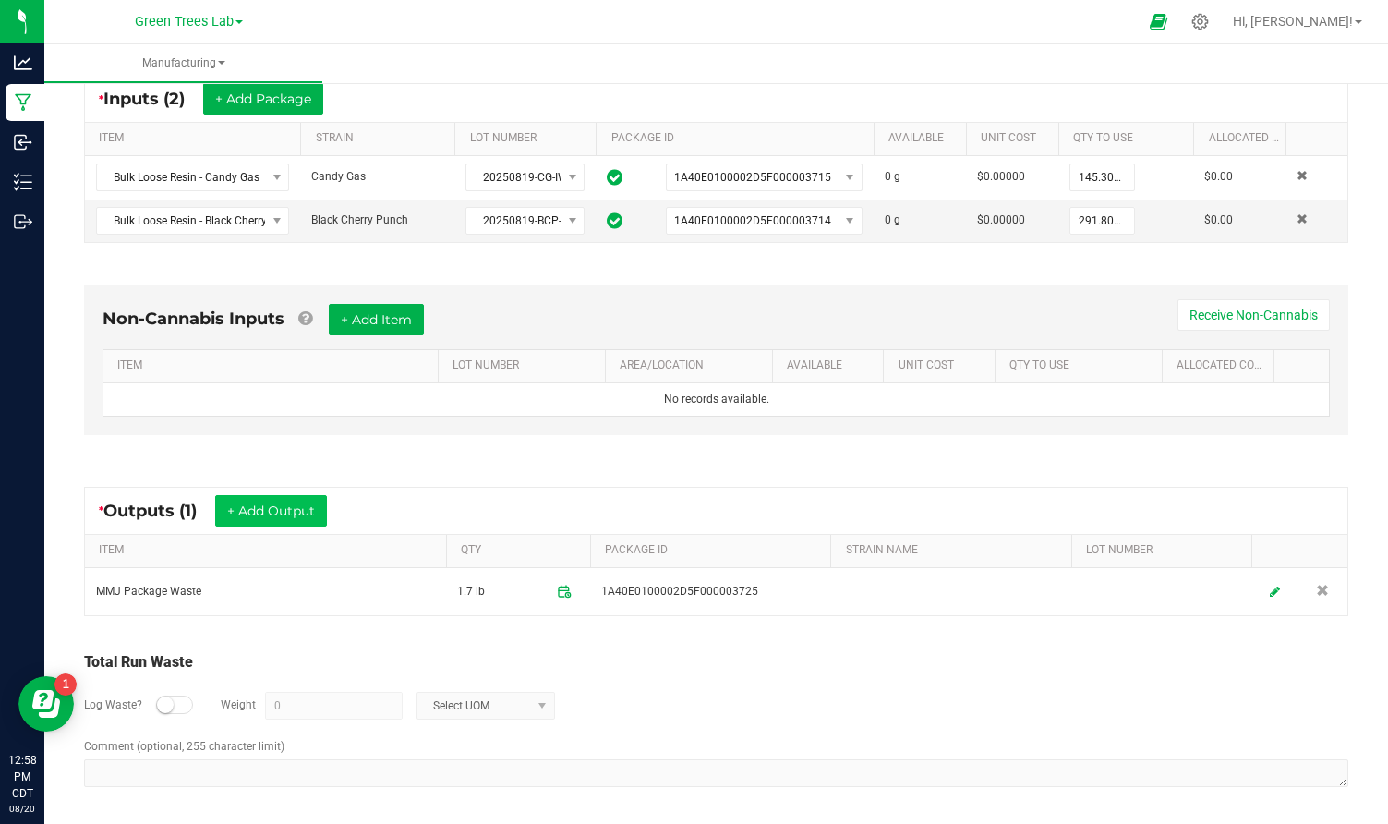
click at [300, 504] on button "+ Add Output" at bounding box center [271, 510] width 112 height 31
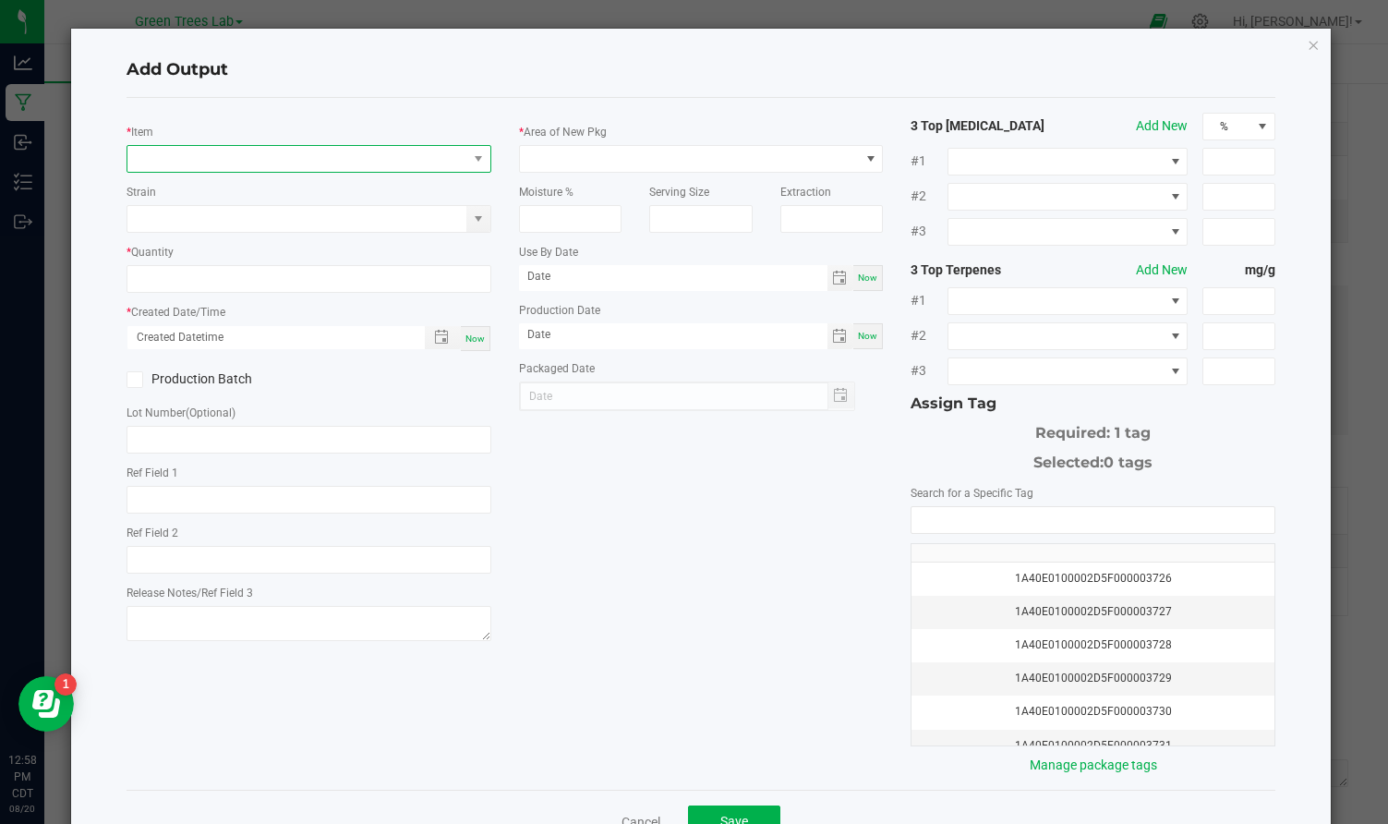
click at [340, 155] on span "NO DATA FOUND" at bounding box center [297, 159] width 340 height 26
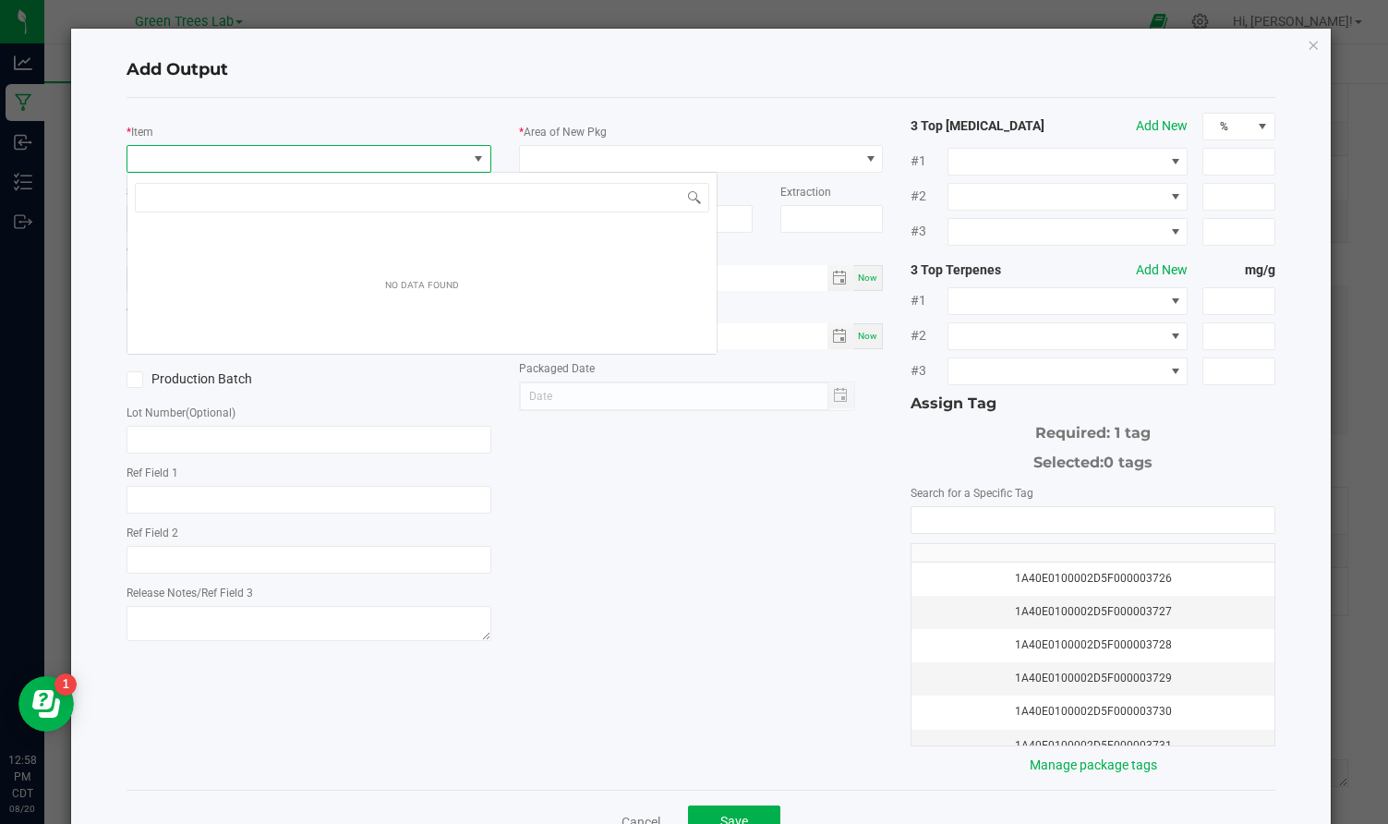
scroll to position [28, 364]
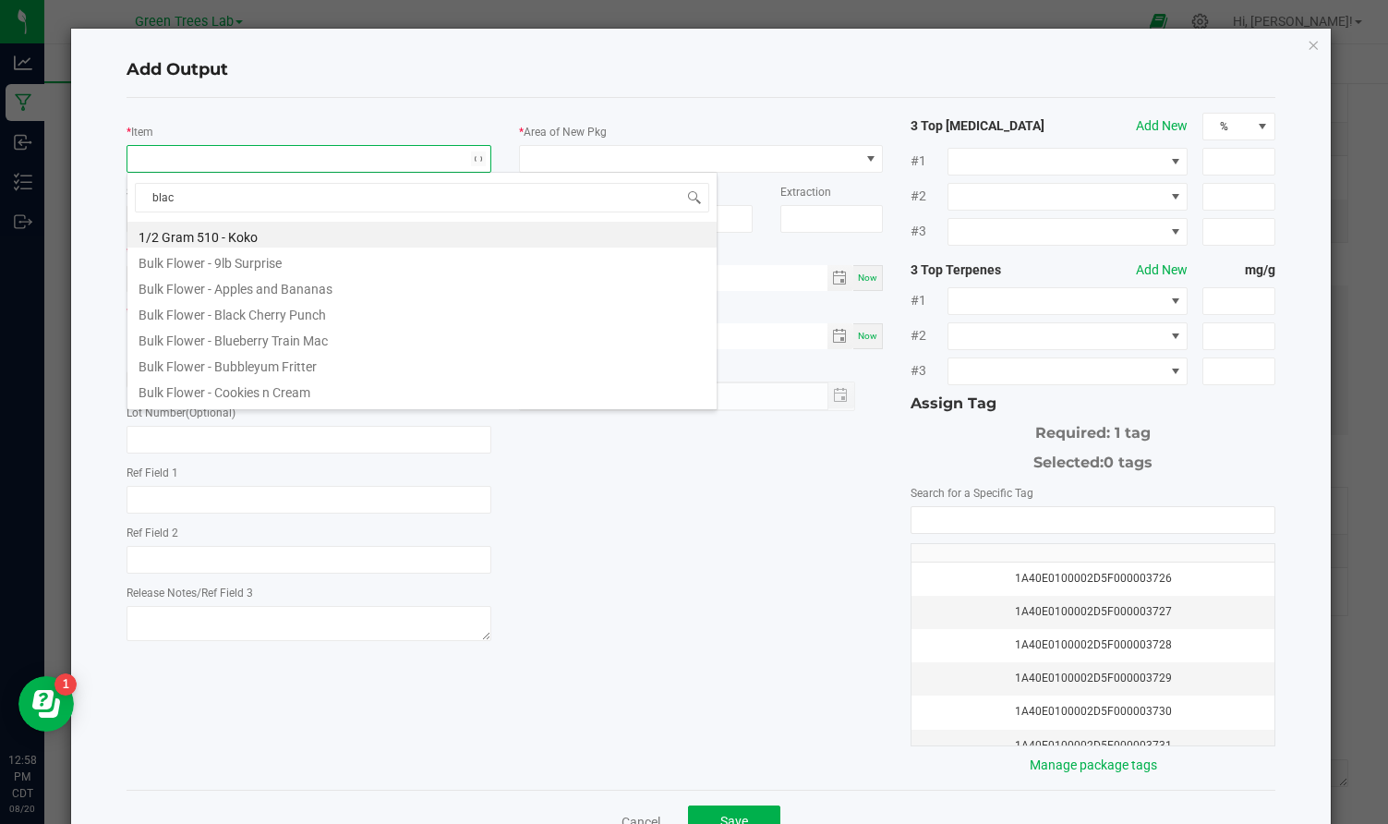
type input "black"
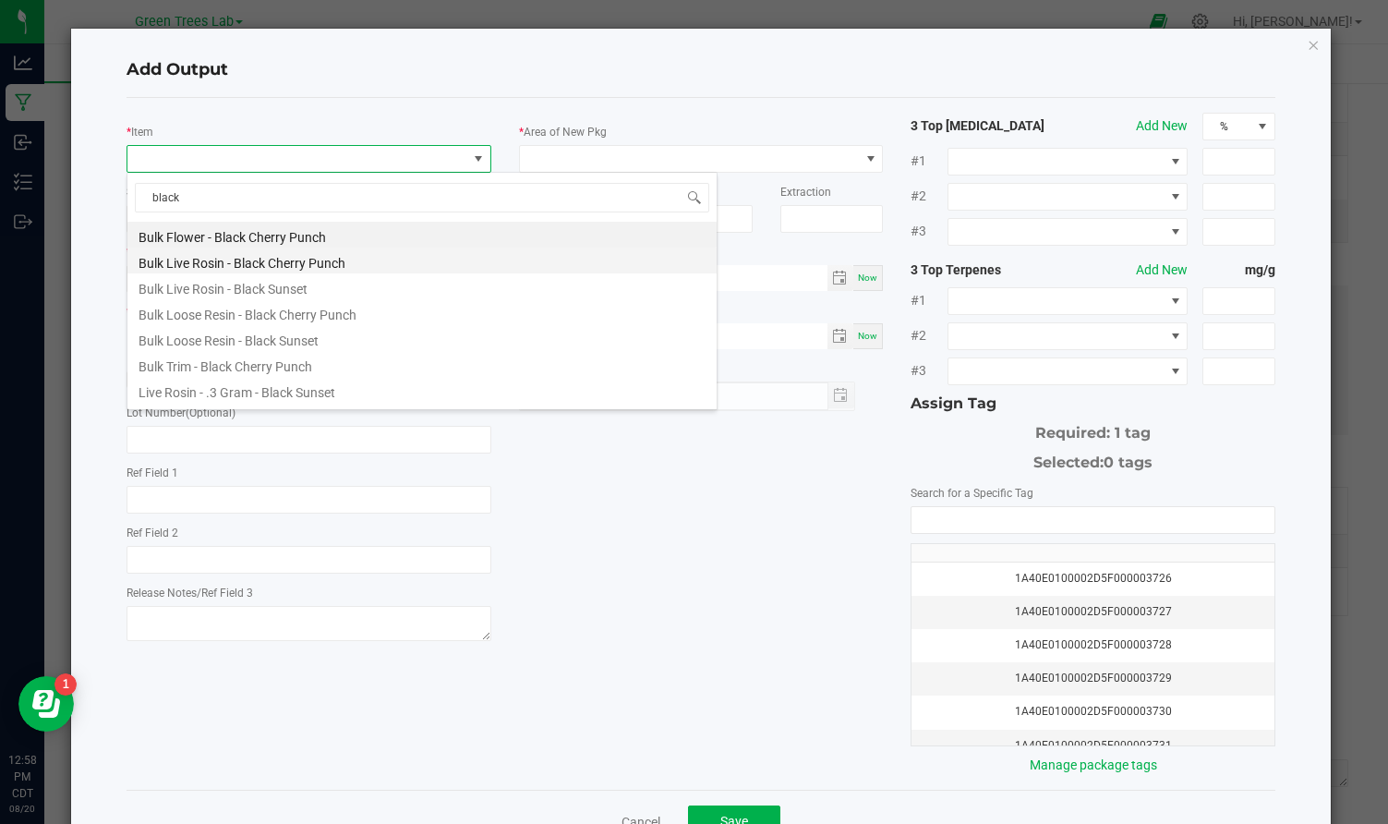
click at [321, 262] on li "Bulk Live Rosin - Black Cherry Punch" at bounding box center [421, 260] width 589 height 26
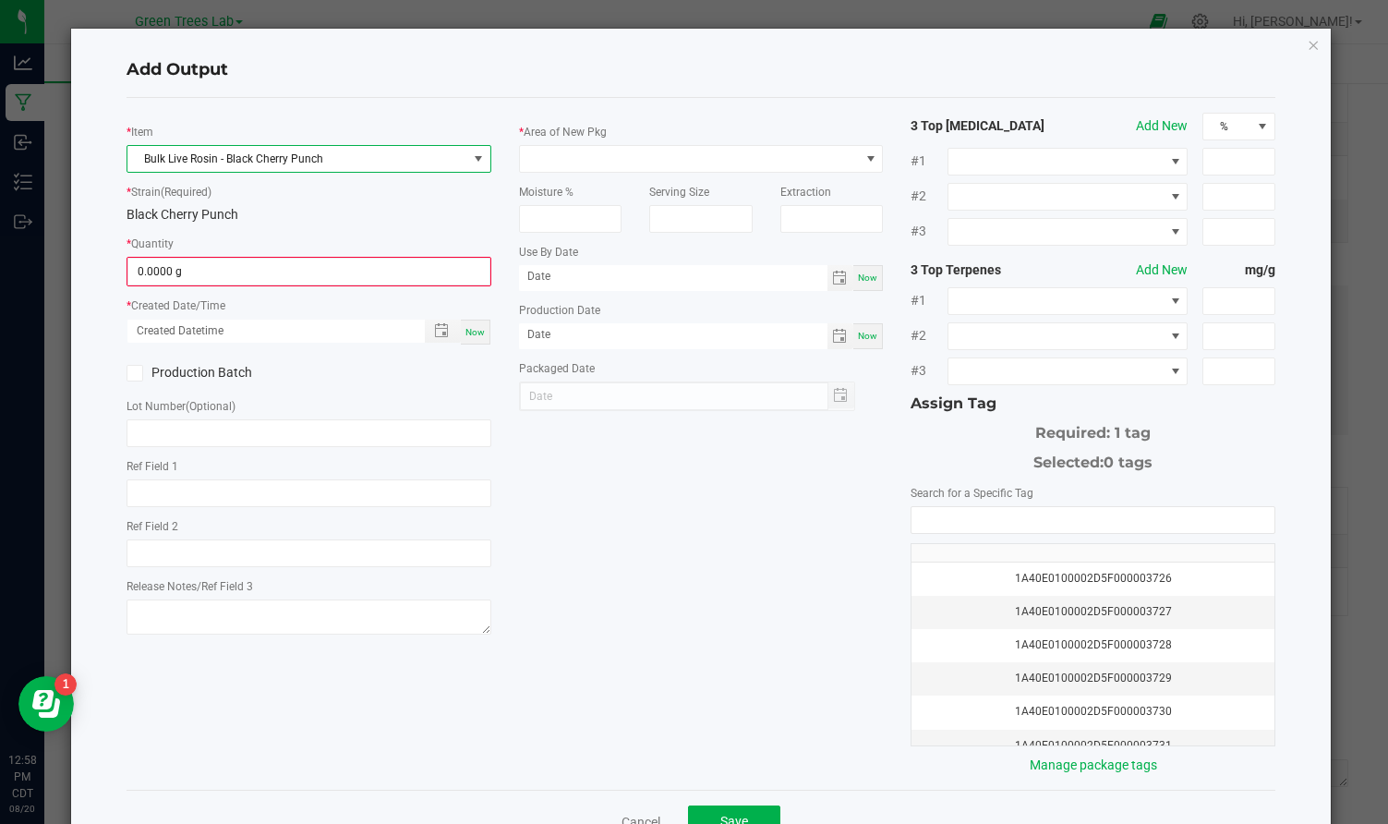
click at [604, 486] on div "* Item Bulk Live Rosin - Black Cherry Punch * Strain (Required) Black Cherry Pu…" at bounding box center [701, 444] width 1176 height 662
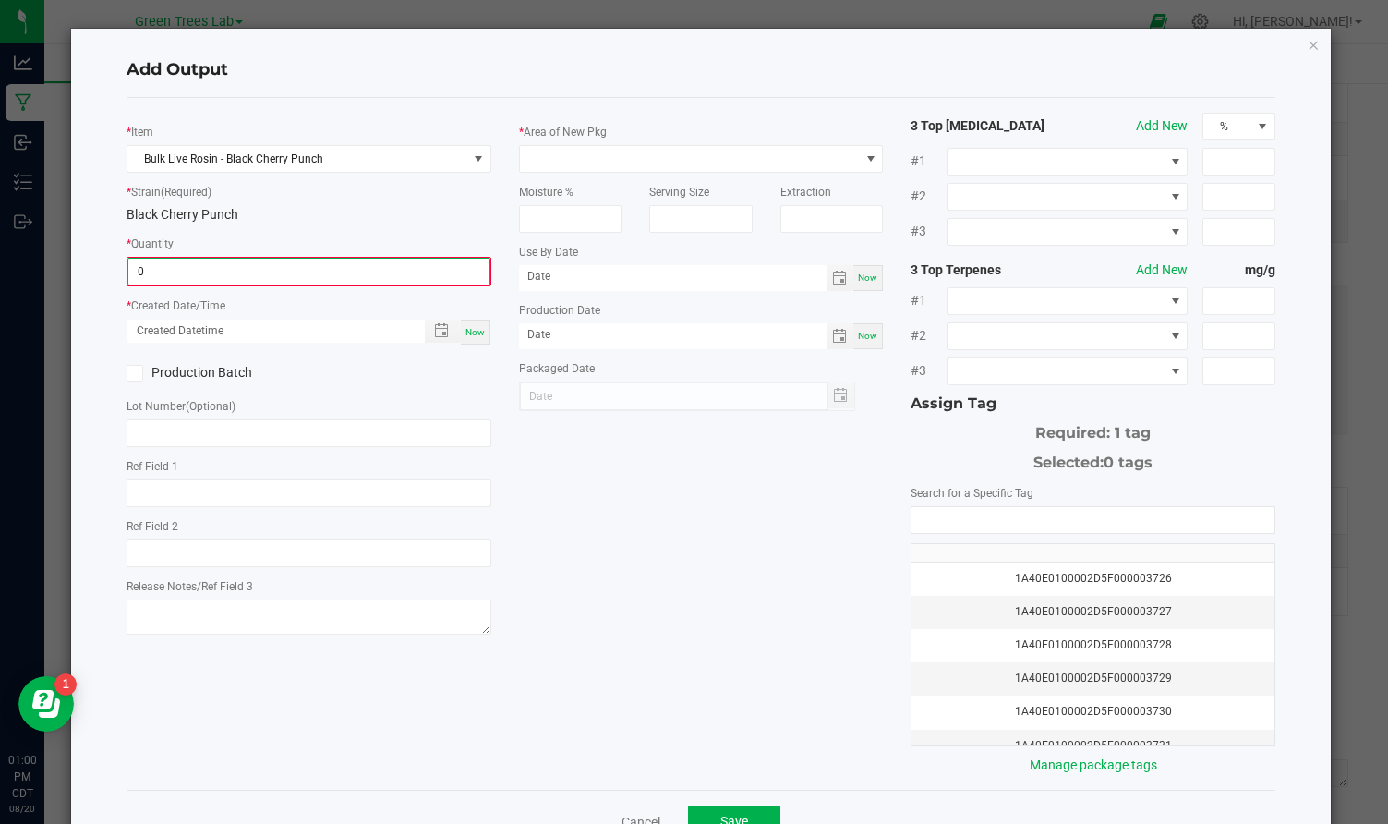
click at [217, 275] on input "0" at bounding box center [308, 272] width 361 height 26
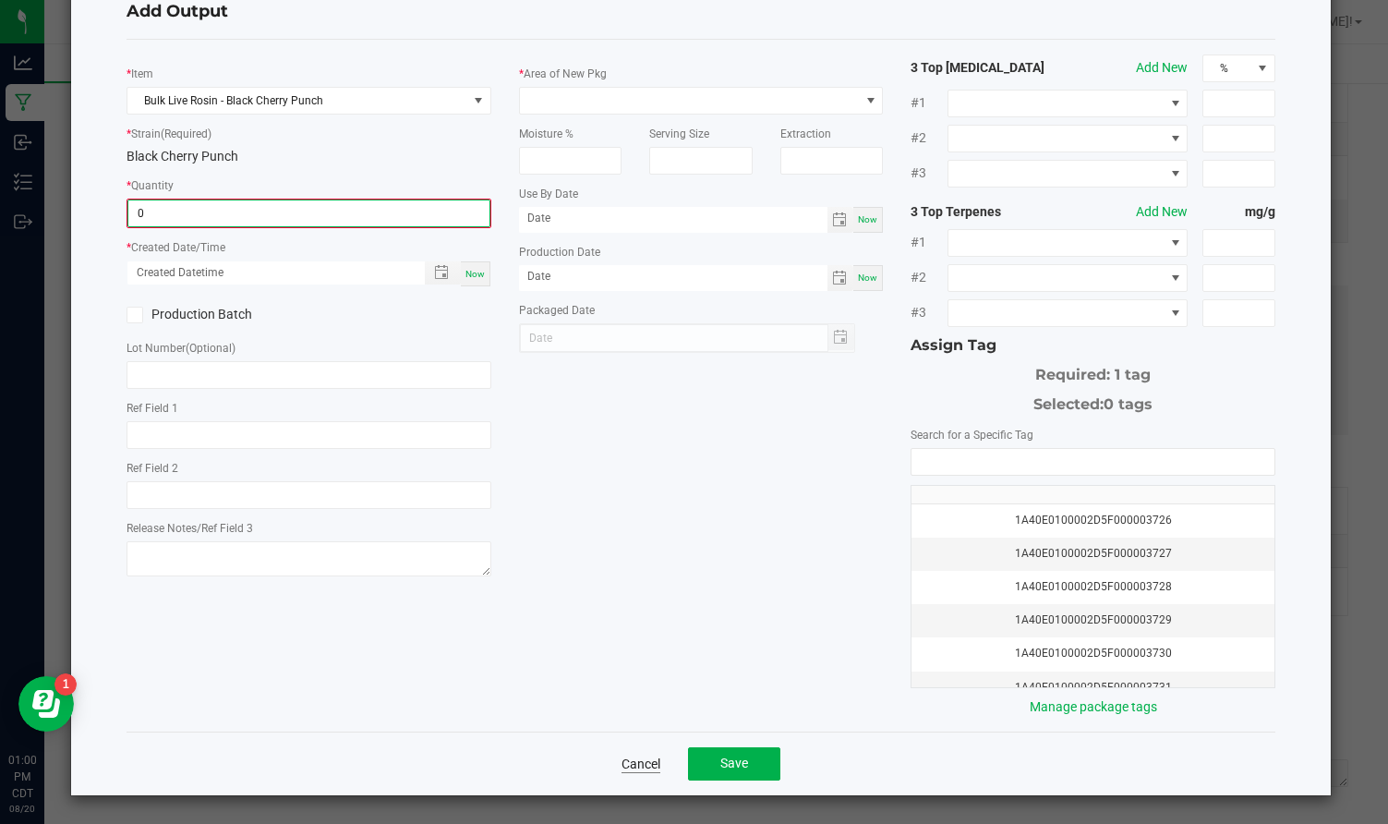
scroll to position [57, 0]
type input "0.0000 g"
click at [647, 761] on link "Cancel" at bounding box center [640, 764] width 39 height 18
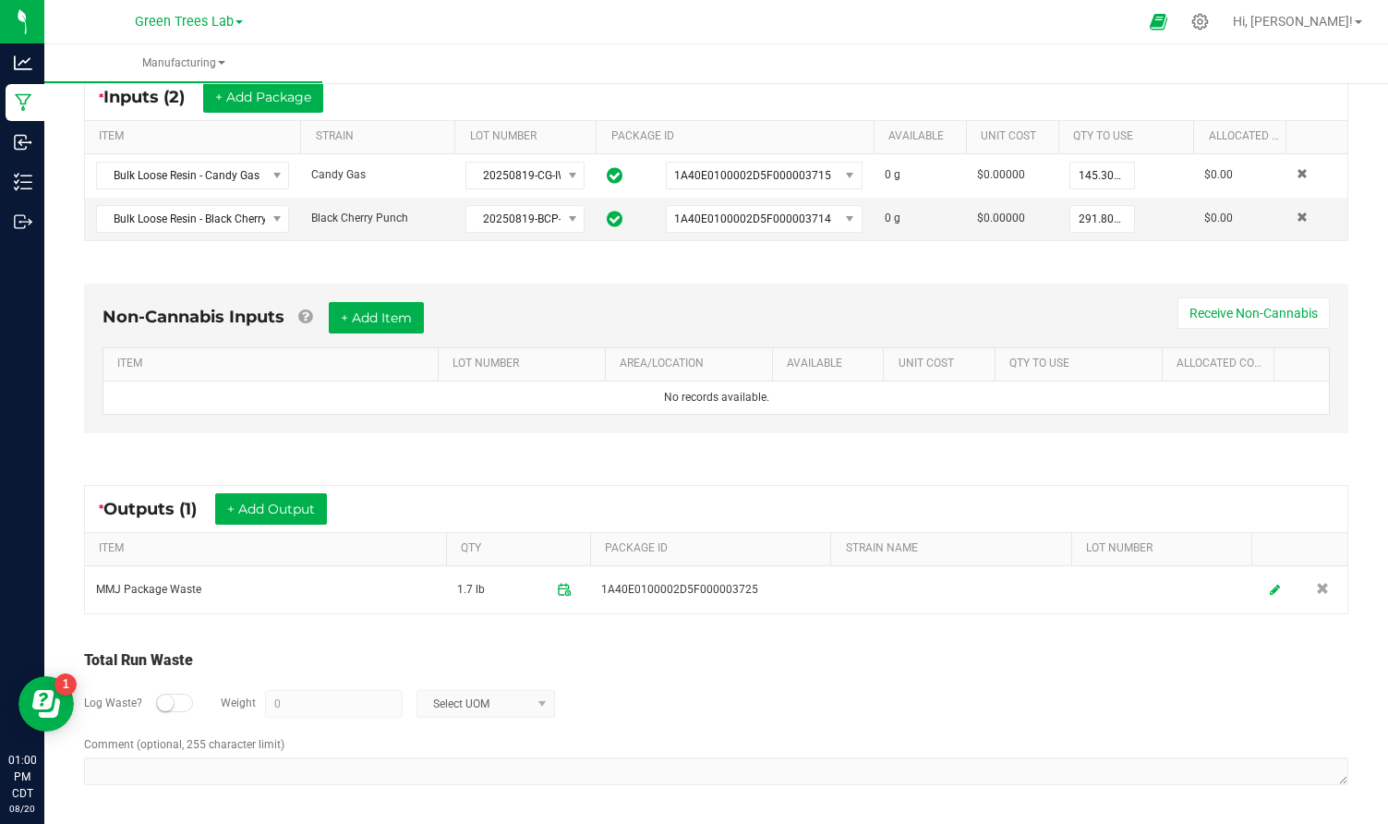
scroll to position [356, 0]
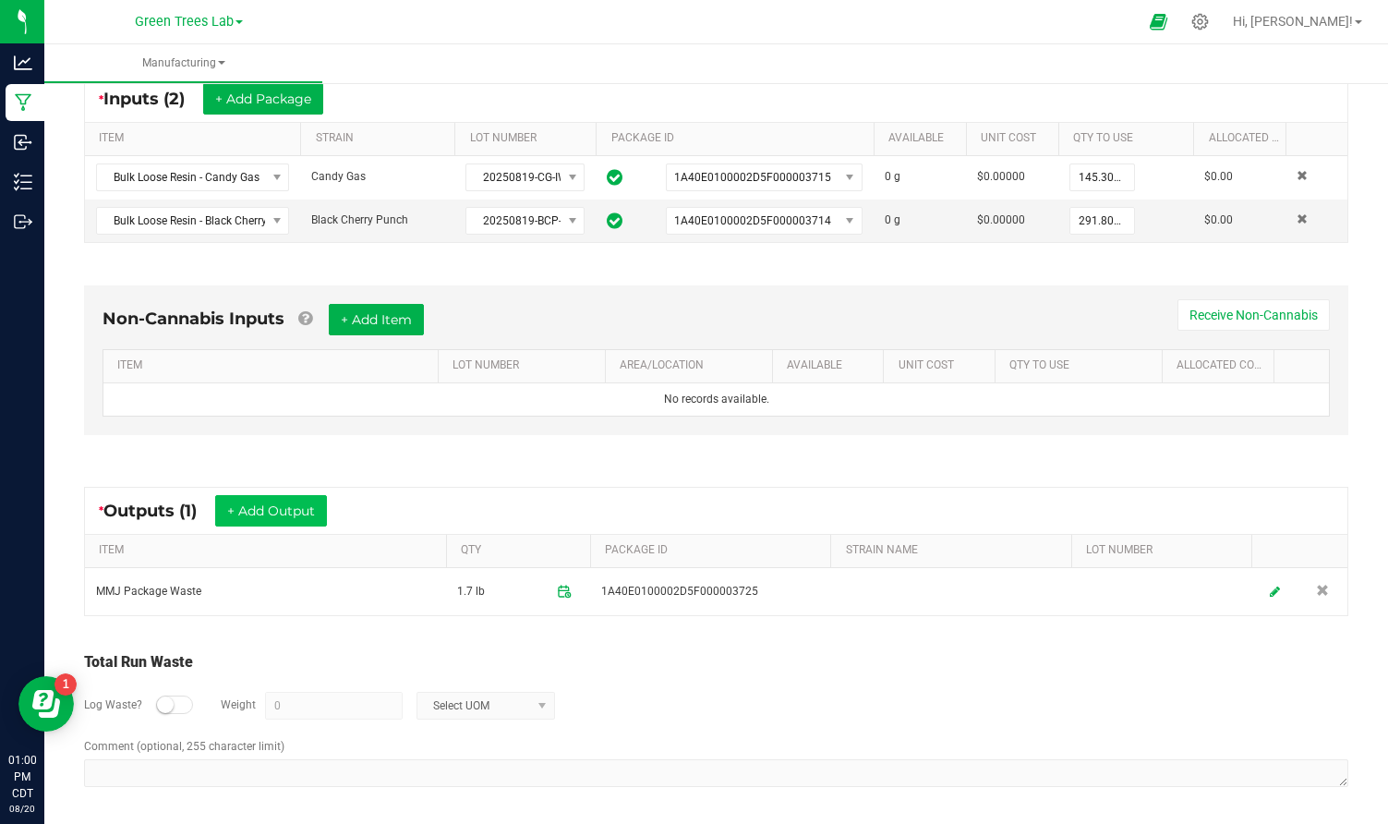
click at [282, 501] on button "+ Add Output" at bounding box center [271, 510] width 112 height 31
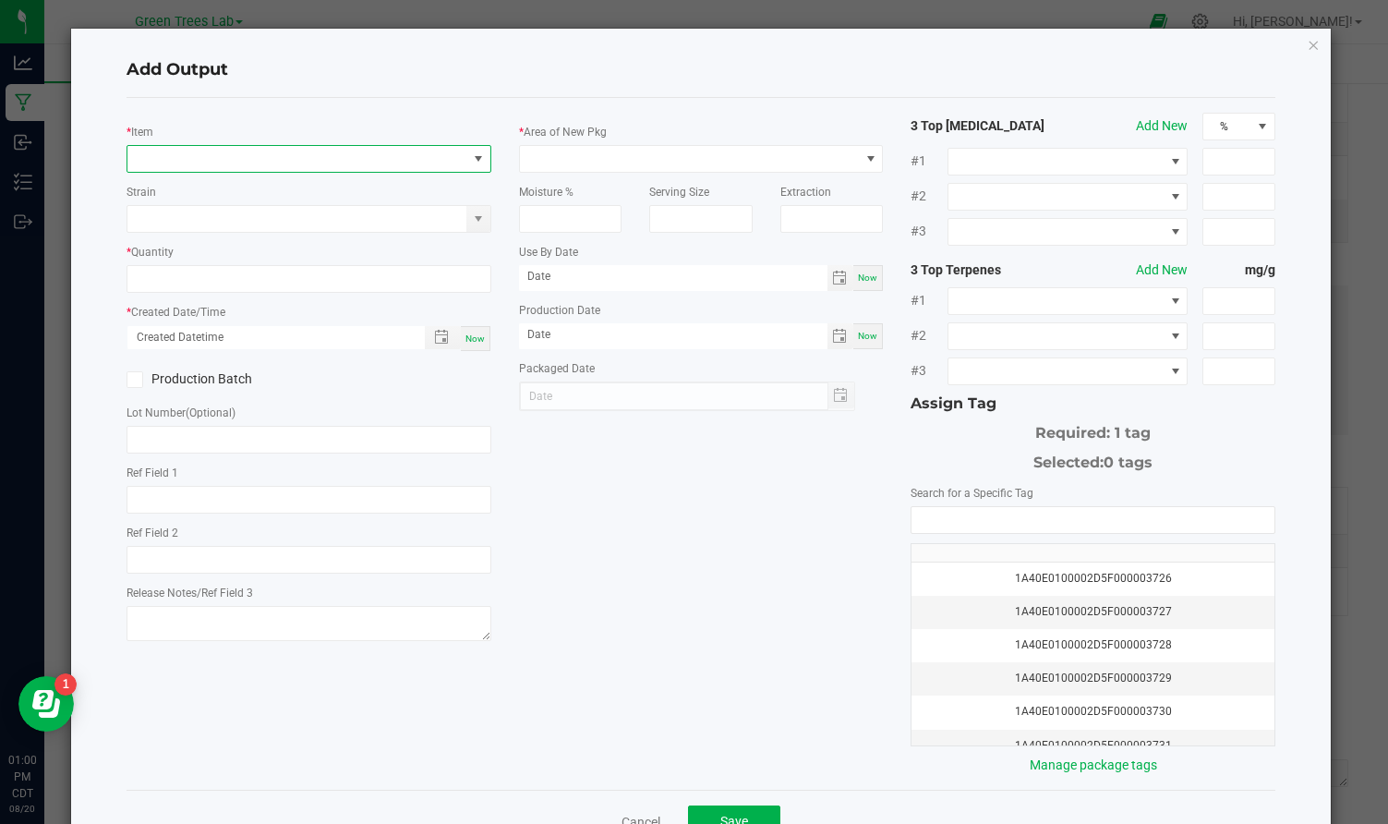
click at [194, 166] on span "NO DATA FOUND" at bounding box center [297, 159] width 340 height 26
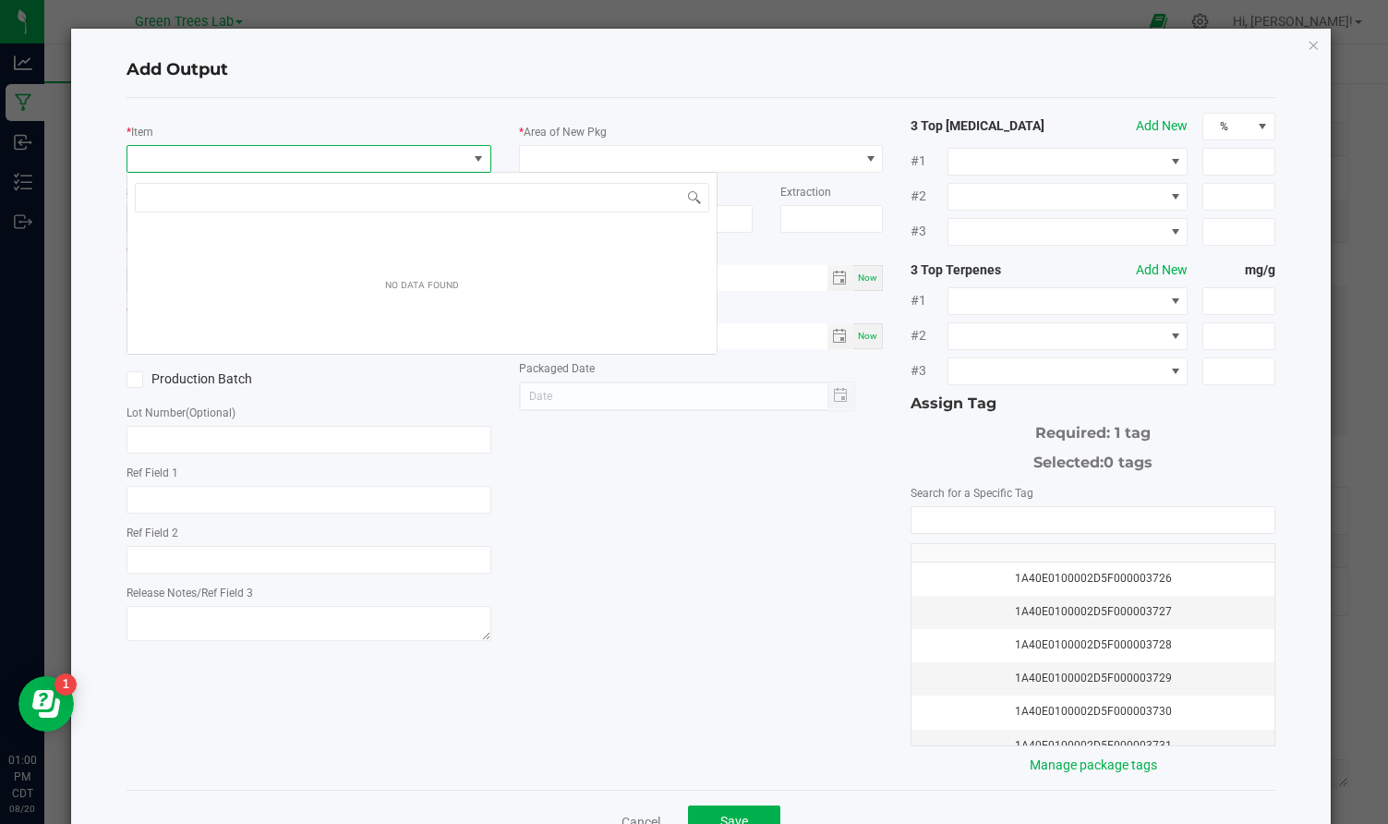
scroll to position [28, 364]
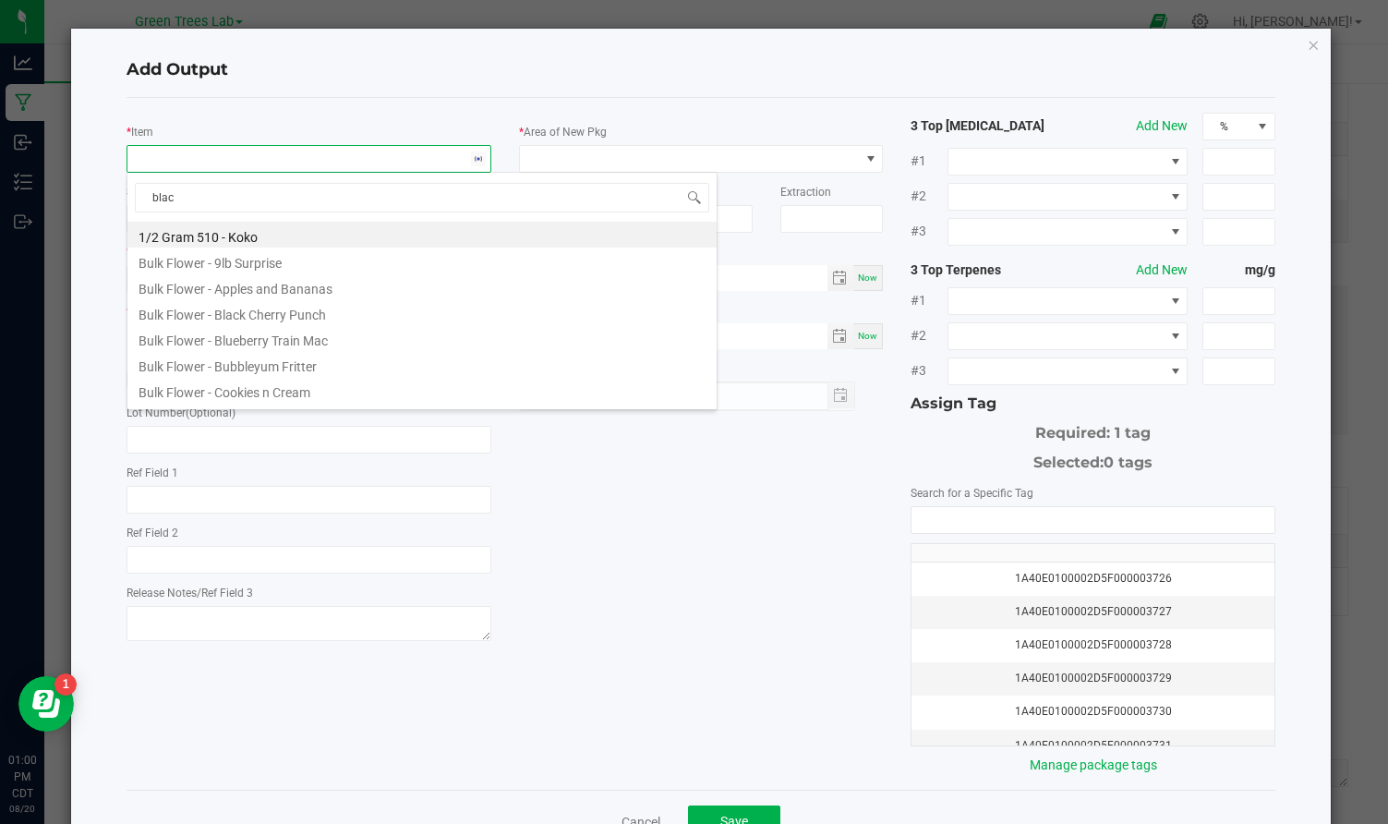
type input "black"
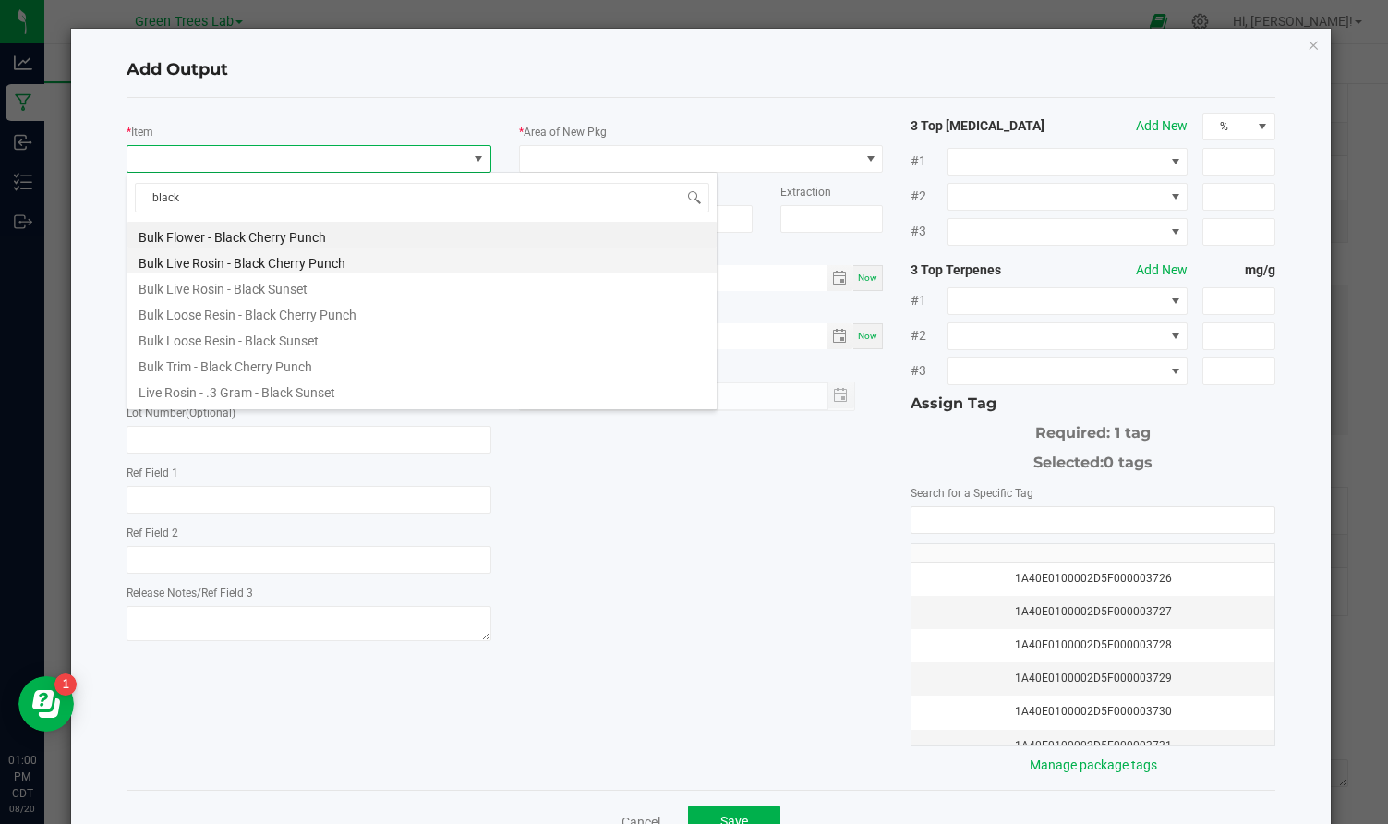
click at [217, 264] on li "Bulk Live Rosin - Black Cherry Punch" at bounding box center [421, 260] width 589 height 26
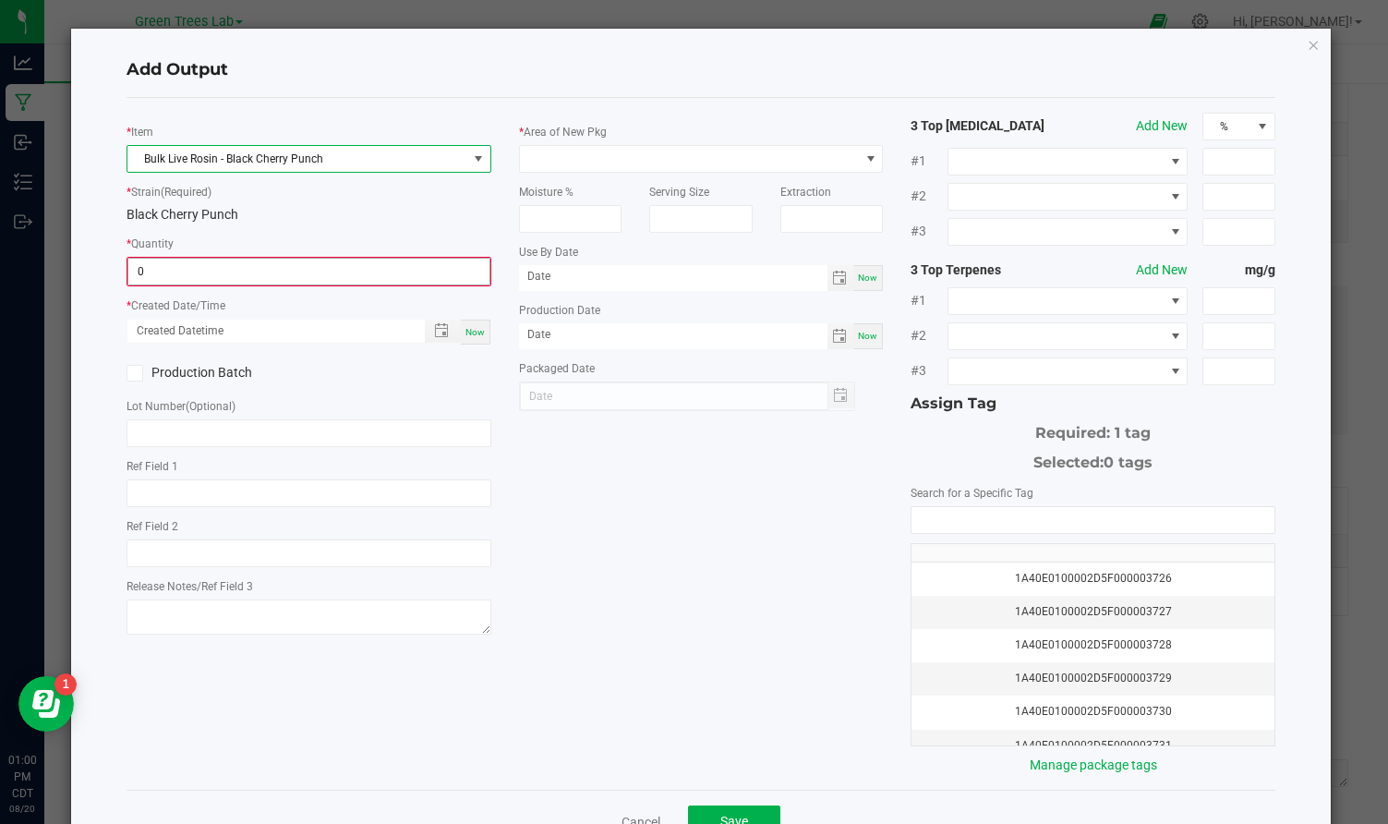
click at [205, 262] on input "0" at bounding box center [308, 272] width 361 height 26
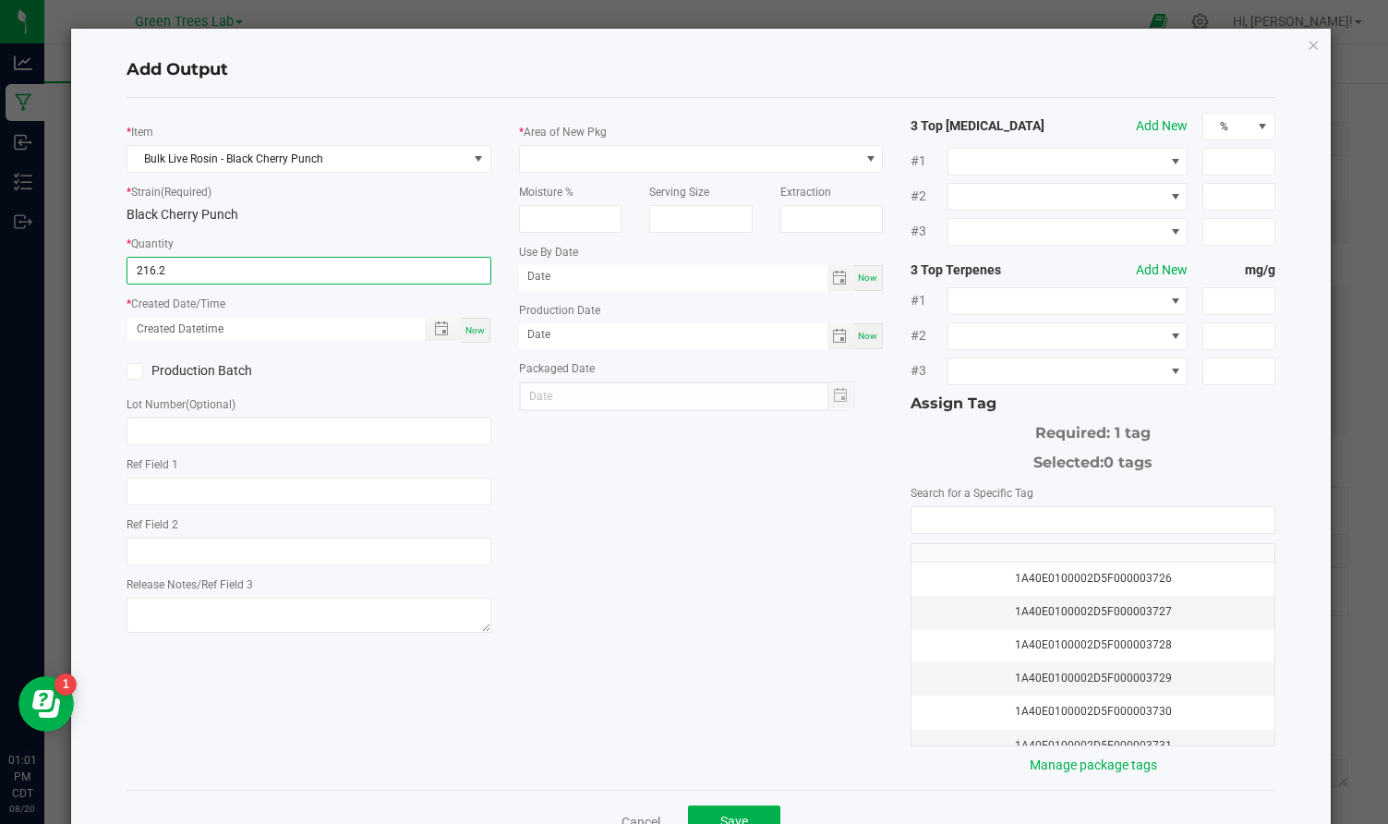
type input "216.2000 g"
click at [477, 325] on span "Now" at bounding box center [474, 330] width 19 height 10
type input "[DATE] 1:01 PM"
type input "[DATE]"
click at [132, 371] on icon at bounding box center [135, 371] width 12 height 0
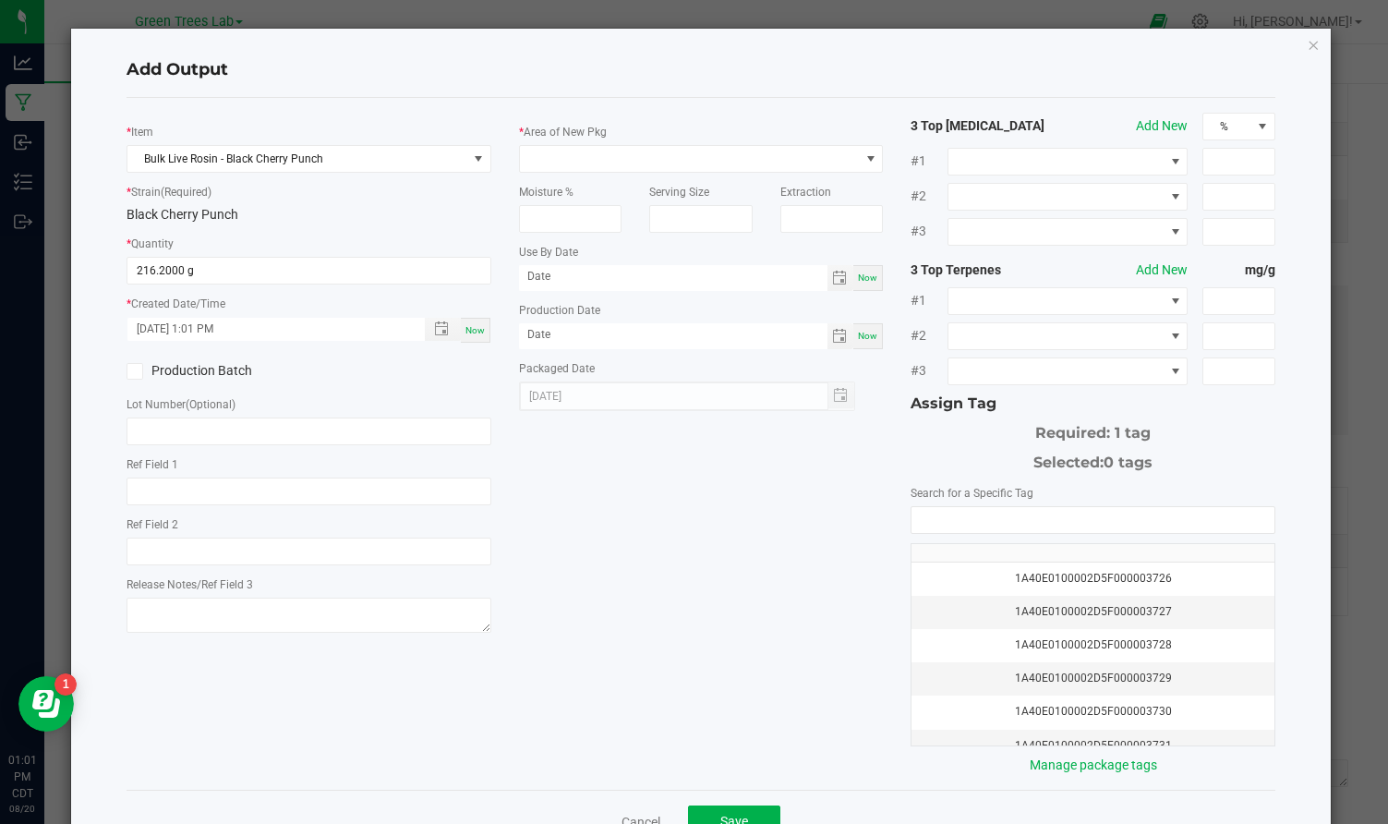
click at [0, 0] on input "Production Batch" at bounding box center [0, 0] width 0 height 0
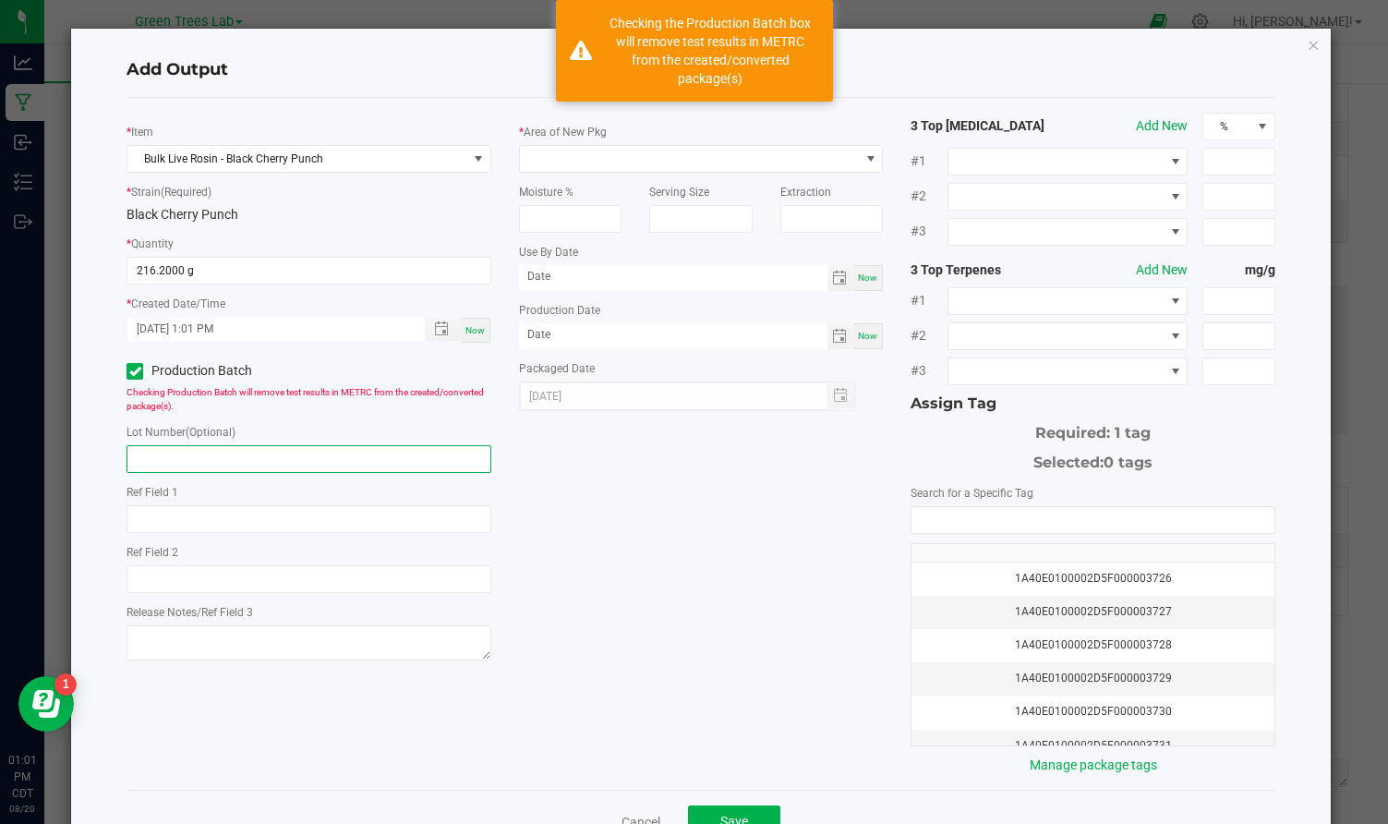
click at [155, 453] on input "text" at bounding box center [309, 459] width 365 height 28
paste input "Bulk Live Rosin - 906"
drag, startPoint x: 256, startPoint y: 455, endPoint x: 109, endPoint y: 455, distance: 146.8
click at [109, 455] on div "Add Output * Item Bulk Live Rosin - Black Cherry Punch * Strain (Required) Blac…" at bounding box center [701, 441] width 1260 height 825
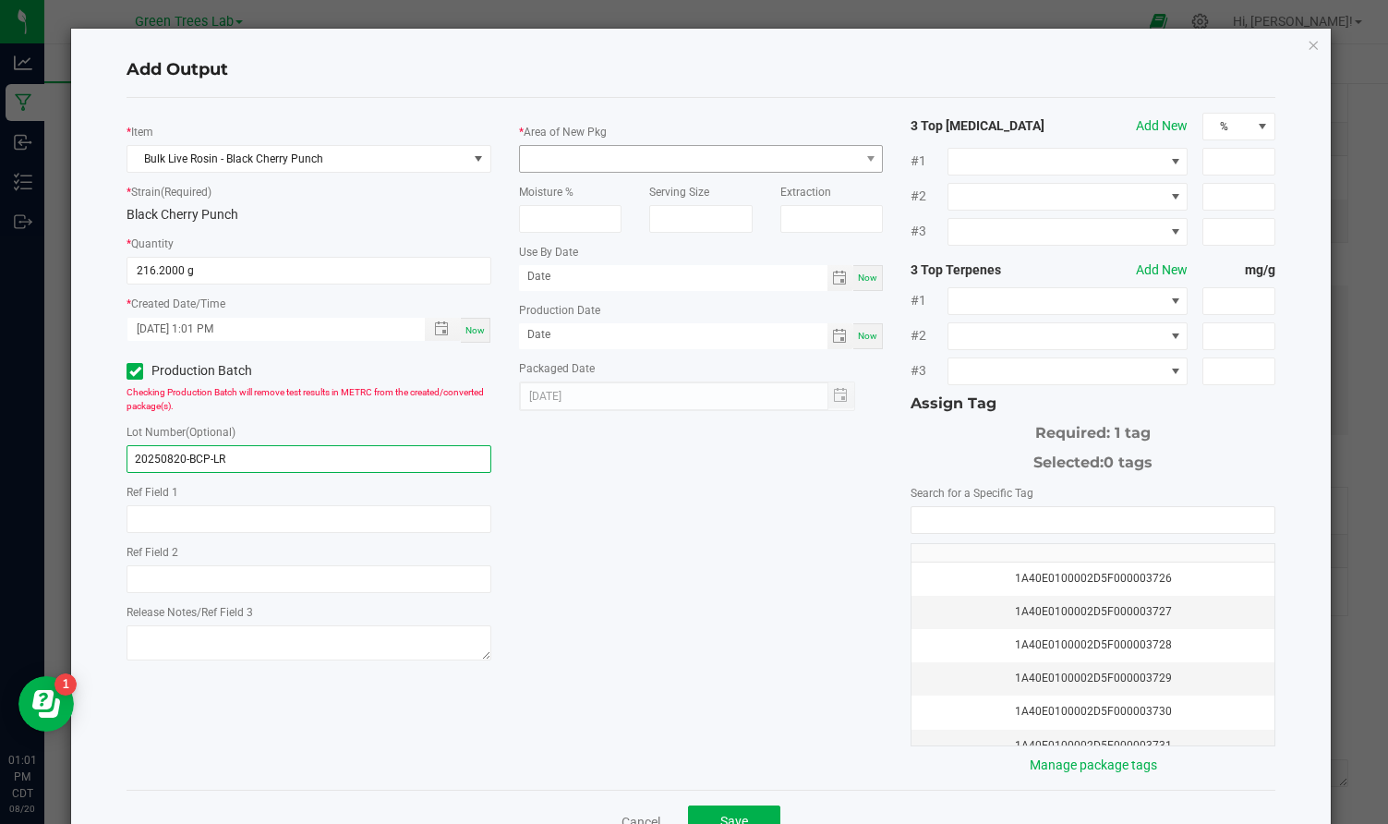
type input "20250820-BCP-LR"
click at [681, 147] on span at bounding box center [690, 159] width 340 height 26
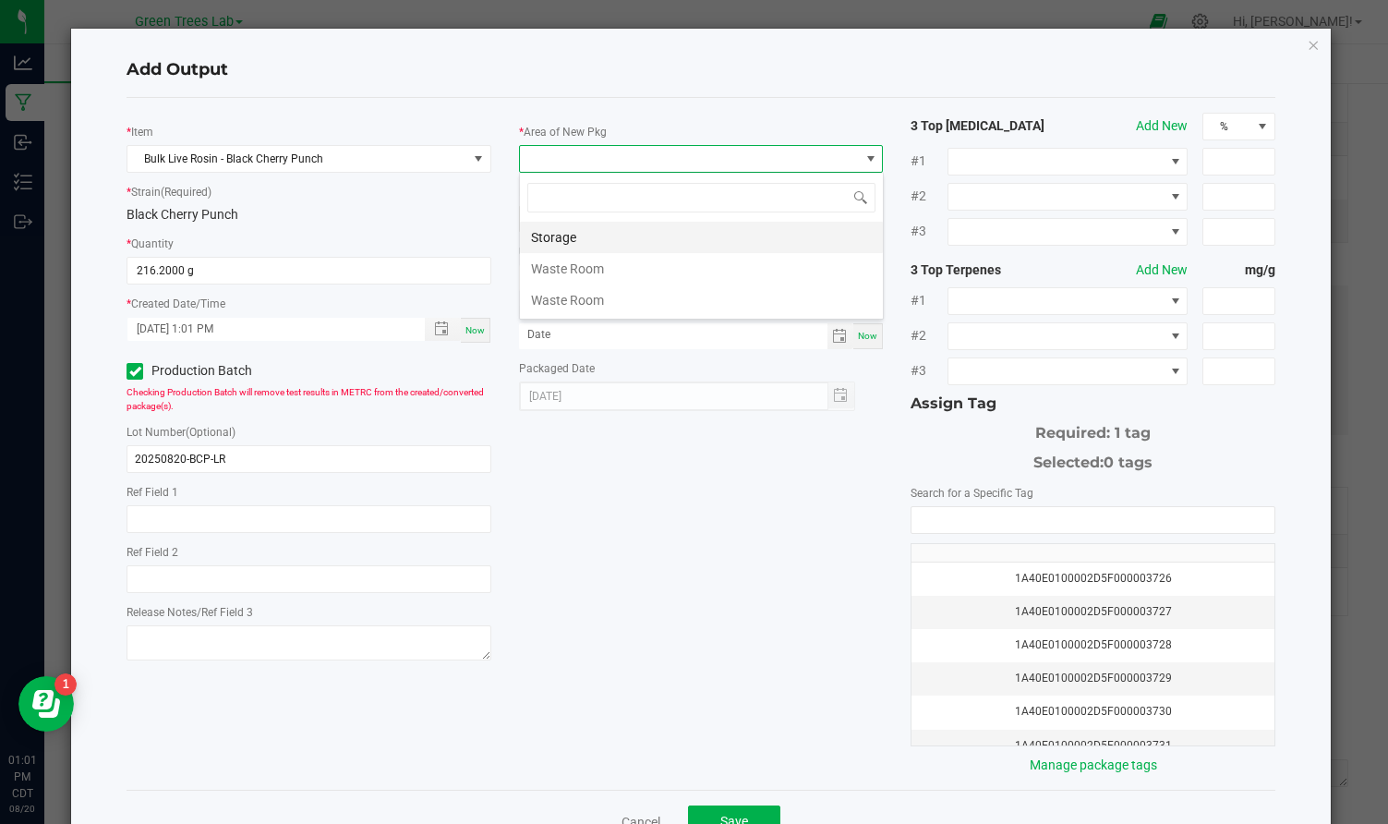
click at [596, 229] on li "Storage" at bounding box center [701, 237] width 363 height 31
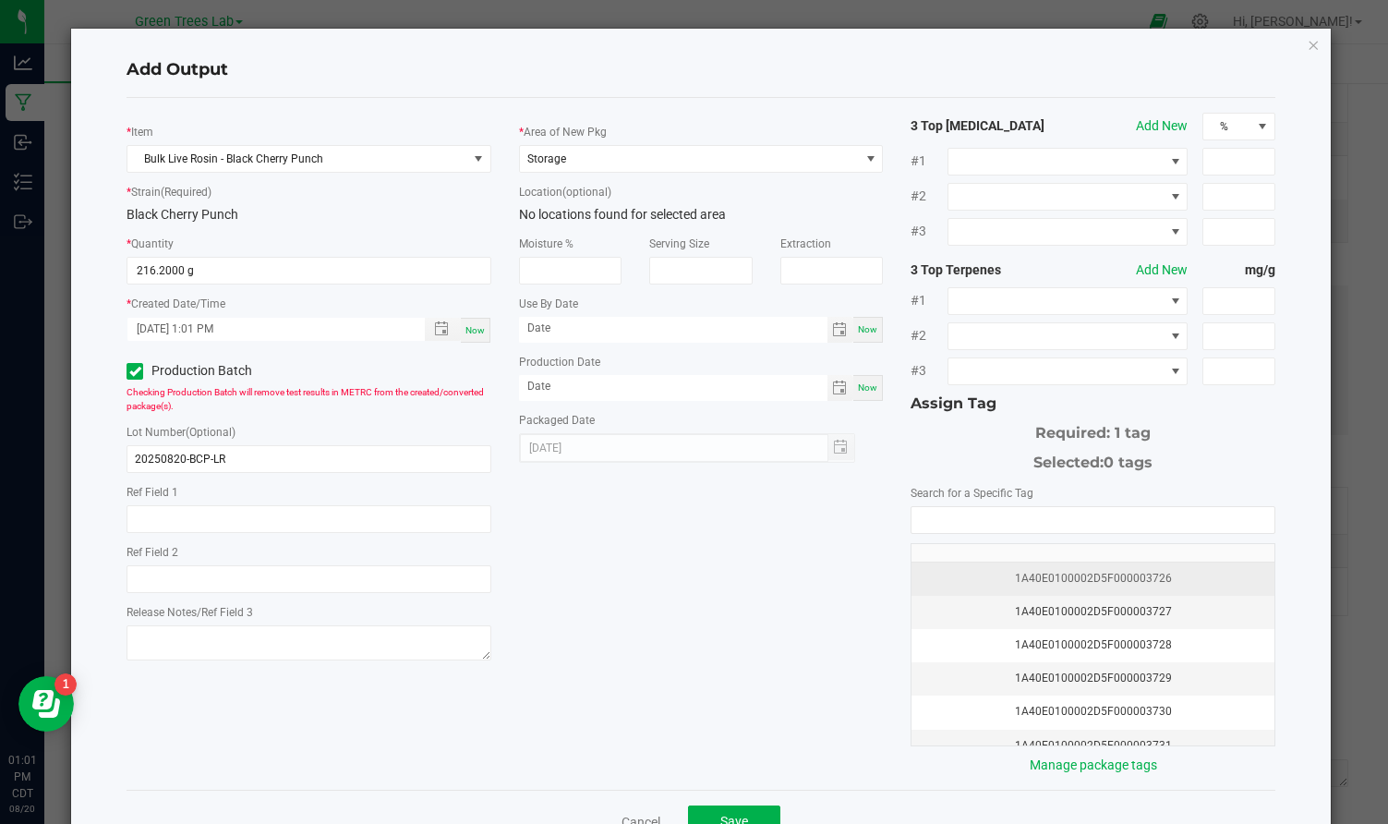
click at [1099, 578] on div "1A40E0100002D5F000003726" at bounding box center [1093, 579] width 341 height 18
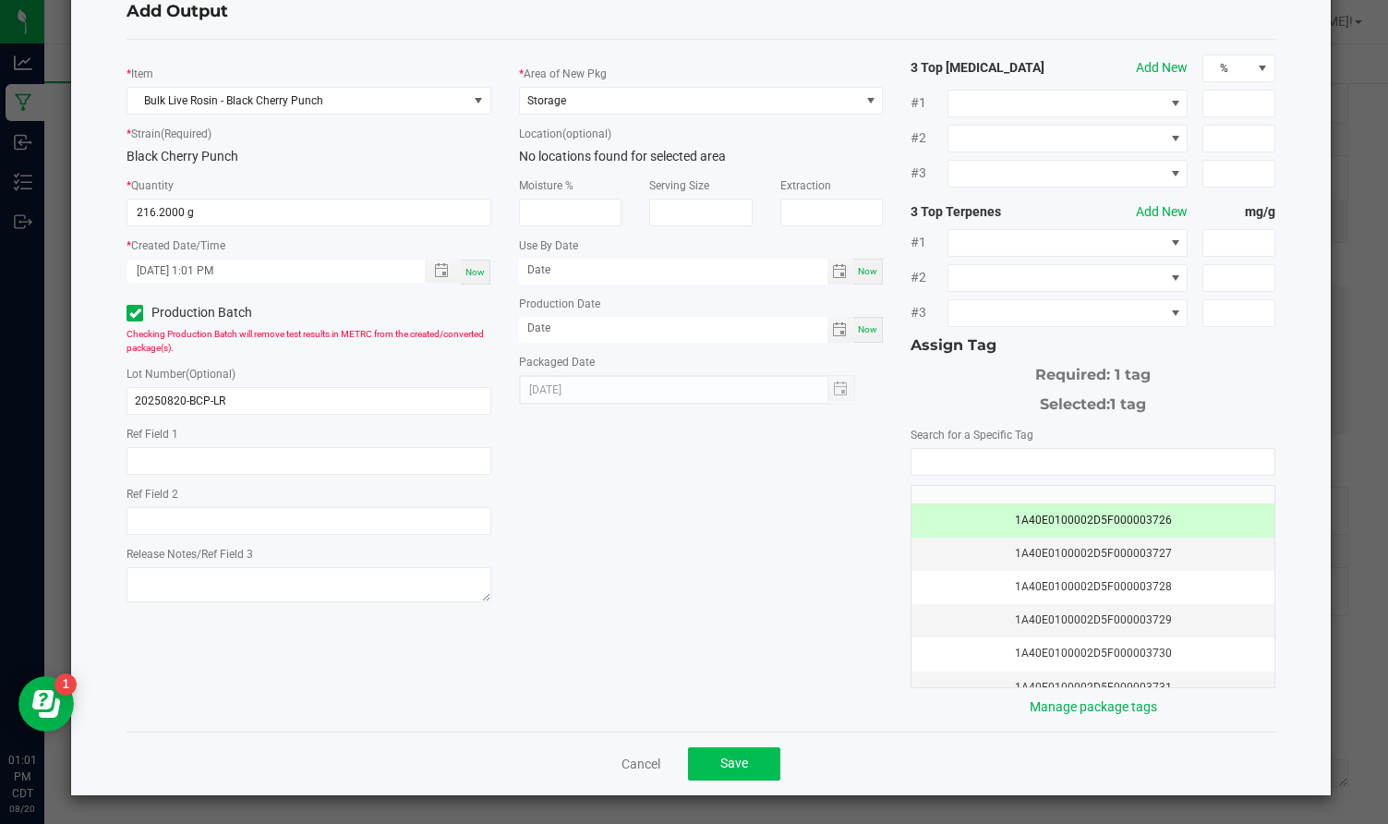
scroll to position [57, 0]
click at [748, 757] on span "Save" at bounding box center [734, 763] width 28 height 15
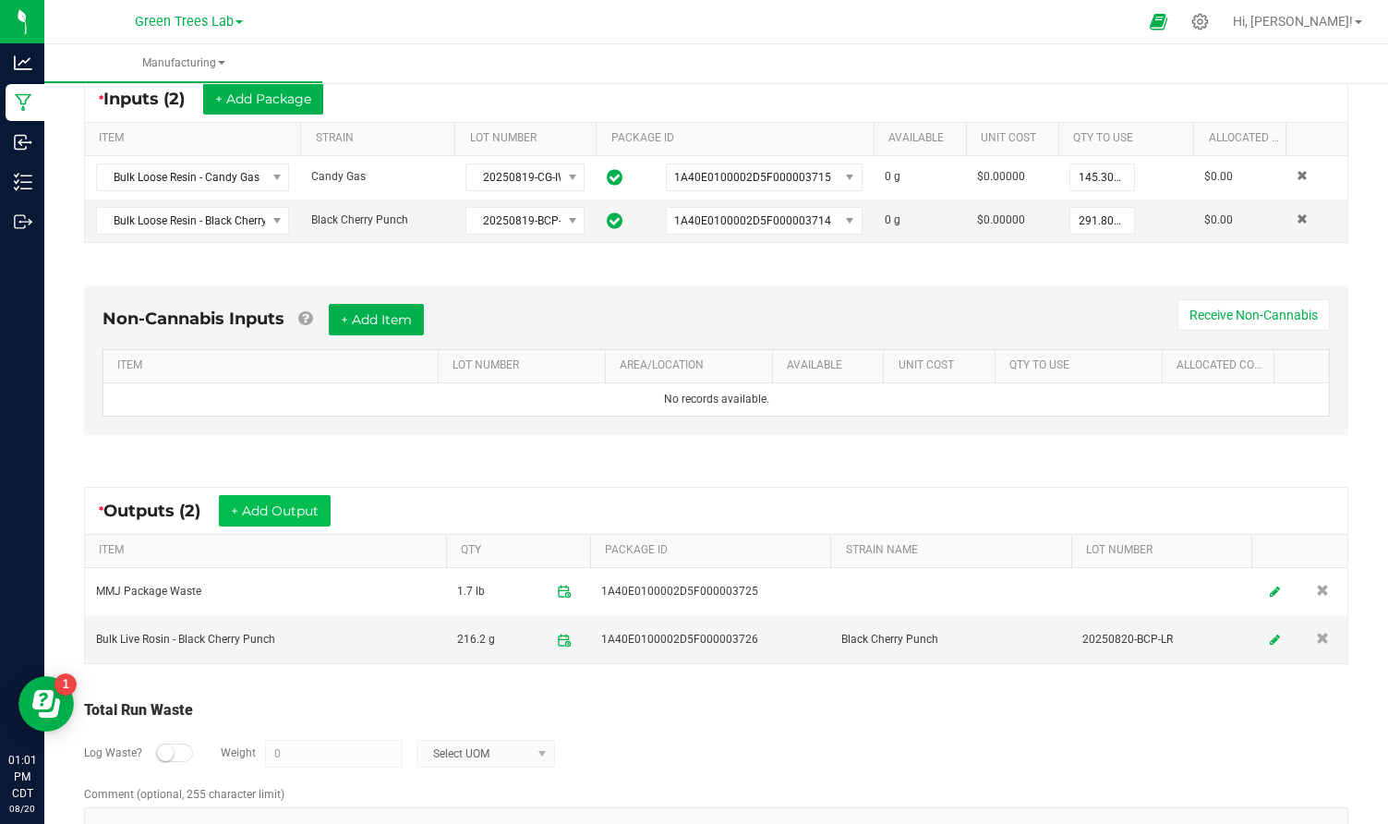
click at [285, 510] on button "+ Add Output" at bounding box center [275, 510] width 112 height 31
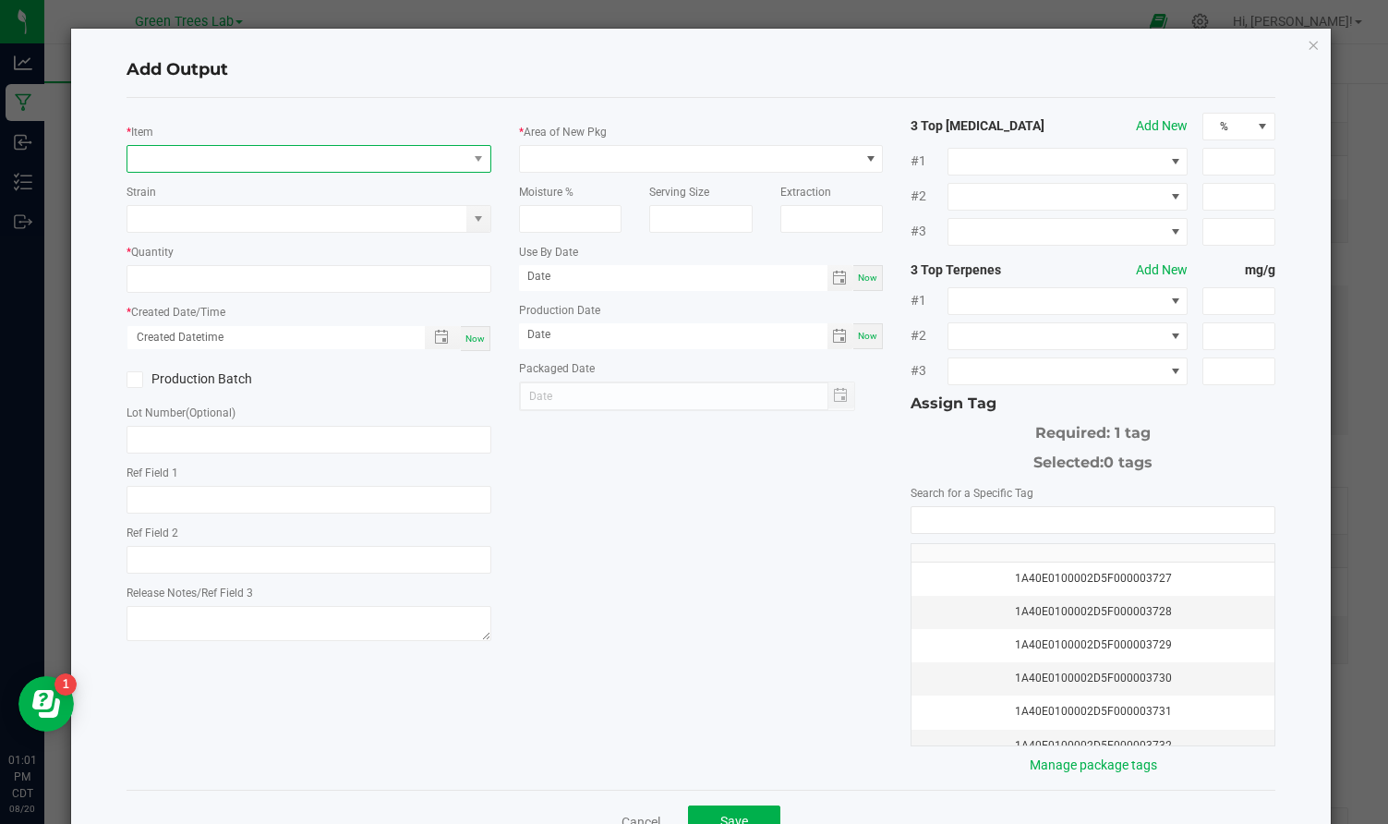
click at [269, 165] on span "NO DATA FOUND" at bounding box center [297, 159] width 340 height 26
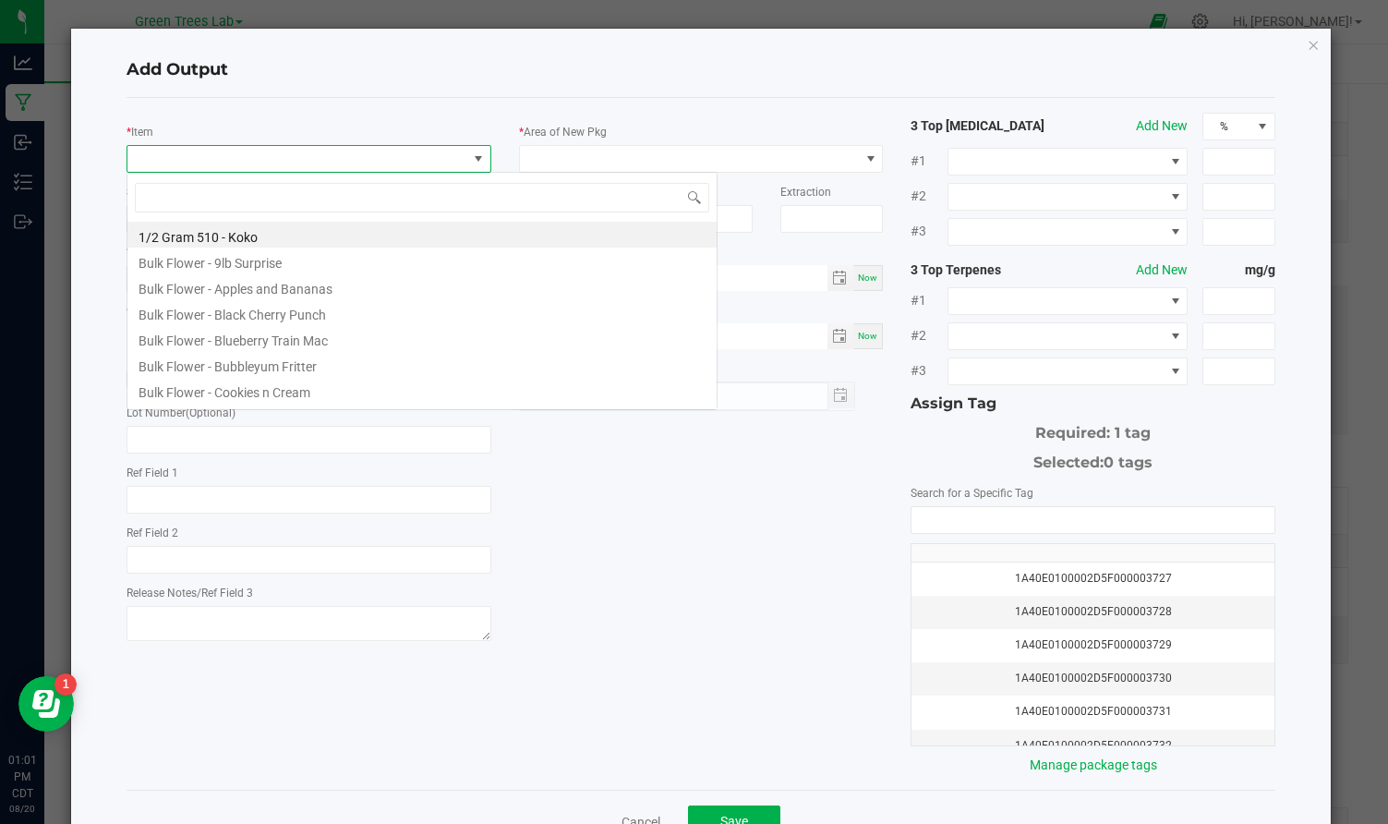
scroll to position [28, 364]
type input "candy"
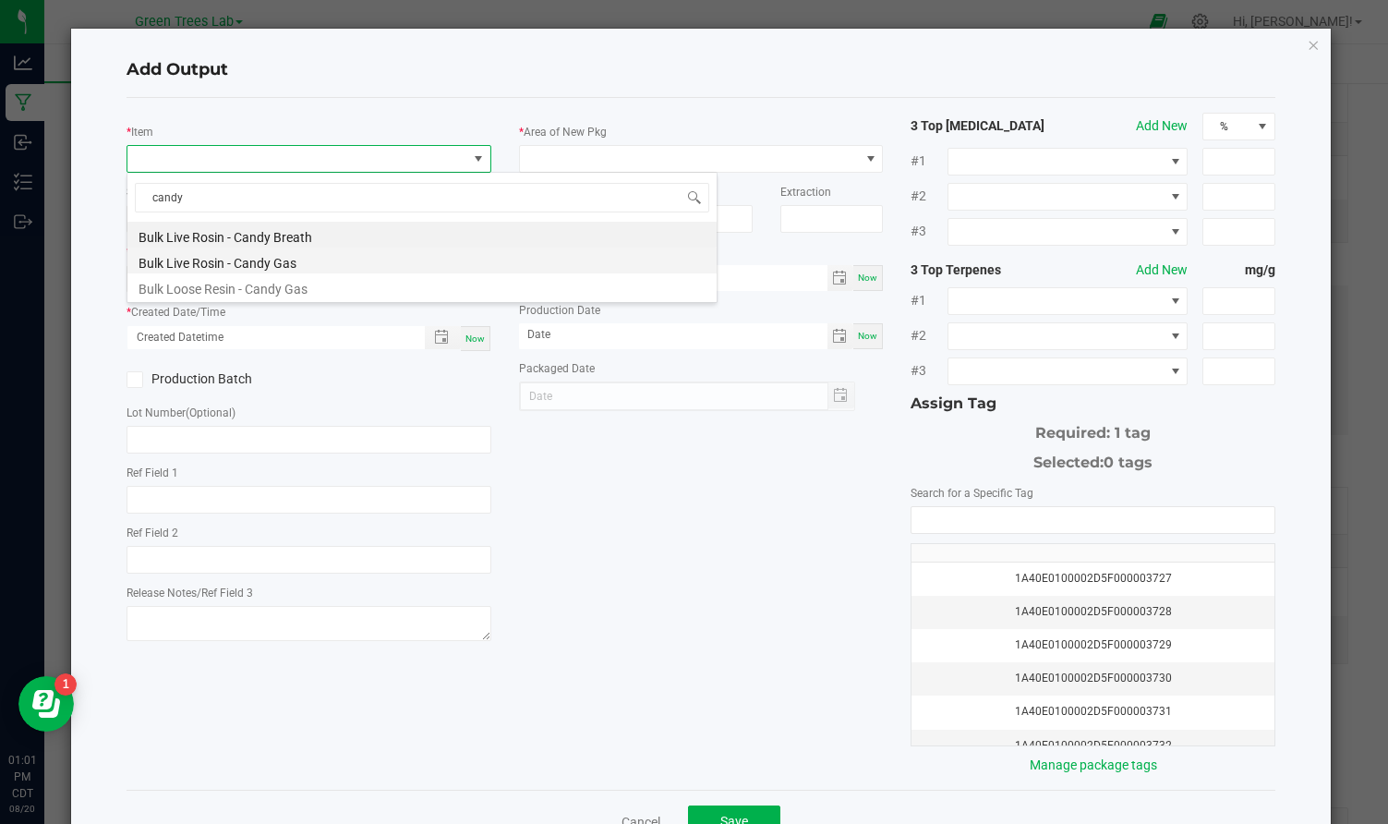
click at [246, 263] on li "Bulk Live Rosin - Candy Gas" at bounding box center [421, 260] width 589 height 26
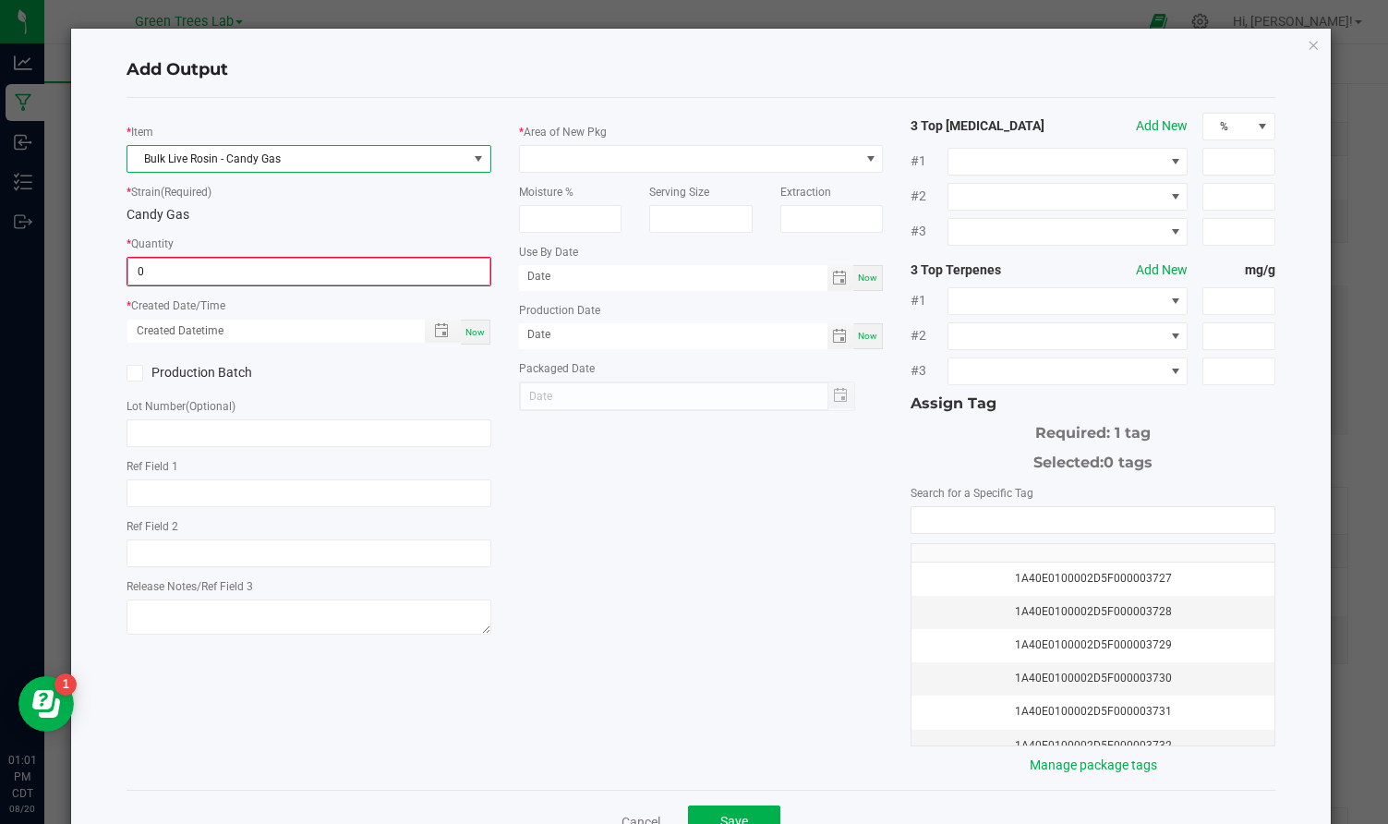
click at [226, 266] on input "0" at bounding box center [308, 272] width 361 height 26
click at [226, 265] on input "0" at bounding box center [308, 272] width 361 height 26
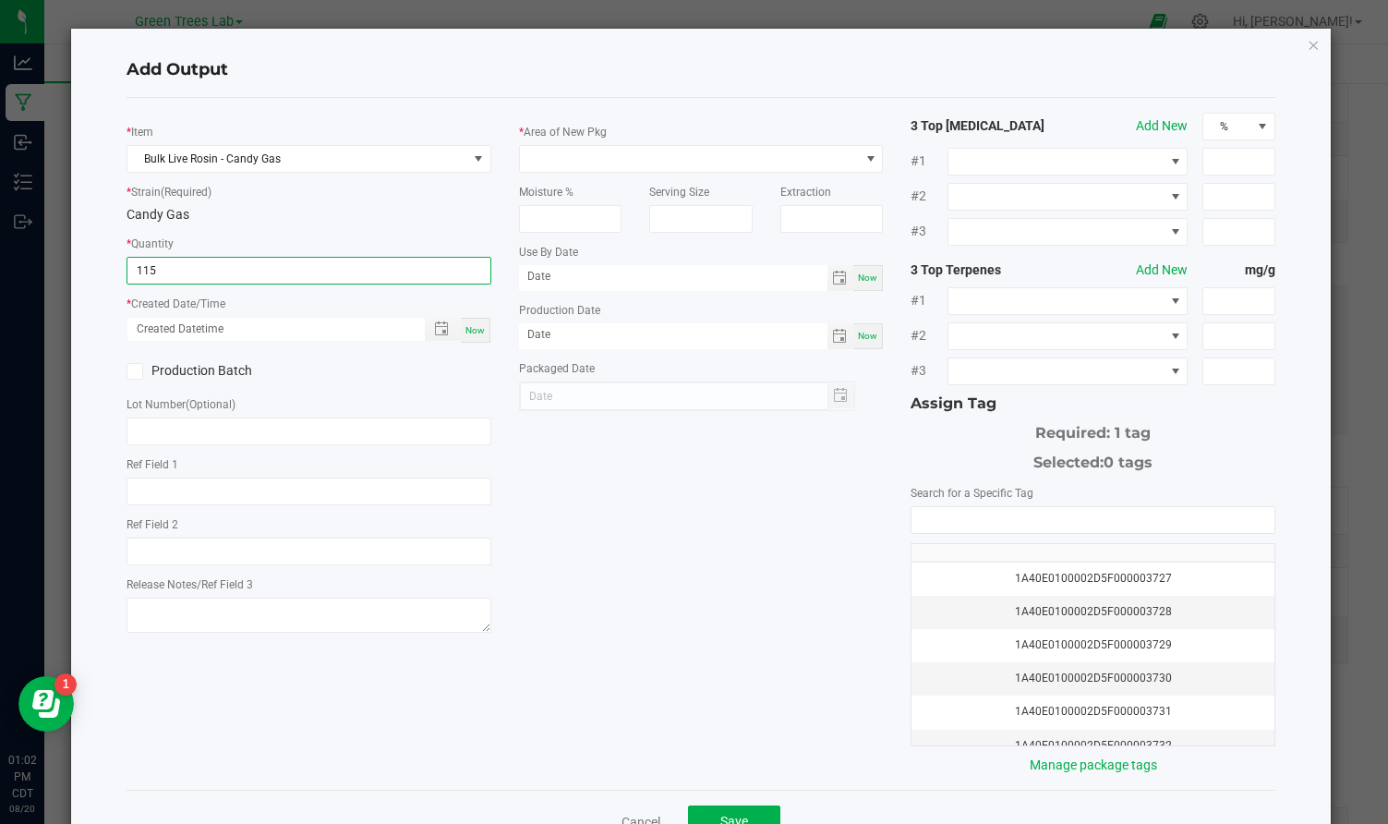
type input "115.0000 g"
click at [475, 328] on span "Now" at bounding box center [474, 330] width 19 height 10
type input "[DATE] 1:02 PM"
type input "[DATE]"
click at [139, 371] on icon at bounding box center [135, 371] width 12 height 0
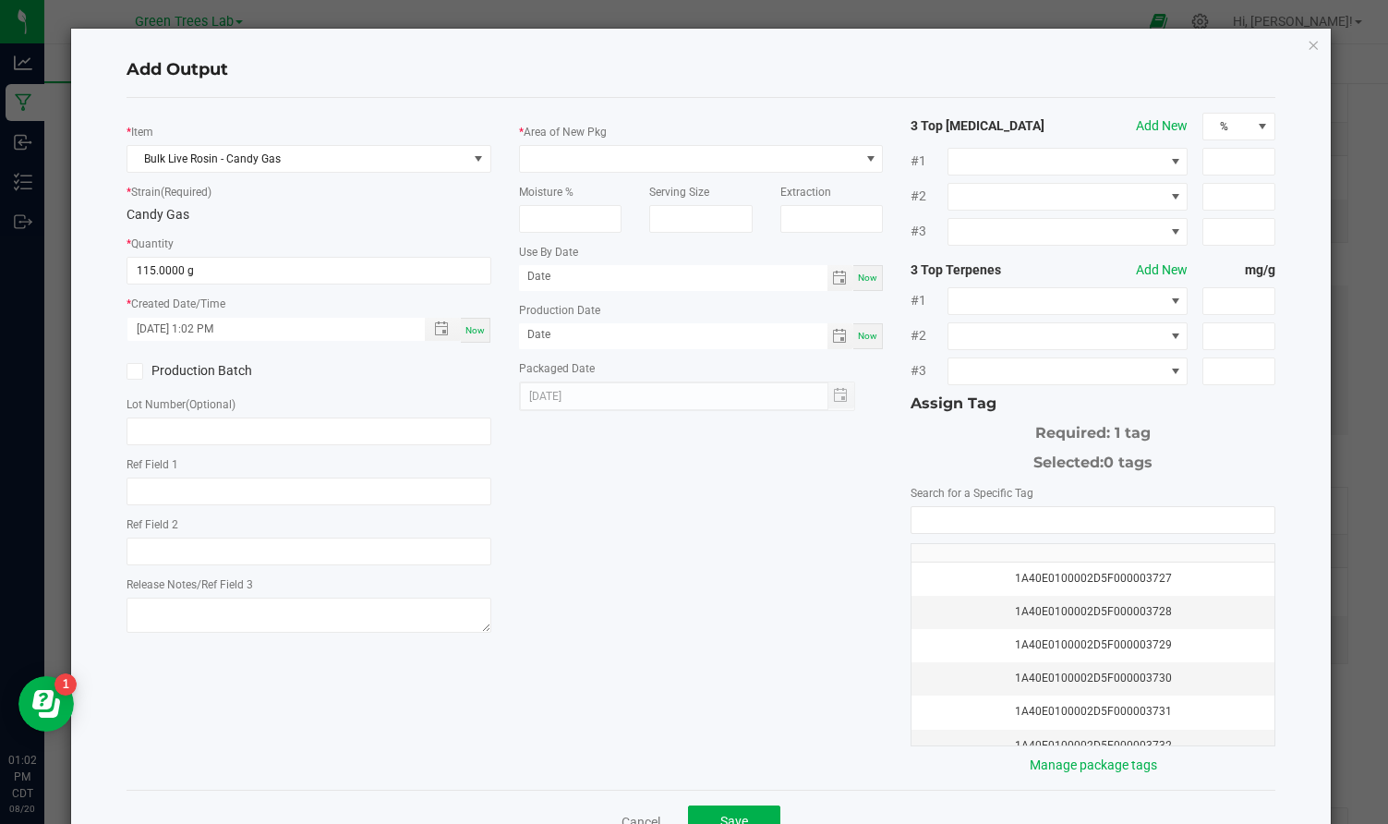
click at [0, 0] on input "Production Batch" at bounding box center [0, 0] width 0 height 0
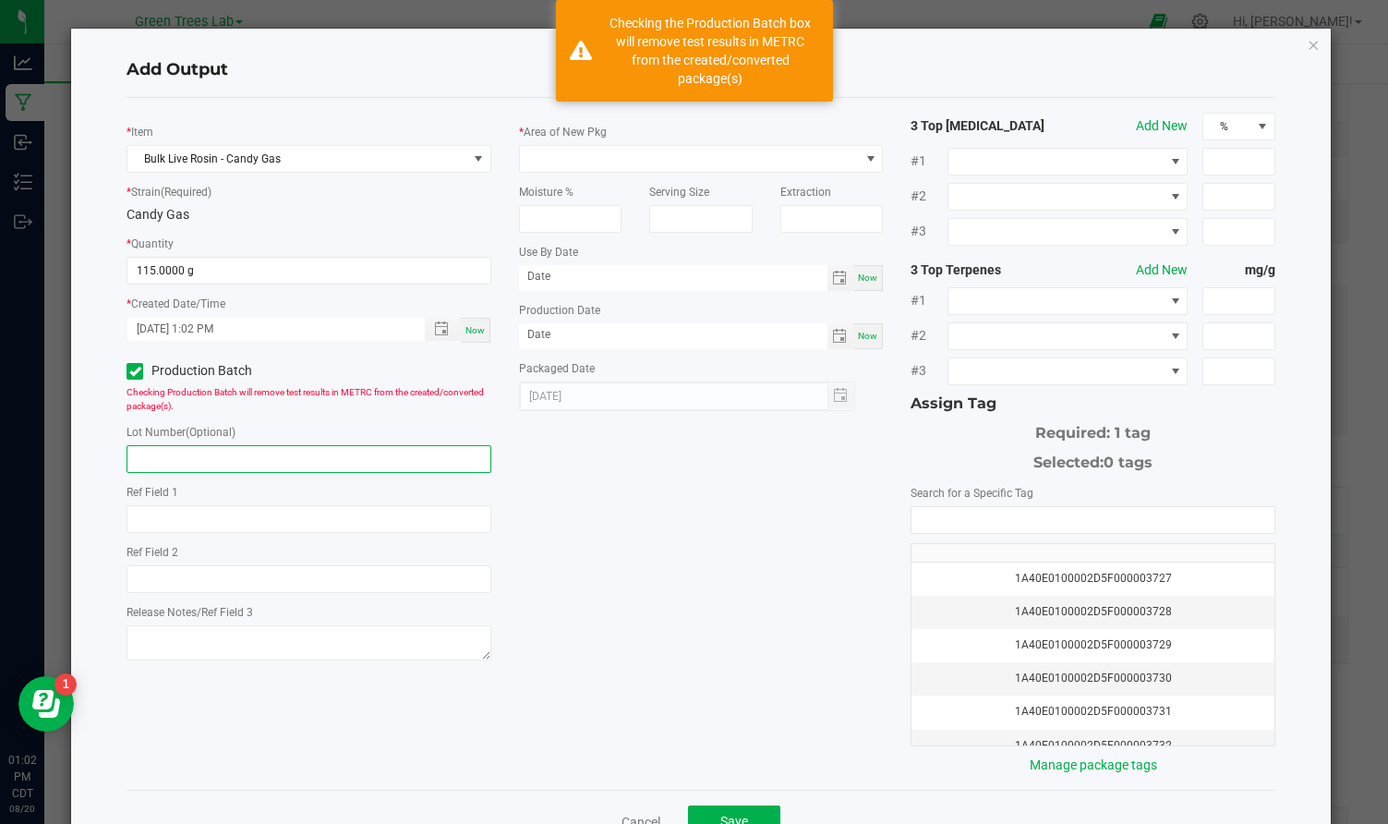
click at [154, 457] on input "text" at bounding box center [309, 459] width 365 height 28
paste input "Bulk Live Rosin - 906"
type input "Bulk Live Rosin - 906"
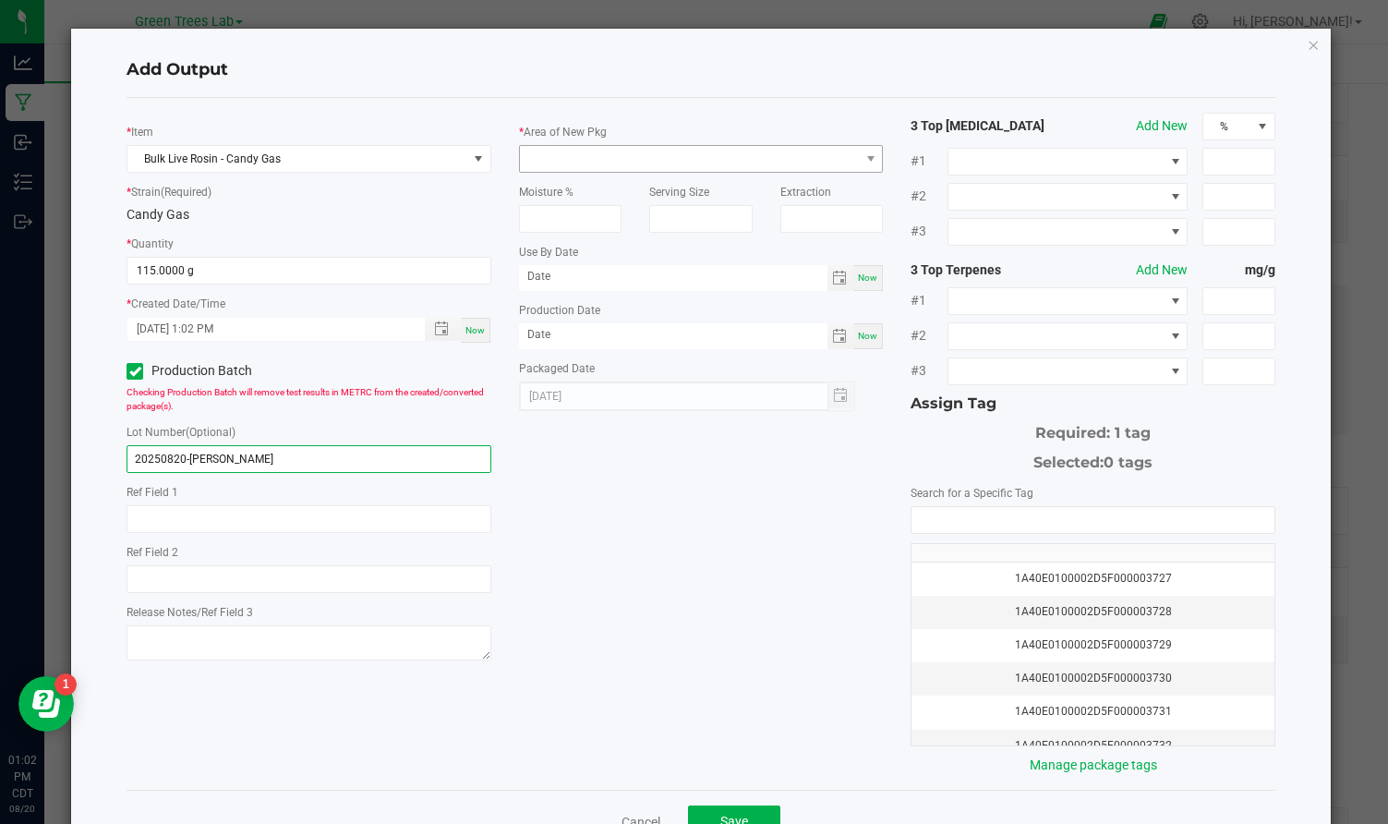
type input "20250820-[PERSON_NAME]"
click at [573, 163] on span at bounding box center [690, 159] width 340 height 26
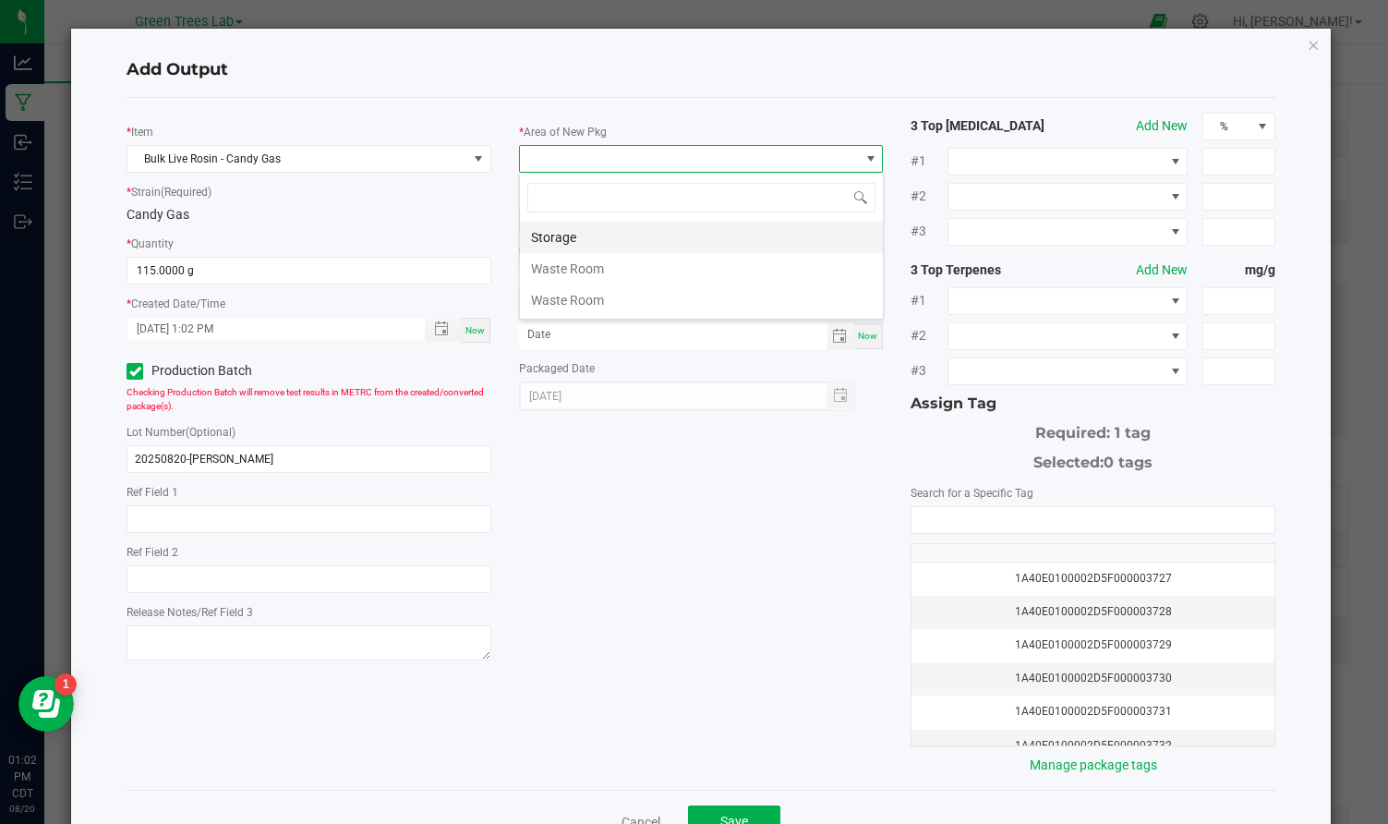
click at [569, 234] on li "Storage" at bounding box center [701, 237] width 363 height 31
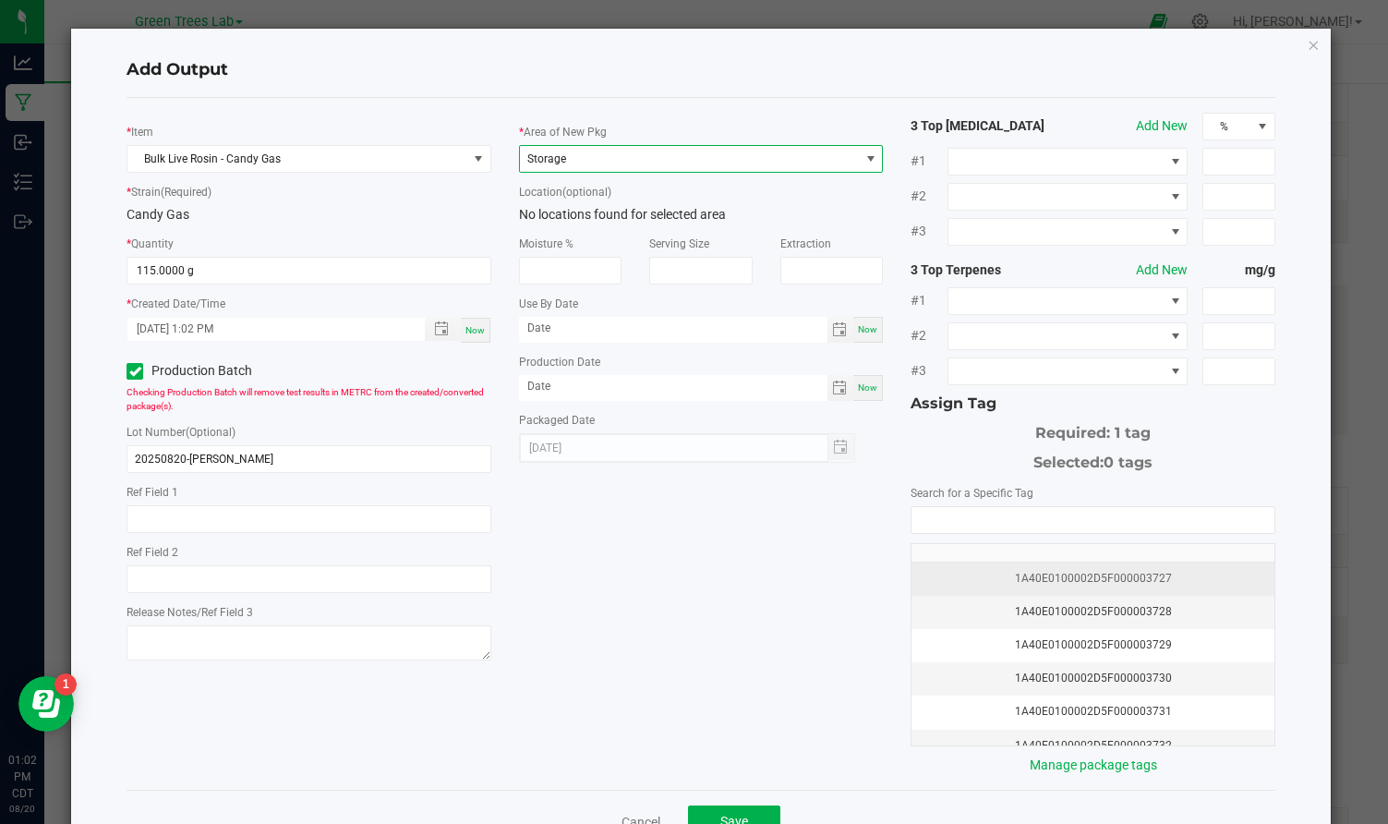
click at [1077, 577] on div "1A40E0100002D5F000003727" at bounding box center [1093, 579] width 341 height 18
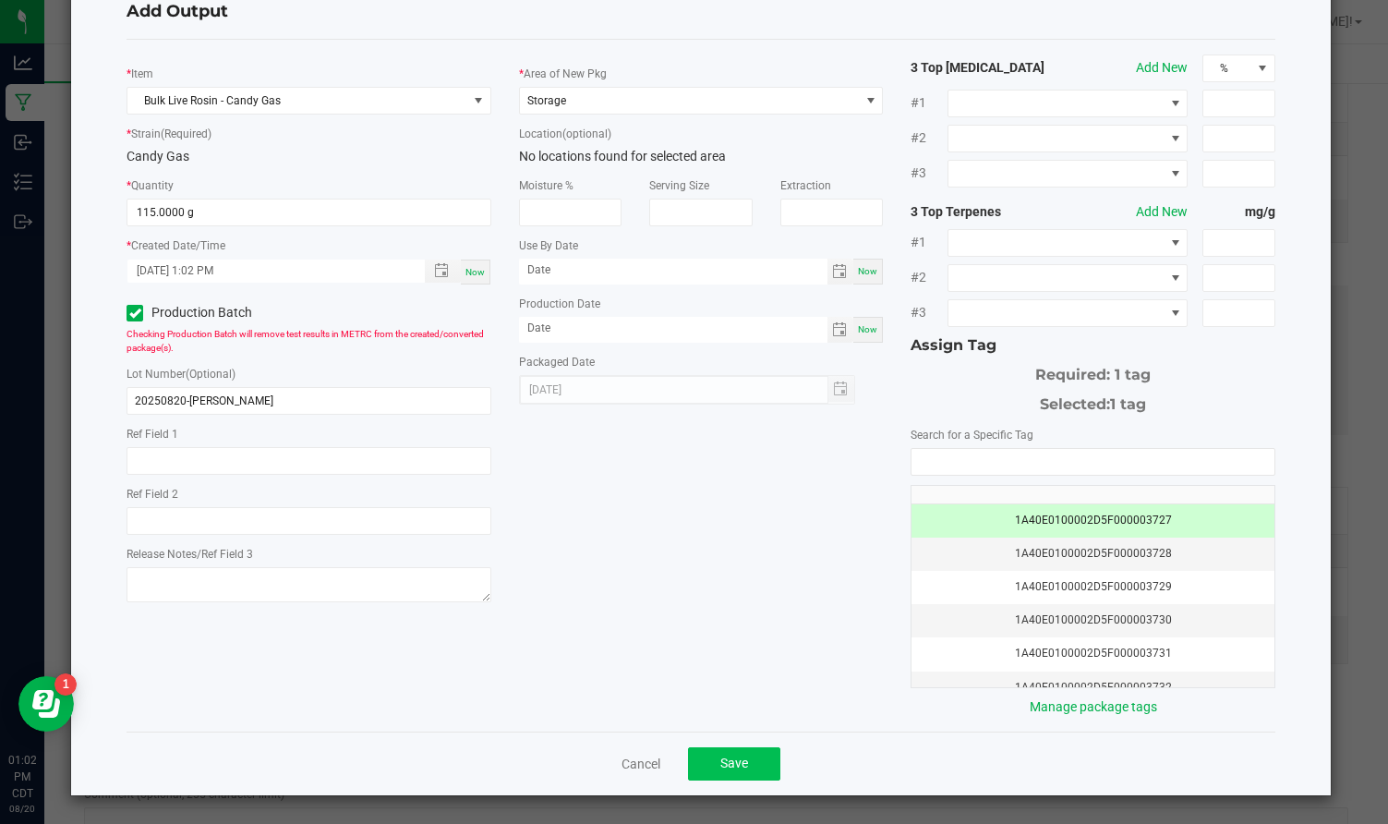
scroll to position [57, 0]
click at [752, 767] on button "Save" at bounding box center [734, 764] width 92 height 33
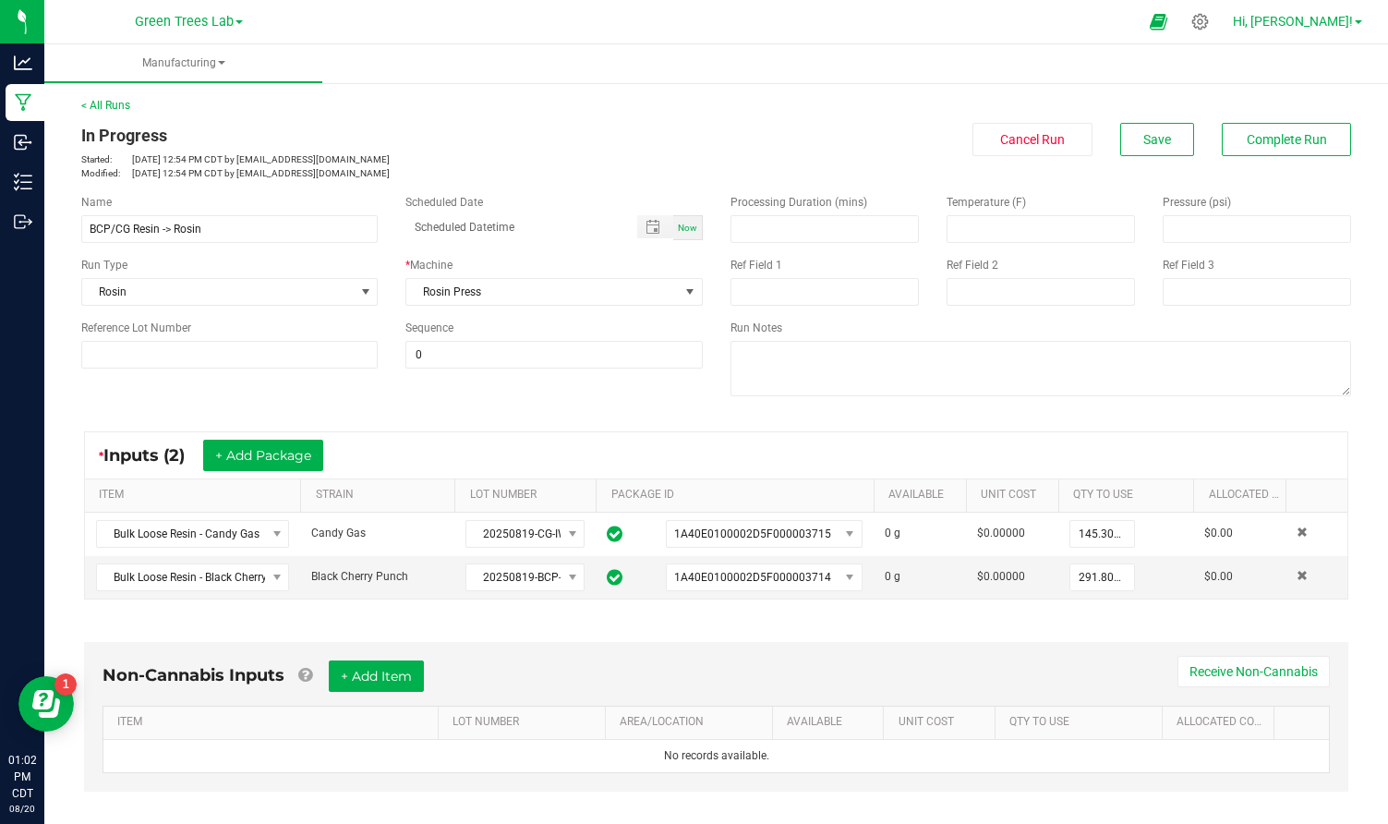
scroll to position [0, 0]
click at [1282, 134] on span "Complete Run" at bounding box center [1287, 139] width 80 height 15
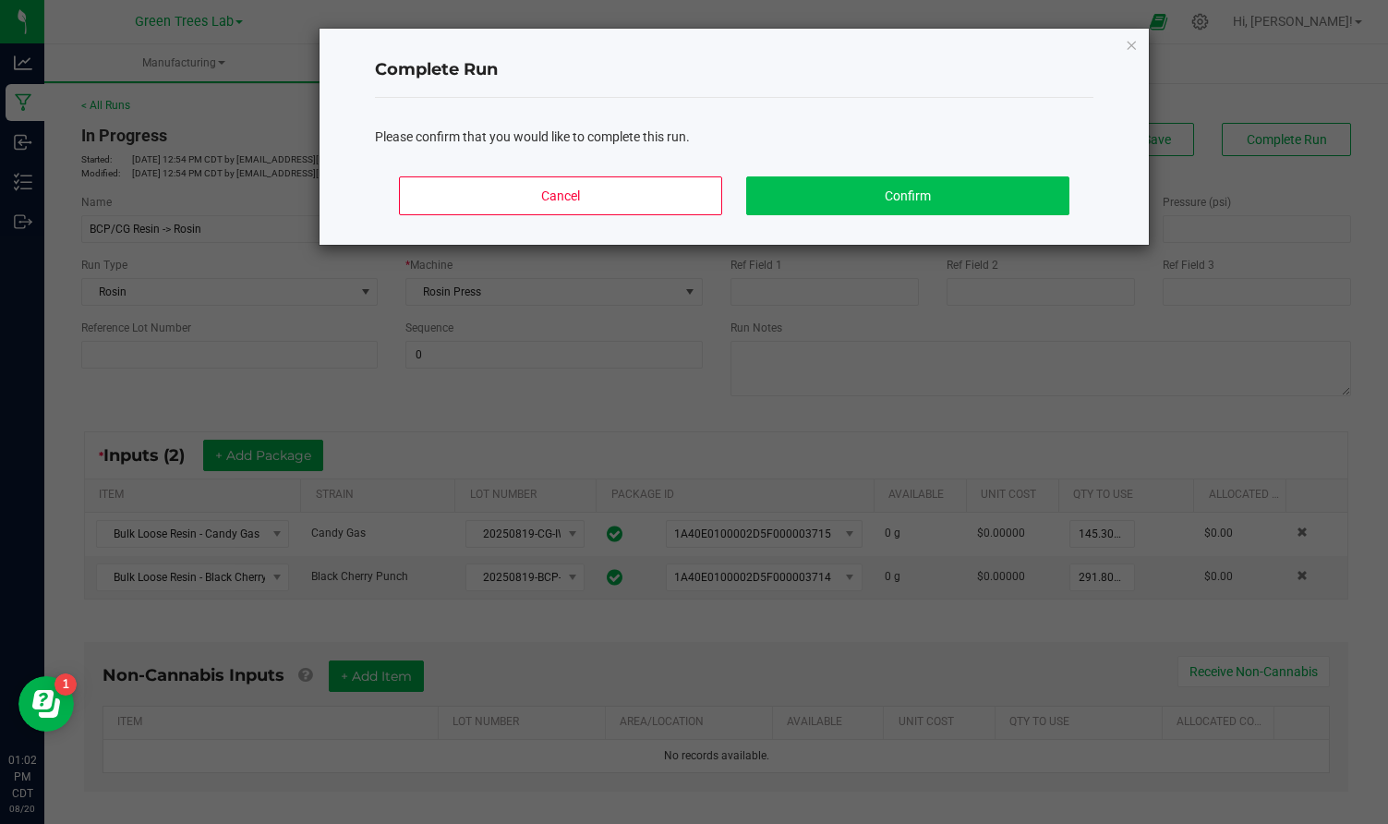
click at [1003, 187] on button "Confirm" at bounding box center [907, 195] width 323 height 39
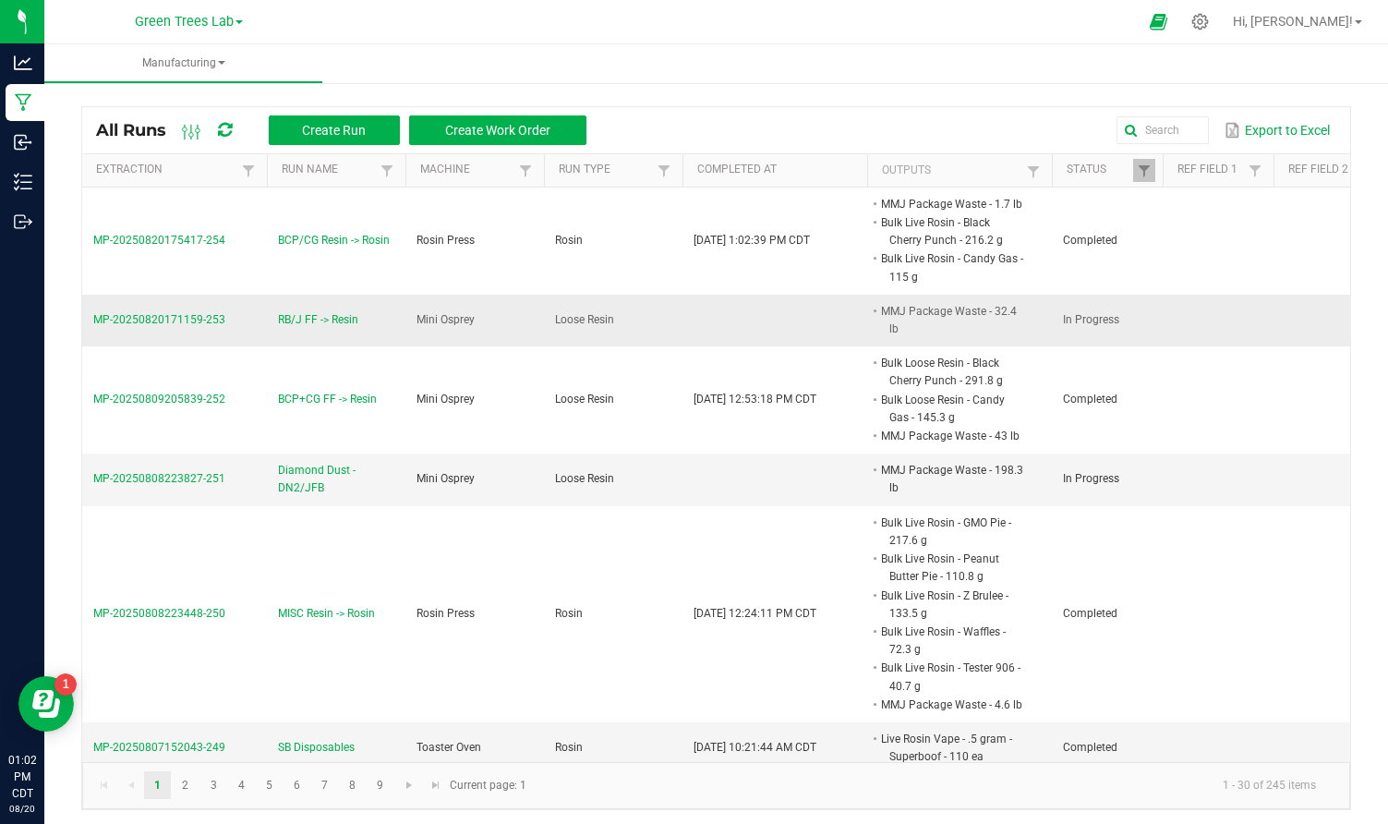
click at [176, 313] on span "MP-20250820171159-253" at bounding box center [159, 319] width 132 height 13
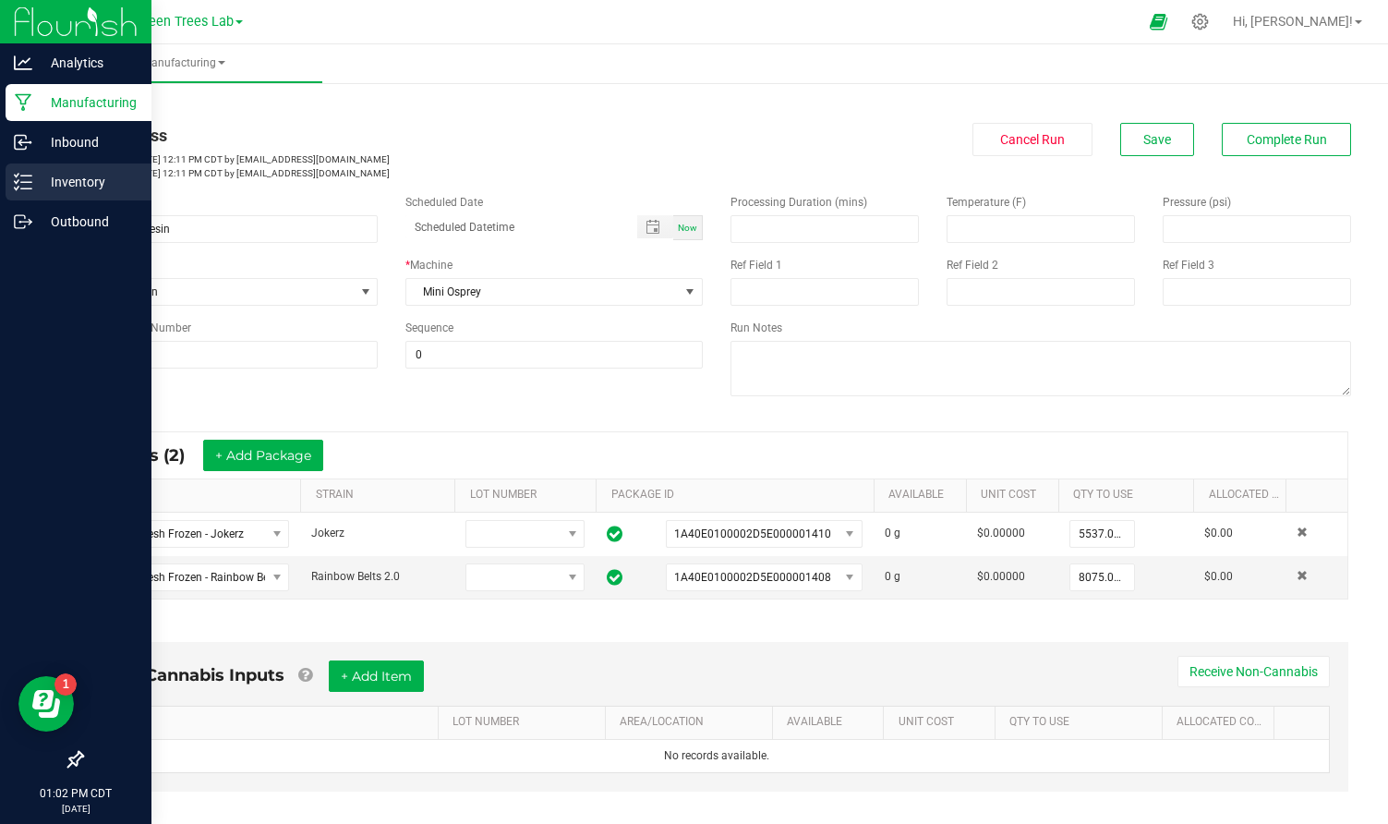
click at [47, 176] on p "Inventory" at bounding box center [87, 182] width 111 height 22
